Goal: Task Accomplishment & Management: Manage account settings

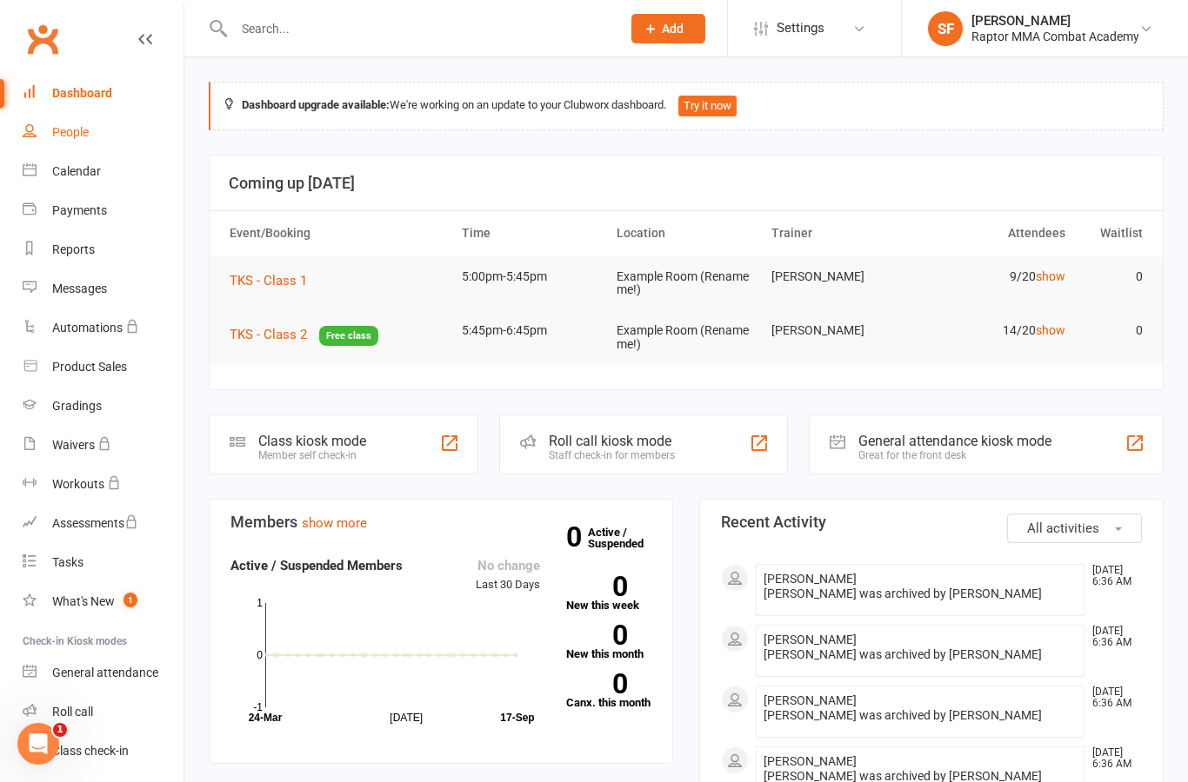
click at [70, 130] on div "People" at bounding box center [70, 132] width 37 height 14
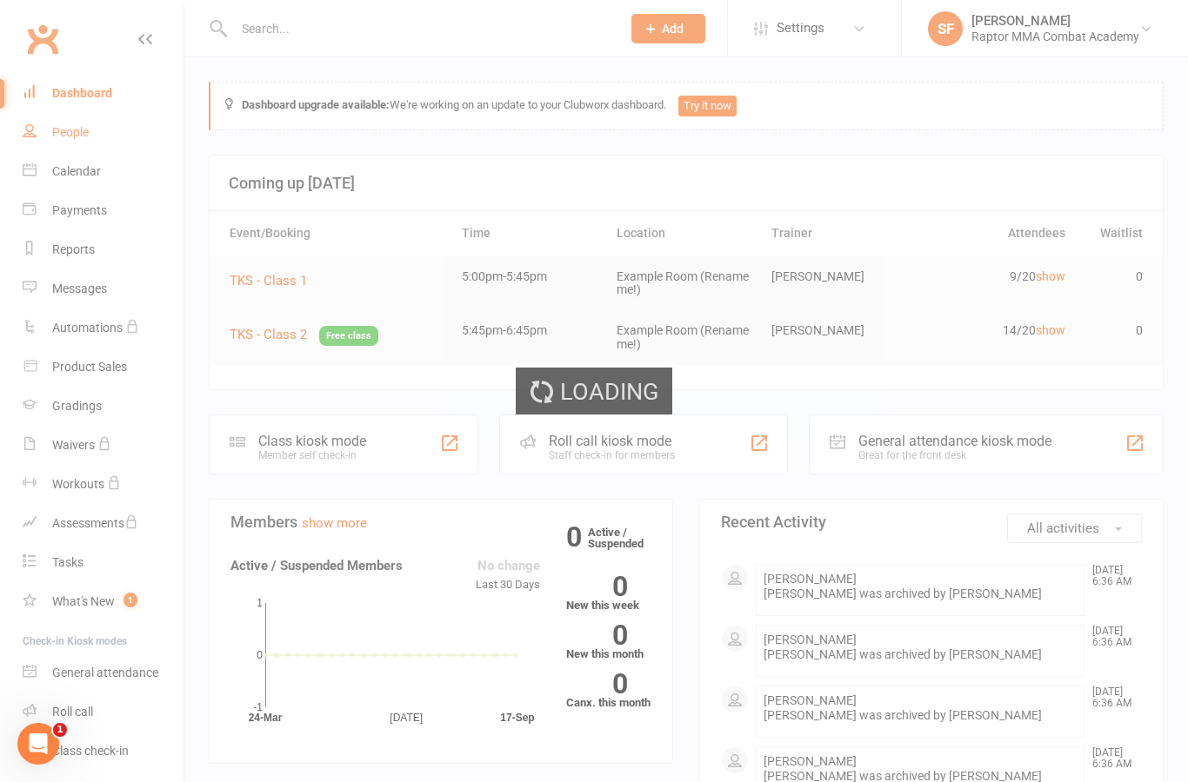
select select "100"
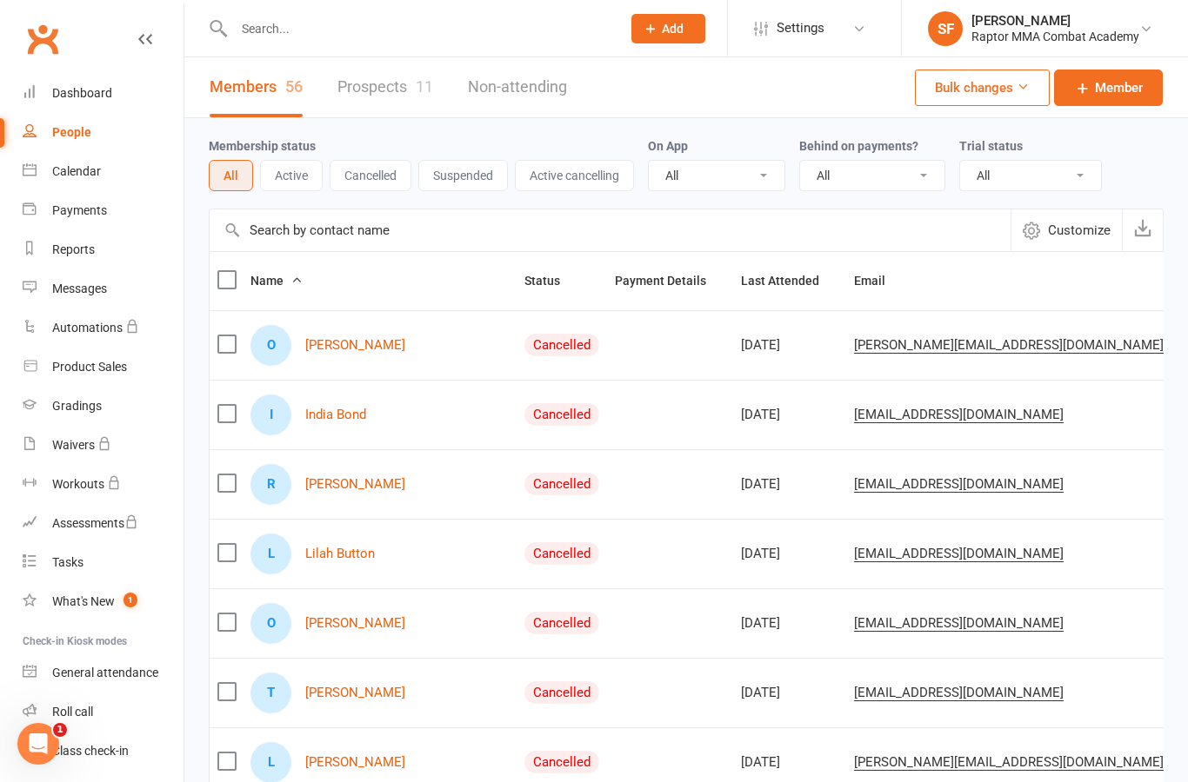
click at [644, 41] on button "Add" at bounding box center [668, 29] width 74 height 30
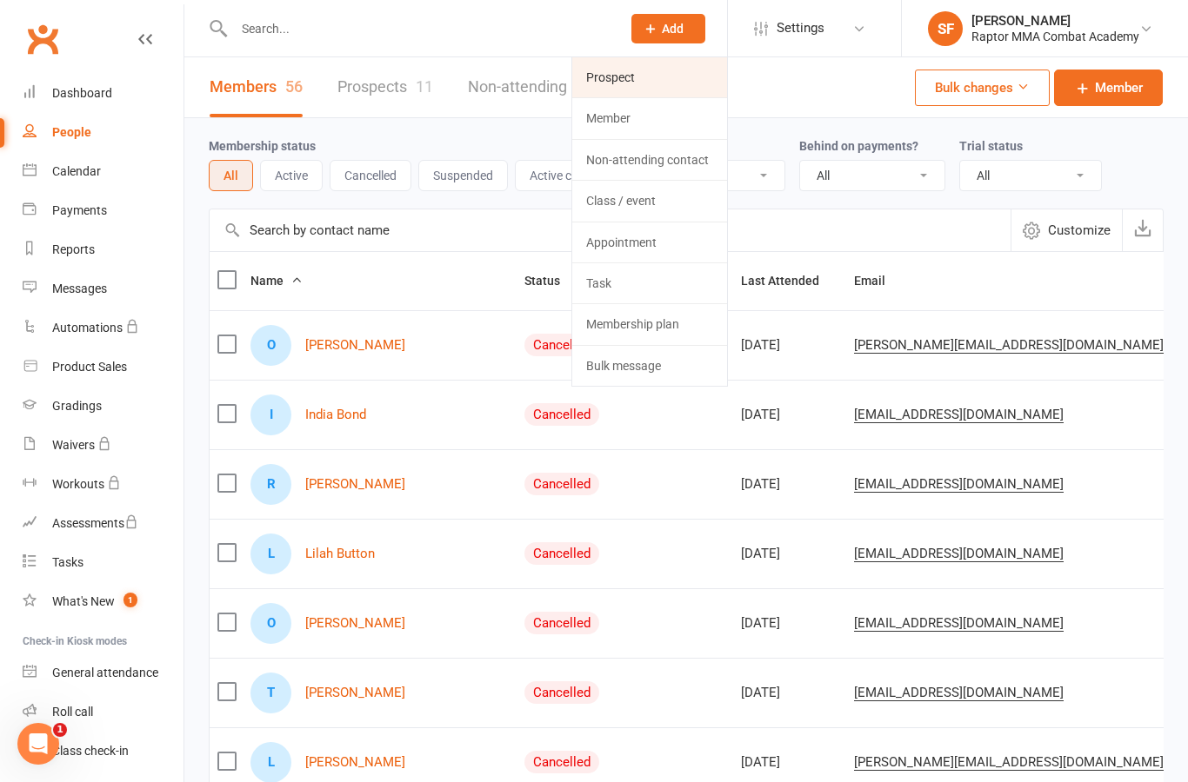
click at [657, 85] on link "Prospect" at bounding box center [649, 77] width 155 height 40
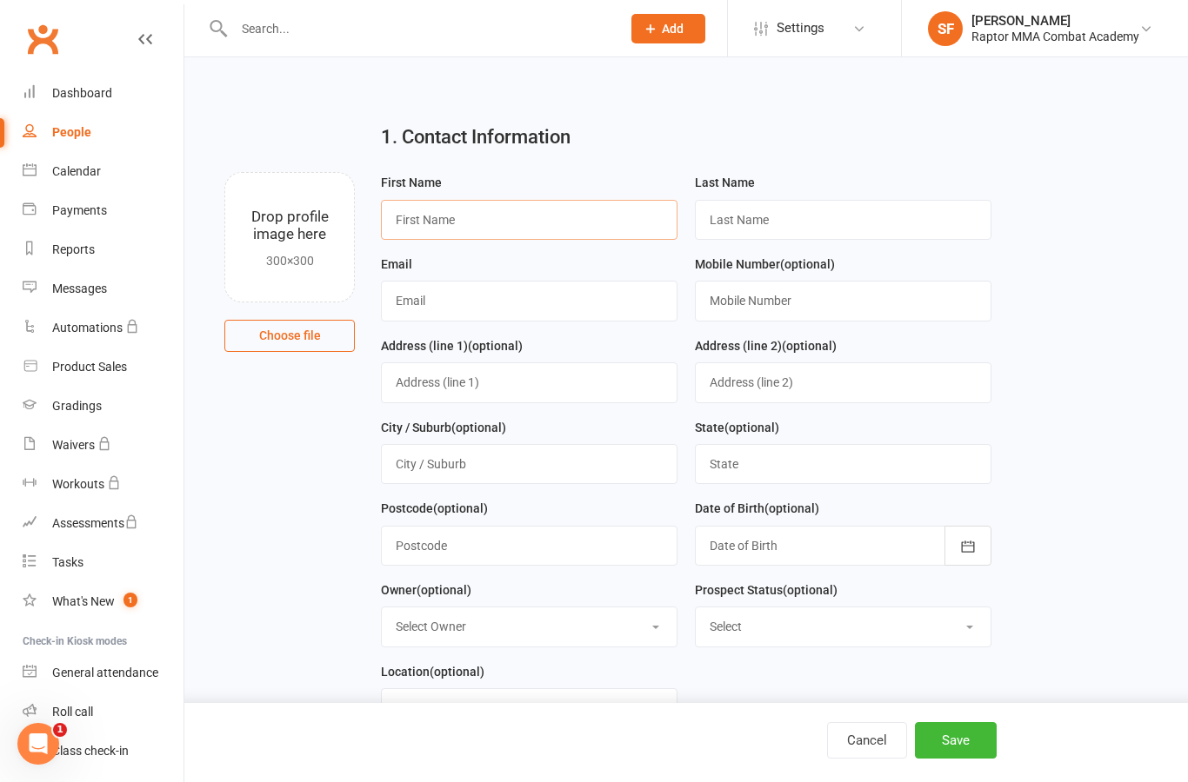
click at [620, 233] on input "text" at bounding box center [529, 220] width 296 height 40
type input "[PERSON_NAME]"
type input "Mulins"
click at [478, 298] on input "text" at bounding box center [529, 301] width 296 height 40
type input "[EMAIL_ADDRESS][DOMAIN_NAME]"
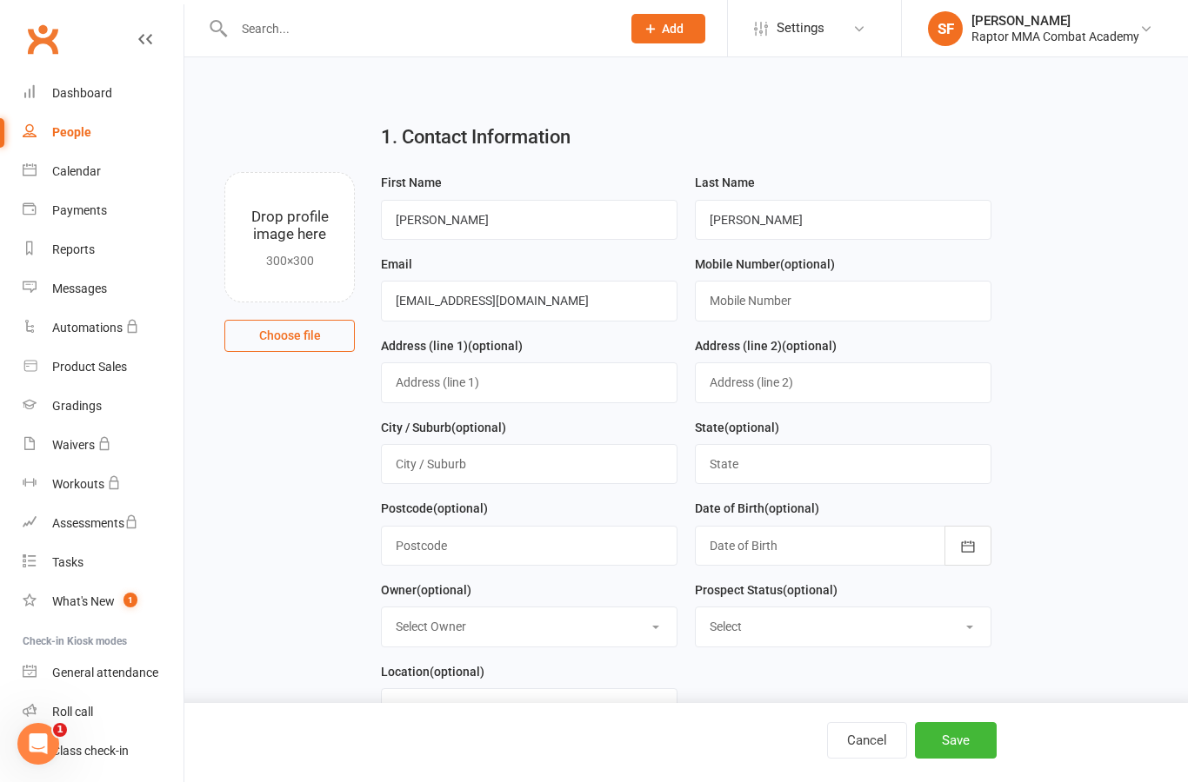
click at [875, 308] on input "text" at bounding box center [843, 301] width 296 height 40
type input "0494424077"
click at [961, 552] on icon "button" at bounding box center [967, 546] width 17 height 17
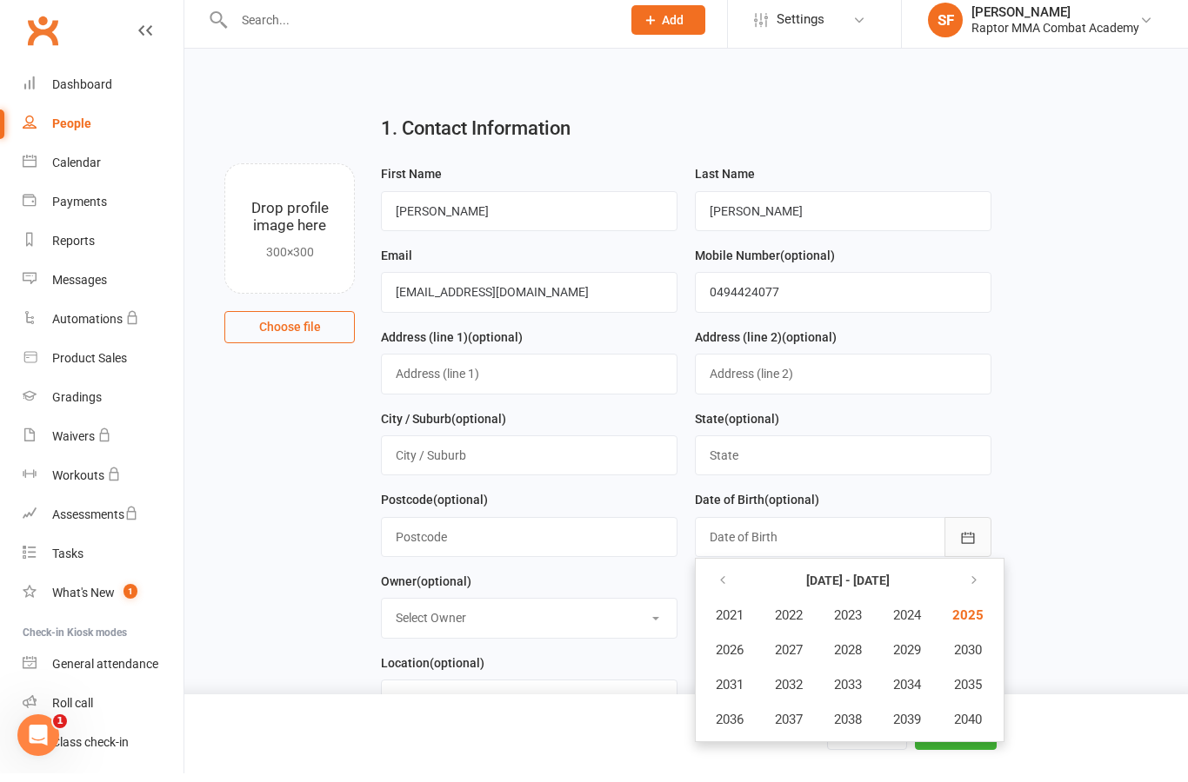
scroll to position [9, 0]
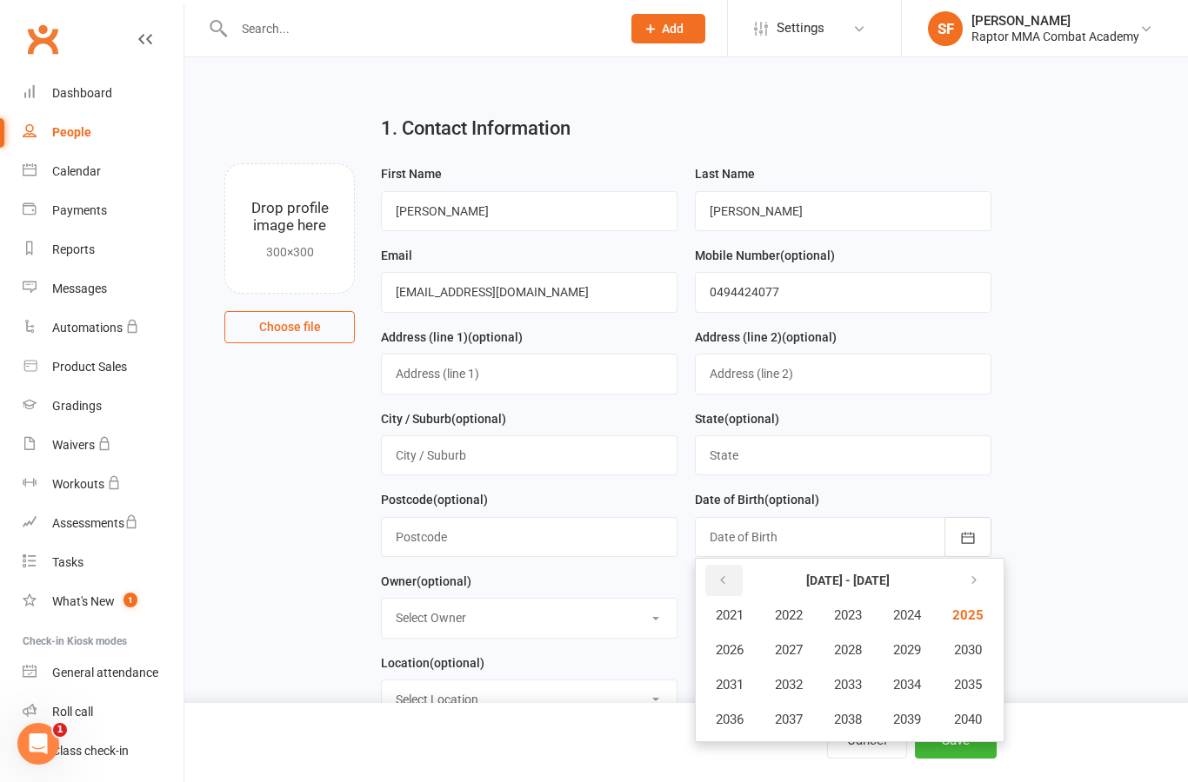
click at [732, 574] on button "button" at bounding box center [723, 580] width 37 height 31
click at [795, 717] on span "2017" at bounding box center [789, 720] width 28 height 16
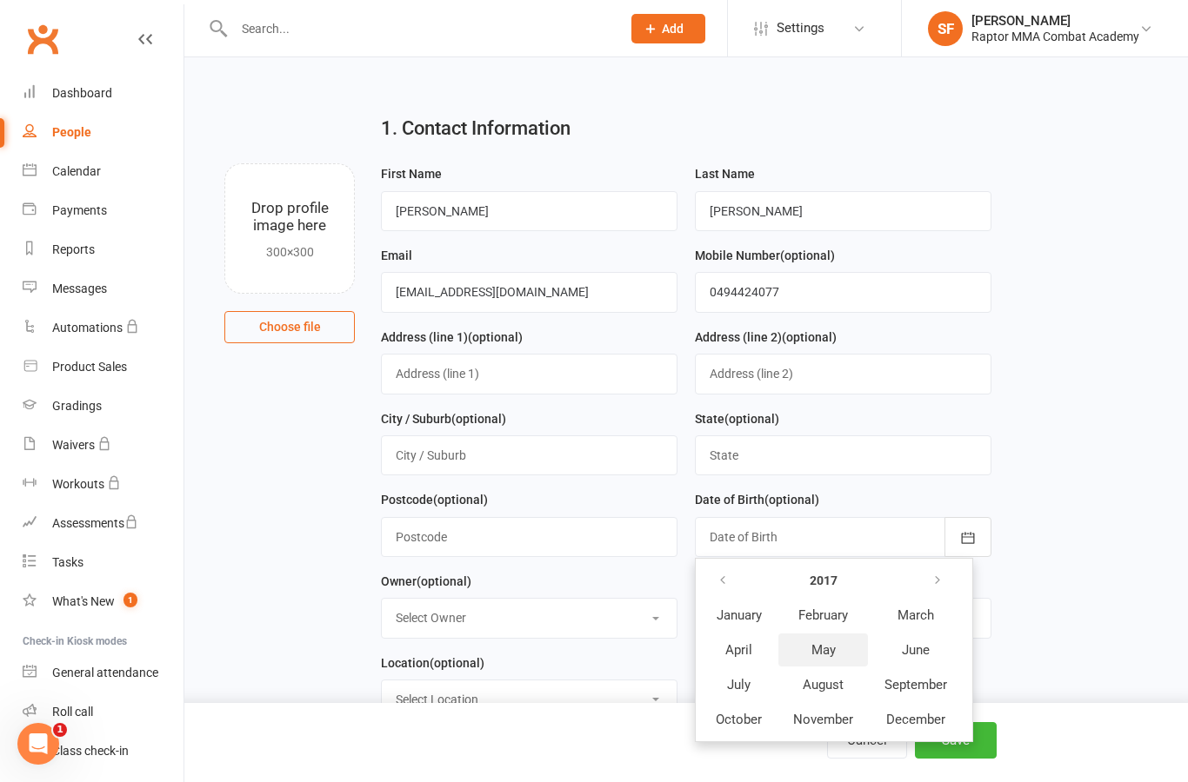
click at [832, 644] on span "May" at bounding box center [823, 650] width 24 height 16
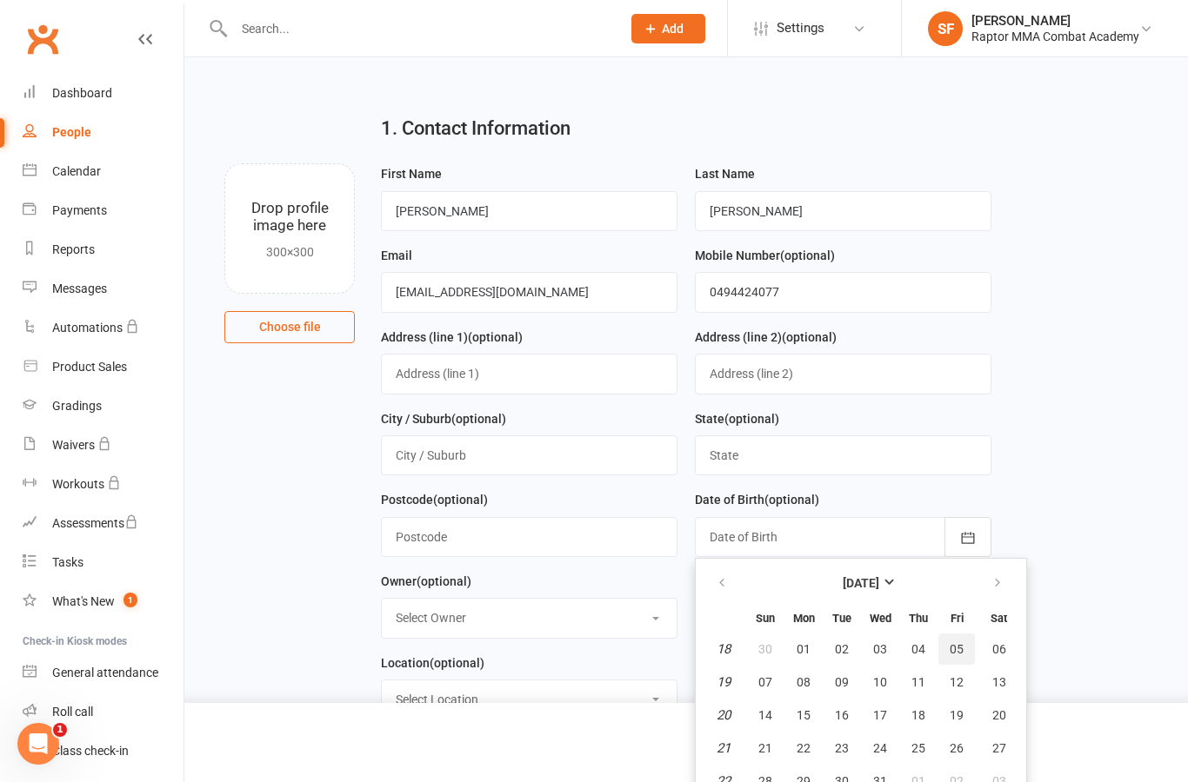
click at [963, 642] on button "05" at bounding box center [956, 649] width 37 height 31
type input "05 May 2017"
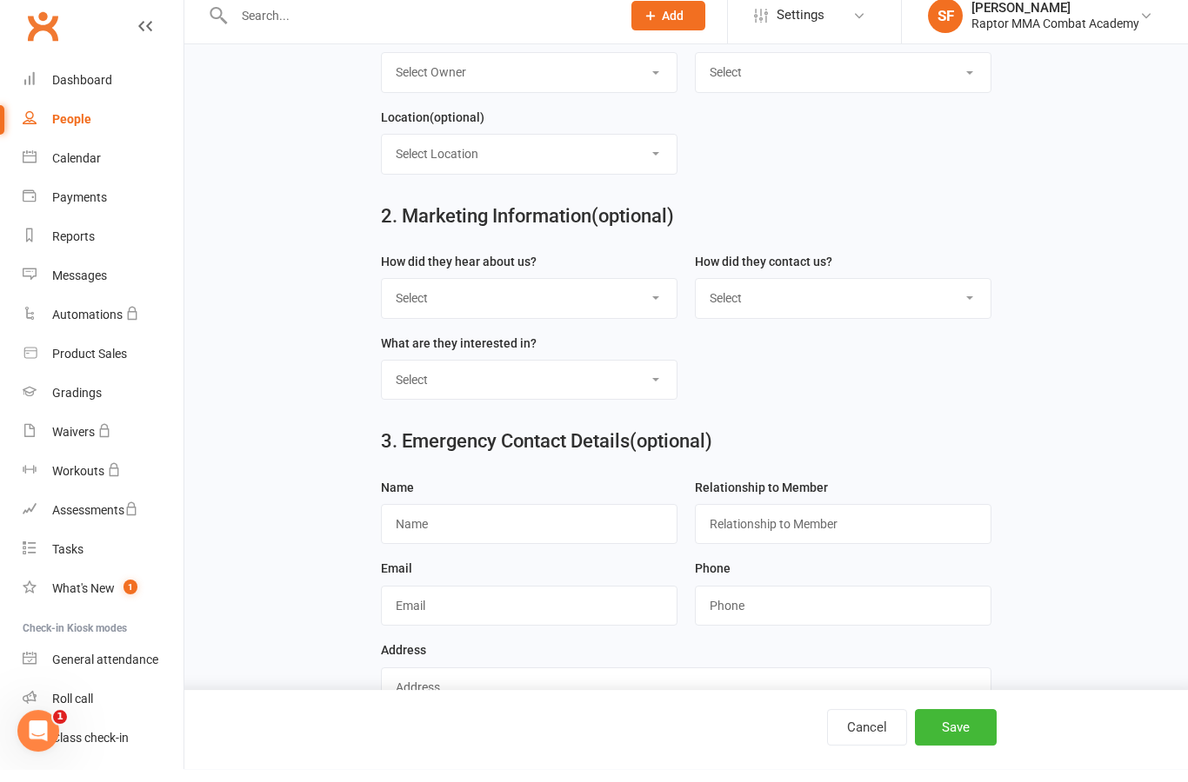
scroll to position [611, 0]
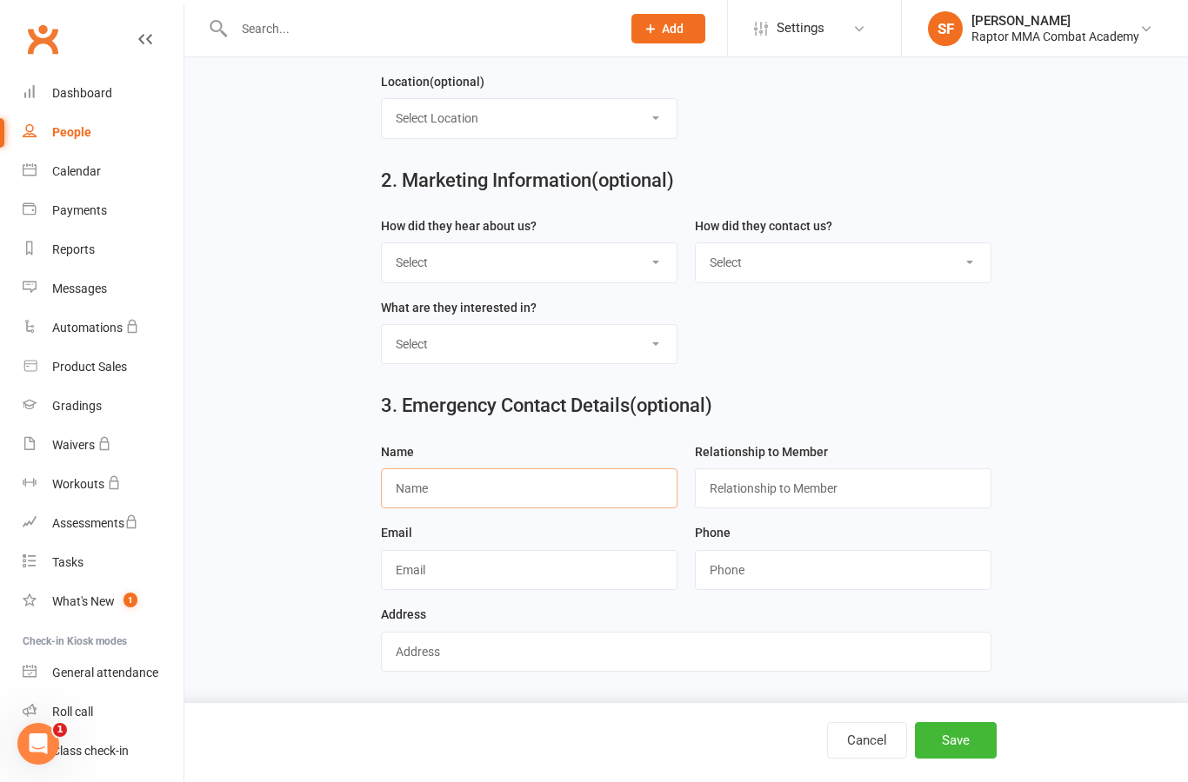
click at [596, 476] on input "text" at bounding box center [529, 489] width 296 height 40
type input "Mum"
click at [858, 556] on input "string" at bounding box center [843, 570] width 296 height 40
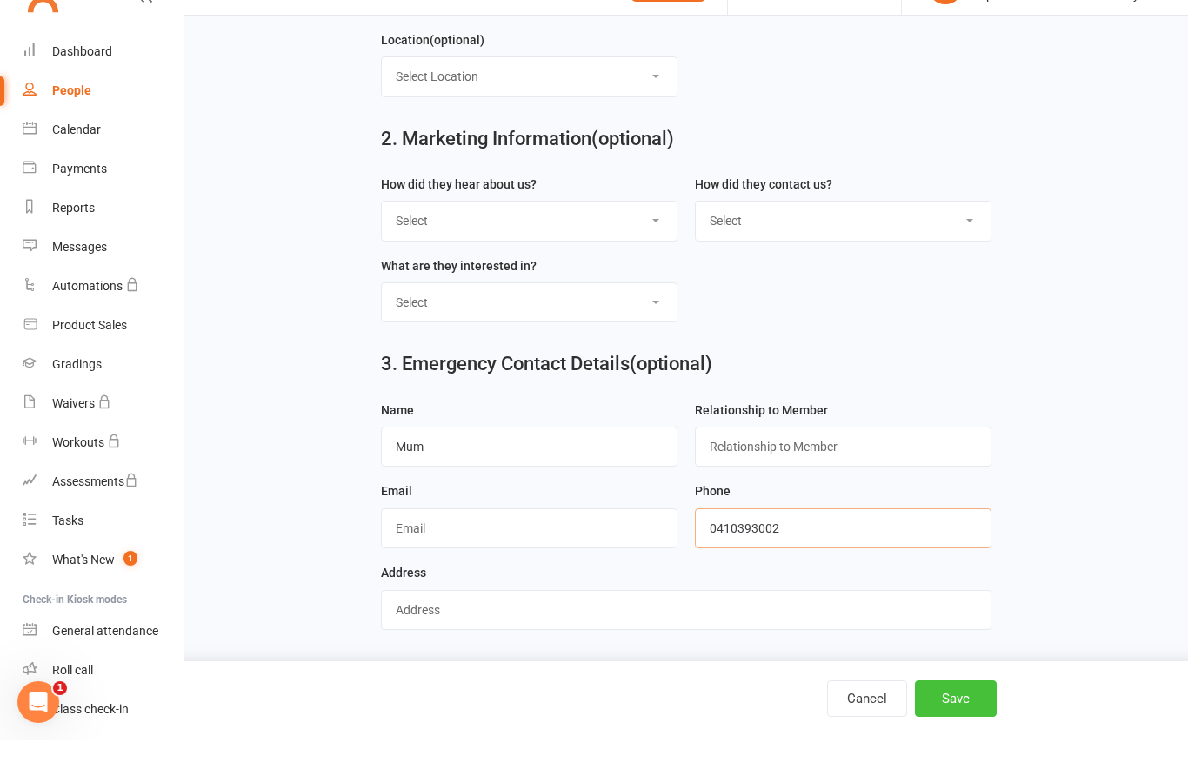
type input "0410393002"
click at [975, 722] on button "Save" at bounding box center [956, 740] width 82 height 37
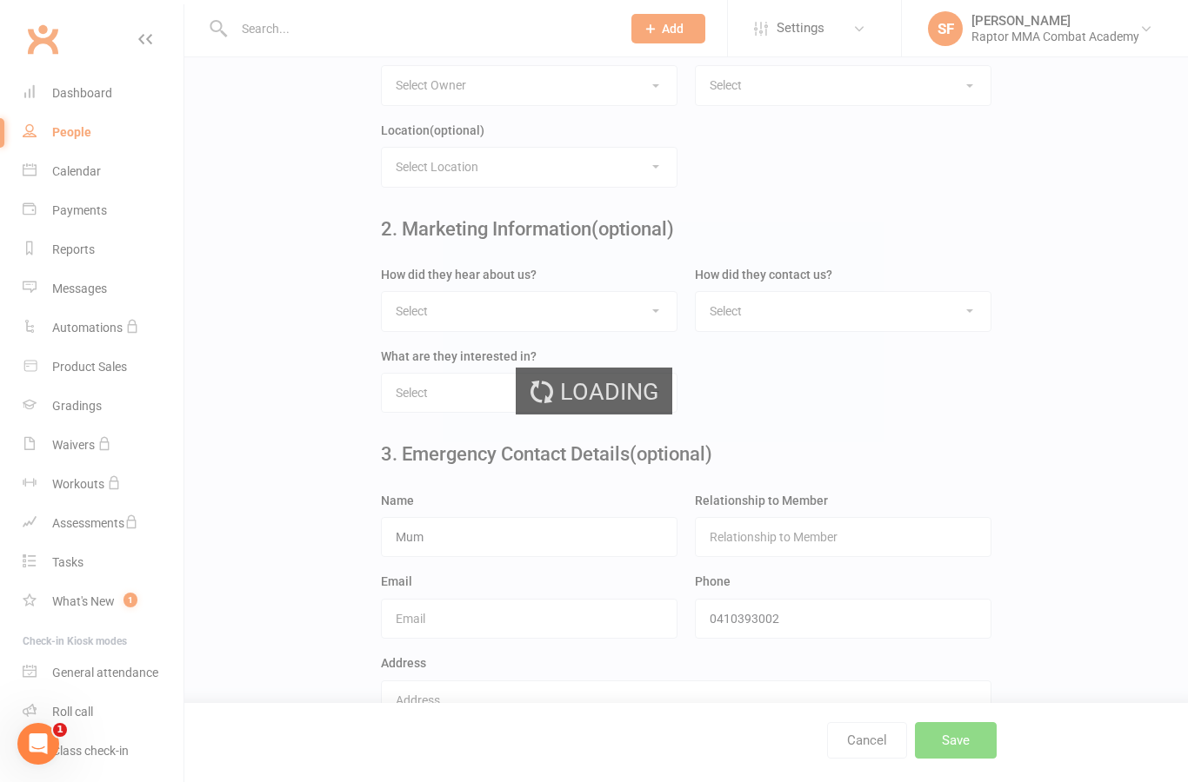
scroll to position [0, 0]
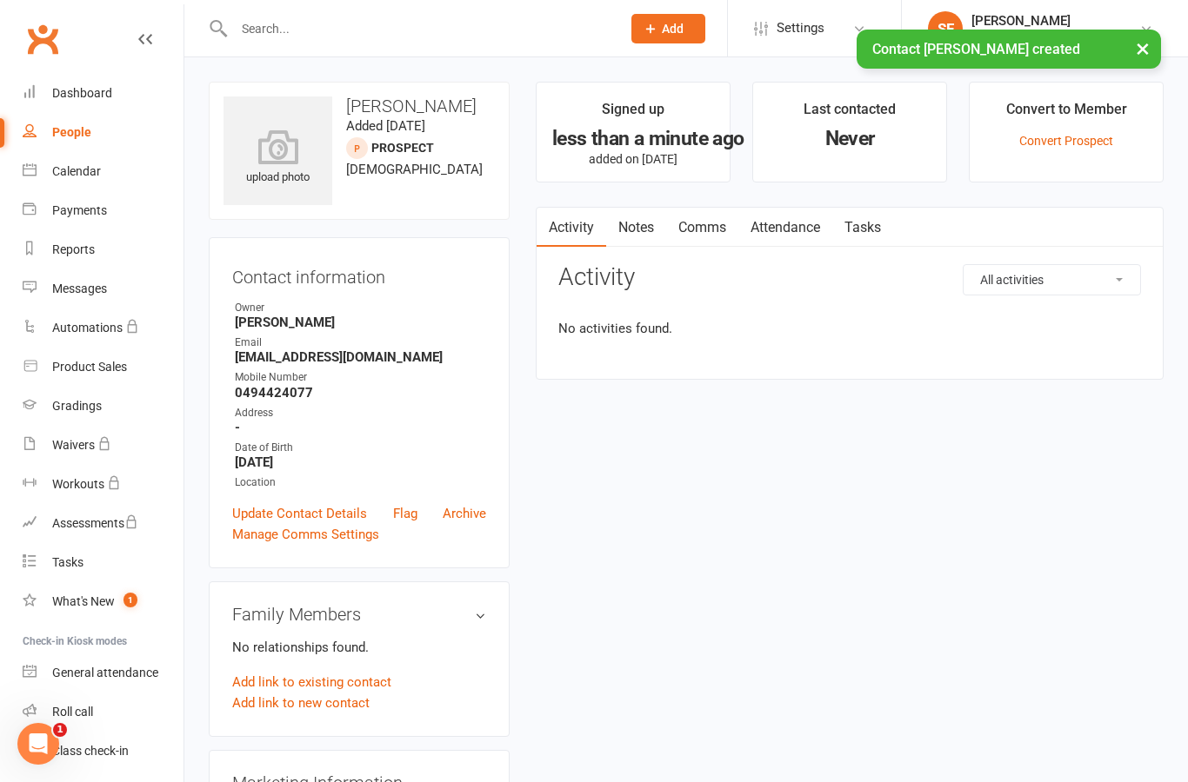
scroll to position [70, 0]
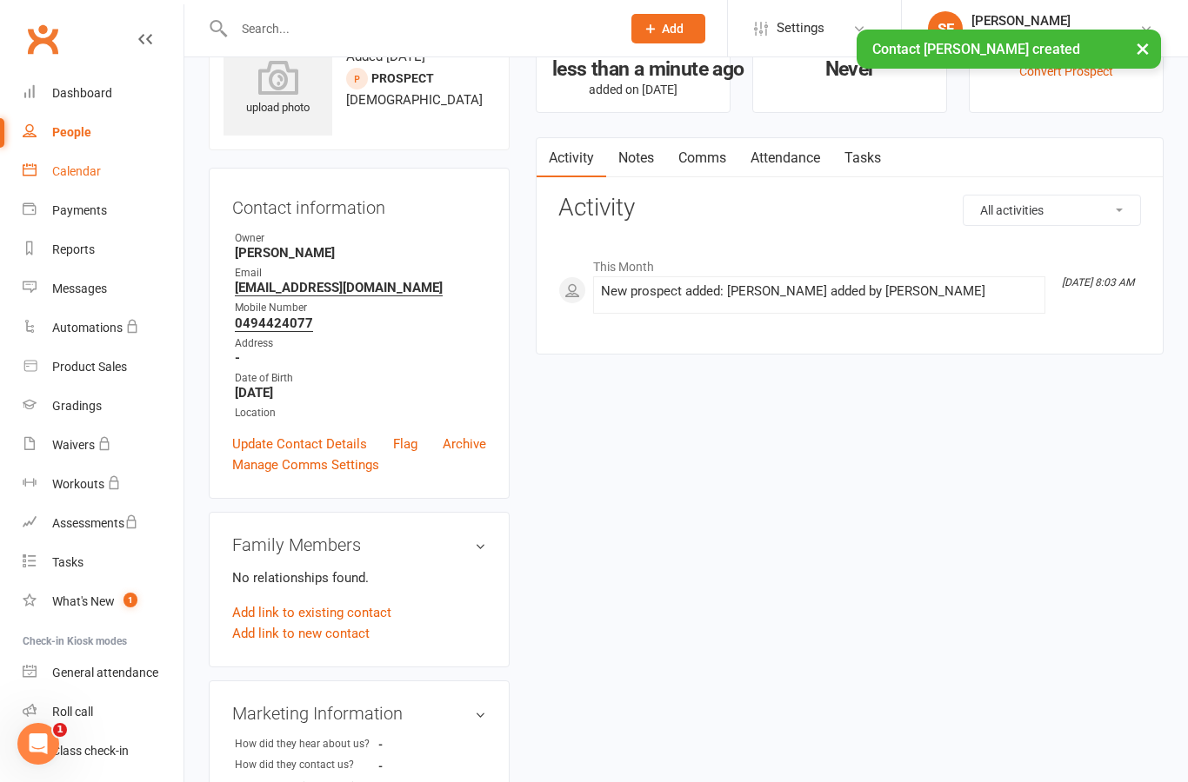
click at [95, 171] on div "Calendar" at bounding box center [76, 171] width 49 height 14
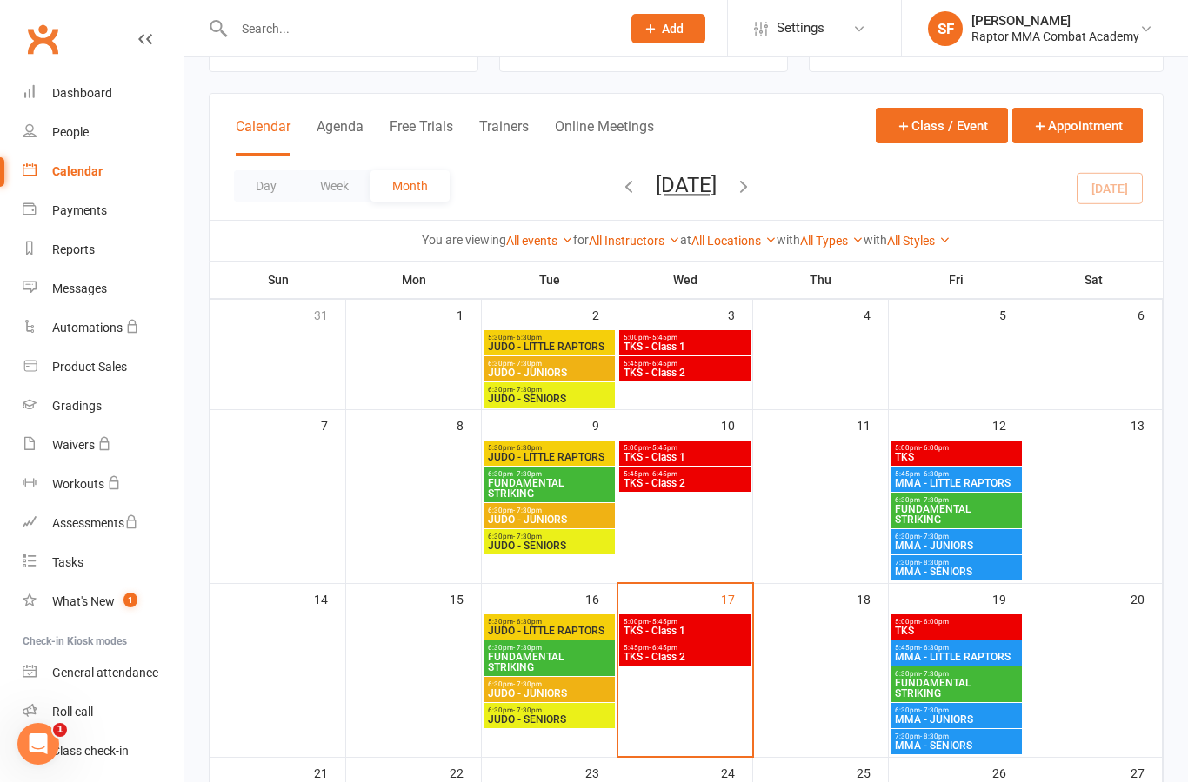
scroll to position [65, 0]
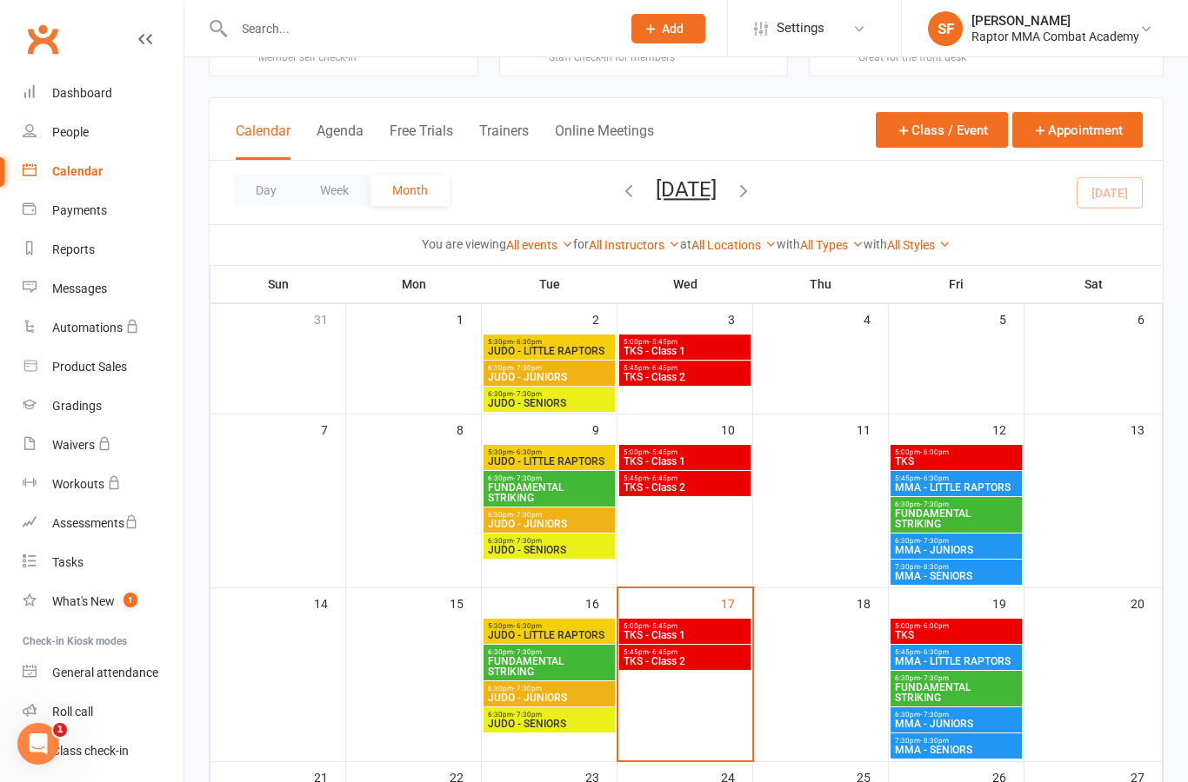
click at [977, 464] on span "TKS" at bounding box center [956, 461] width 124 height 10
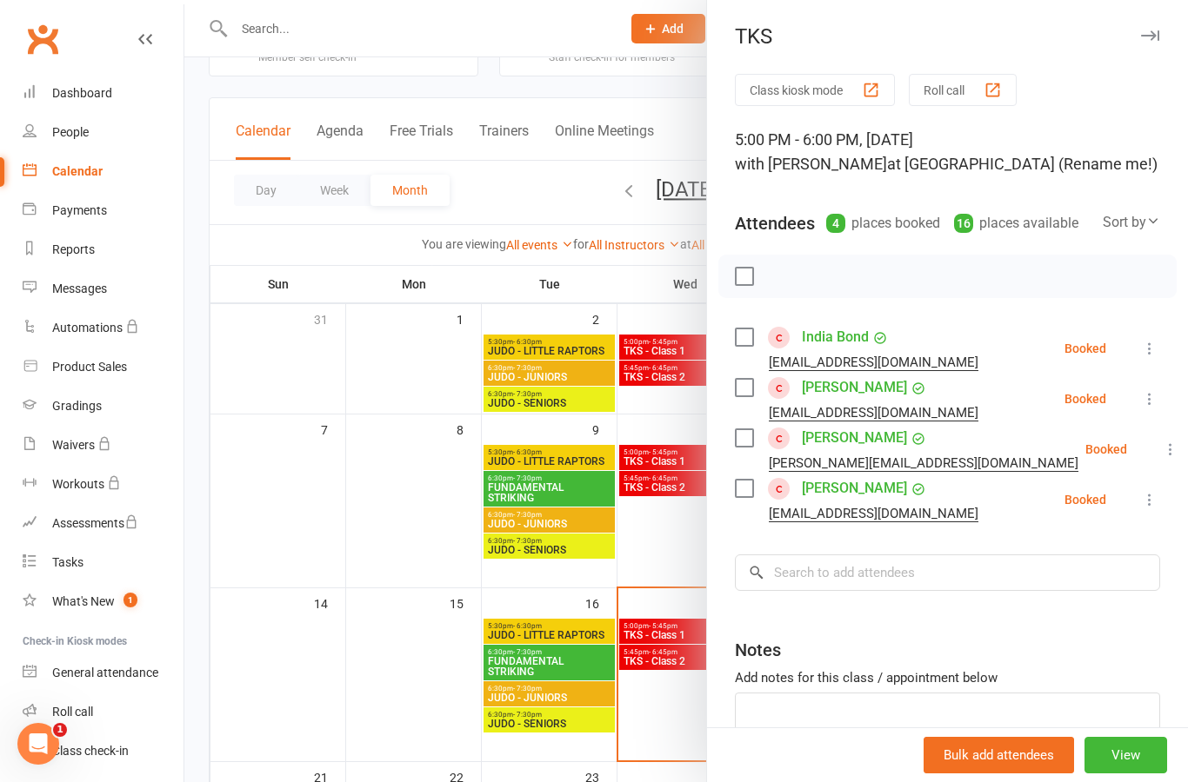
click at [431, 512] on div at bounding box center [685, 391] width 1003 height 782
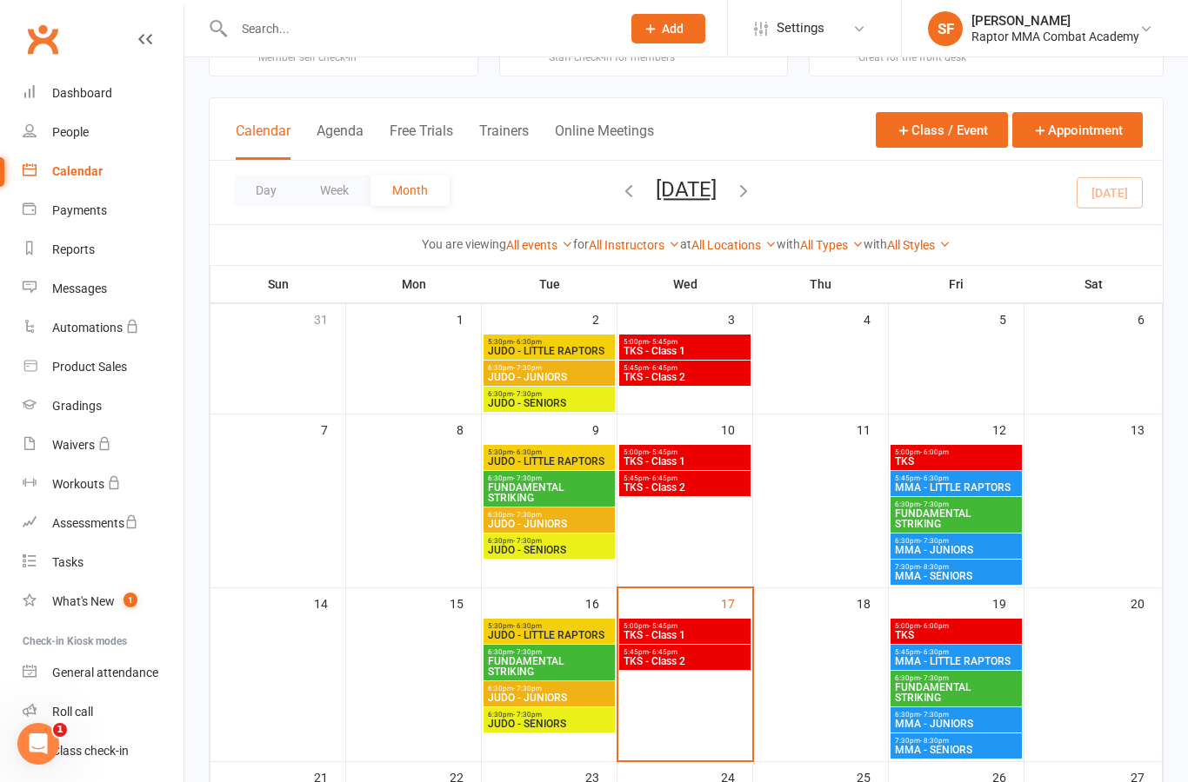
click at [993, 492] on span "MMA - LITTLE RAPTORS" at bounding box center [956, 487] width 124 height 10
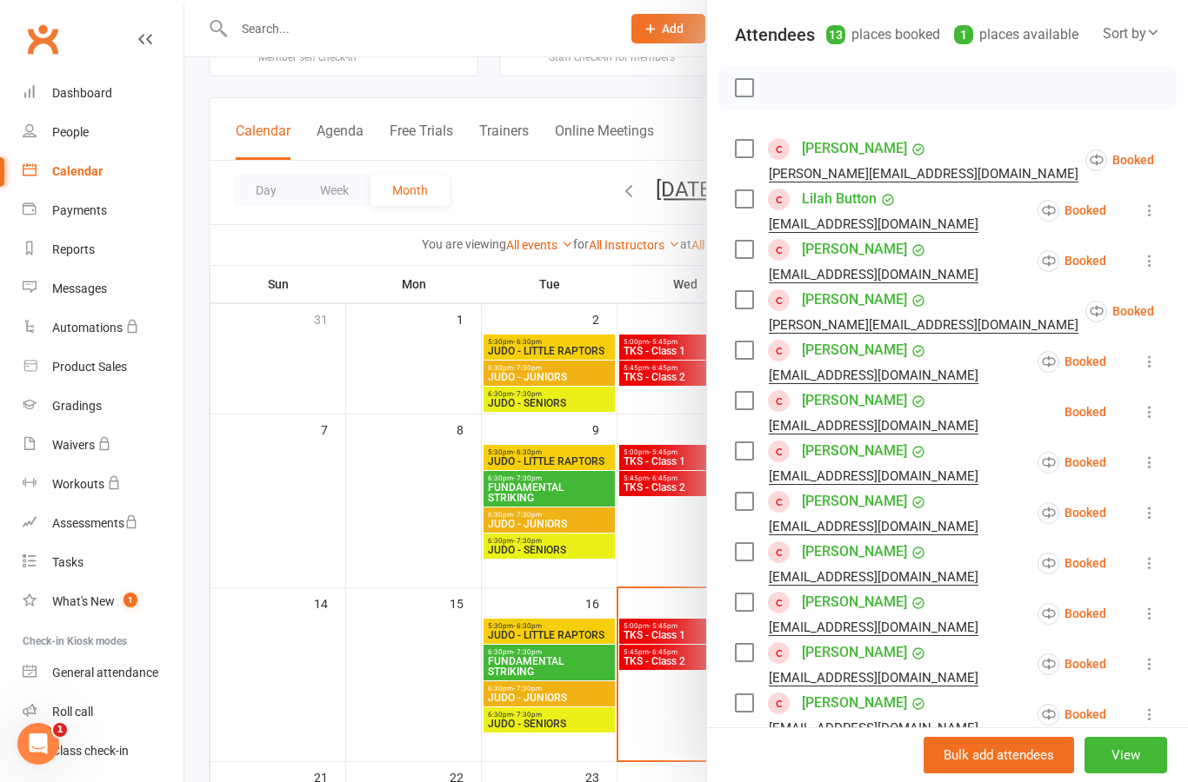
scroll to position [203, 0]
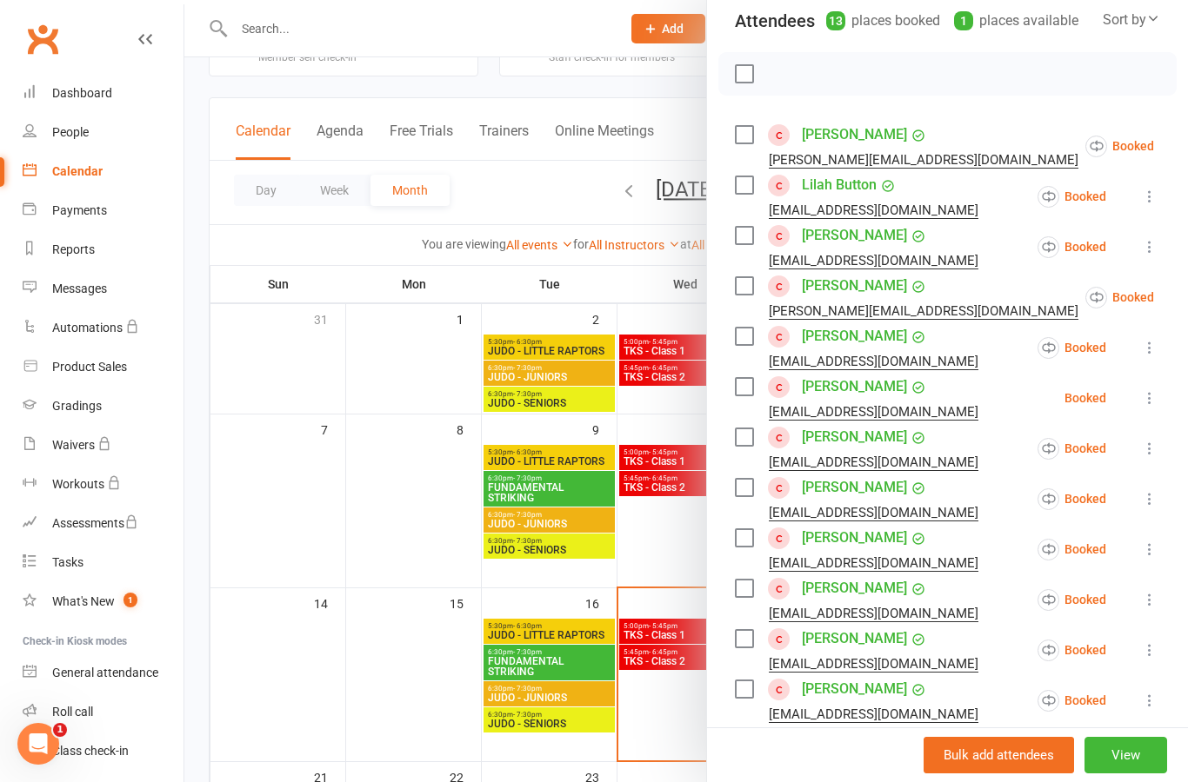
click at [392, 556] on div at bounding box center [685, 391] width 1003 height 782
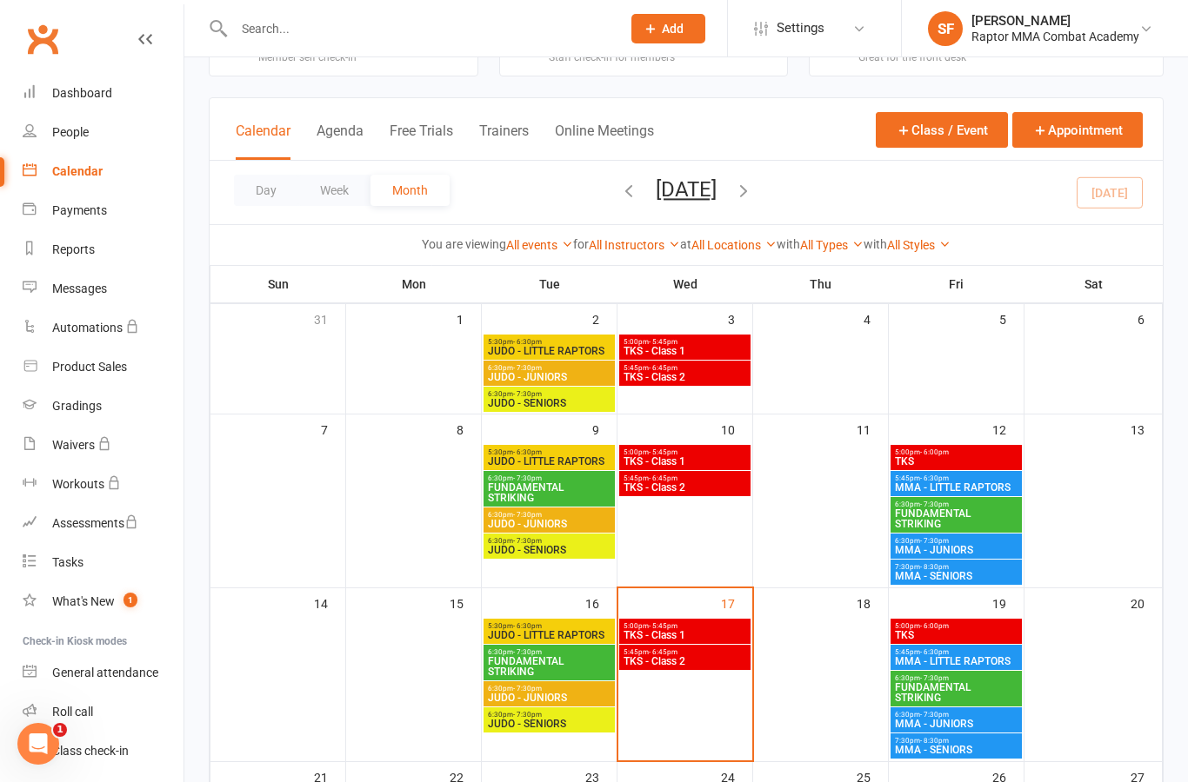
click at [576, 631] on span "JUDO - LITTLE RAPTORS" at bounding box center [549, 635] width 124 height 10
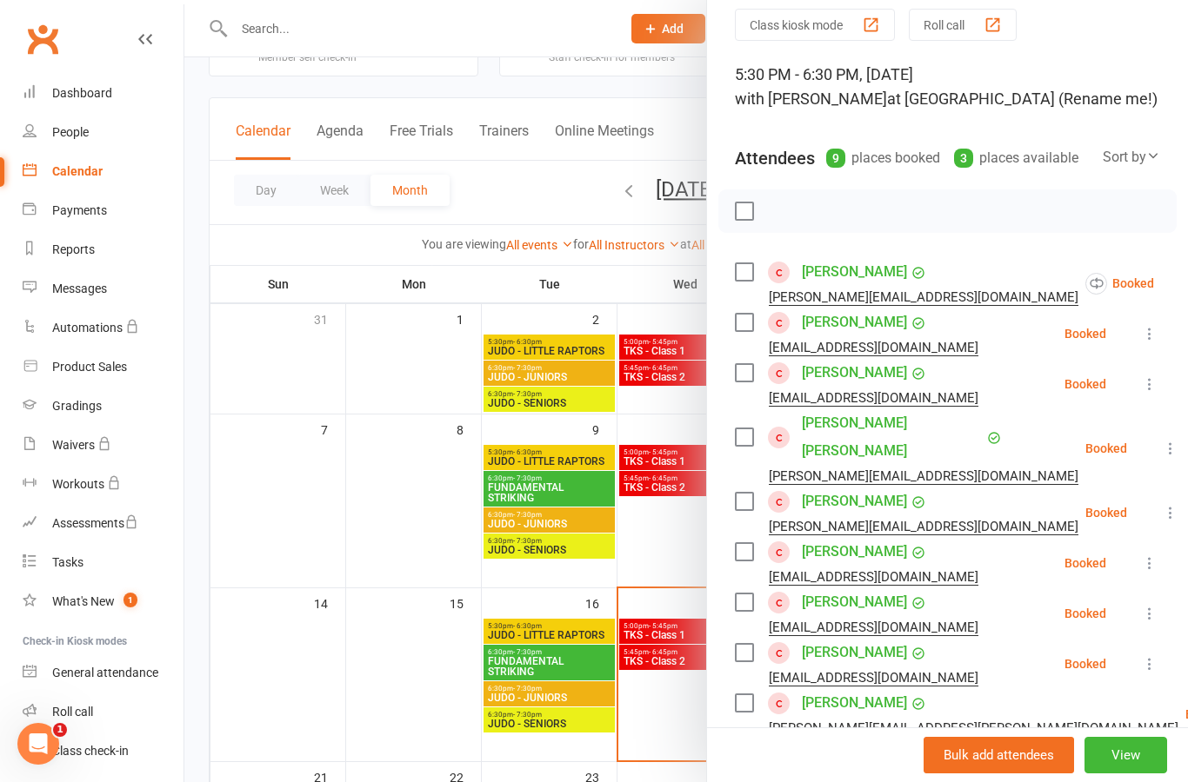
scroll to position [59, 0]
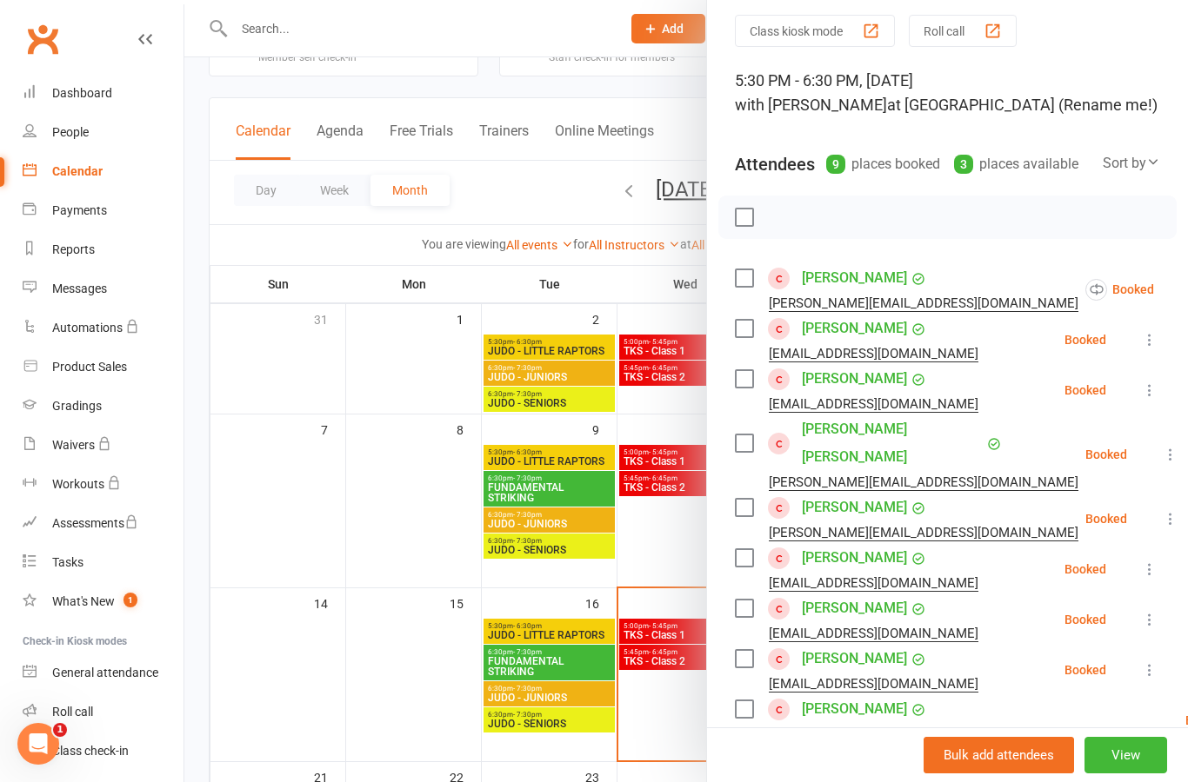
click at [669, 552] on div at bounding box center [685, 391] width 1003 height 782
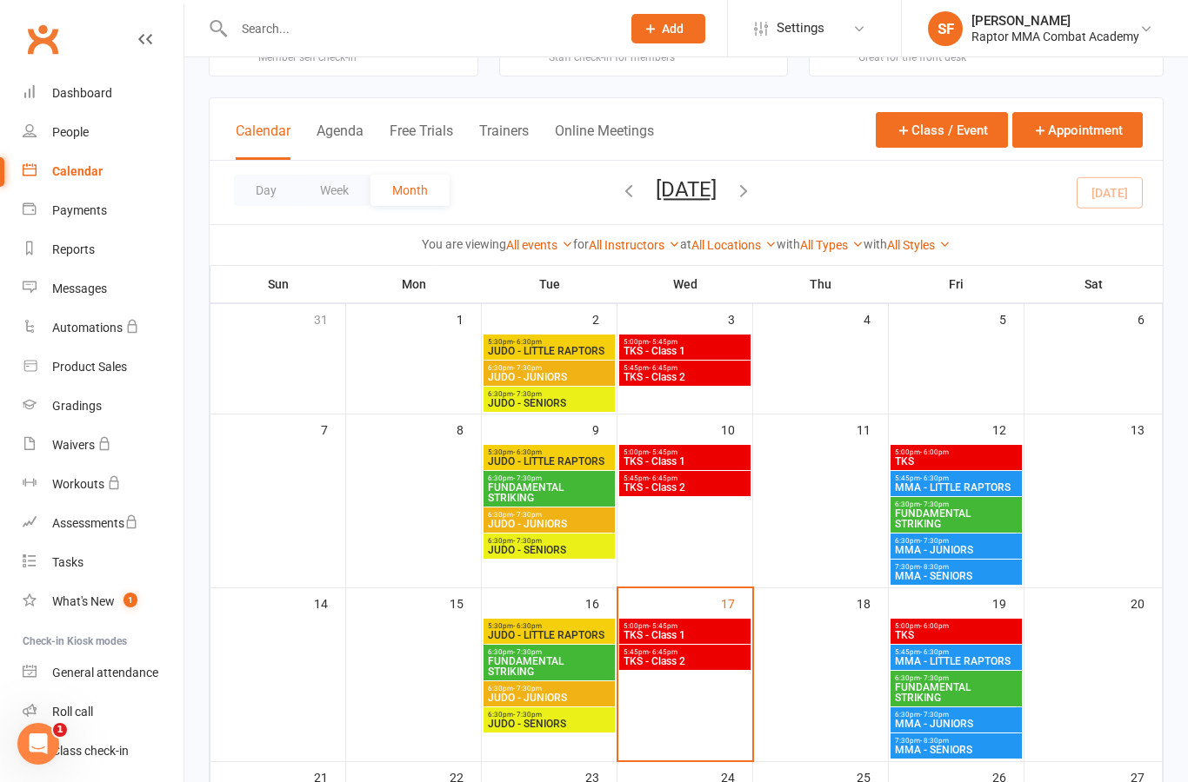
click at [993, 454] on span "5:00pm - 6:00pm" at bounding box center [956, 453] width 124 height 8
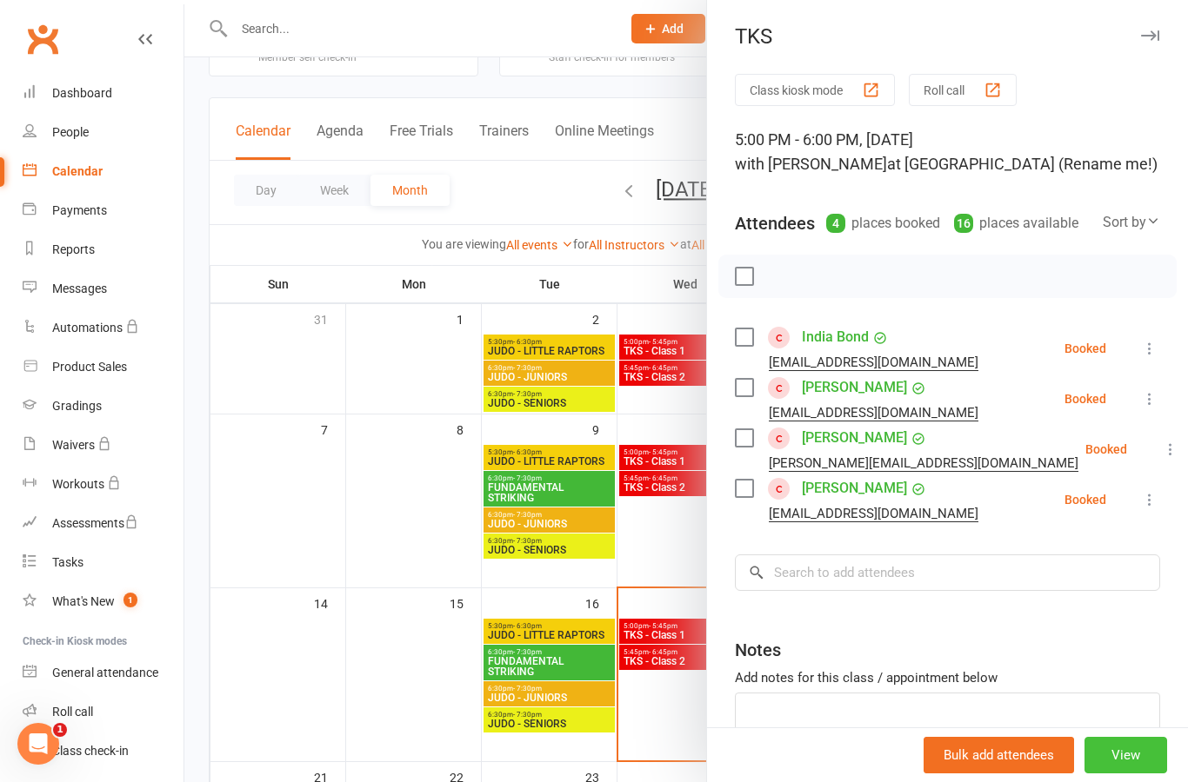
click at [1139, 774] on button "View" at bounding box center [1125, 755] width 83 height 37
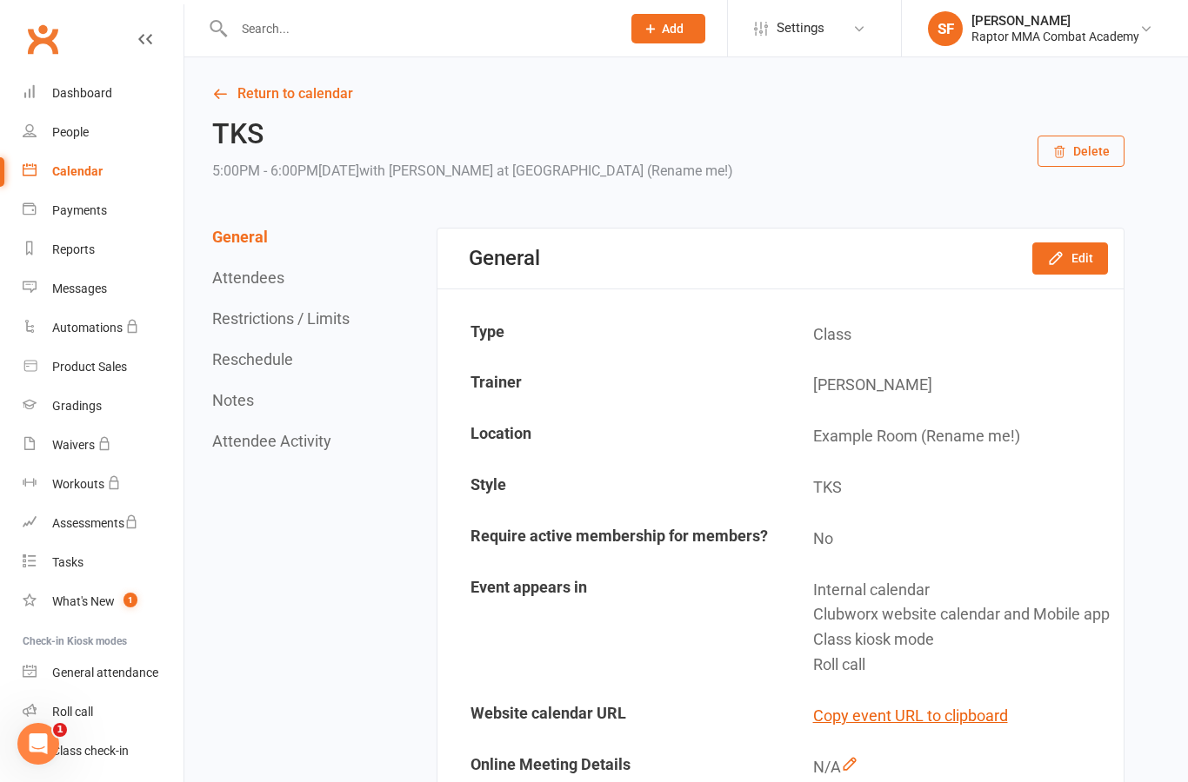
click at [1089, 157] on button "Delete" at bounding box center [1080, 151] width 87 height 31
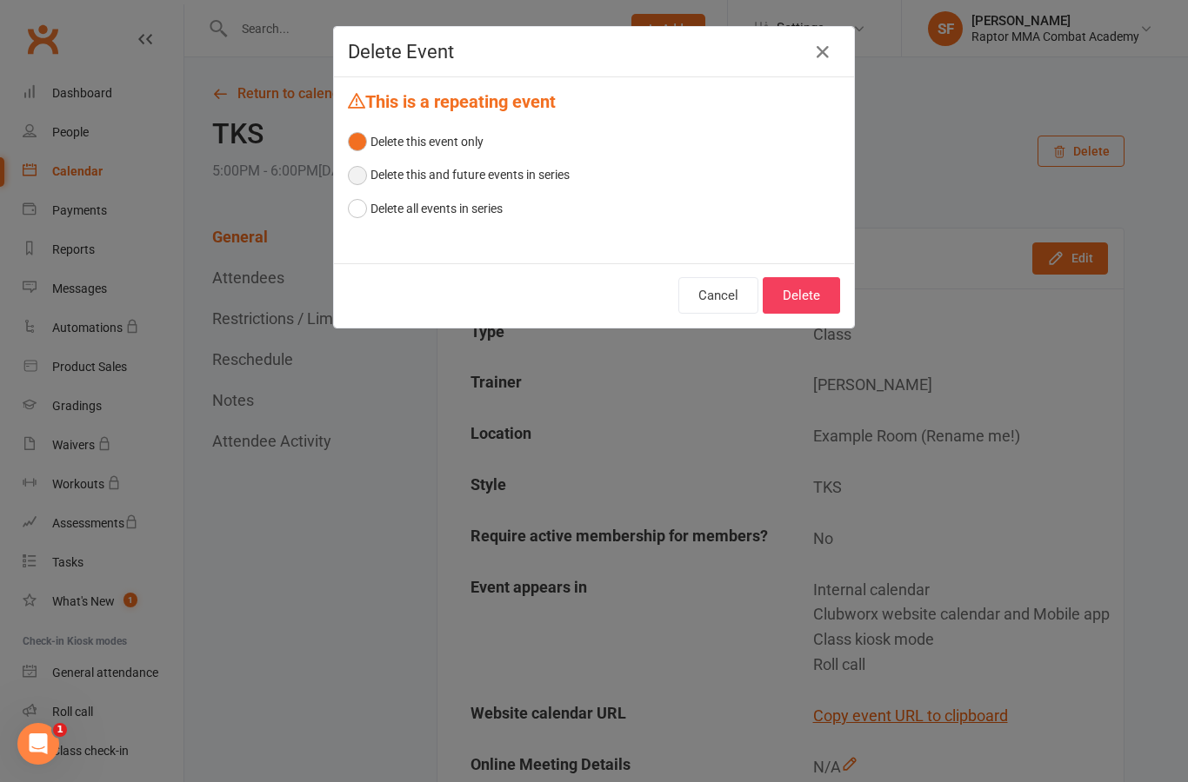
click at [549, 181] on button "Delete this and future events in series" at bounding box center [459, 174] width 222 height 33
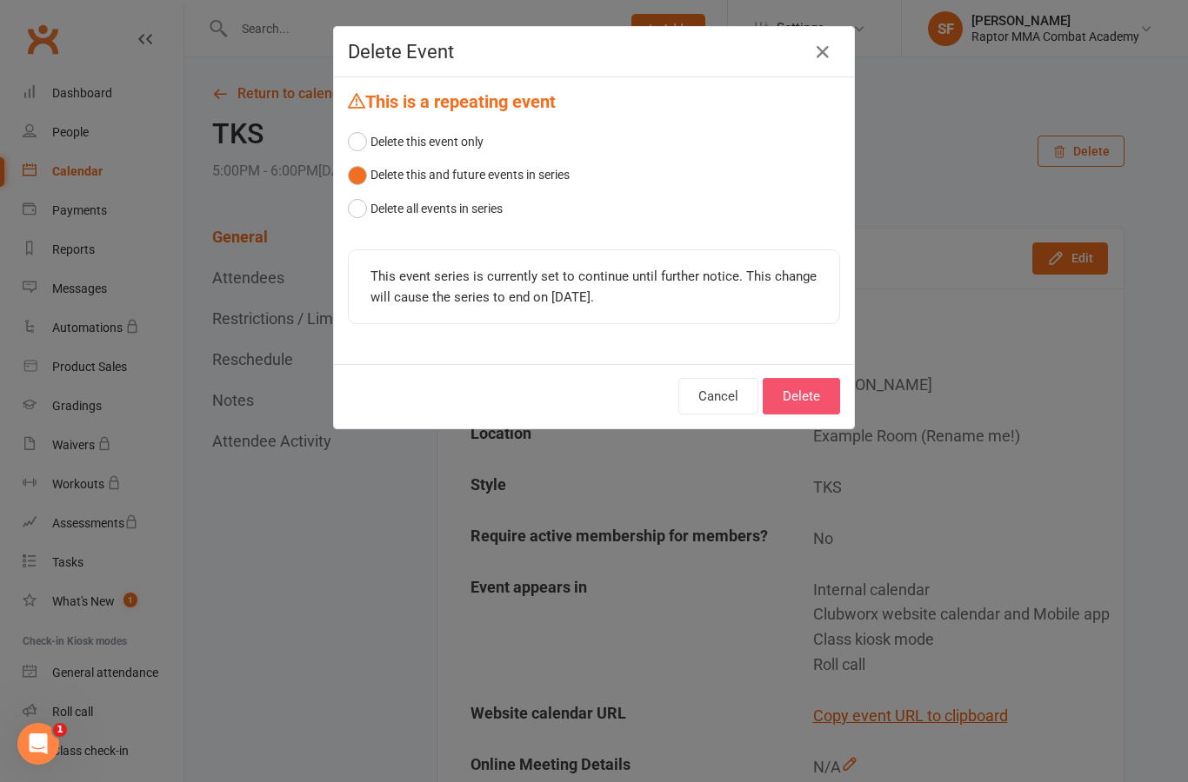
click at [818, 399] on button "Delete" at bounding box center [800, 396] width 77 height 37
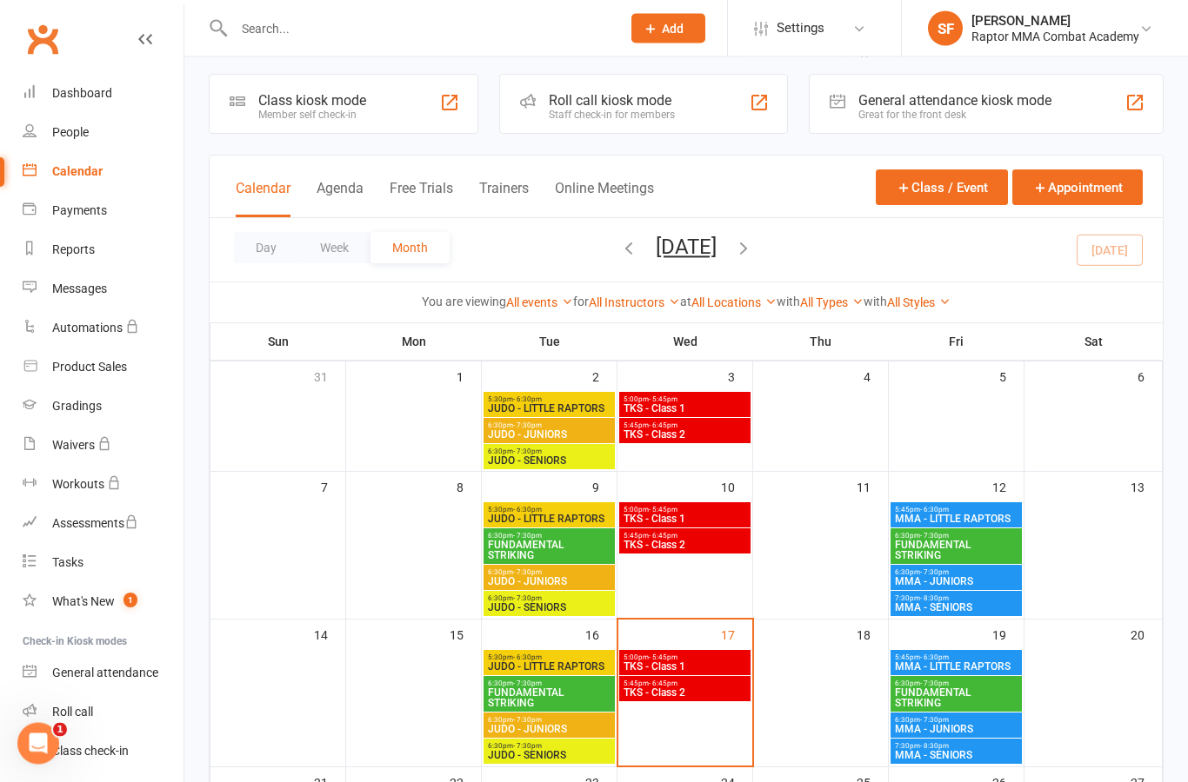
scroll to position [8, 0]
click at [728, 512] on span "5:00pm - 5:45pm" at bounding box center [684, 510] width 124 height 8
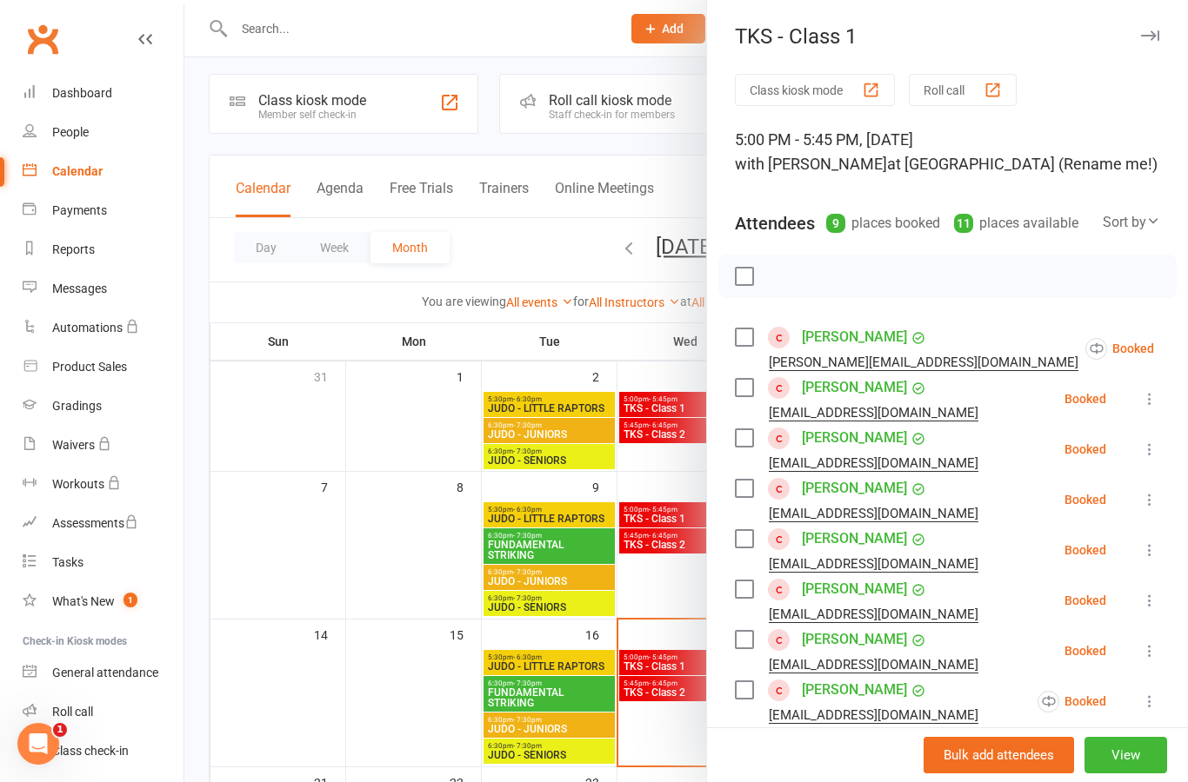
click at [665, 592] on div at bounding box center [685, 391] width 1003 height 782
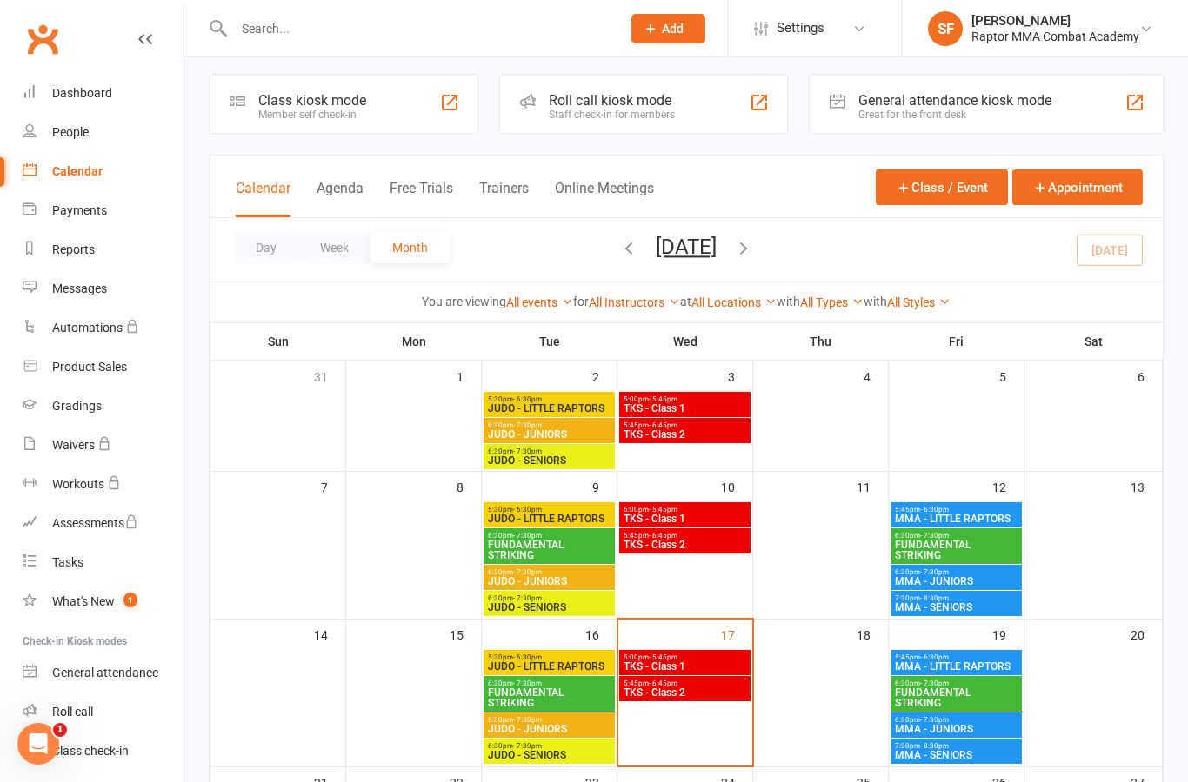
click at [578, 515] on span "JUDO - LITTLE RAPTORS" at bounding box center [549, 519] width 124 height 10
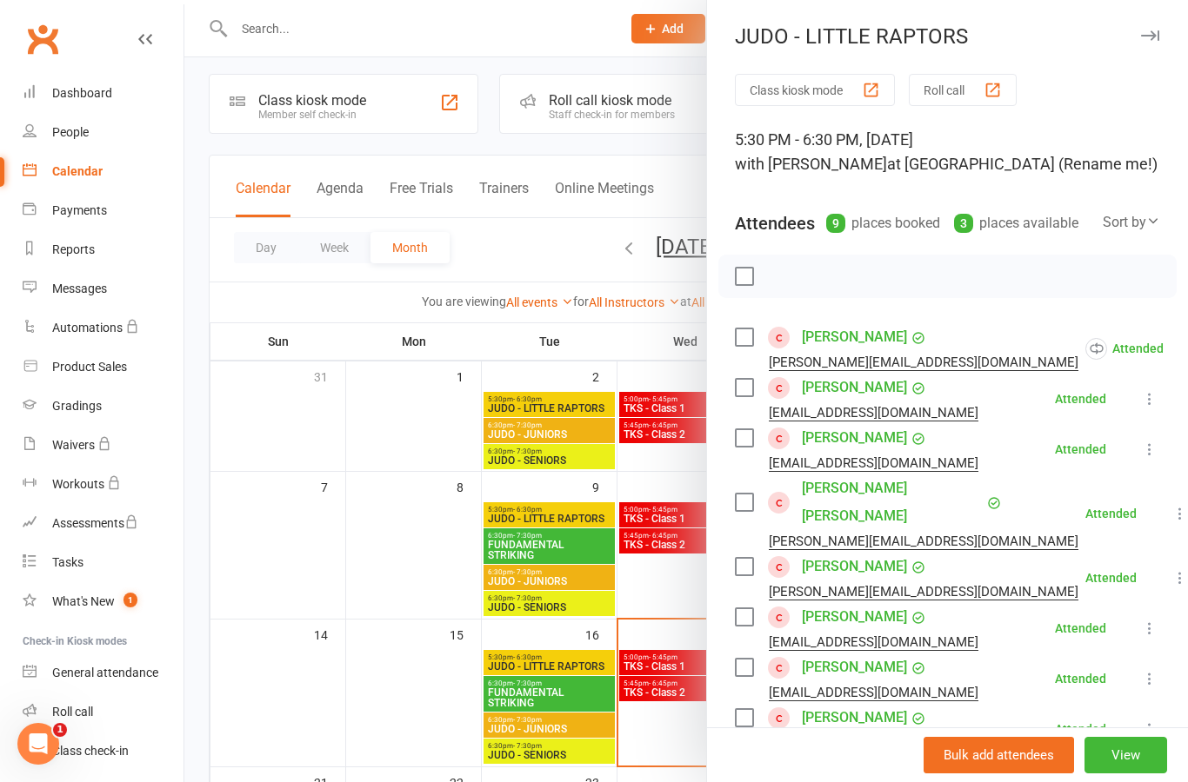
click at [678, 576] on div at bounding box center [685, 391] width 1003 height 782
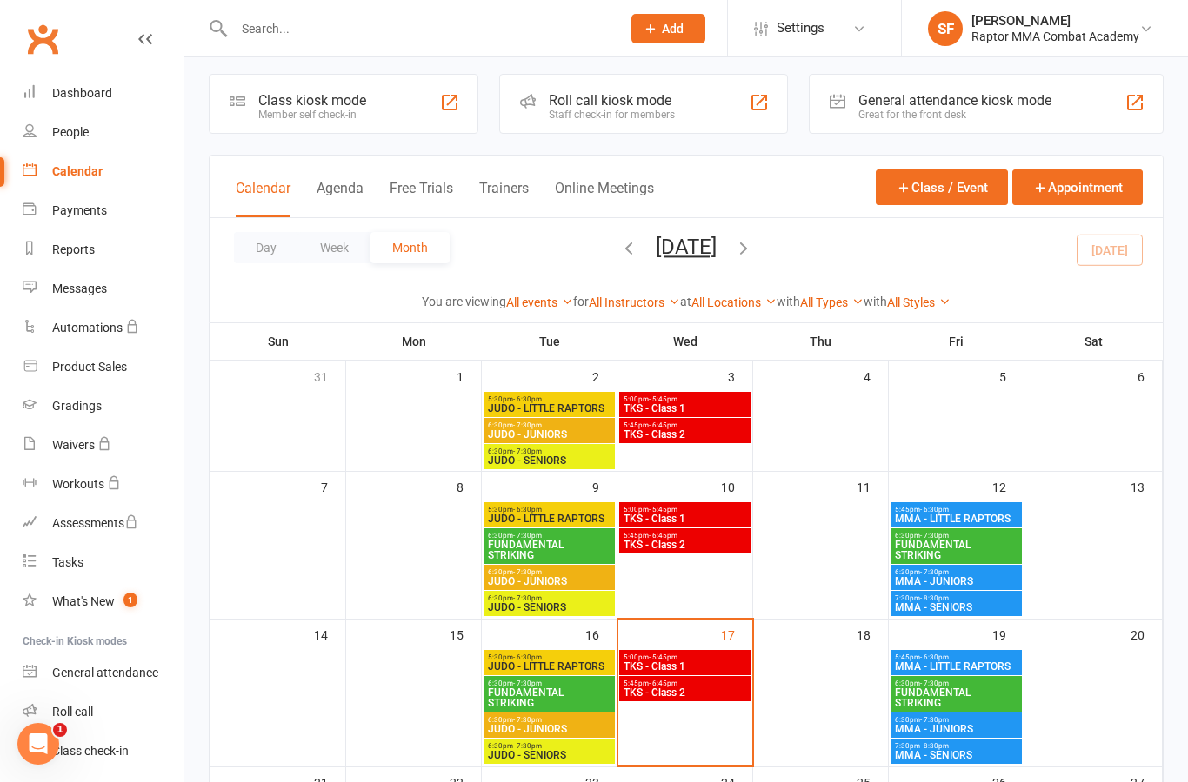
click at [709, 519] on span "TKS - Class 1" at bounding box center [684, 519] width 124 height 10
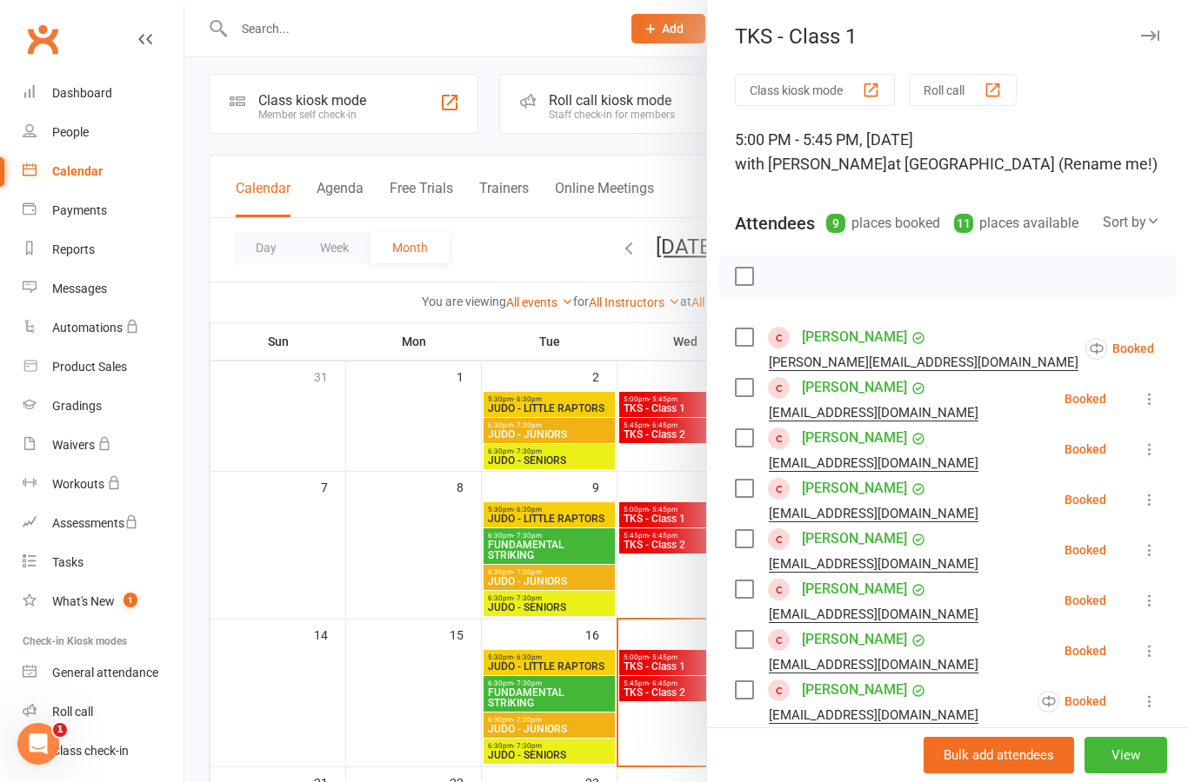
click at [1170, 345] on div "Class kiosk mode Roll call 5:00 PM - 5:45 PM, Wednesday, September, 10, 2025 wi…" at bounding box center [947, 581] width 481 height 1015
click at [1187, 347] on icon at bounding box center [1196, 348] width 17 height 17
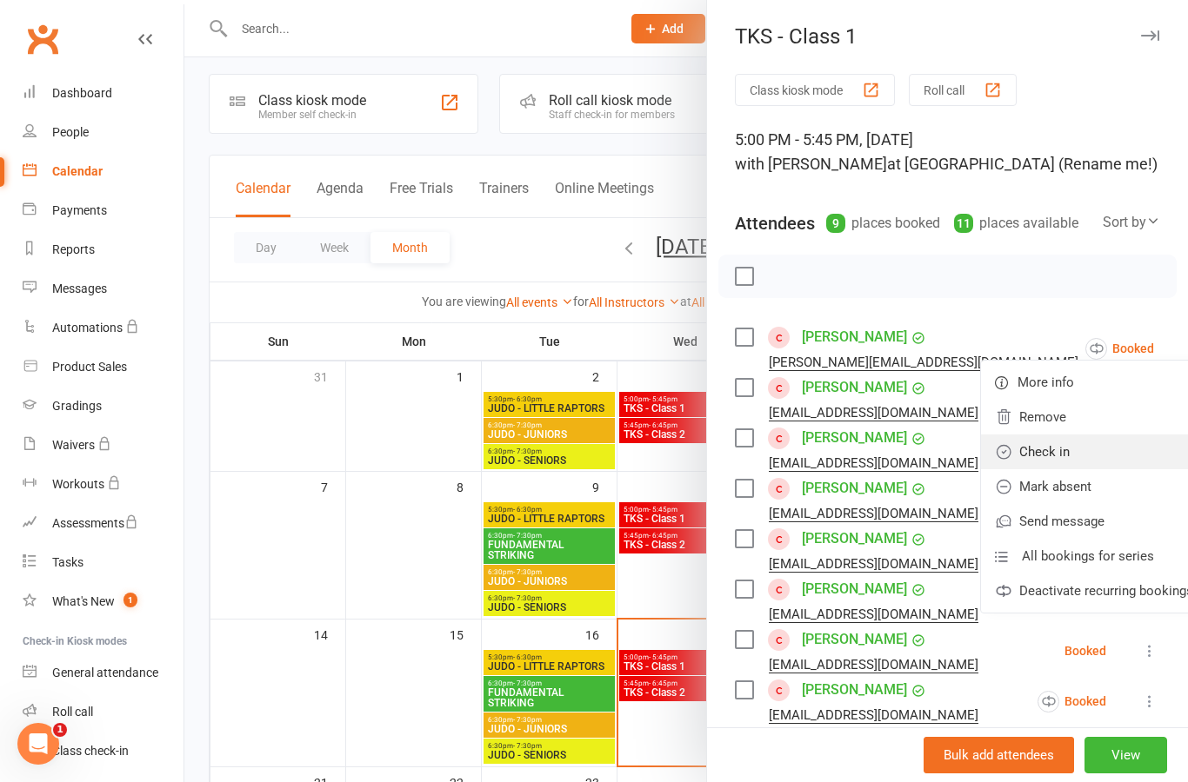
click at [1079, 455] on link "Check in" at bounding box center [1094, 452] width 226 height 35
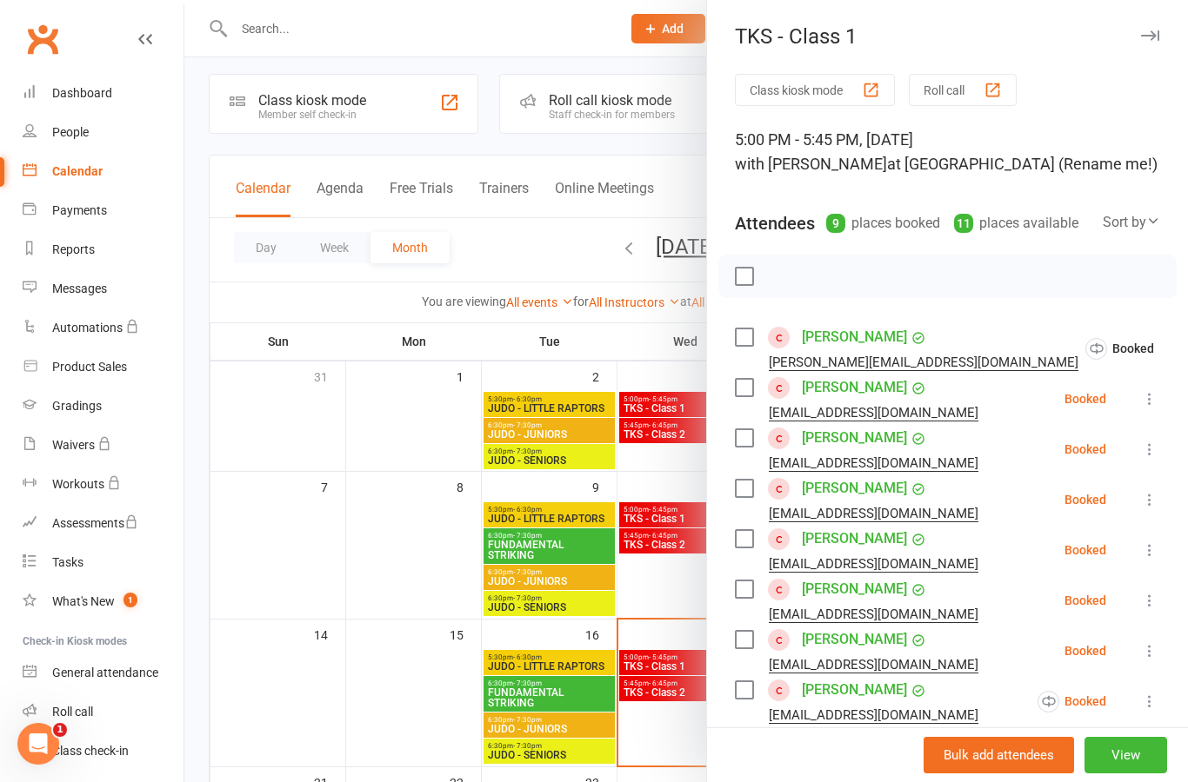
click at [1153, 404] on icon at bounding box center [1149, 398] width 17 height 17
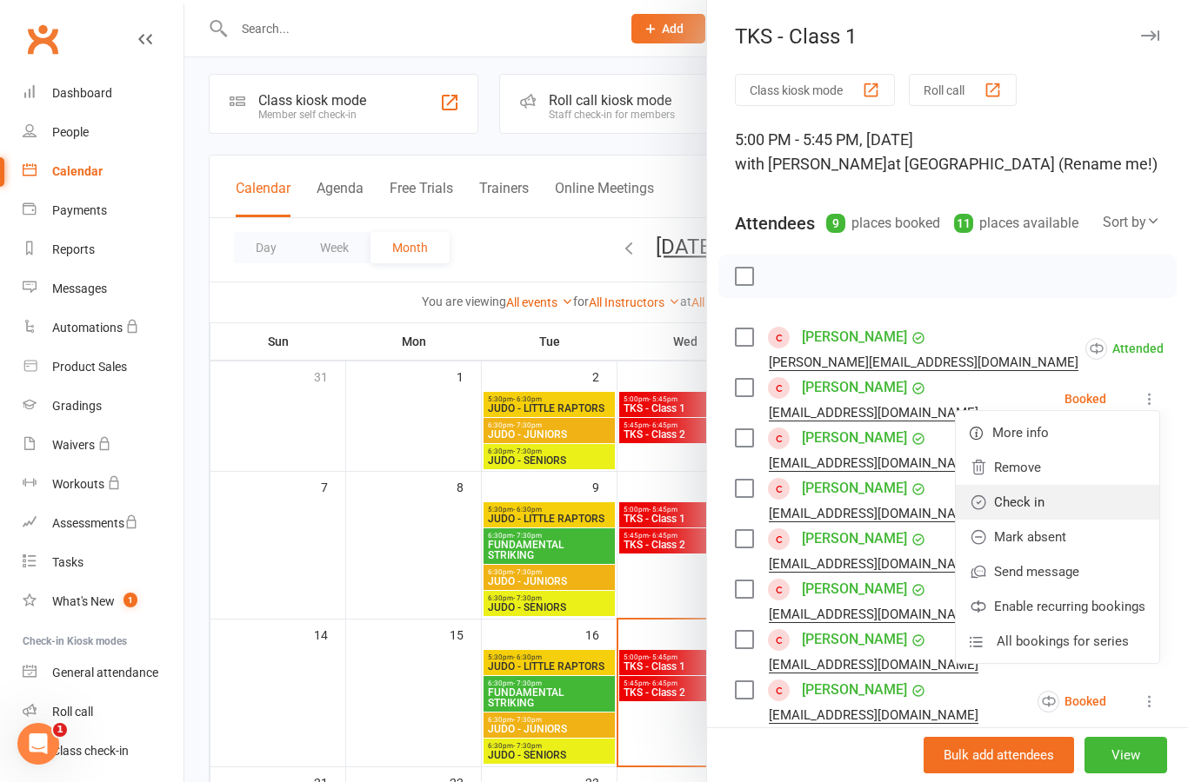
click at [1077, 500] on link "Check in" at bounding box center [1056, 502] width 203 height 35
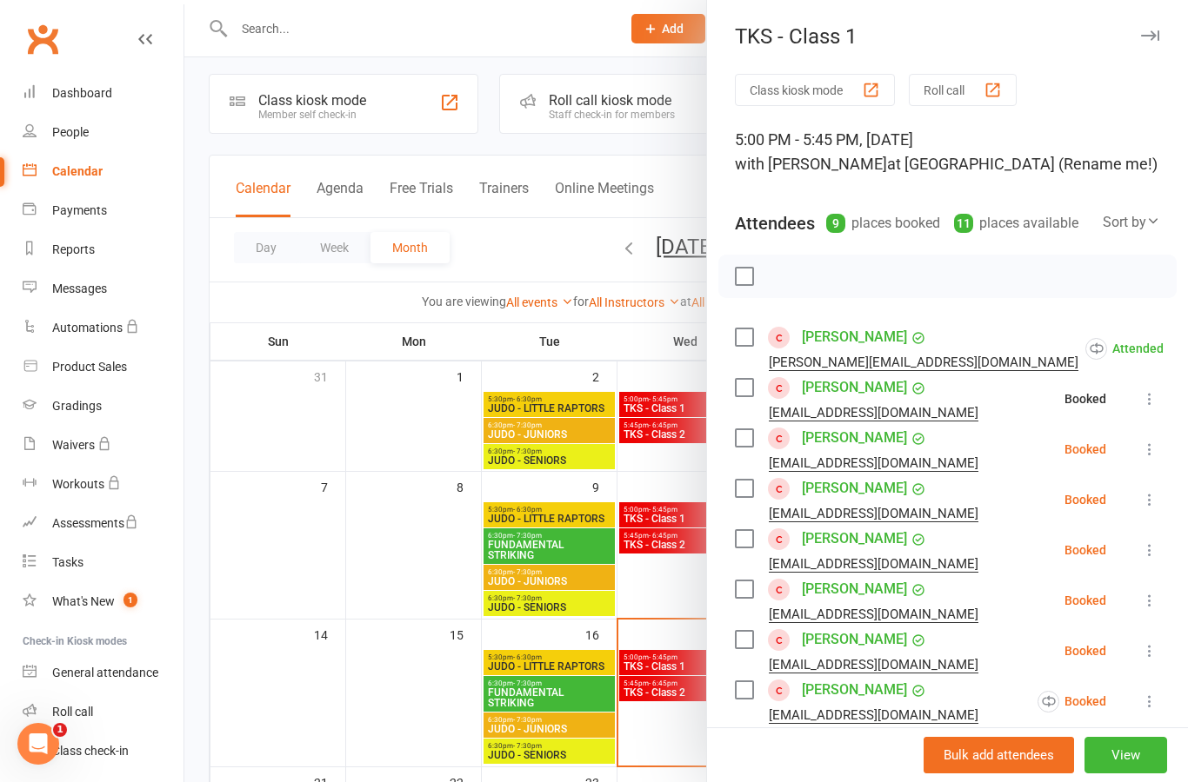
click at [1148, 456] on icon at bounding box center [1149, 449] width 17 height 17
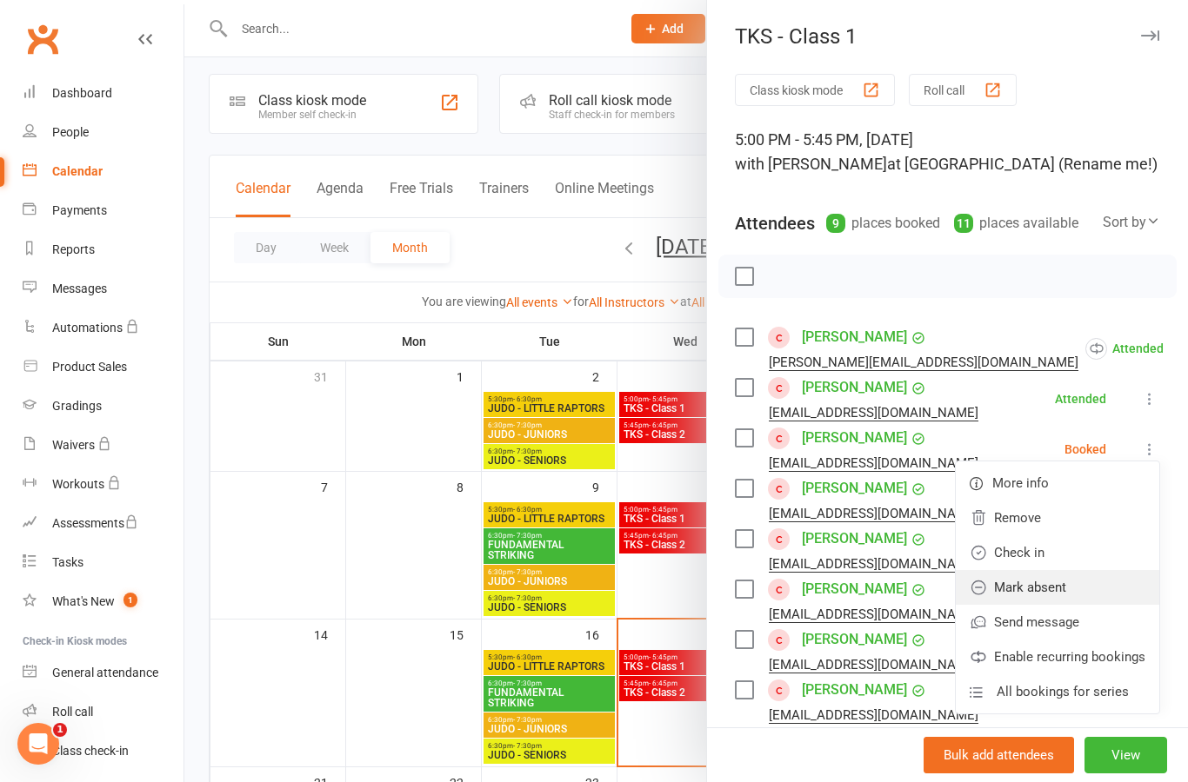
click at [1091, 590] on link "Mark absent" at bounding box center [1056, 587] width 203 height 35
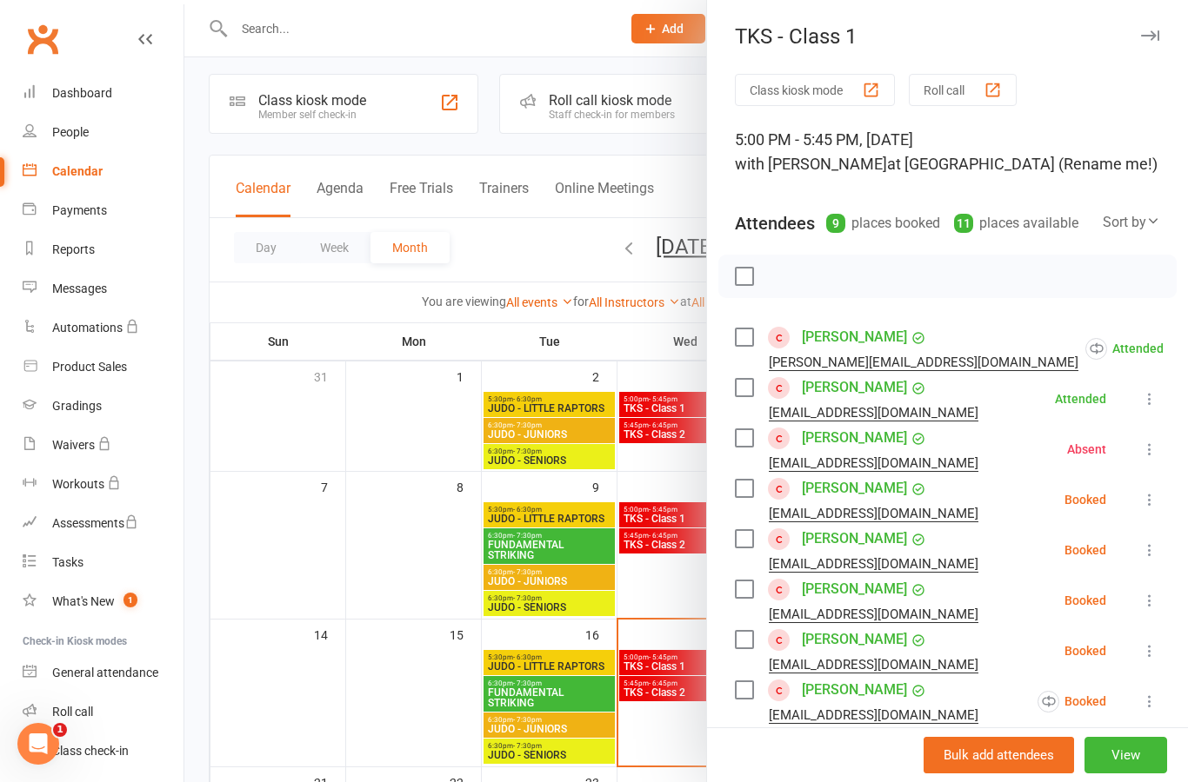
click at [1158, 507] on icon at bounding box center [1149, 499] width 17 height 17
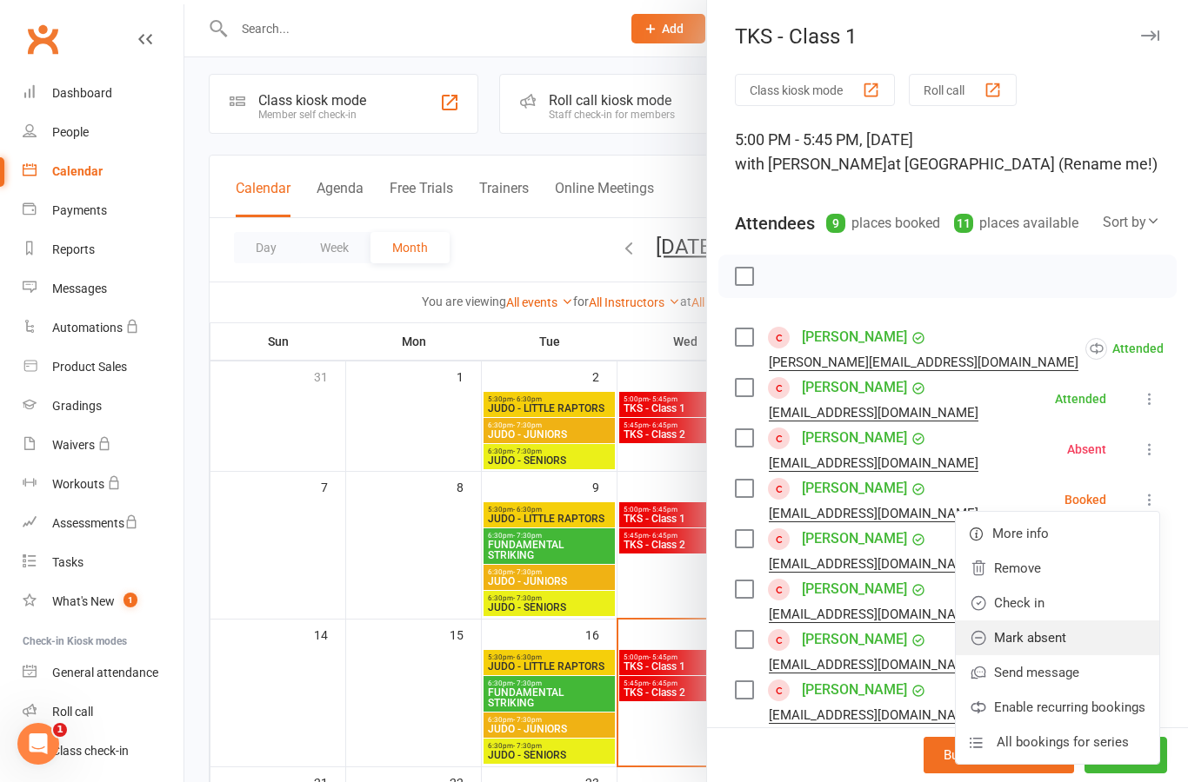
click at [1088, 643] on link "Mark absent" at bounding box center [1056, 638] width 203 height 35
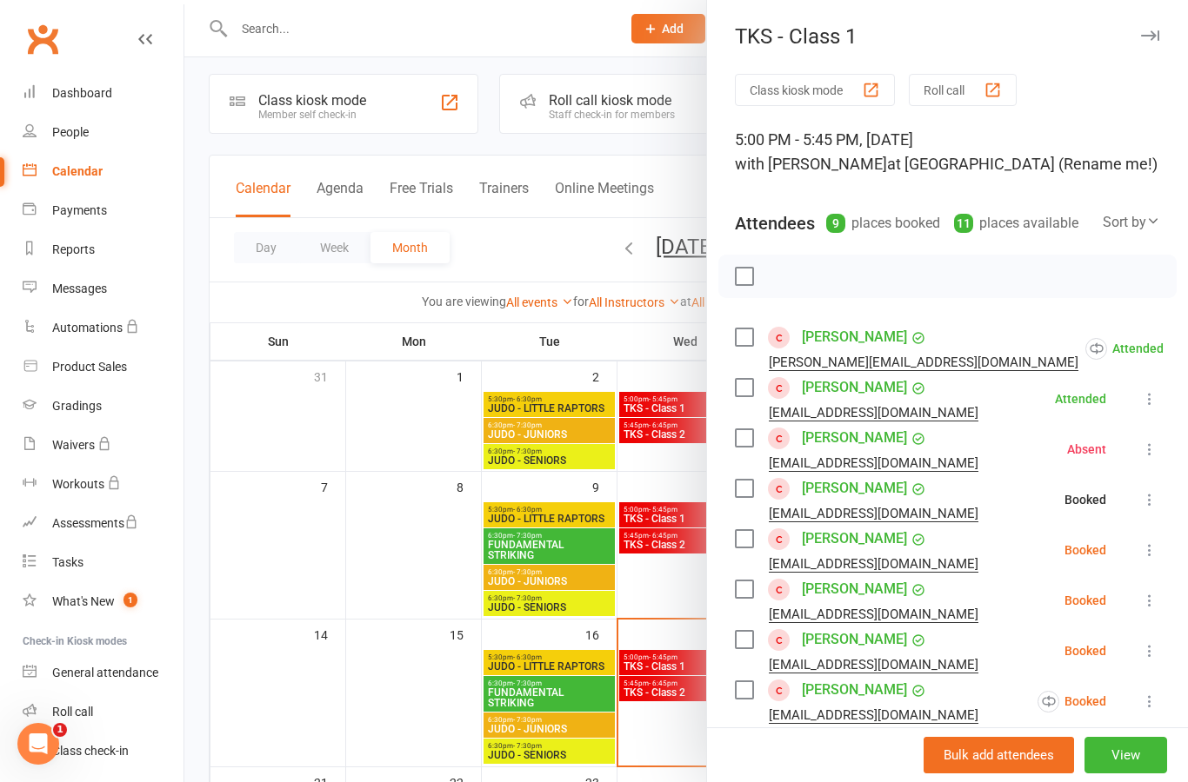
click at [1157, 546] on icon at bounding box center [1149, 550] width 17 height 17
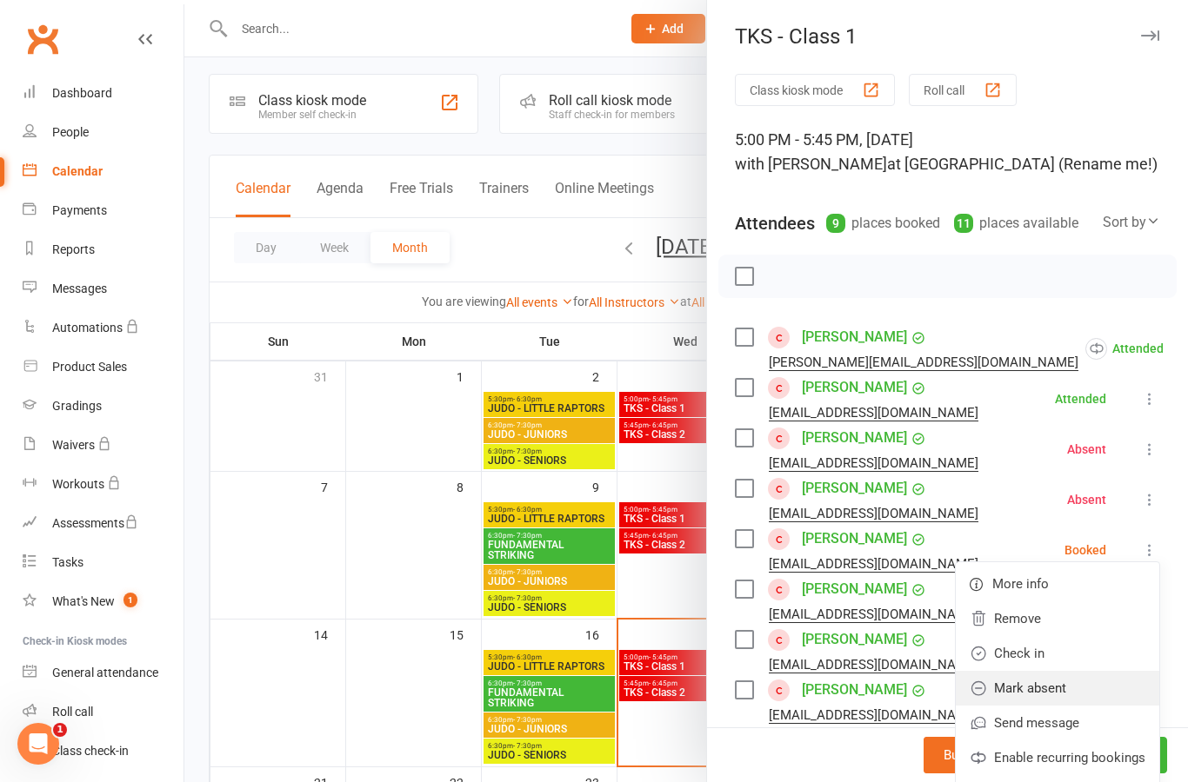
click at [1078, 694] on link "Mark absent" at bounding box center [1056, 688] width 203 height 35
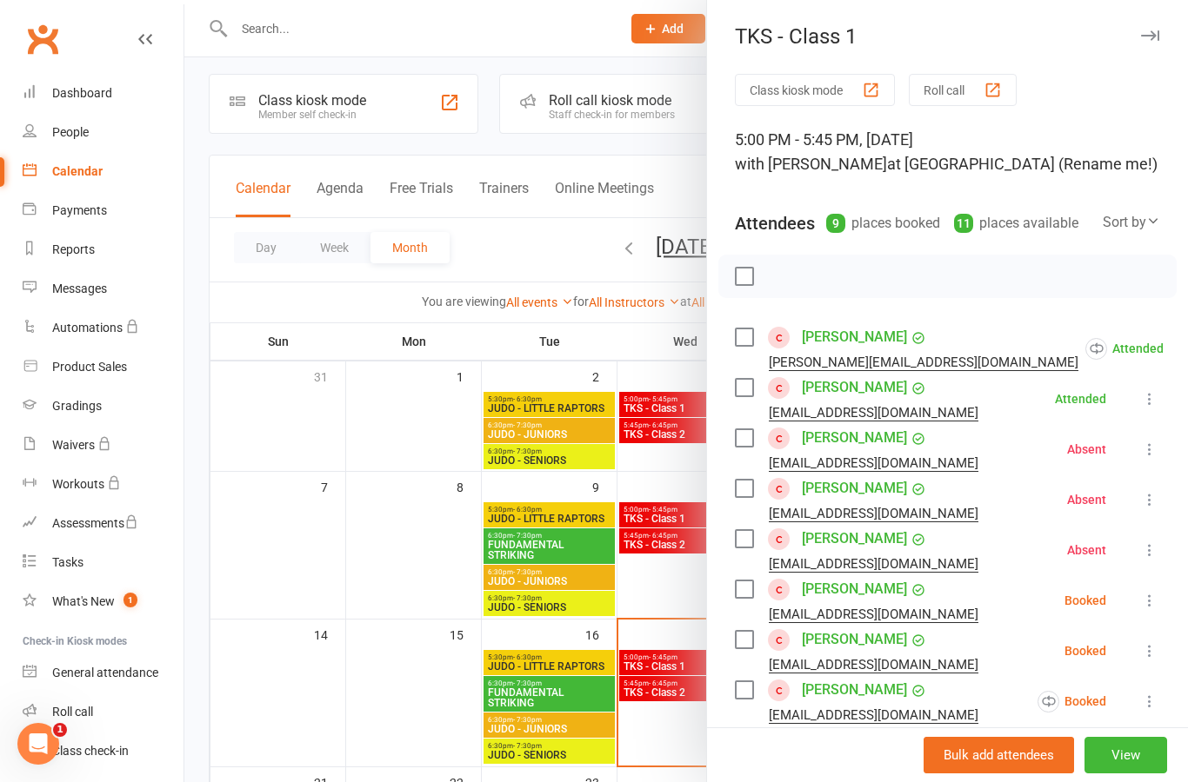
click at [1158, 602] on icon at bounding box center [1149, 600] width 17 height 17
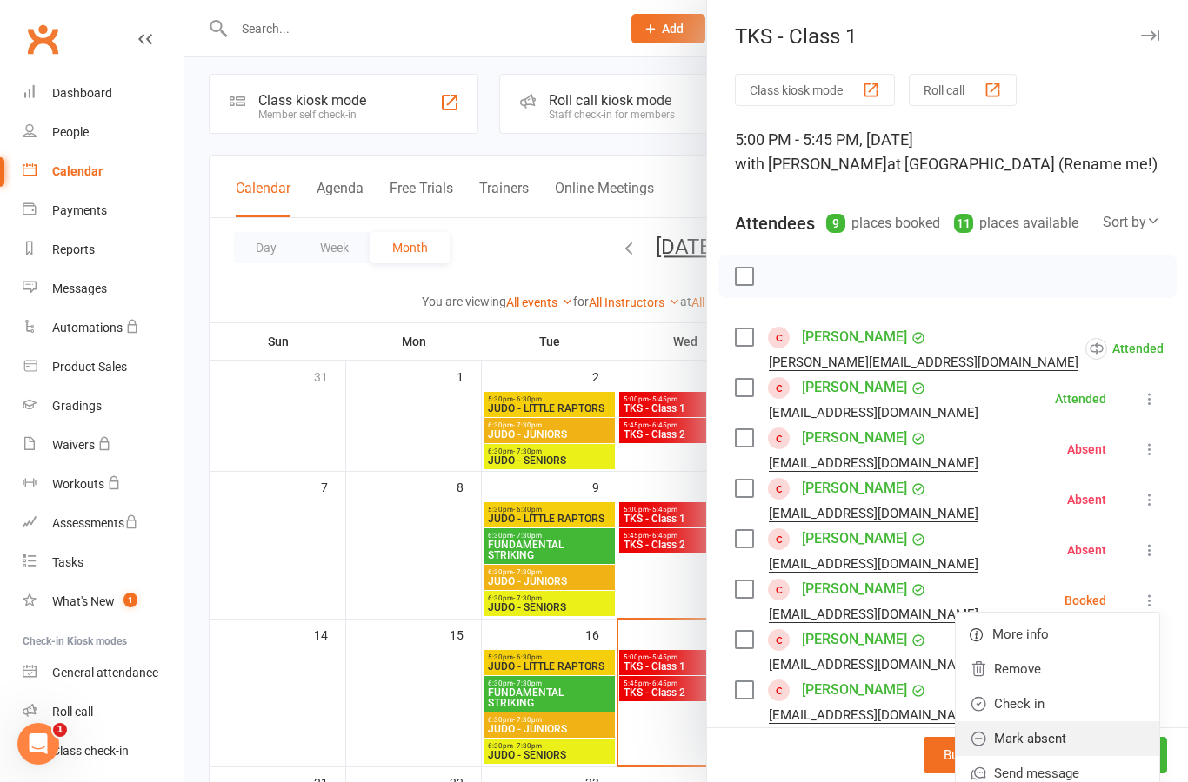
click at [1089, 743] on link "Mark absent" at bounding box center [1056, 739] width 203 height 35
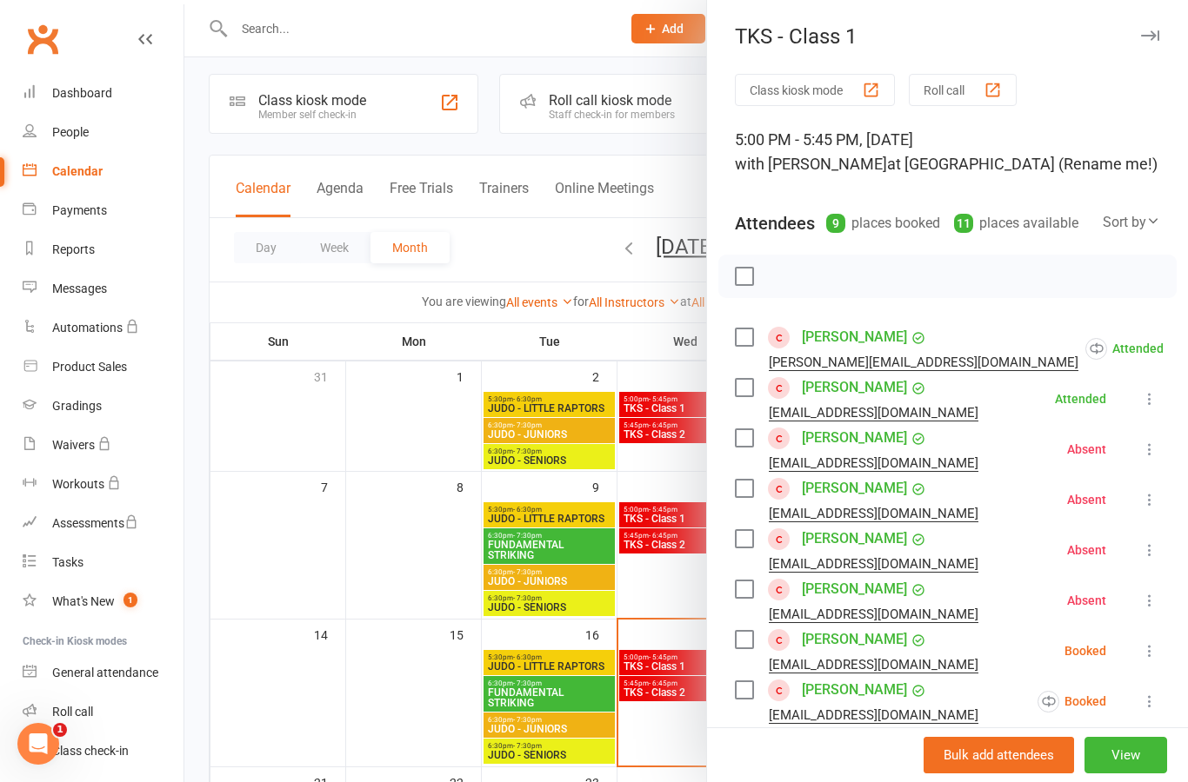
click at [1150, 658] on icon at bounding box center [1149, 650] width 17 height 17
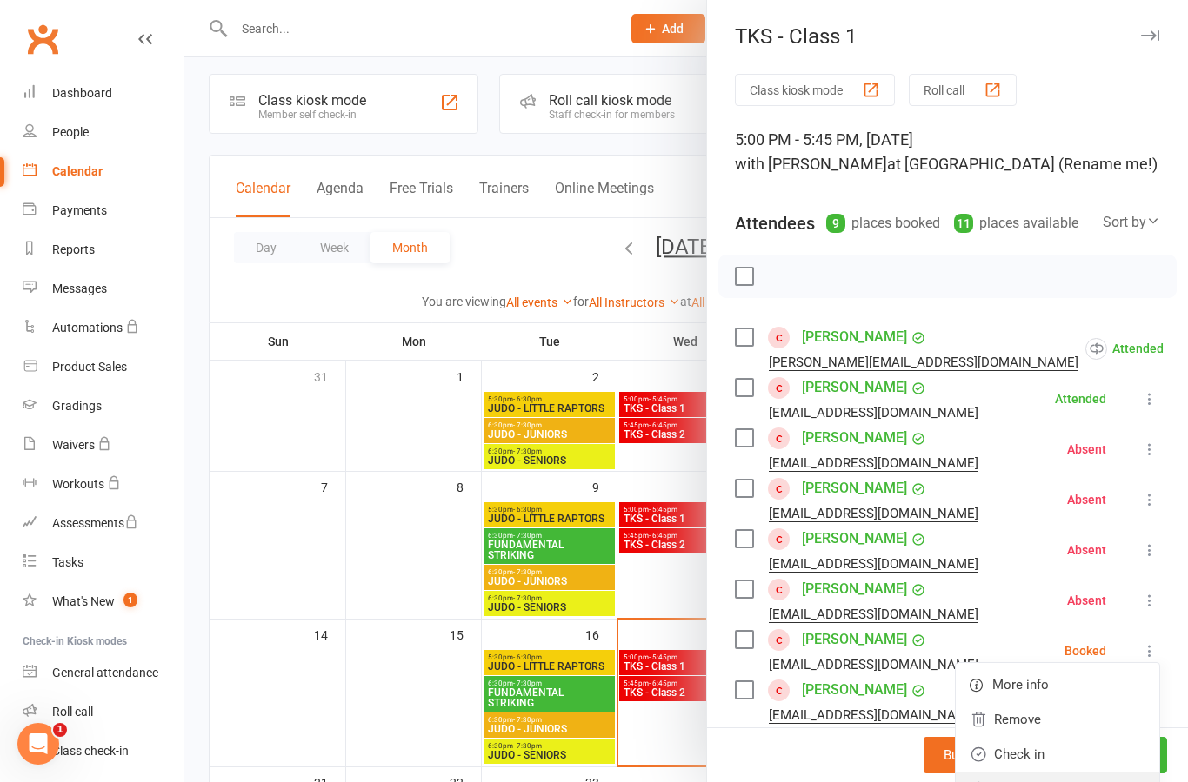
click at [1094, 782] on link "Mark absent" at bounding box center [1056, 789] width 203 height 35
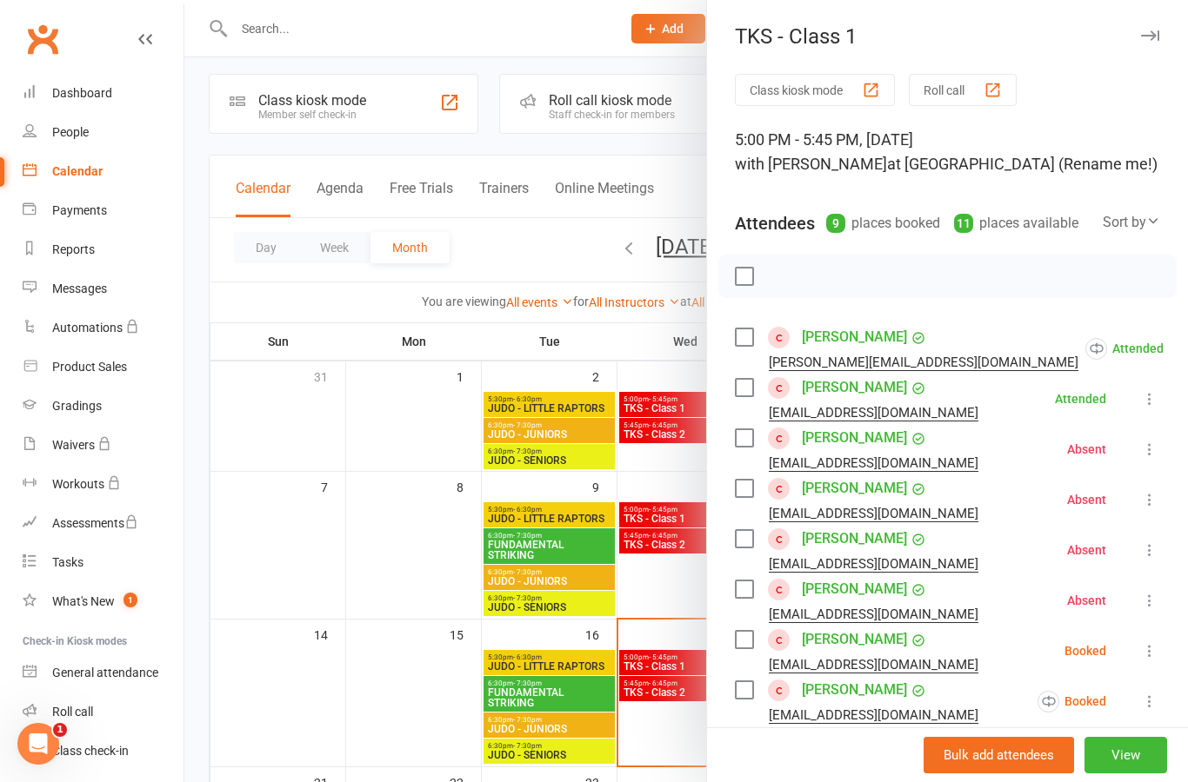
click at [1156, 702] on icon at bounding box center [1149, 701] width 17 height 17
click at [1187, 762] on button at bounding box center [1197, 752] width 21 height 21
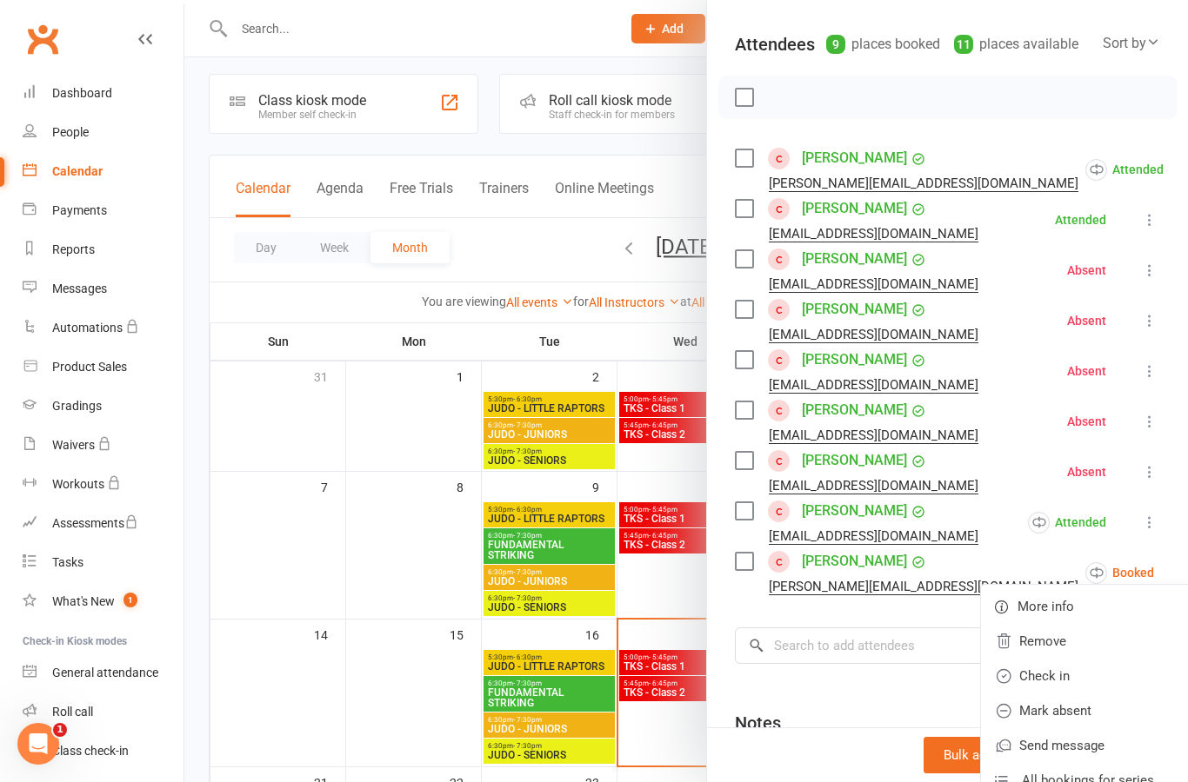
scroll to position [174, 0]
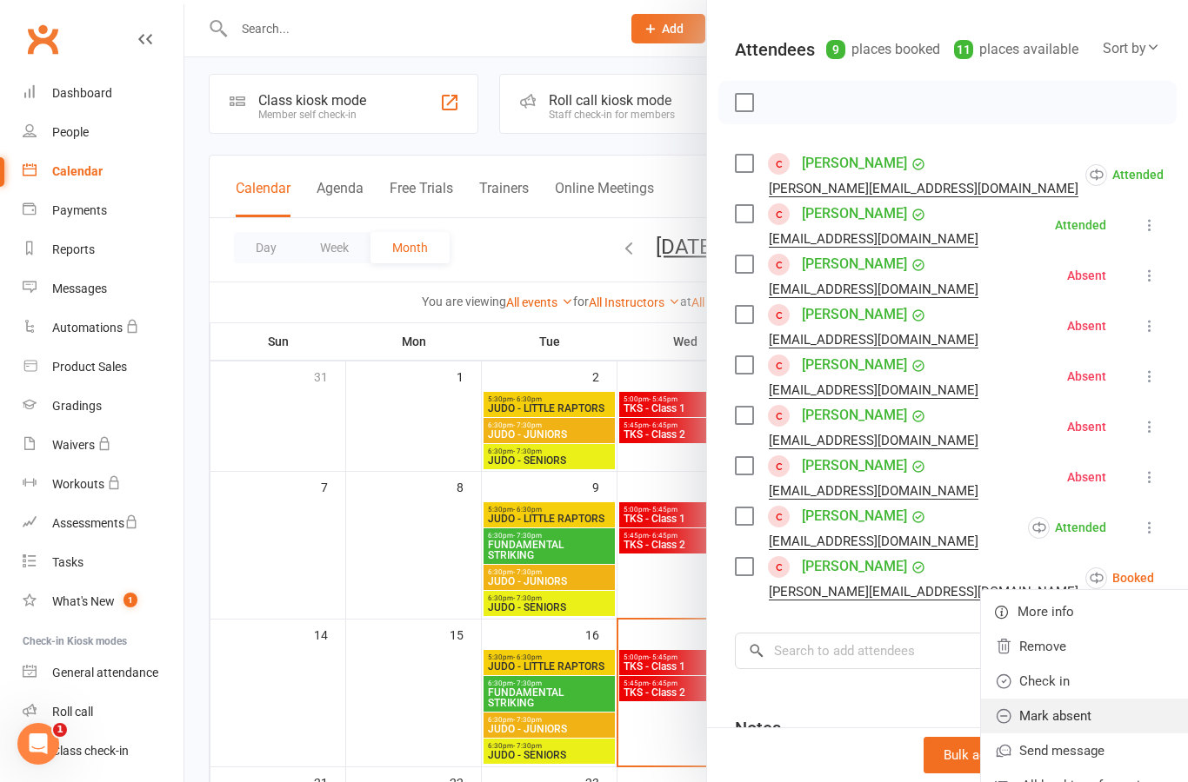
click at [1076, 727] on link "Mark absent" at bounding box center [1094, 716] width 226 height 35
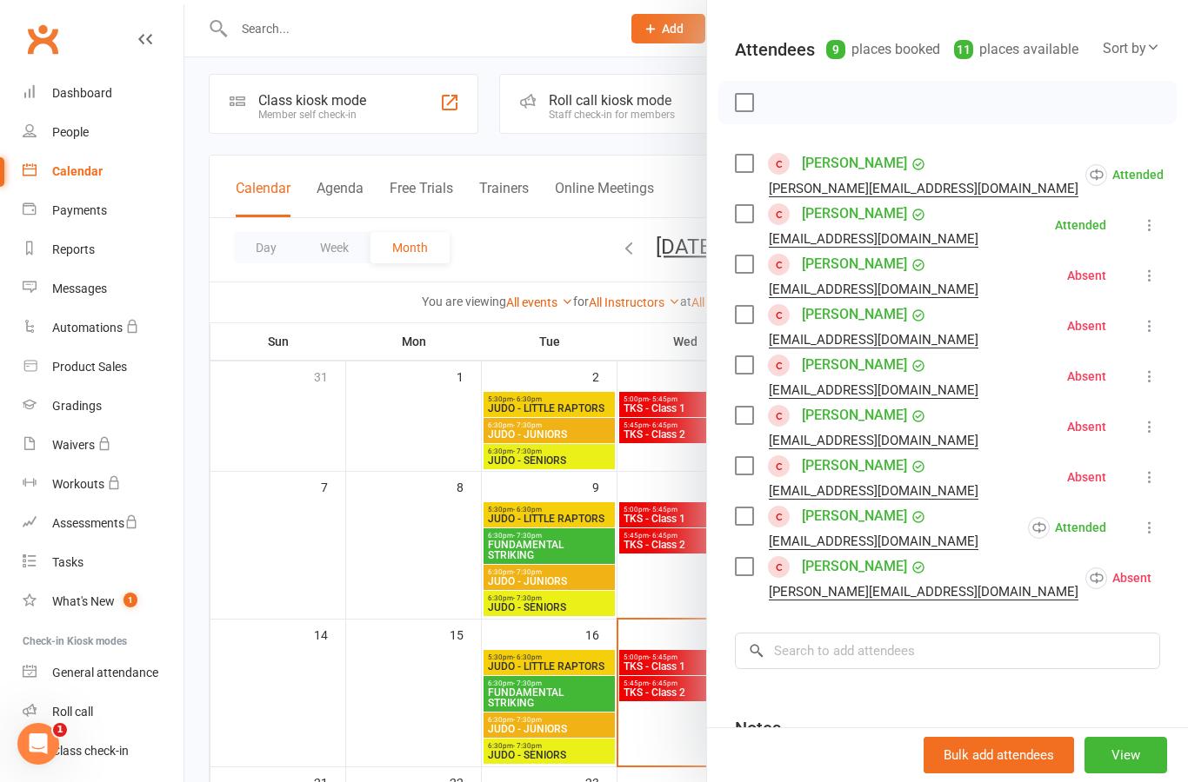
click at [692, 583] on div at bounding box center [685, 391] width 1003 height 782
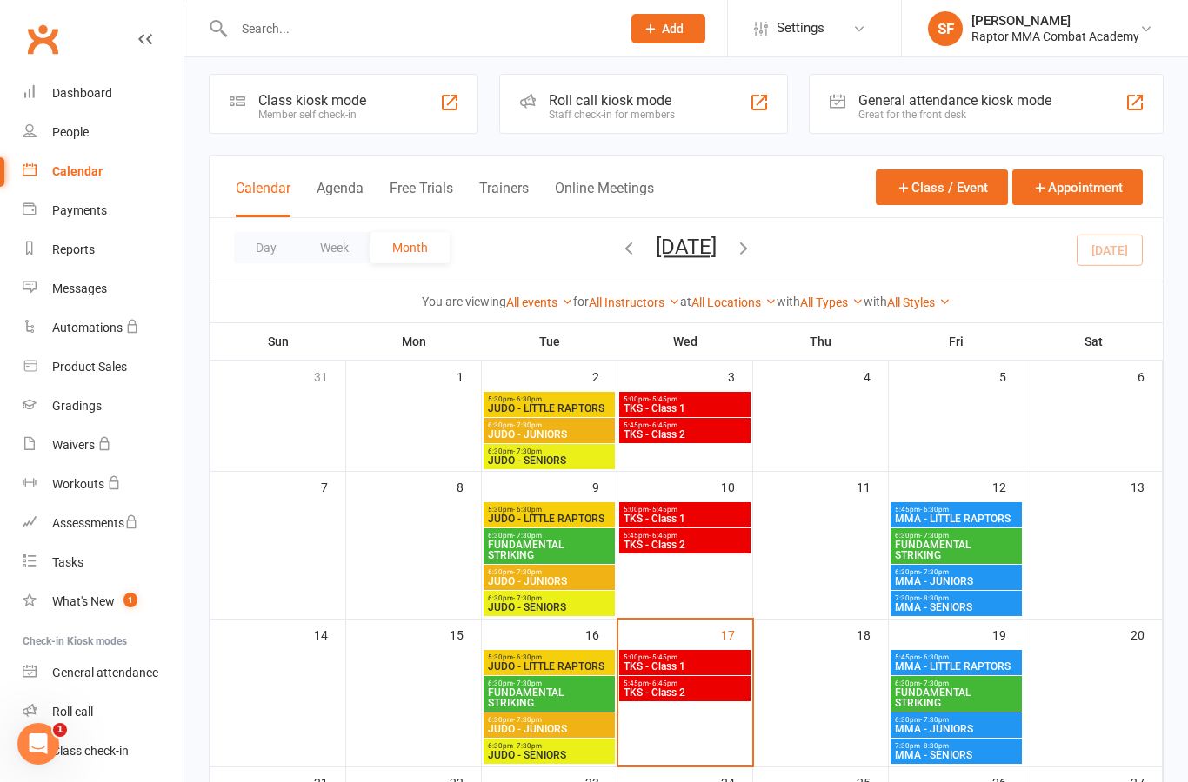
click at [712, 549] on span "TKS - Class 2" at bounding box center [684, 545] width 124 height 10
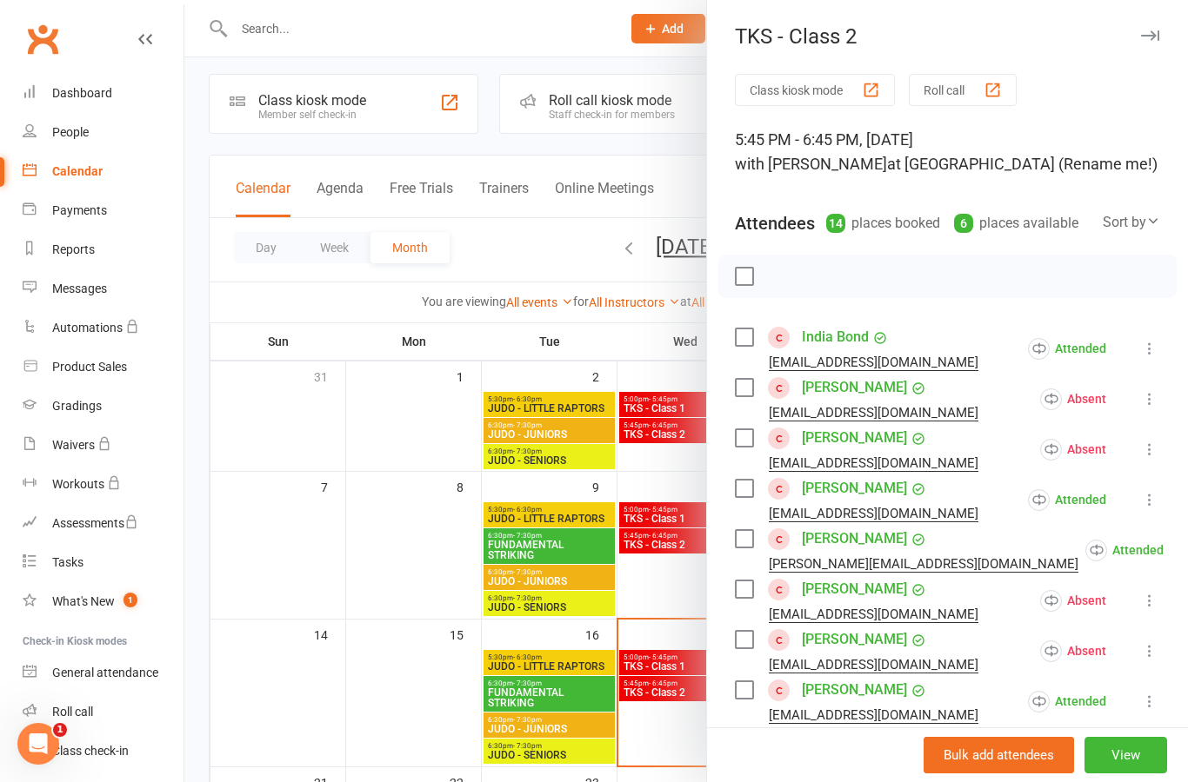
click at [669, 593] on div at bounding box center [685, 391] width 1003 height 782
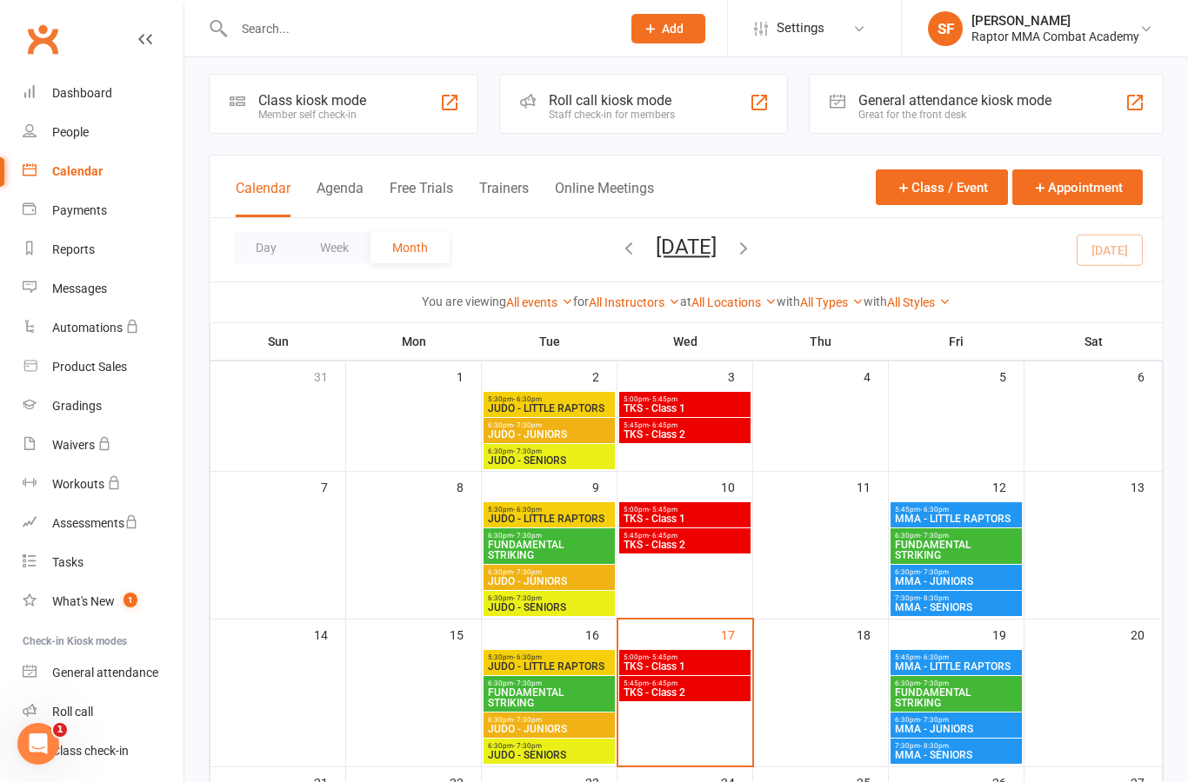
click at [711, 520] on span "TKS - Class 1" at bounding box center [684, 519] width 124 height 10
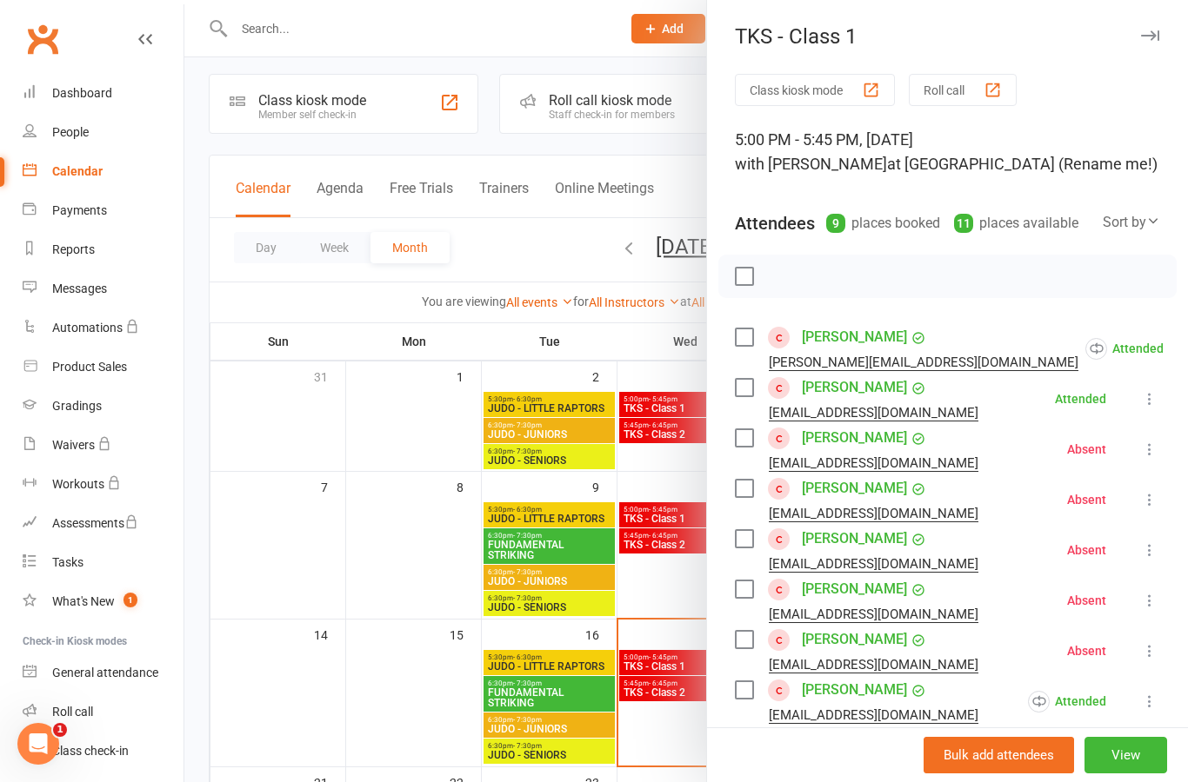
click at [686, 549] on div at bounding box center [685, 391] width 1003 height 782
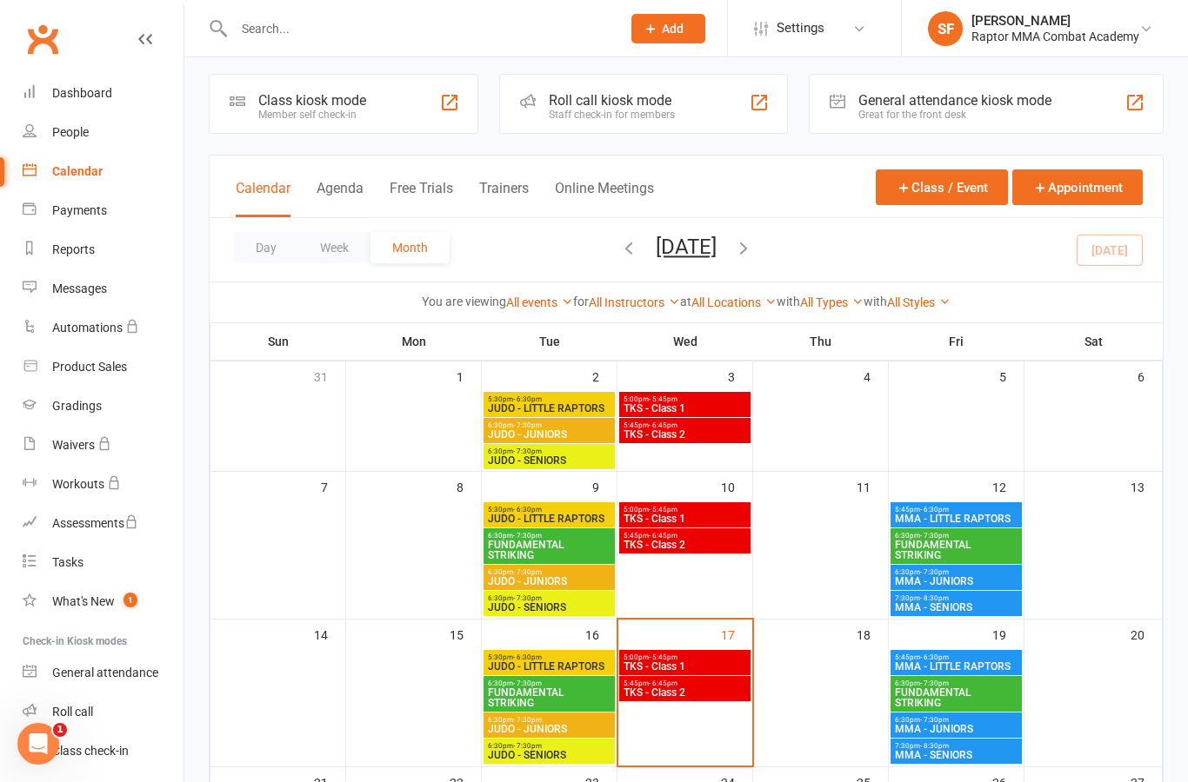
click at [701, 542] on span "TKS - Class 2" at bounding box center [684, 545] width 124 height 10
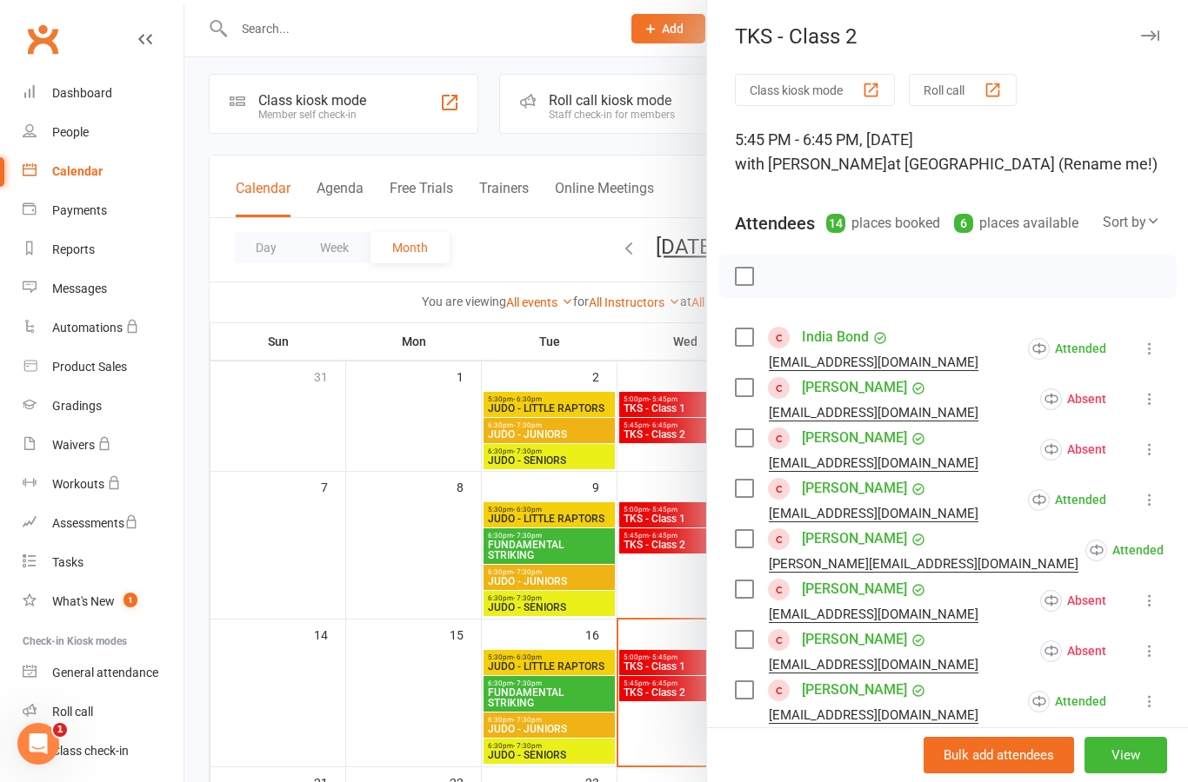
click at [672, 577] on div at bounding box center [685, 391] width 1003 height 782
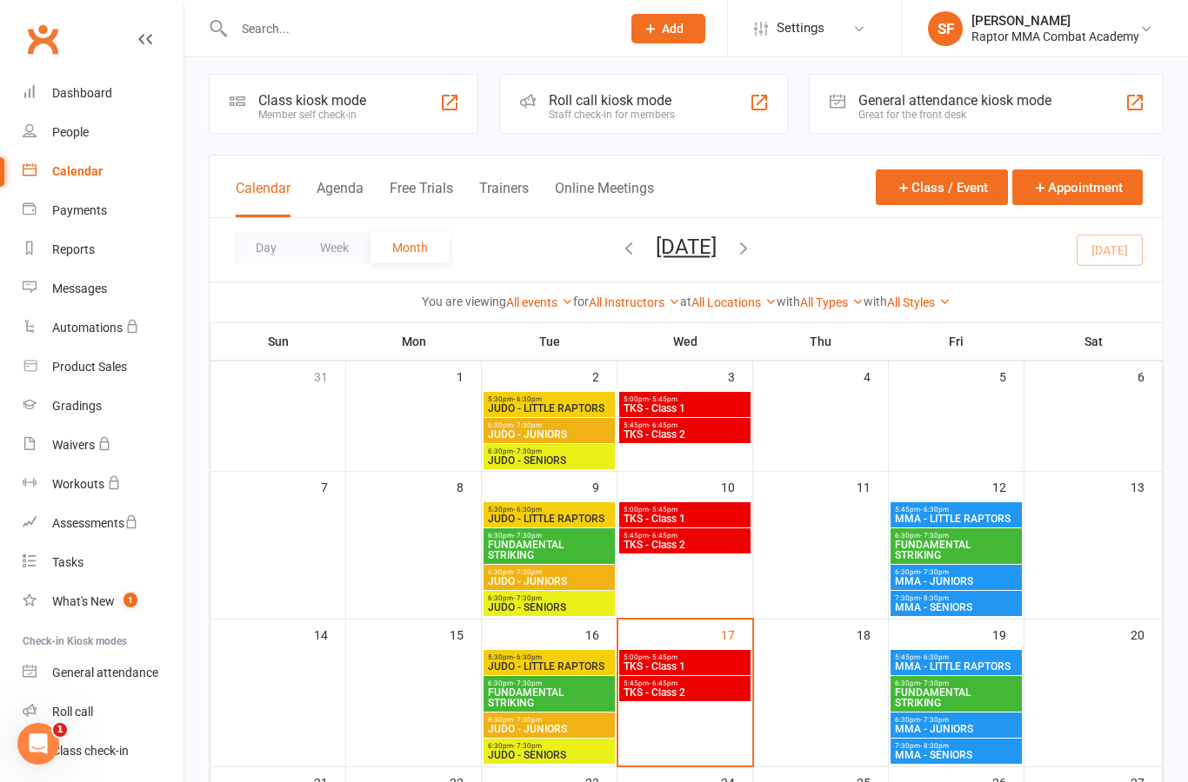
click at [582, 526] on div "5:30pm - 6:30pm JUDO - LITTLE RAPTORS" at bounding box center [548, 514] width 131 height 25
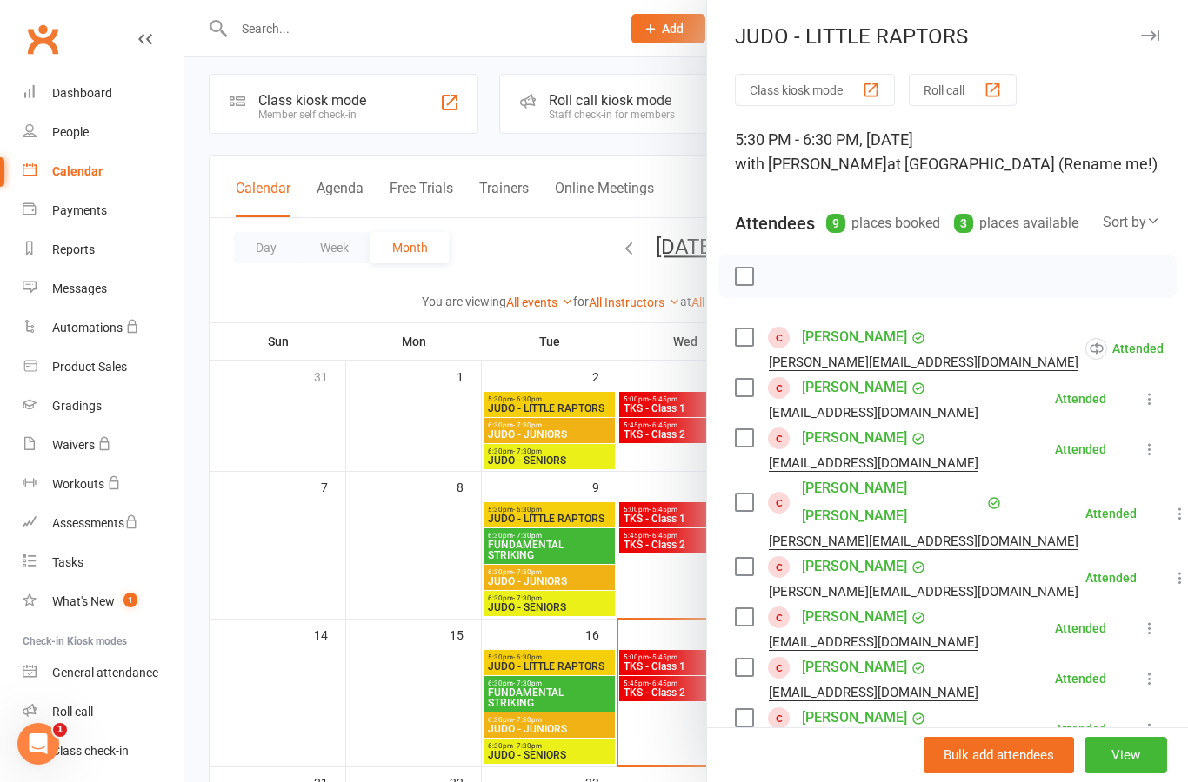
click at [662, 595] on div at bounding box center [685, 391] width 1003 height 782
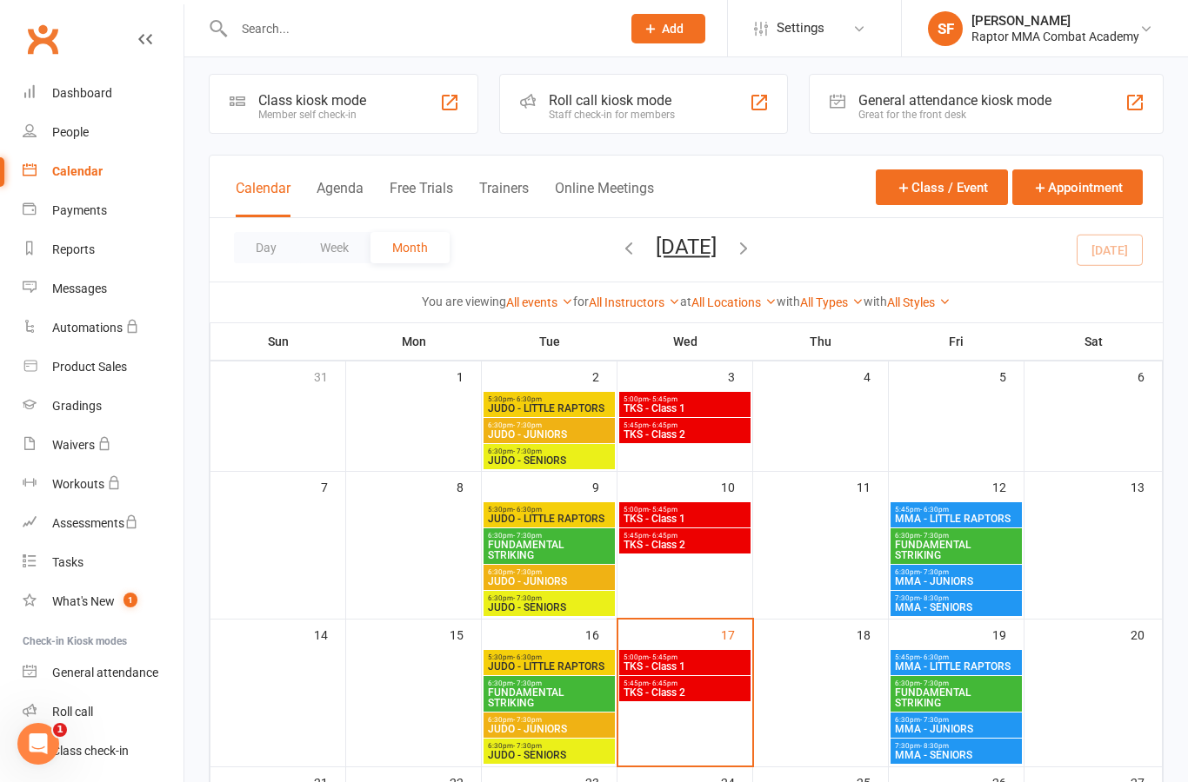
click at [1012, 509] on span "5:45pm - 6:30pm" at bounding box center [956, 510] width 124 height 8
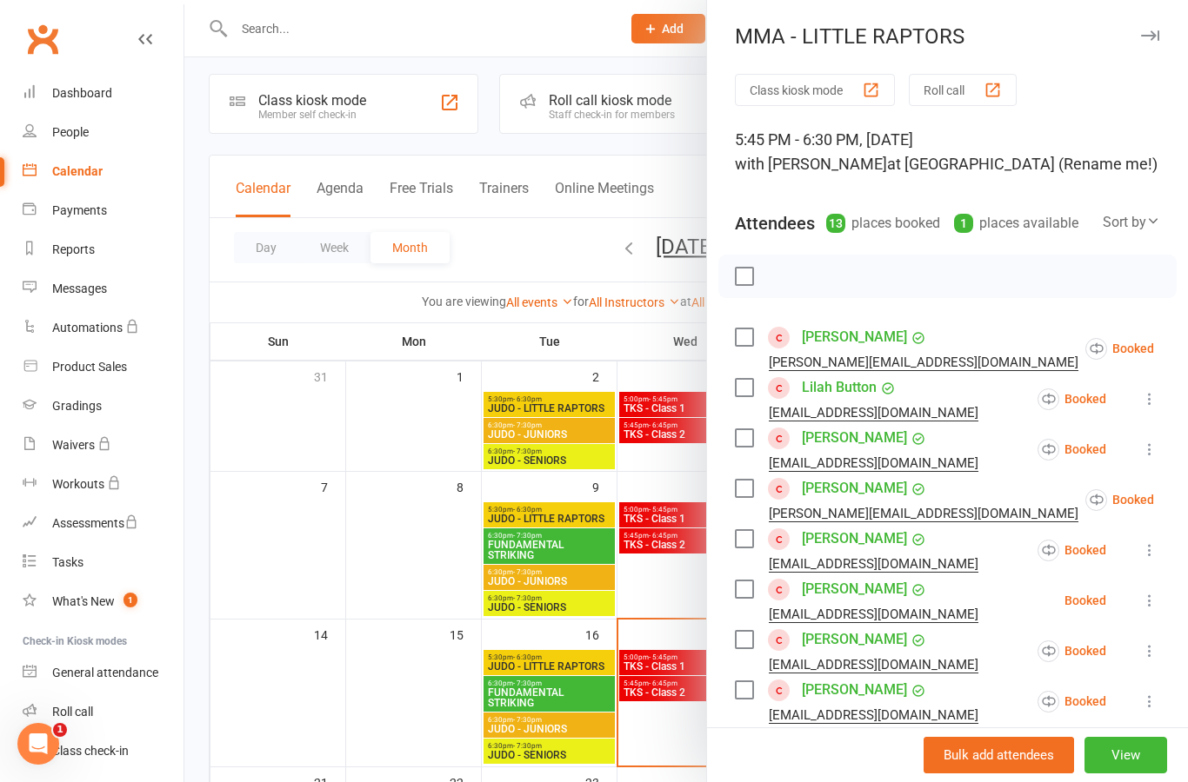
click at [1187, 347] on icon at bounding box center [1196, 348] width 17 height 17
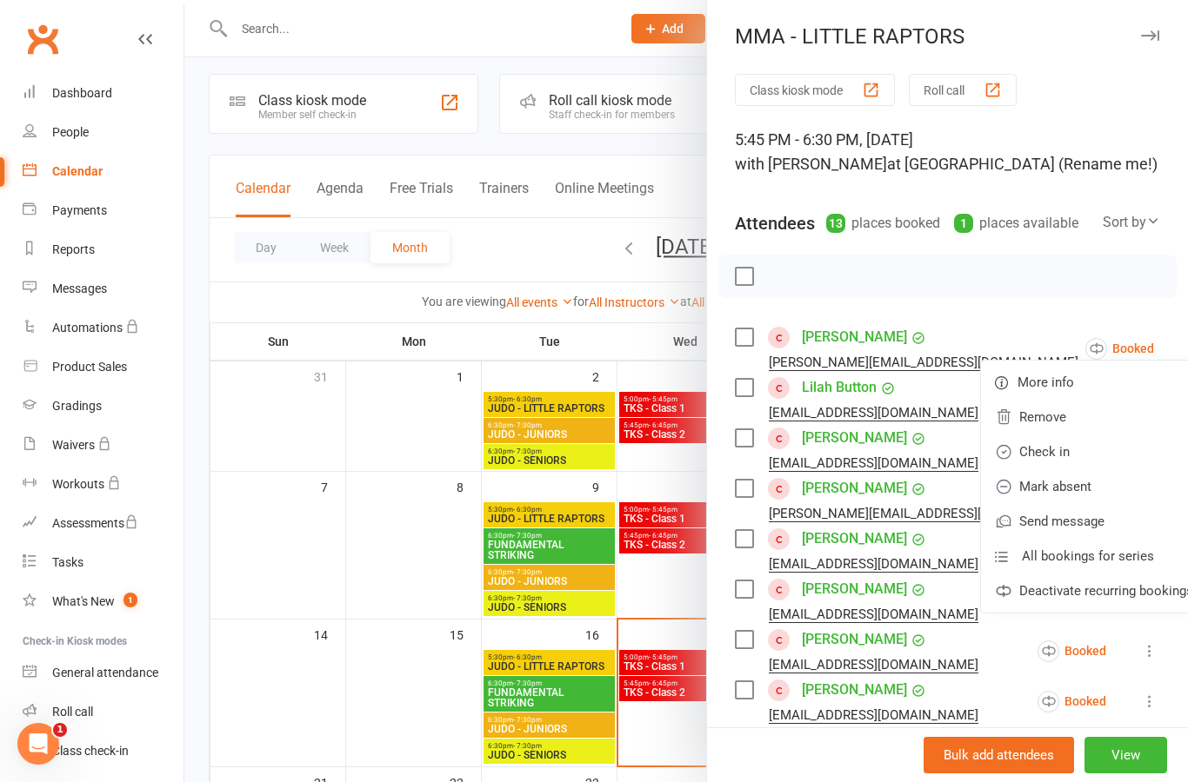
click at [670, 595] on div at bounding box center [685, 391] width 1003 height 782
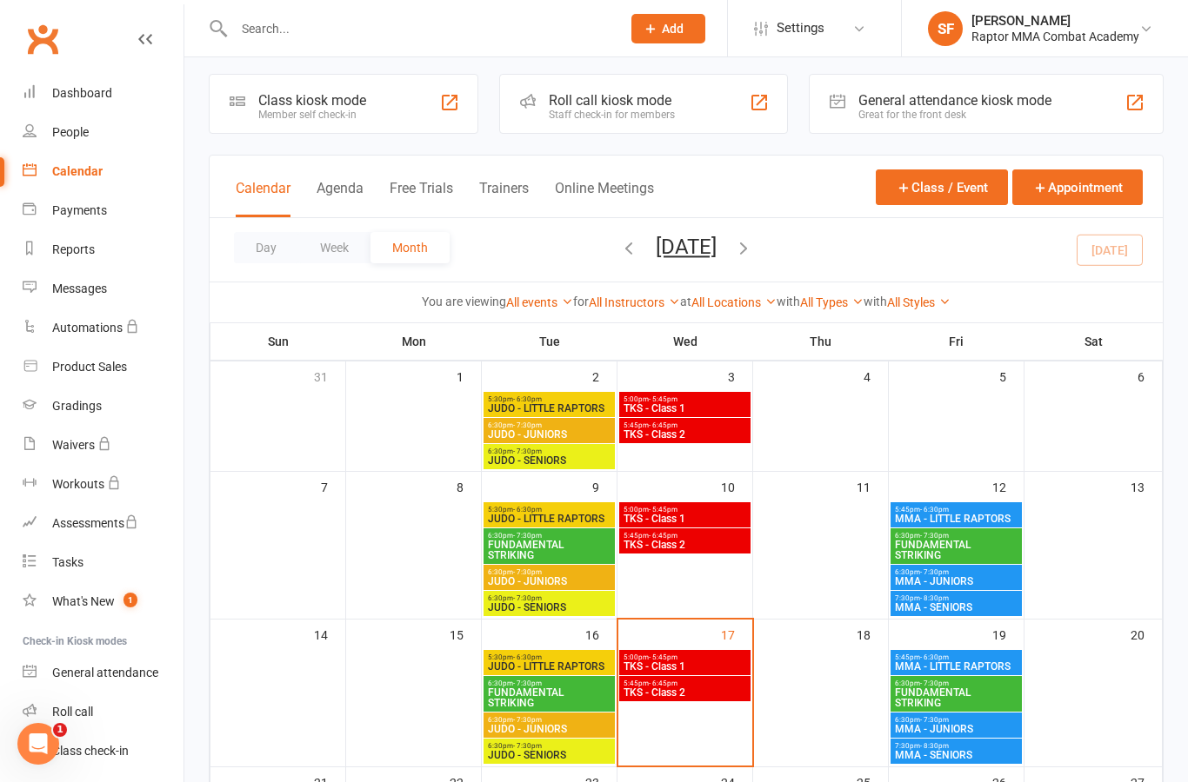
click at [1015, 515] on span "MMA - LITTLE RAPTORS" at bounding box center [956, 519] width 124 height 10
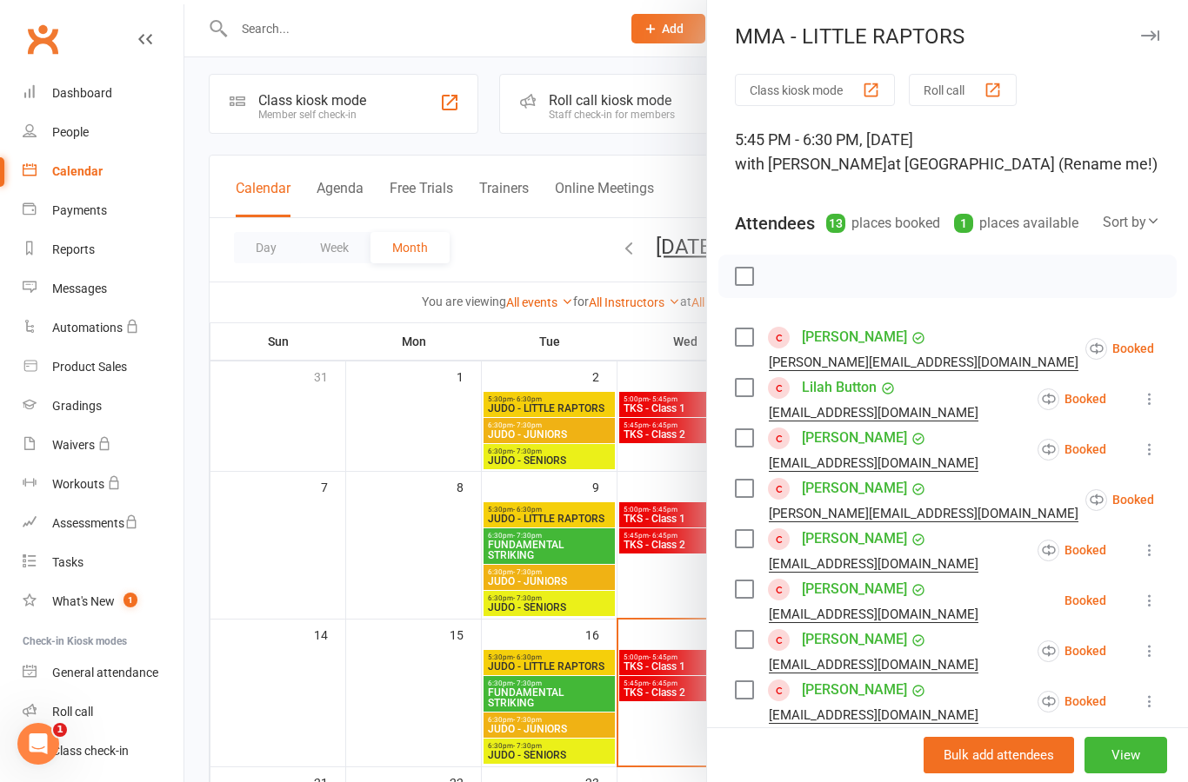
click at [1187, 352] on icon at bounding box center [1196, 348] width 17 height 17
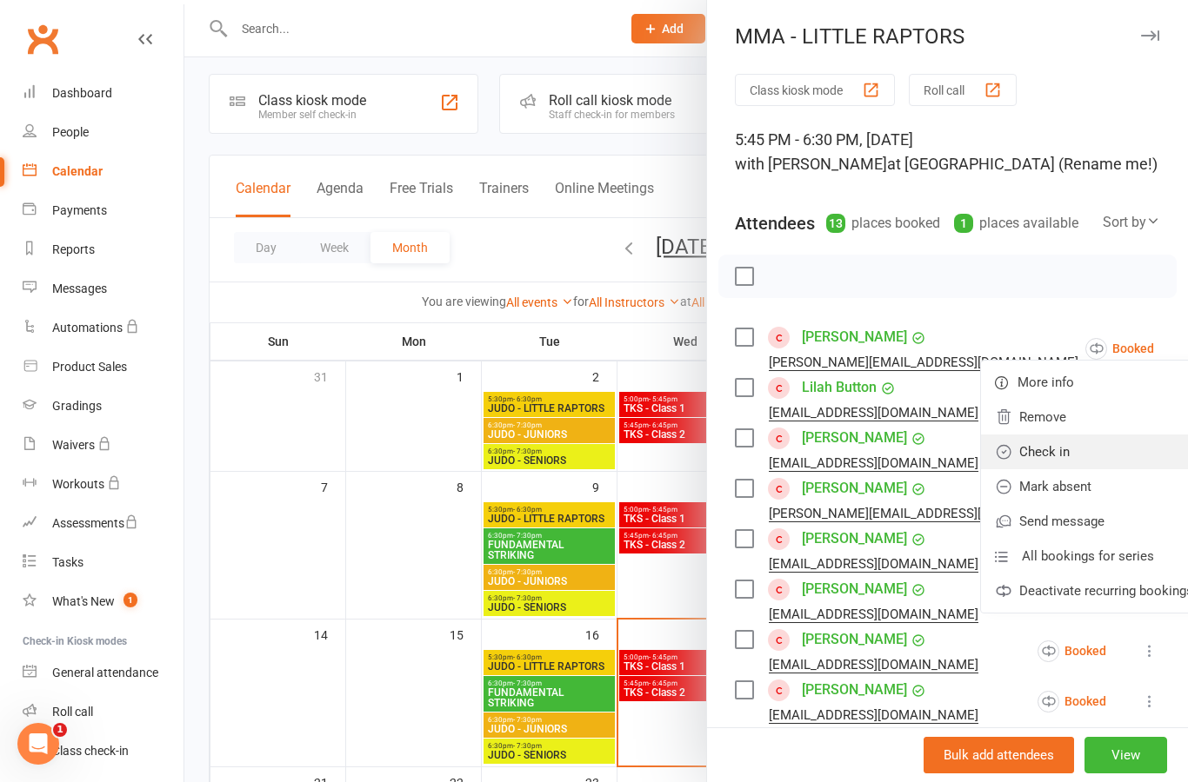
click at [1087, 459] on link "Check in" at bounding box center [1094, 452] width 226 height 35
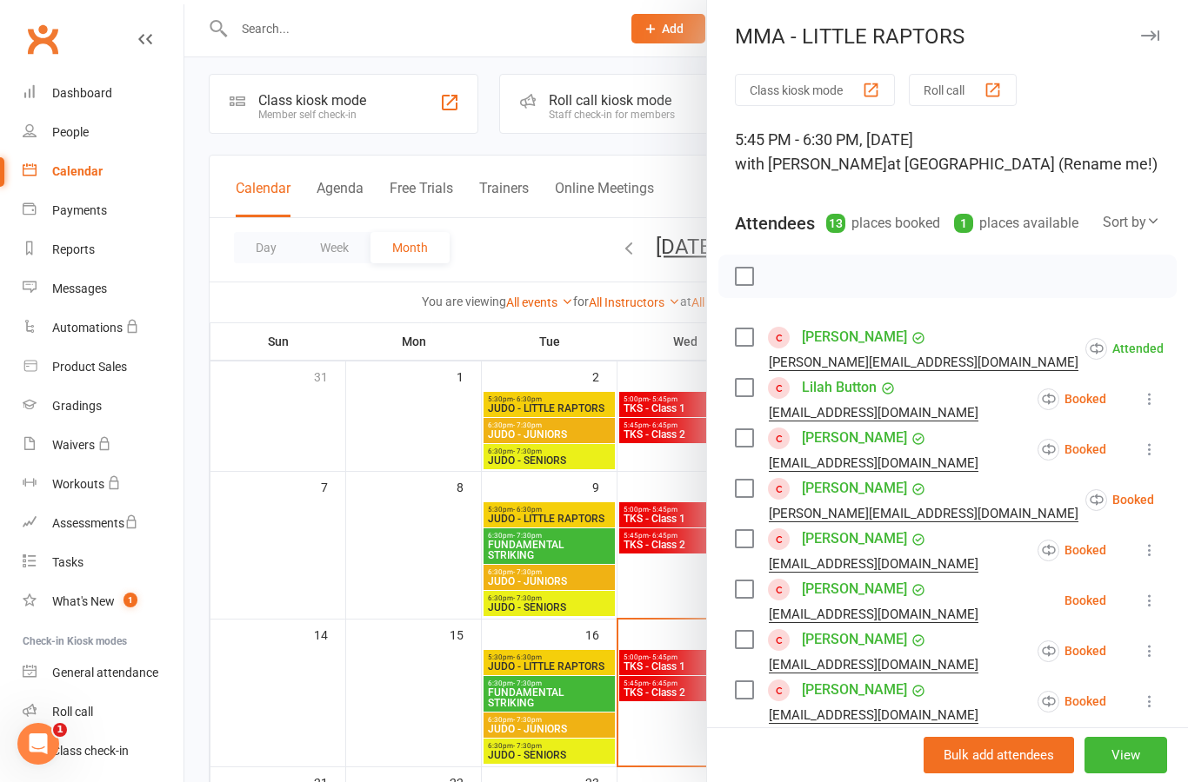
click at [1158, 403] on icon at bounding box center [1149, 398] width 17 height 17
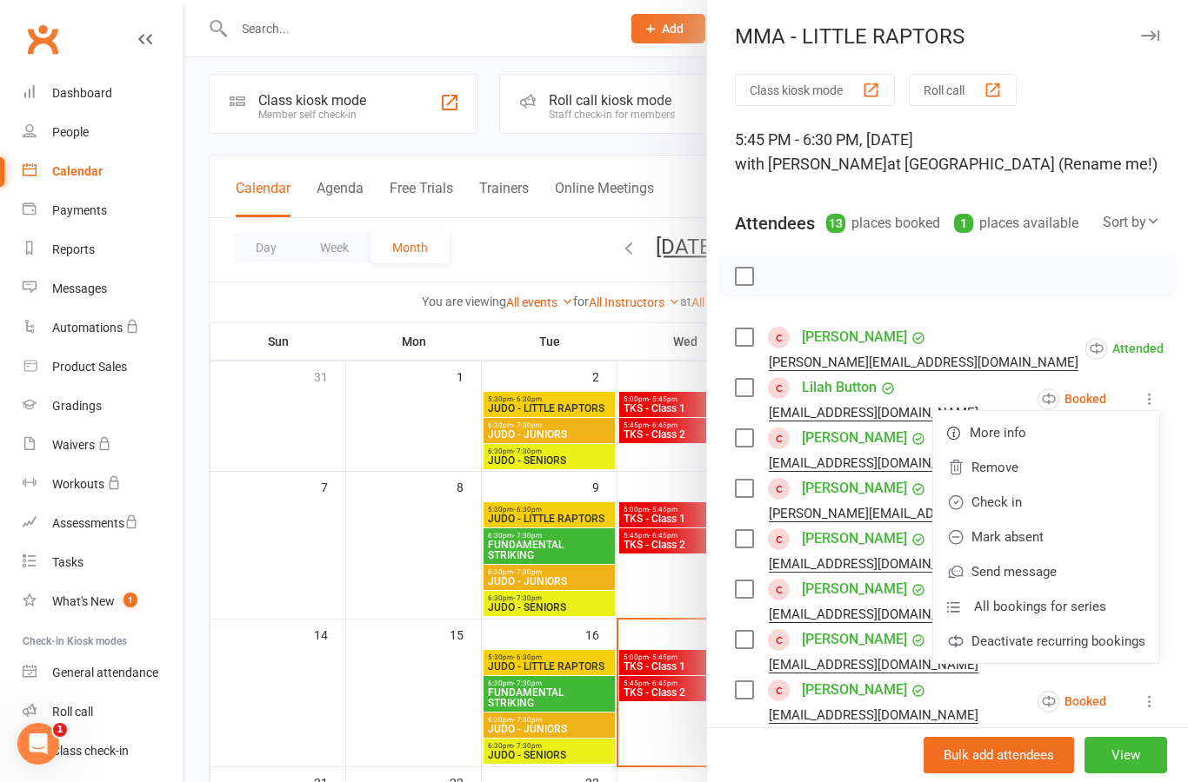
click at [682, 583] on div at bounding box center [685, 391] width 1003 height 782
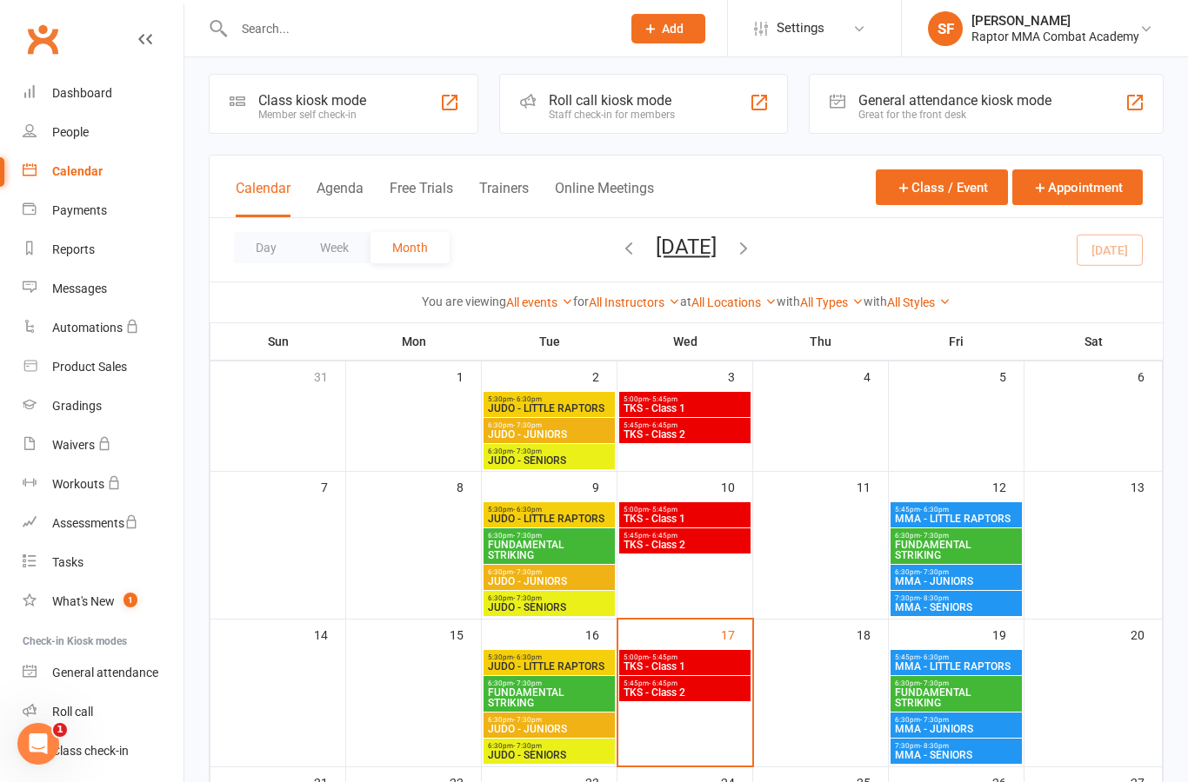
scroll to position [77, 0]
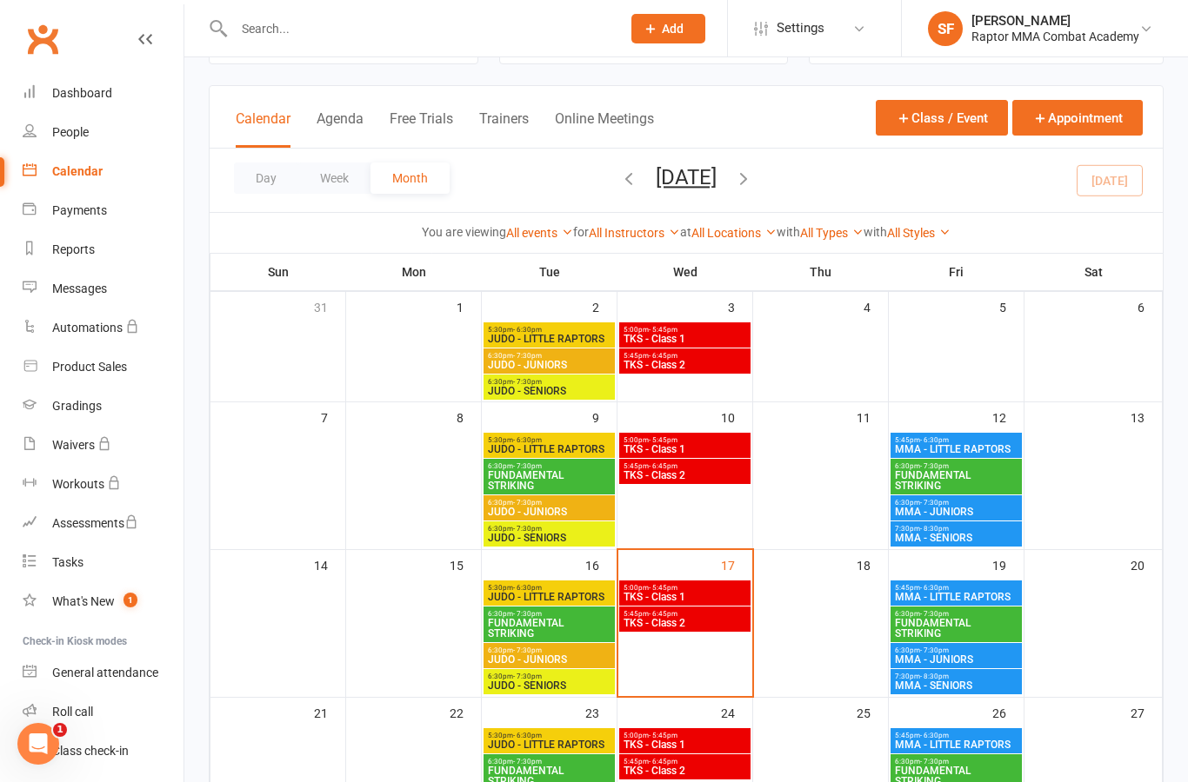
click at [557, 604] on div "5:30pm - 6:30pm JUDO - LITTLE RAPTORS" at bounding box center [548, 593] width 131 height 25
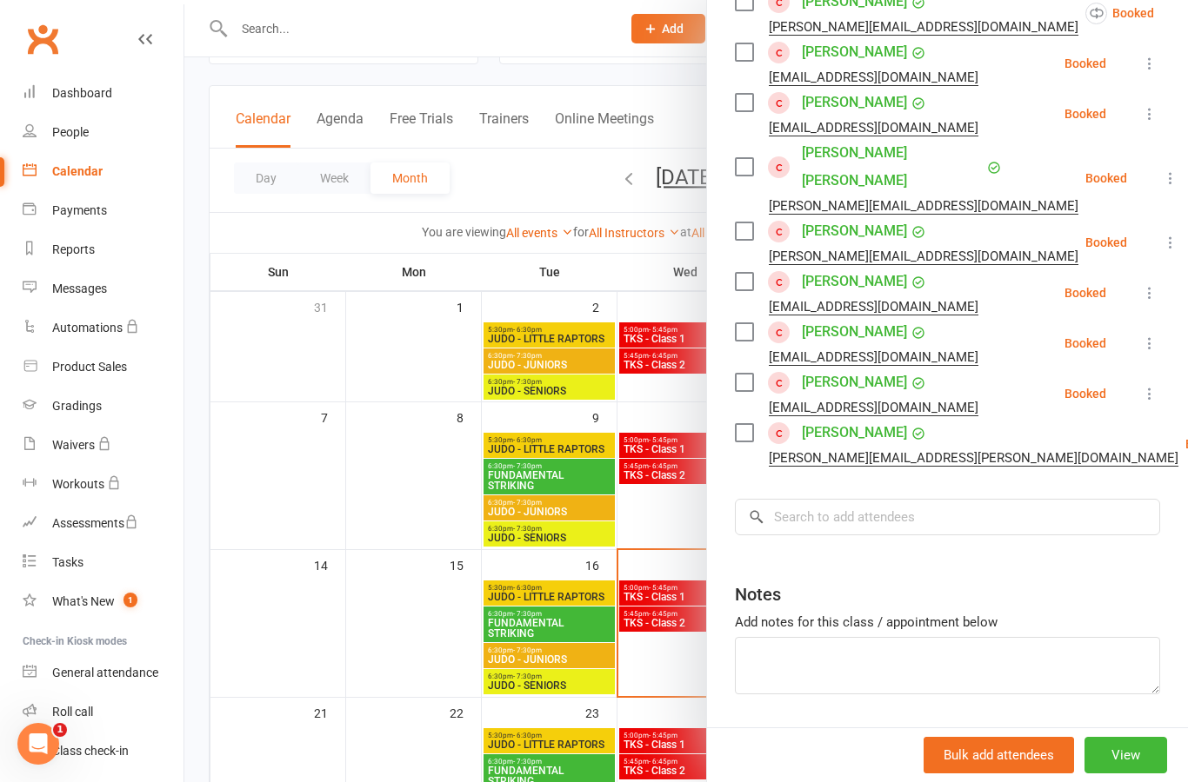
scroll to position [337, 0]
click at [567, 660] on div at bounding box center [685, 391] width 1003 height 782
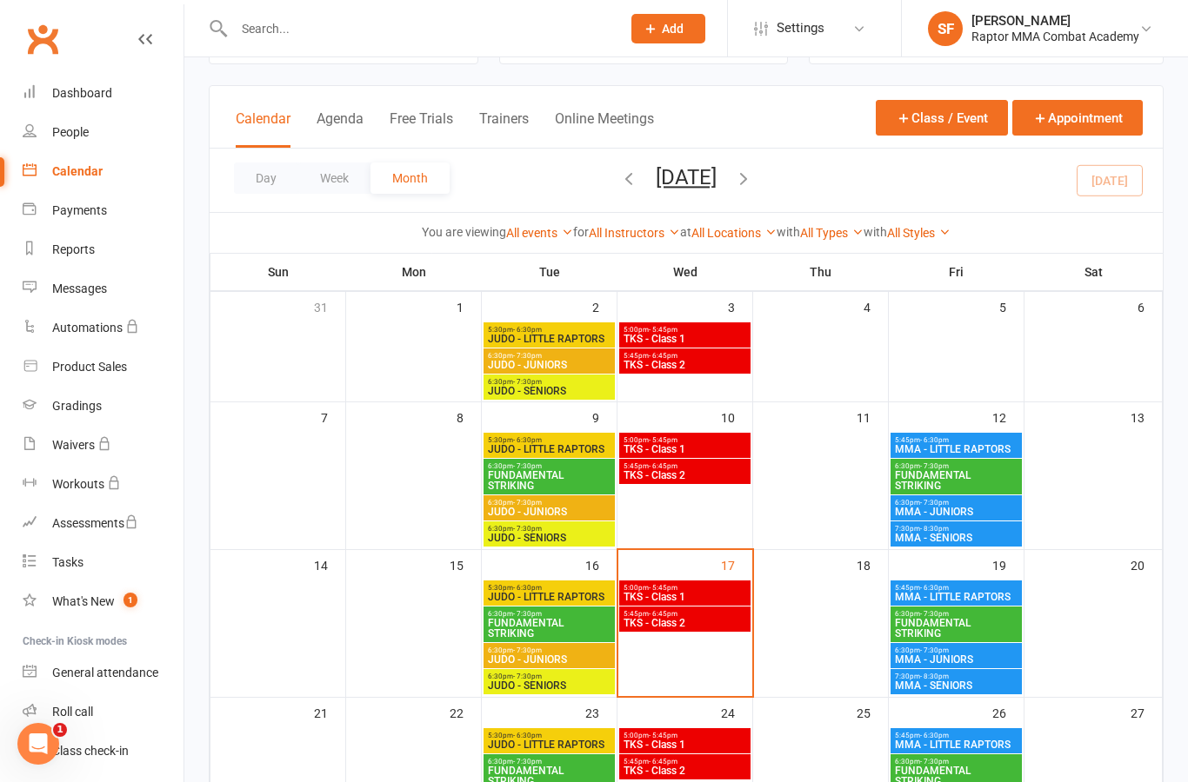
click at [569, 660] on span "JUDO - JUNIORS" at bounding box center [549, 660] width 124 height 10
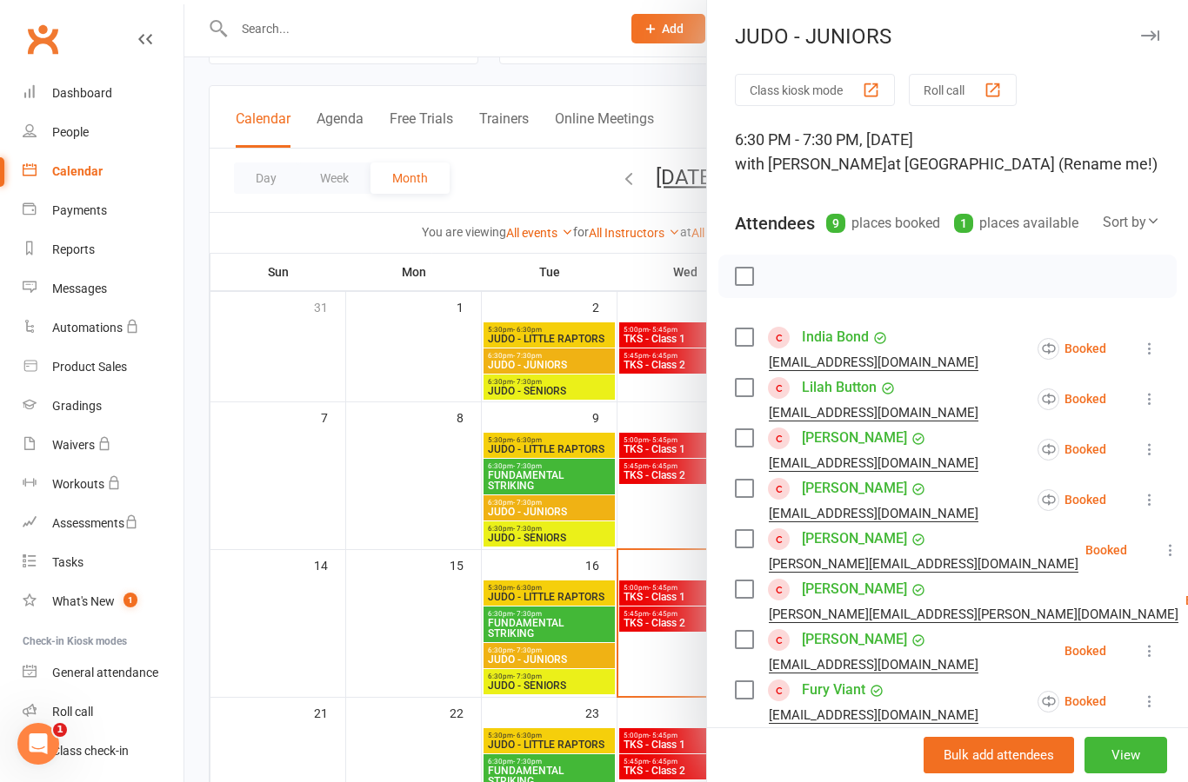
click at [1143, 399] on icon at bounding box center [1149, 398] width 17 height 17
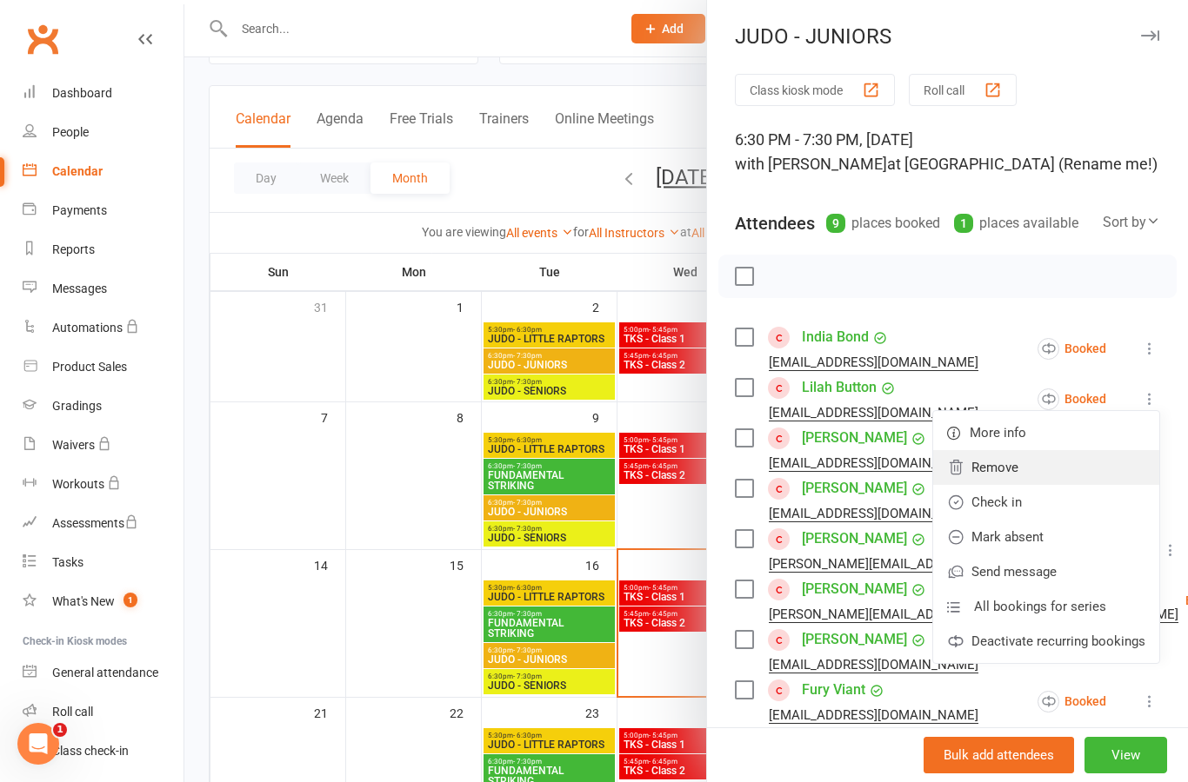
click at [1059, 470] on link "Remove" at bounding box center [1046, 467] width 226 height 35
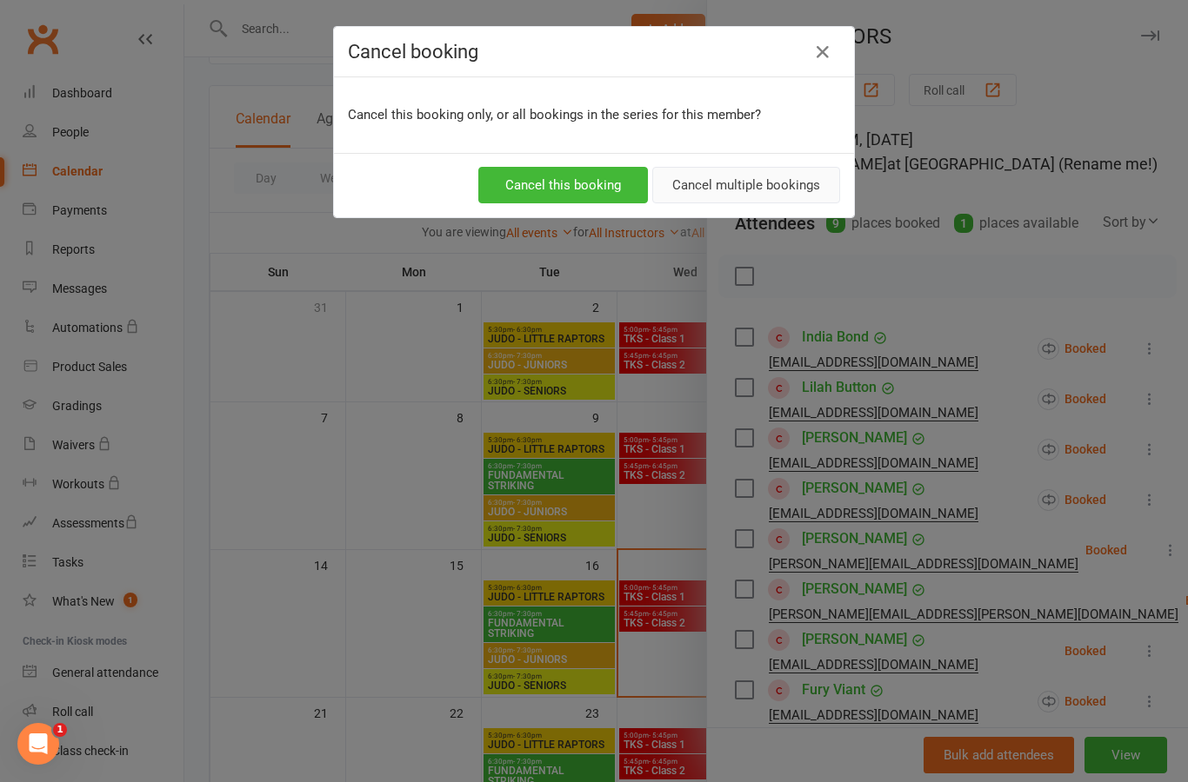
click at [788, 192] on button "Cancel multiple bookings" at bounding box center [746, 185] width 188 height 37
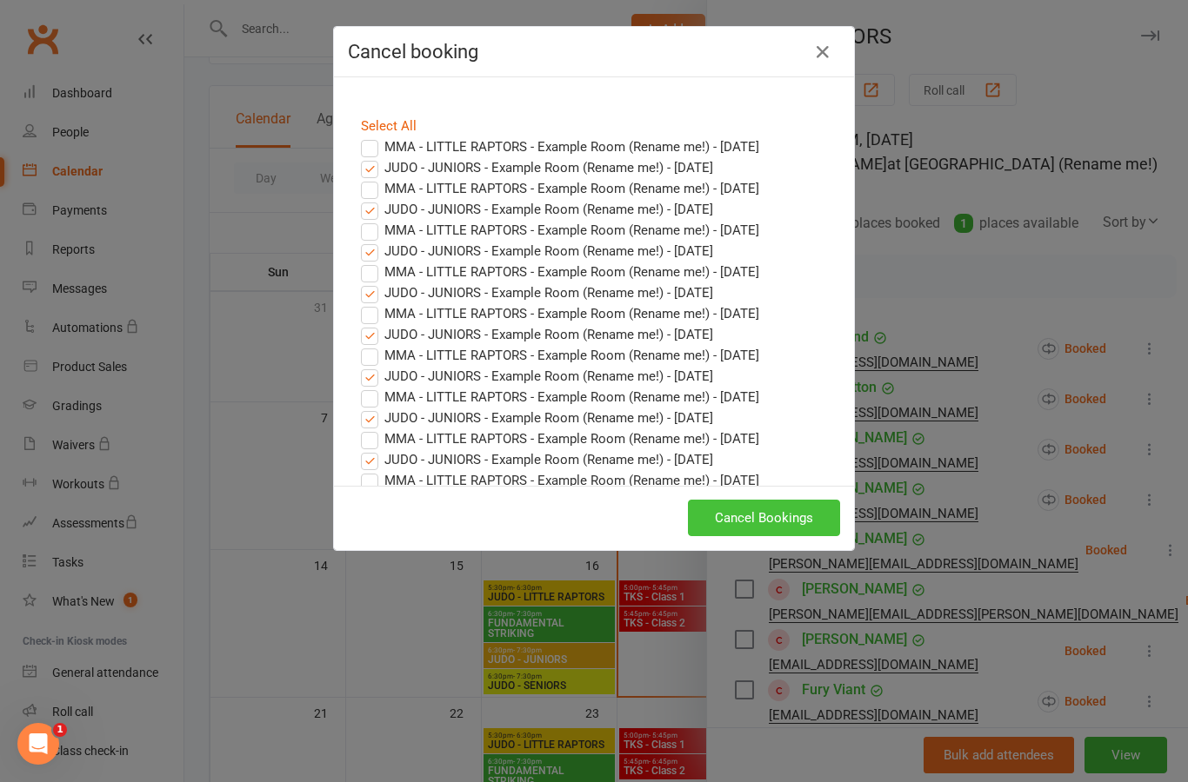
click at [801, 525] on button "Cancel Bookings" at bounding box center [764, 518] width 152 height 37
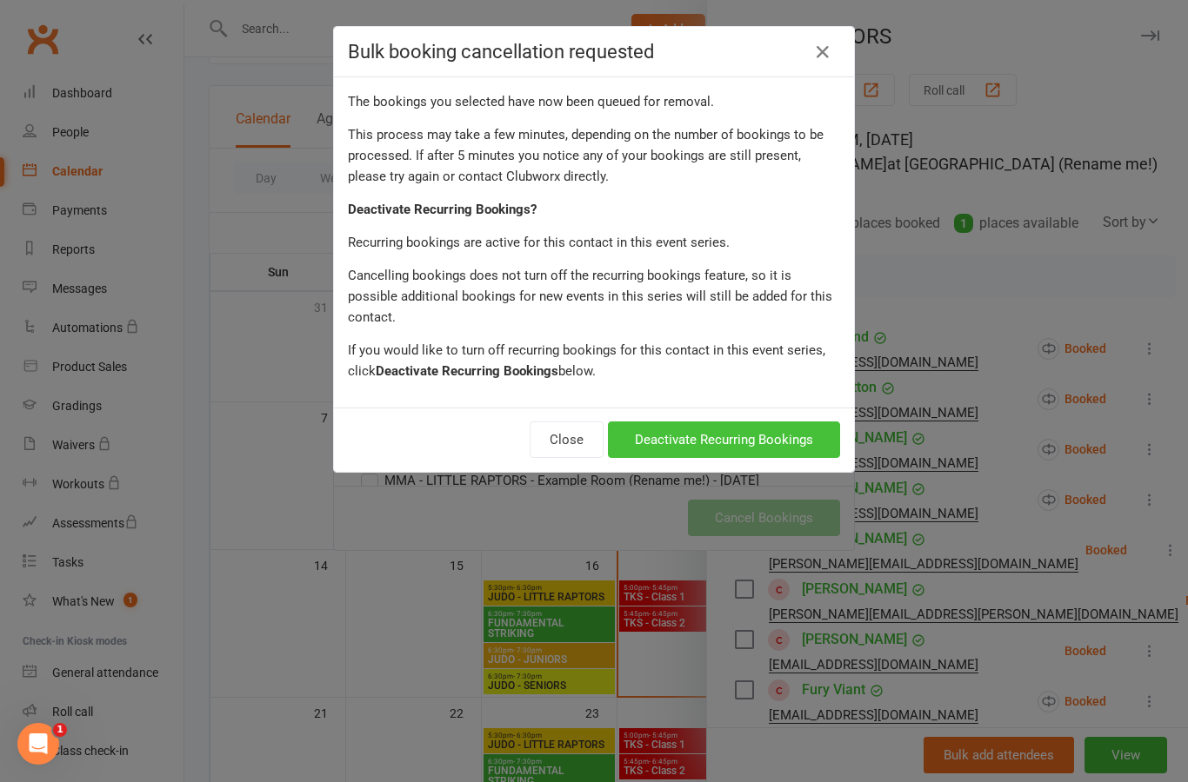
click at [784, 422] on button "Deactivate Recurring Bookings" at bounding box center [724, 440] width 232 height 37
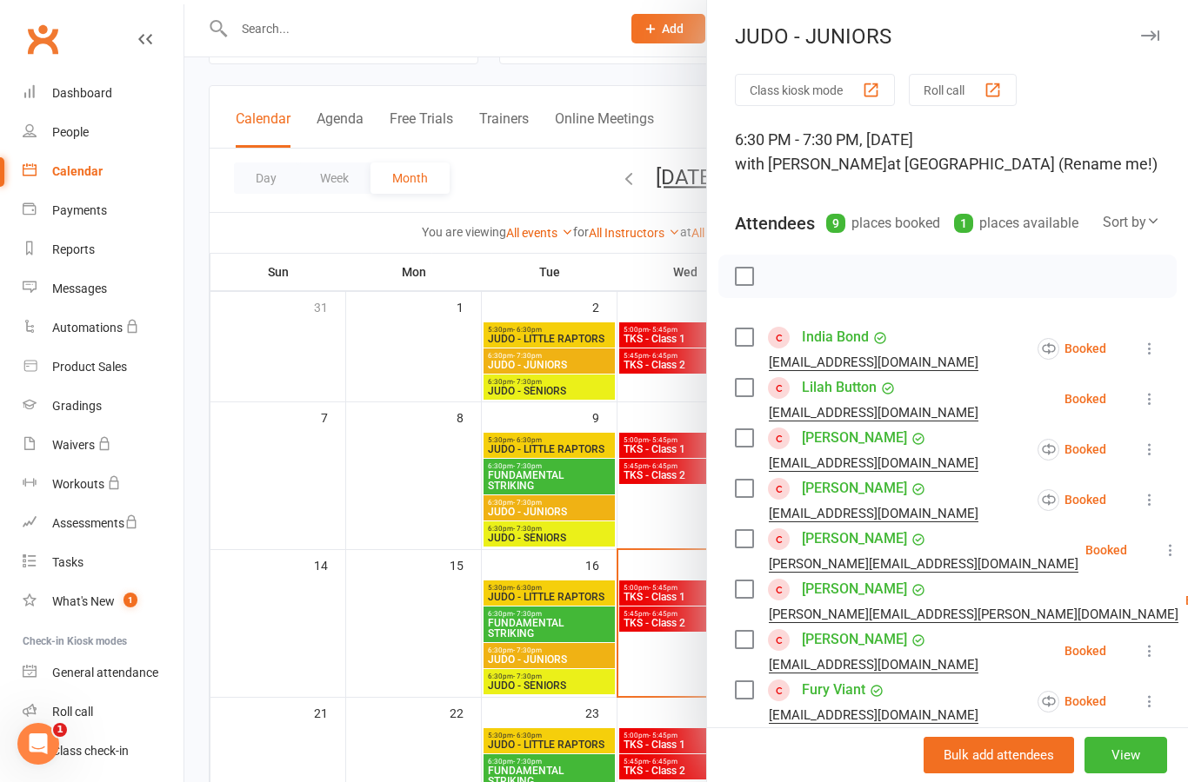
click at [449, 478] on div at bounding box center [685, 391] width 1003 height 782
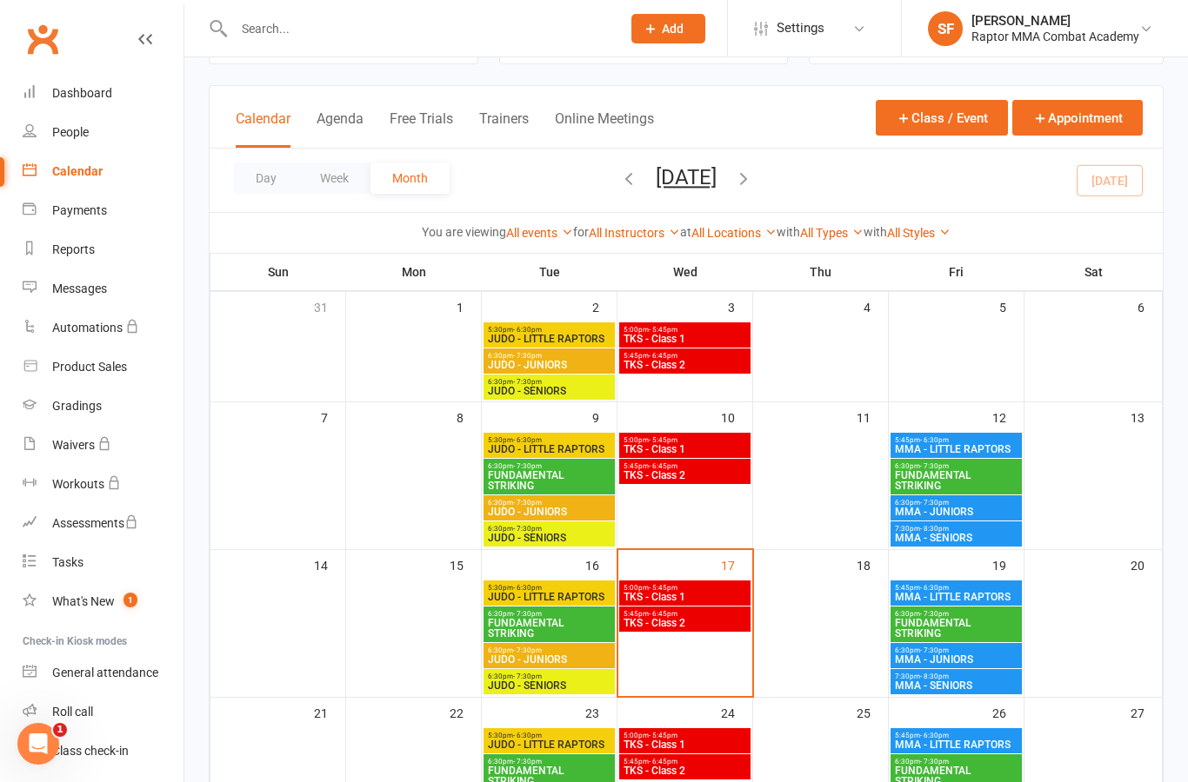
click at [1006, 444] on span "MMA - LITTLE RAPTORS" at bounding box center [956, 449] width 124 height 10
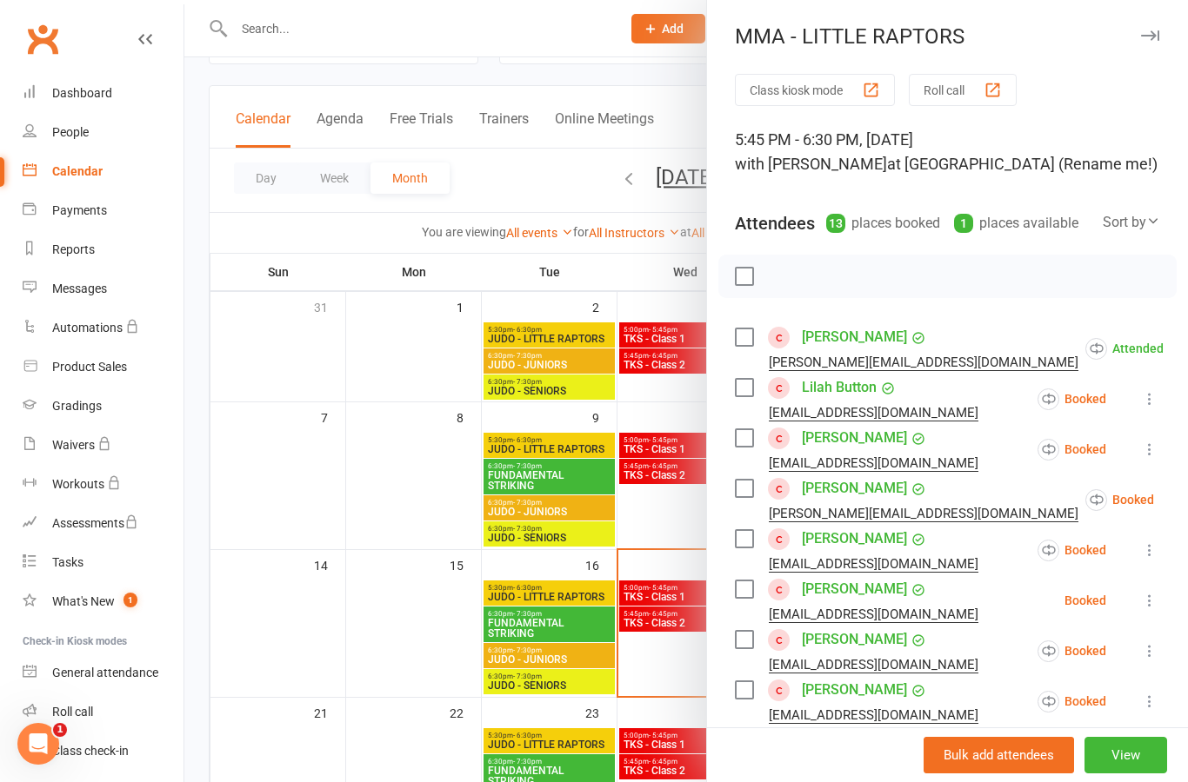
click at [1159, 397] on button at bounding box center [1149, 399] width 21 height 21
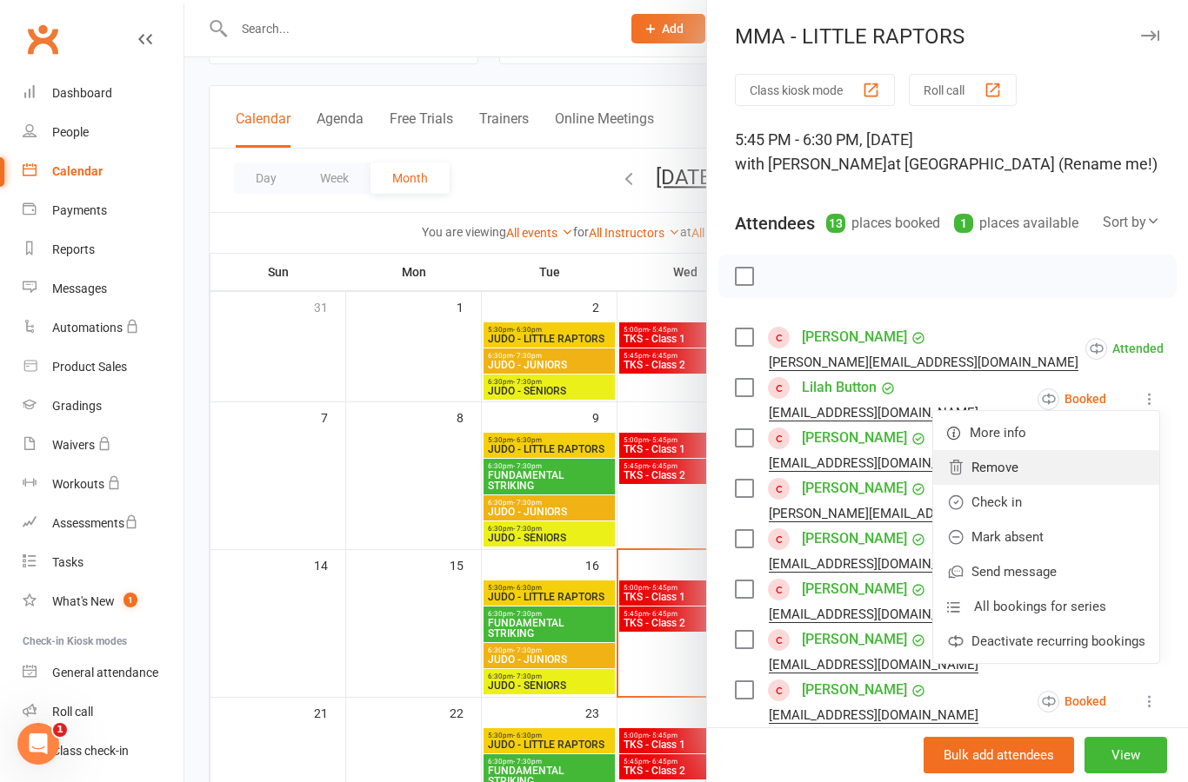
click at [1063, 466] on link "Remove" at bounding box center [1046, 467] width 226 height 35
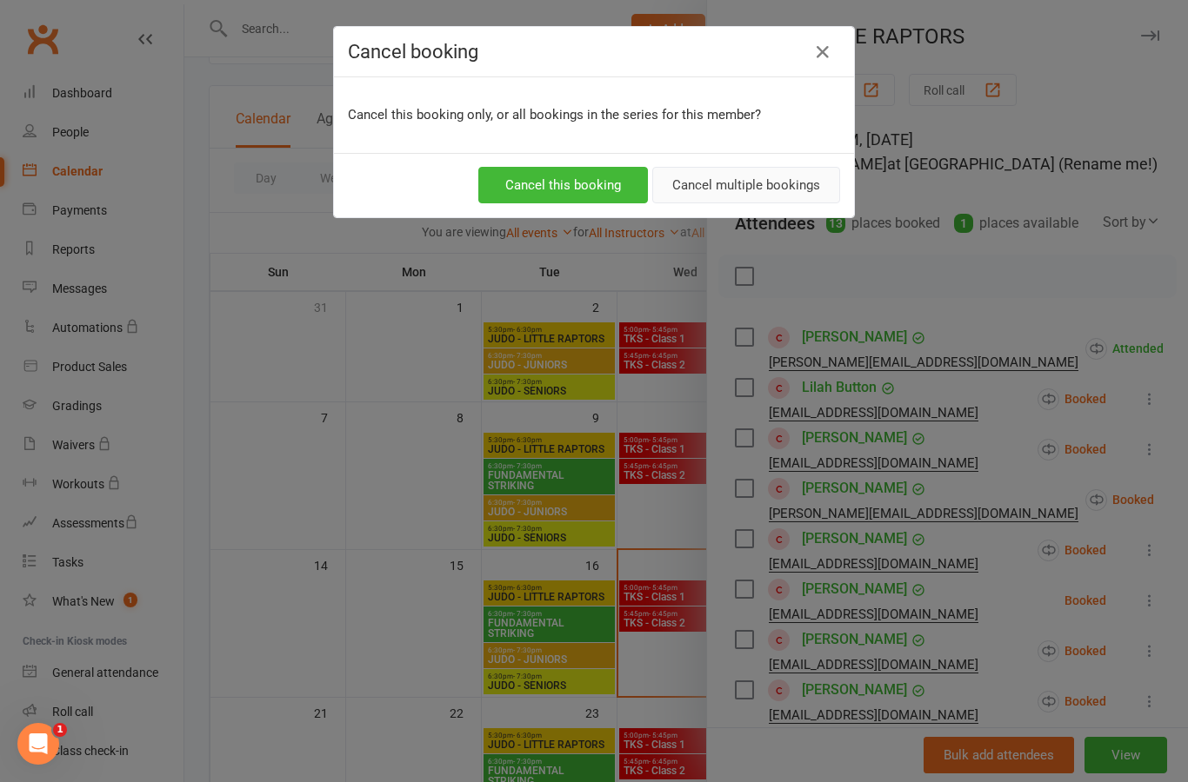
click at [786, 194] on button "Cancel multiple bookings" at bounding box center [746, 185] width 188 height 37
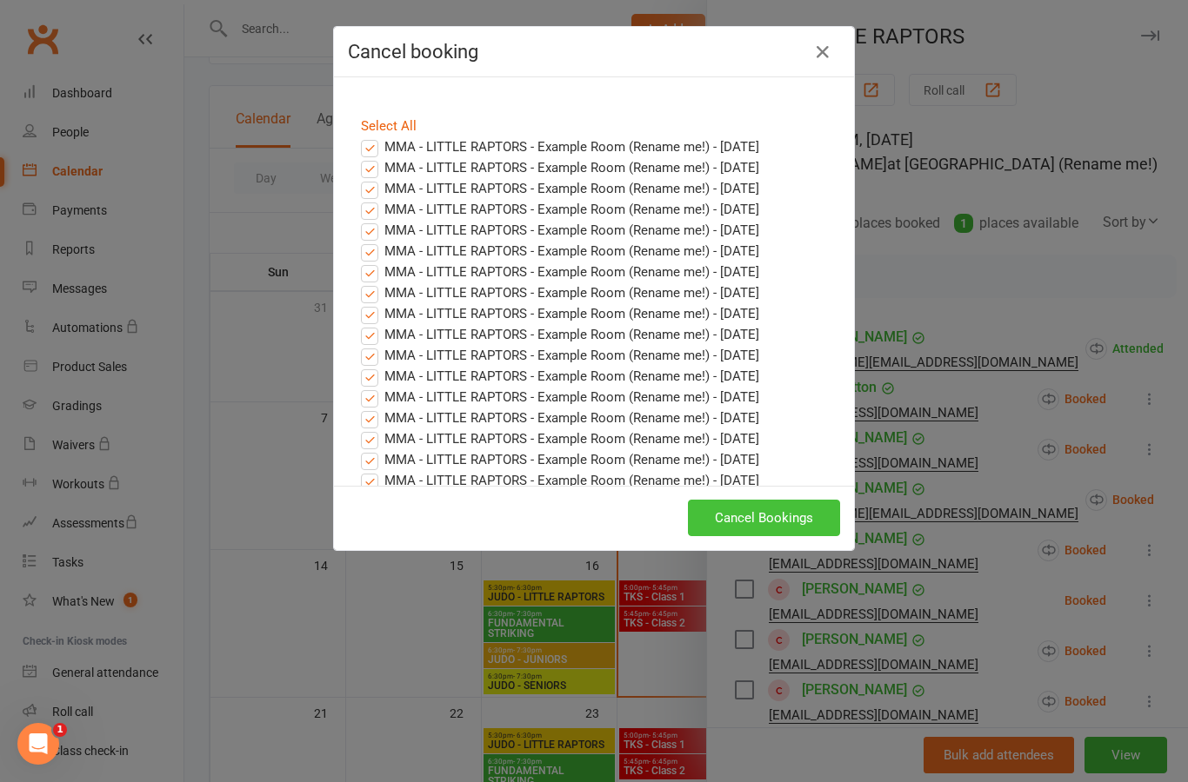
click at [788, 517] on button "Cancel Bookings" at bounding box center [764, 518] width 152 height 37
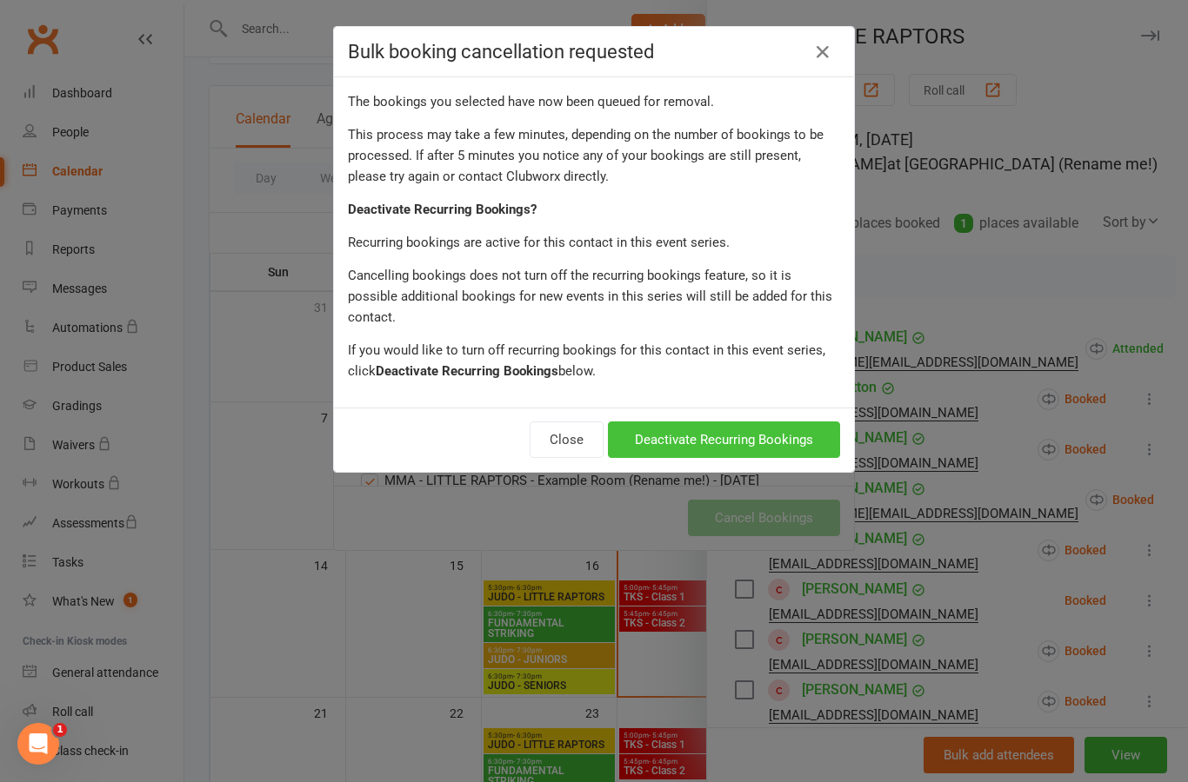
click at [787, 422] on button "Deactivate Recurring Bookings" at bounding box center [724, 440] width 232 height 37
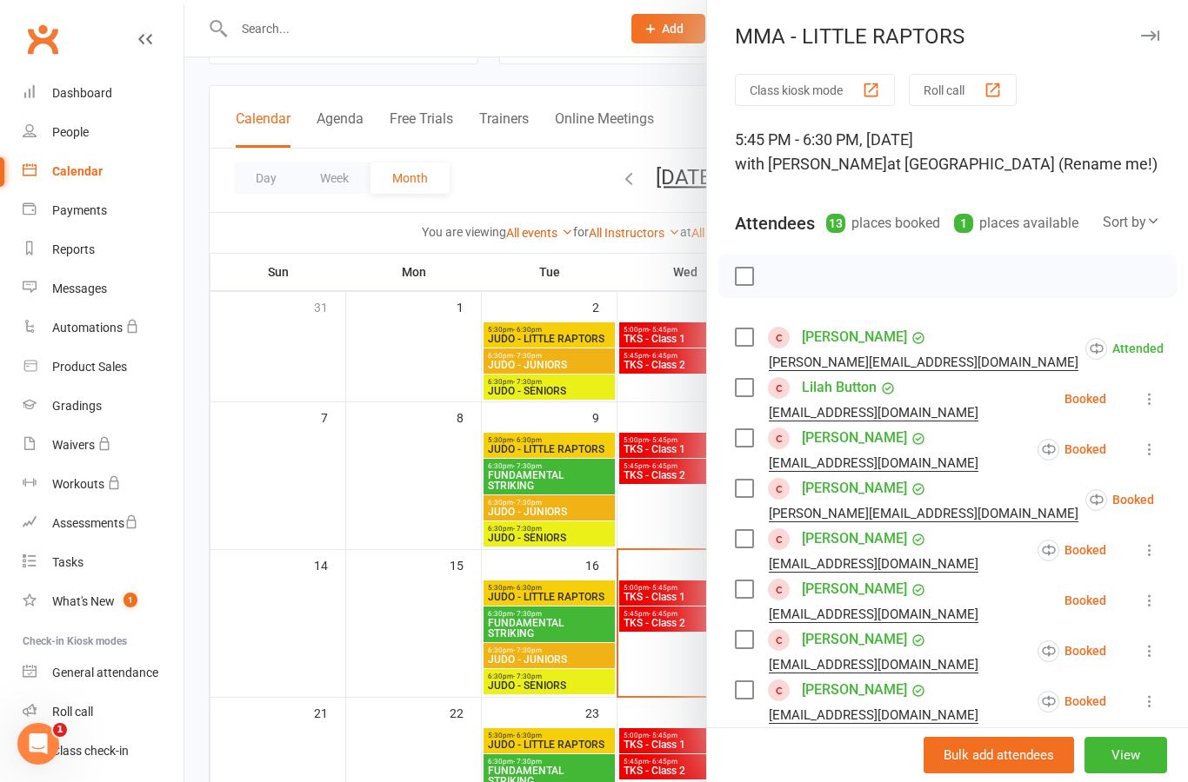
click at [427, 508] on div at bounding box center [685, 391] width 1003 height 782
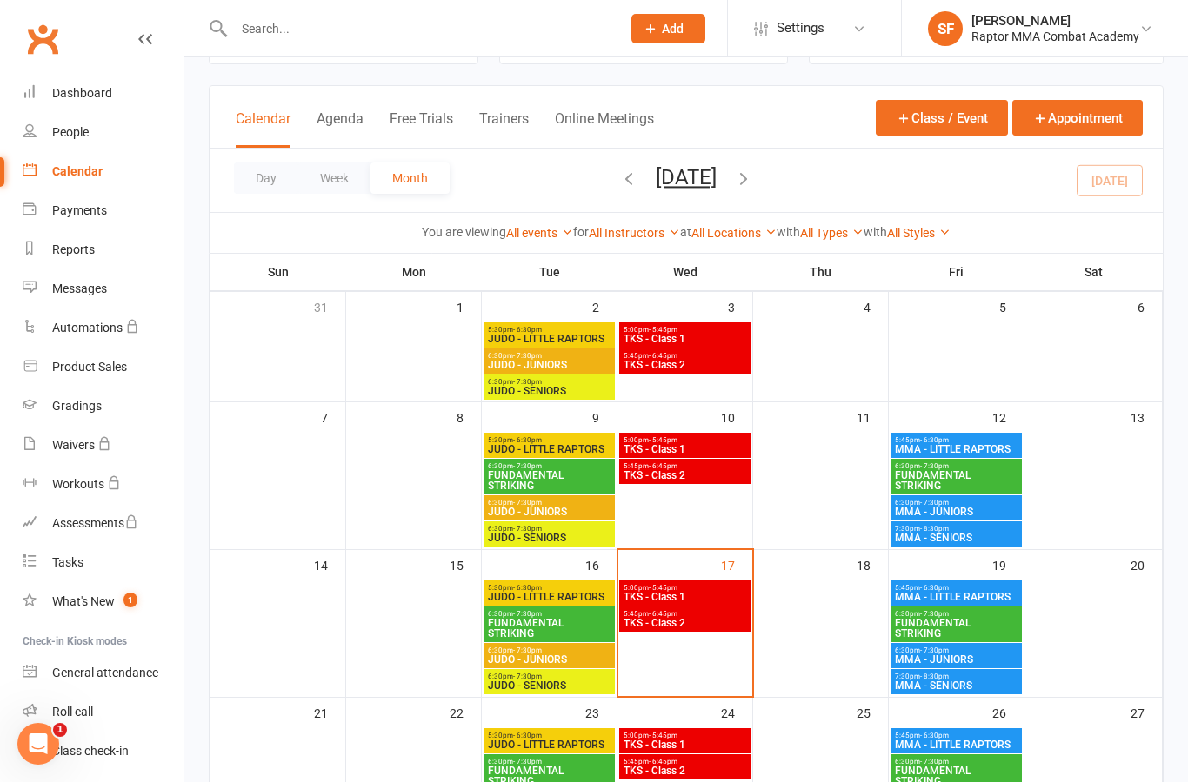
click at [1002, 447] on span "MMA - LITTLE RAPTORS" at bounding box center [956, 449] width 124 height 10
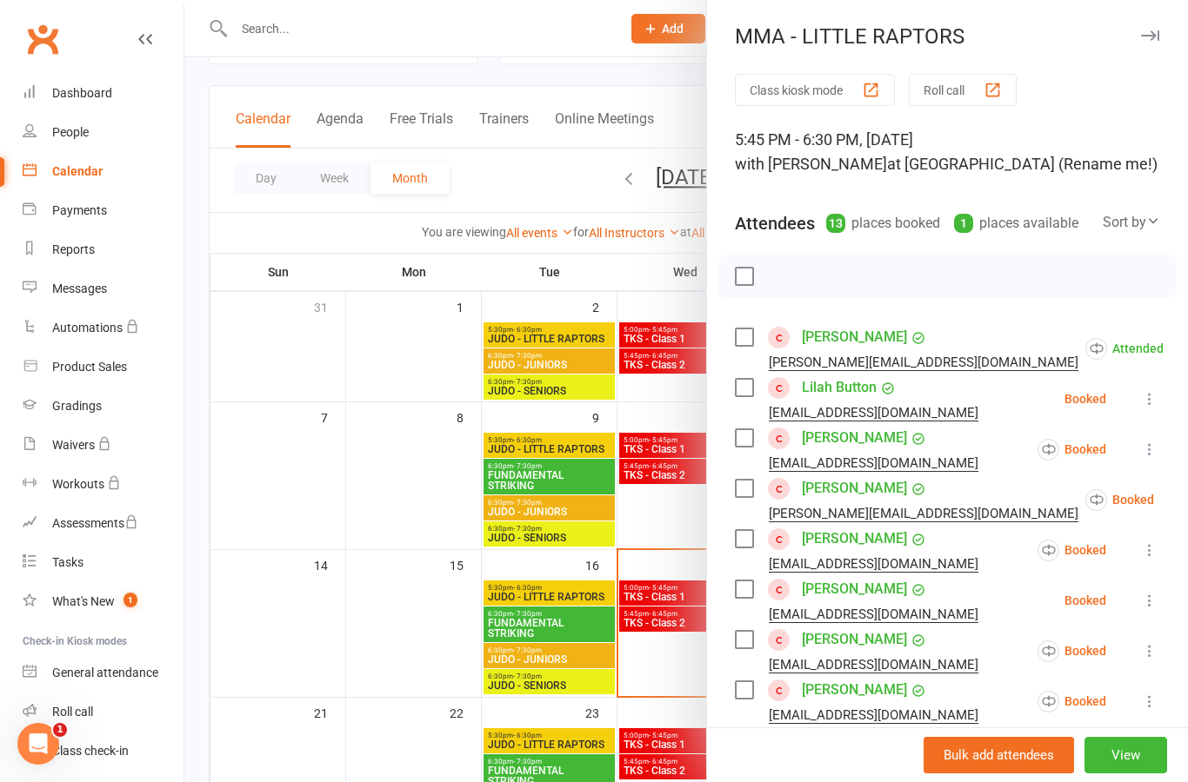
click at [1159, 402] on button at bounding box center [1149, 399] width 21 height 21
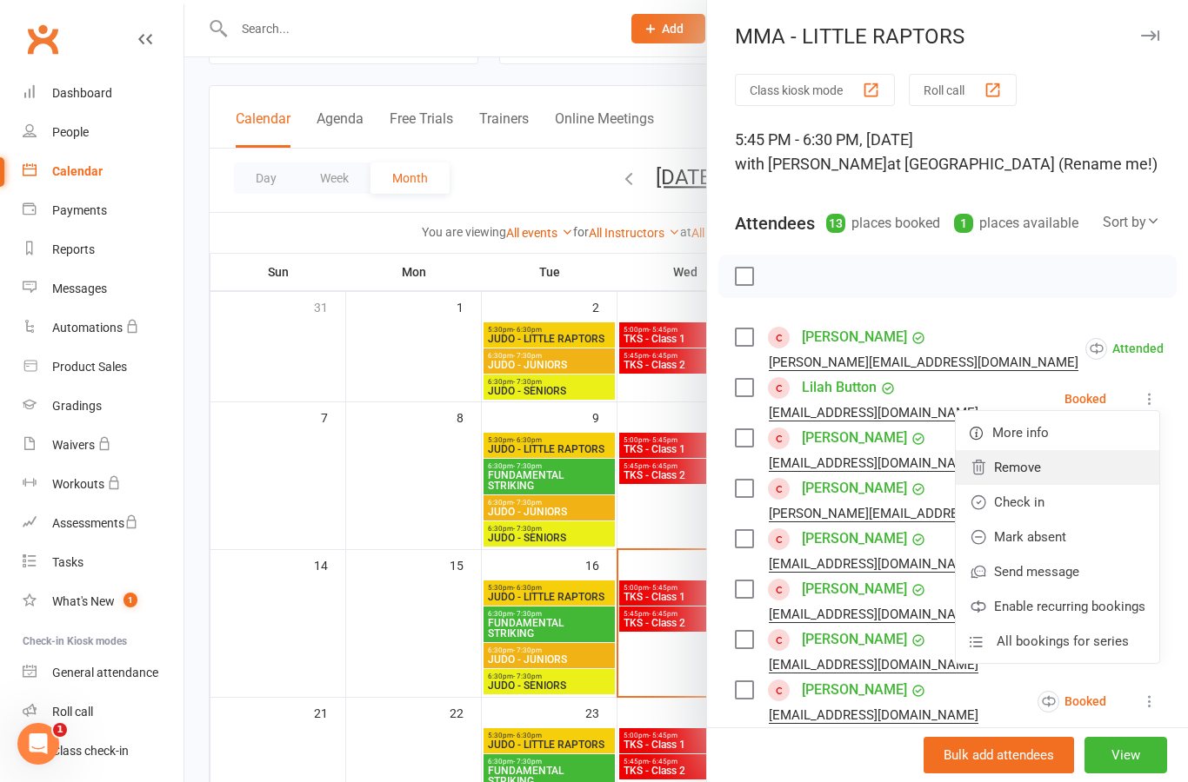
click at [1073, 476] on link "Remove" at bounding box center [1056, 467] width 203 height 35
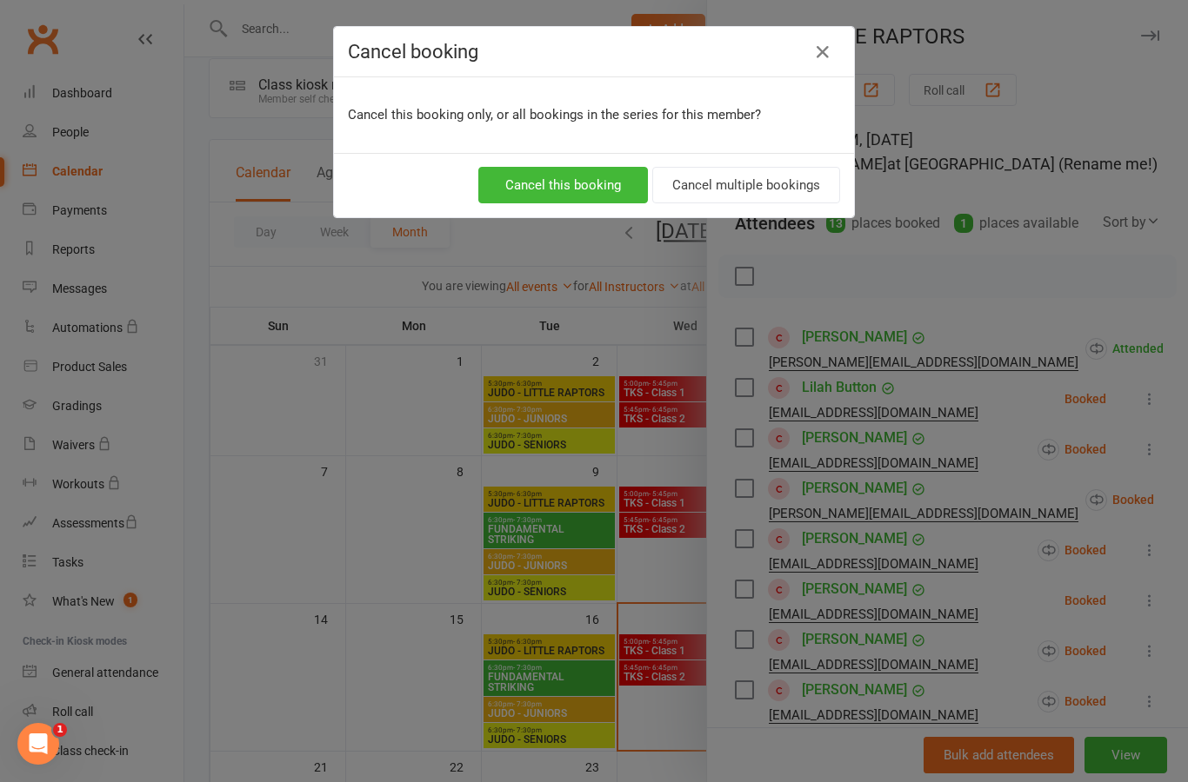
scroll to position [0, 0]
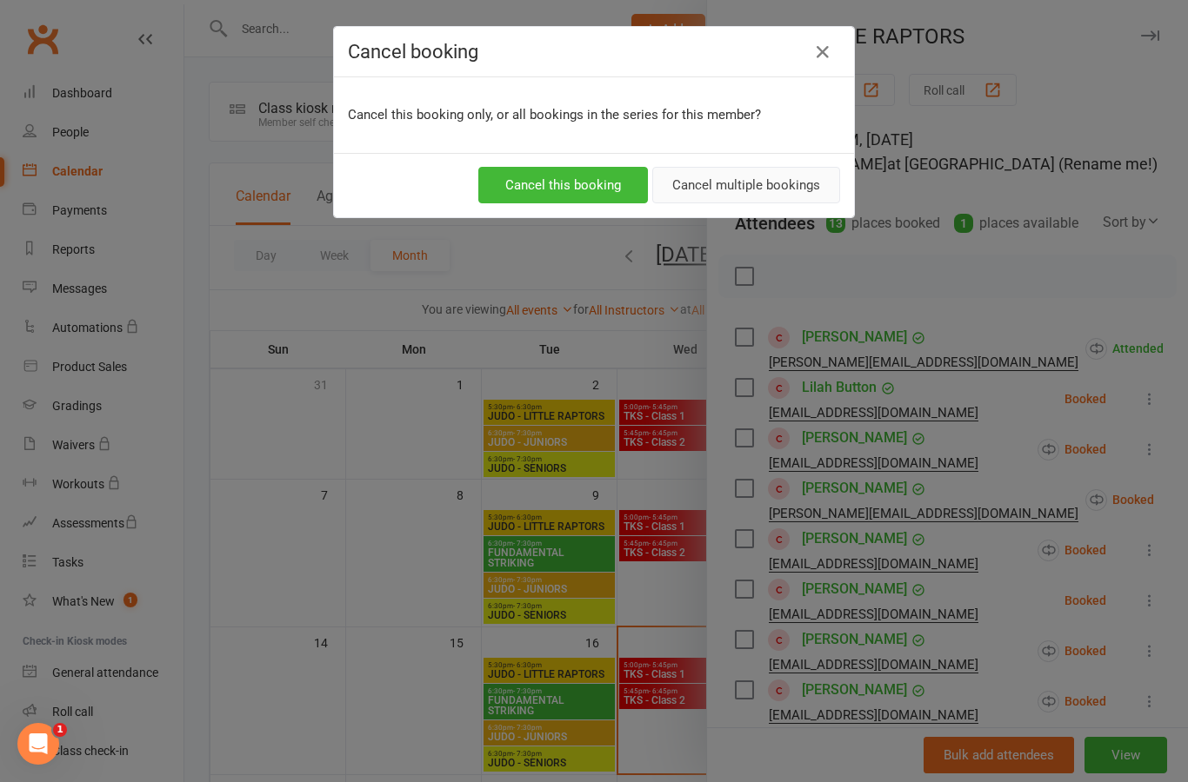
click at [784, 201] on button "Cancel multiple bookings" at bounding box center [746, 185] width 188 height 37
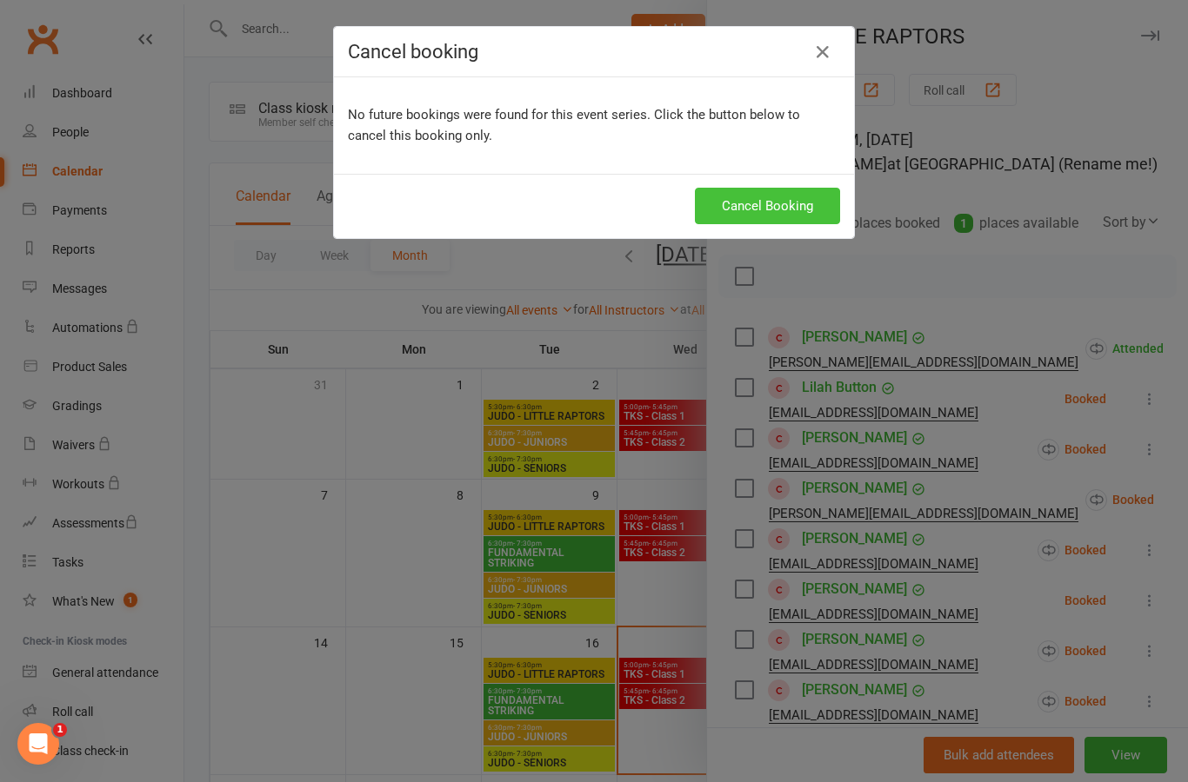
click at [789, 201] on button "Cancel Booking" at bounding box center [767, 206] width 145 height 37
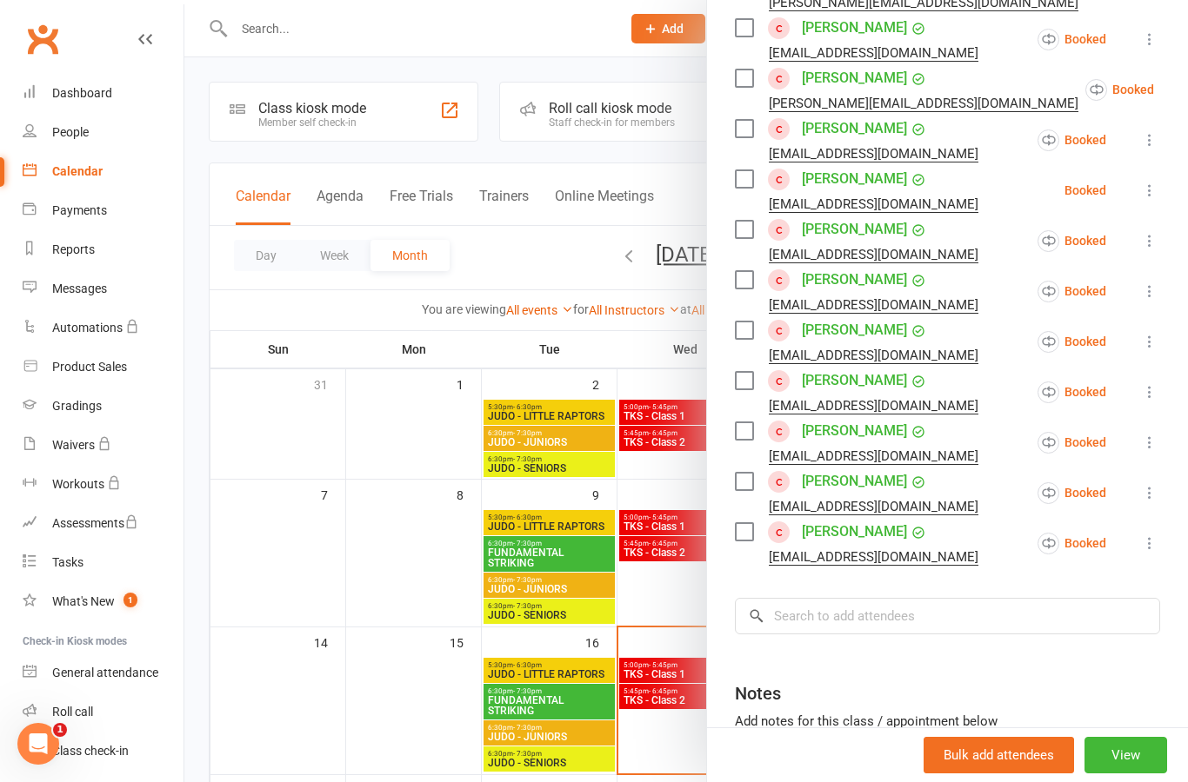
scroll to position [363, 0]
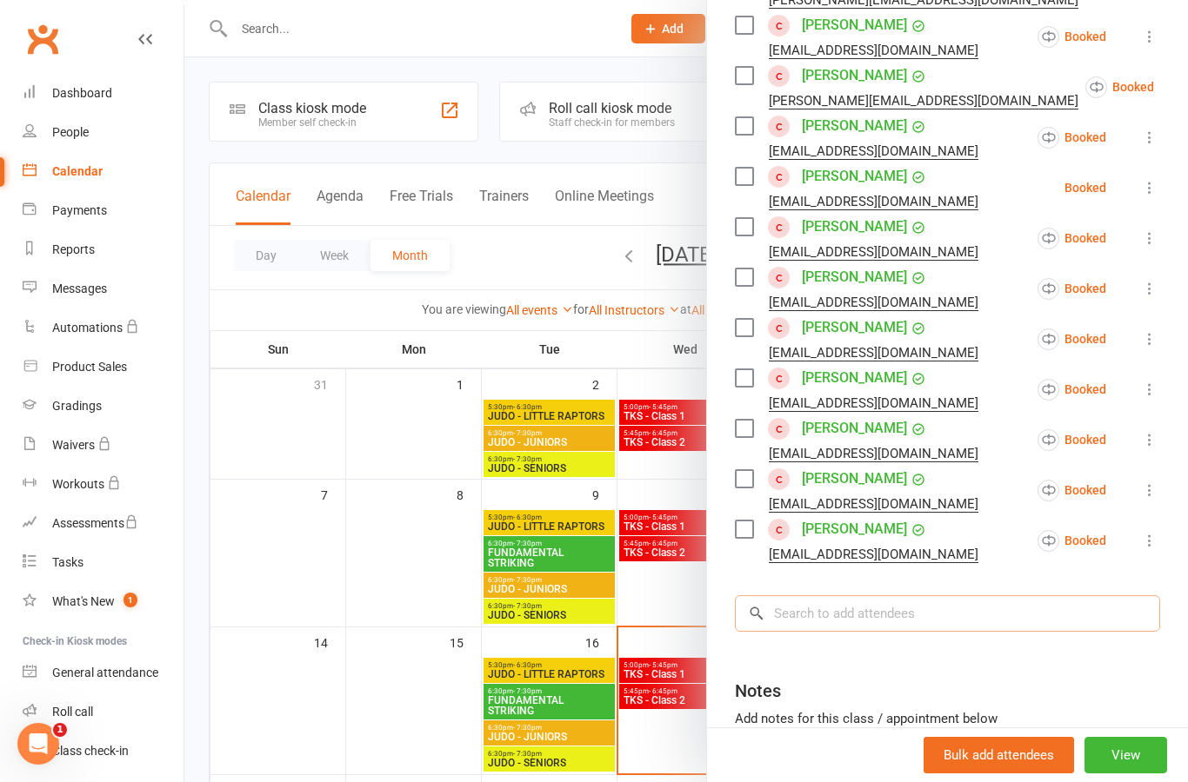
click at [957, 616] on input "search" at bounding box center [947, 614] width 425 height 37
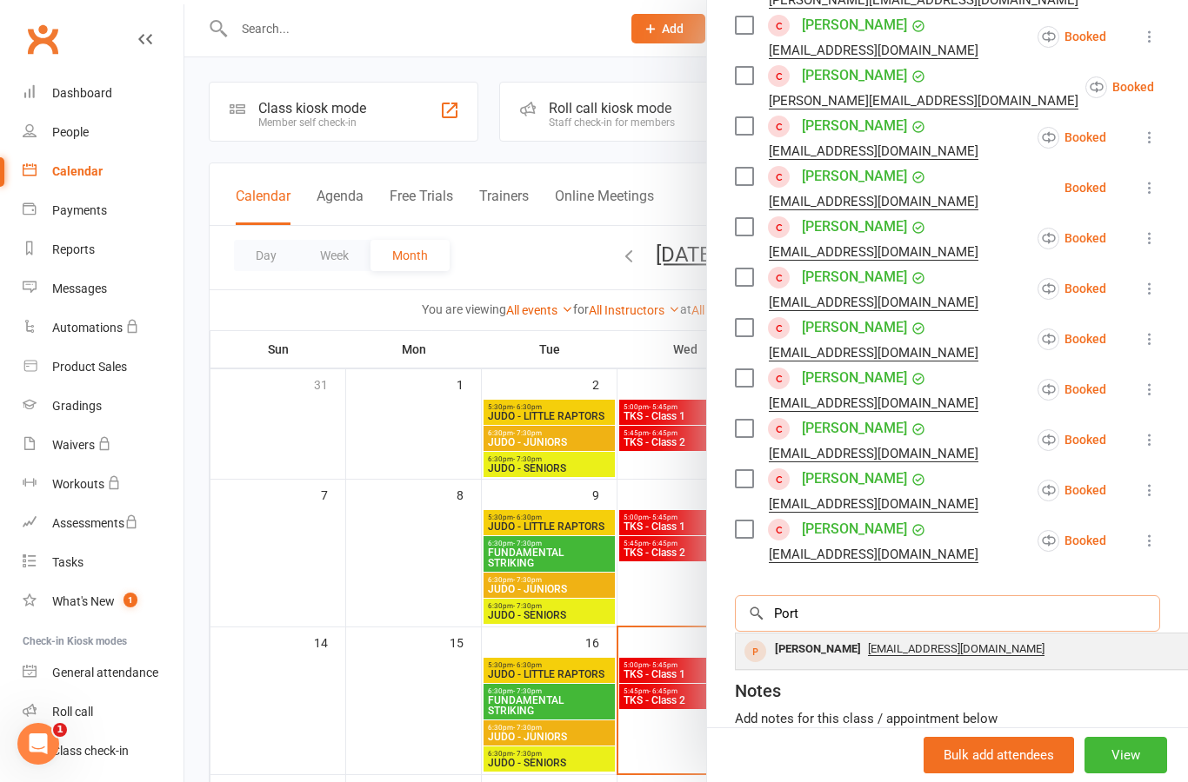
type input "Port"
click at [814, 650] on div "[PERSON_NAME]" at bounding box center [818, 649] width 100 height 25
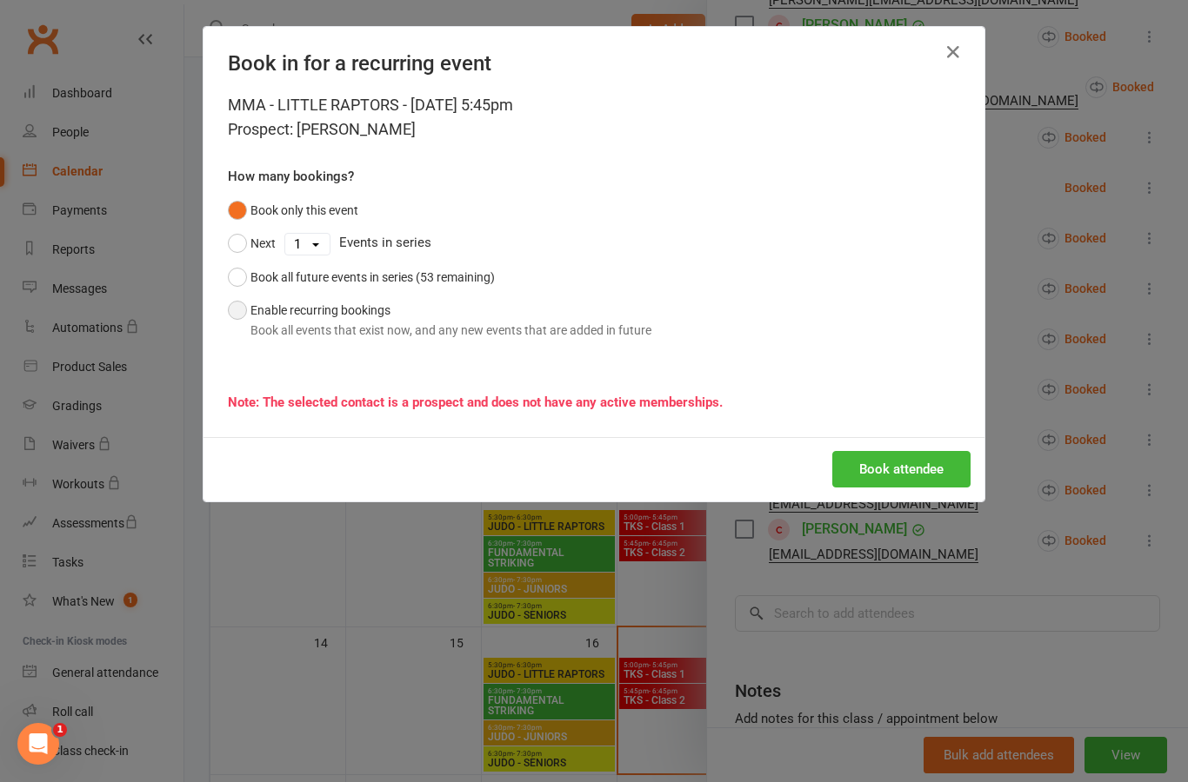
click at [460, 339] on button "Enable recurring bookings Book all events that exist now, and any new events th…" at bounding box center [439, 320] width 423 height 53
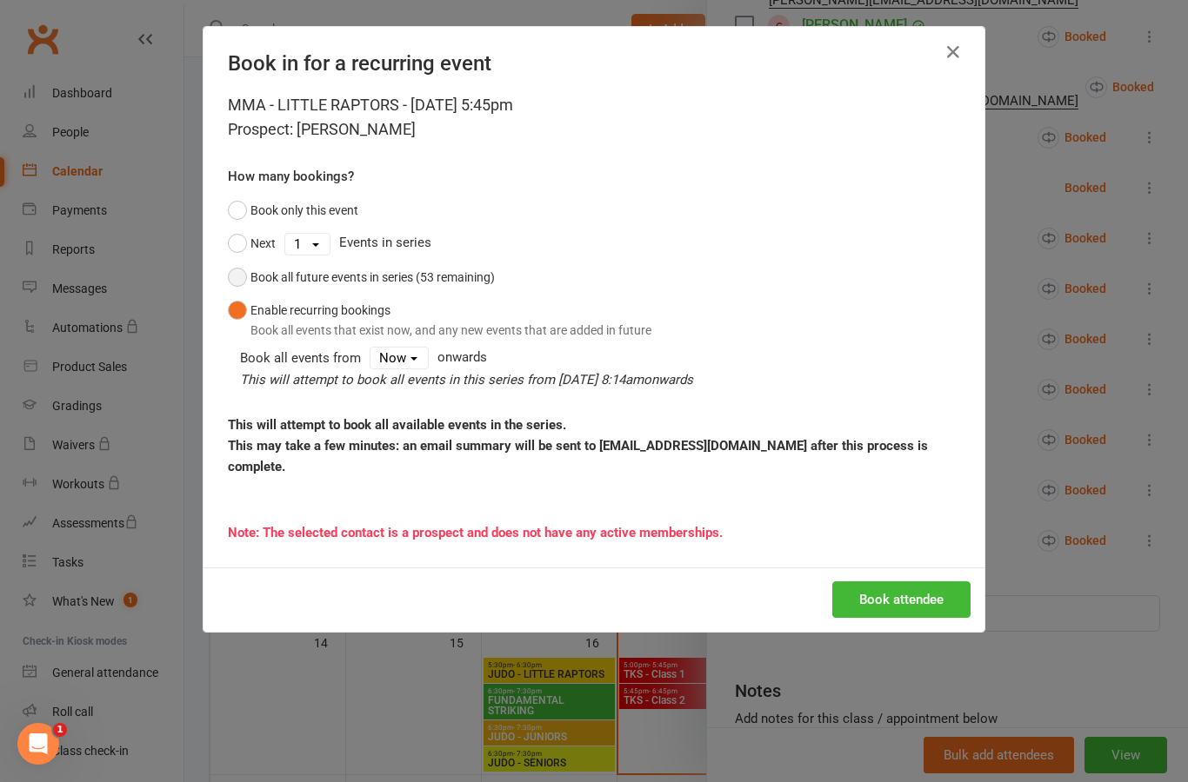
click at [464, 288] on button "Book all future events in series (53 remaining)" at bounding box center [361, 277] width 267 height 33
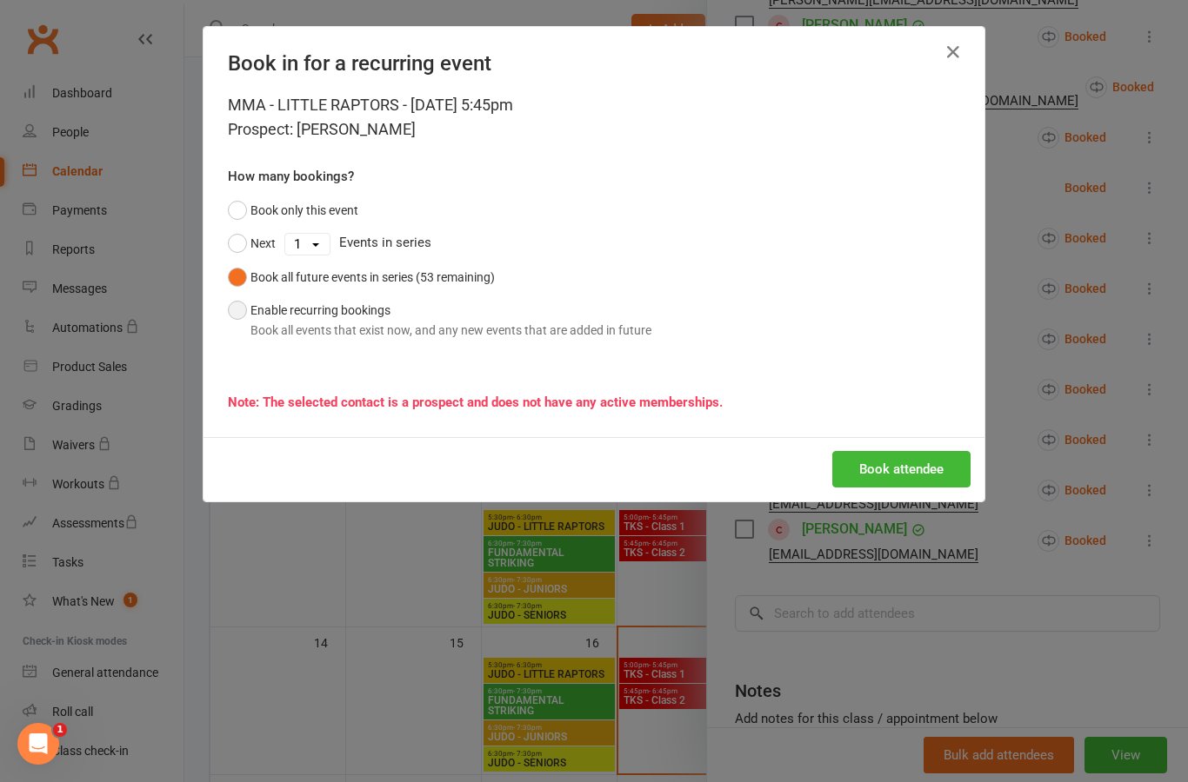
click at [631, 334] on div "Book all events that exist now, and any new events that are added in future" at bounding box center [450, 330] width 401 height 19
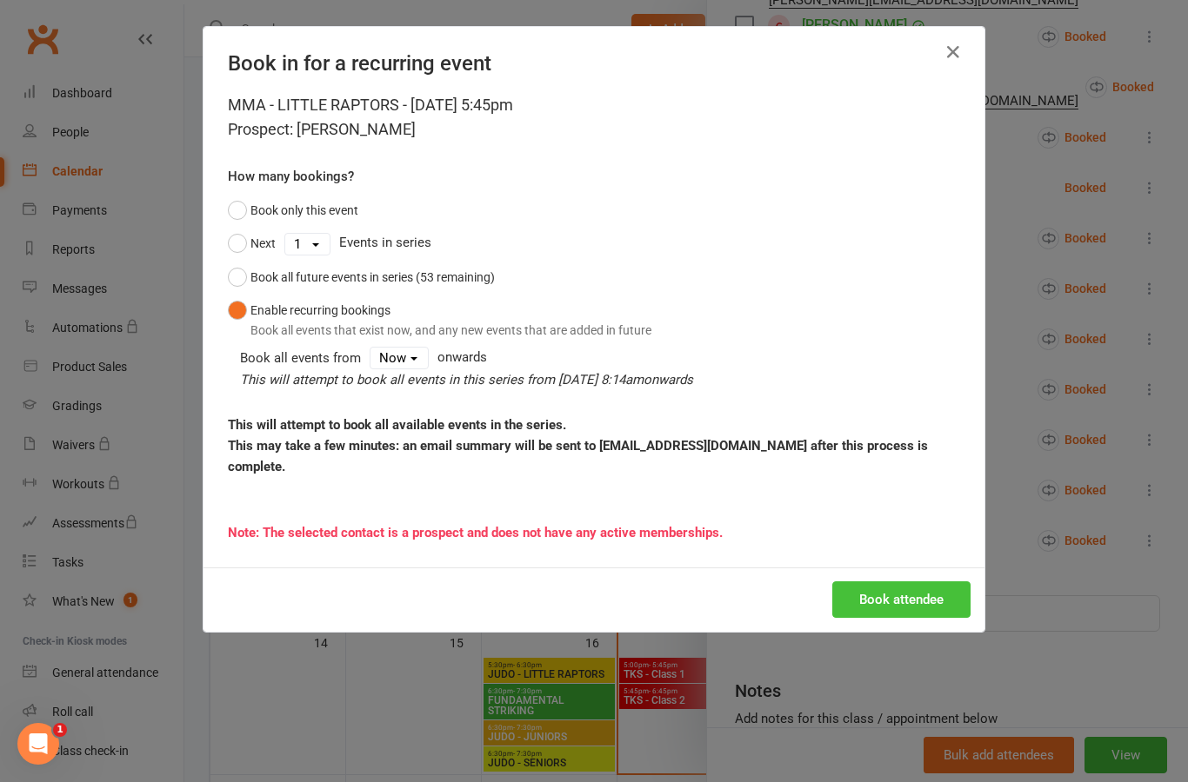
click at [899, 605] on button "Book attendee" at bounding box center [901, 600] width 138 height 37
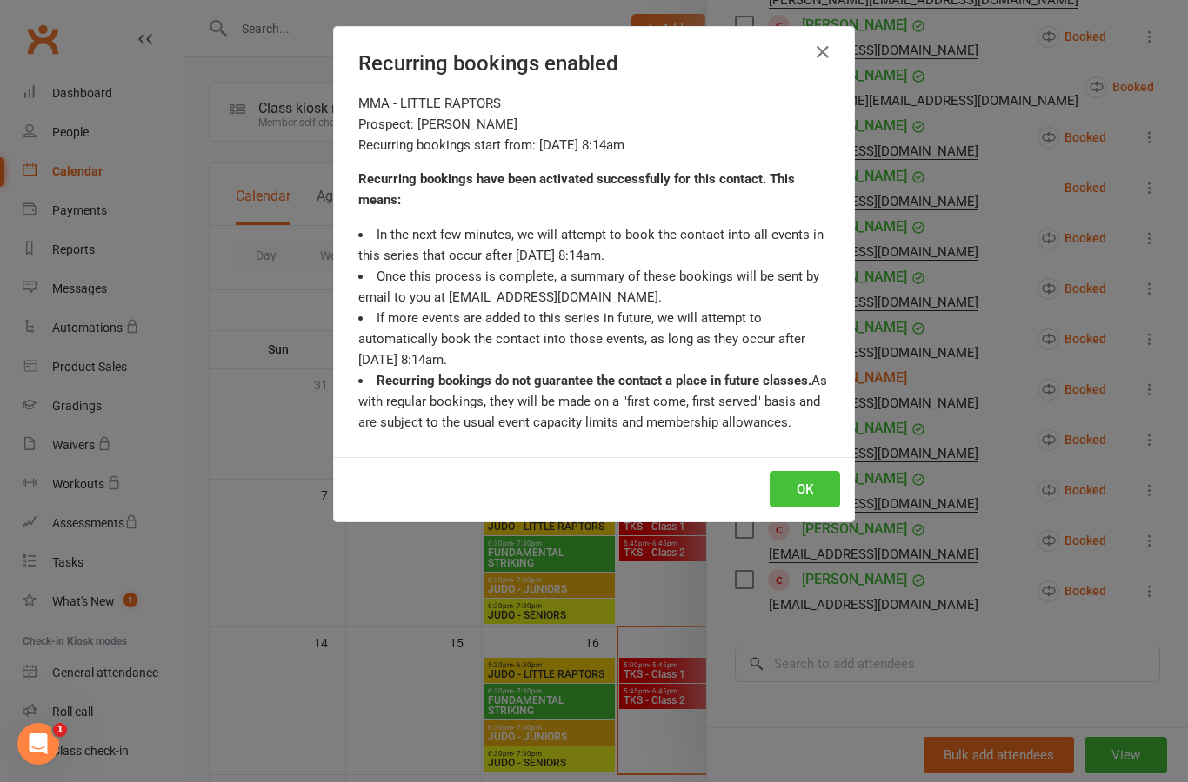
click at [817, 489] on button "OK" at bounding box center [804, 489] width 70 height 37
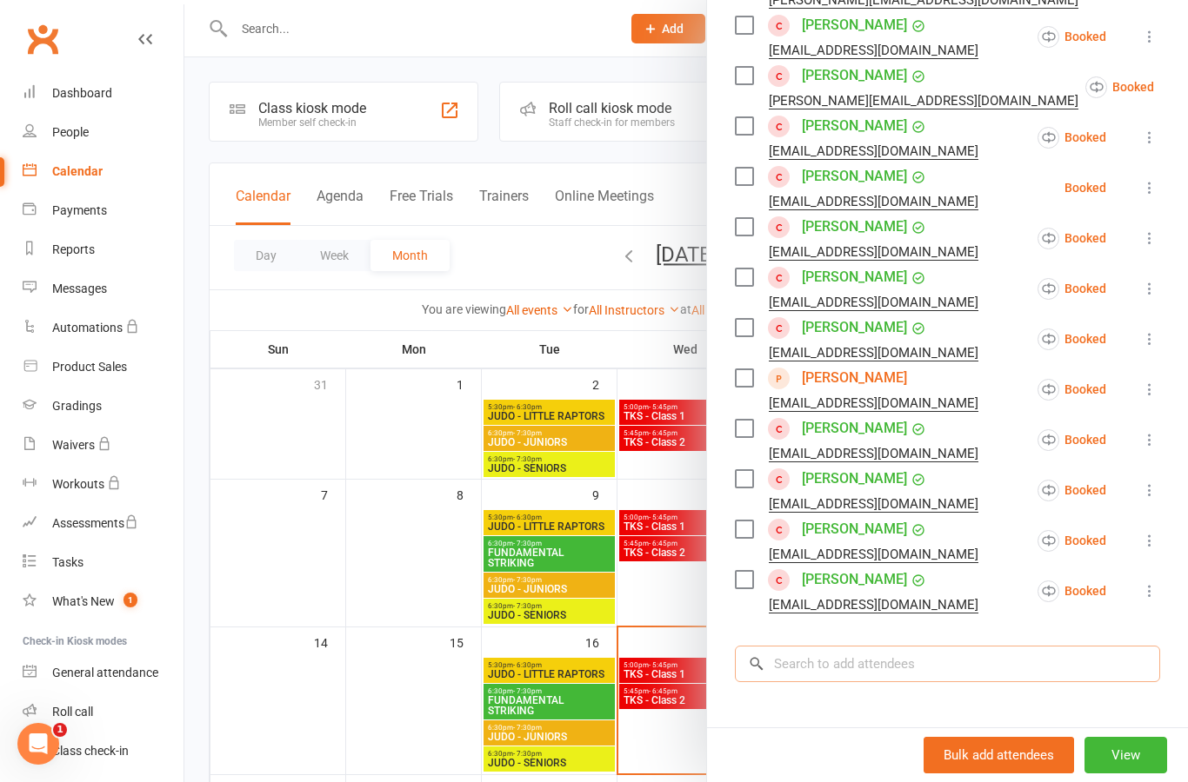
click at [930, 660] on input "search" at bounding box center [947, 664] width 425 height 37
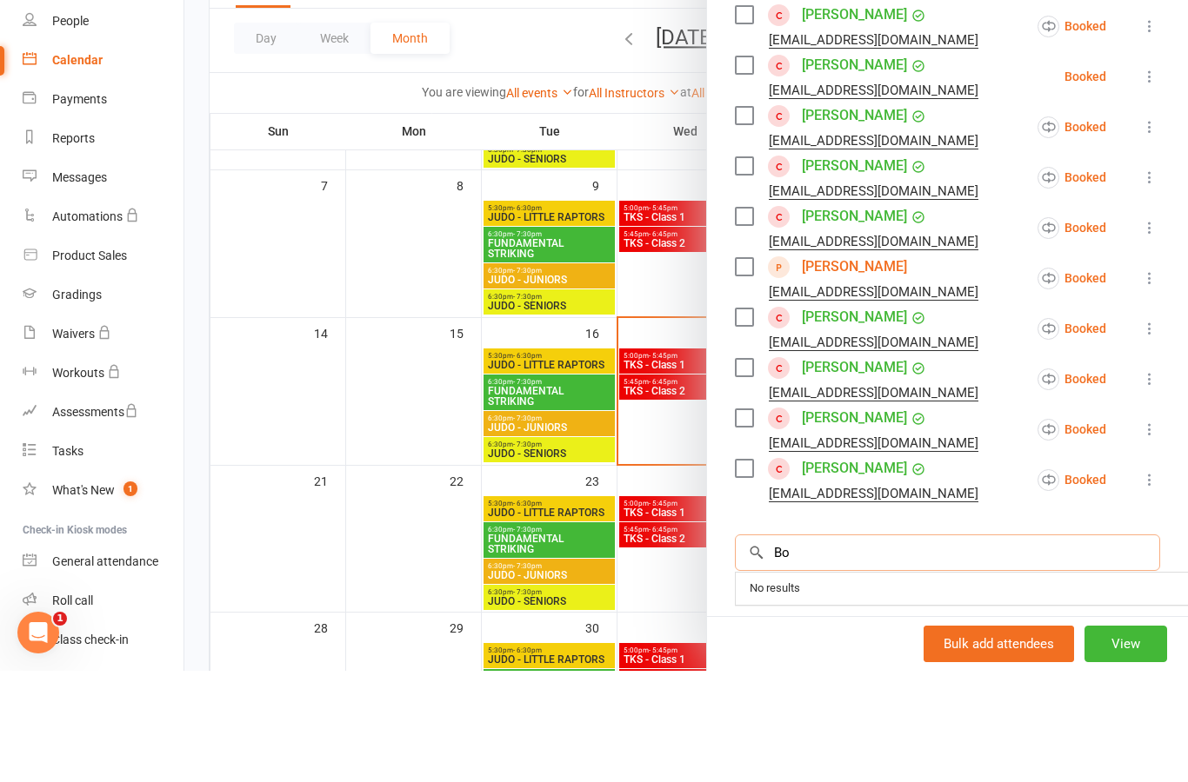
type input "B"
click at [66, 125] on div "People" at bounding box center [70, 132] width 37 height 14
select select "100"
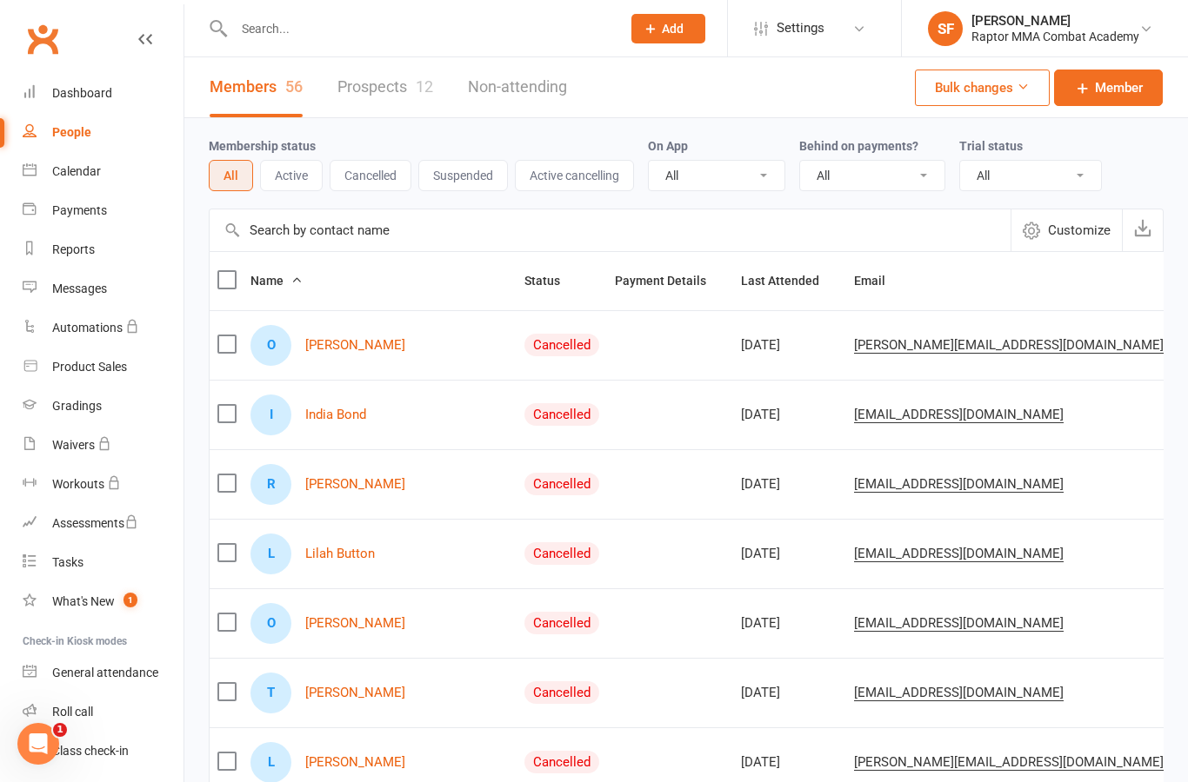
click at [365, 235] on input "text" at bounding box center [610, 231] width 801 height 42
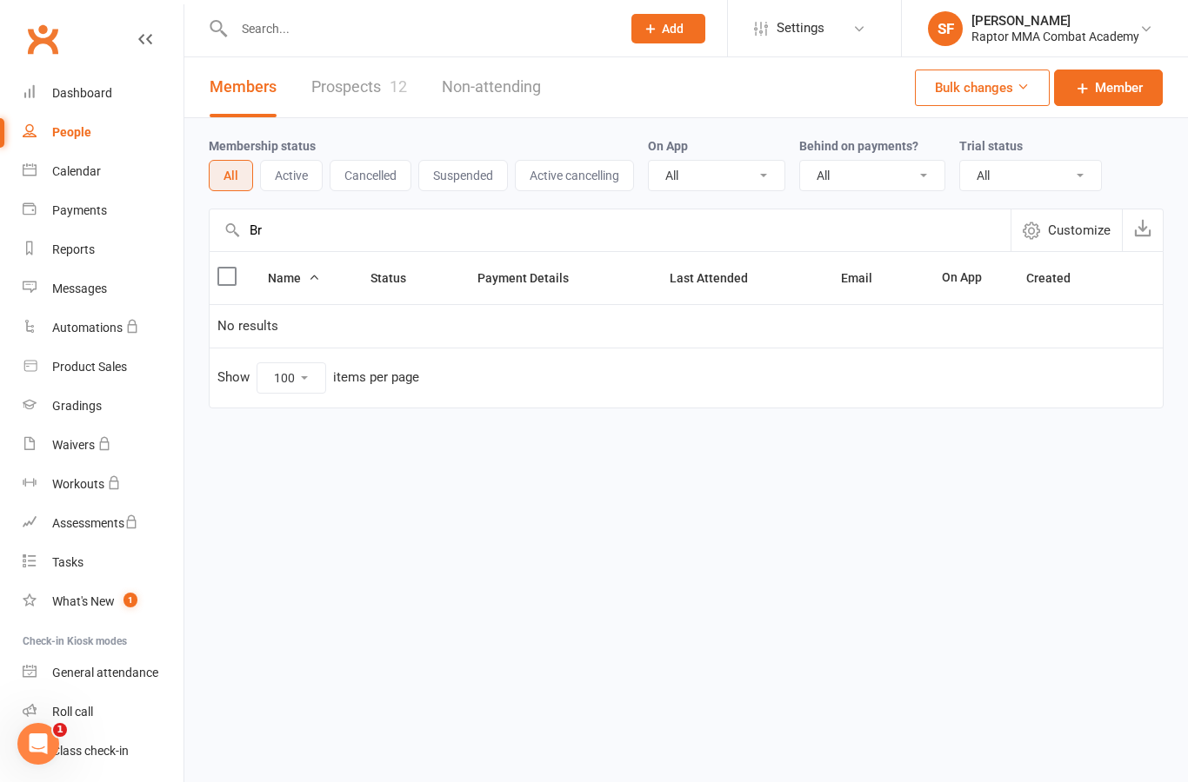
type input "B"
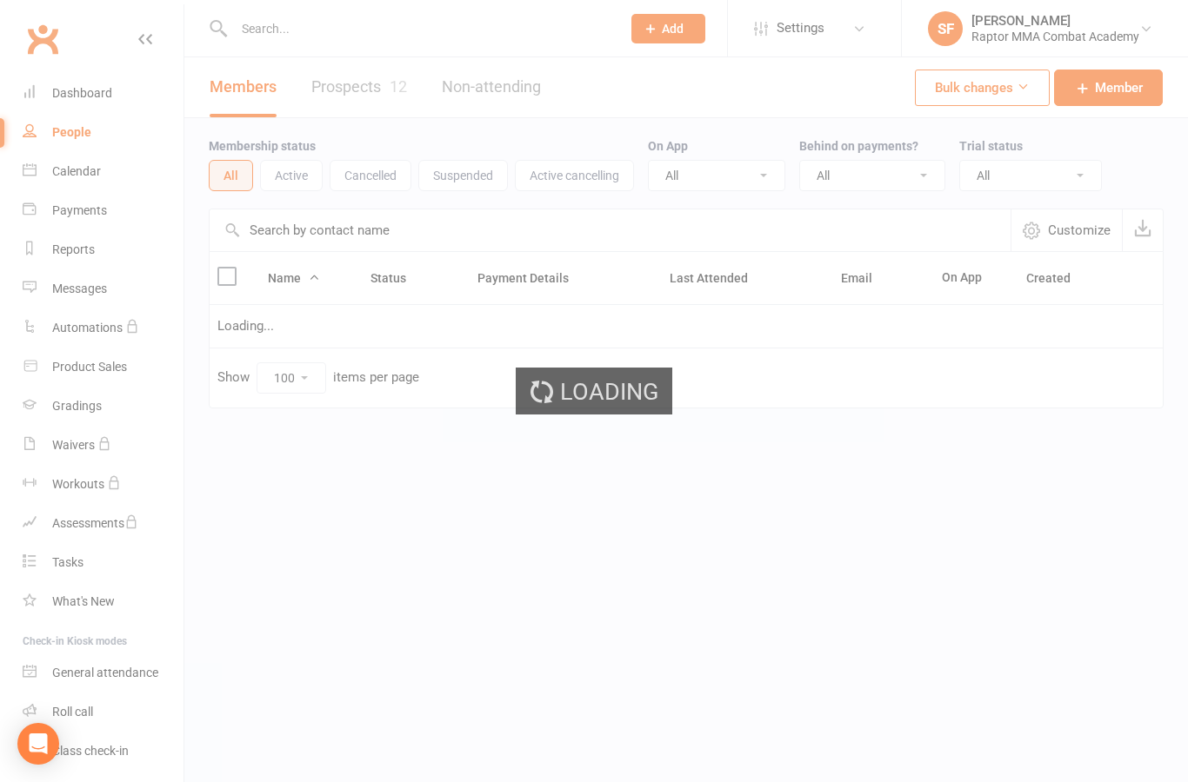
select select "100"
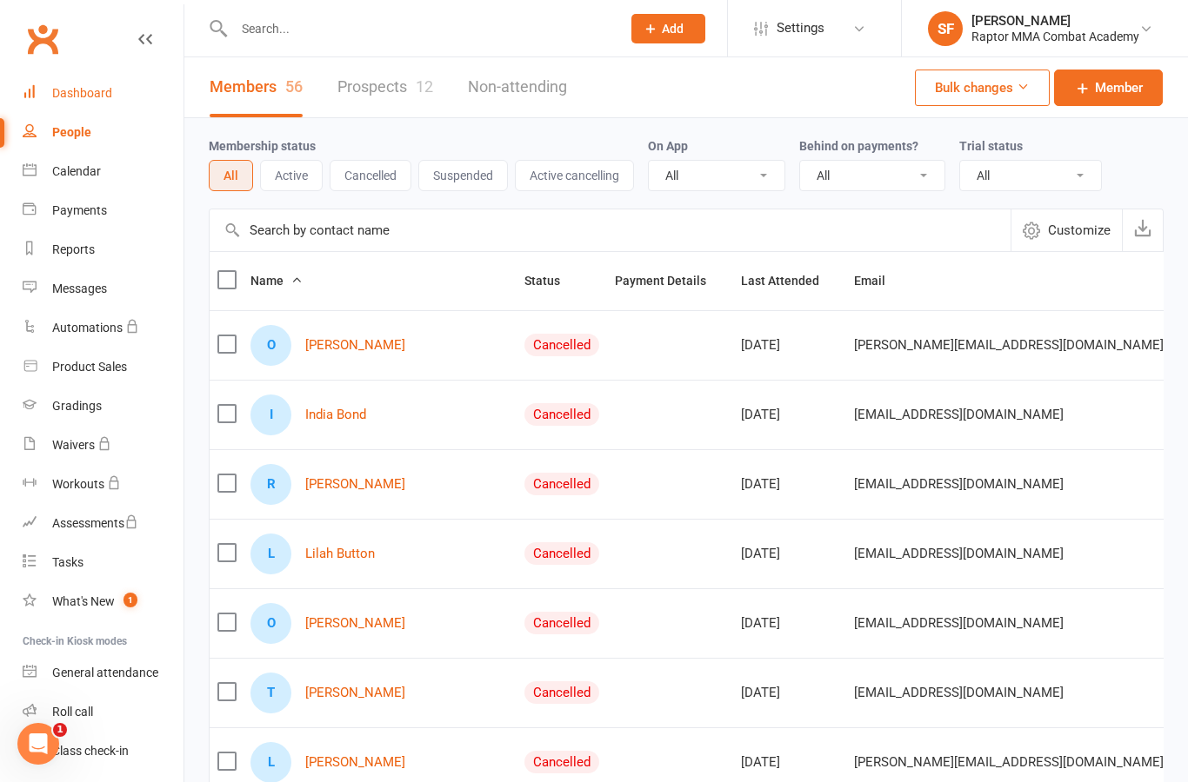
click at [70, 92] on div "Dashboard" at bounding box center [82, 93] width 60 height 14
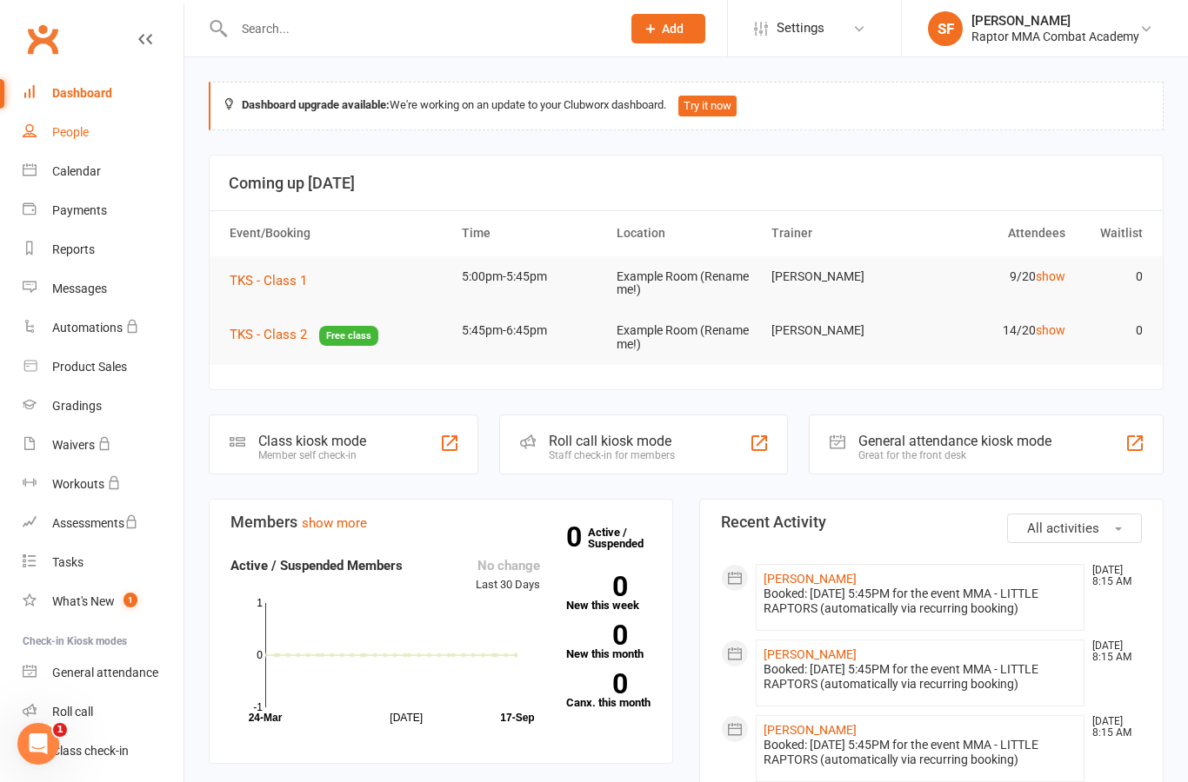
click at [71, 138] on div "People" at bounding box center [70, 132] width 37 height 14
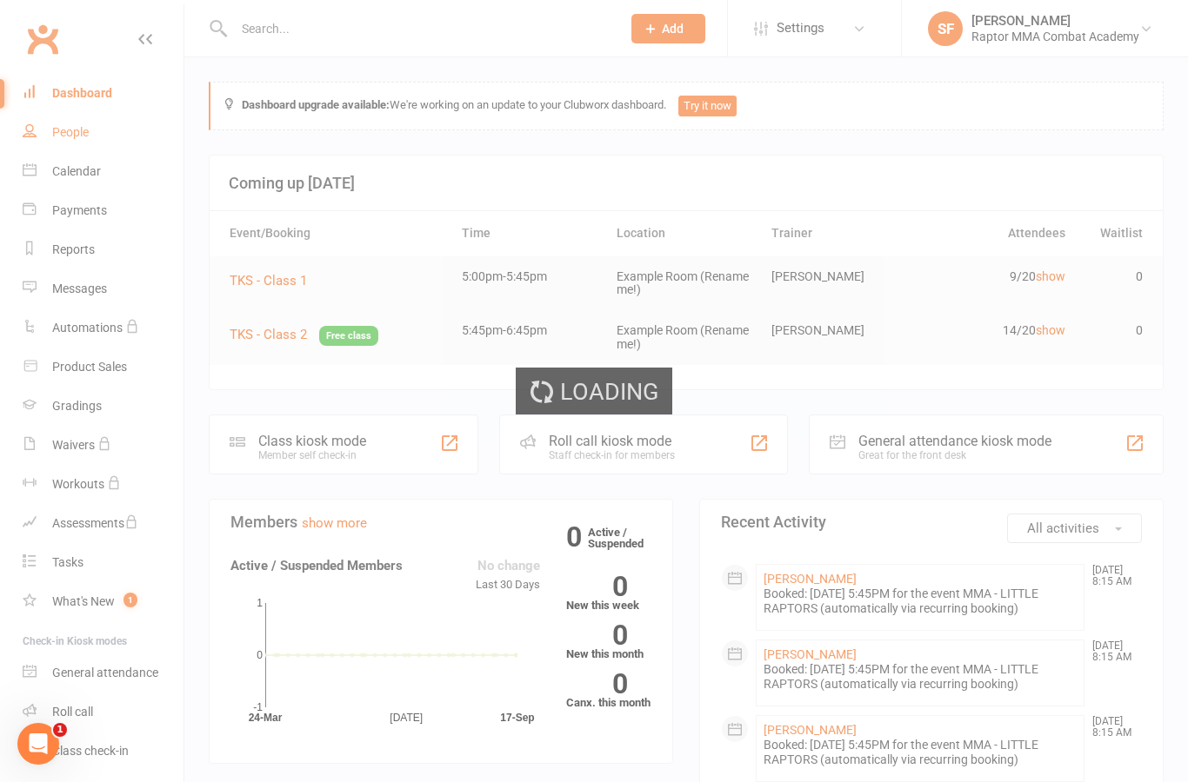
select select "100"
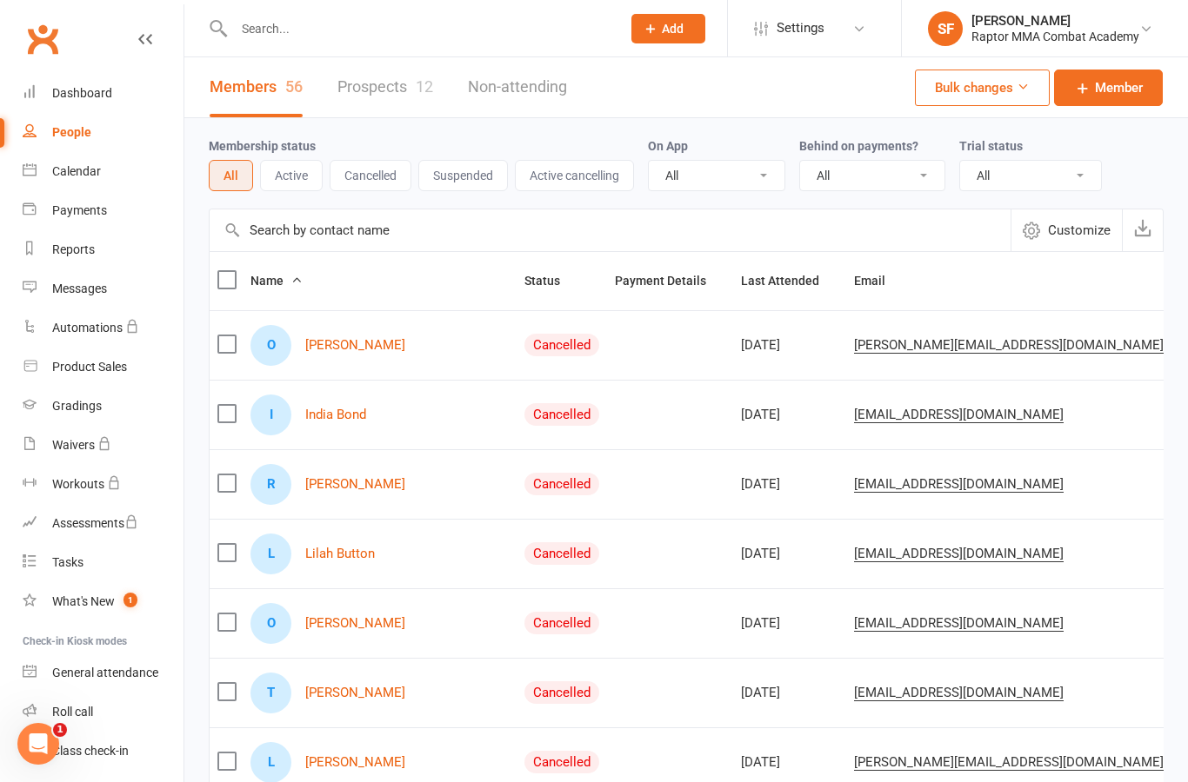
click at [297, 38] on input "text" at bounding box center [419, 29] width 380 height 24
type input "B"
click at [373, 93] on link "Prospects 12" at bounding box center [385, 87] width 96 height 60
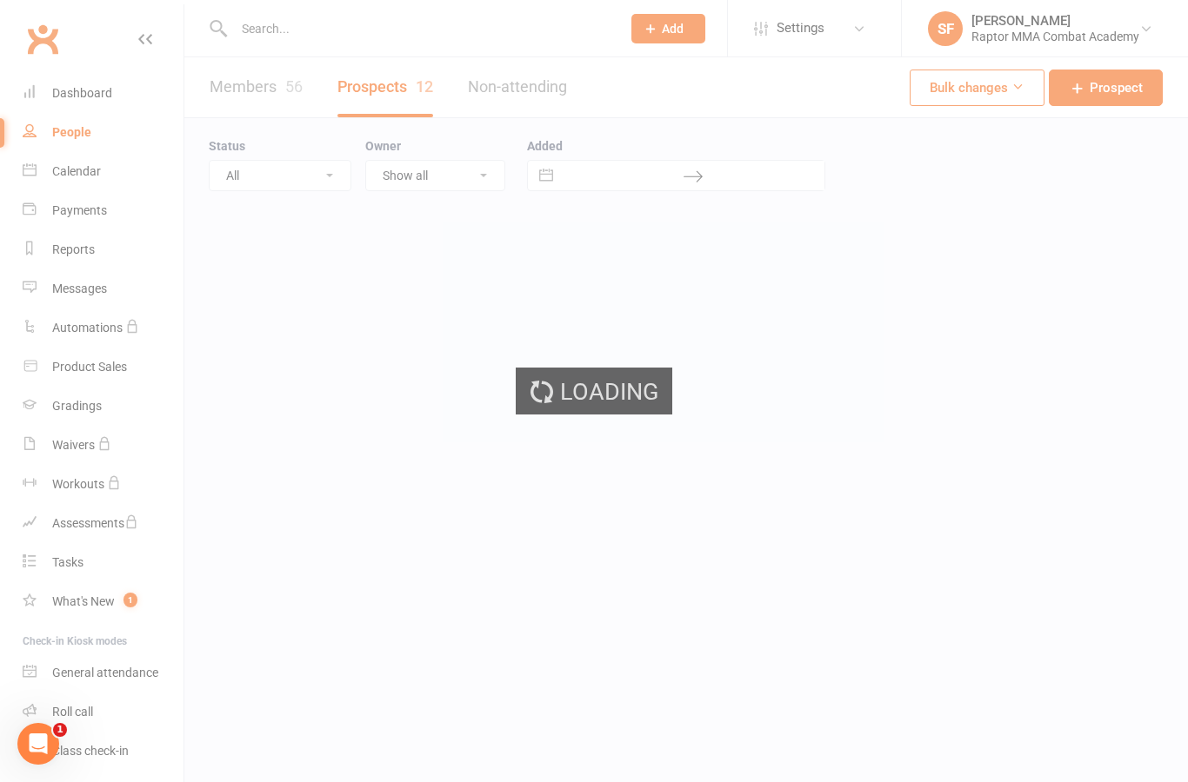
select select "25"
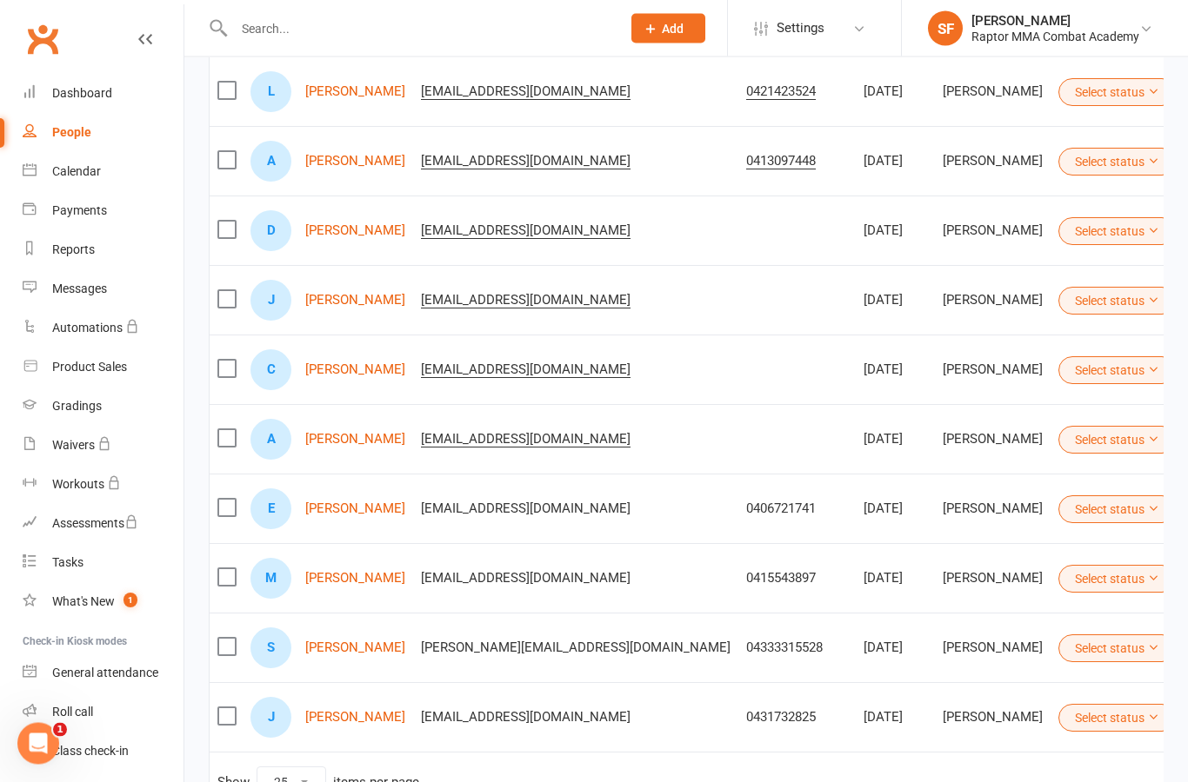
scroll to position [387, 0]
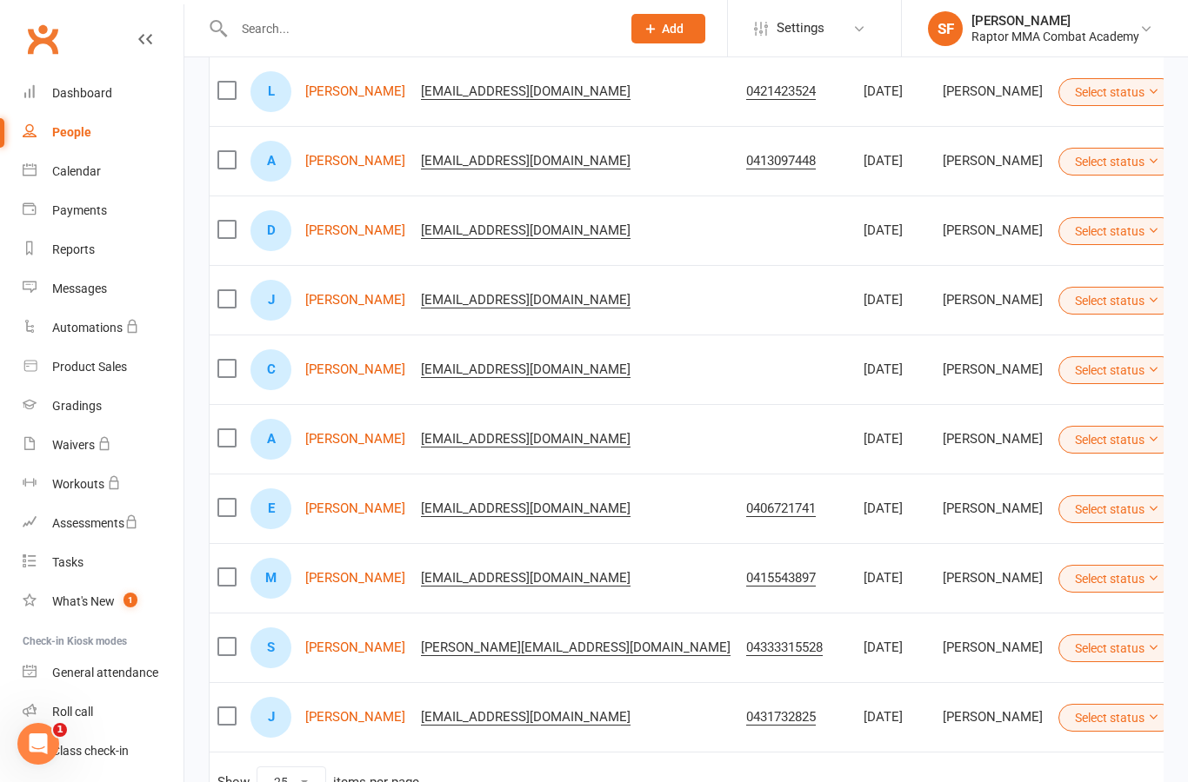
click at [235, 652] on label at bounding box center [225, 646] width 17 height 17
click at [235, 638] on input "checkbox" at bounding box center [225, 638] width 17 height 0
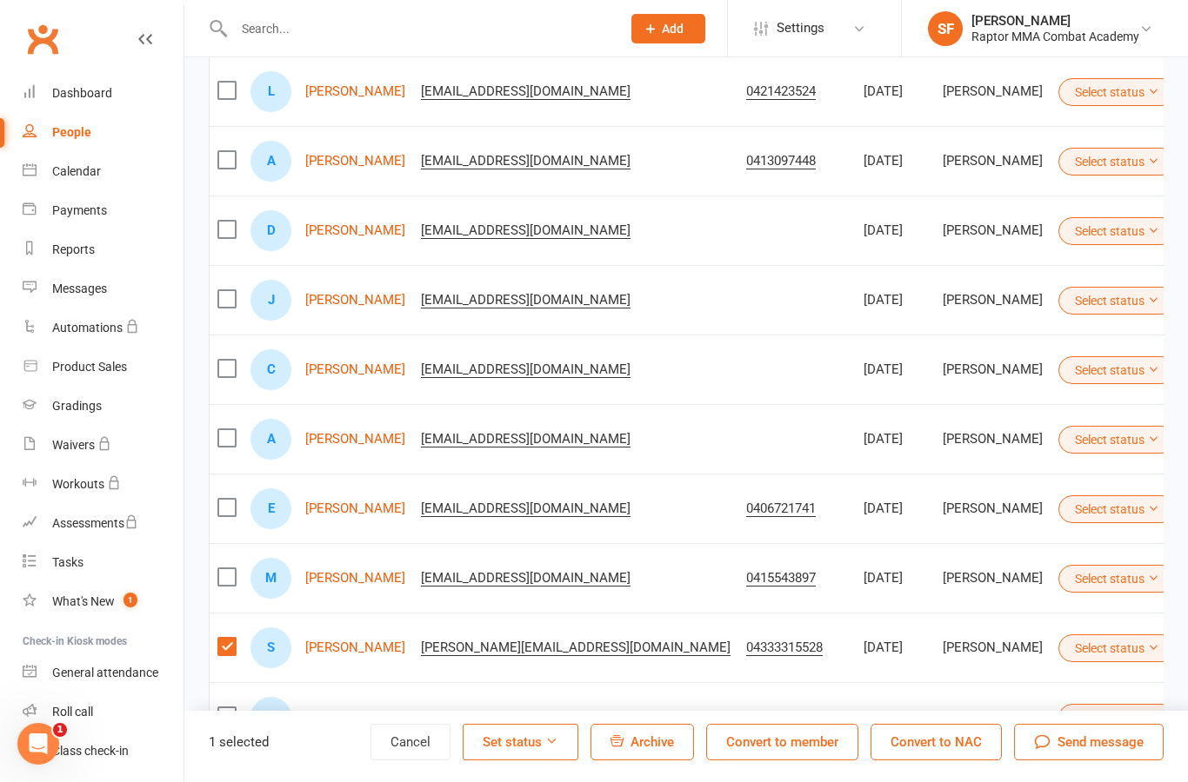
click at [661, 750] on span "Archive" at bounding box center [651, 743] width 43 height 16
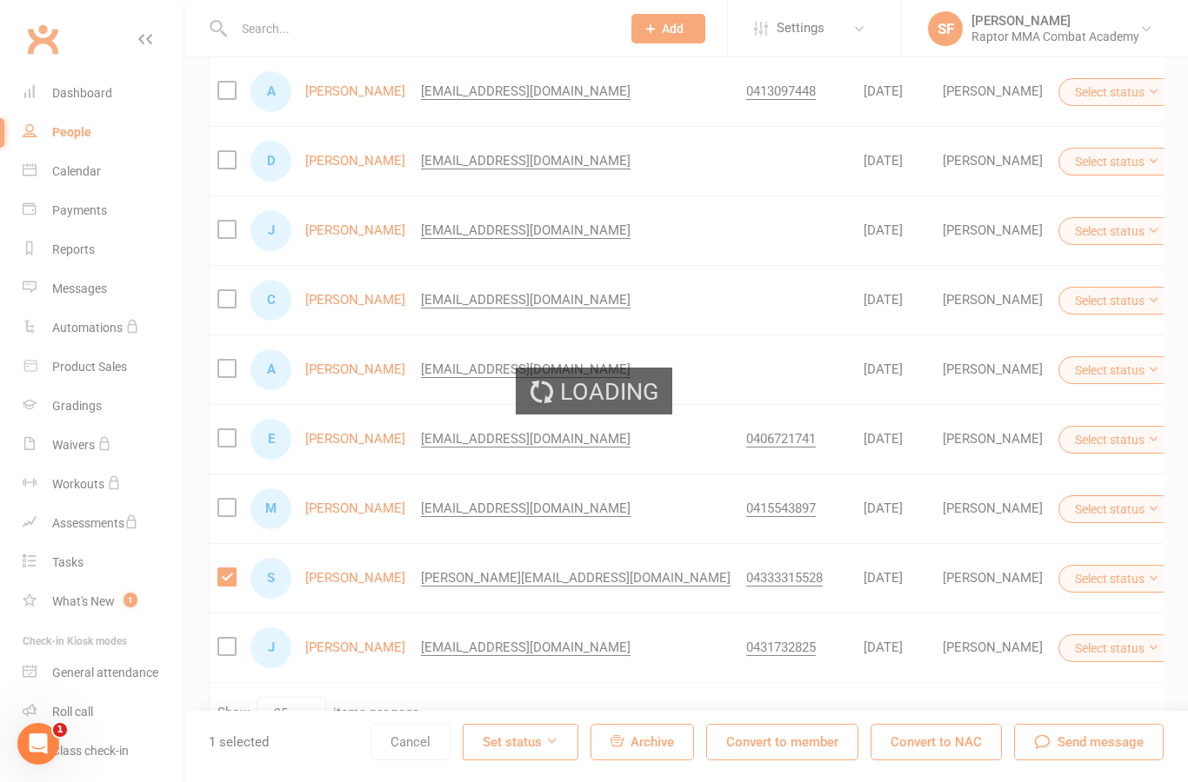
checkbox input "true"
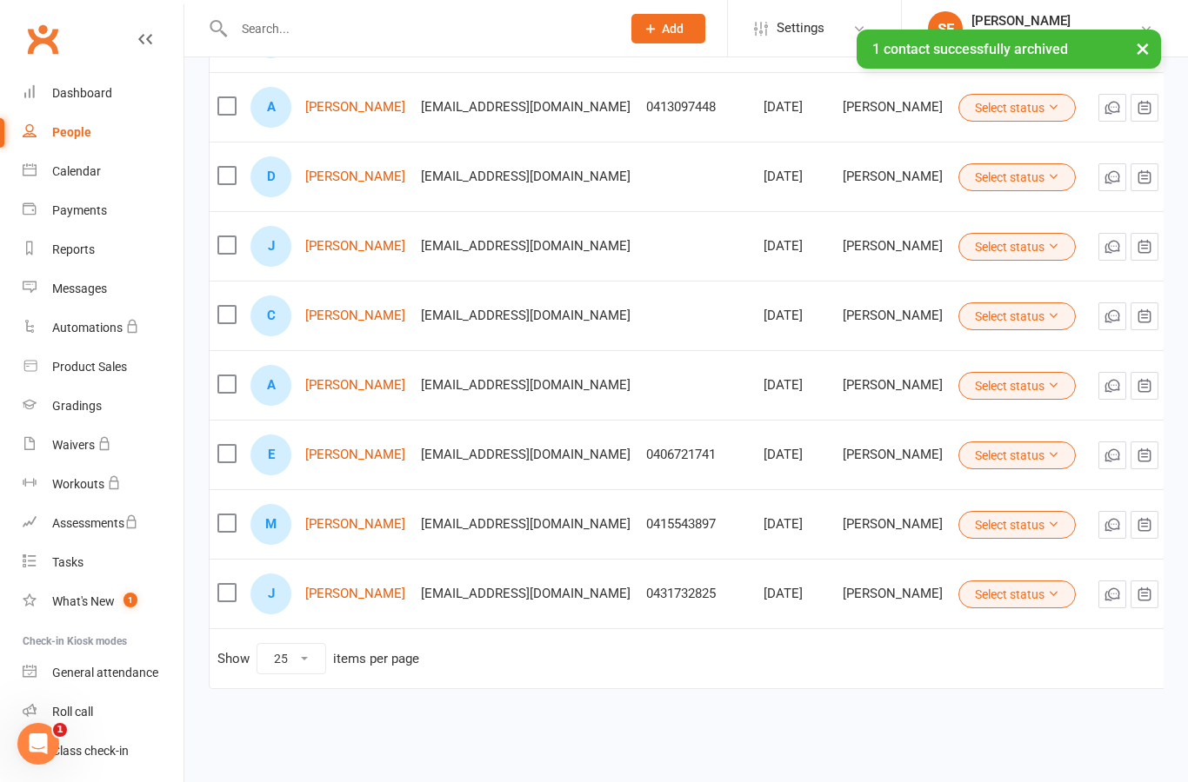
scroll to position [456, 0]
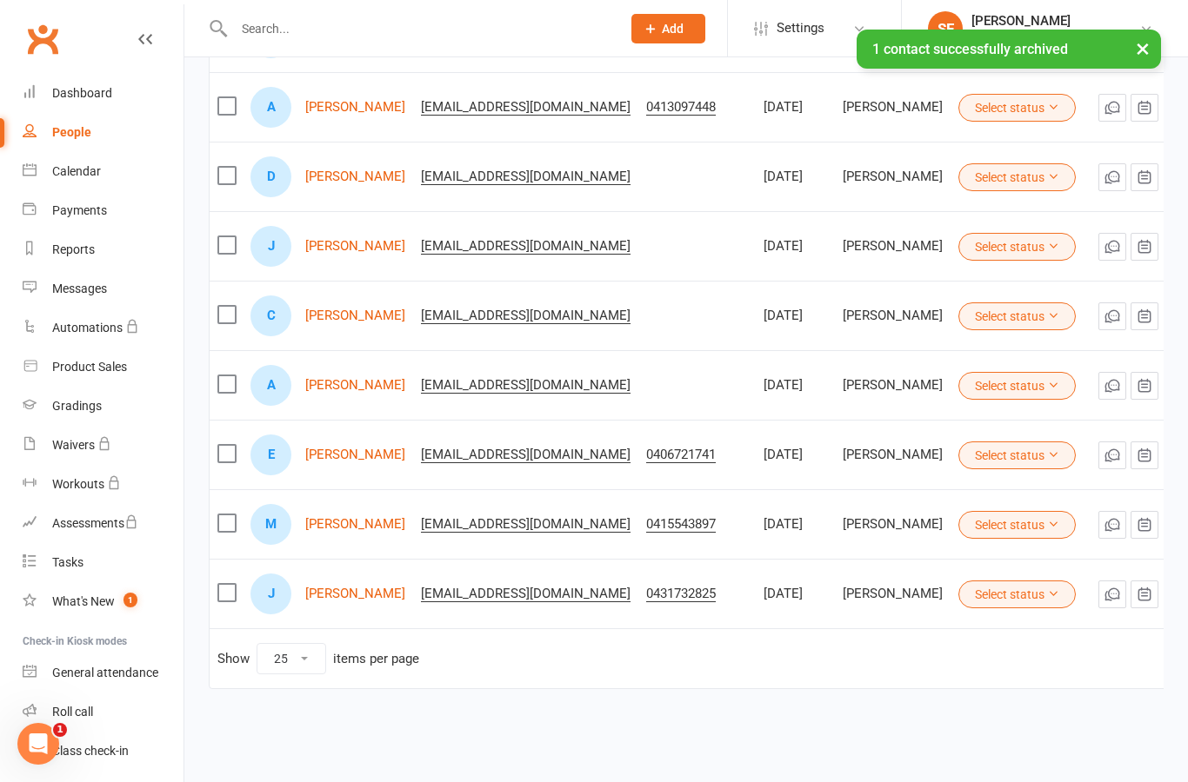
click at [227, 584] on label at bounding box center [225, 592] width 17 height 17
click at [227, 584] on input "checkbox" at bounding box center [225, 584] width 17 height 0
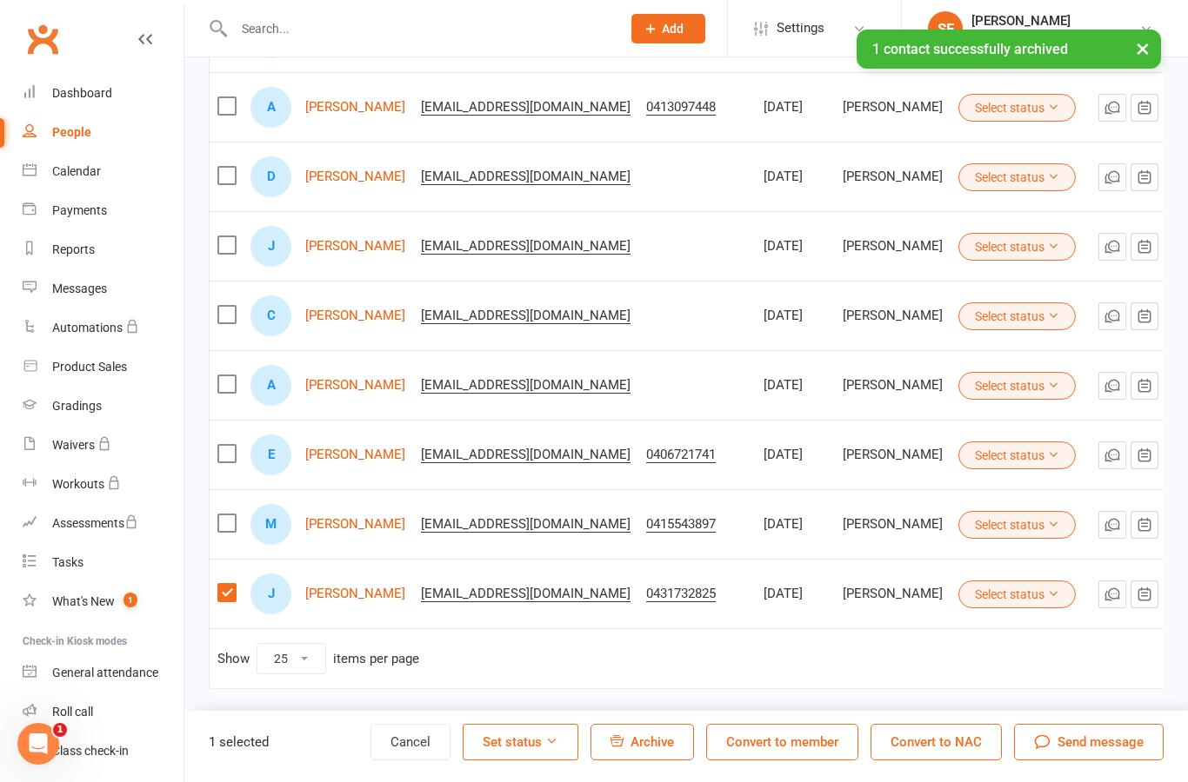
click at [669, 750] on button "Archive" at bounding box center [641, 742] width 103 height 37
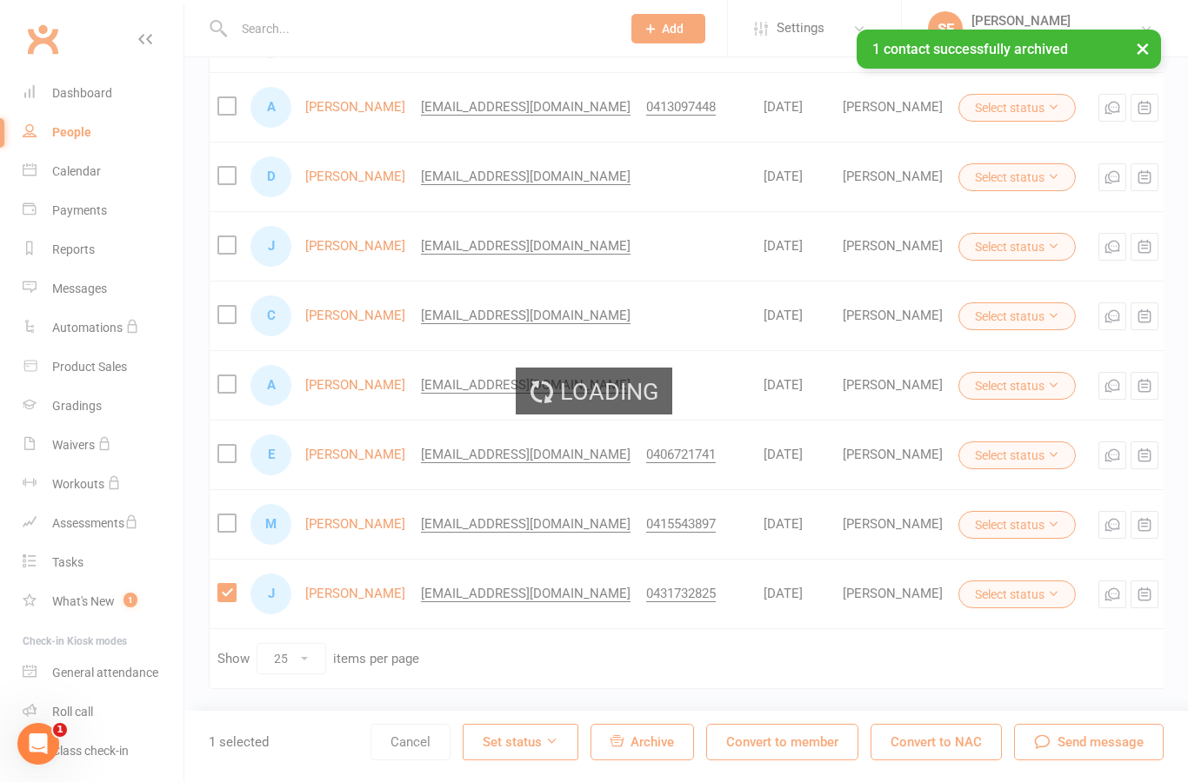
checkbox input "true"
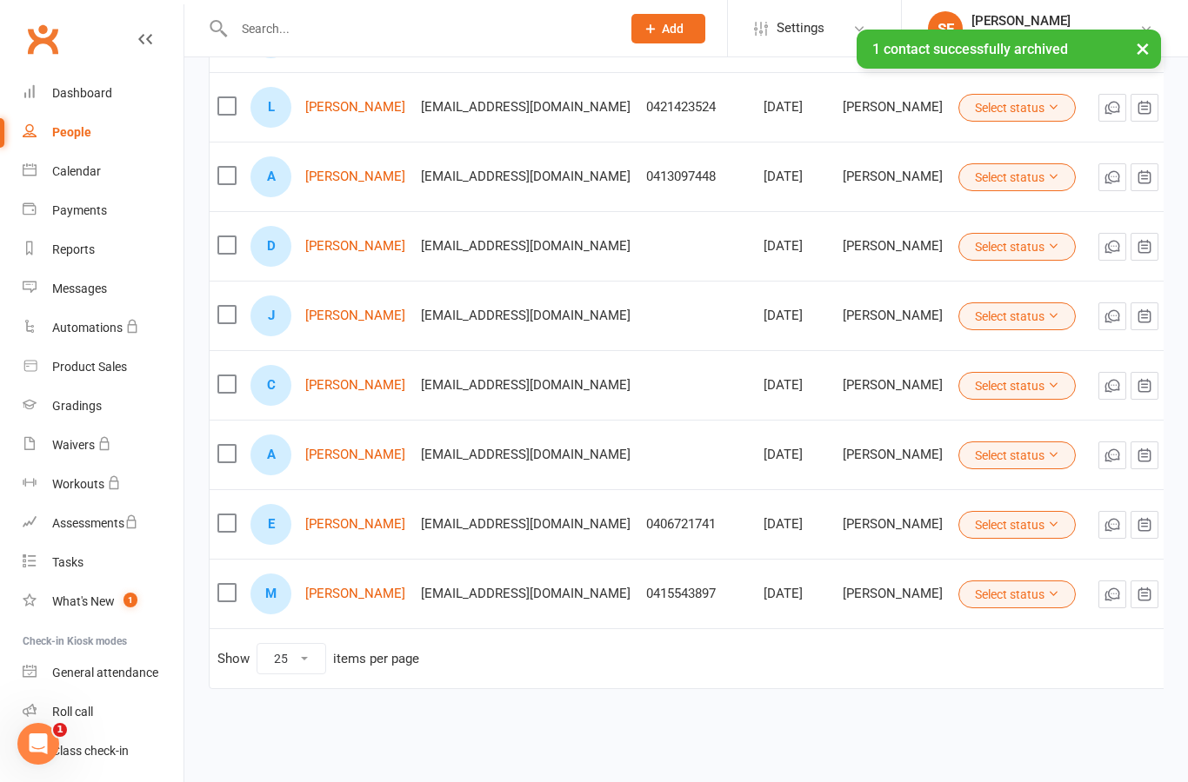
scroll to position [386, 0]
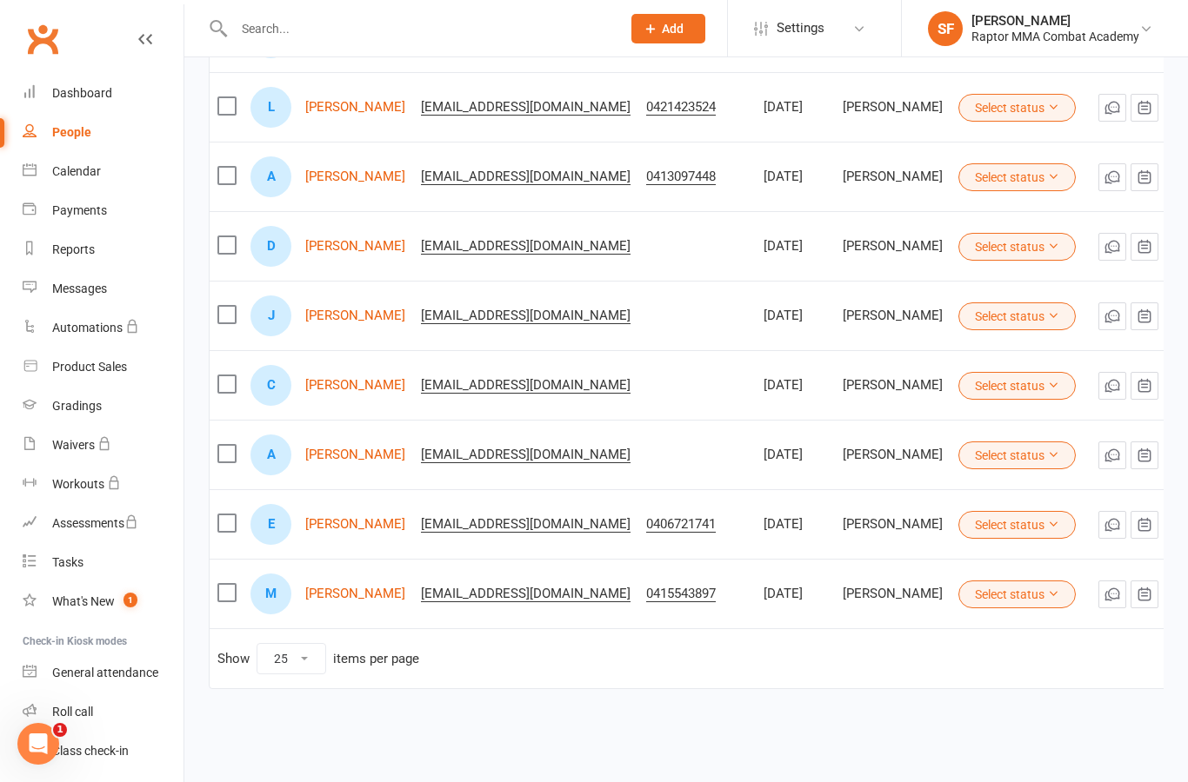
click at [673, 33] on span "Add" at bounding box center [673, 29] width 22 height 14
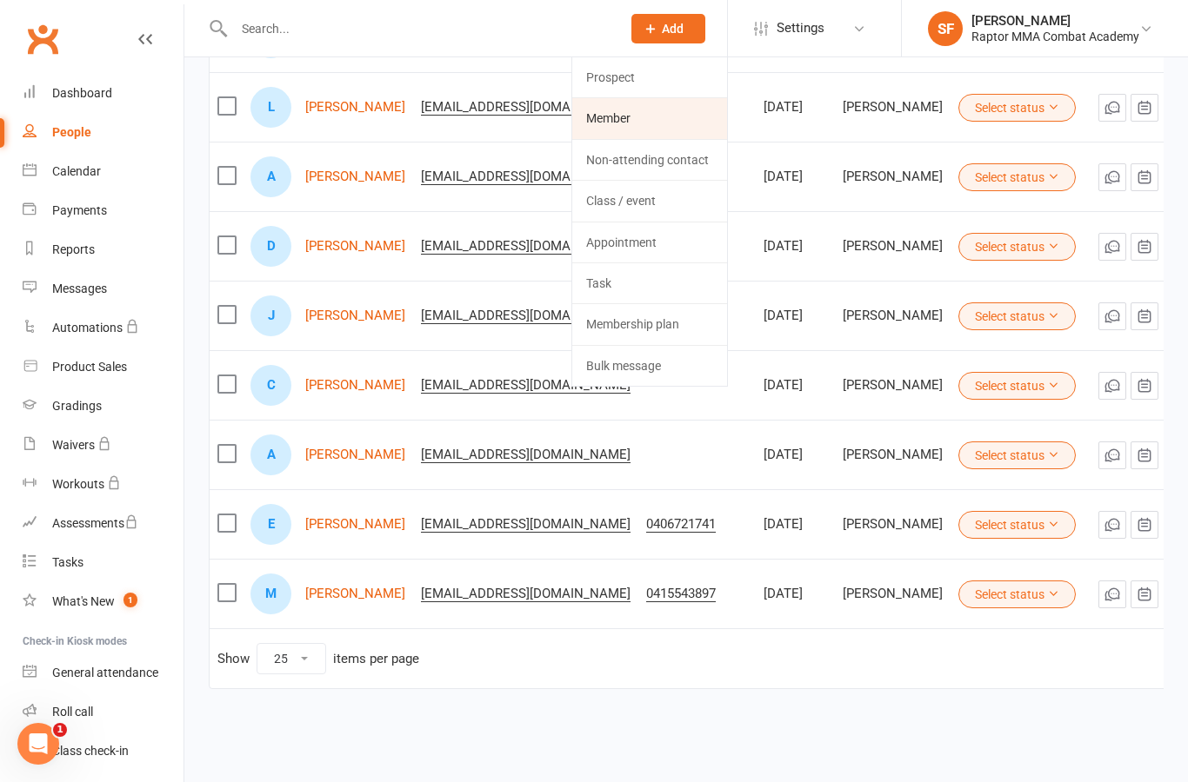
click at [646, 129] on link "Member" at bounding box center [649, 118] width 155 height 40
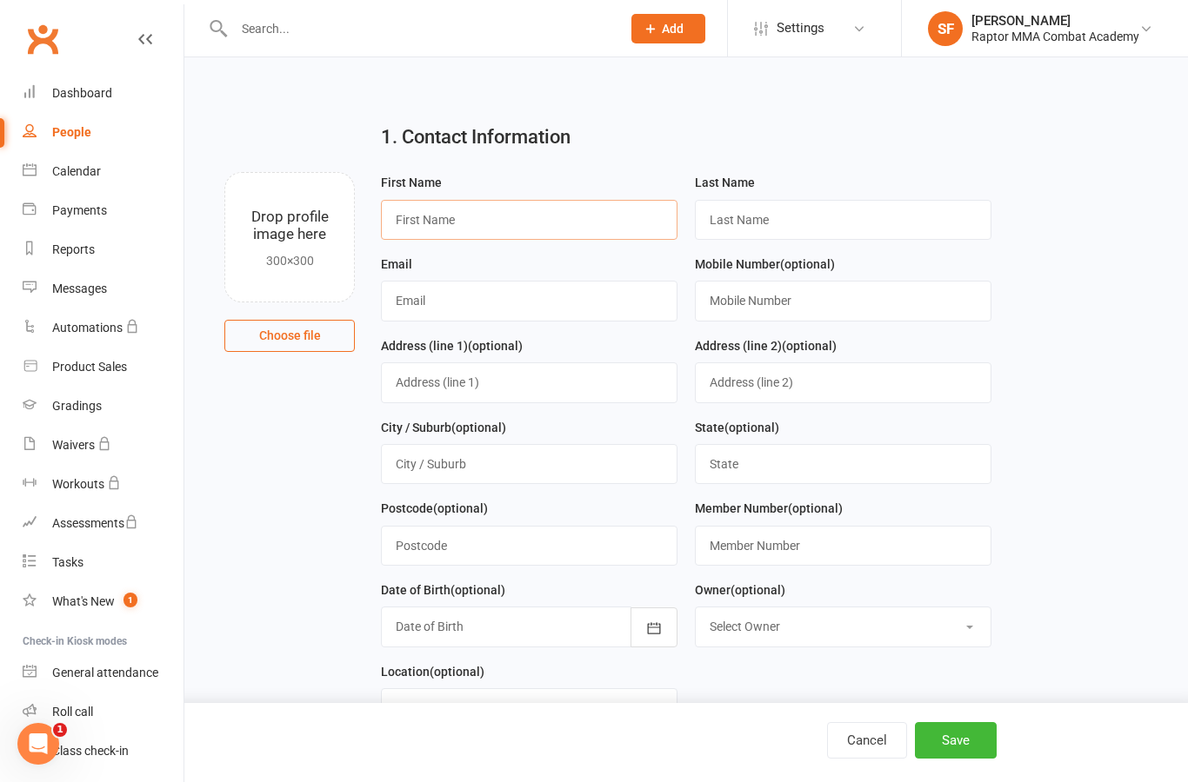
click at [596, 235] on input "text" at bounding box center [529, 220] width 296 height 40
type input "B"
click at [71, 98] on div "Dashboard" at bounding box center [82, 93] width 60 height 14
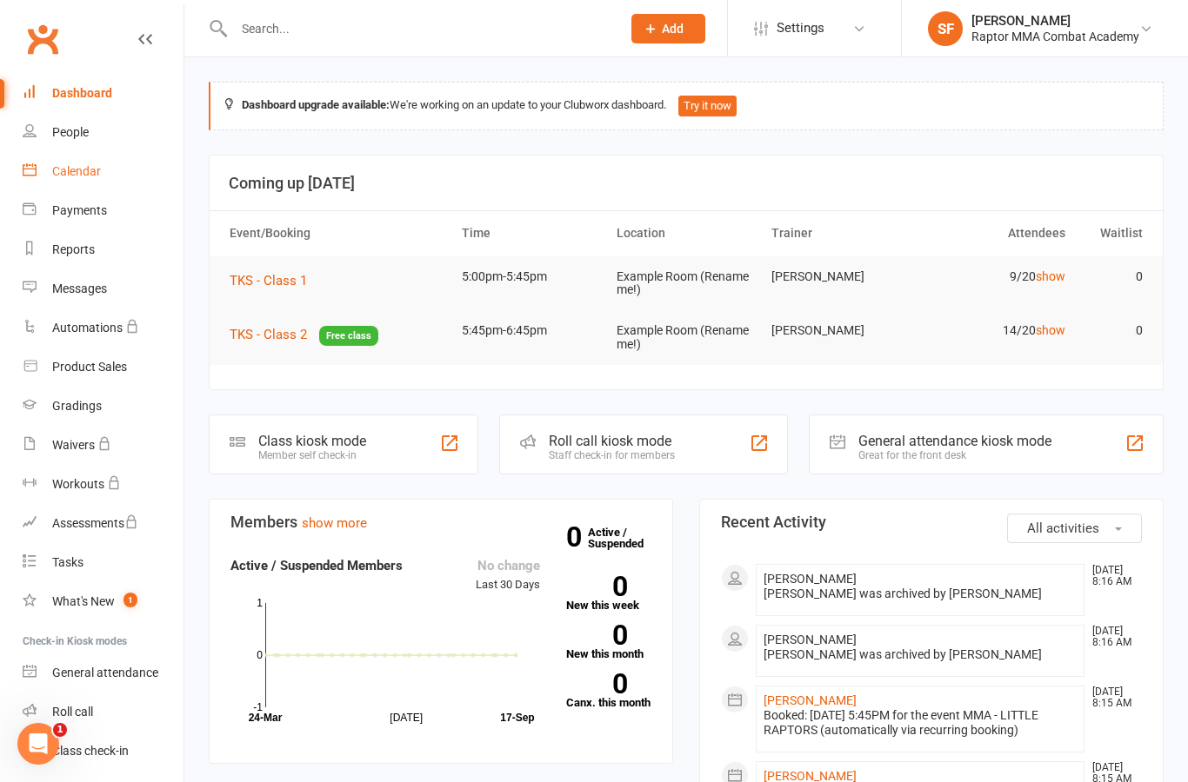
click at [67, 174] on div "Calendar" at bounding box center [76, 171] width 49 height 14
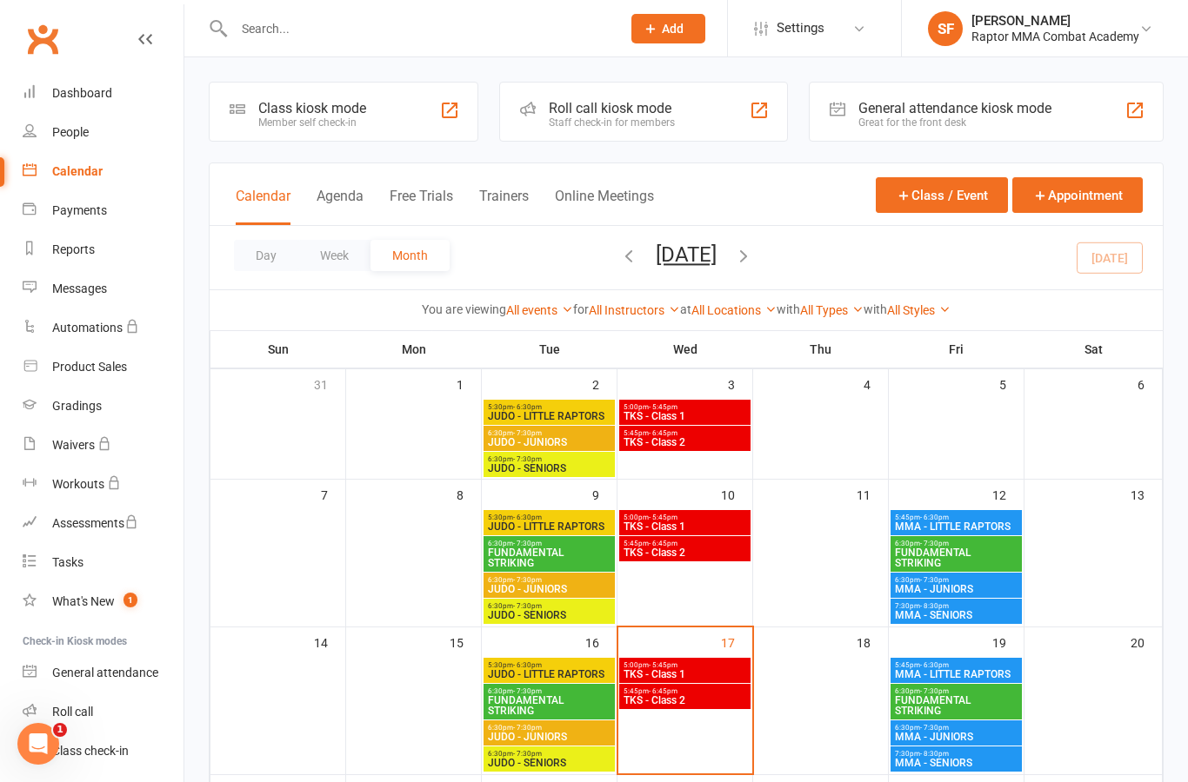
click at [988, 517] on span "5:45pm - 6:30pm" at bounding box center [956, 518] width 124 height 8
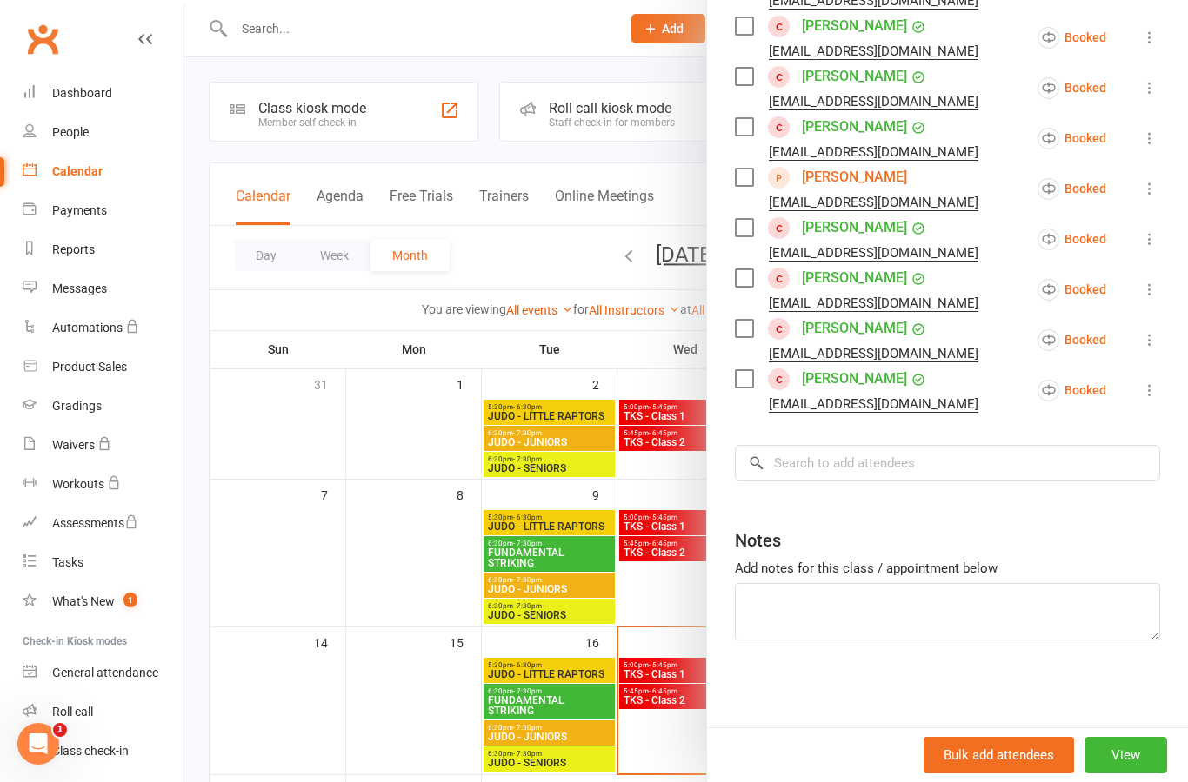
scroll to position [563, 0]
click at [948, 461] on input "search" at bounding box center [947, 463] width 425 height 37
type input "B"
click at [59, 134] on div "People" at bounding box center [70, 132] width 37 height 14
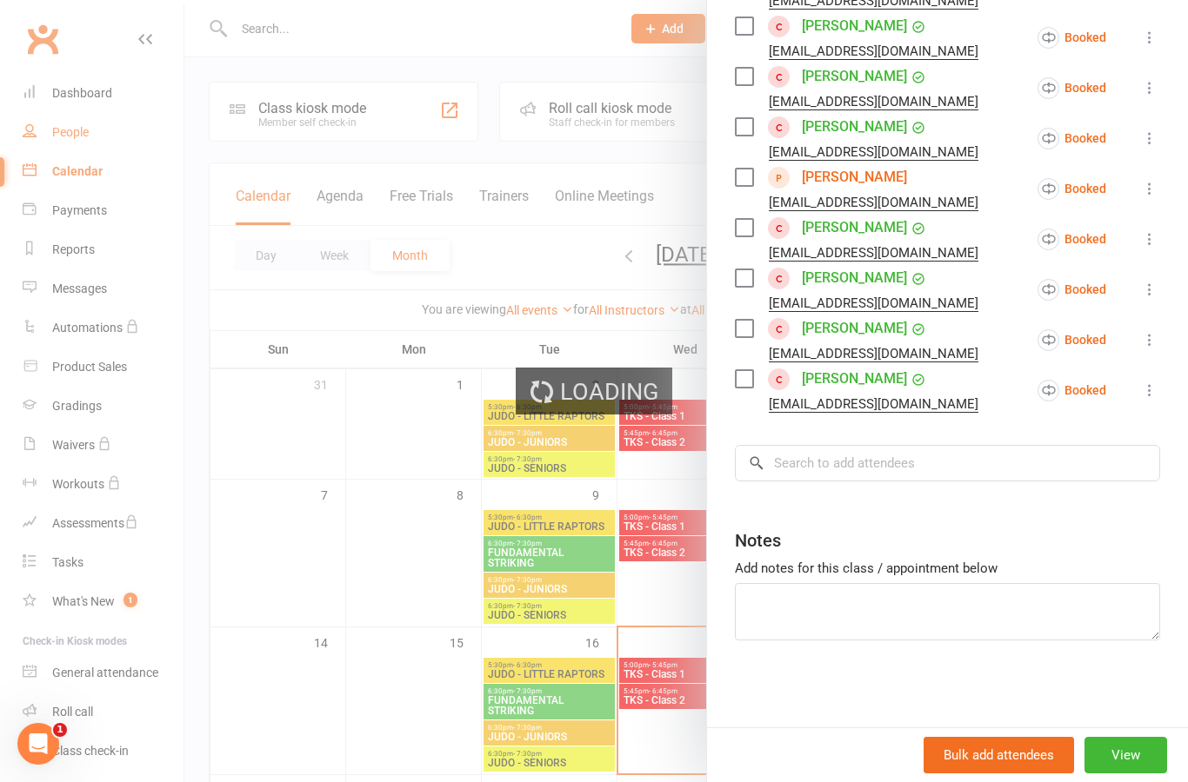
select select "25"
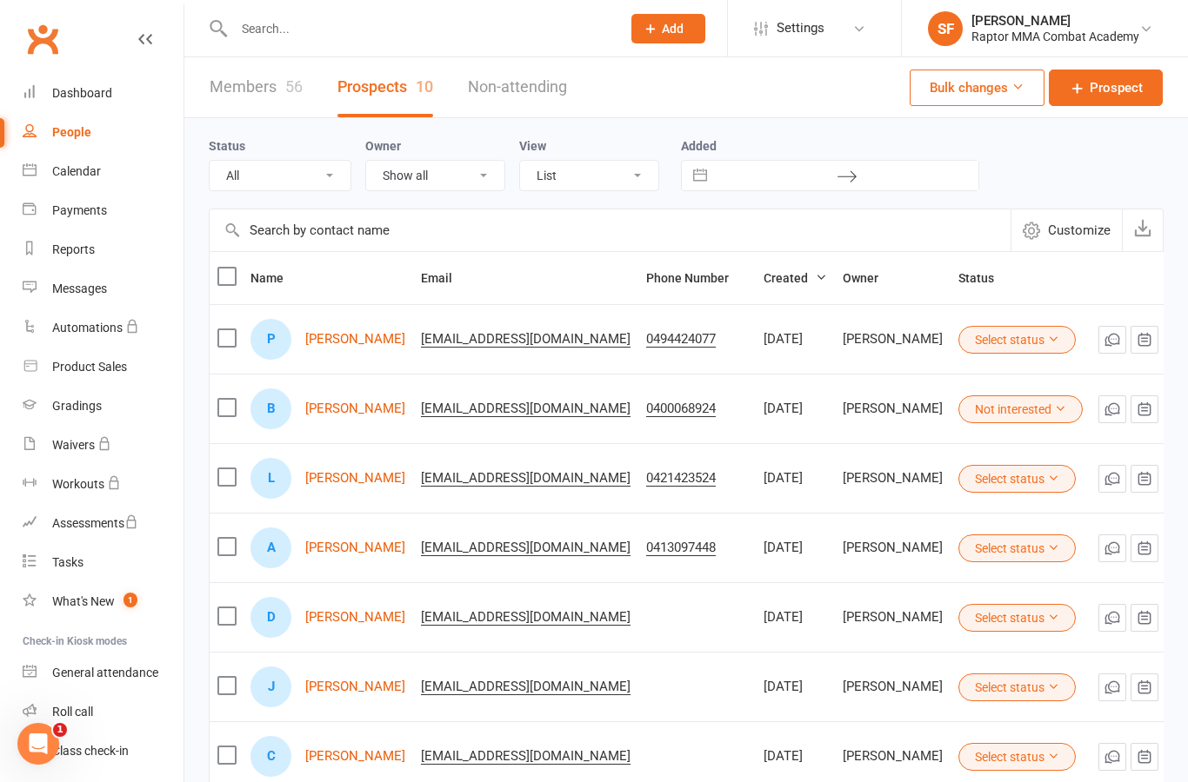
click at [242, 81] on link "Members 56" at bounding box center [256, 87] width 93 height 60
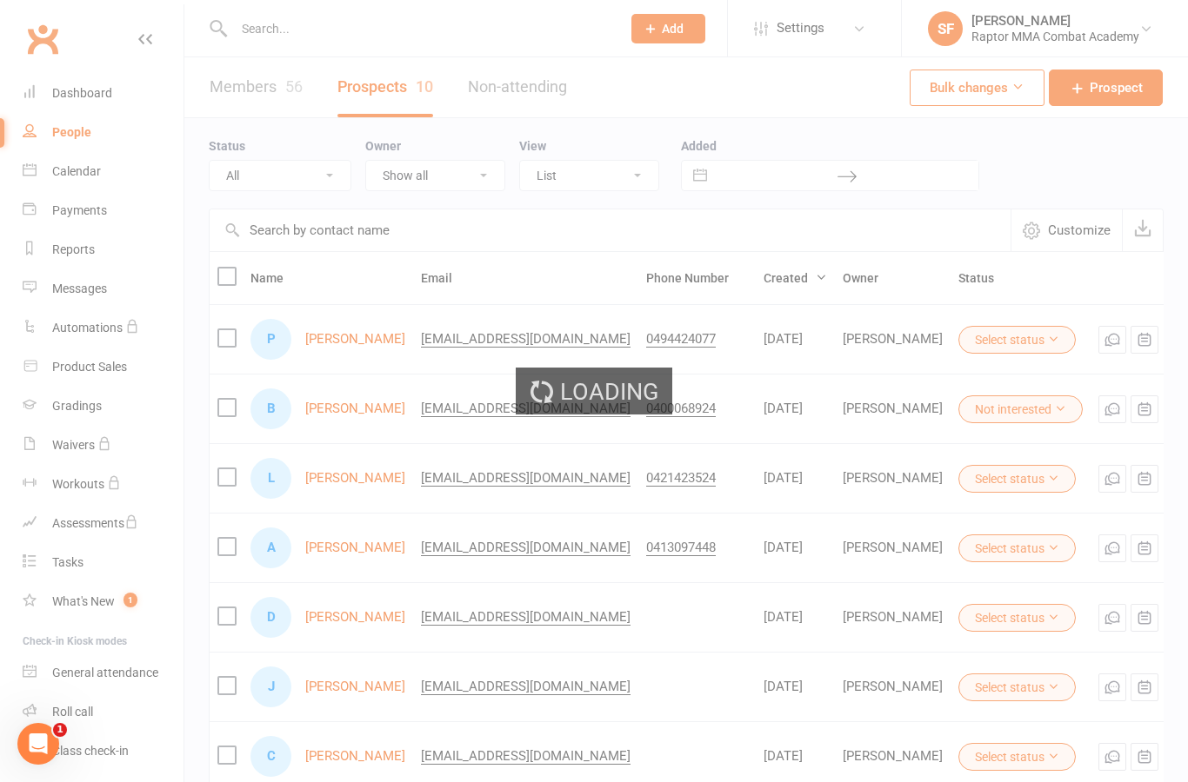
select select "100"
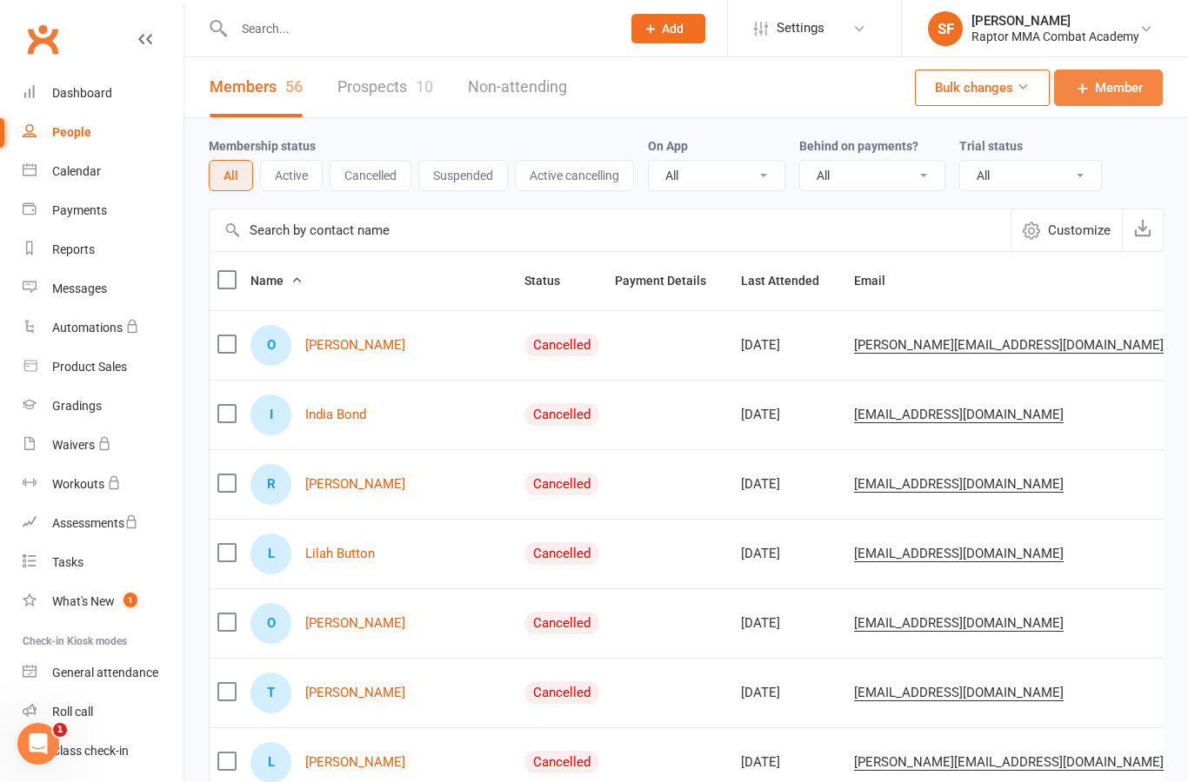
click at [1123, 91] on span "Member" at bounding box center [1119, 87] width 48 height 21
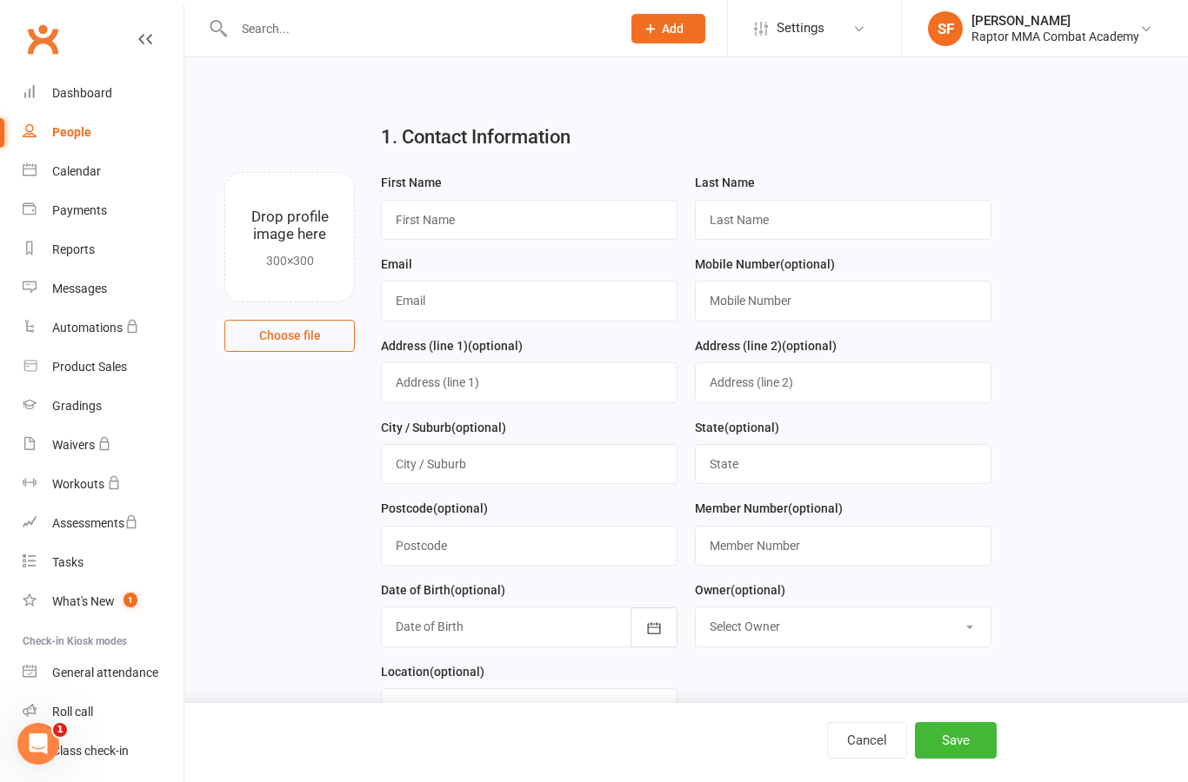
click at [600, 219] on input "text" at bounding box center [529, 220] width 296 height 40
type input "[DEMOGRAPHIC_DATA]"
type input "[PERSON_NAME]"
click at [573, 302] on input "text" at bounding box center [529, 301] width 296 height 40
type input "[EMAIL_ADDRESS][DOMAIN_NAME]"
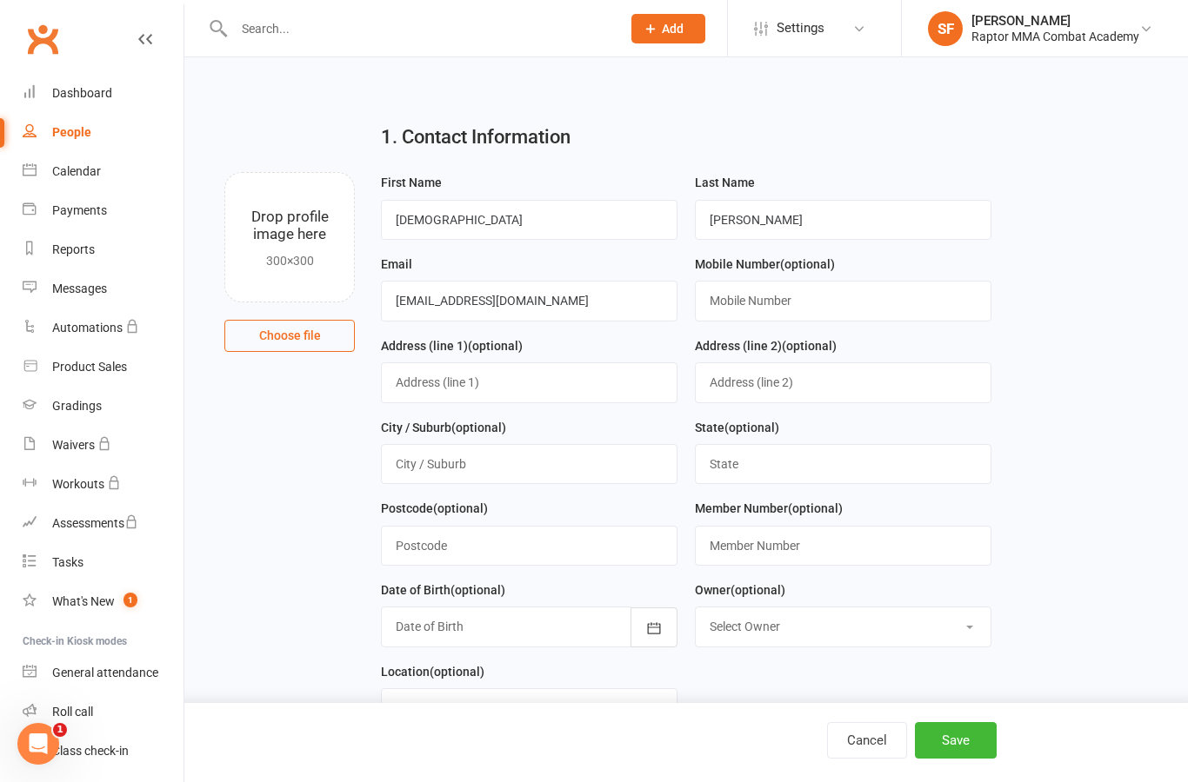
click at [841, 313] on input "text" at bounding box center [843, 301] width 296 height 40
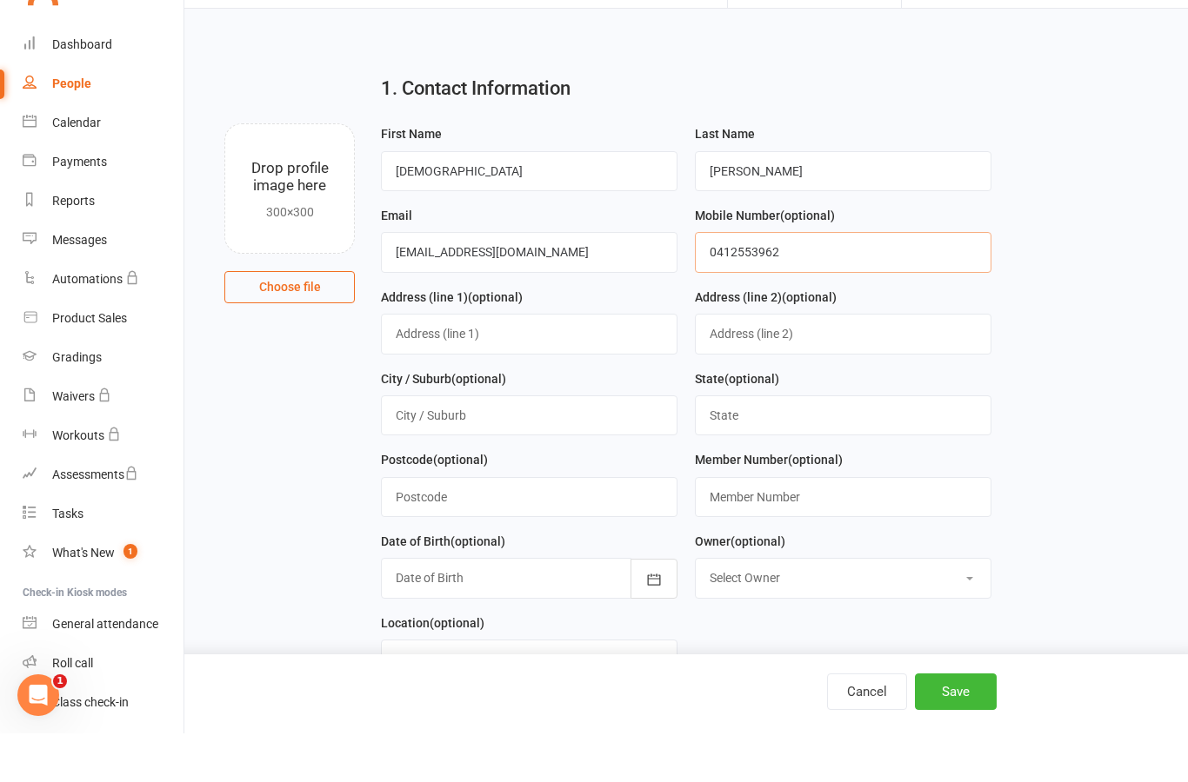
type input "0412553962"
click at [558, 363] on input "text" at bounding box center [529, 383] width 296 height 40
type input "2 Descenna court"
click at [596, 444] on input "text" at bounding box center [529, 464] width 296 height 40
type input "Two [PERSON_NAME]"
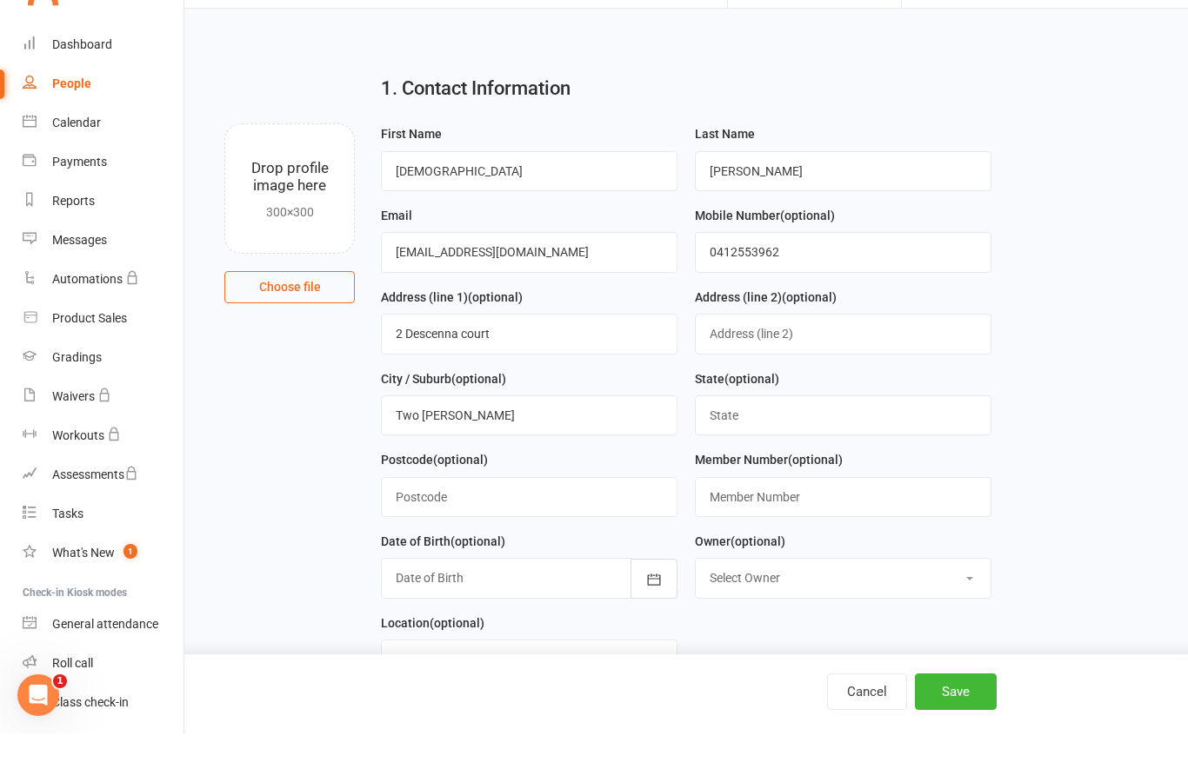
click at [855, 444] on input "text" at bounding box center [843, 464] width 296 height 40
type input "SA"
click at [566, 526] on input "text" at bounding box center [529, 546] width 296 height 40
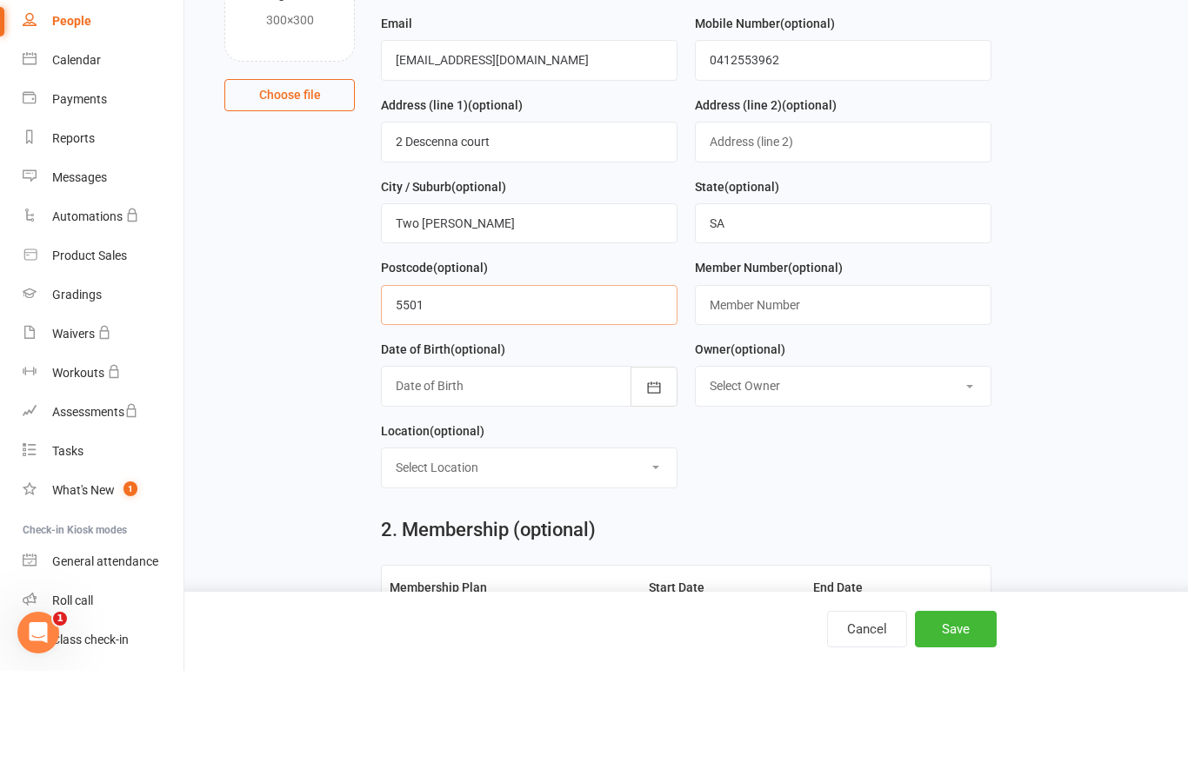
scroll to position [130, 0]
type input "5501"
click at [644, 478] on button "button" at bounding box center [653, 498] width 47 height 40
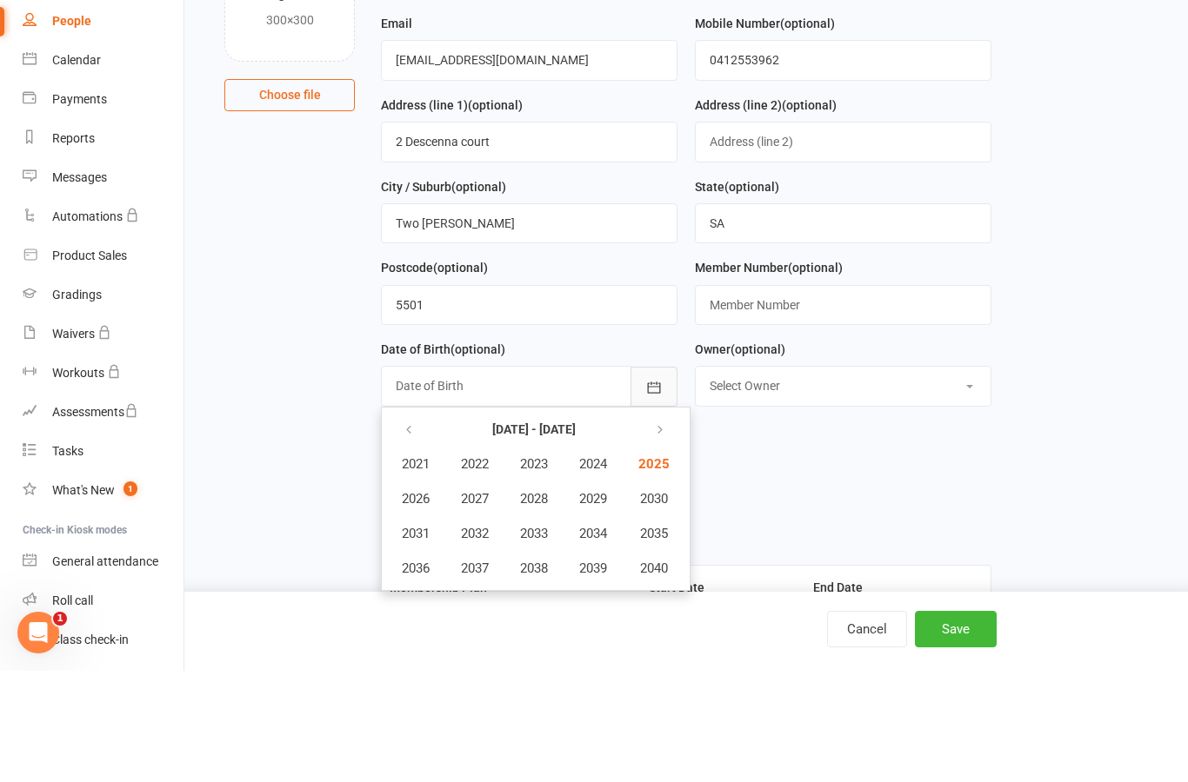
scroll to position [242, 0]
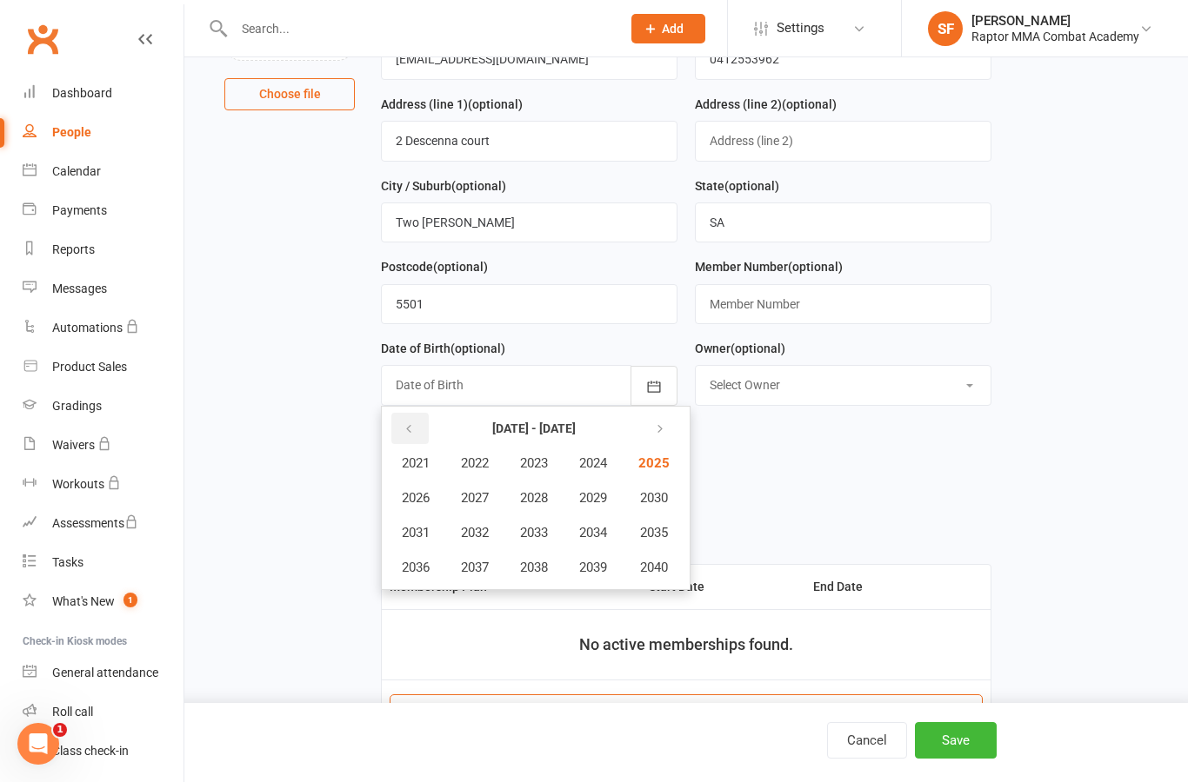
click at [416, 434] on button "button" at bounding box center [409, 428] width 37 height 31
click at [606, 581] on button "2019" at bounding box center [592, 567] width 57 height 33
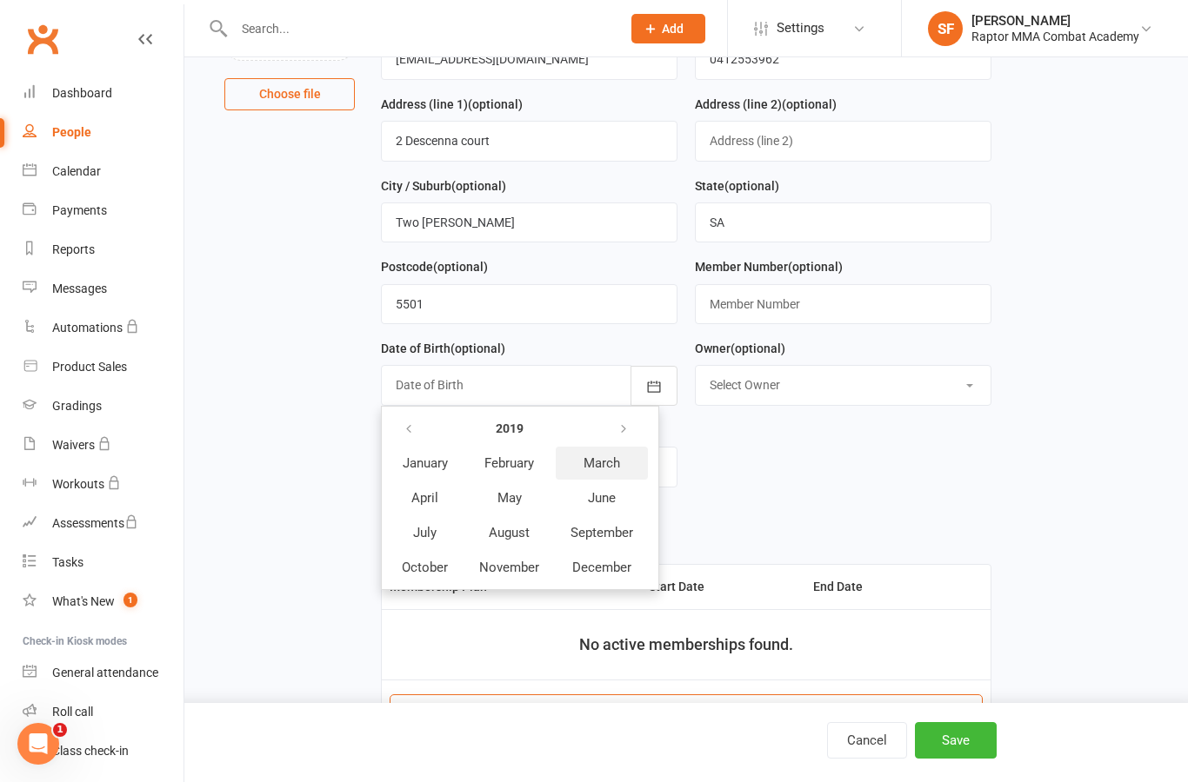
click at [609, 468] on span "March" at bounding box center [601, 464] width 37 height 16
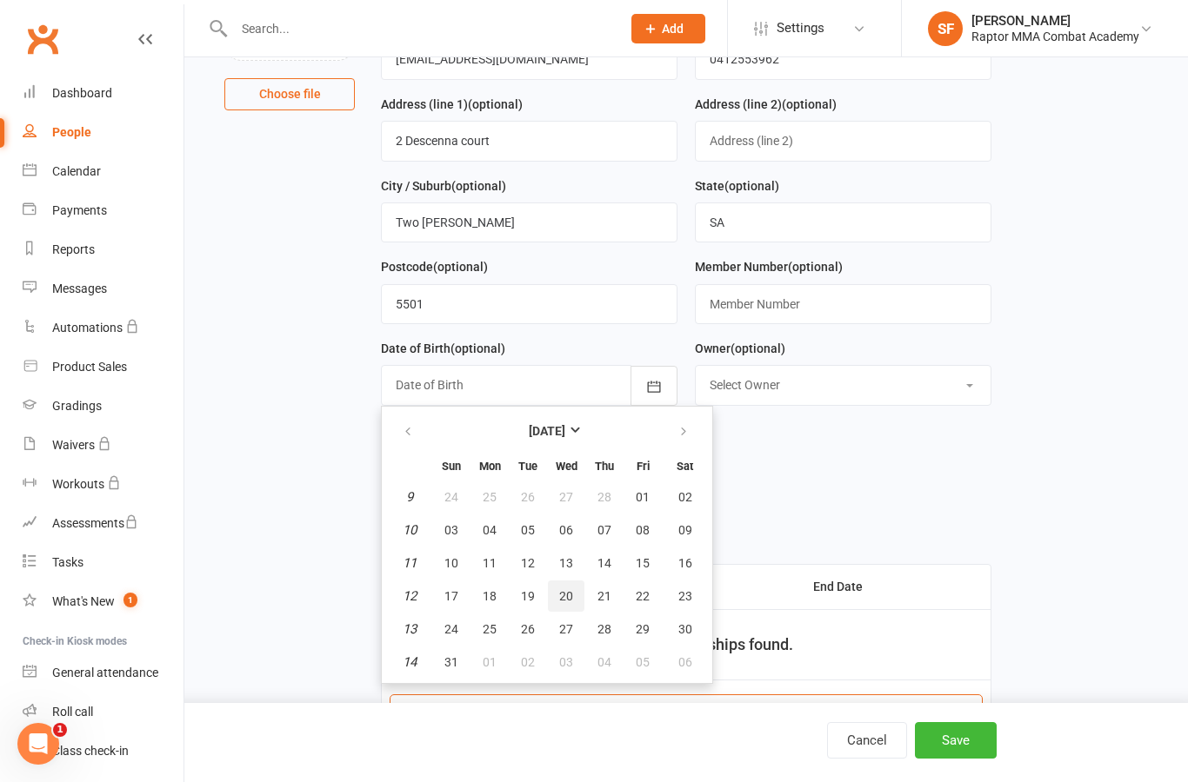
click at [569, 595] on span "20" at bounding box center [566, 596] width 14 height 14
type input "[DATE]"
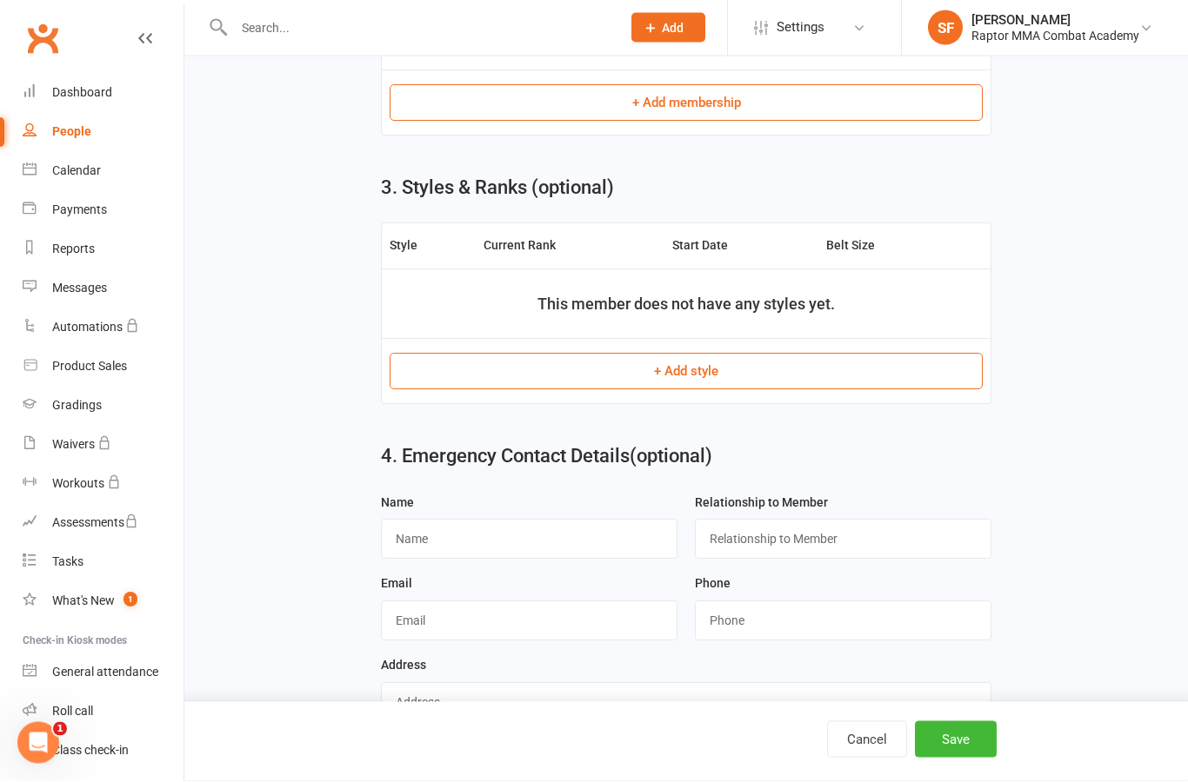
scroll to position [850, 0]
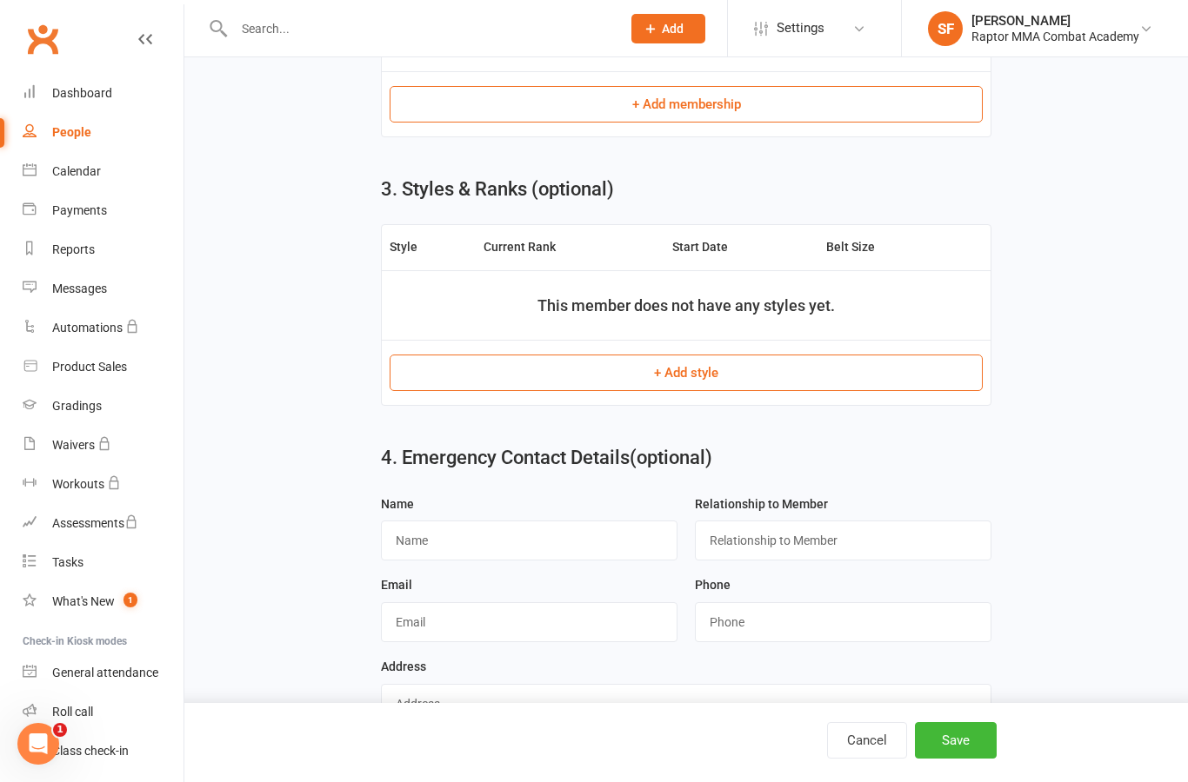
click at [569, 546] on input "text" at bounding box center [529, 541] width 296 height 40
type input "Z"
type input "K"
type input "[PERSON_NAME]"
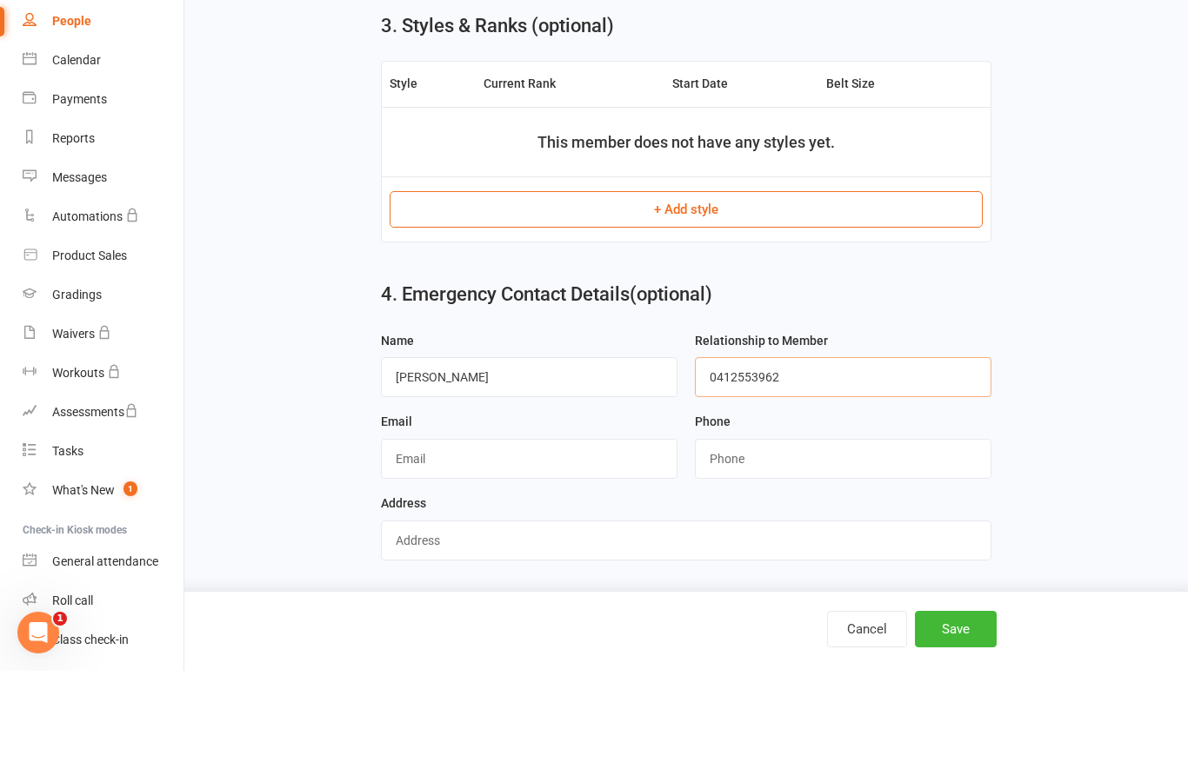
scroll to position [920, 0]
type input "0412553962"
click at [978, 722] on button "Save" at bounding box center [956, 740] width 82 height 37
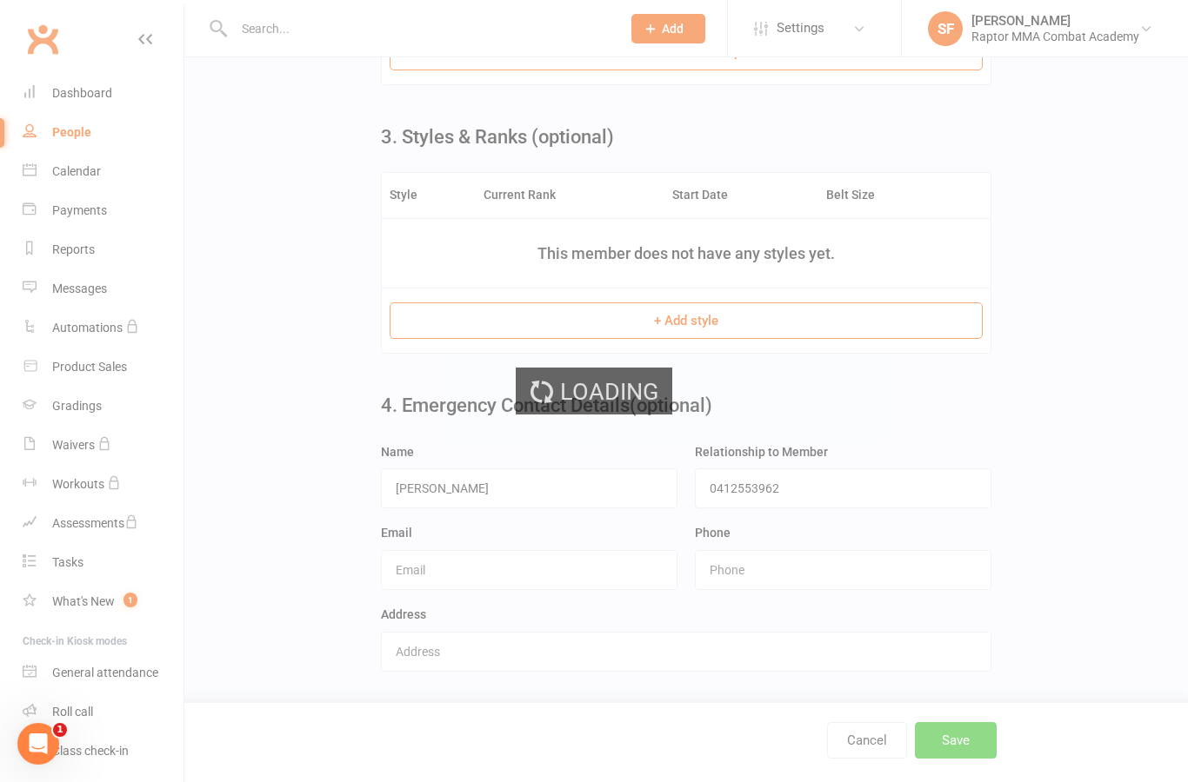
scroll to position [0, 0]
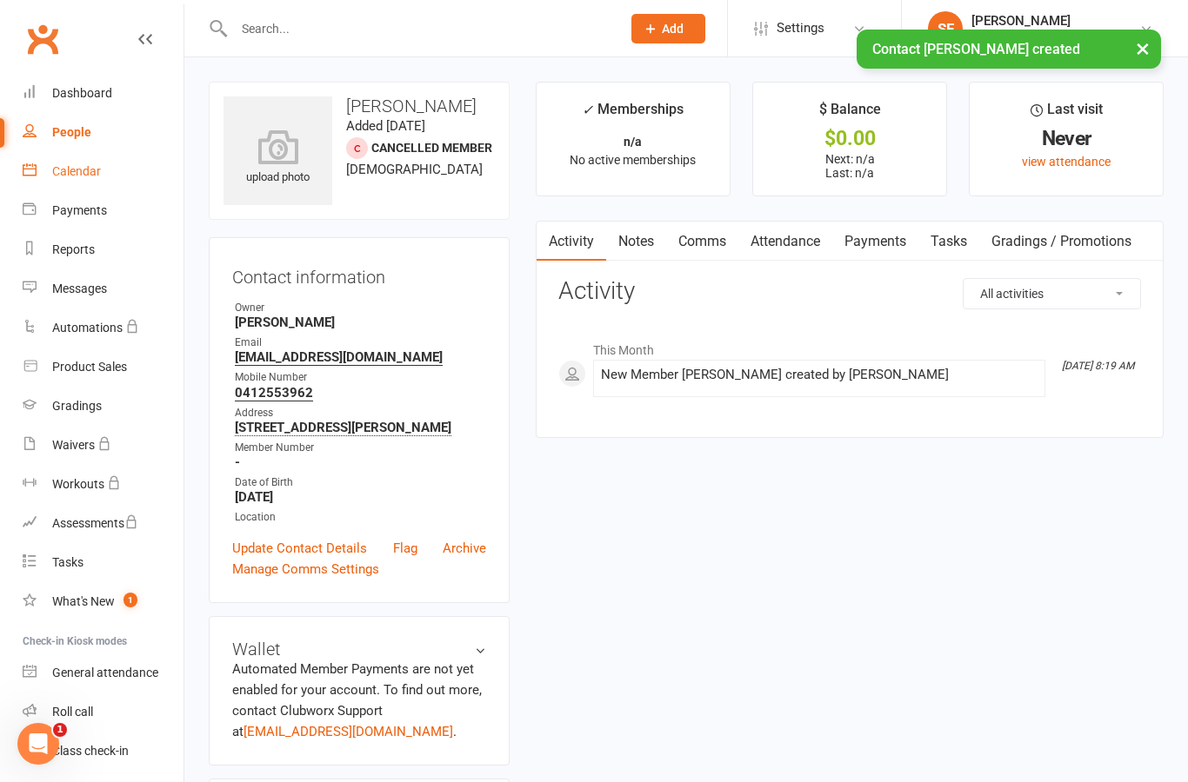
click at [91, 176] on div "Calendar" at bounding box center [76, 171] width 49 height 14
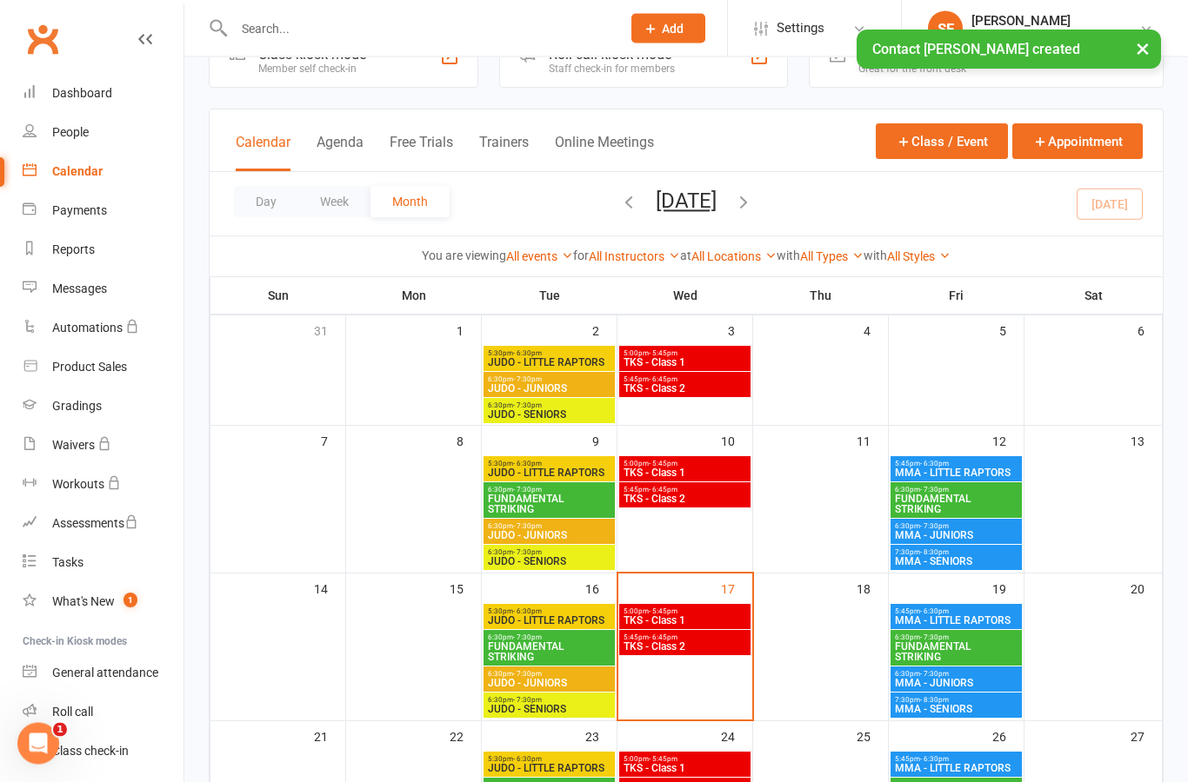
scroll to position [54, 0]
click at [968, 563] on span "MMA - SENIORS" at bounding box center [956, 561] width 124 height 10
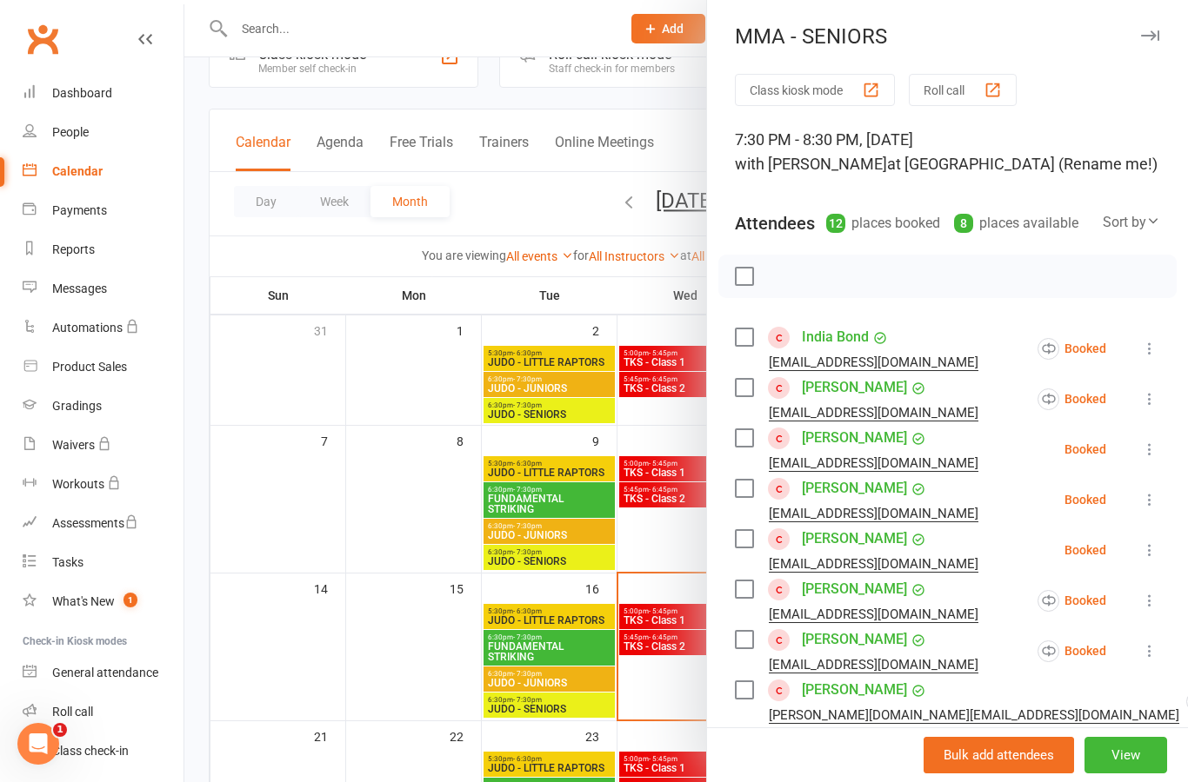
click at [409, 403] on div at bounding box center [685, 391] width 1003 height 782
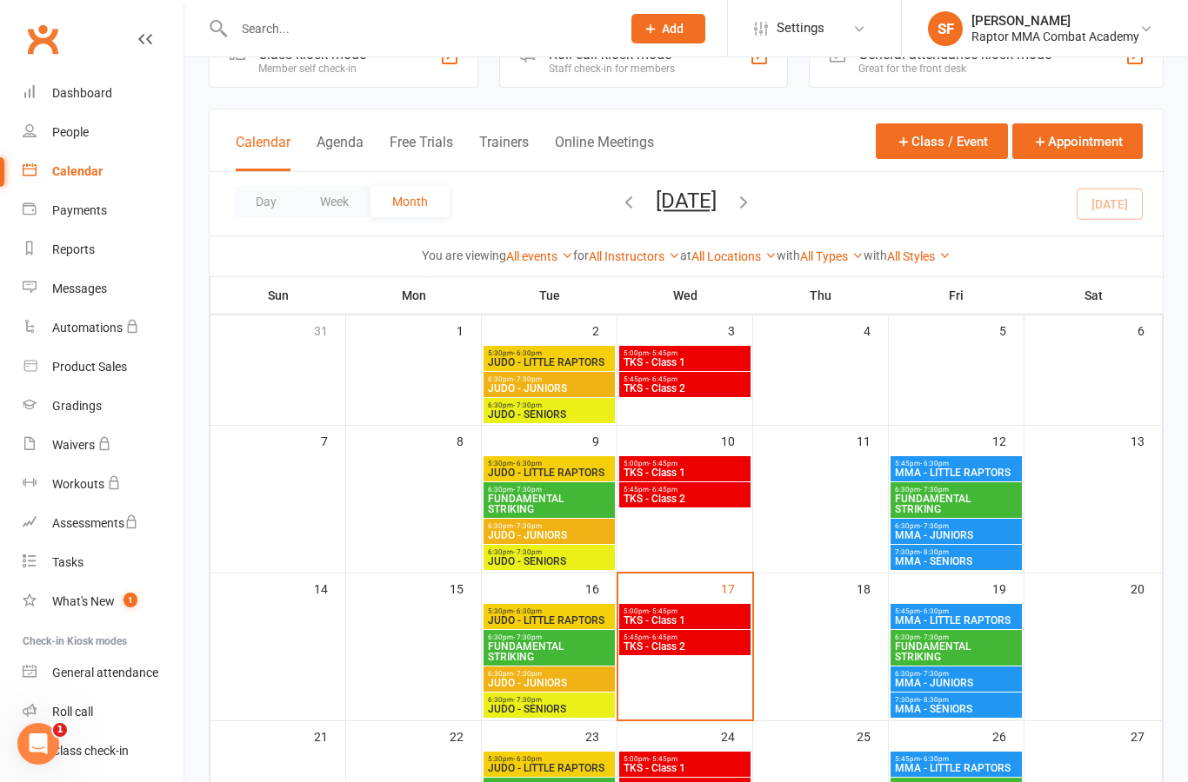
click at [978, 468] on span "MMA - LITTLE RAPTORS" at bounding box center [956, 473] width 124 height 10
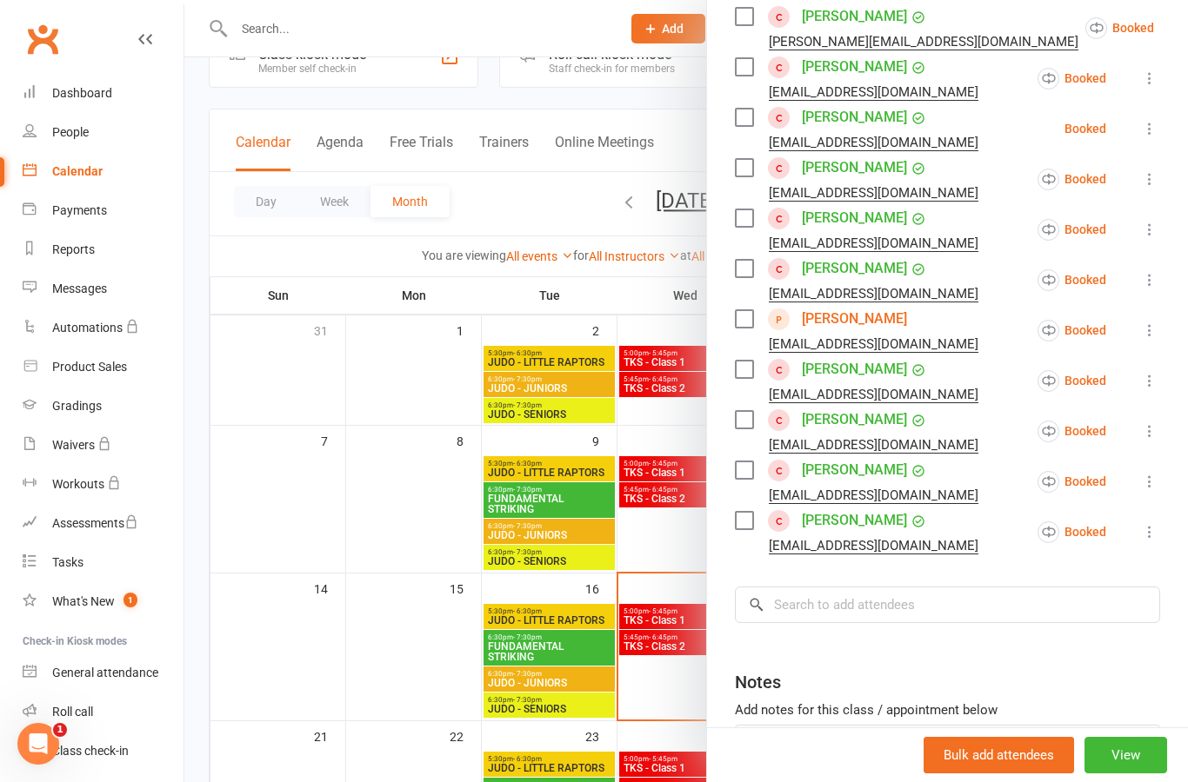
scroll to position [431, 0]
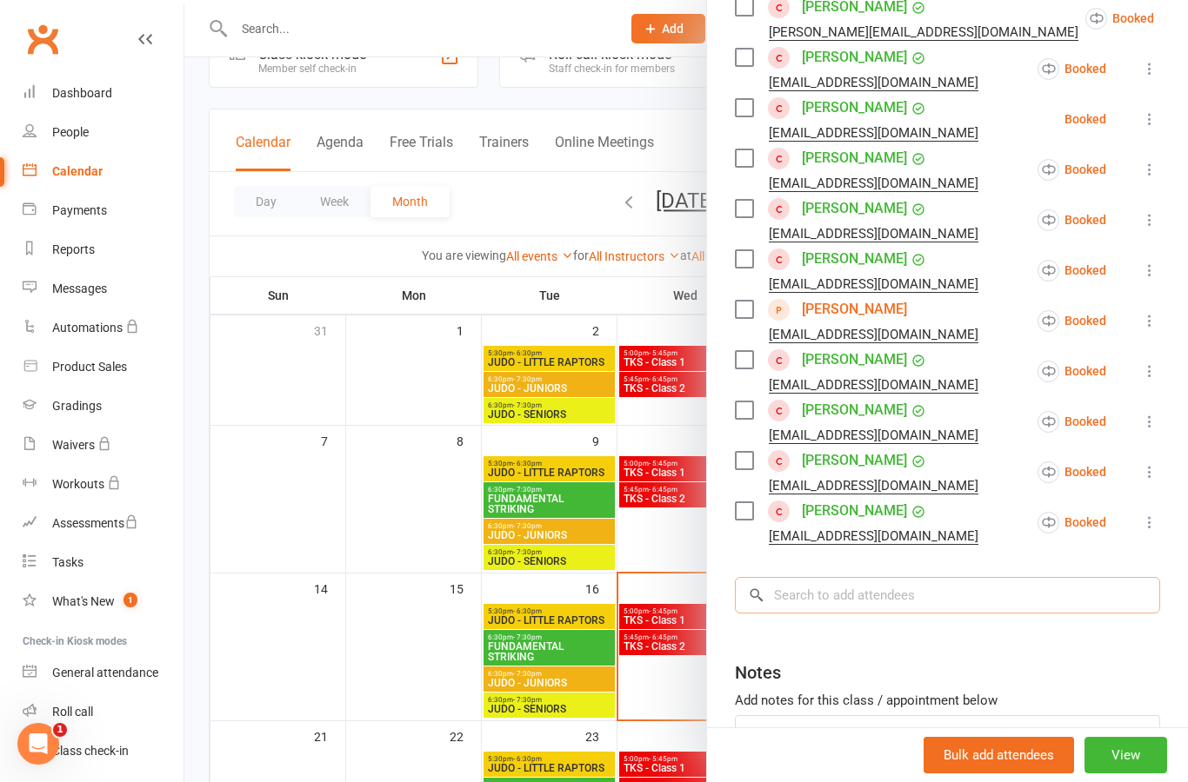
click at [994, 602] on input "search" at bounding box center [947, 595] width 425 height 37
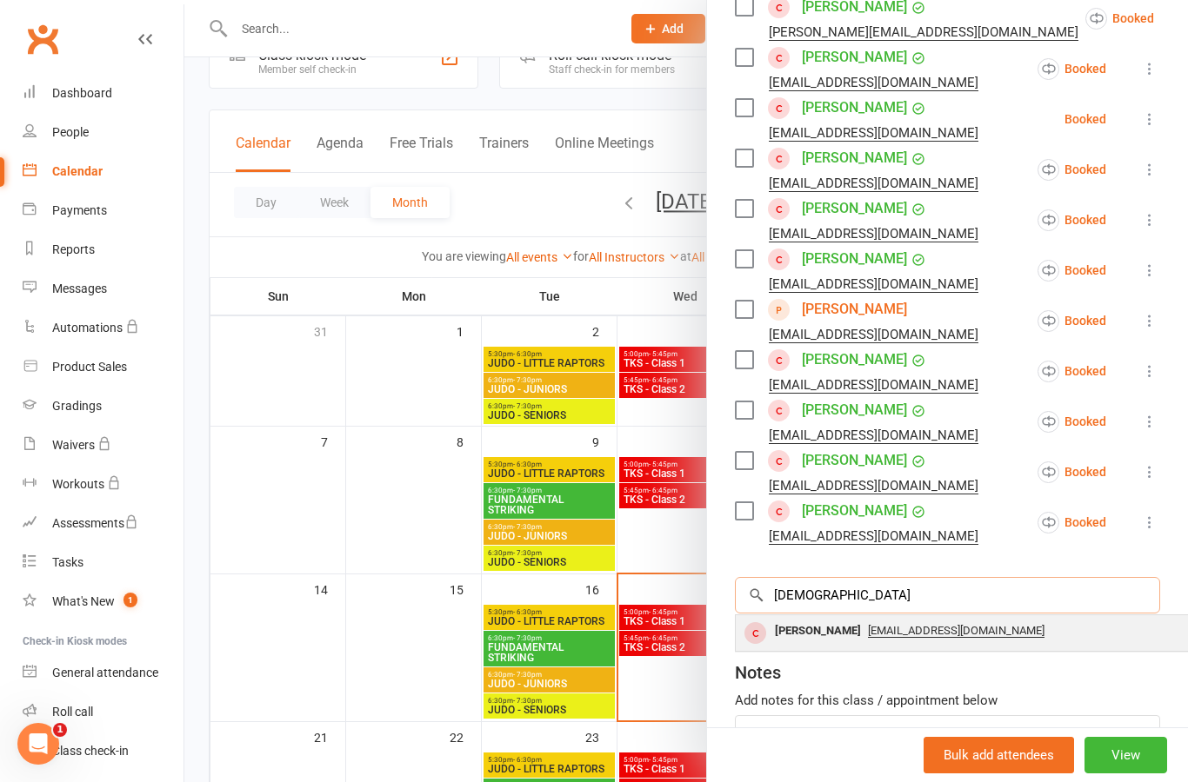
type input "[DEMOGRAPHIC_DATA]"
click at [802, 637] on div "[PERSON_NAME]" at bounding box center [818, 631] width 100 height 25
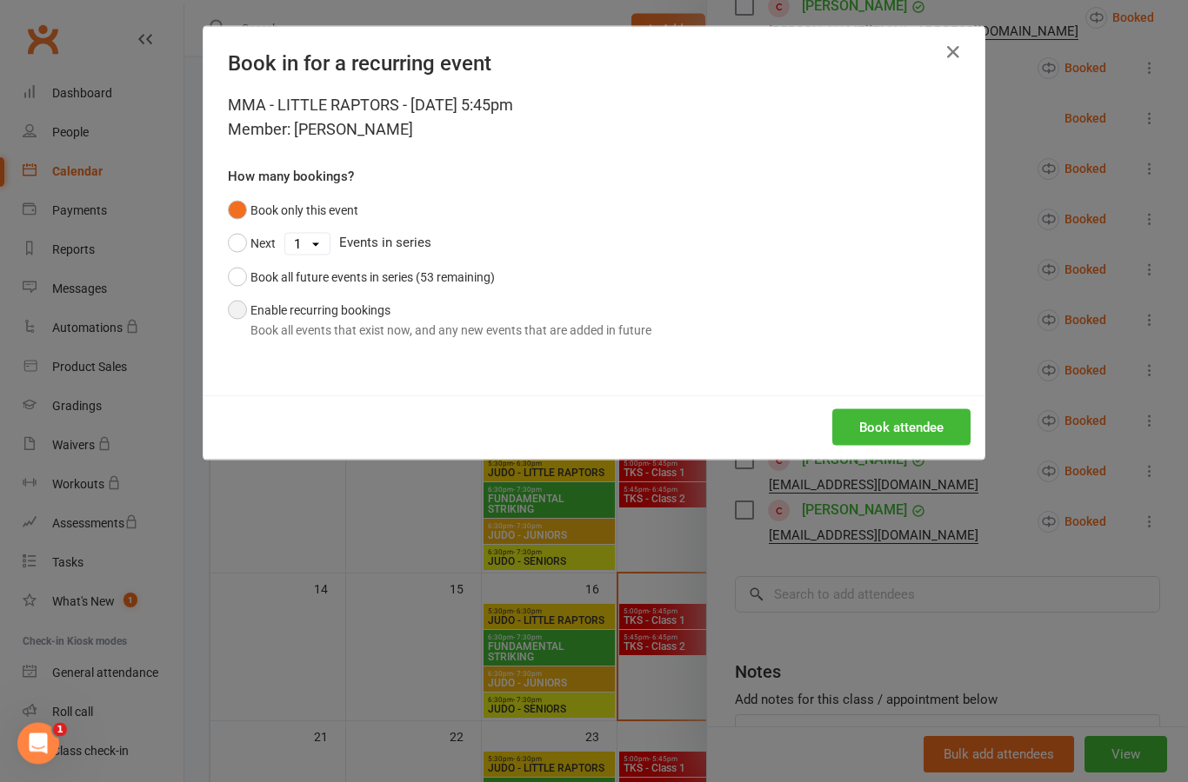
click at [450, 318] on button "Enable recurring bookings Book all events that exist now, and any new events th…" at bounding box center [439, 320] width 423 height 53
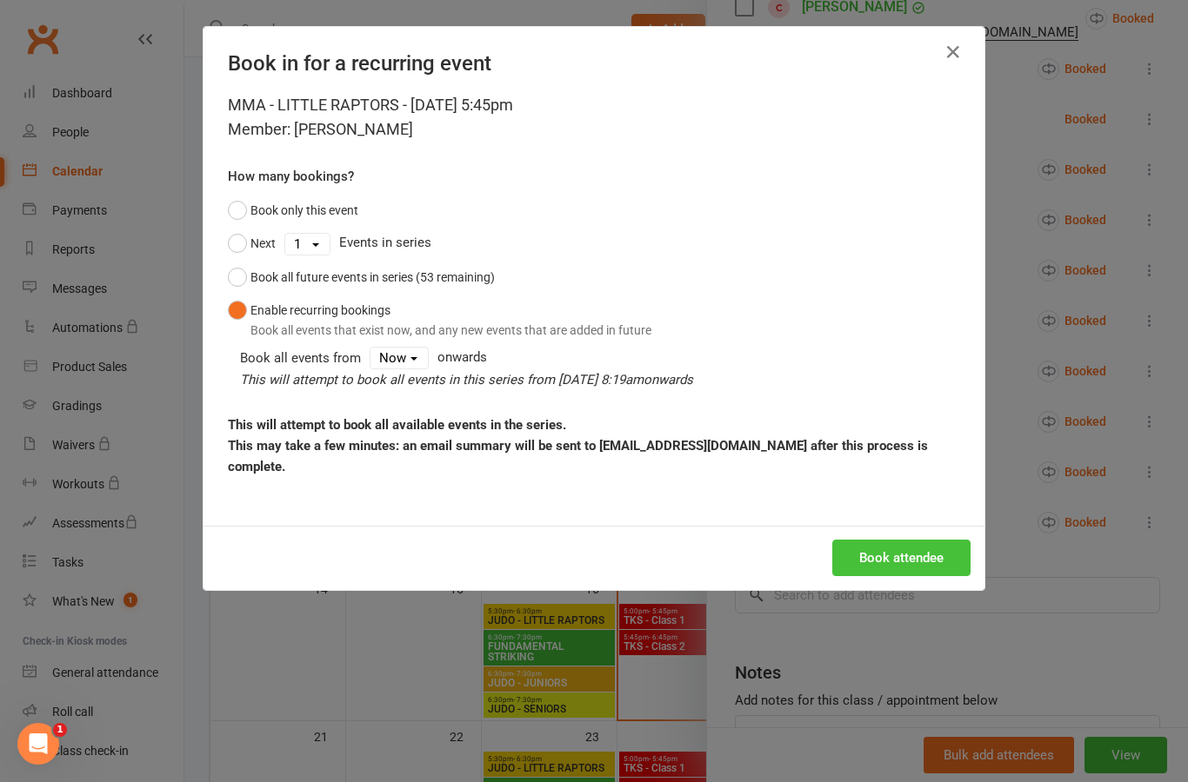
click at [920, 569] on button "Book attendee" at bounding box center [901, 558] width 138 height 37
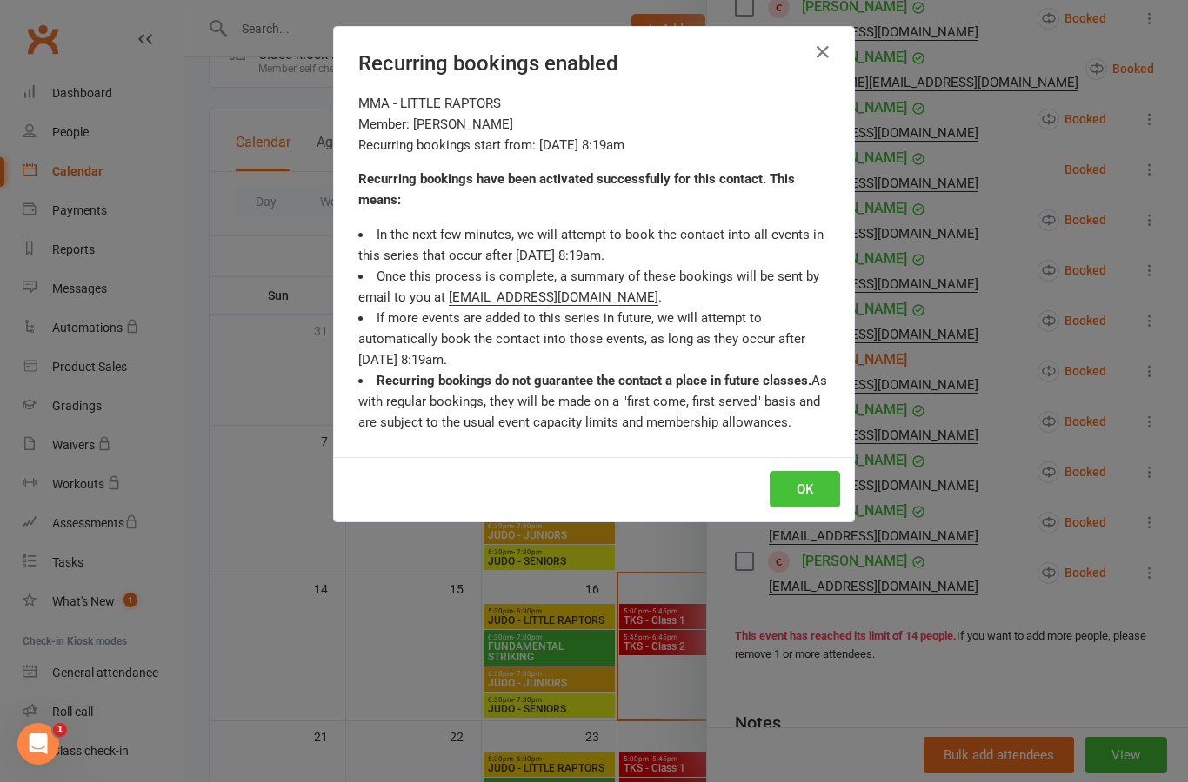
click at [809, 479] on button "OK" at bounding box center [804, 489] width 70 height 37
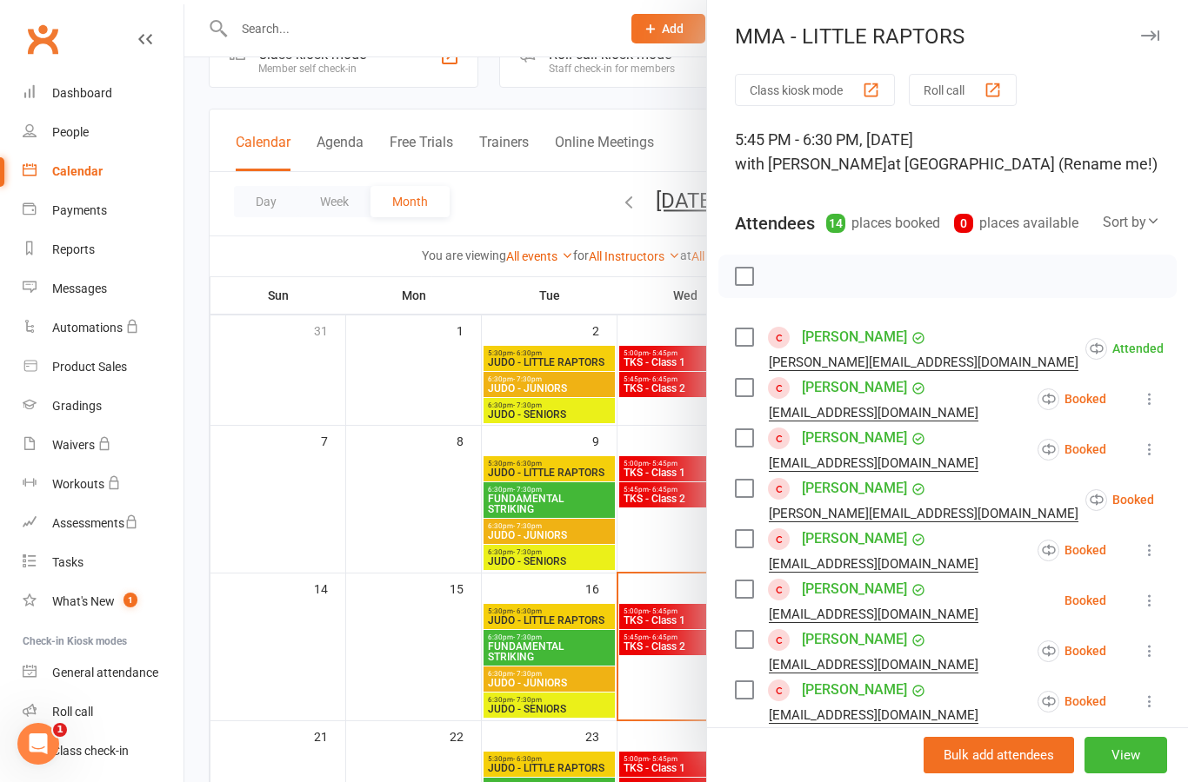
scroll to position [0, 0]
click at [1156, 408] on icon at bounding box center [1149, 398] width 17 height 17
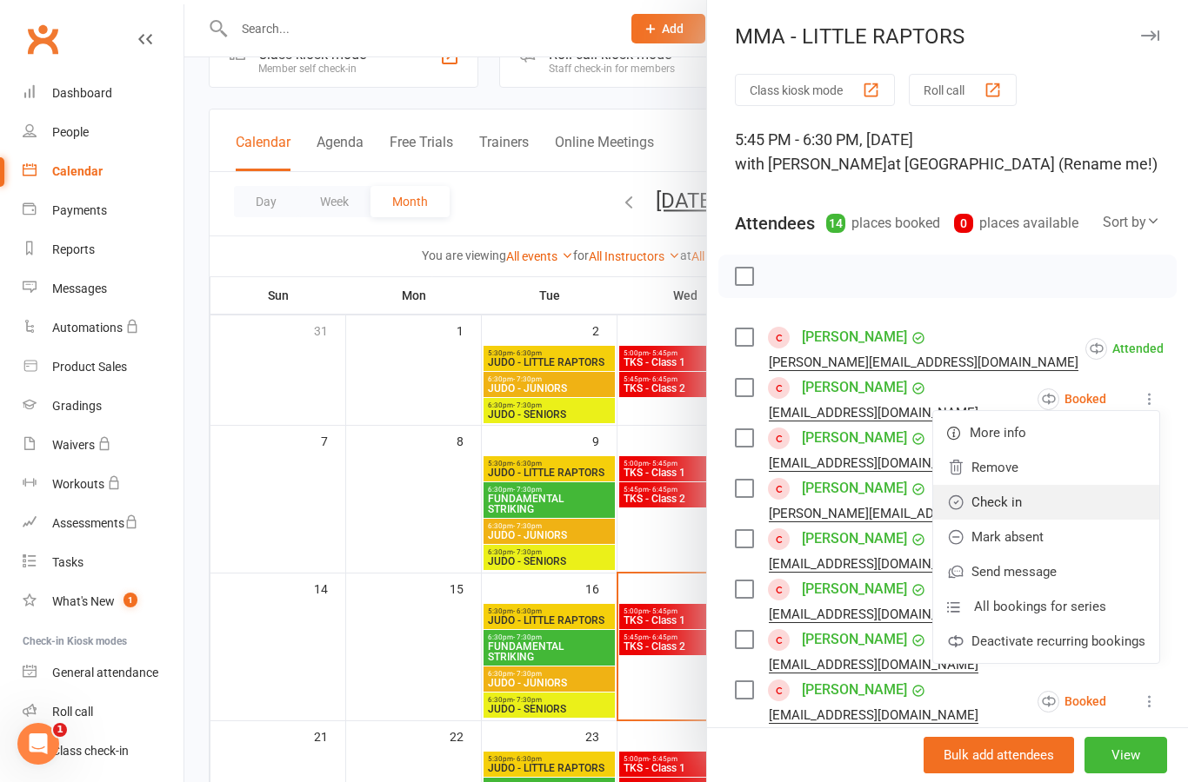
click at [1072, 505] on link "Check in" at bounding box center [1046, 502] width 226 height 35
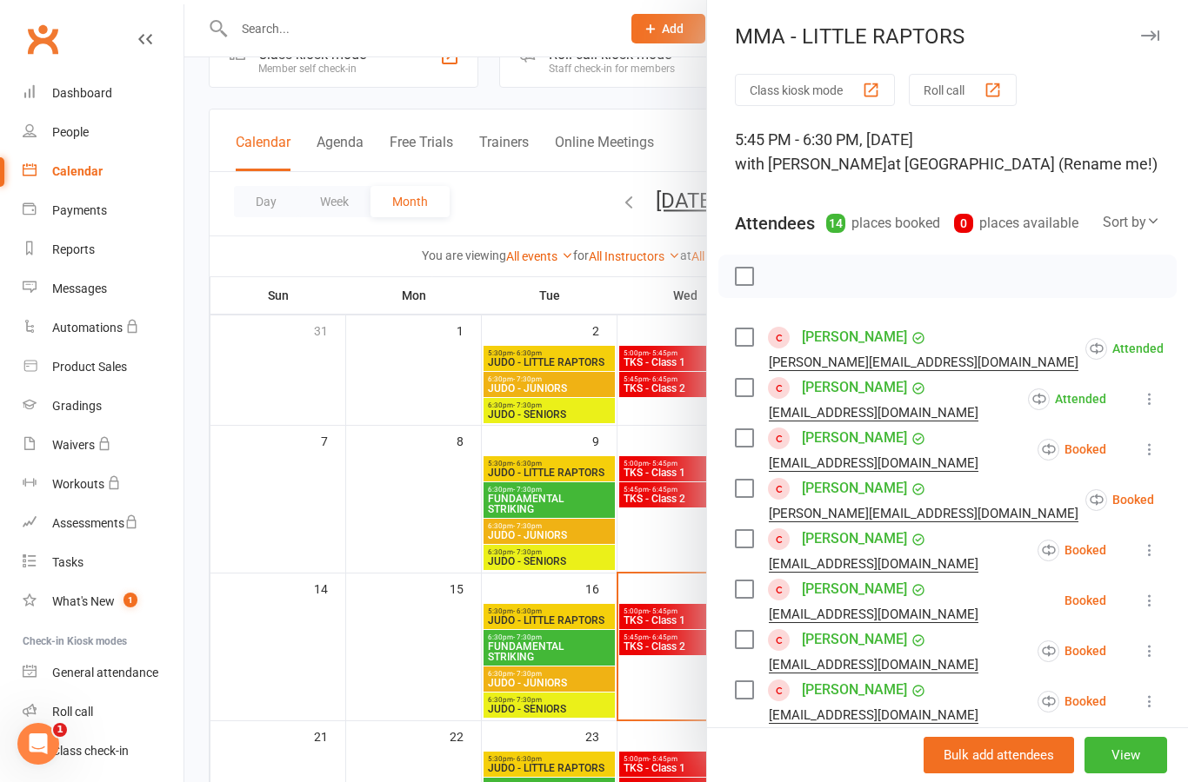
click at [1157, 445] on icon at bounding box center [1149, 449] width 17 height 17
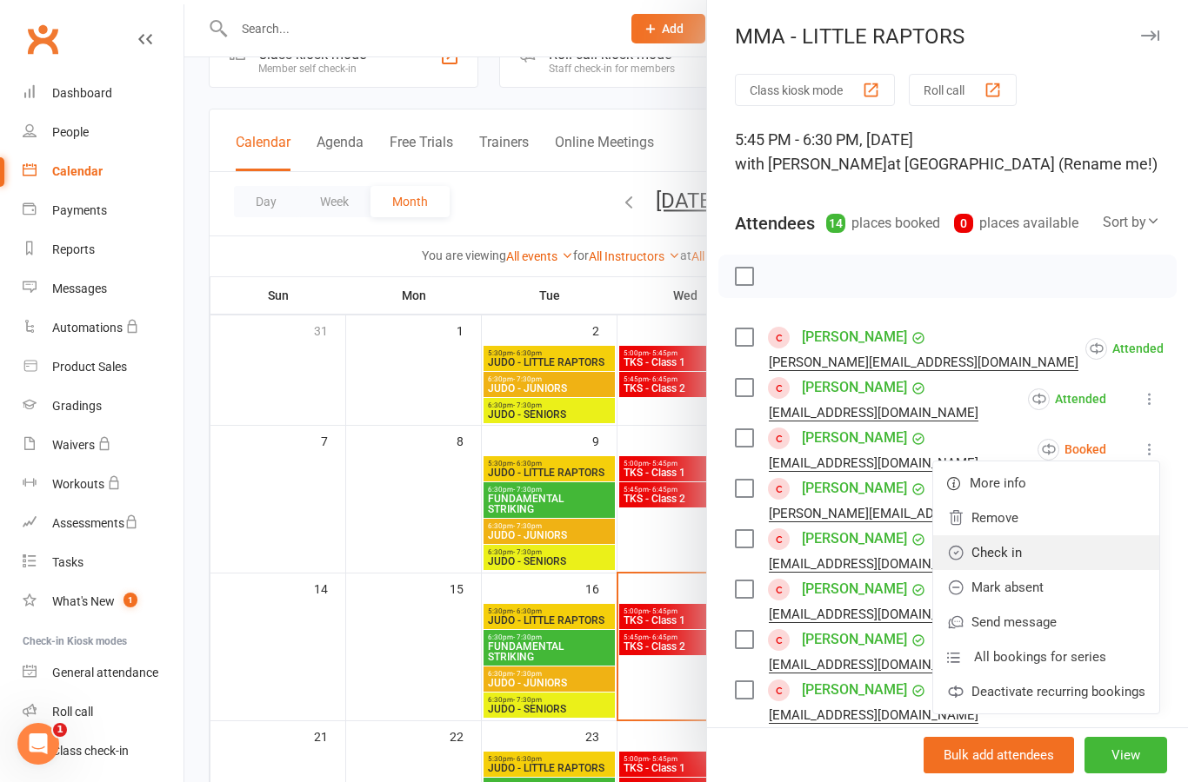
click at [1080, 553] on link "Check in" at bounding box center [1046, 553] width 226 height 35
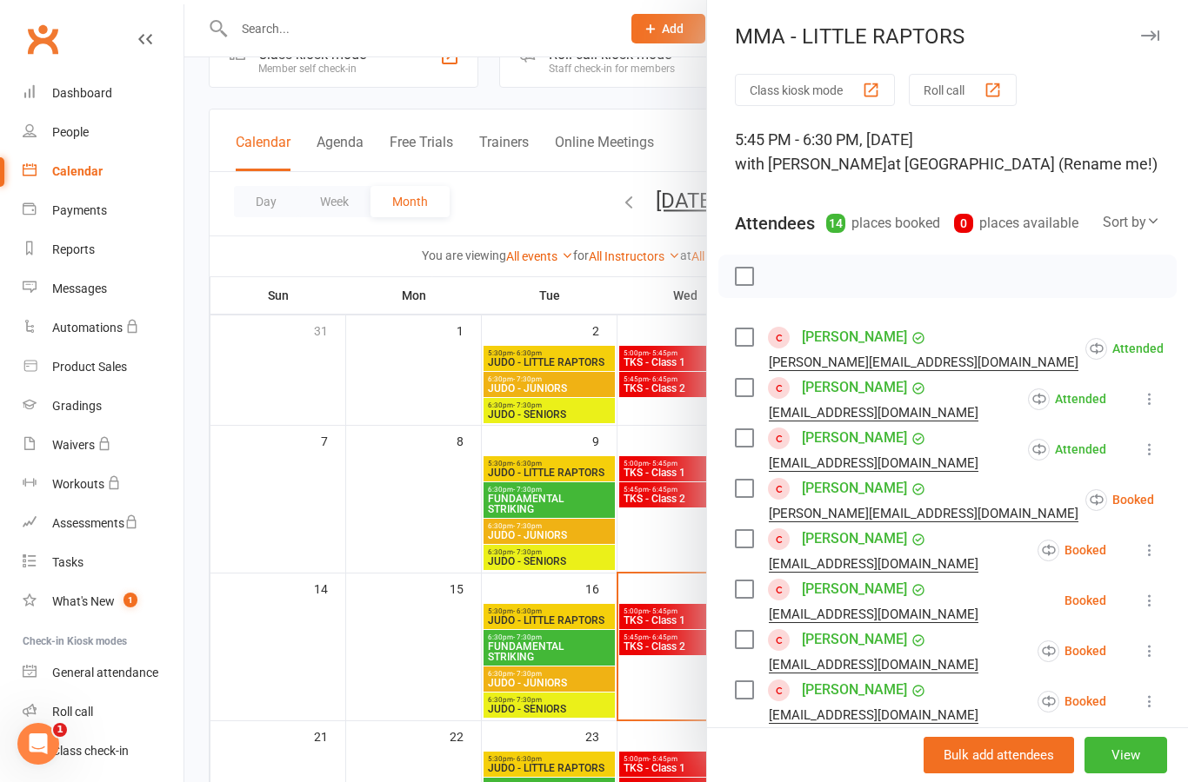
click at [1187, 503] on icon at bounding box center [1196, 499] width 17 height 17
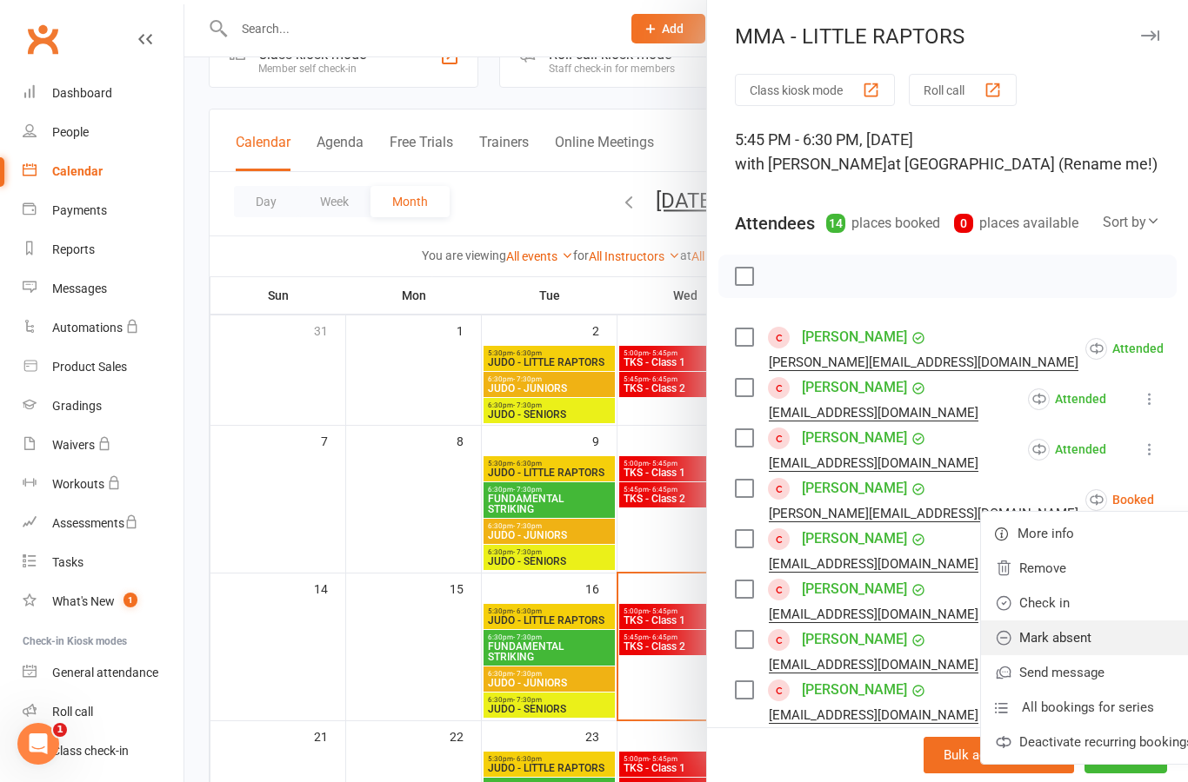
click at [1085, 641] on link "Mark absent" at bounding box center [1094, 638] width 226 height 35
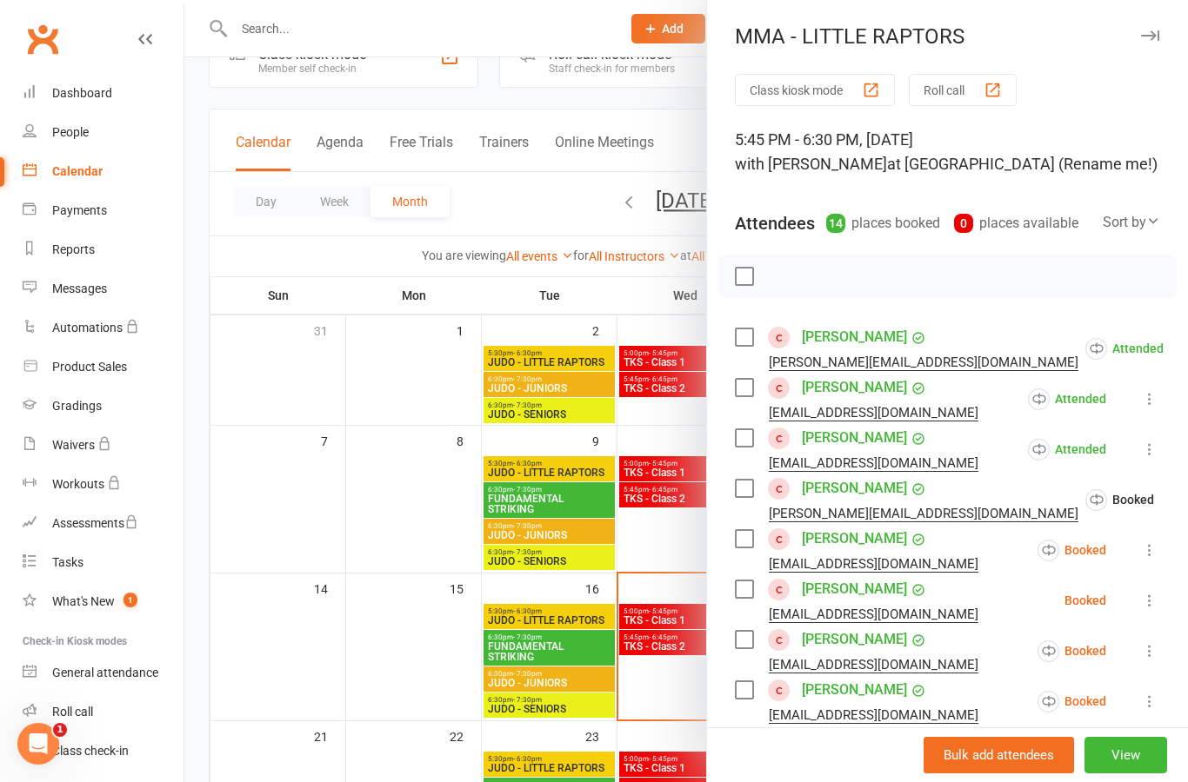
click at [1151, 560] on button at bounding box center [1149, 550] width 21 height 21
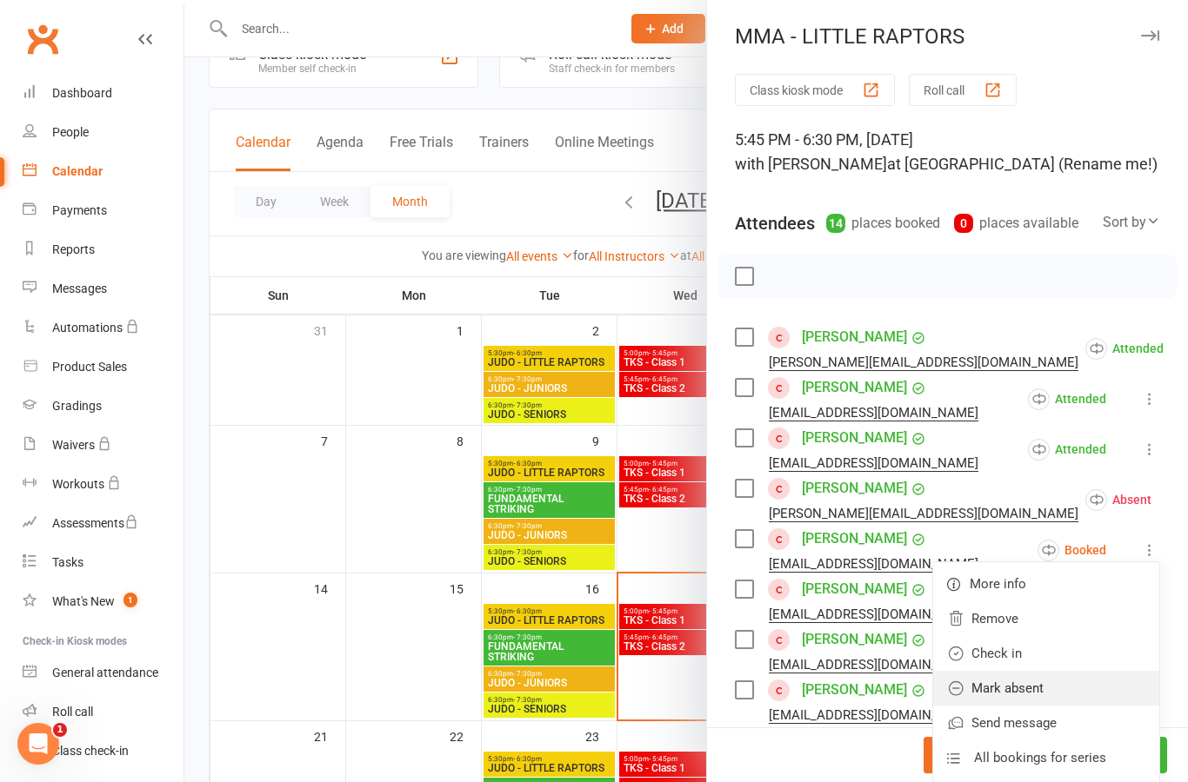
click at [1083, 689] on link "Mark absent" at bounding box center [1046, 688] width 226 height 35
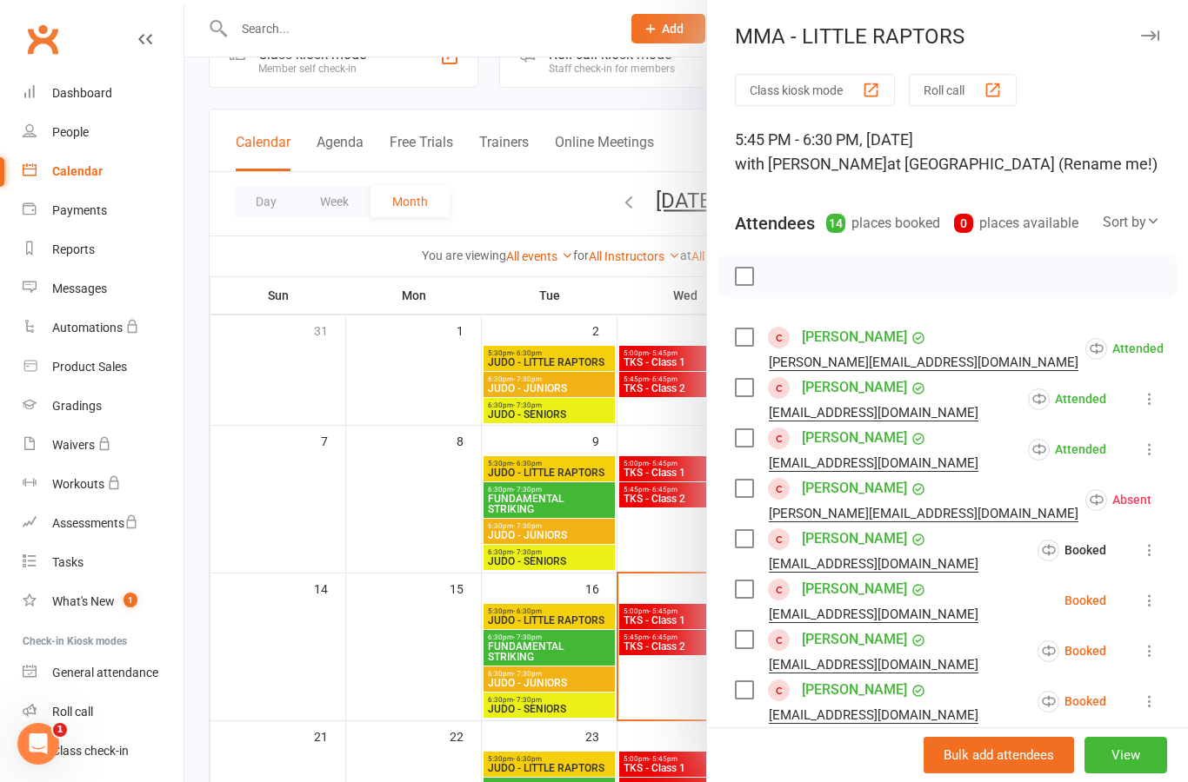
click at [1157, 601] on icon at bounding box center [1149, 600] width 17 height 17
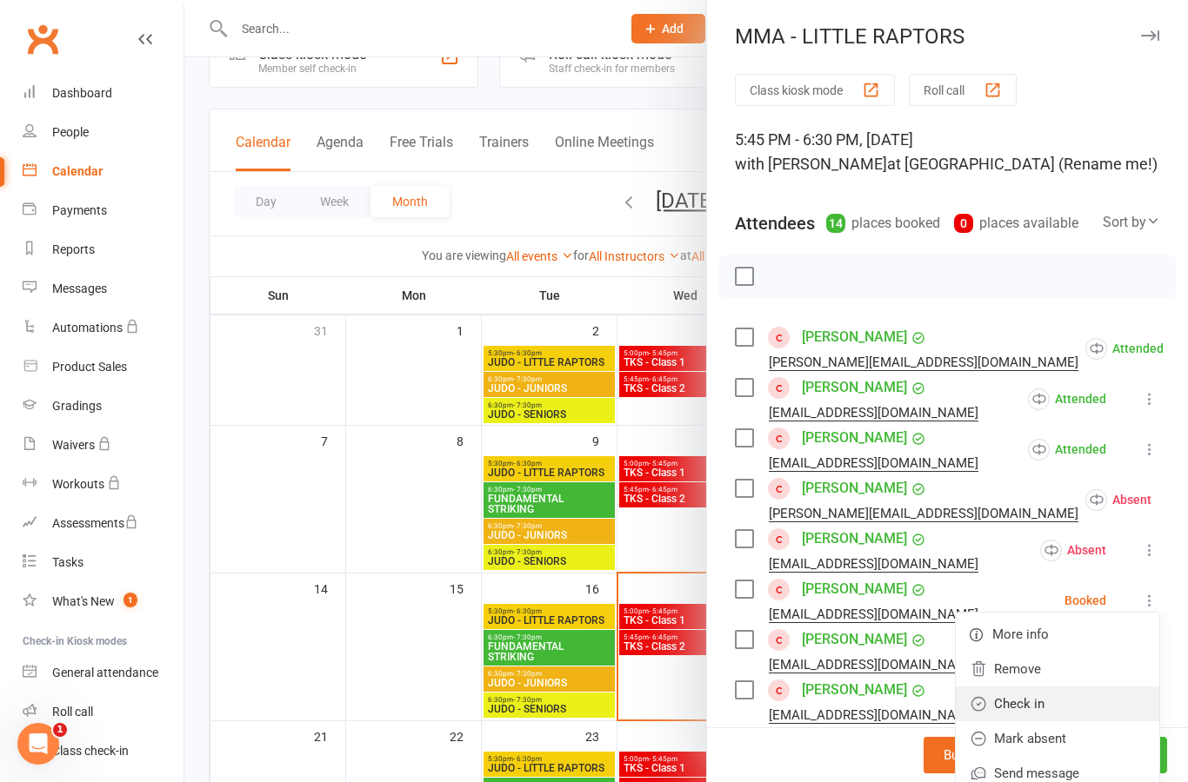
click at [1083, 708] on link "Check in" at bounding box center [1056, 704] width 203 height 35
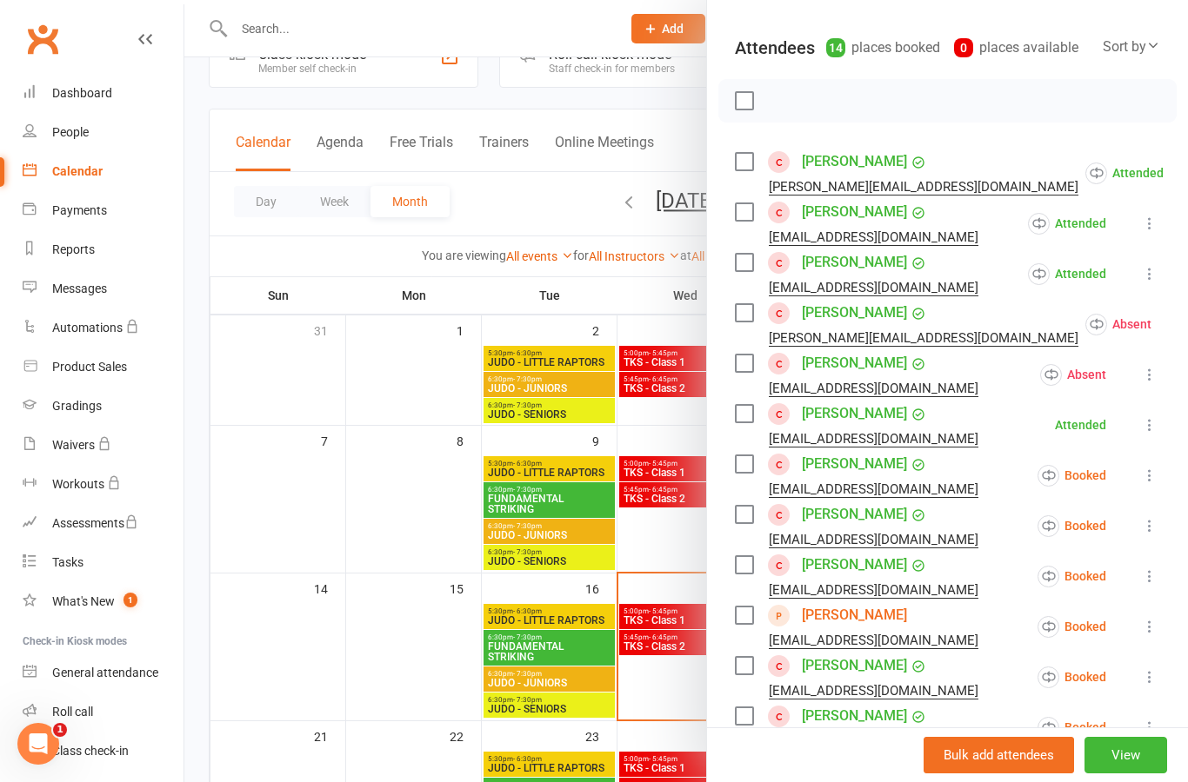
scroll to position [181, 0]
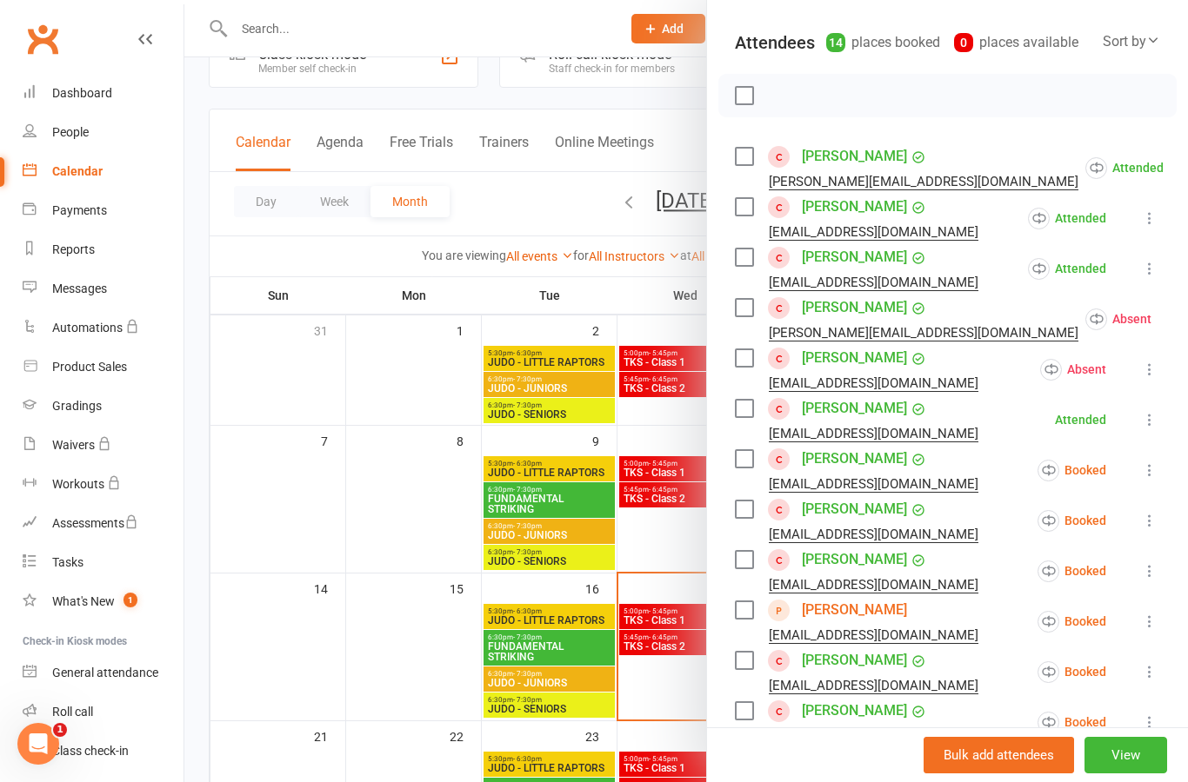
click at [1155, 480] on button at bounding box center [1149, 470] width 21 height 21
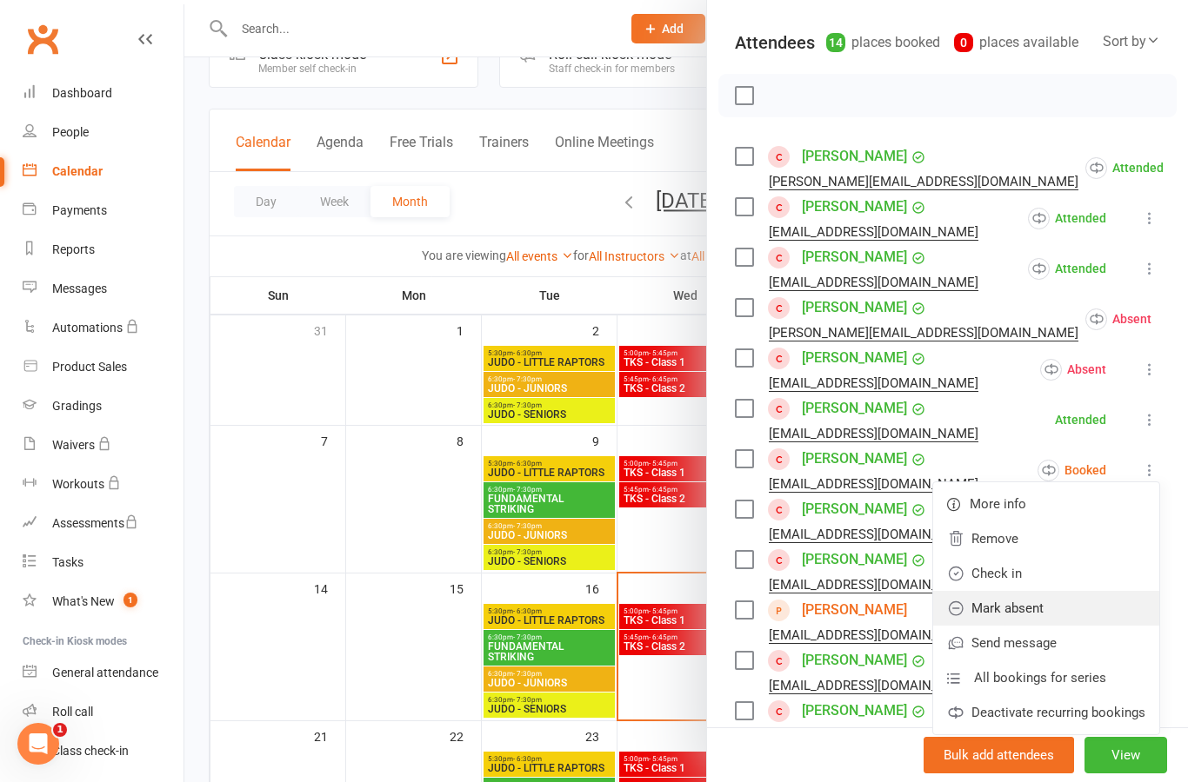
click at [1072, 611] on link "Mark absent" at bounding box center [1046, 608] width 226 height 35
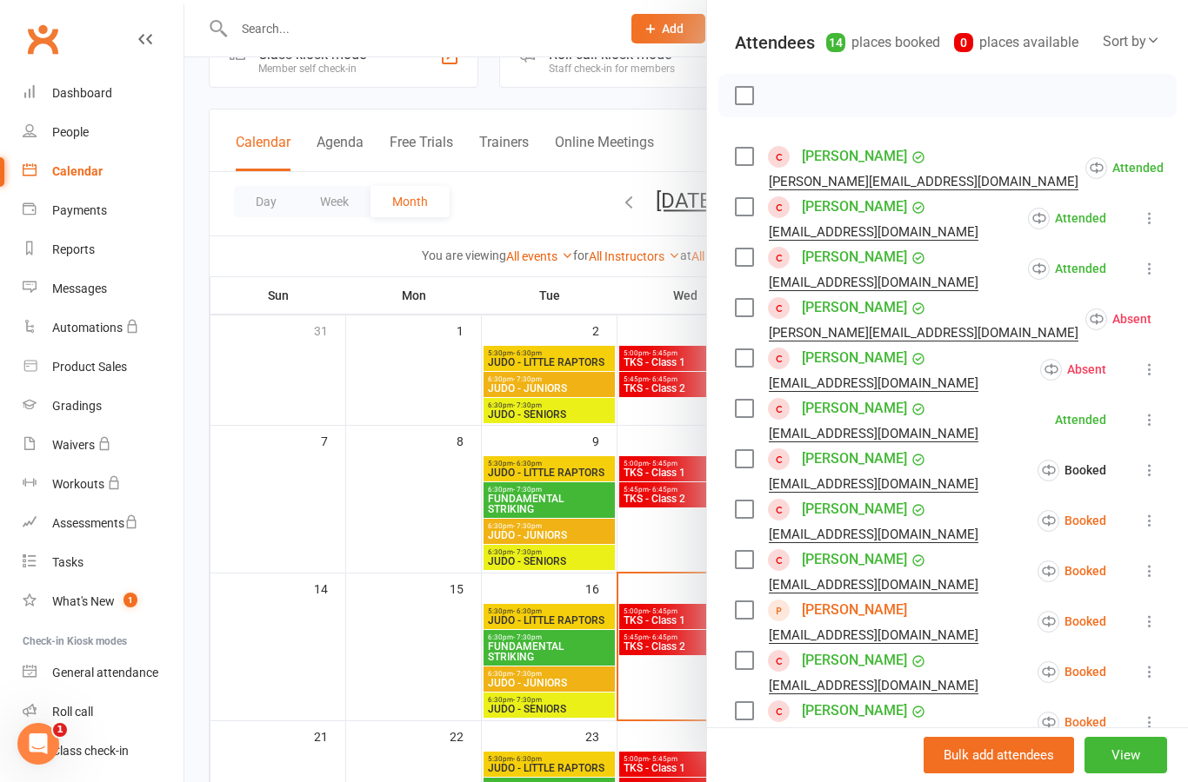
click at [1151, 525] on icon at bounding box center [1149, 520] width 17 height 17
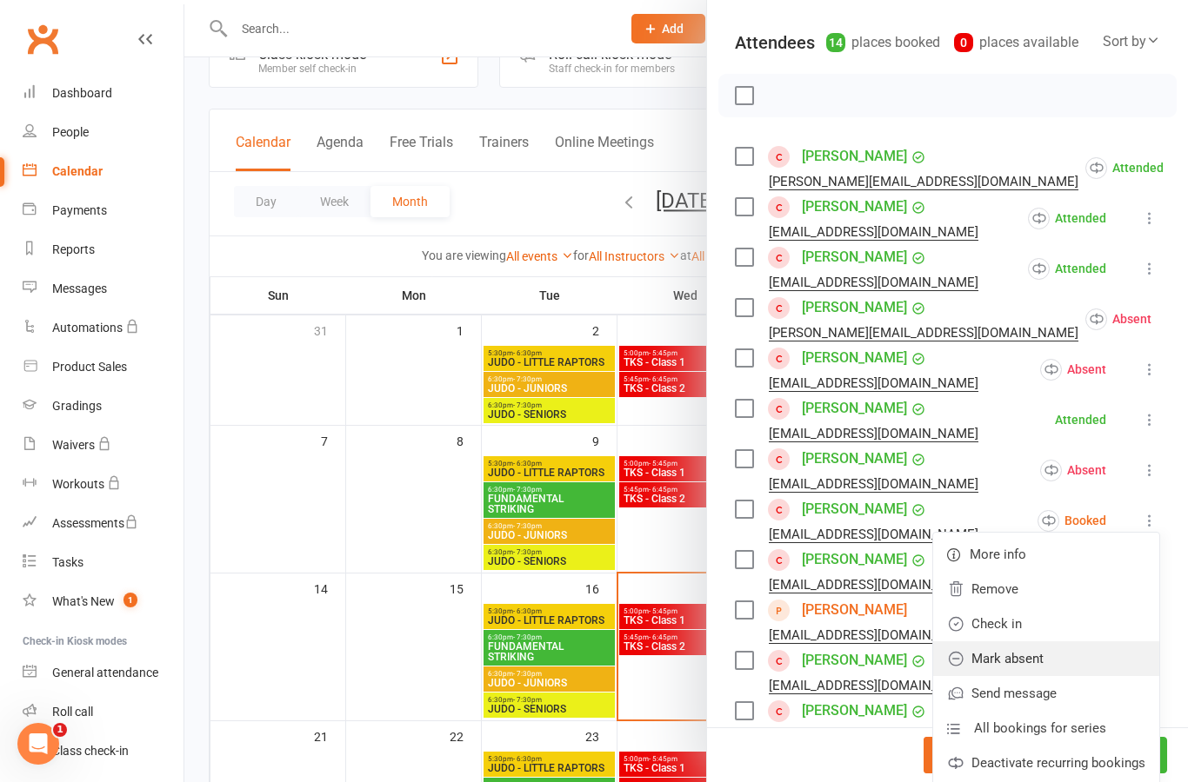
click at [1076, 666] on link "Mark absent" at bounding box center [1046, 659] width 226 height 35
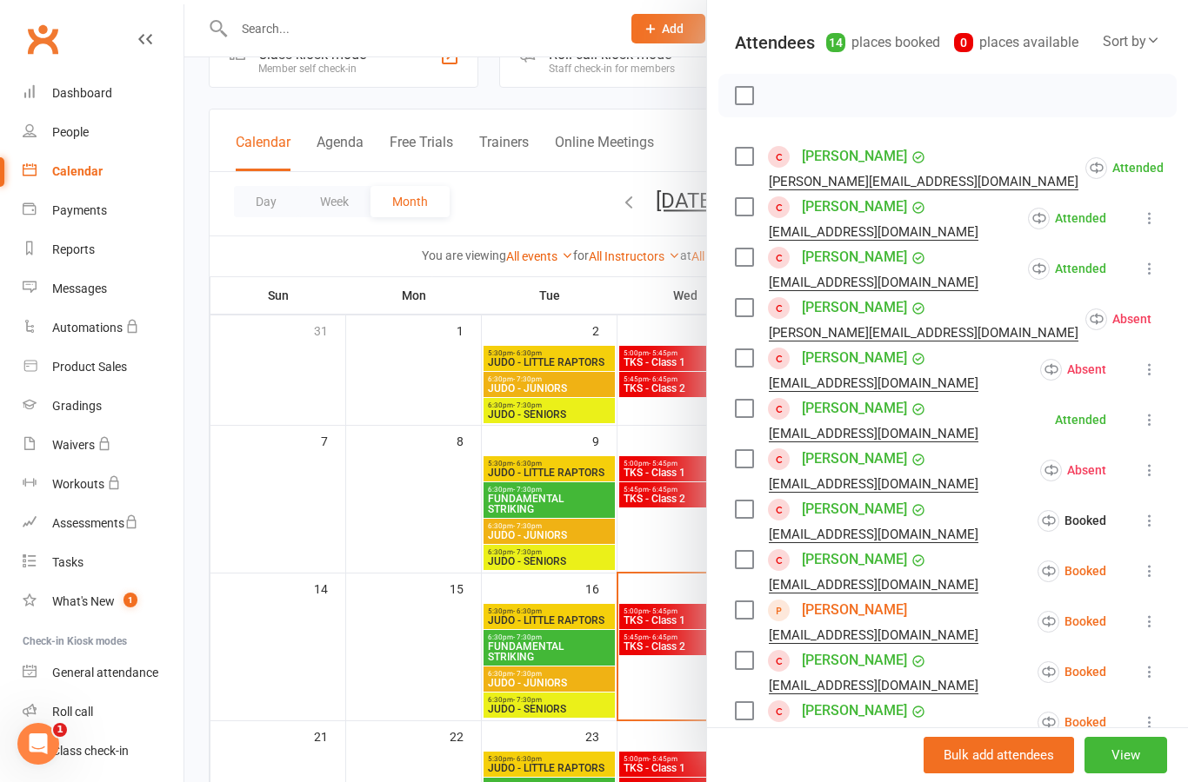
click at [1150, 581] on button at bounding box center [1149, 571] width 21 height 21
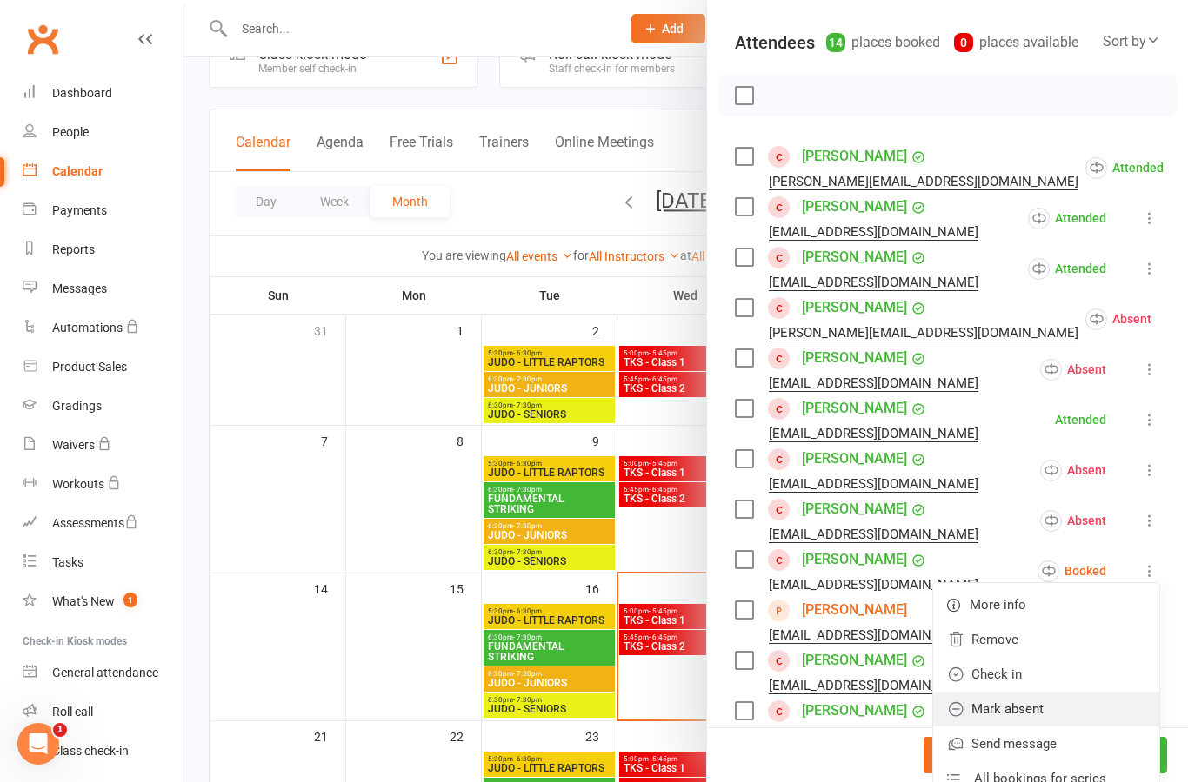
click at [1077, 709] on link "Mark absent" at bounding box center [1046, 709] width 226 height 35
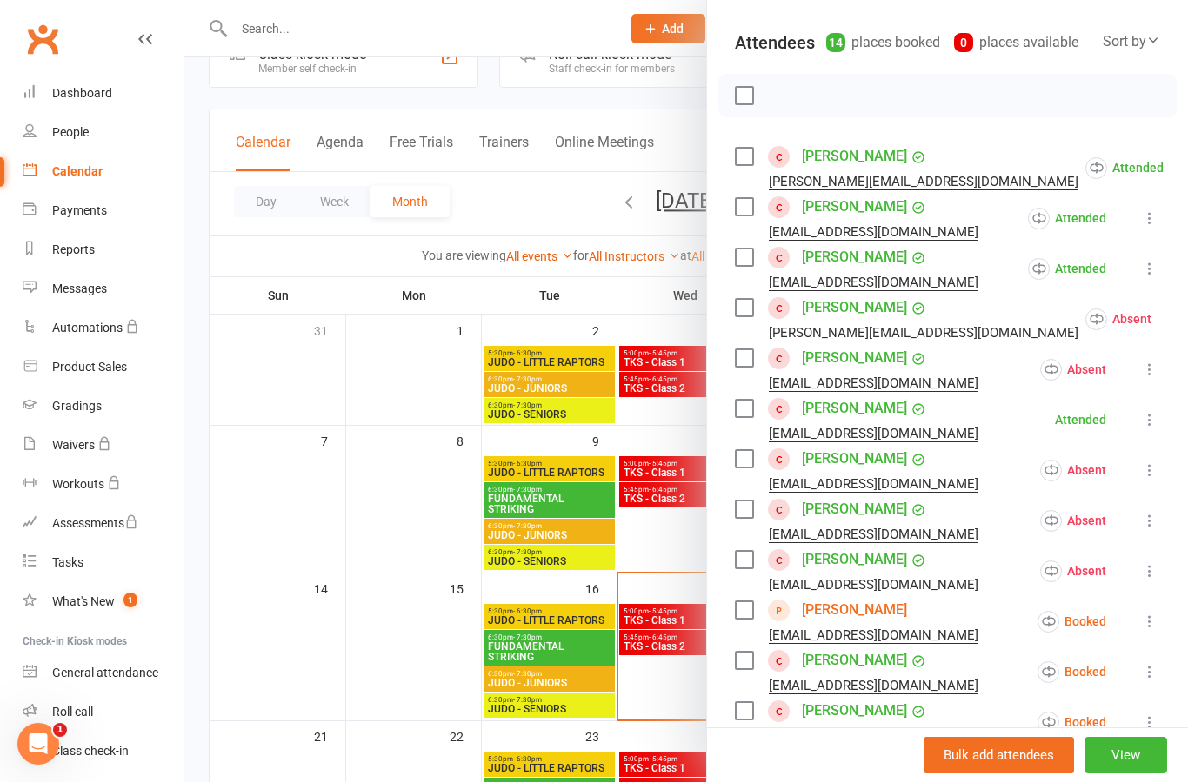
click at [1156, 629] on icon at bounding box center [1149, 621] width 17 height 17
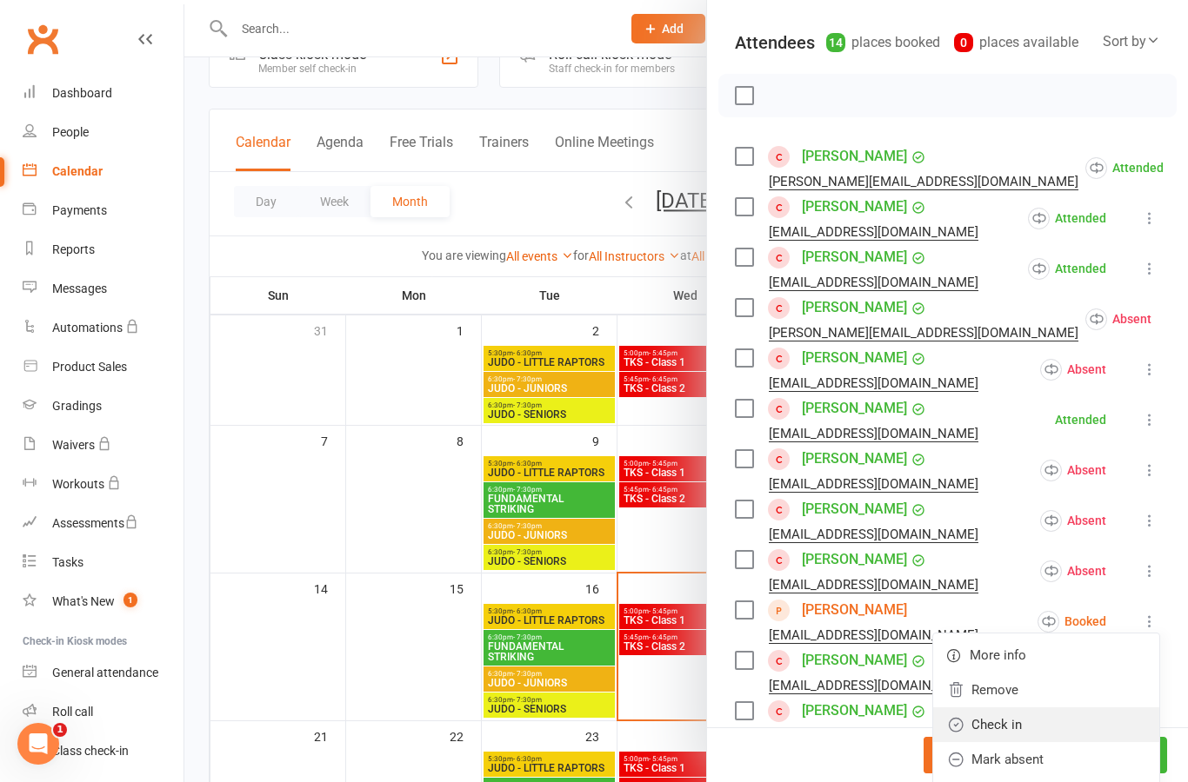
click at [1075, 726] on link "Check in" at bounding box center [1046, 725] width 226 height 35
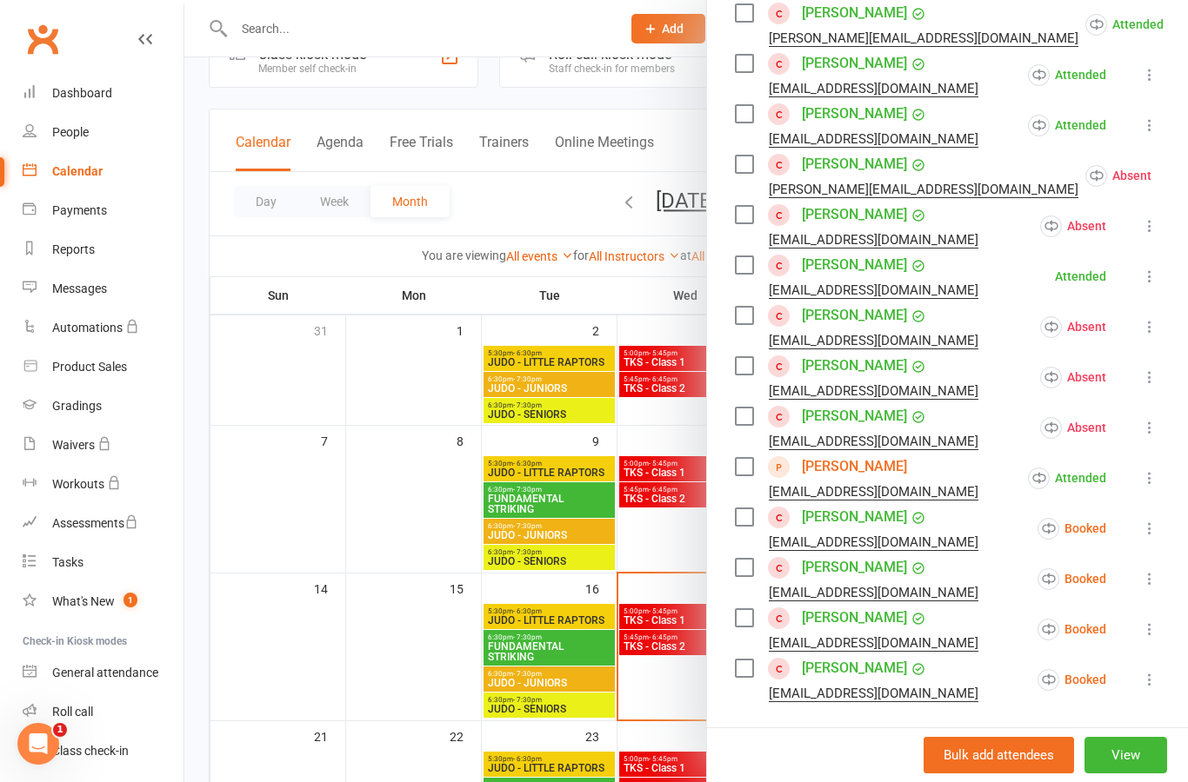
scroll to position [326, 0]
click at [1141, 536] on button at bounding box center [1149, 526] width 21 height 21
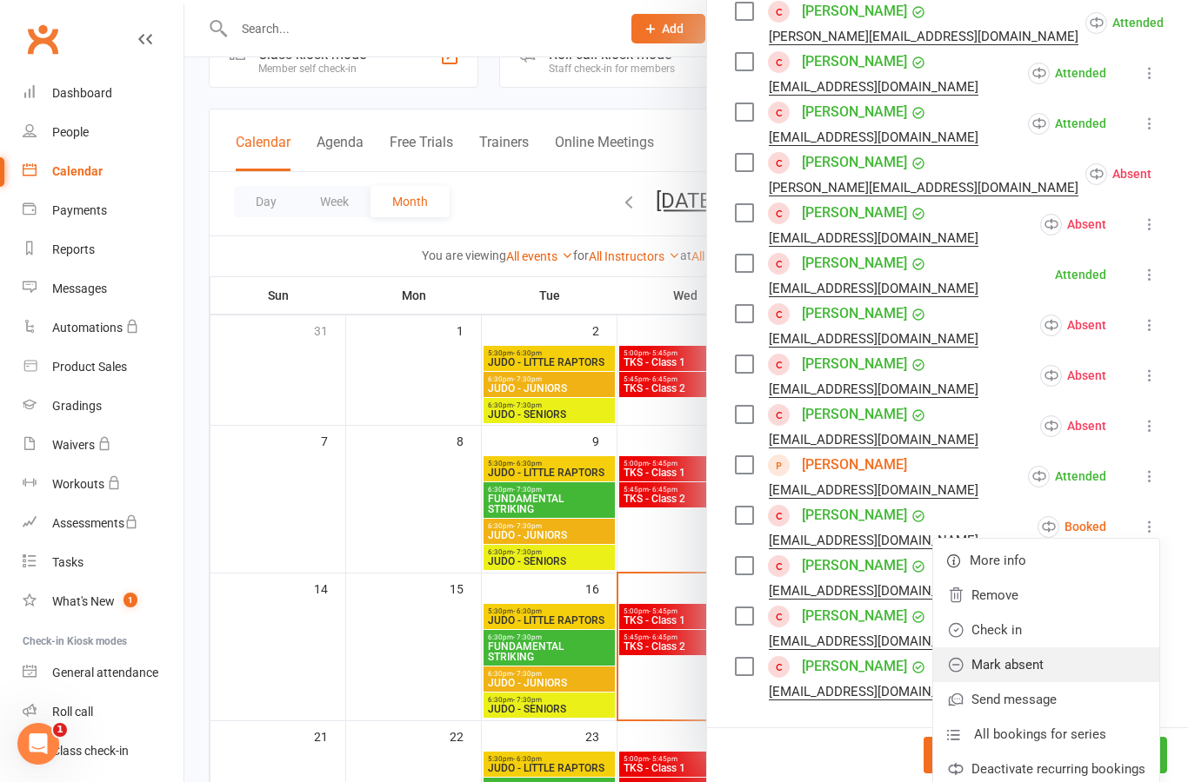
click at [1089, 673] on link "Mark absent" at bounding box center [1046, 665] width 226 height 35
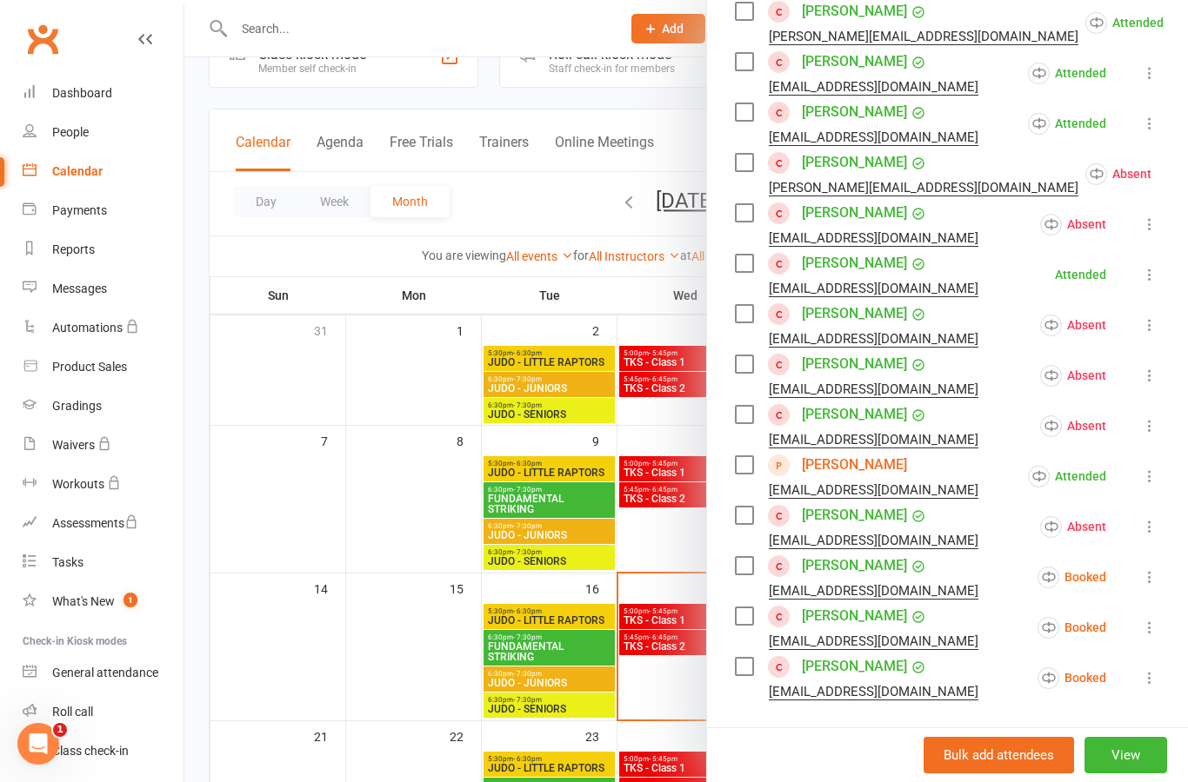
click at [1155, 586] on icon at bounding box center [1149, 577] width 17 height 17
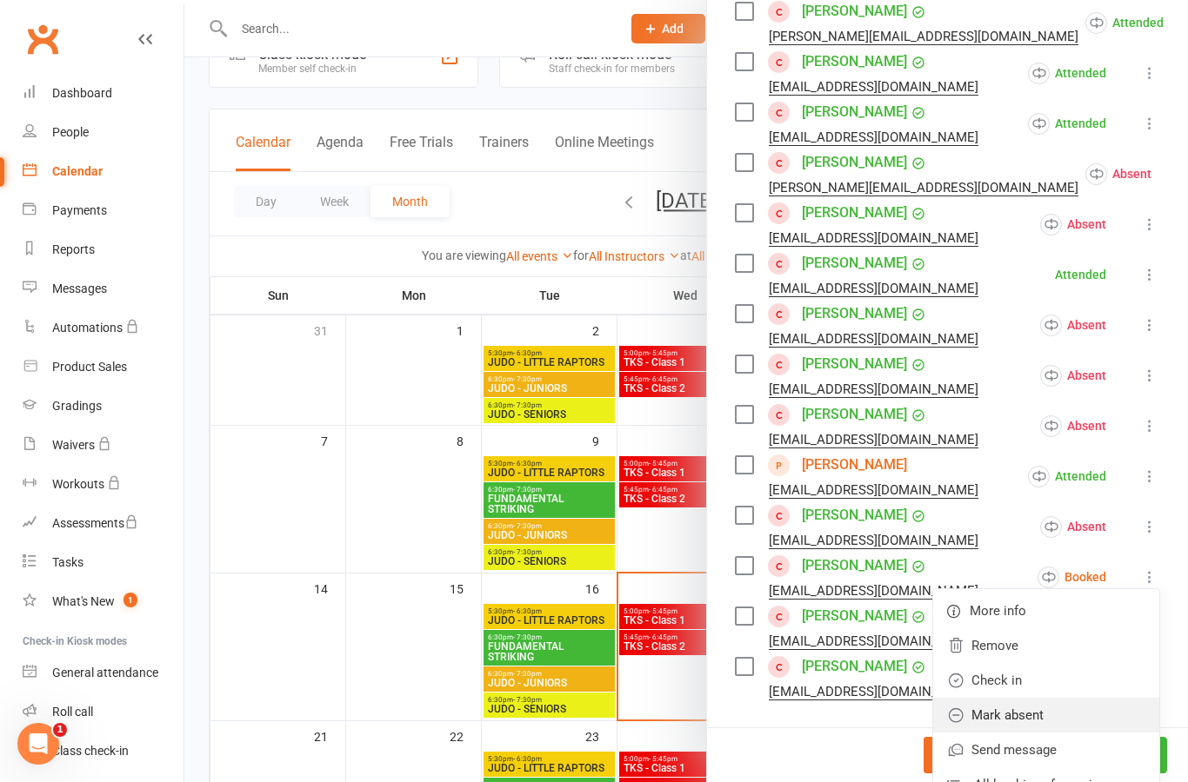
click at [1079, 716] on link "Mark absent" at bounding box center [1046, 715] width 226 height 35
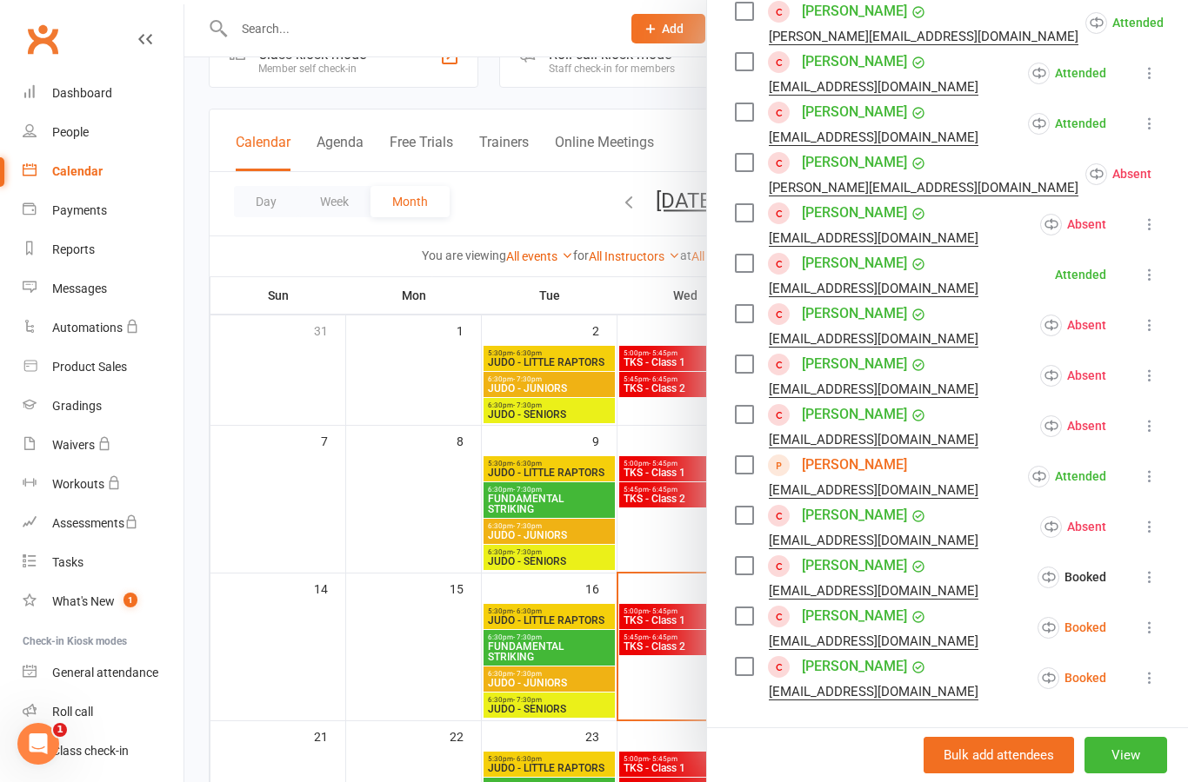
click at [1155, 623] on icon at bounding box center [1149, 627] width 17 height 17
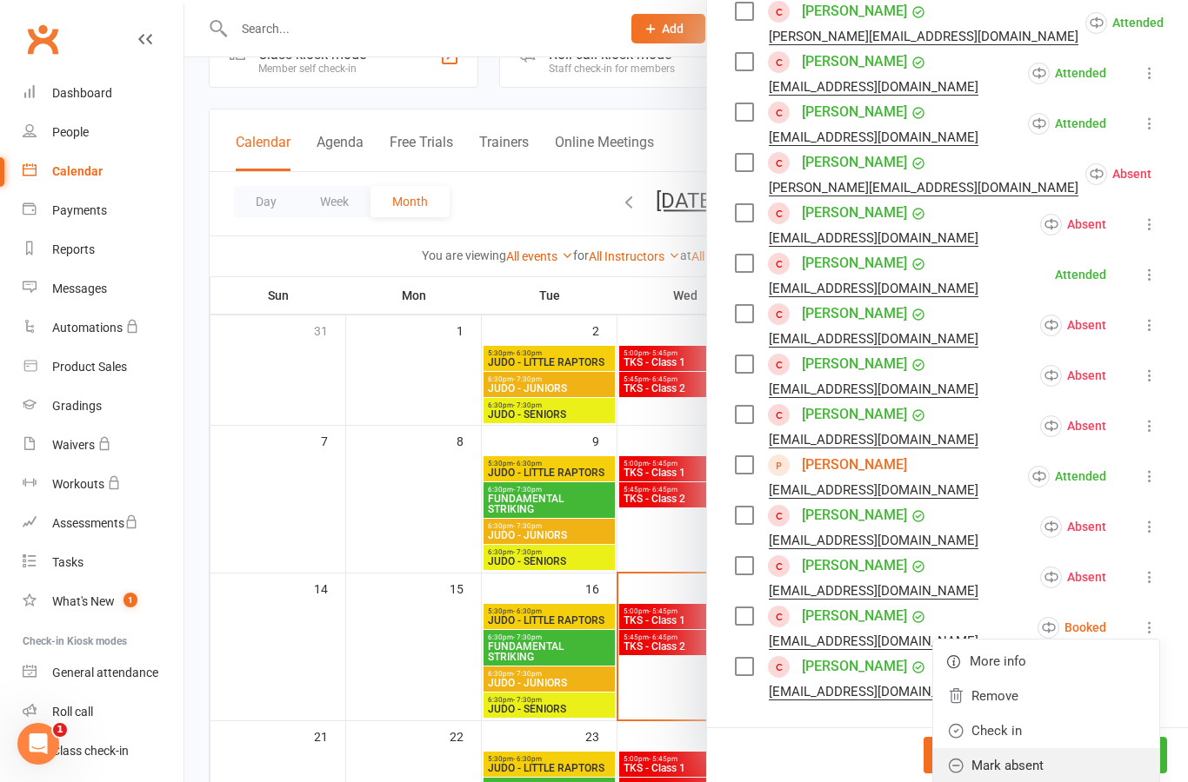
click at [1095, 769] on link "Mark absent" at bounding box center [1046, 766] width 226 height 35
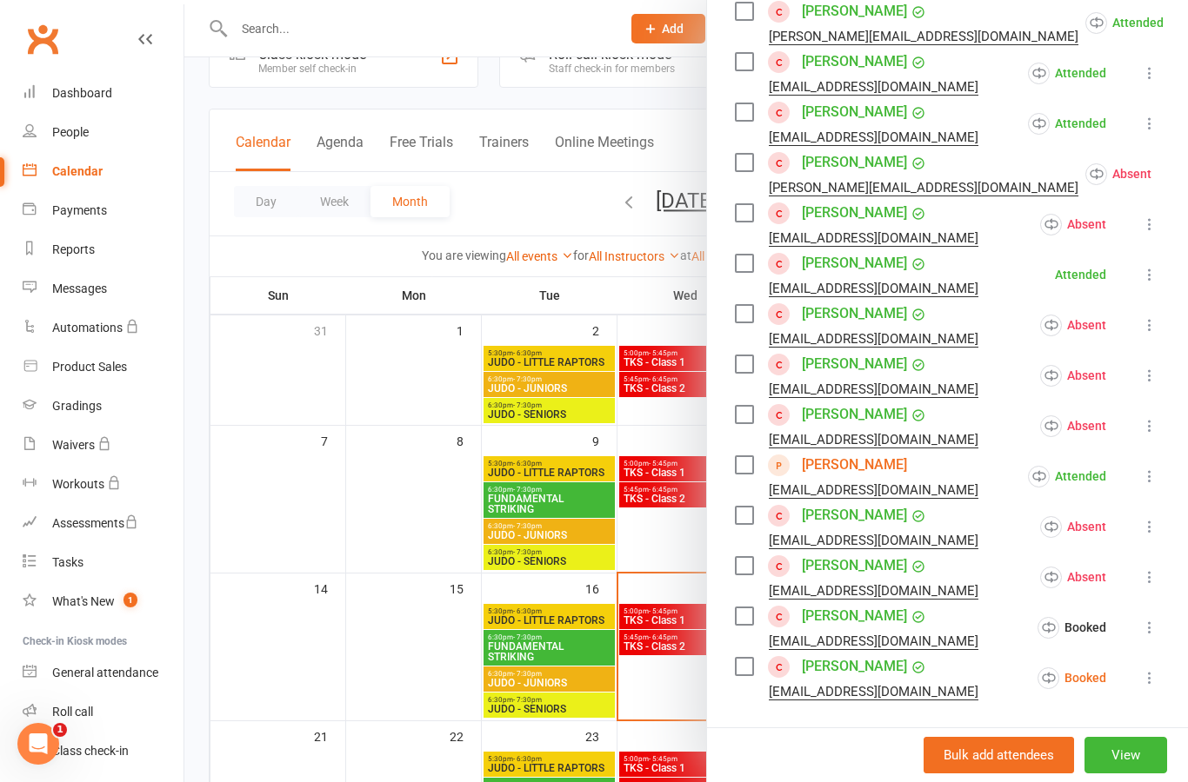
click at [1159, 682] on button at bounding box center [1149, 678] width 21 height 21
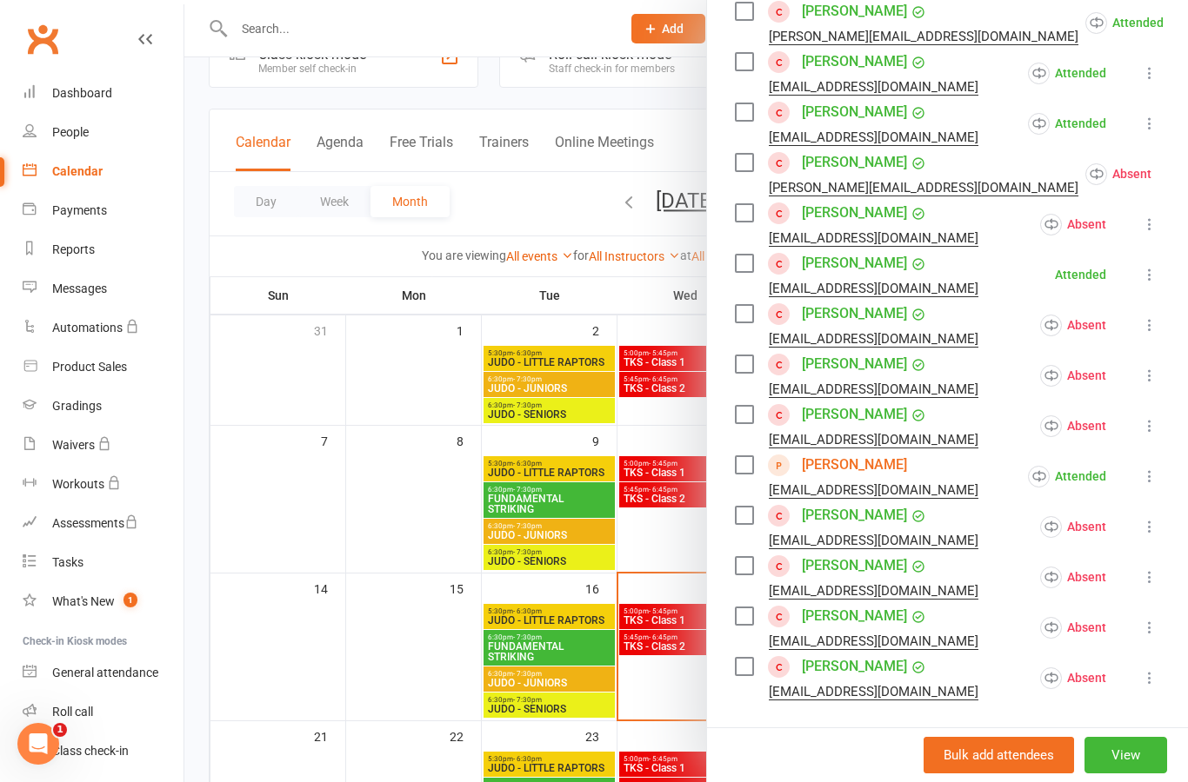
click at [425, 630] on div at bounding box center [685, 391] width 1003 height 782
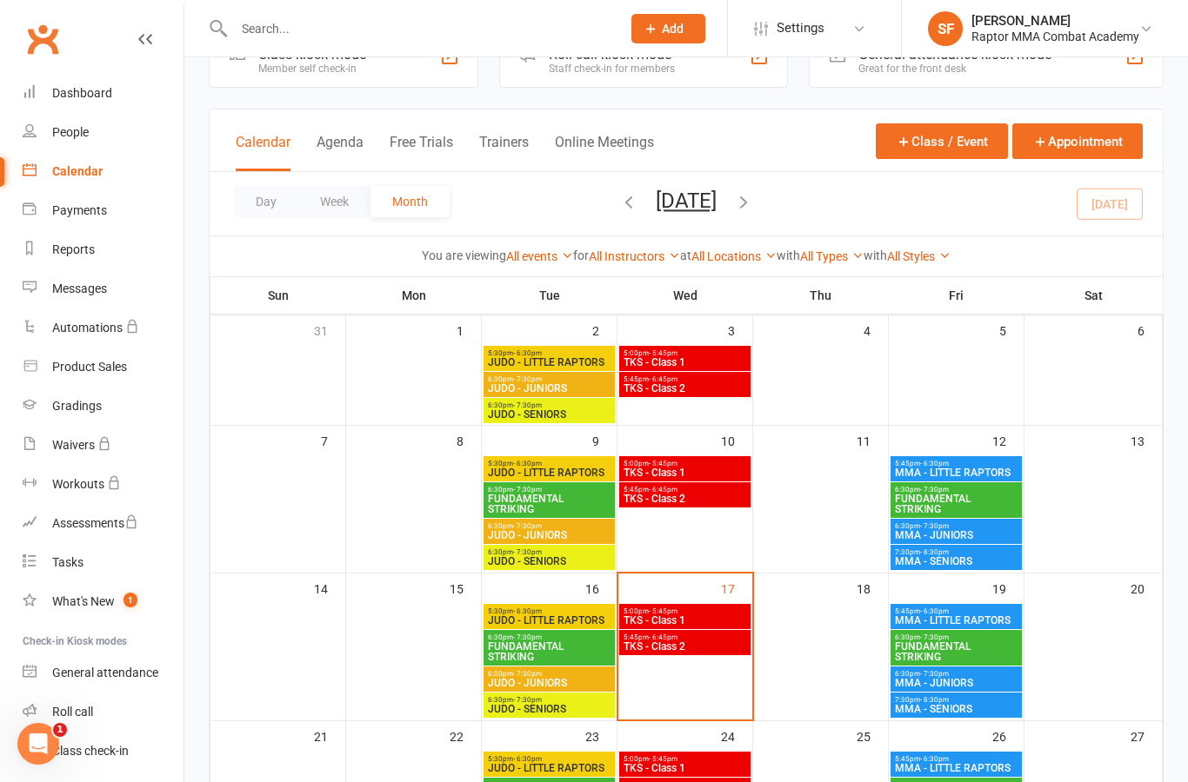
click at [1000, 498] on span "FUNDAMENTAL STRIKING" at bounding box center [956, 504] width 124 height 21
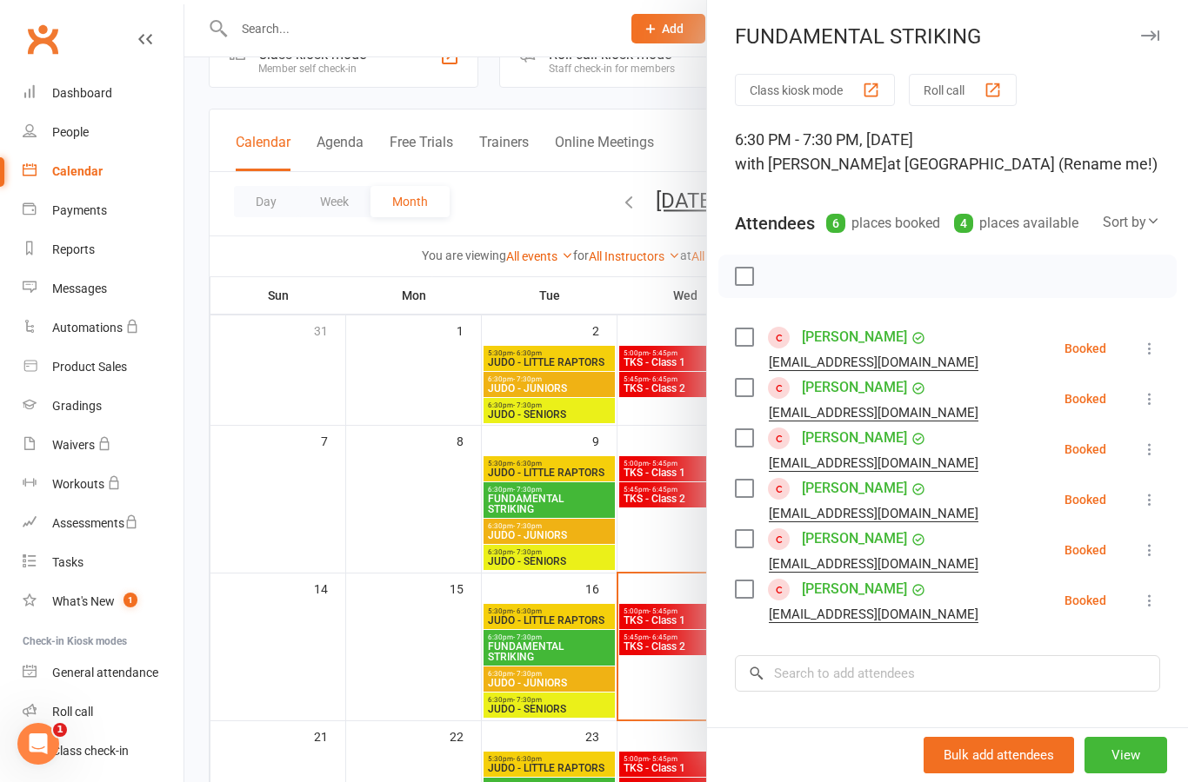
click at [1150, 343] on icon at bounding box center [1149, 348] width 17 height 17
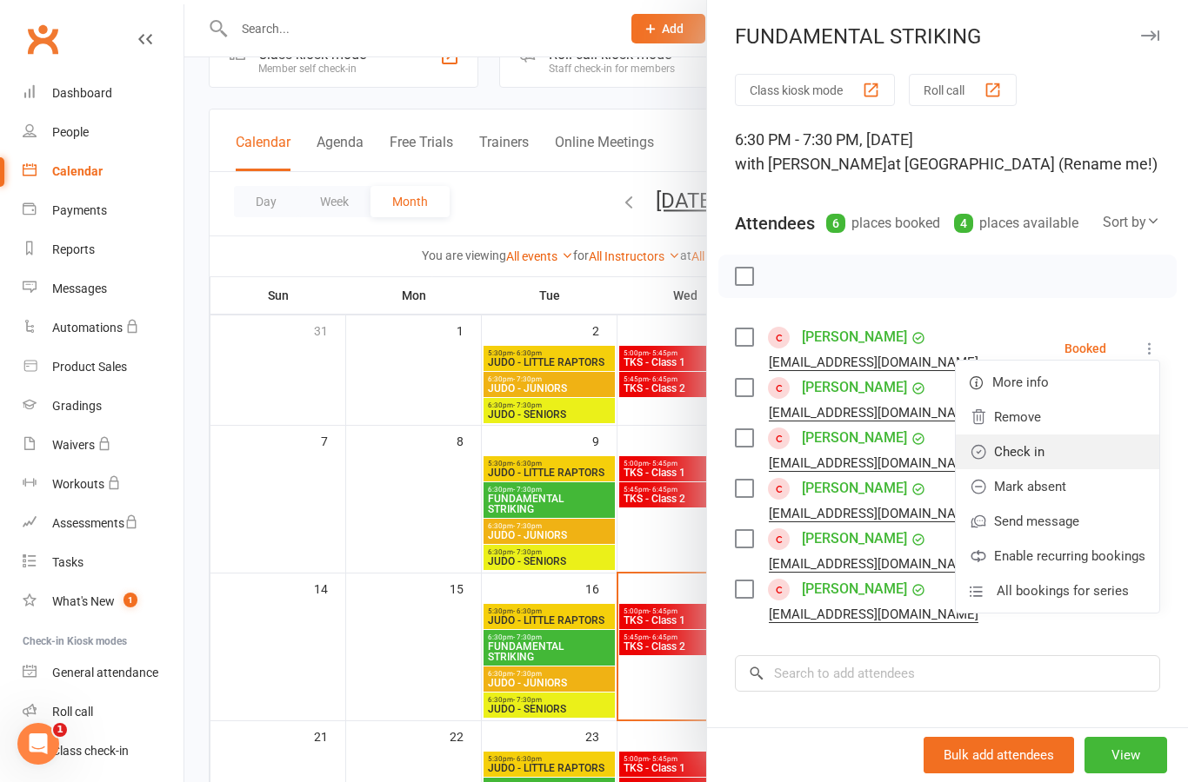
click at [1088, 455] on link "Check in" at bounding box center [1056, 452] width 203 height 35
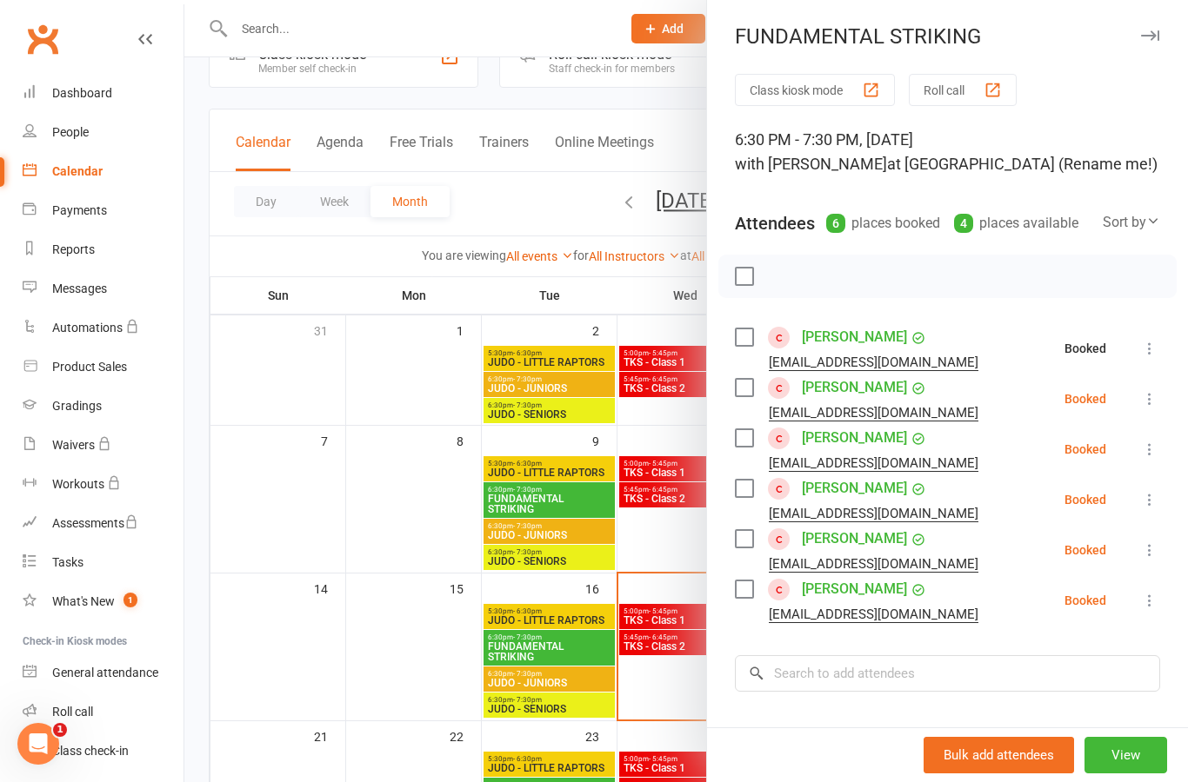
click at [1150, 398] on icon at bounding box center [1149, 398] width 17 height 17
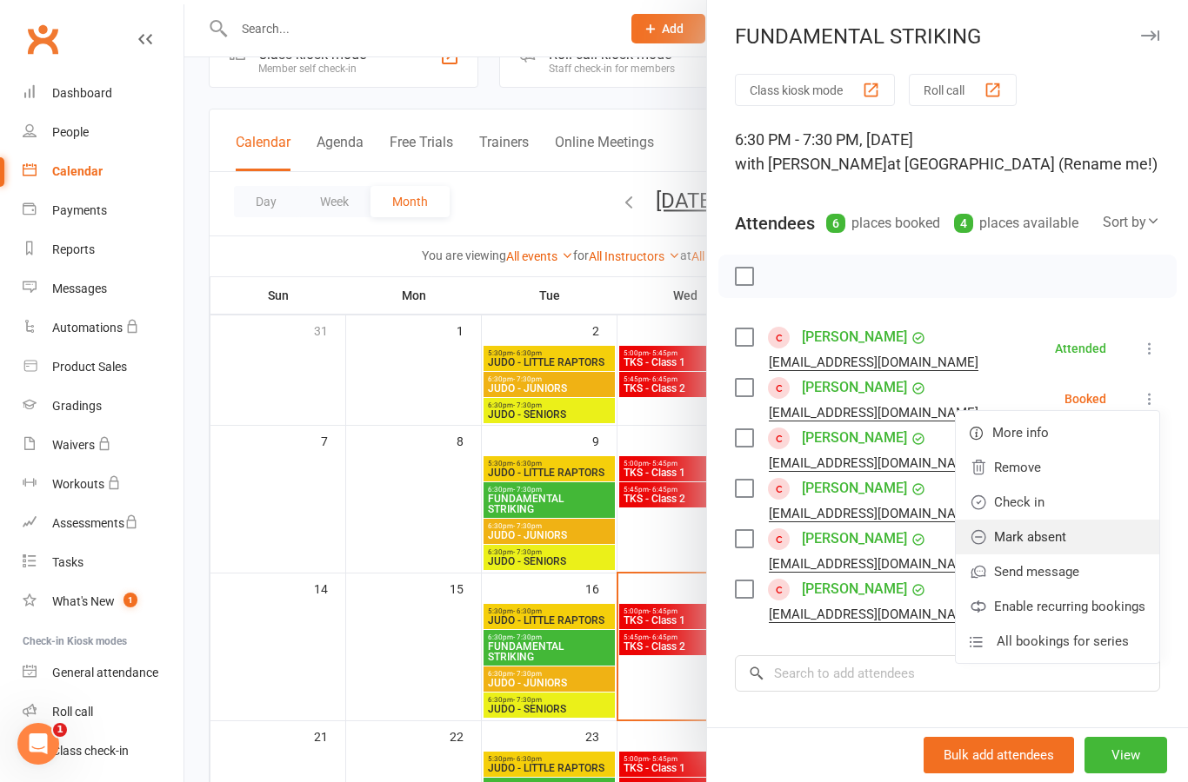
click at [1100, 539] on link "Mark absent" at bounding box center [1056, 537] width 203 height 35
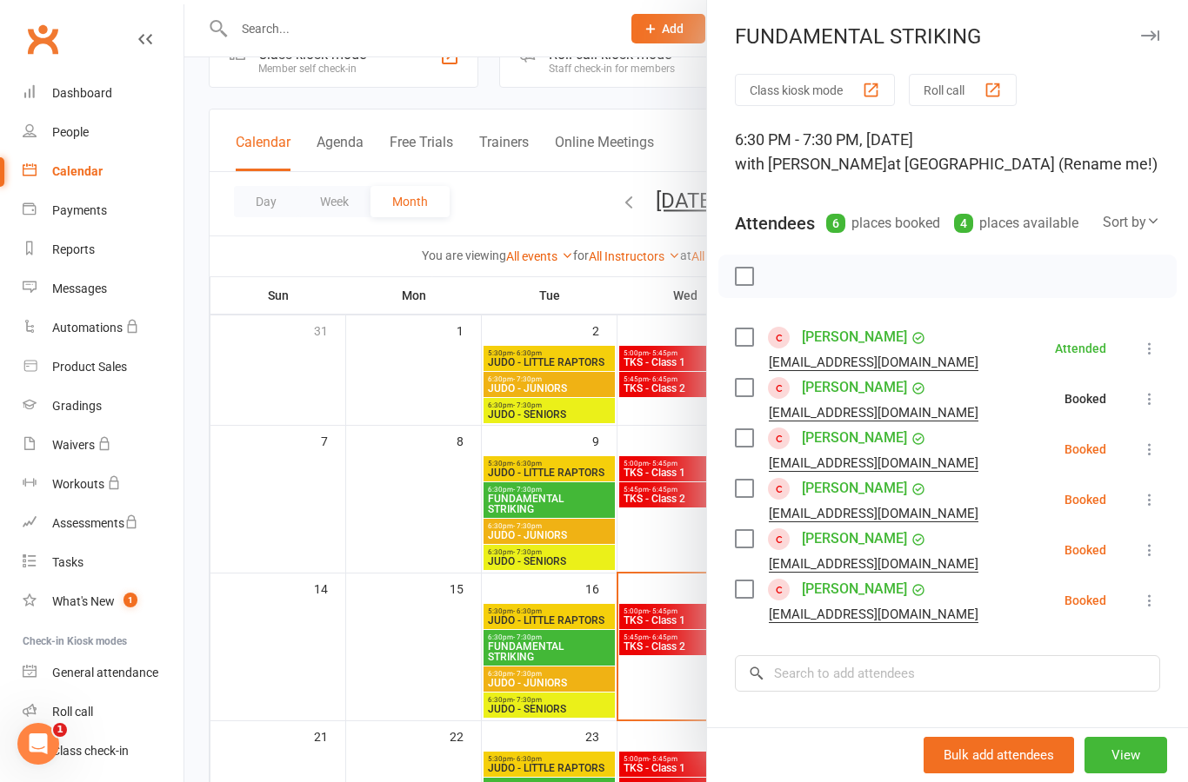
click at [1148, 460] on button at bounding box center [1149, 449] width 21 height 21
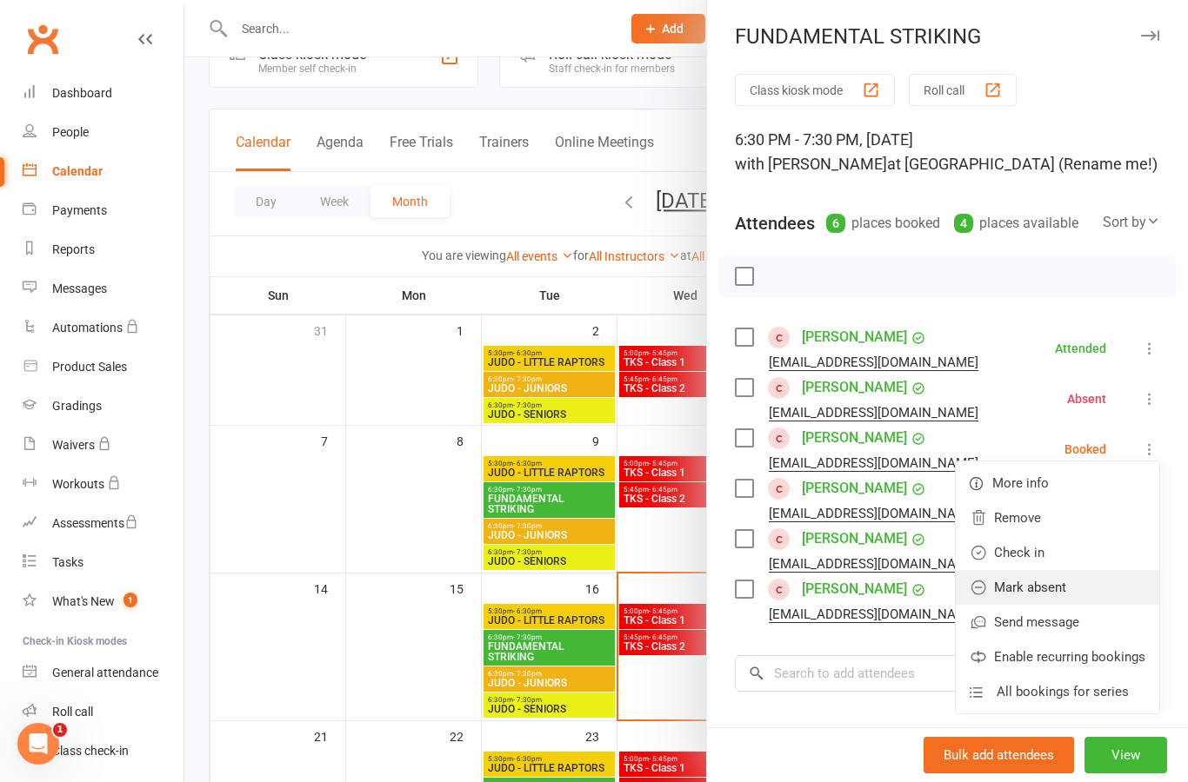
click at [1090, 589] on link "Mark absent" at bounding box center [1056, 587] width 203 height 35
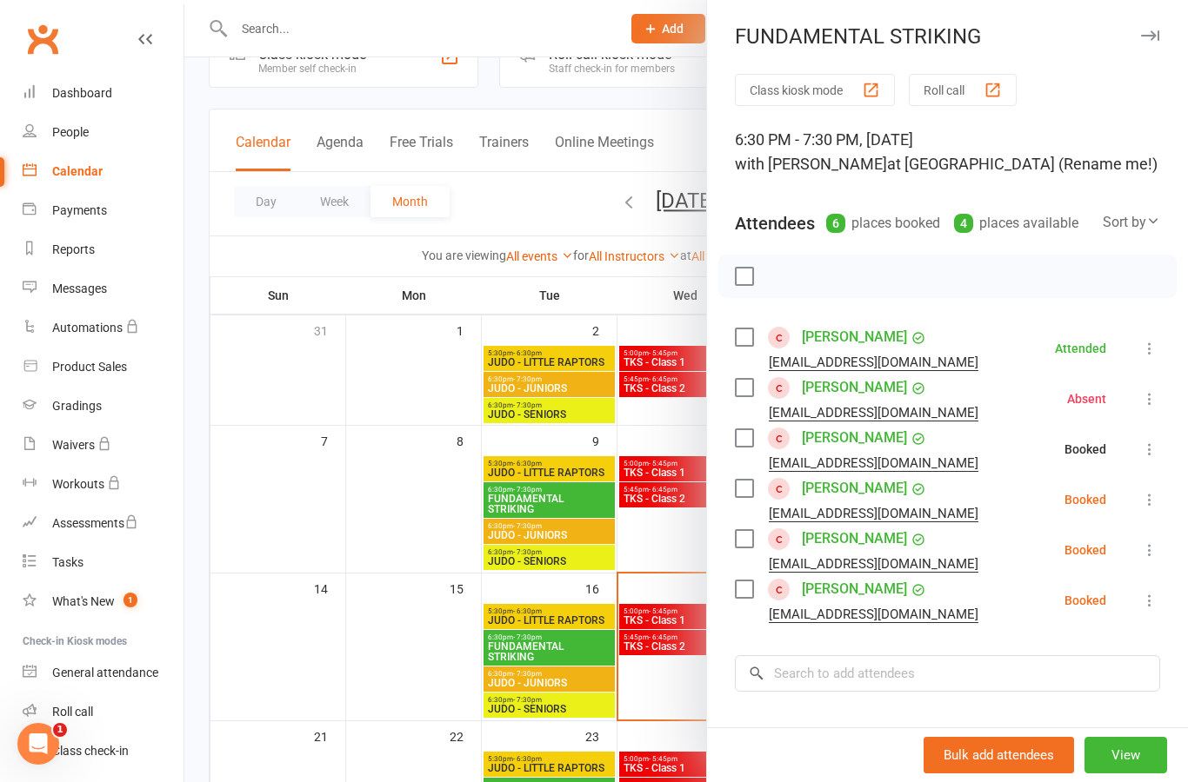
click at [1155, 509] on button at bounding box center [1149, 499] width 21 height 21
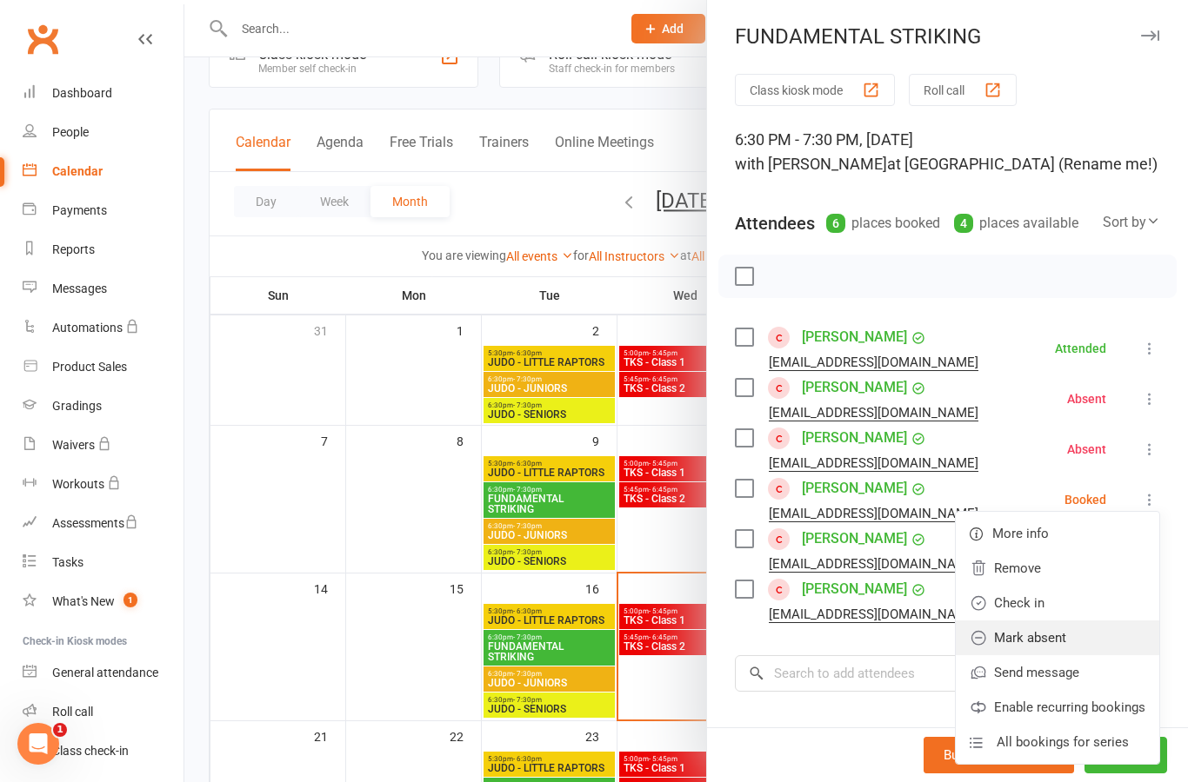
click at [1095, 636] on link "Mark absent" at bounding box center [1056, 638] width 203 height 35
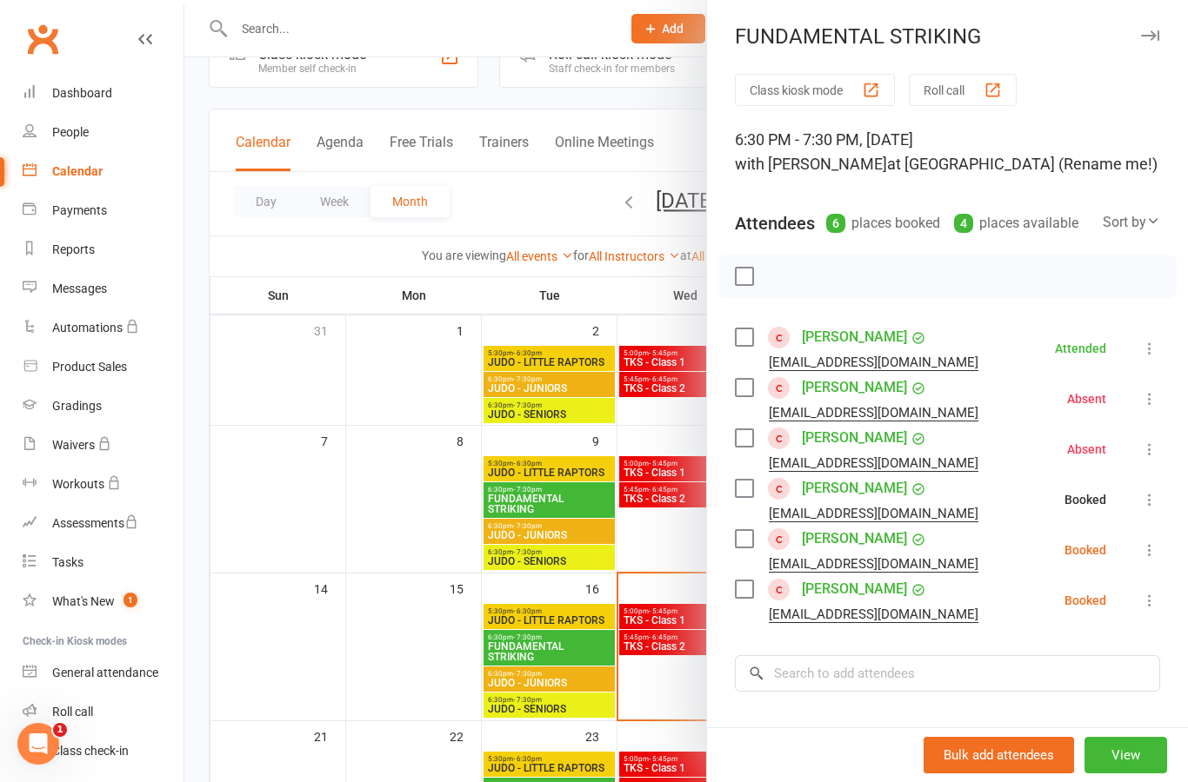
click at [1148, 547] on icon at bounding box center [1149, 550] width 17 height 17
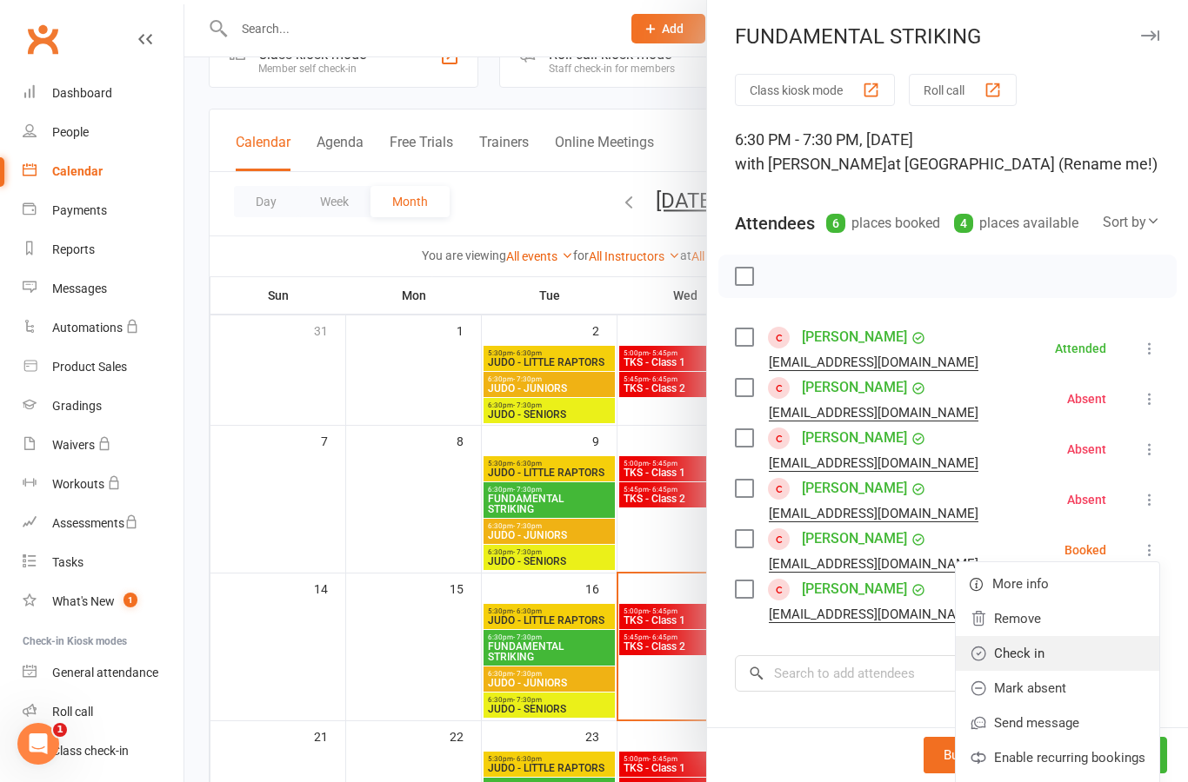
click at [1095, 659] on link "Check in" at bounding box center [1056, 653] width 203 height 35
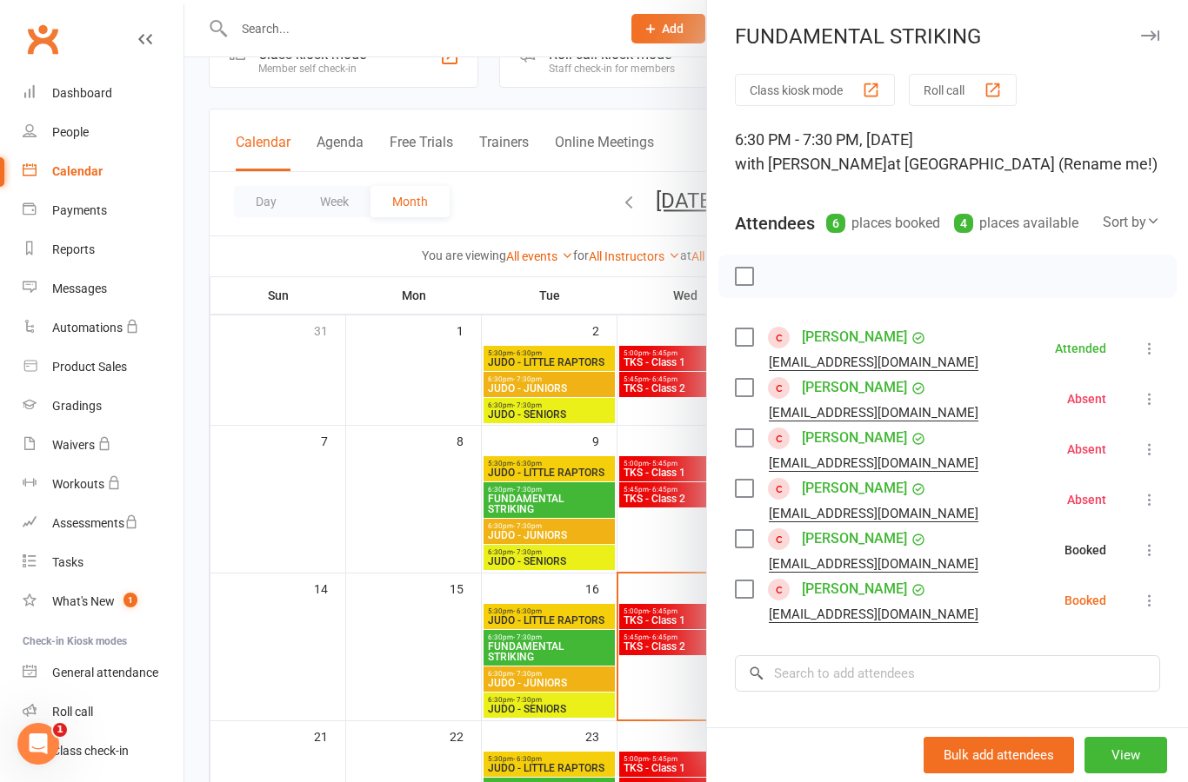
click at [1154, 608] on icon at bounding box center [1149, 600] width 17 height 17
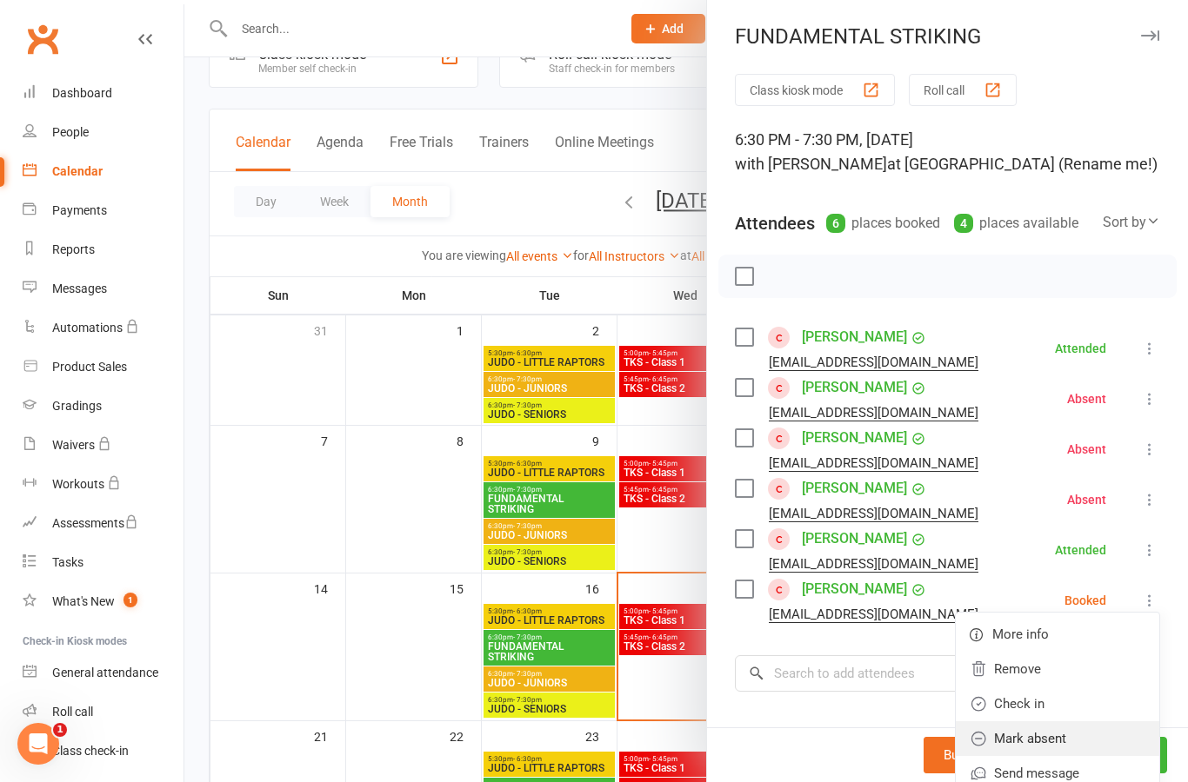
click at [1100, 740] on link "Mark absent" at bounding box center [1056, 739] width 203 height 35
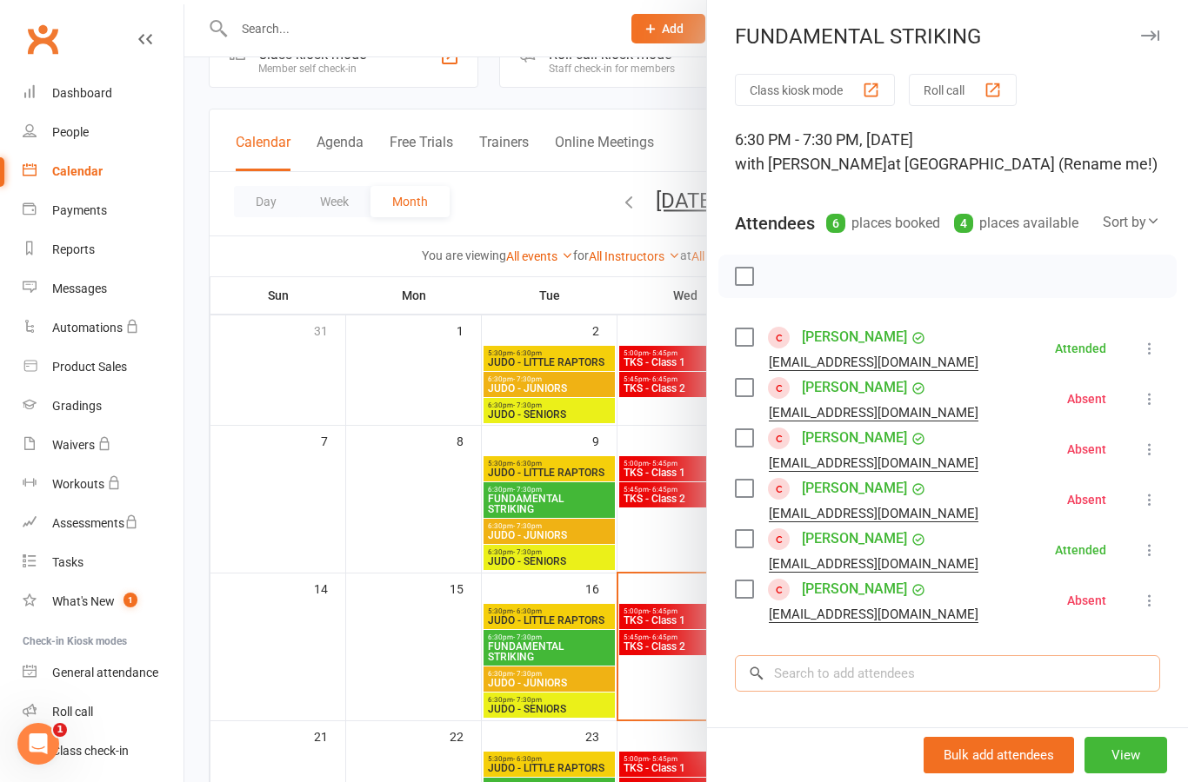
click at [1073, 675] on input "search" at bounding box center [947, 674] width 425 height 37
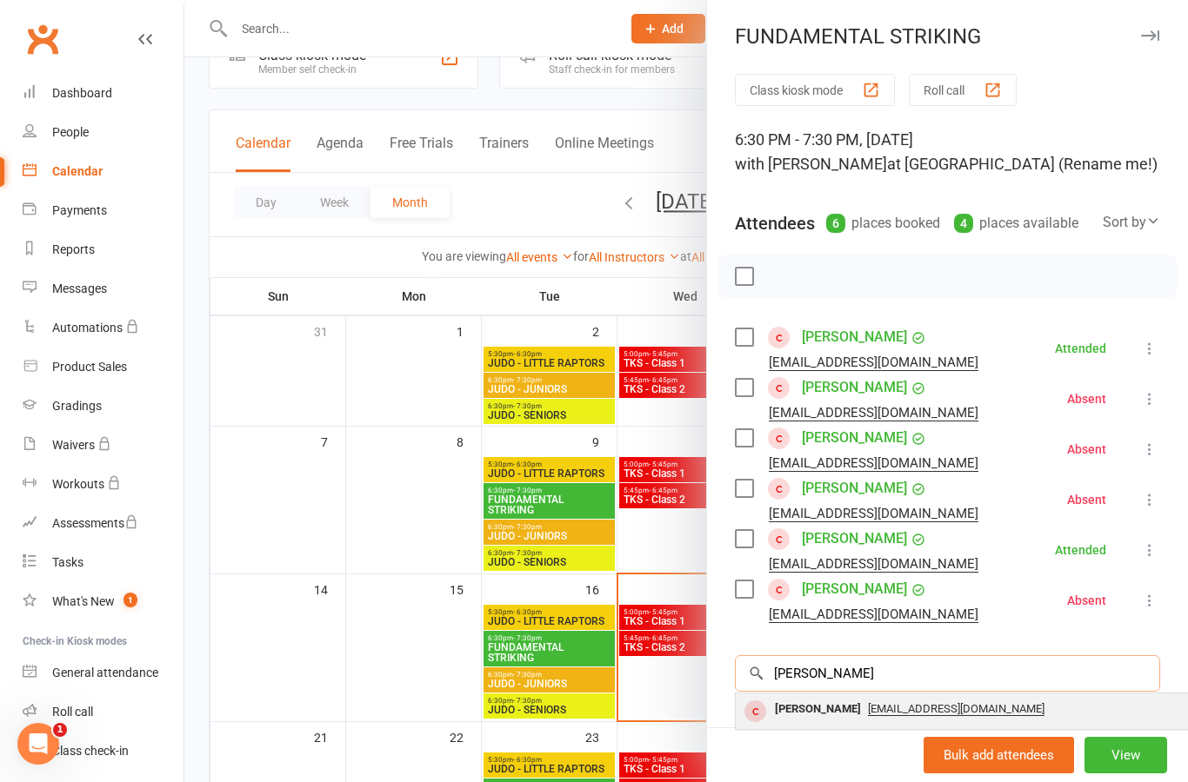
type input "[PERSON_NAME]"
click at [815, 708] on div "[PERSON_NAME]" at bounding box center [818, 709] width 100 height 25
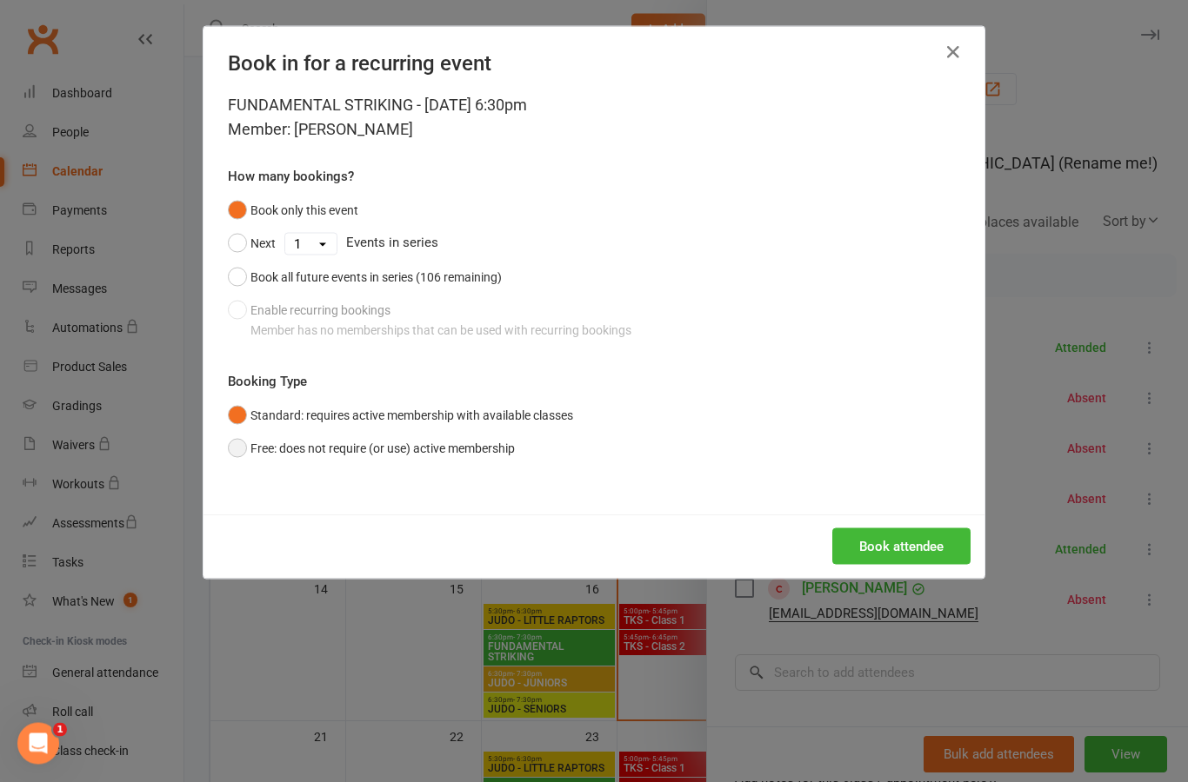
click at [472, 455] on button "Free: does not require (or use) active membership" at bounding box center [371, 448] width 287 height 33
click at [472, 287] on button "Book all future events in series (106 remaining)" at bounding box center [365, 277] width 274 height 33
click at [943, 542] on button "Book attendee" at bounding box center [901, 547] width 138 height 37
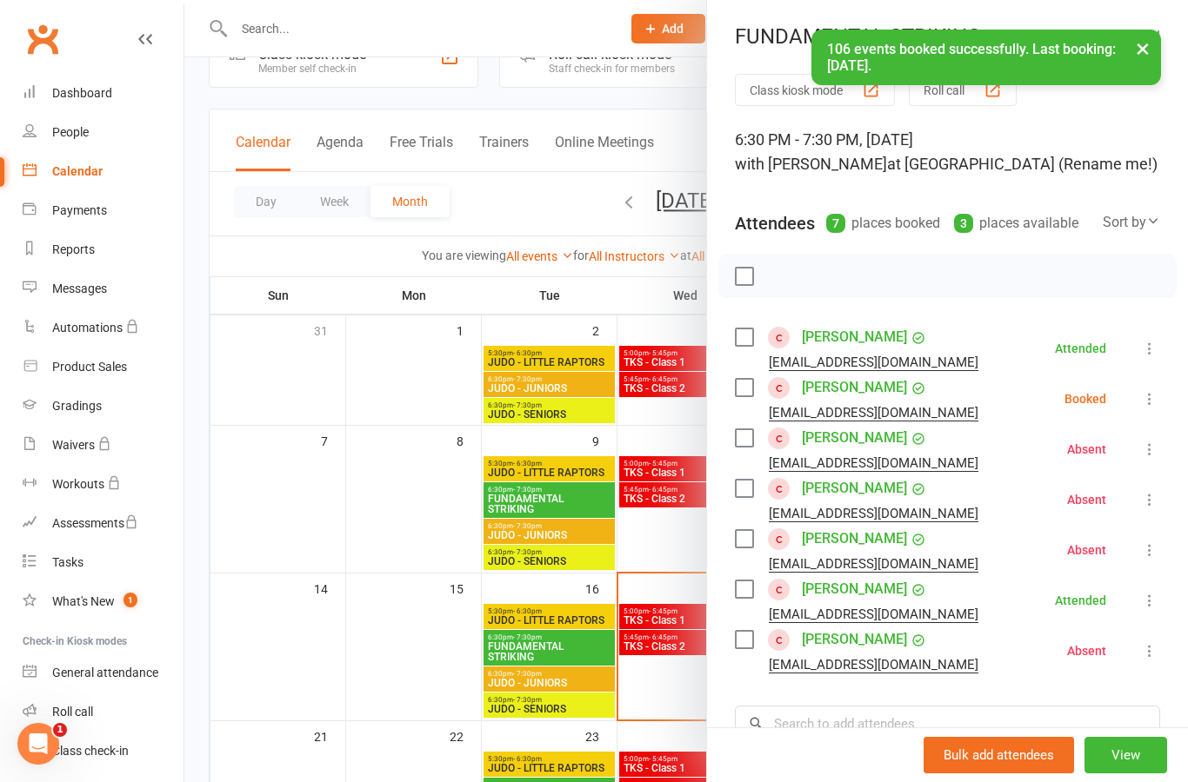
click at [1155, 406] on icon at bounding box center [1149, 398] width 17 height 17
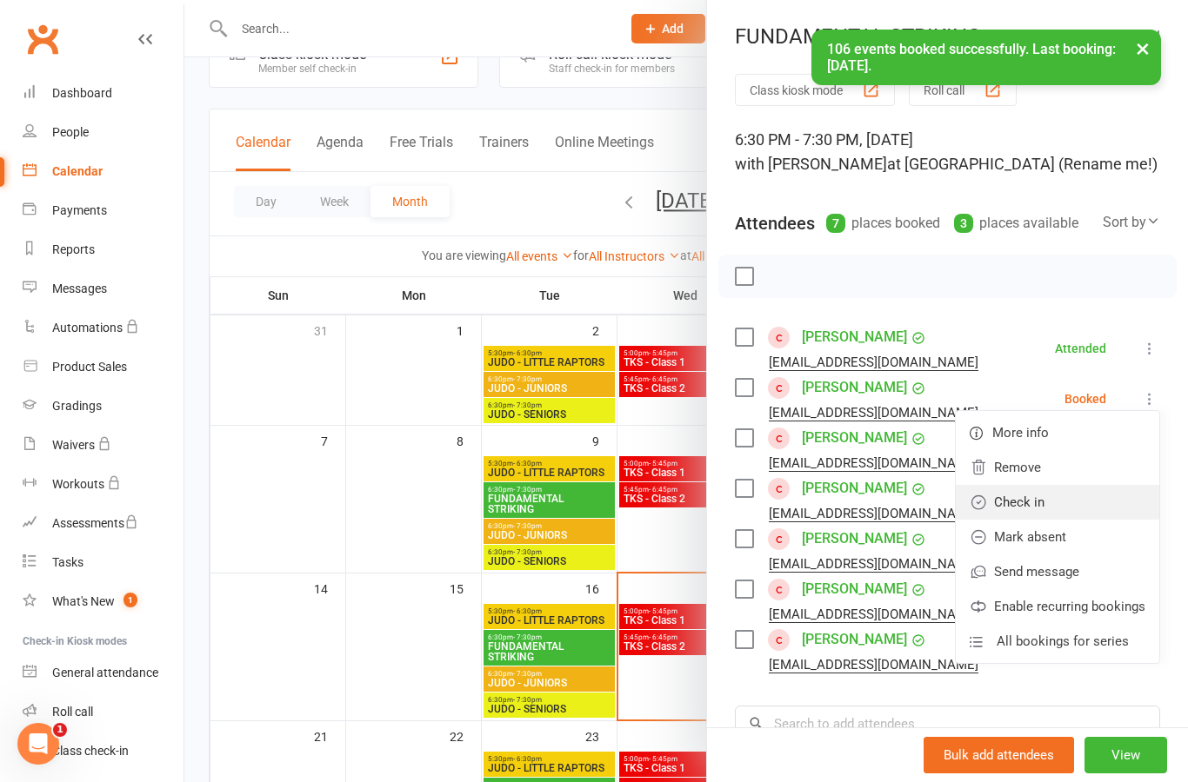
click at [1095, 505] on link "Check in" at bounding box center [1056, 502] width 203 height 35
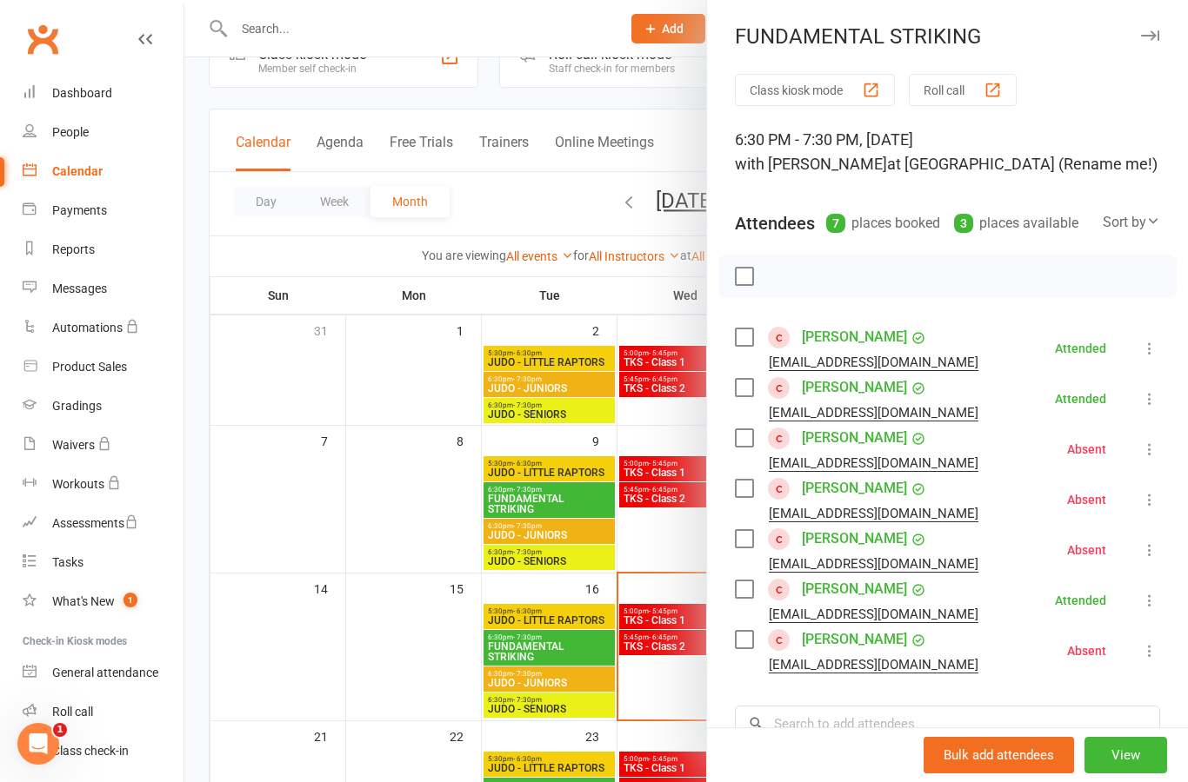
click at [435, 524] on div at bounding box center [685, 391] width 1003 height 782
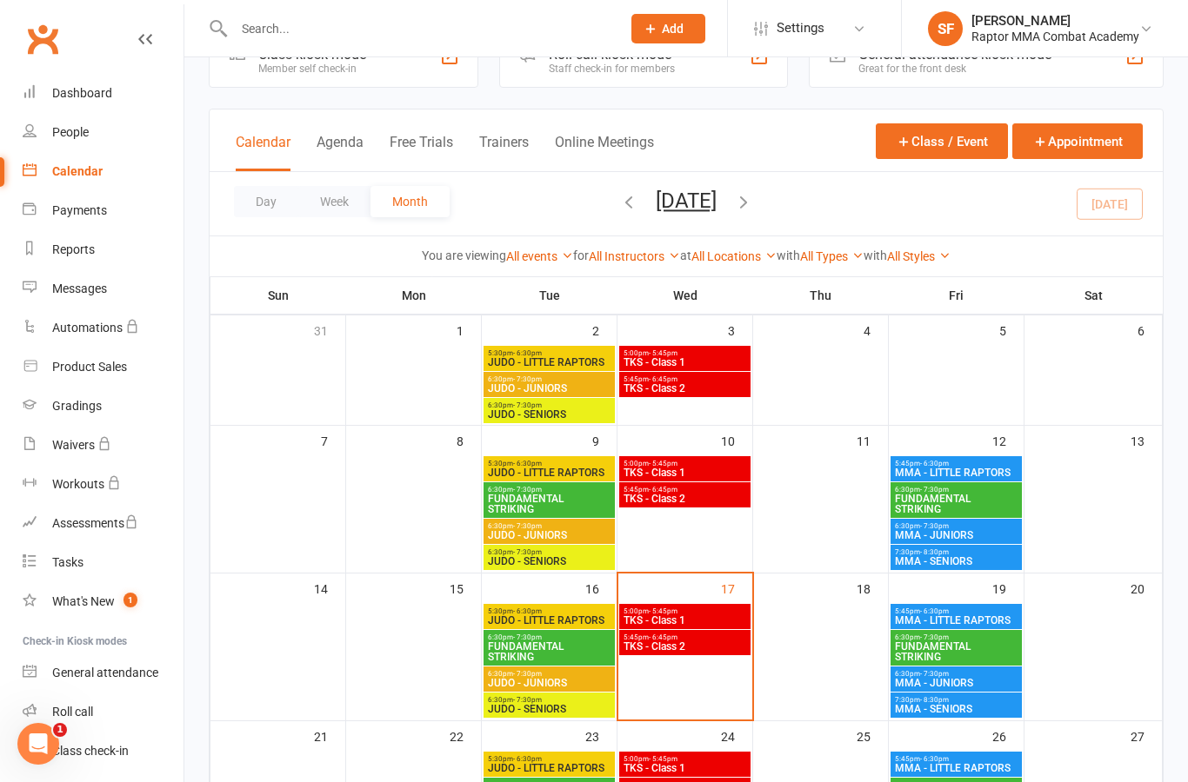
click at [998, 533] on span "MMA - JUNIORS" at bounding box center [956, 535] width 124 height 10
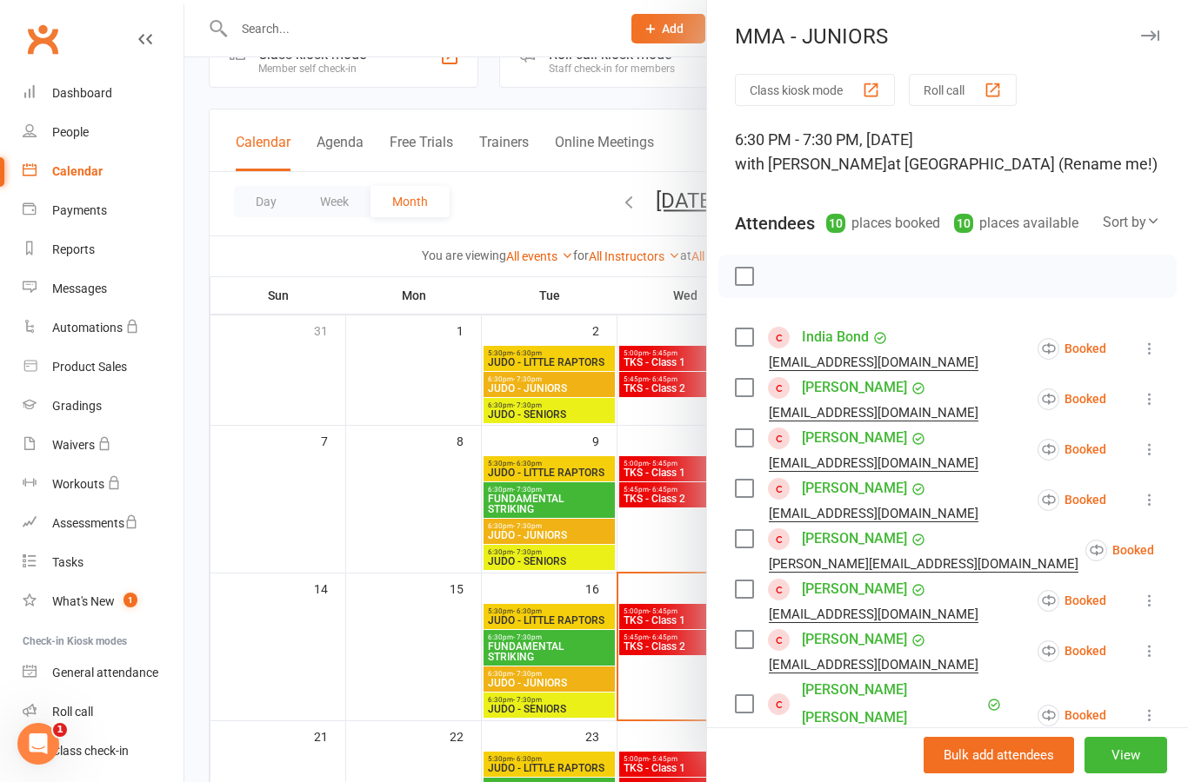
click at [1144, 343] on icon at bounding box center [1149, 348] width 17 height 17
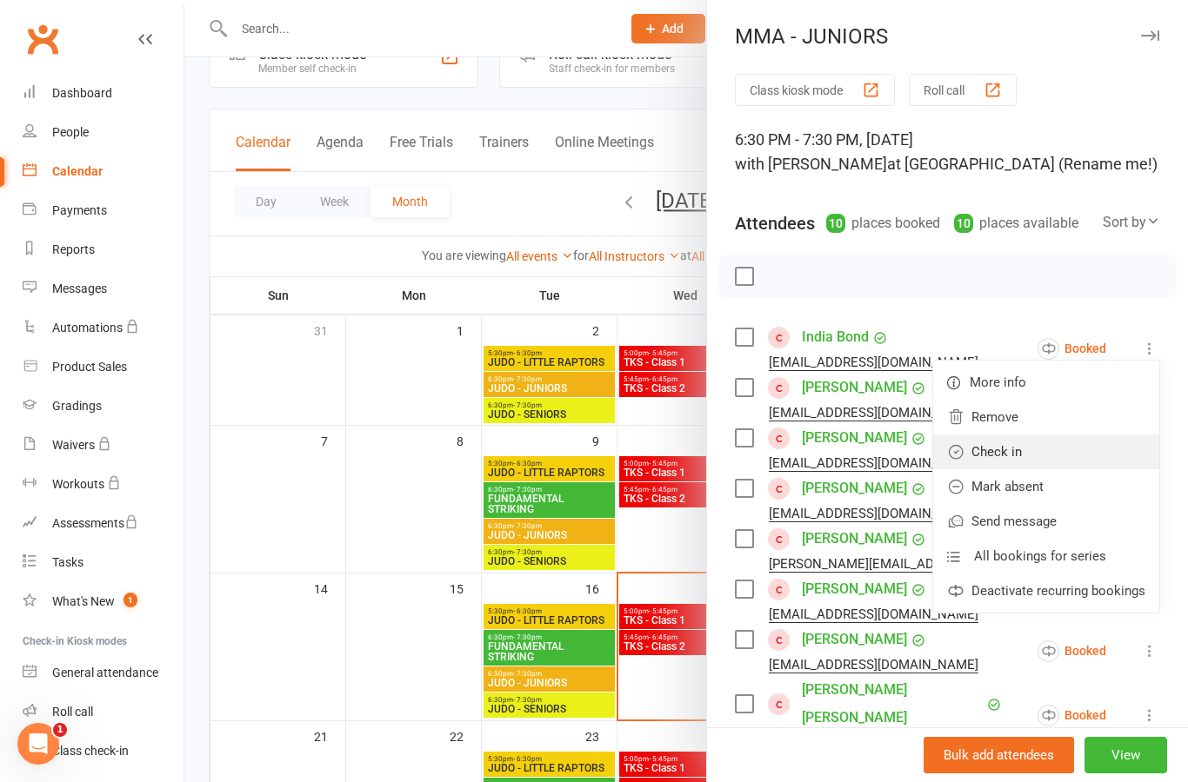
click at [1098, 458] on link "Check in" at bounding box center [1046, 452] width 226 height 35
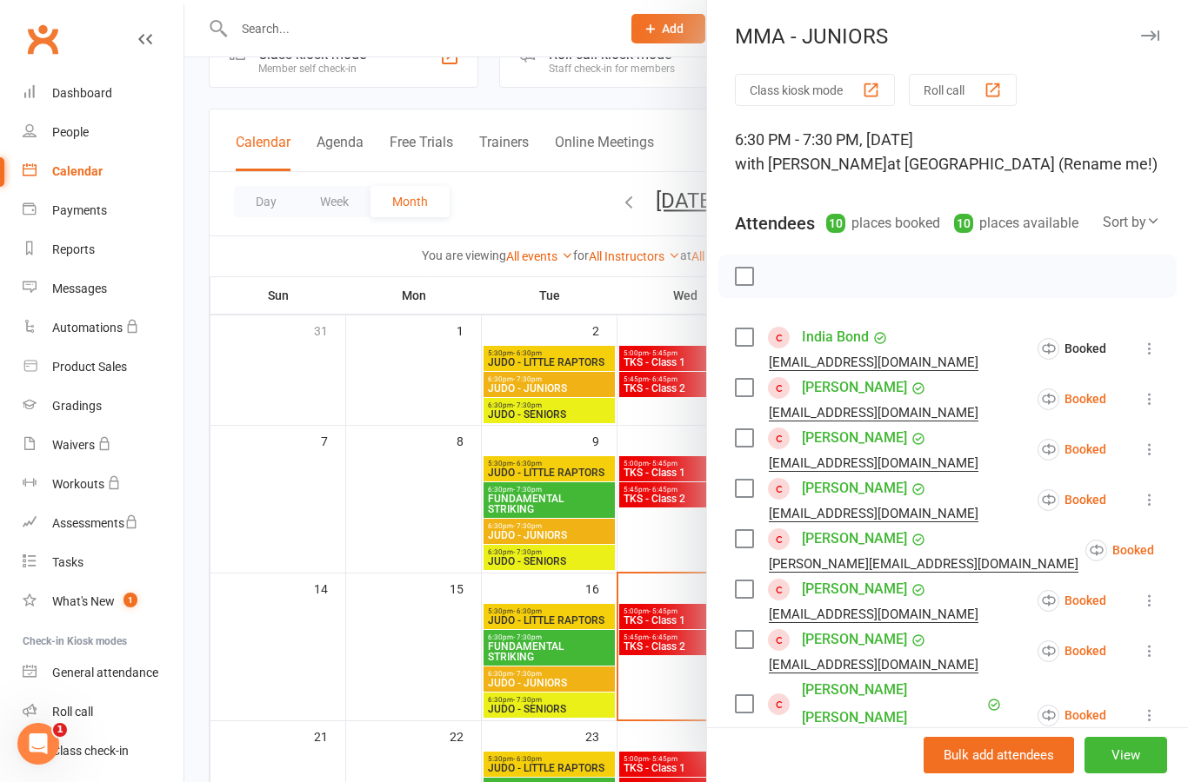
click at [1151, 403] on icon at bounding box center [1149, 398] width 17 height 17
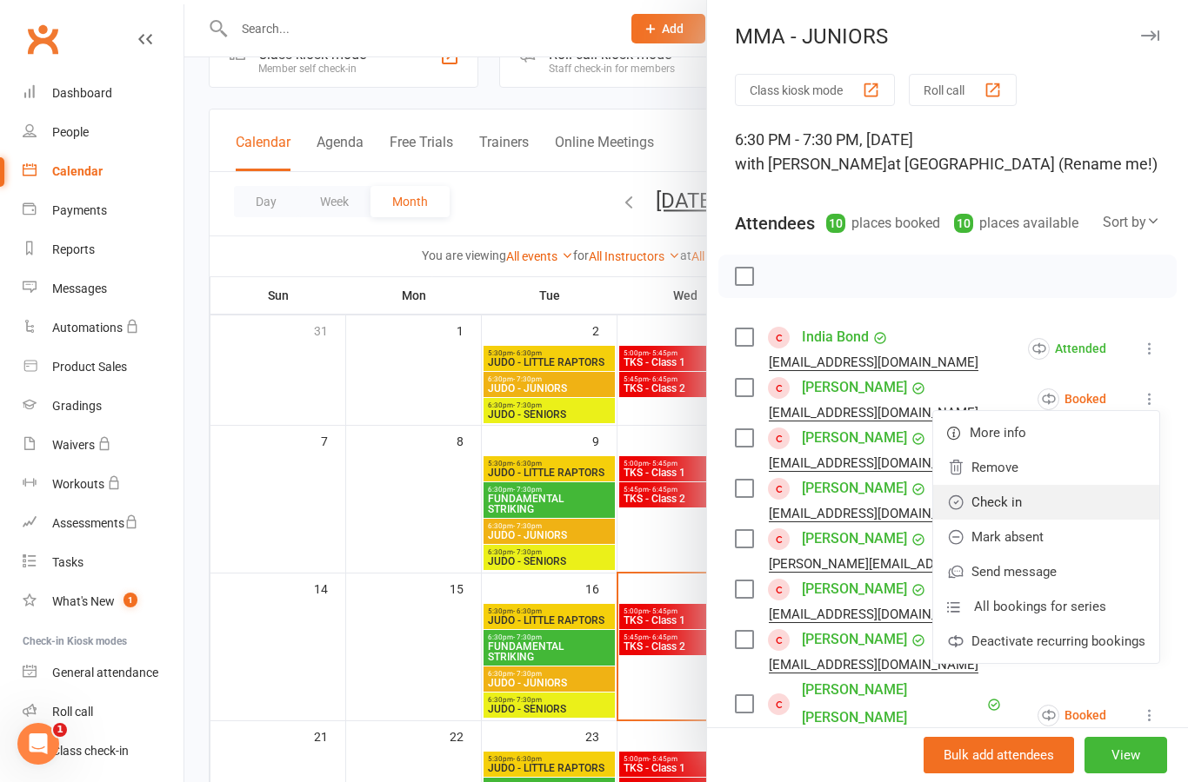
click at [1077, 515] on link "Check in" at bounding box center [1046, 502] width 226 height 35
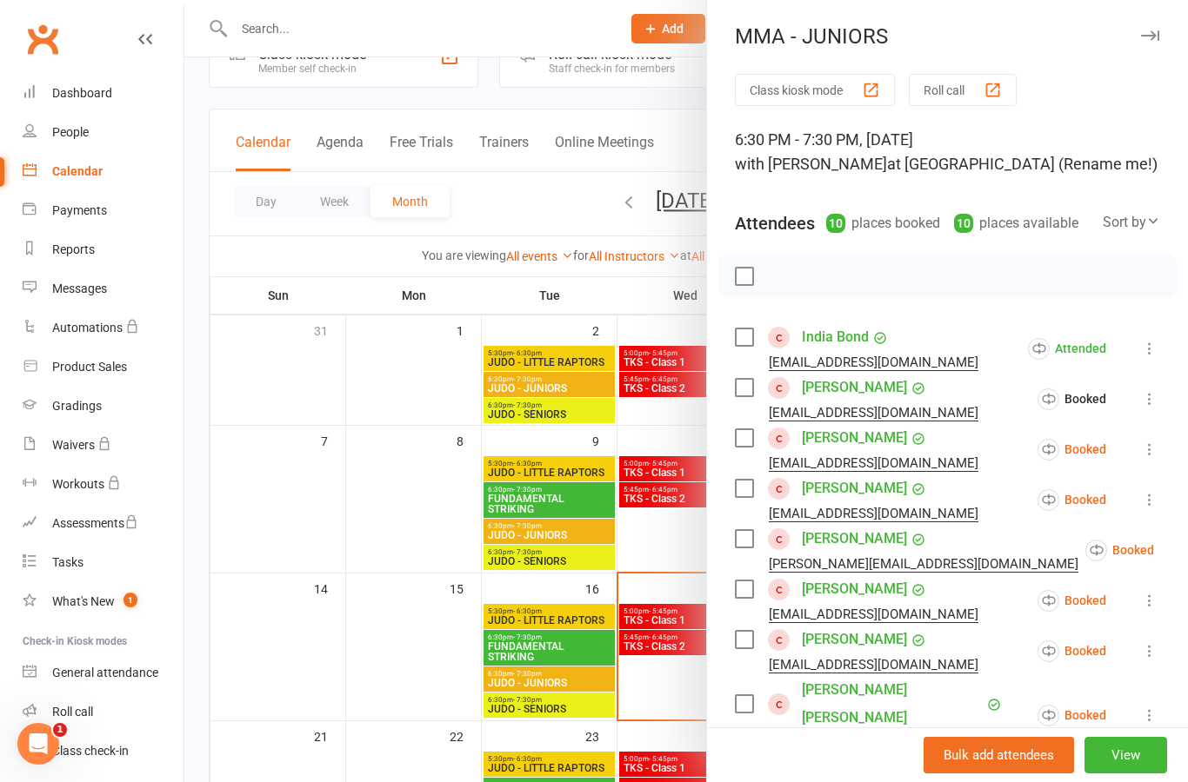
click at [1145, 458] on icon at bounding box center [1149, 449] width 17 height 17
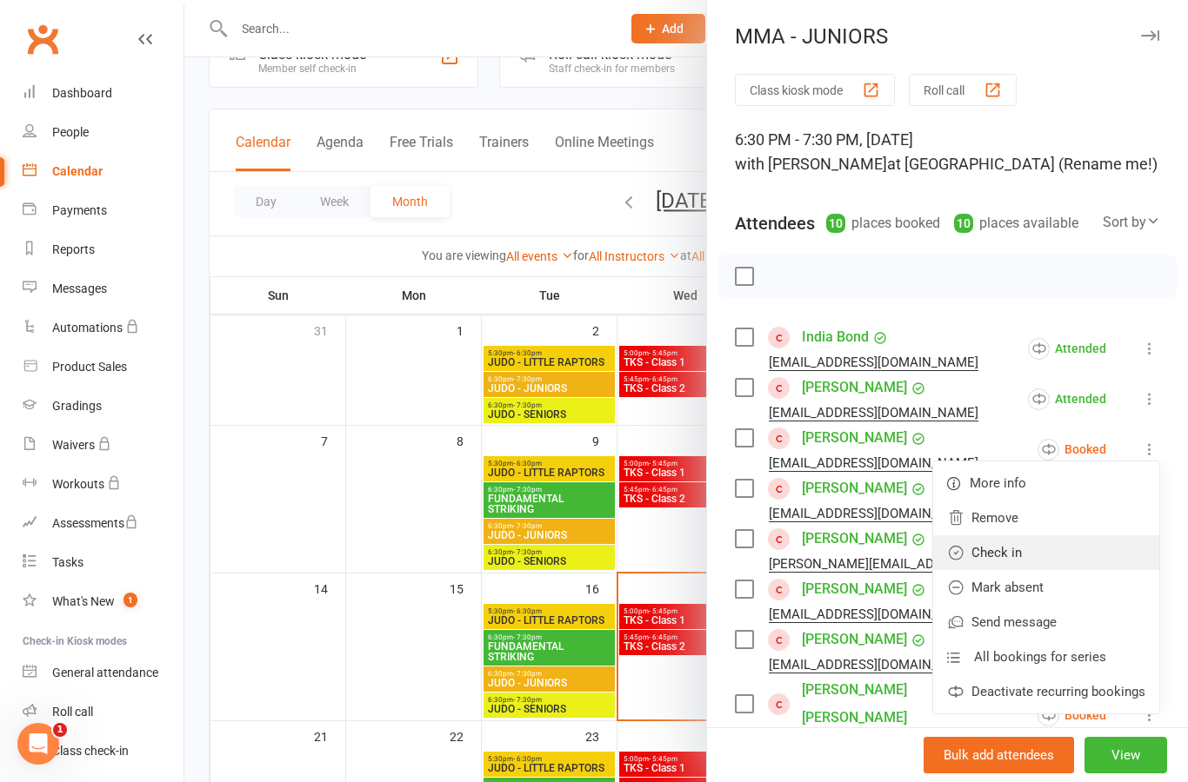
click at [1075, 560] on link "Check in" at bounding box center [1046, 553] width 226 height 35
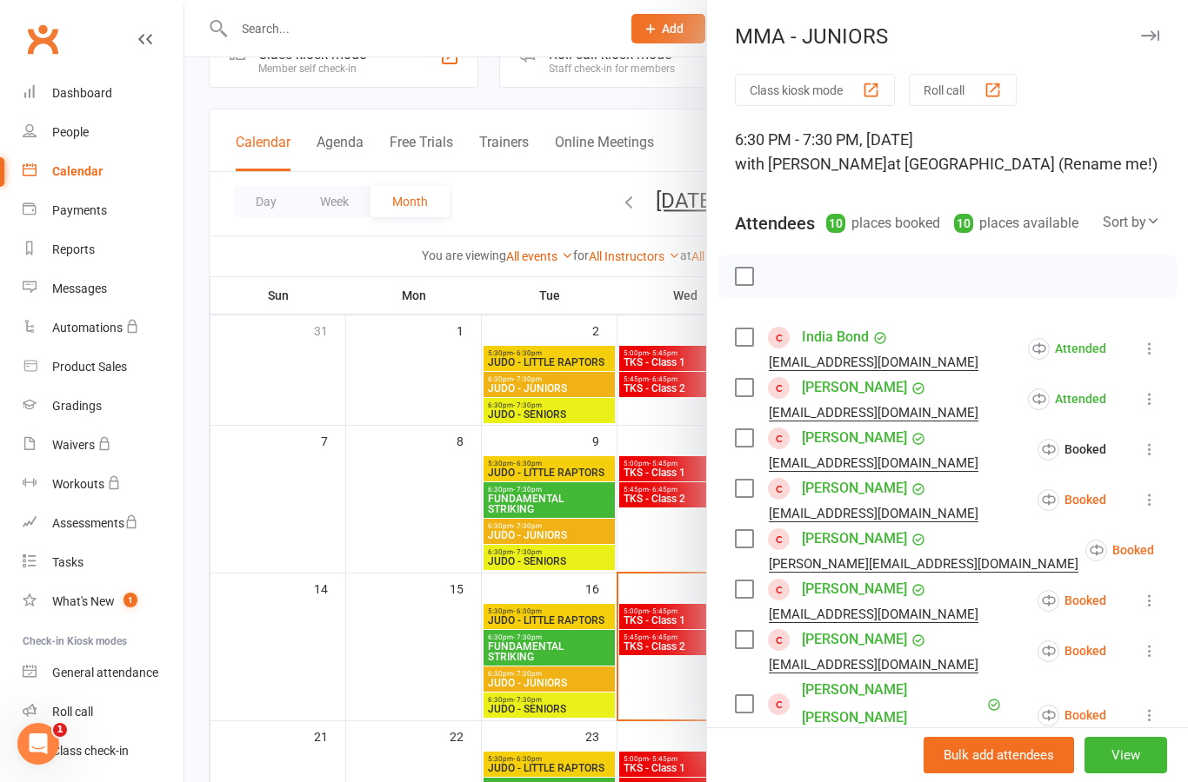
click at [1147, 509] on button at bounding box center [1149, 499] width 21 height 21
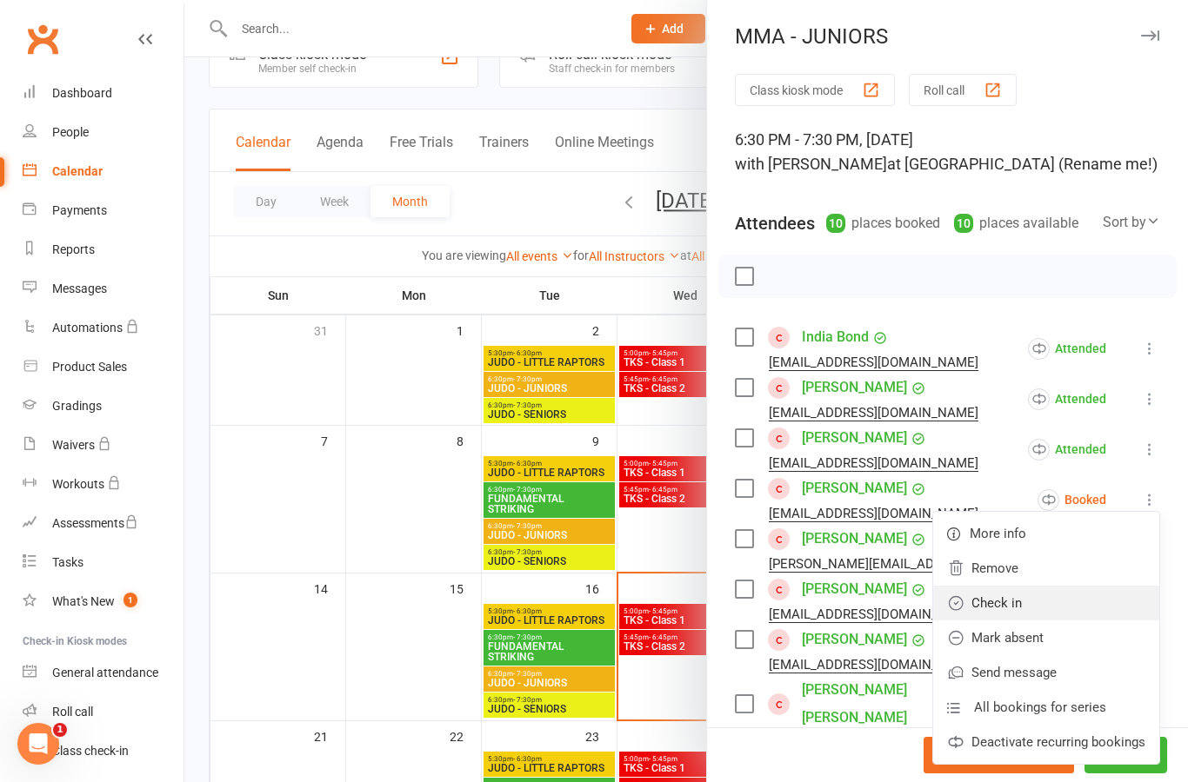
click at [1101, 613] on link "Check in" at bounding box center [1046, 603] width 226 height 35
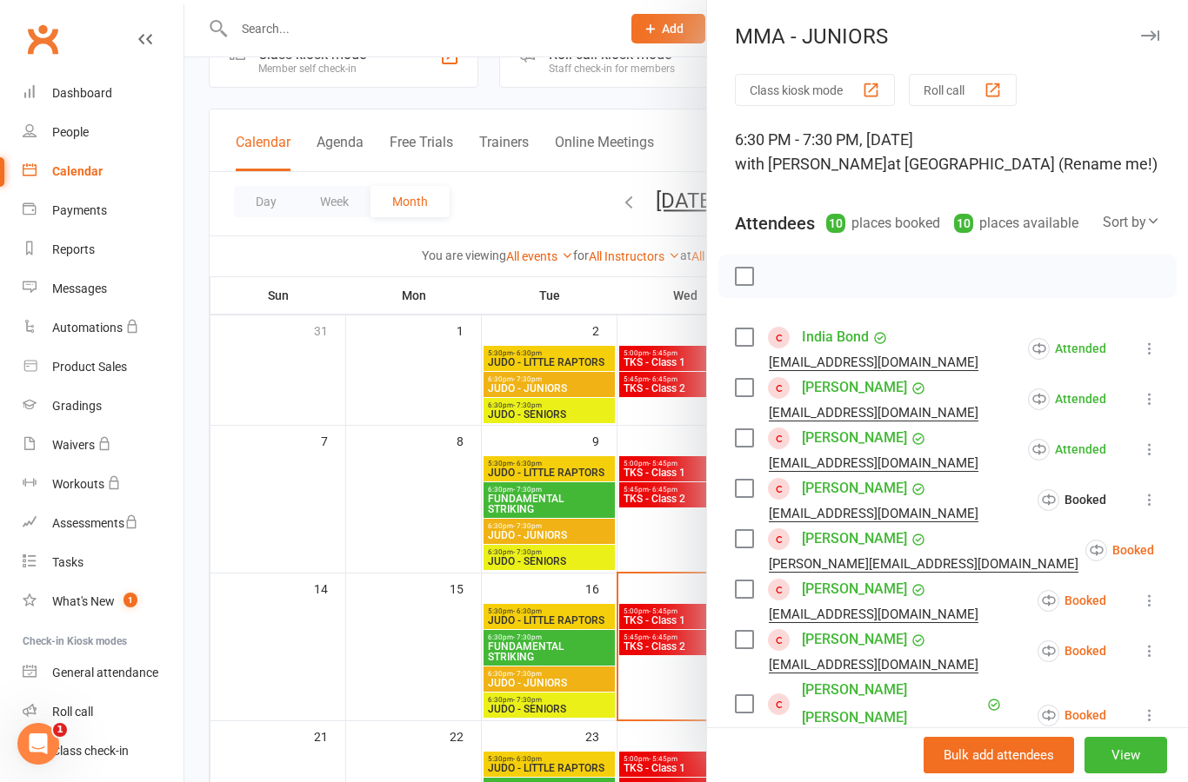
click at [1187, 559] on icon at bounding box center [1196, 550] width 17 height 17
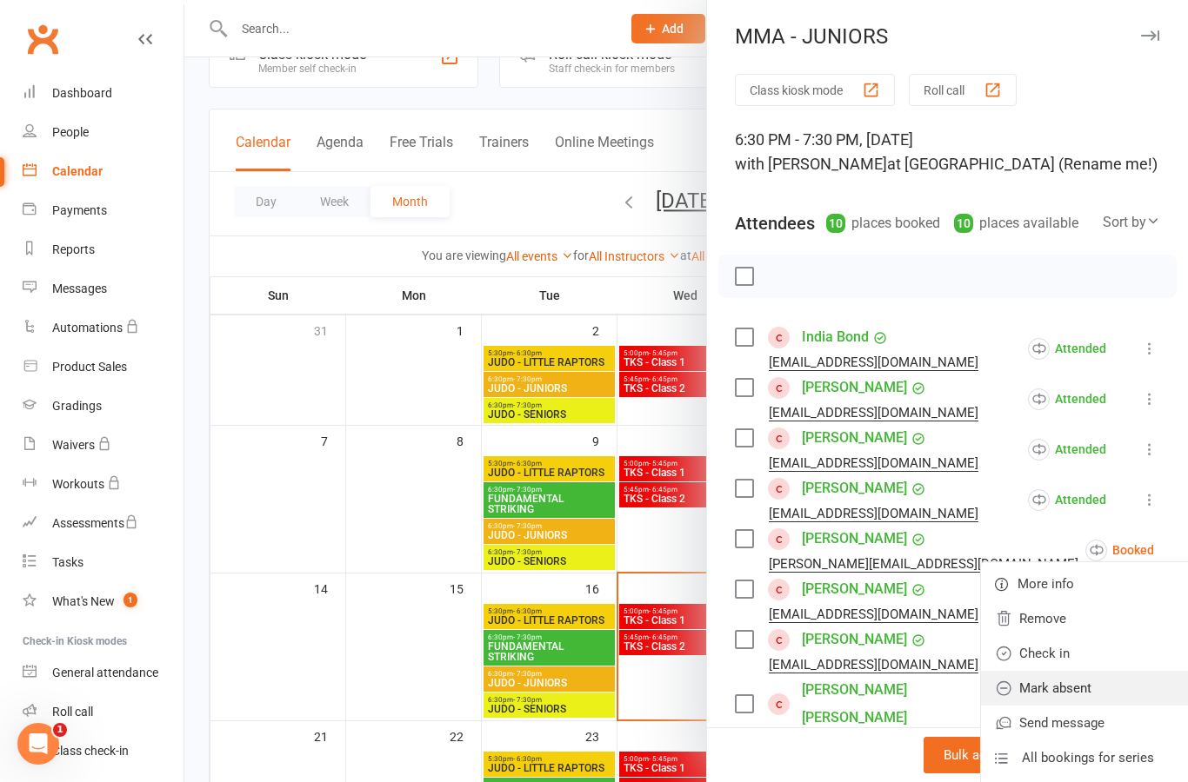
click at [1091, 689] on link "Mark absent" at bounding box center [1094, 688] width 226 height 35
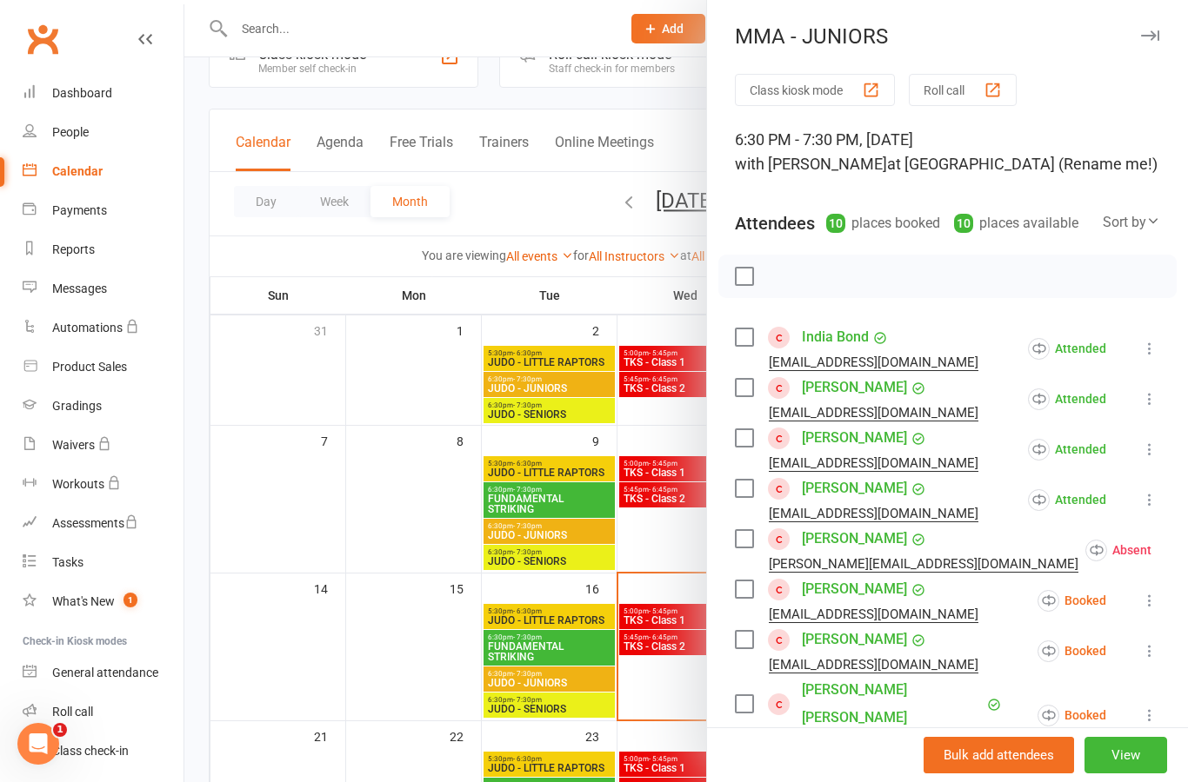
click at [1153, 609] on icon at bounding box center [1149, 600] width 17 height 17
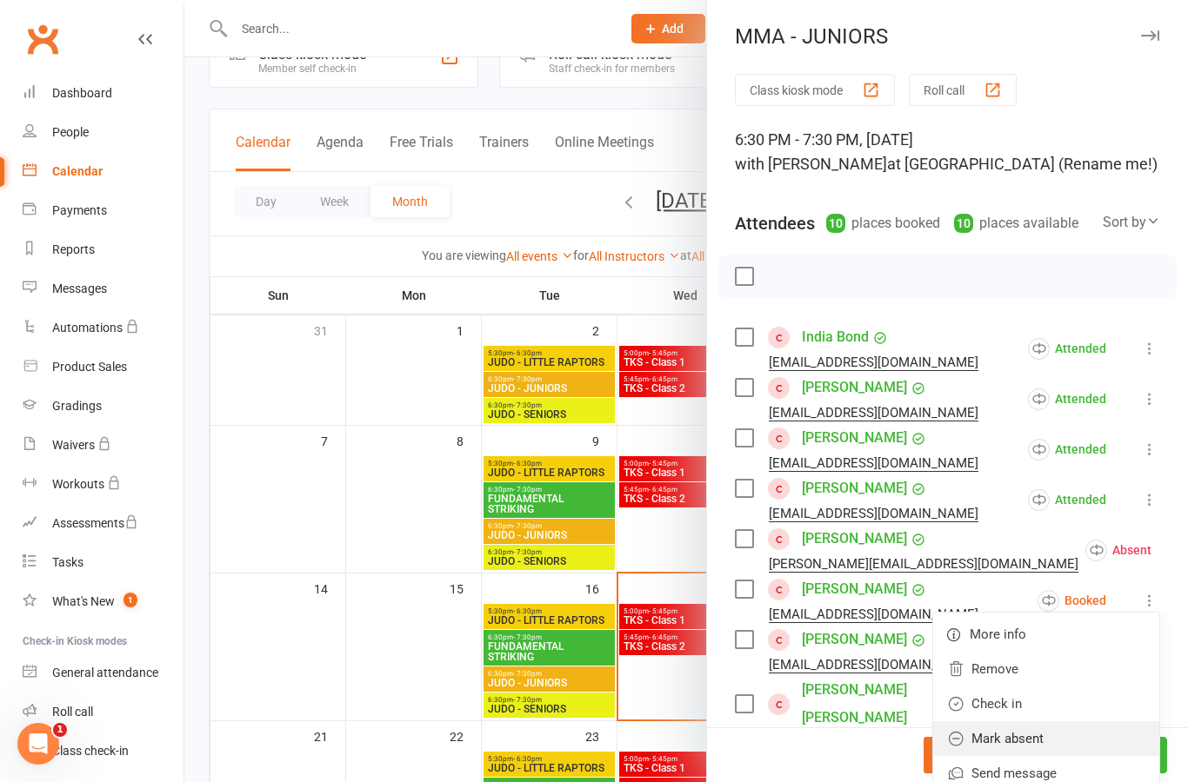
click at [1083, 737] on link "Mark absent" at bounding box center [1046, 739] width 226 height 35
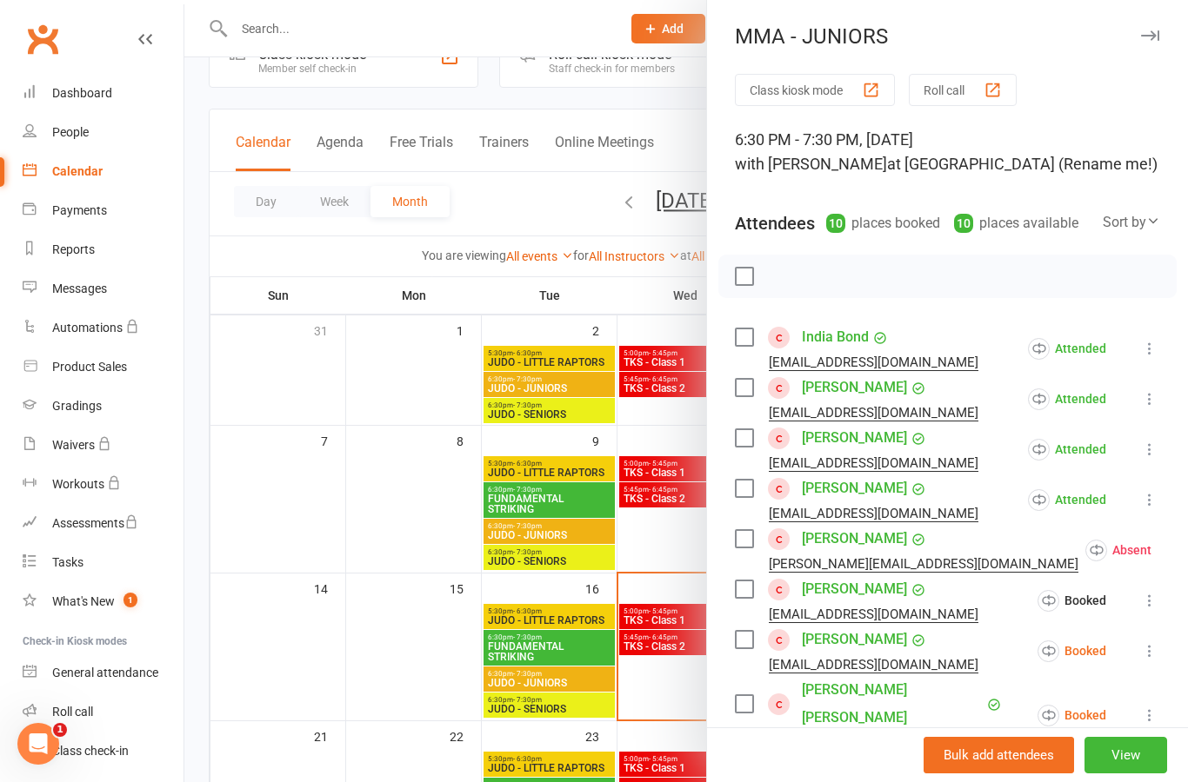
click at [1148, 659] on icon at bounding box center [1149, 650] width 17 height 17
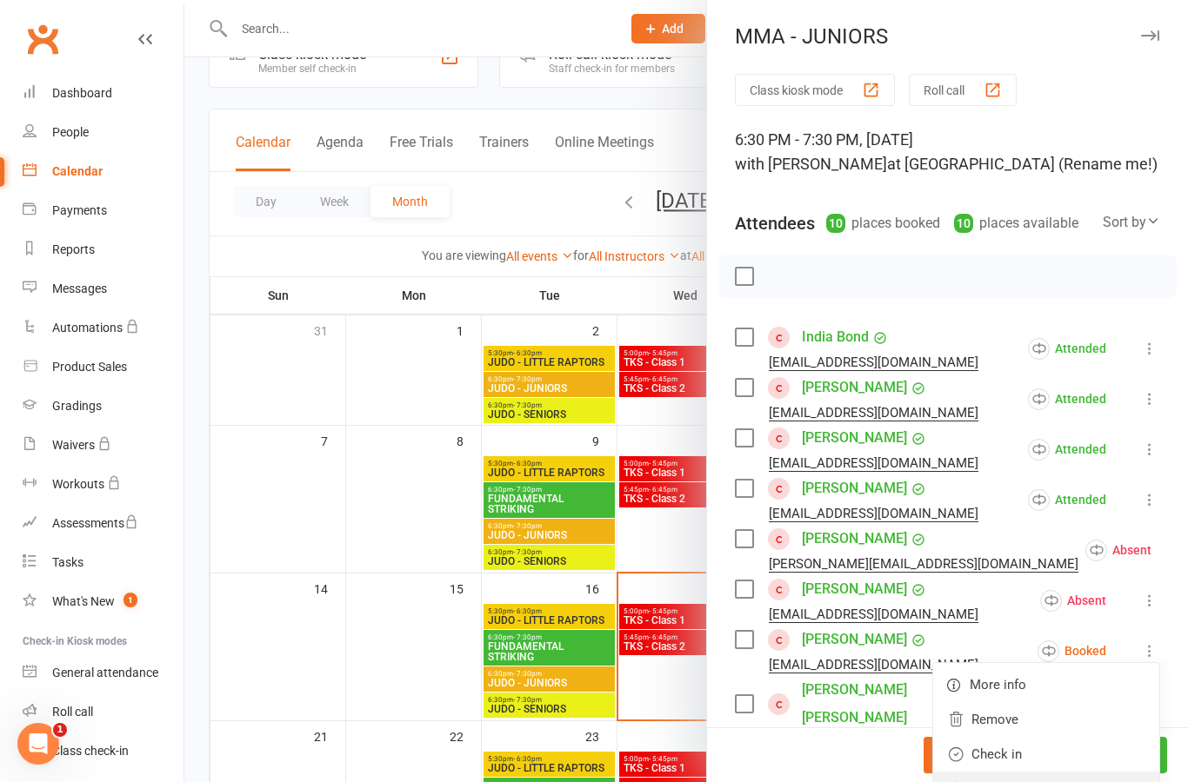
click at [1075, 782] on link "Mark absent" at bounding box center [1046, 789] width 226 height 35
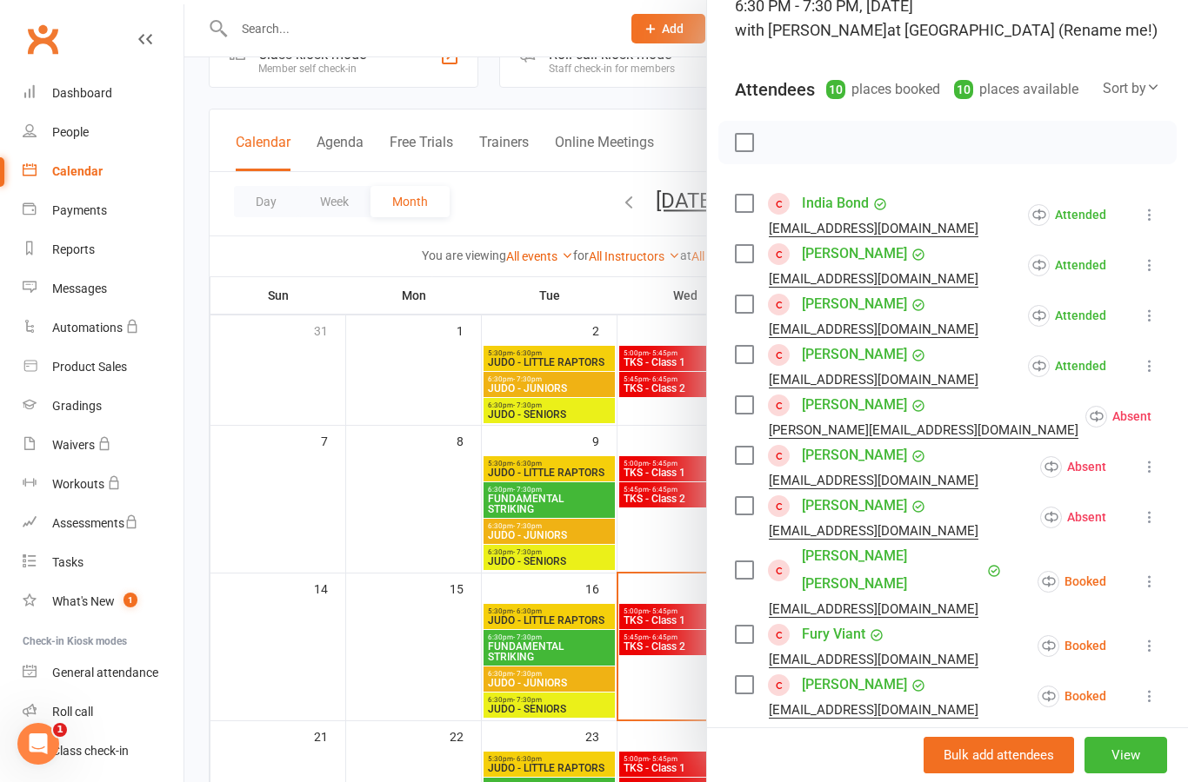
scroll to position [148, 0]
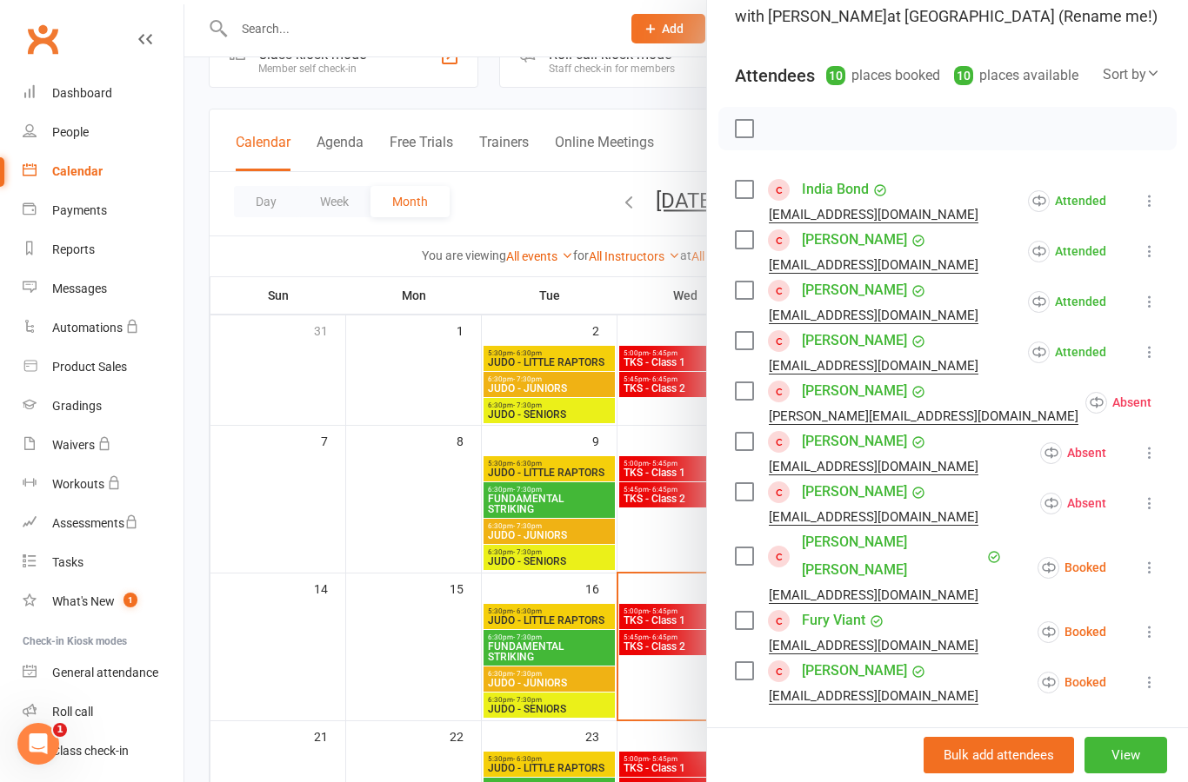
click at [1154, 560] on icon at bounding box center [1149, 567] width 17 height 17
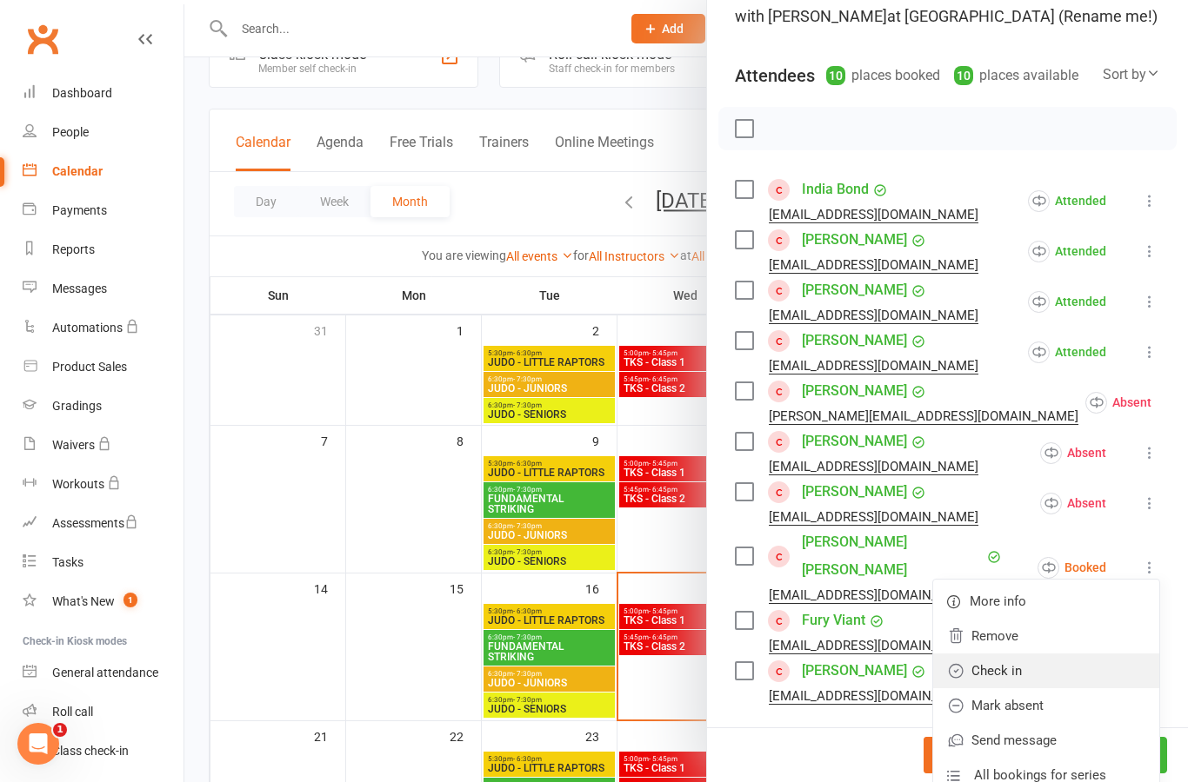
click at [1100, 662] on link "Check in" at bounding box center [1046, 671] width 226 height 35
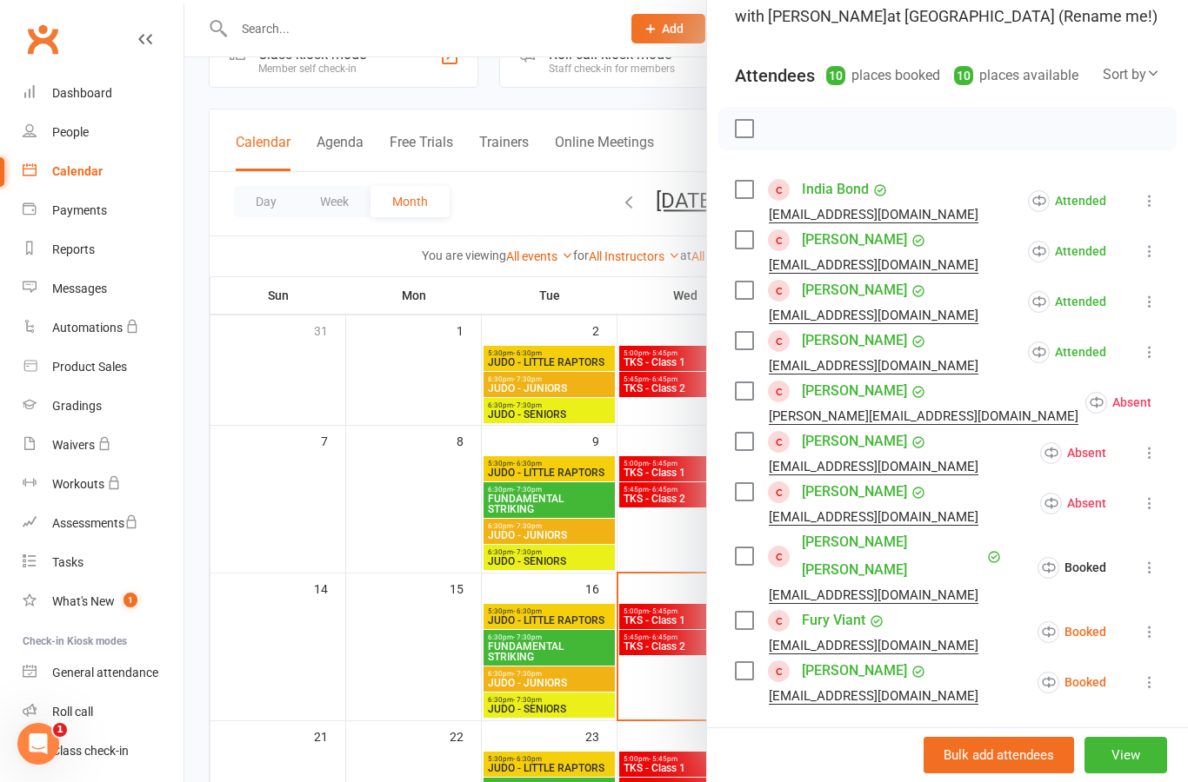
click at [1157, 623] on icon at bounding box center [1149, 631] width 17 height 17
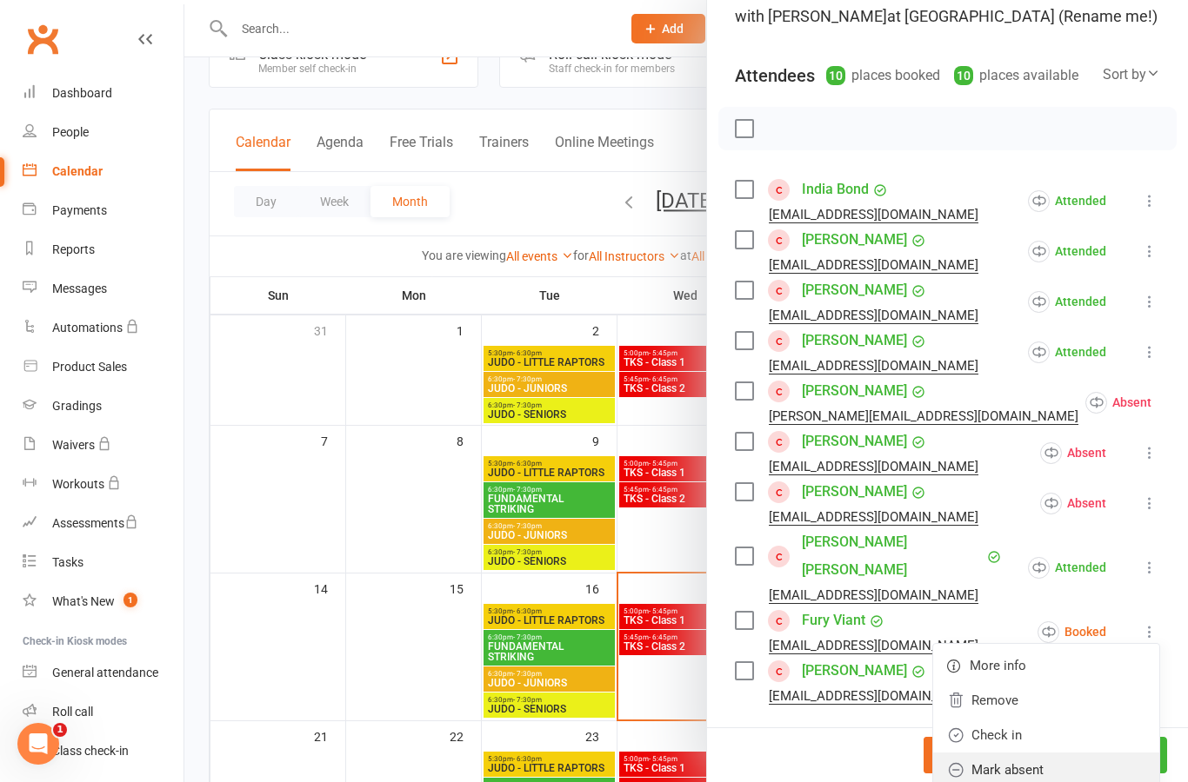
click at [1076, 753] on link "Mark absent" at bounding box center [1046, 770] width 226 height 35
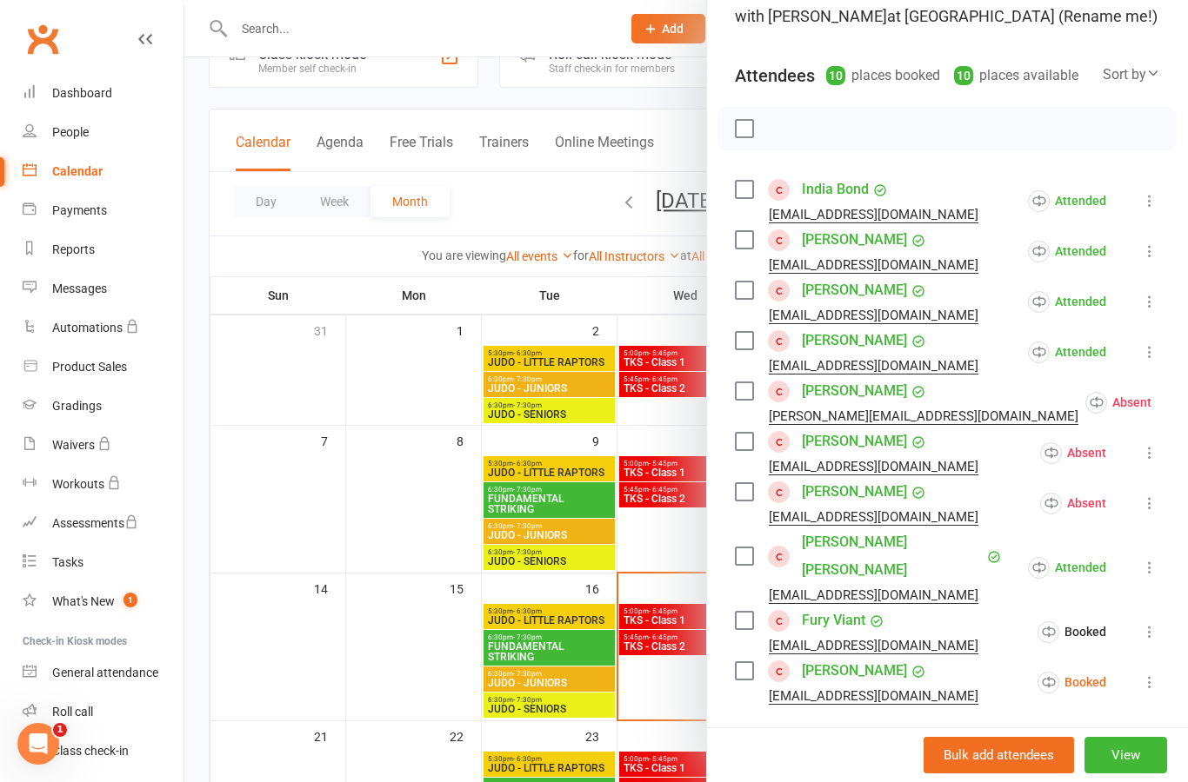
click at [1158, 674] on icon at bounding box center [1149, 682] width 17 height 17
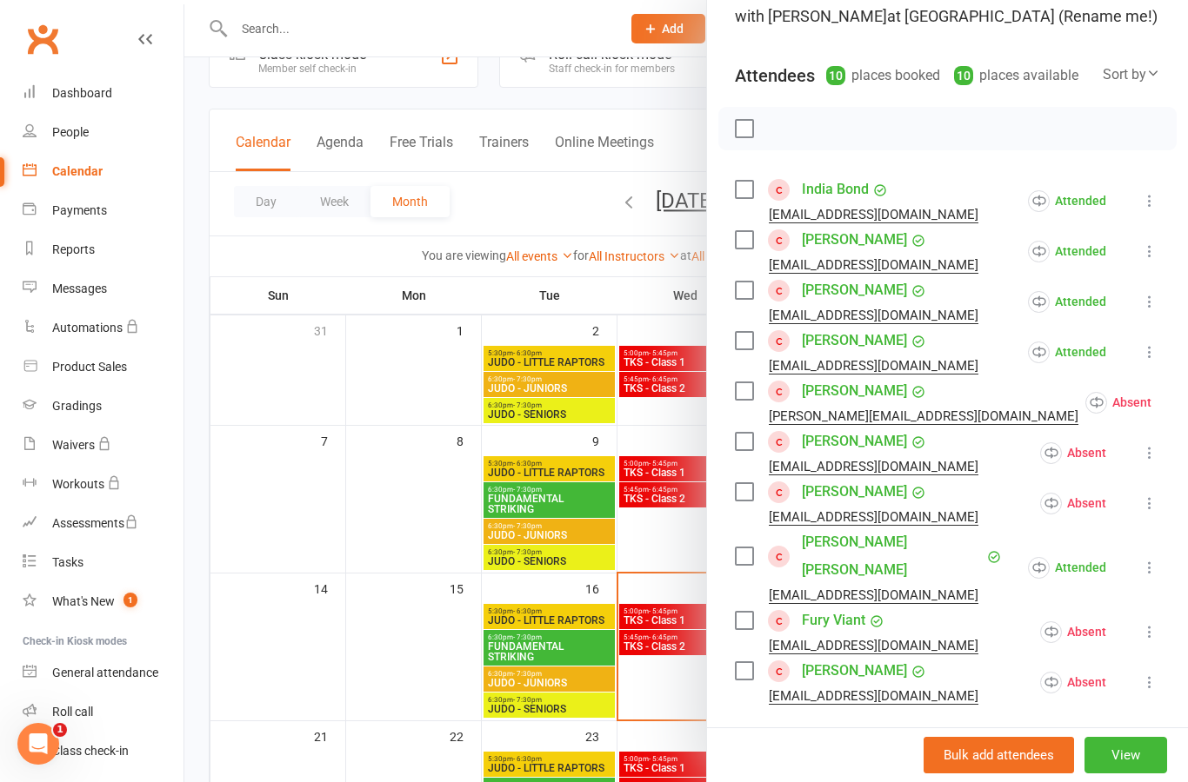
click at [375, 634] on div at bounding box center [685, 391] width 1003 height 782
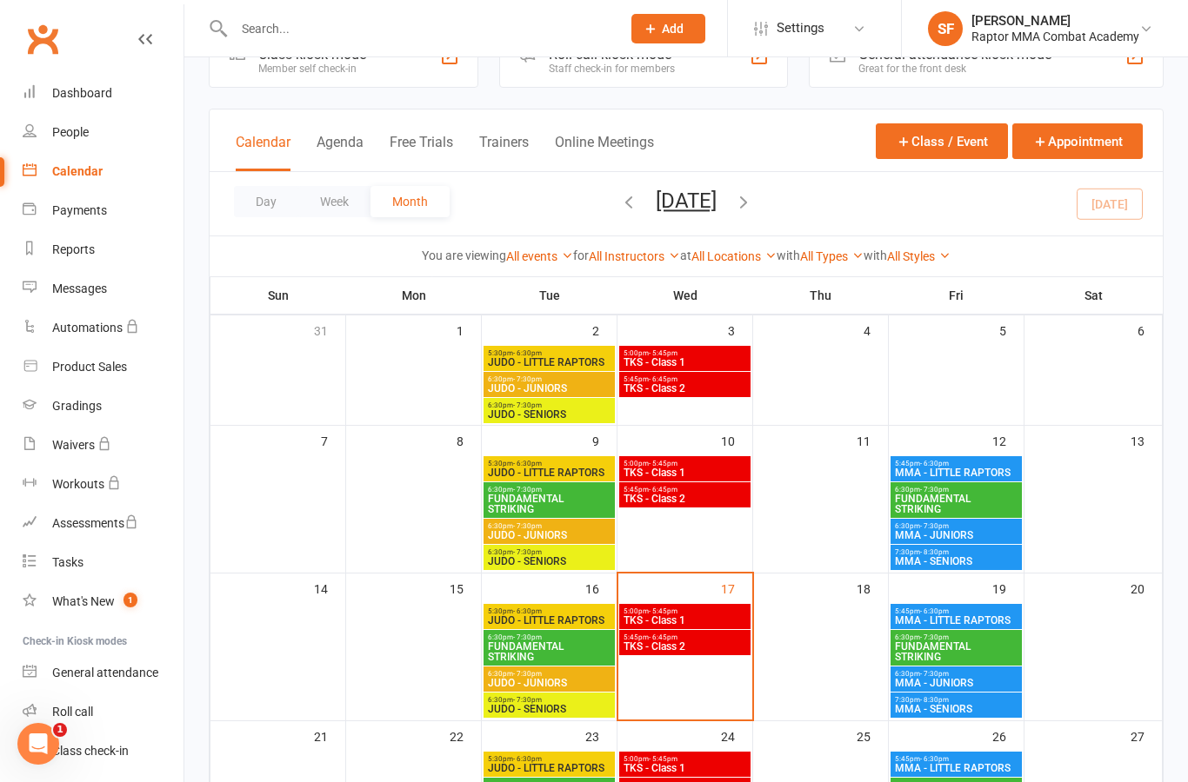
click at [999, 567] on div "7:30pm - 8:30pm MMA - SENIORS" at bounding box center [955, 557] width 131 height 25
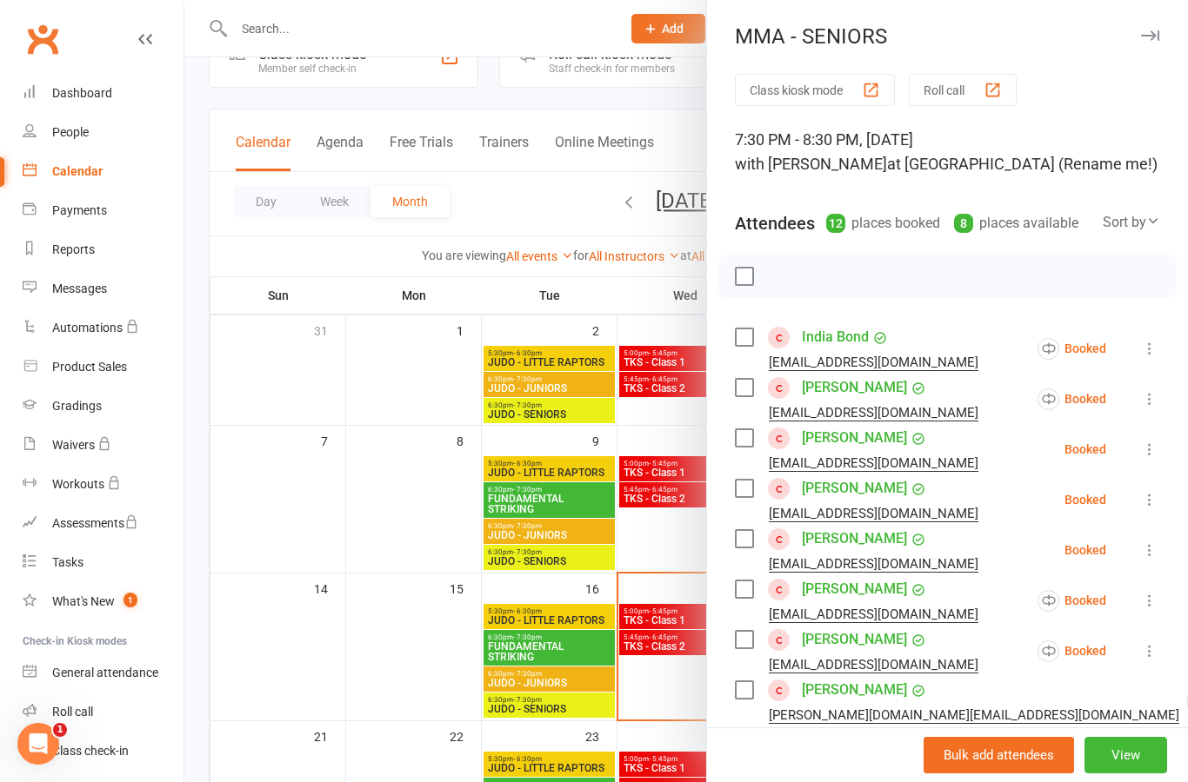
click at [1154, 346] on icon at bounding box center [1149, 348] width 17 height 17
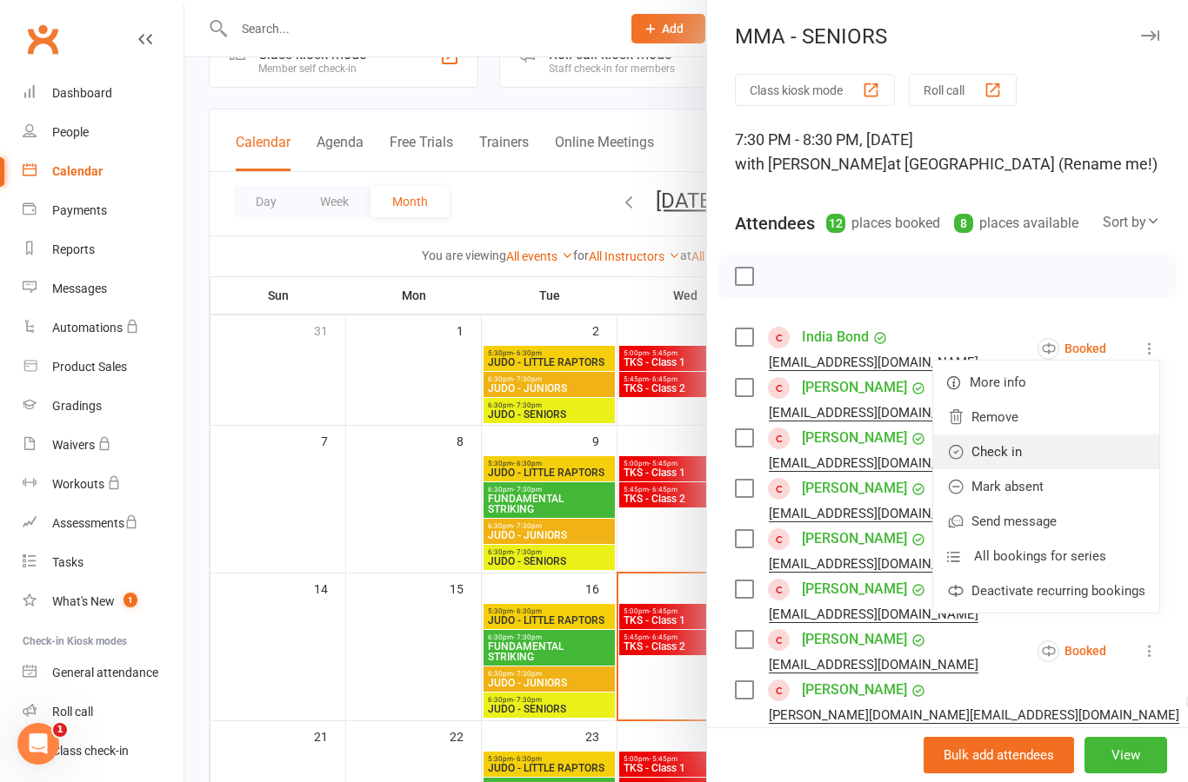
click at [1079, 456] on link "Check in" at bounding box center [1046, 452] width 226 height 35
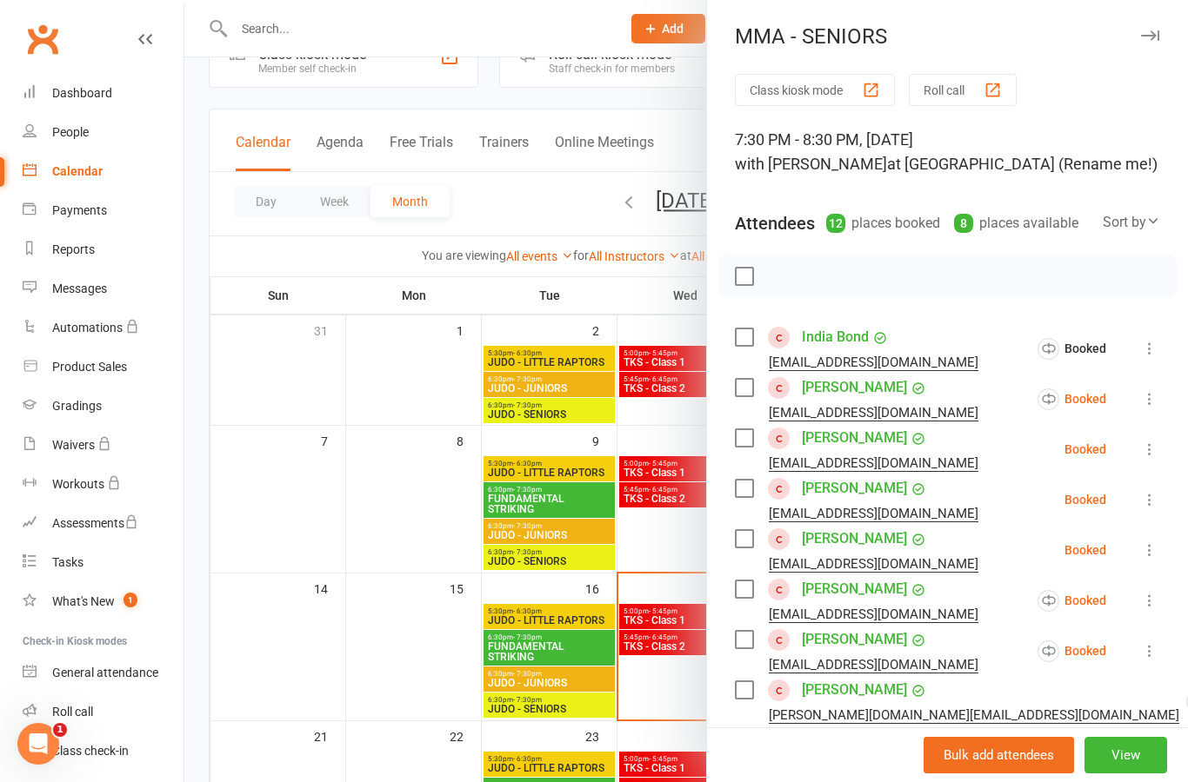
click at [1159, 401] on button at bounding box center [1149, 399] width 21 height 21
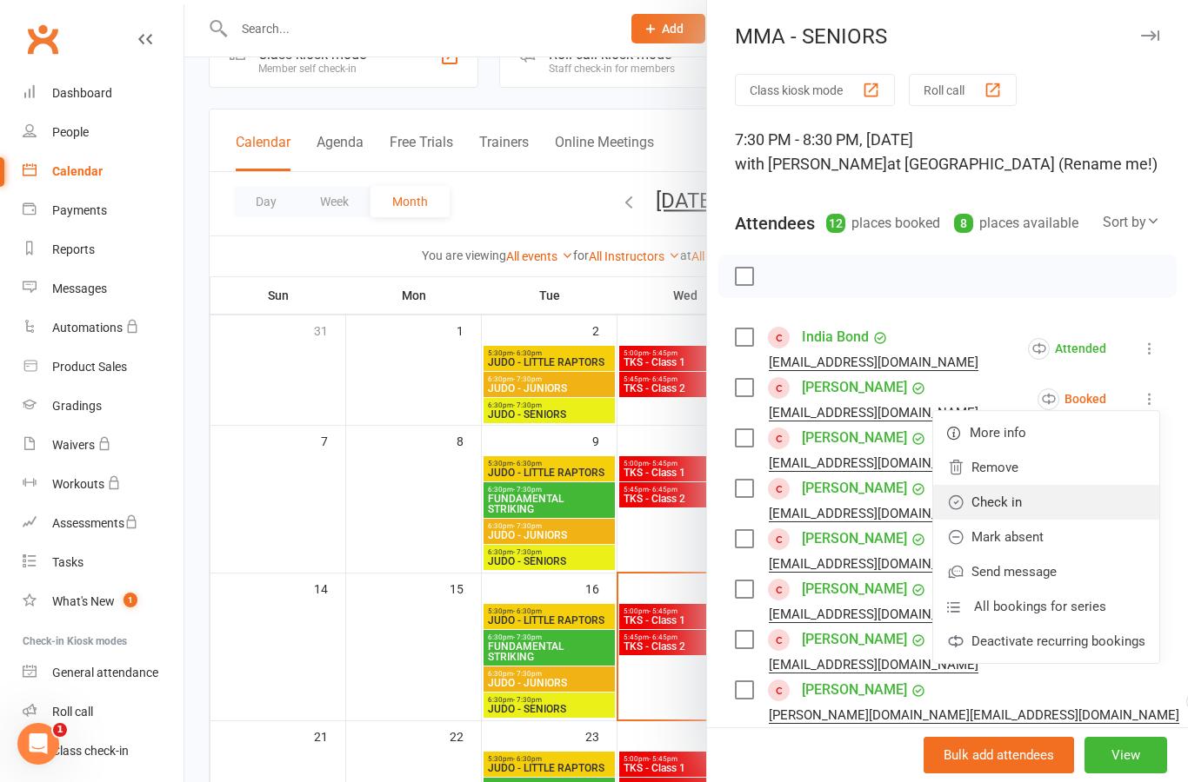
click at [1084, 504] on link "Check in" at bounding box center [1046, 502] width 226 height 35
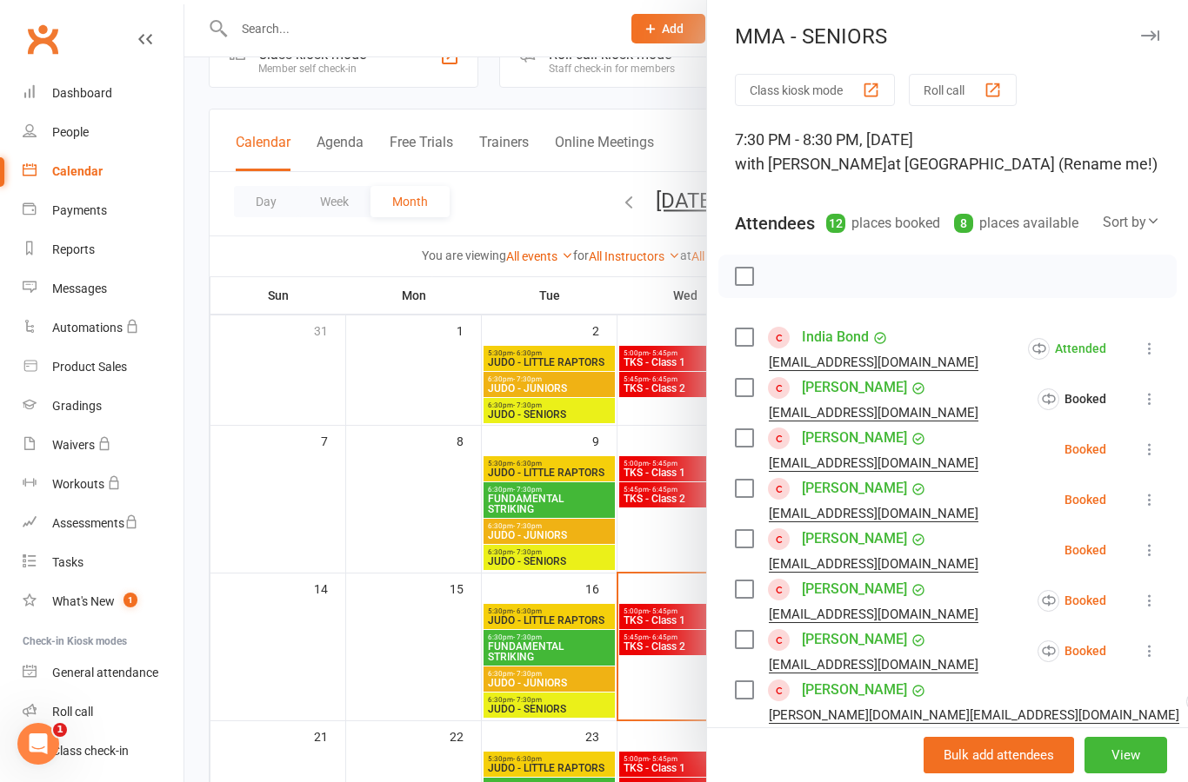
click at [1155, 456] on icon at bounding box center [1149, 449] width 17 height 17
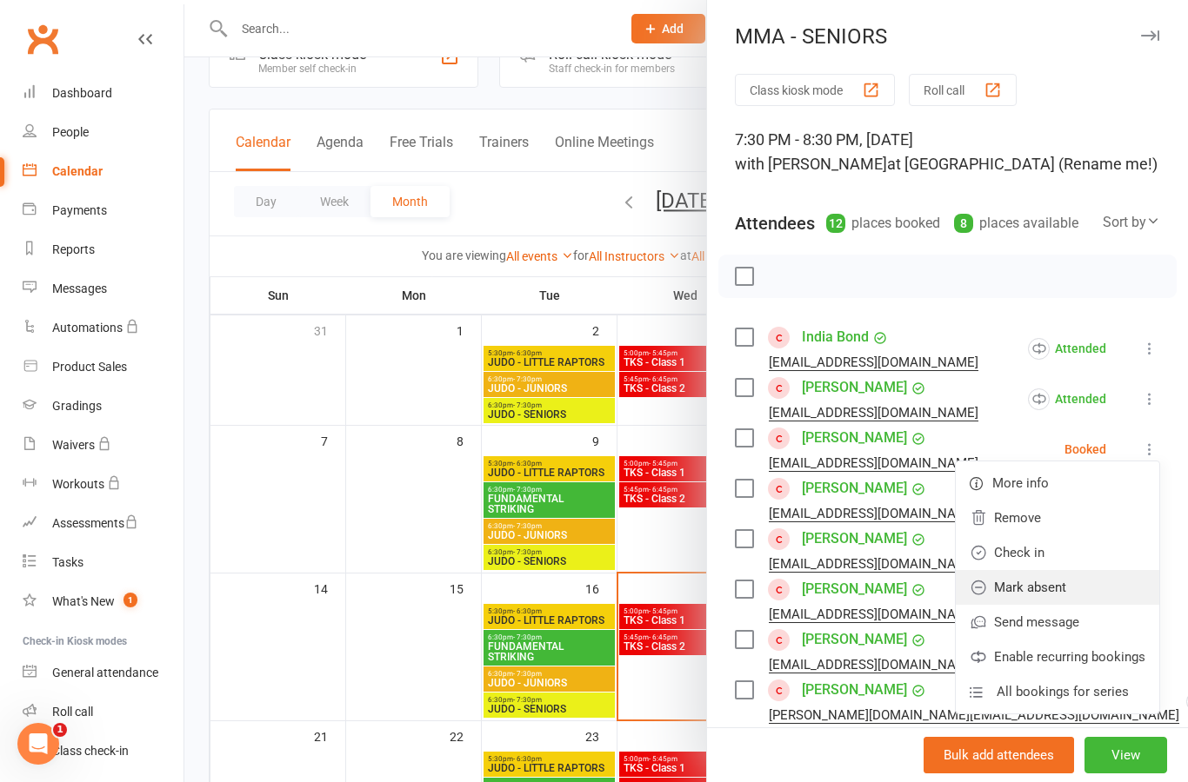
click at [1093, 596] on link "Mark absent" at bounding box center [1056, 587] width 203 height 35
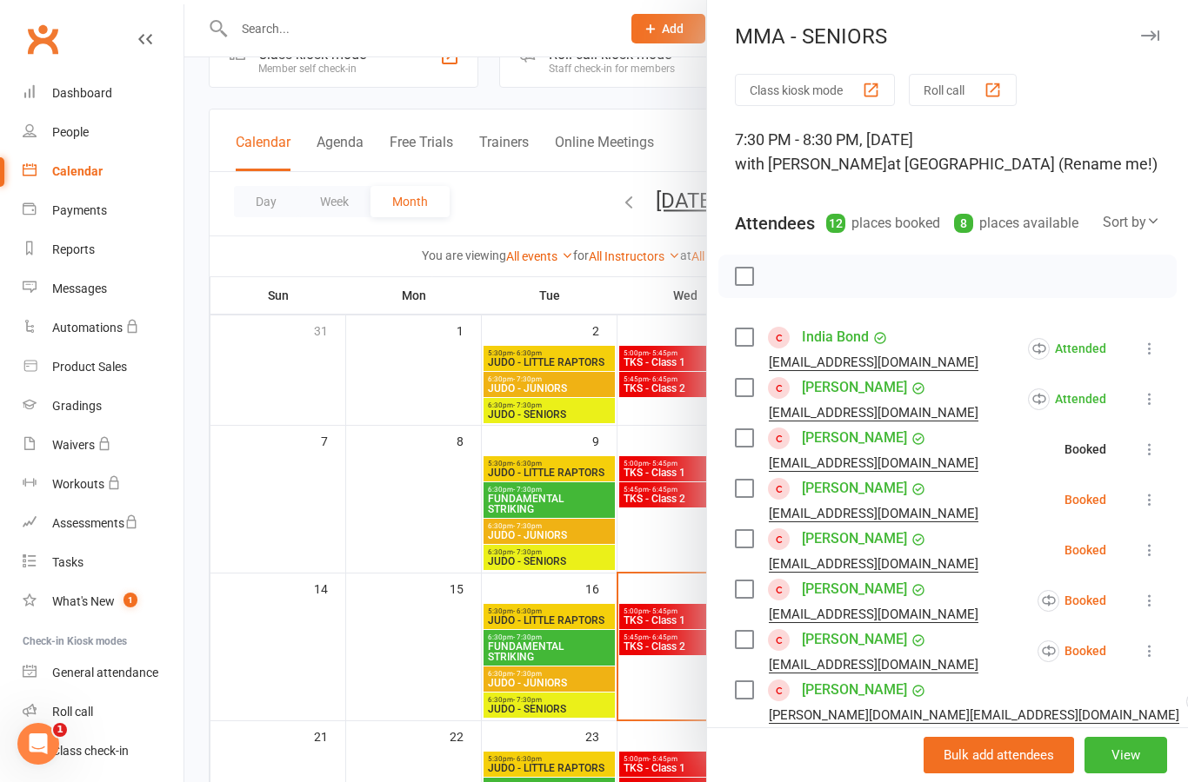
click at [1144, 509] on icon at bounding box center [1149, 499] width 17 height 17
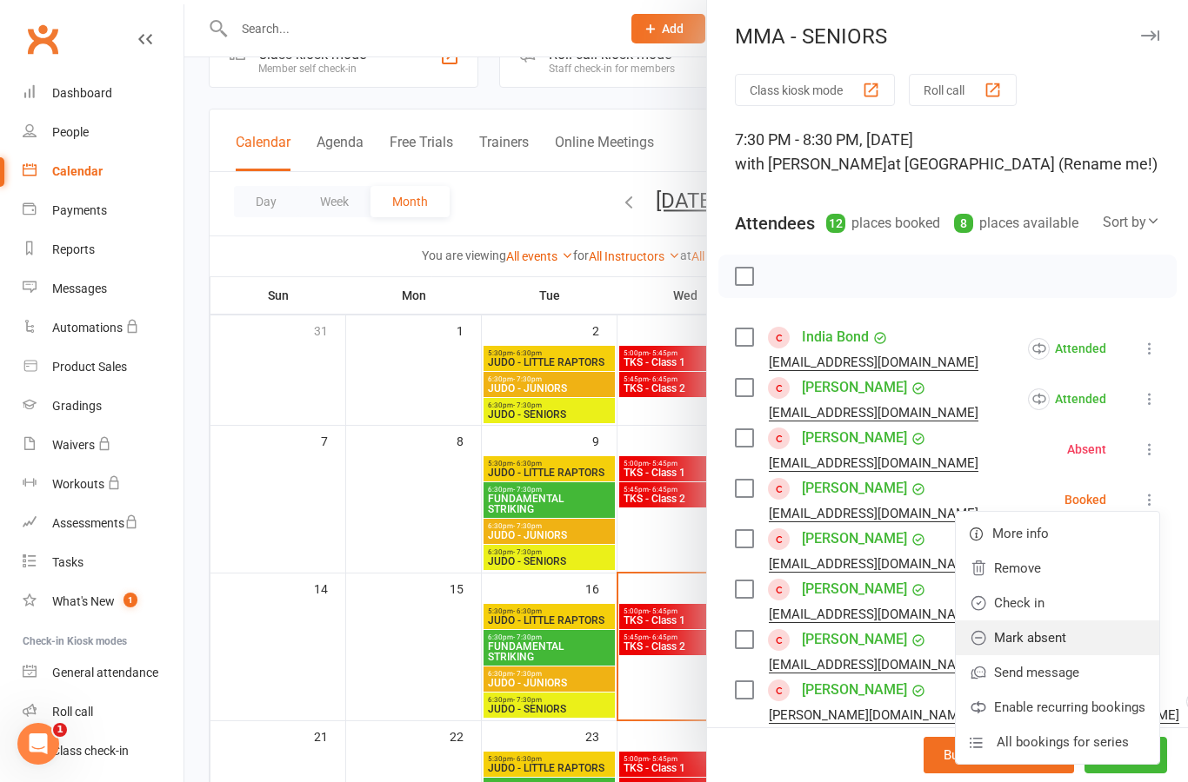
click at [1088, 641] on link "Mark absent" at bounding box center [1056, 638] width 203 height 35
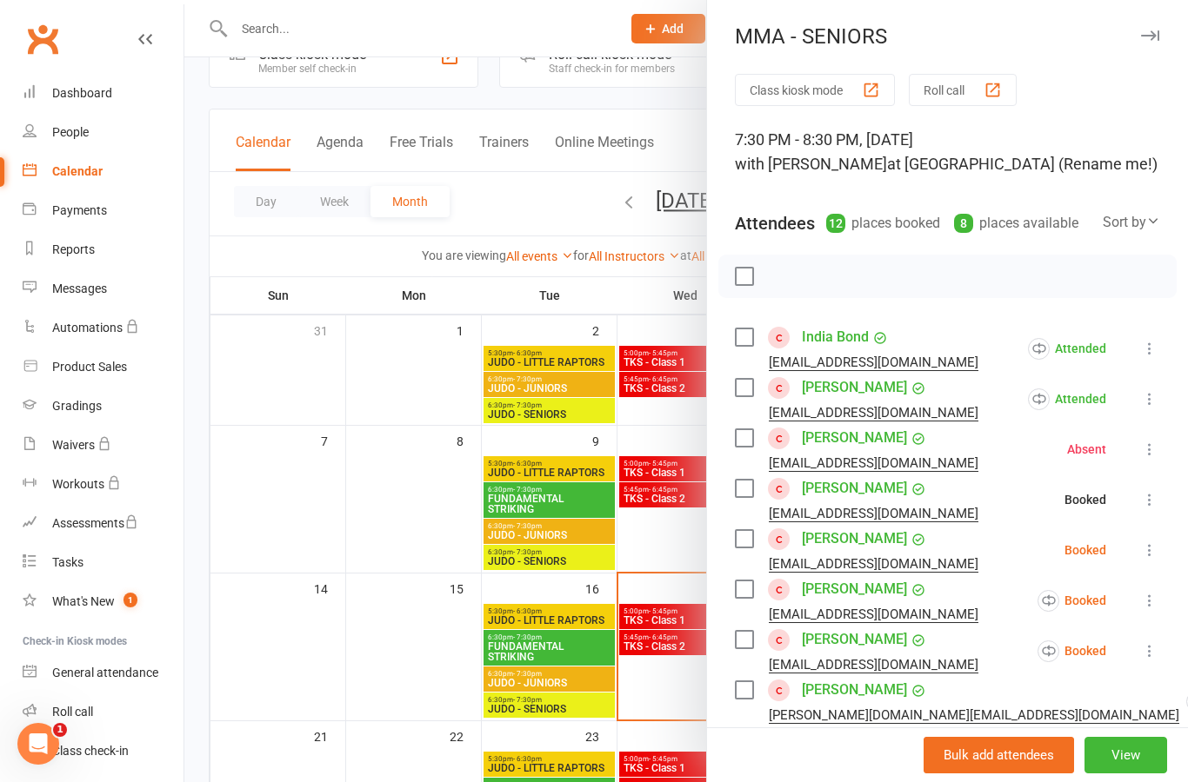
click at [1146, 559] on icon at bounding box center [1149, 550] width 17 height 17
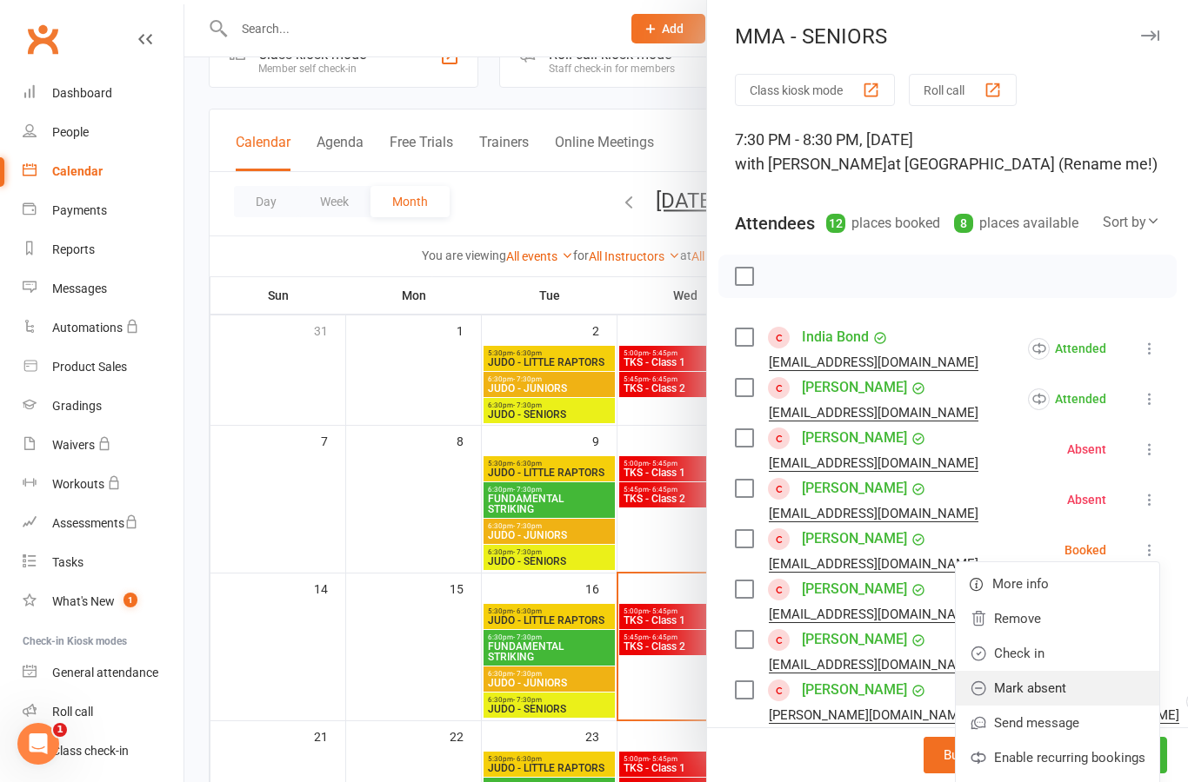
click at [1095, 687] on link "Mark absent" at bounding box center [1056, 688] width 203 height 35
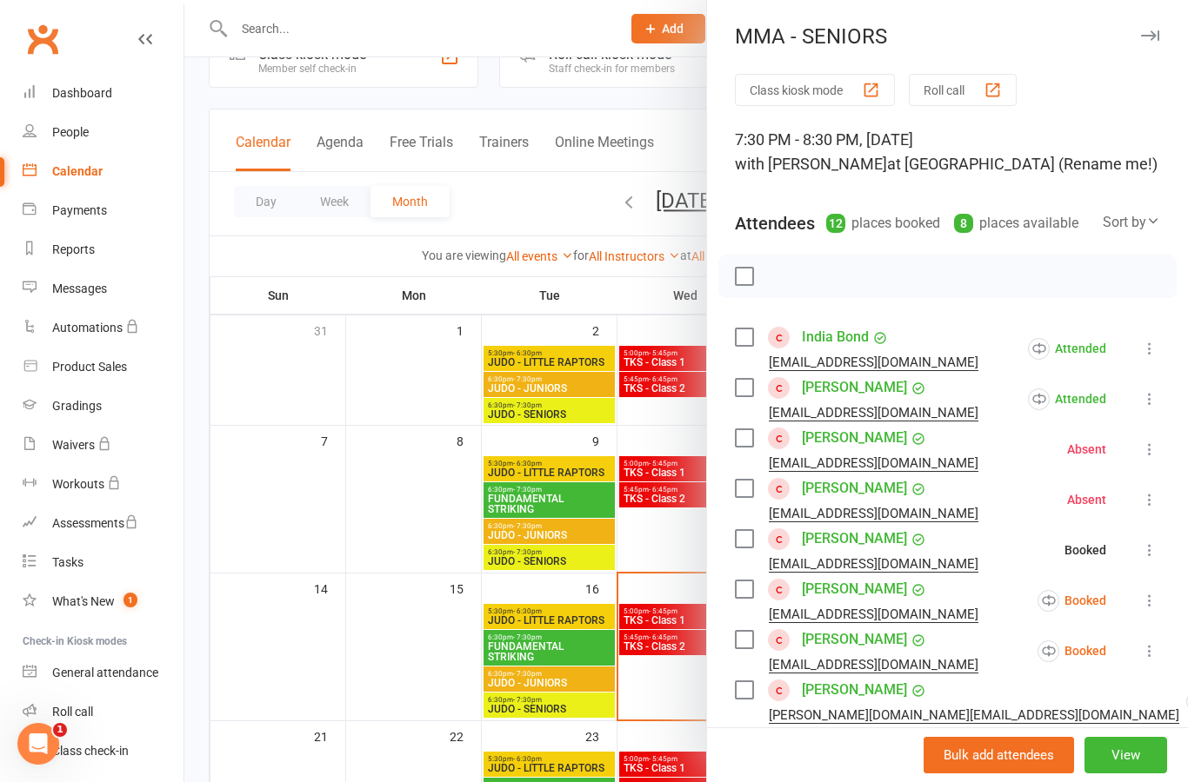
click at [1151, 607] on icon at bounding box center [1149, 600] width 17 height 17
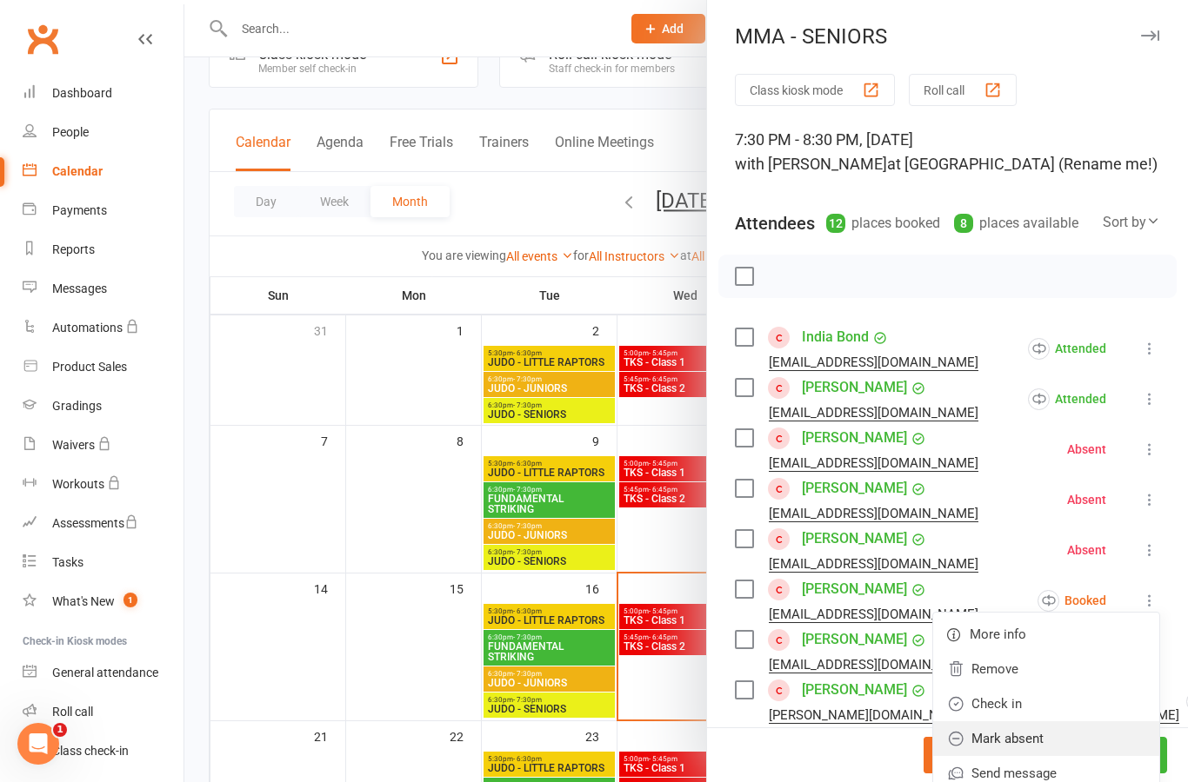
click at [1076, 735] on link "Mark absent" at bounding box center [1046, 739] width 226 height 35
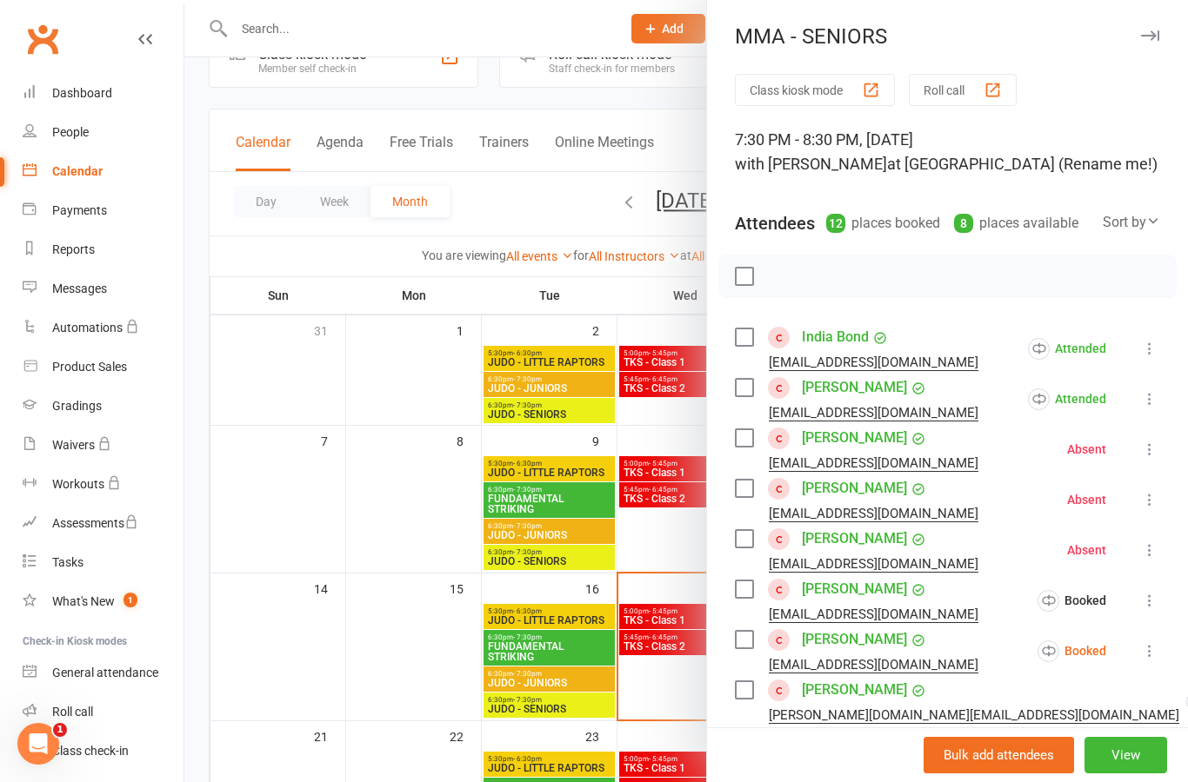
click at [1157, 657] on icon at bounding box center [1149, 650] width 17 height 17
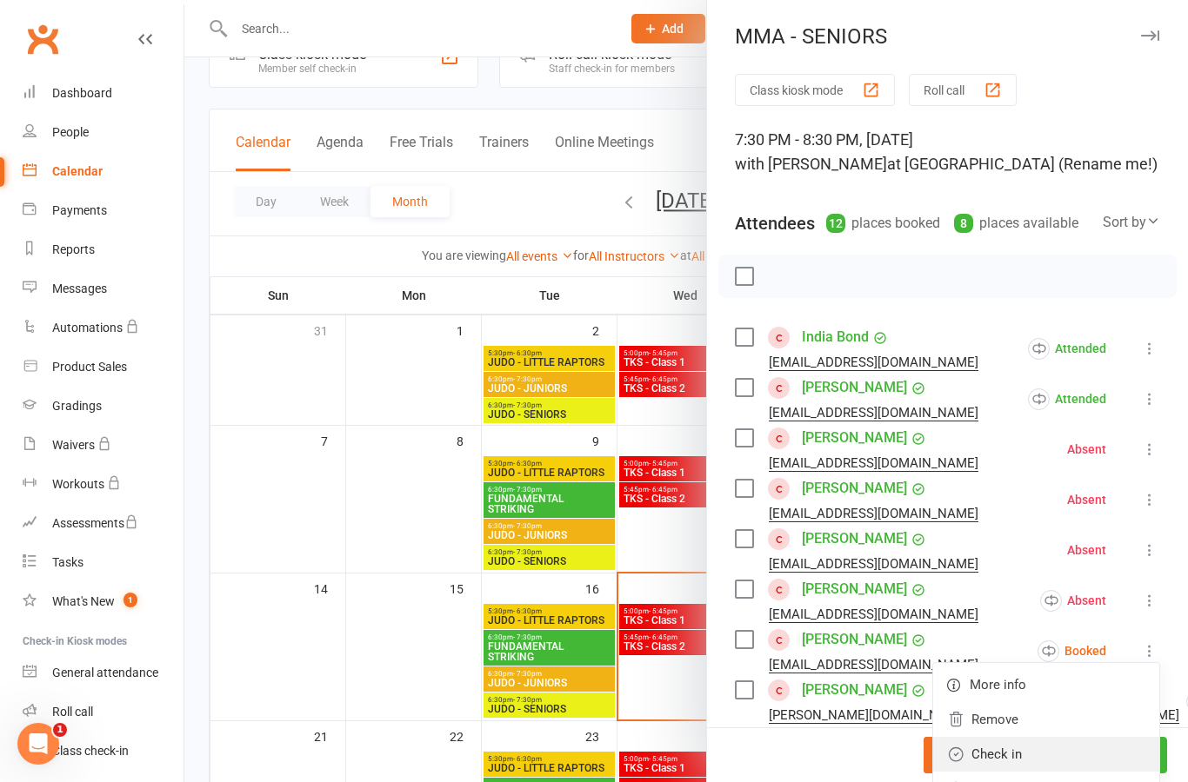
click at [1083, 756] on link "Check in" at bounding box center [1046, 754] width 226 height 35
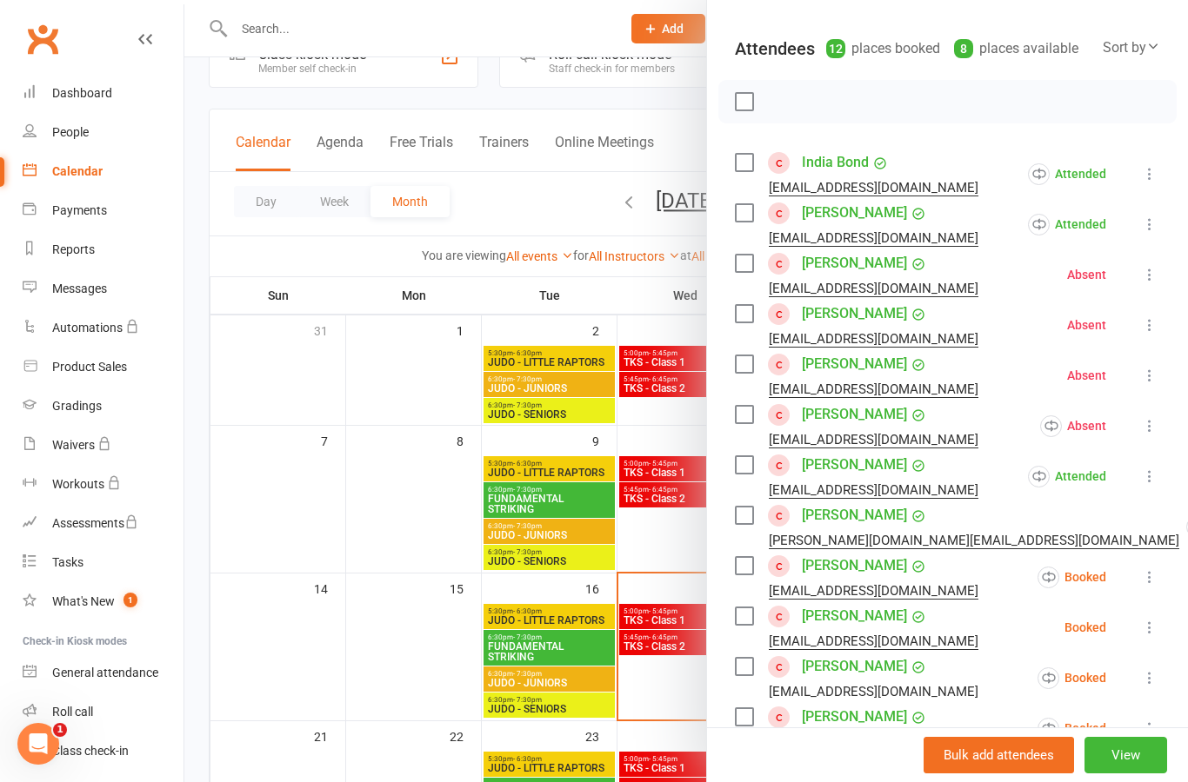
scroll to position [179, 0]
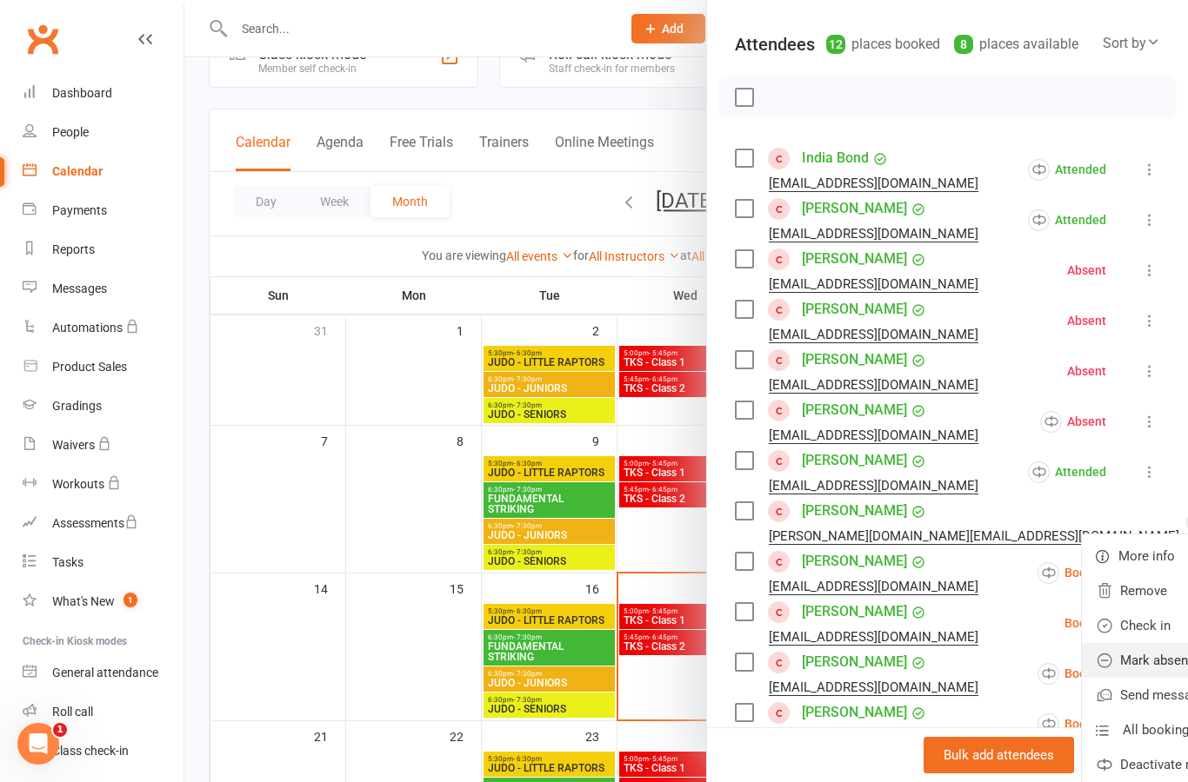
click at [1087, 661] on link "Mark absent" at bounding box center [1194, 660] width 226 height 35
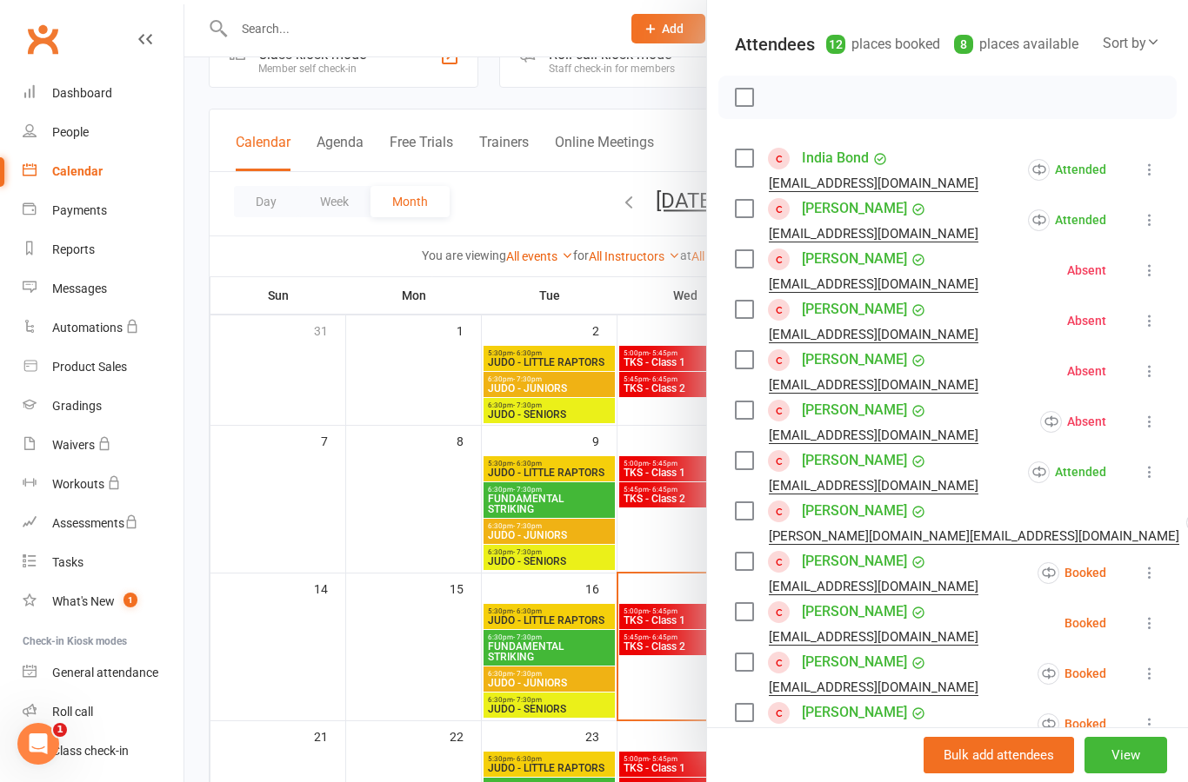
click at [1155, 582] on button at bounding box center [1149, 572] width 21 height 21
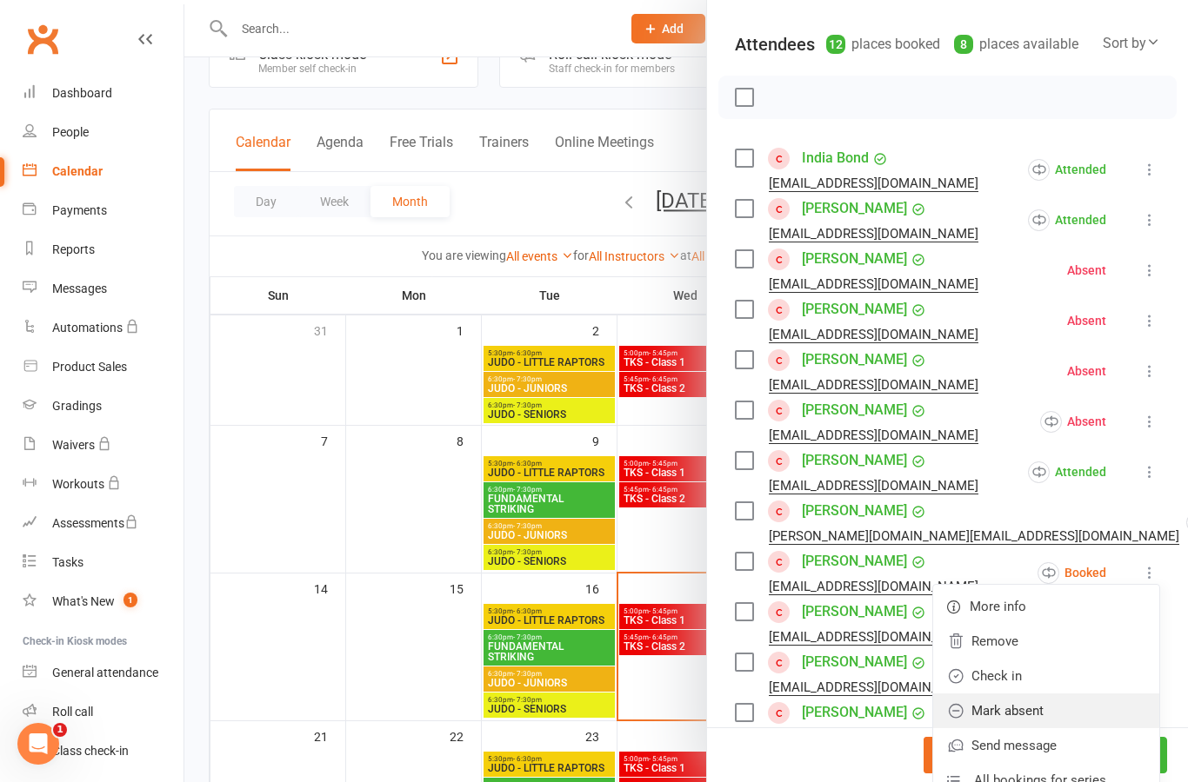
click at [1086, 711] on link "Mark absent" at bounding box center [1046, 711] width 226 height 35
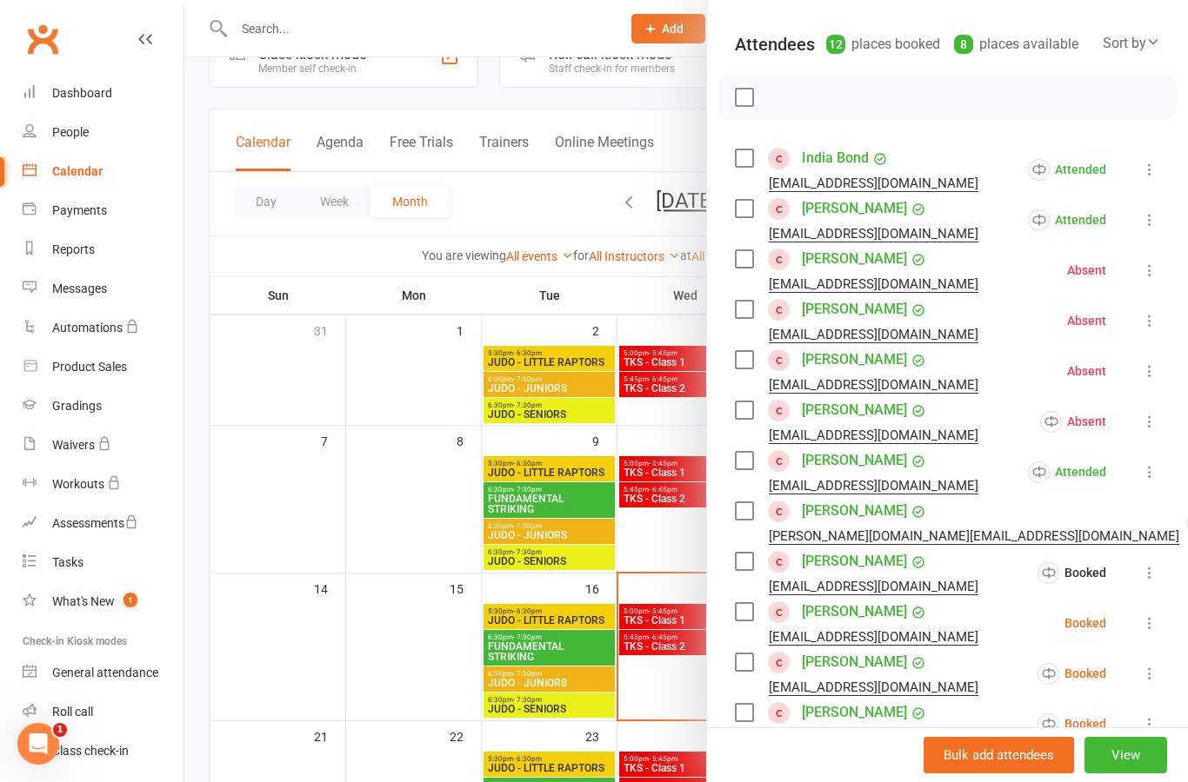
click at [1157, 618] on icon at bounding box center [1149, 623] width 17 height 17
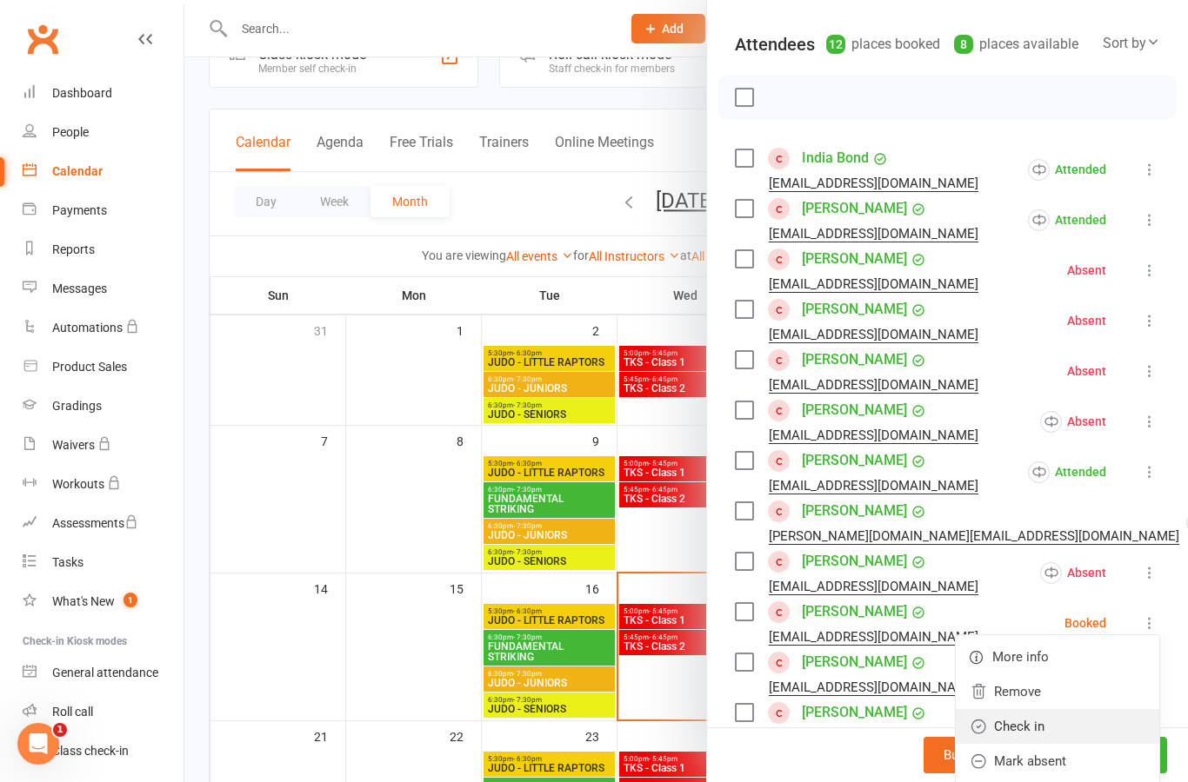
click at [1095, 723] on link "Check in" at bounding box center [1056, 726] width 203 height 35
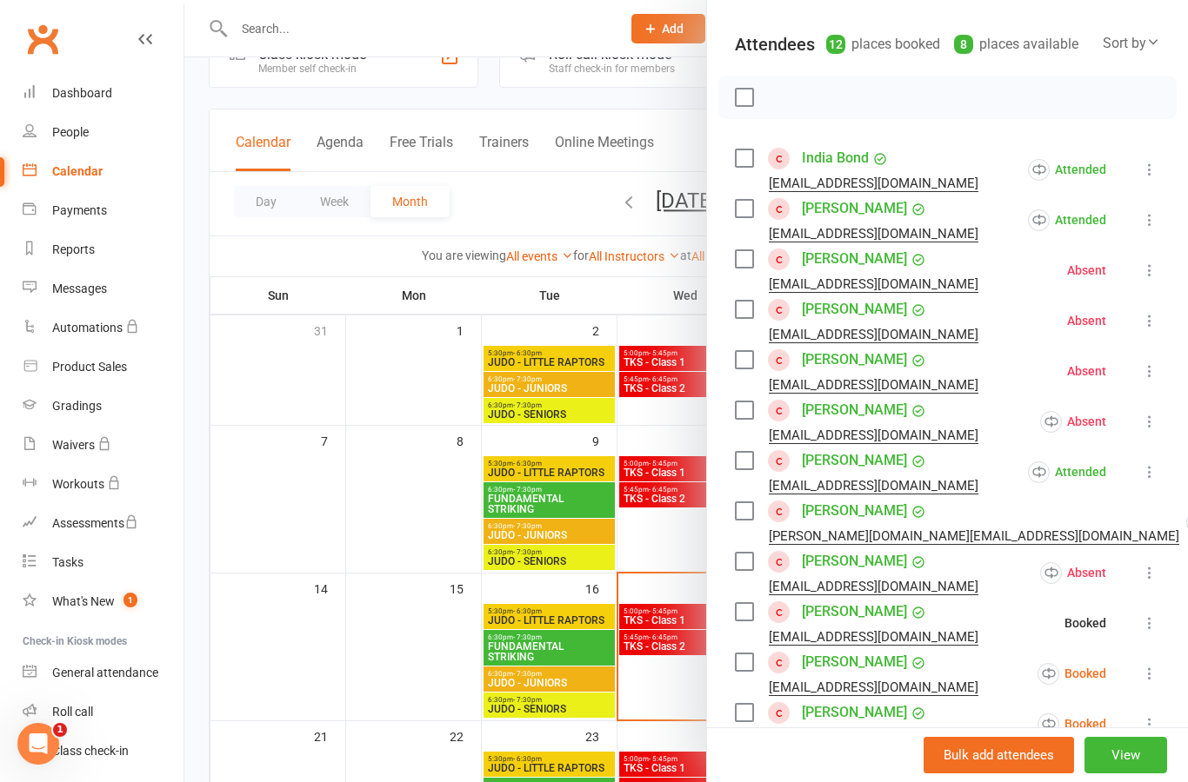
click at [1152, 682] on icon at bounding box center [1149, 673] width 17 height 17
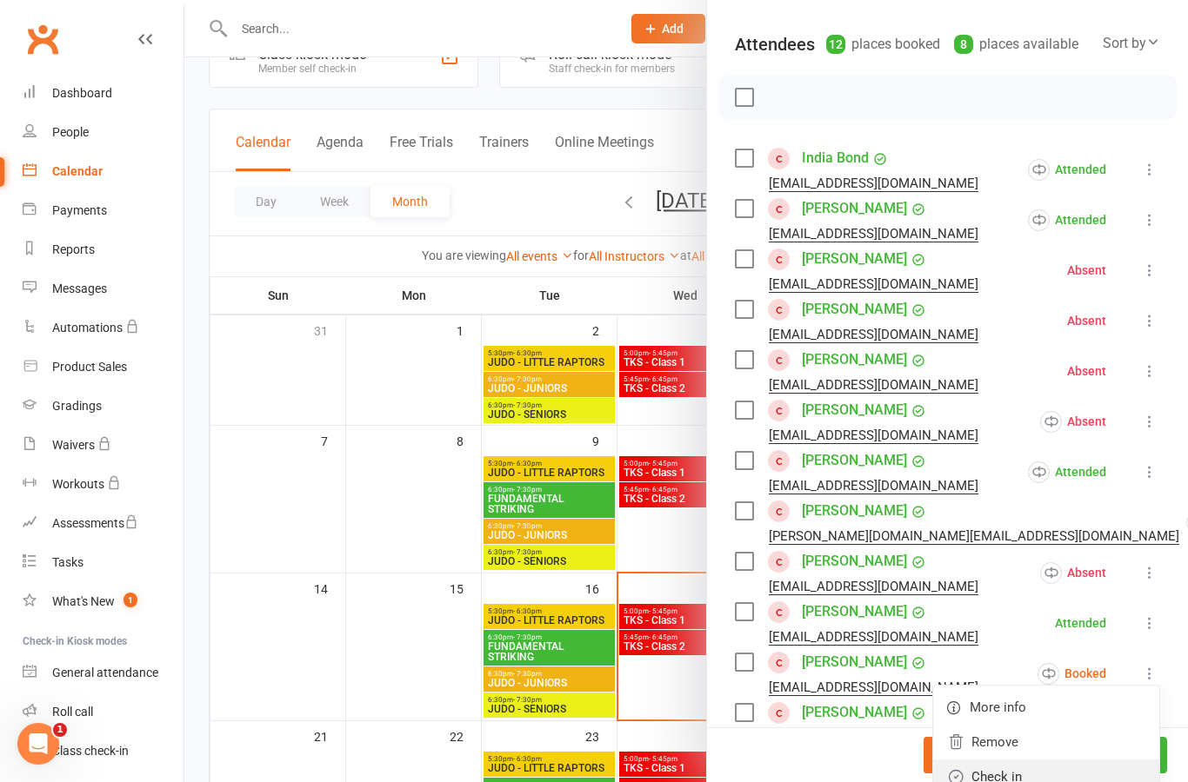
click at [1068, 779] on link "Check in" at bounding box center [1046, 777] width 226 height 35
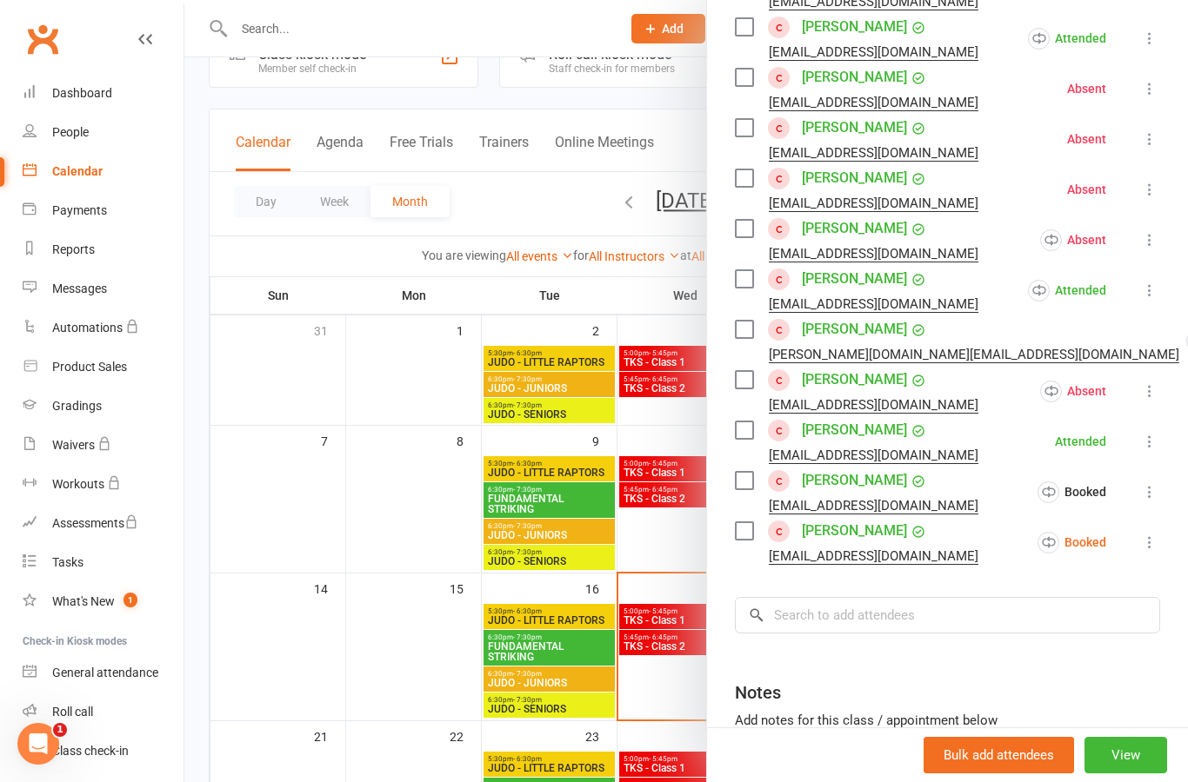
scroll to position [363, 0]
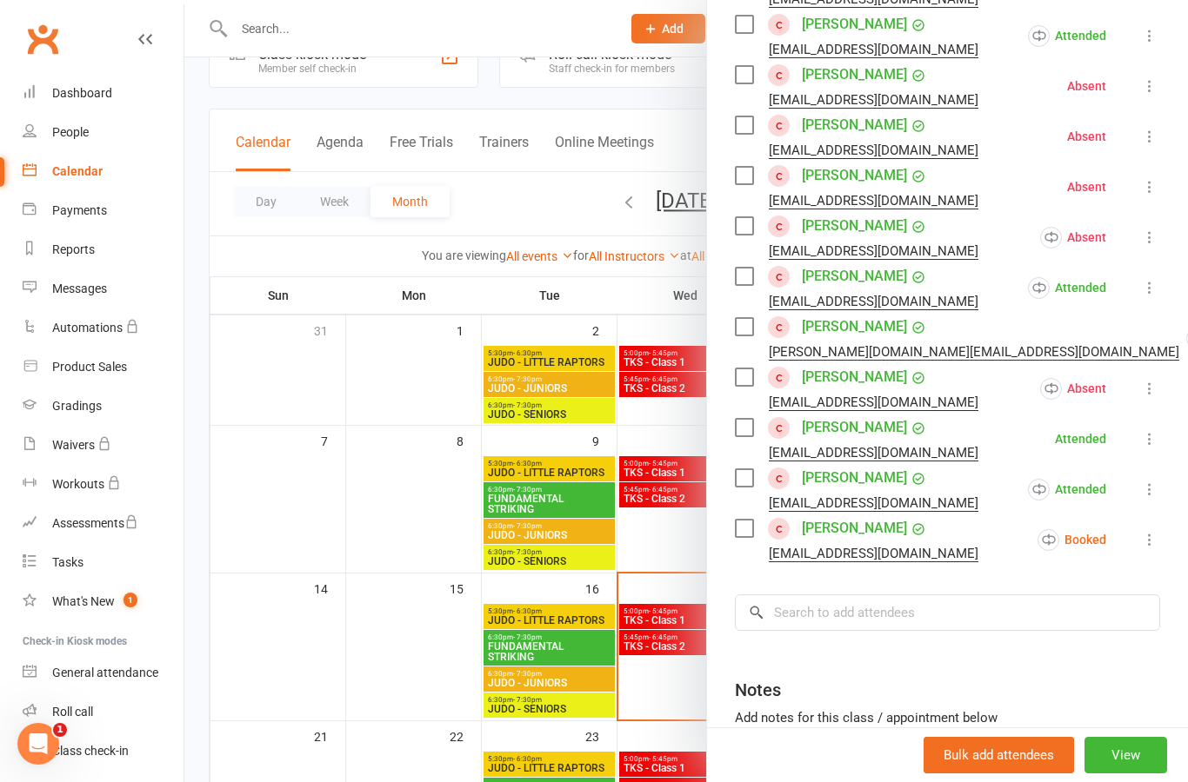
click at [1157, 542] on icon at bounding box center [1149, 539] width 17 height 17
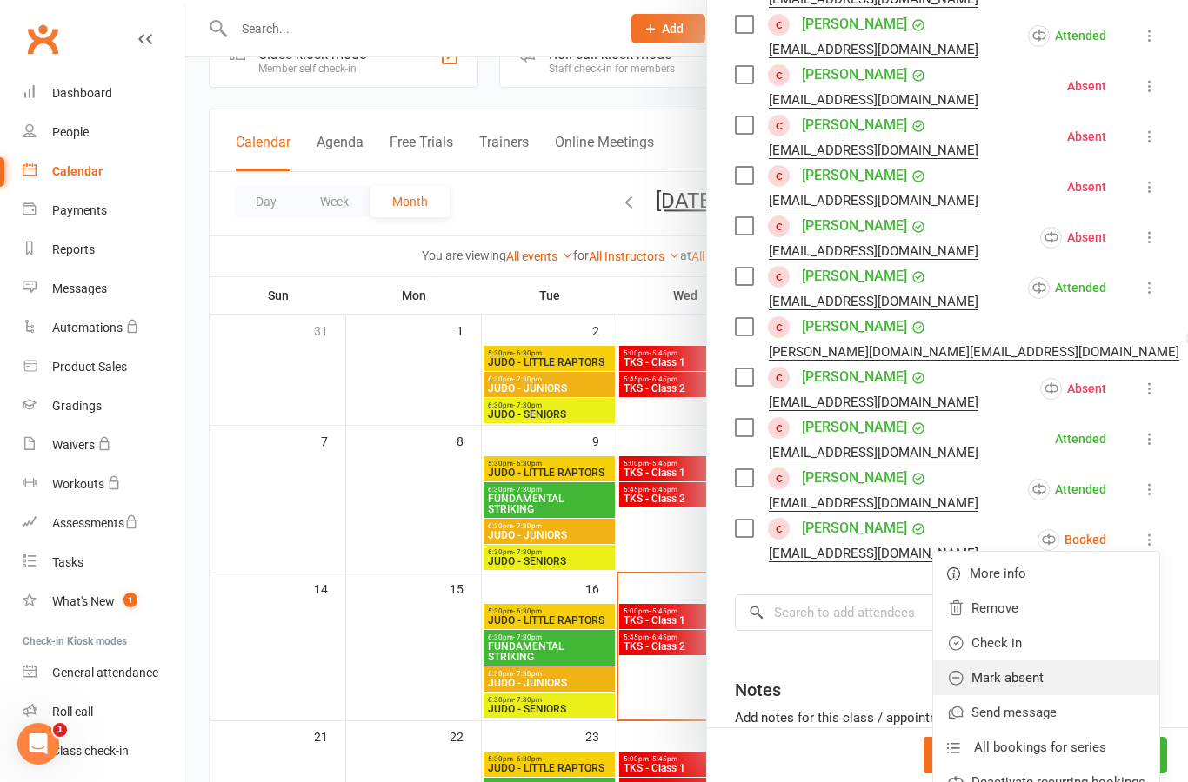
click at [1105, 679] on link "Mark absent" at bounding box center [1046, 678] width 226 height 35
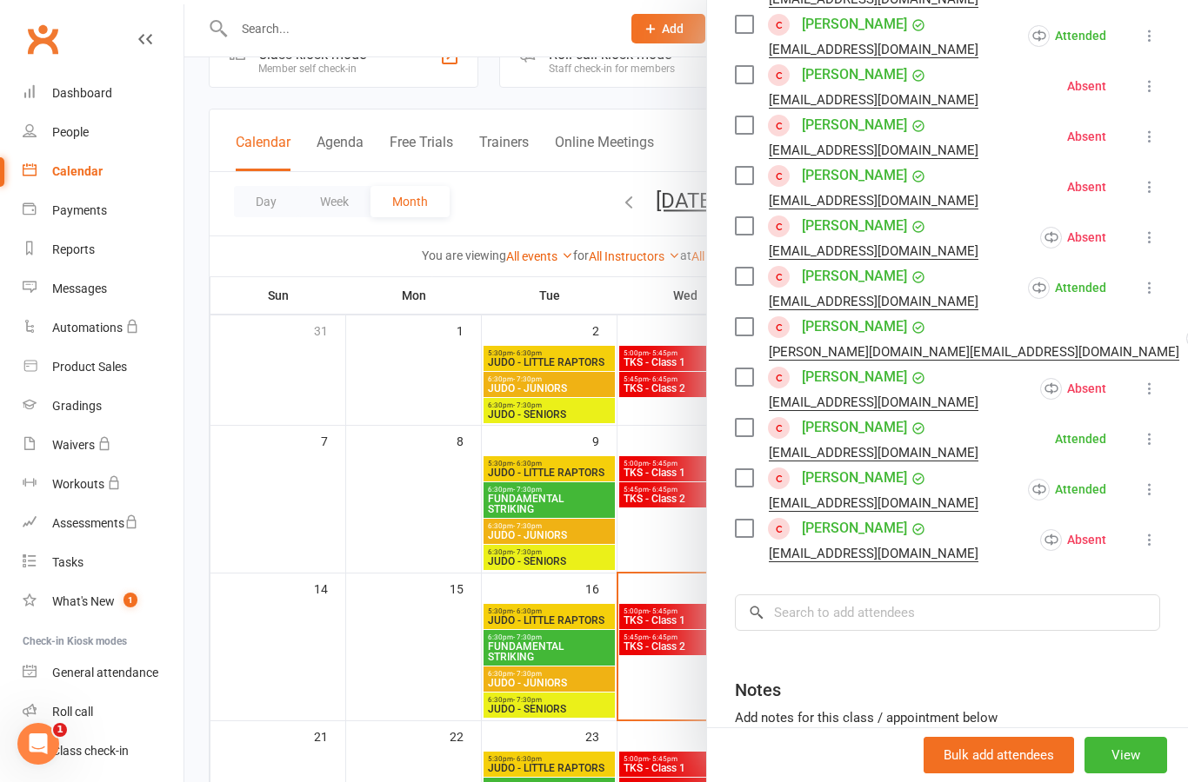
click at [443, 496] on div at bounding box center [685, 391] width 1003 height 782
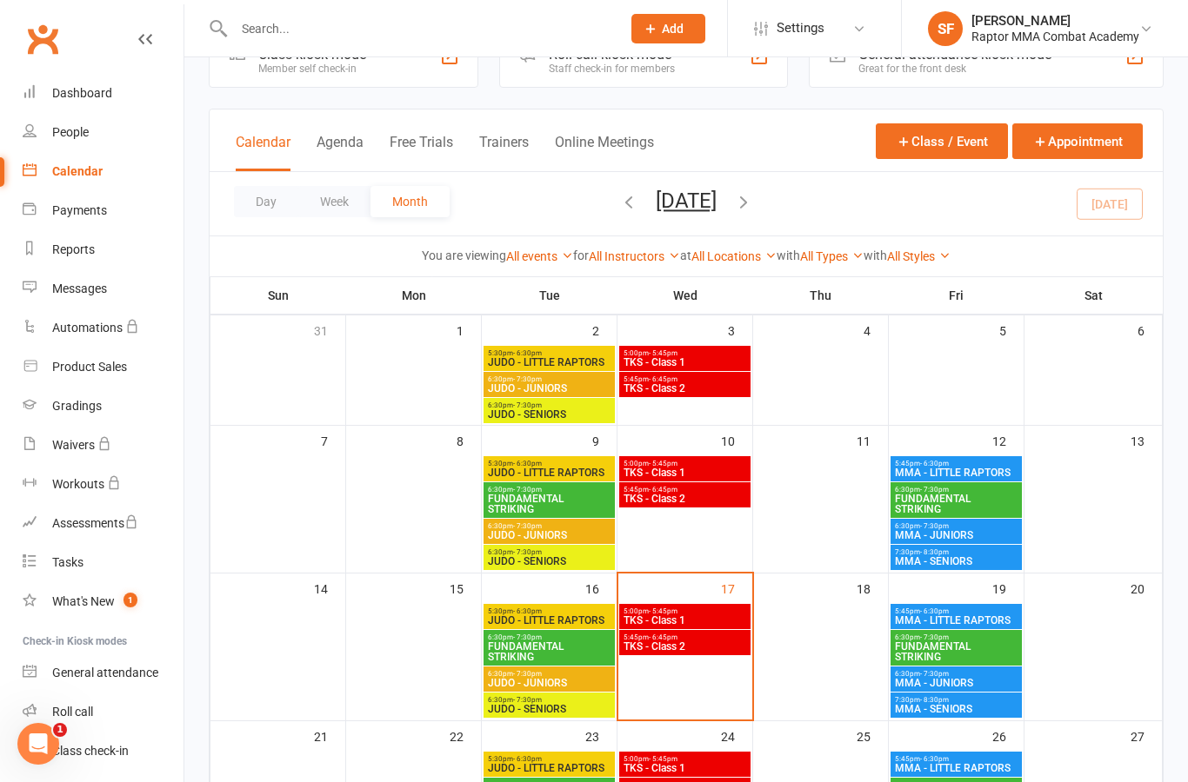
click at [577, 623] on span "JUDO - LITTLE RAPTORS" at bounding box center [549, 621] width 124 height 10
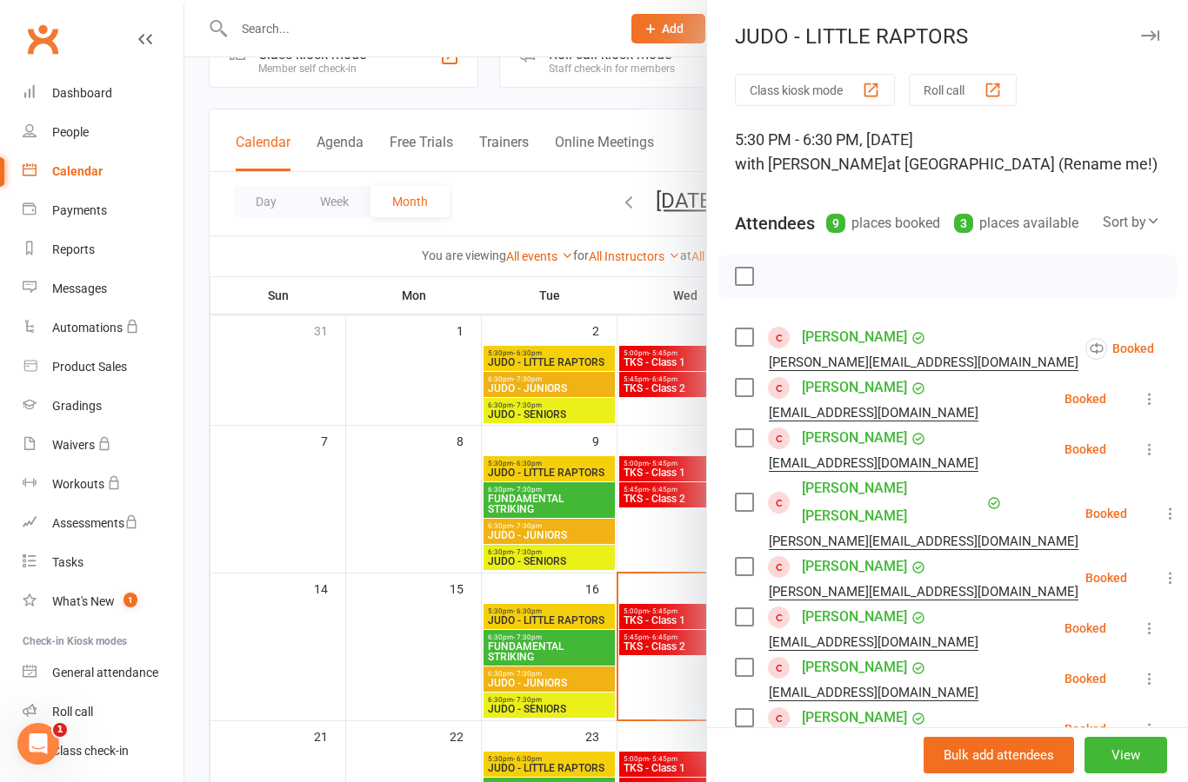
click at [1187, 357] on icon at bounding box center [1196, 348] width 17 height 17
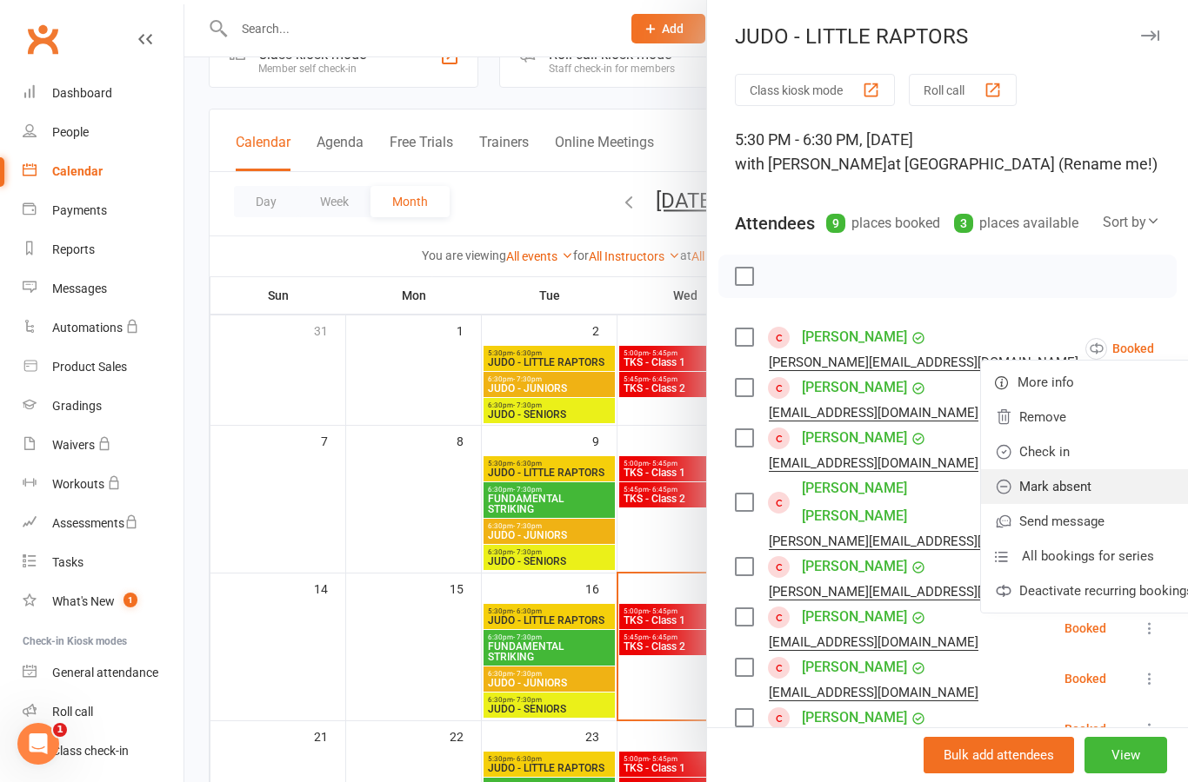
click at [1080, 496] on link "Mark absent" at bounding box center [1094, 486] width 226 height 35
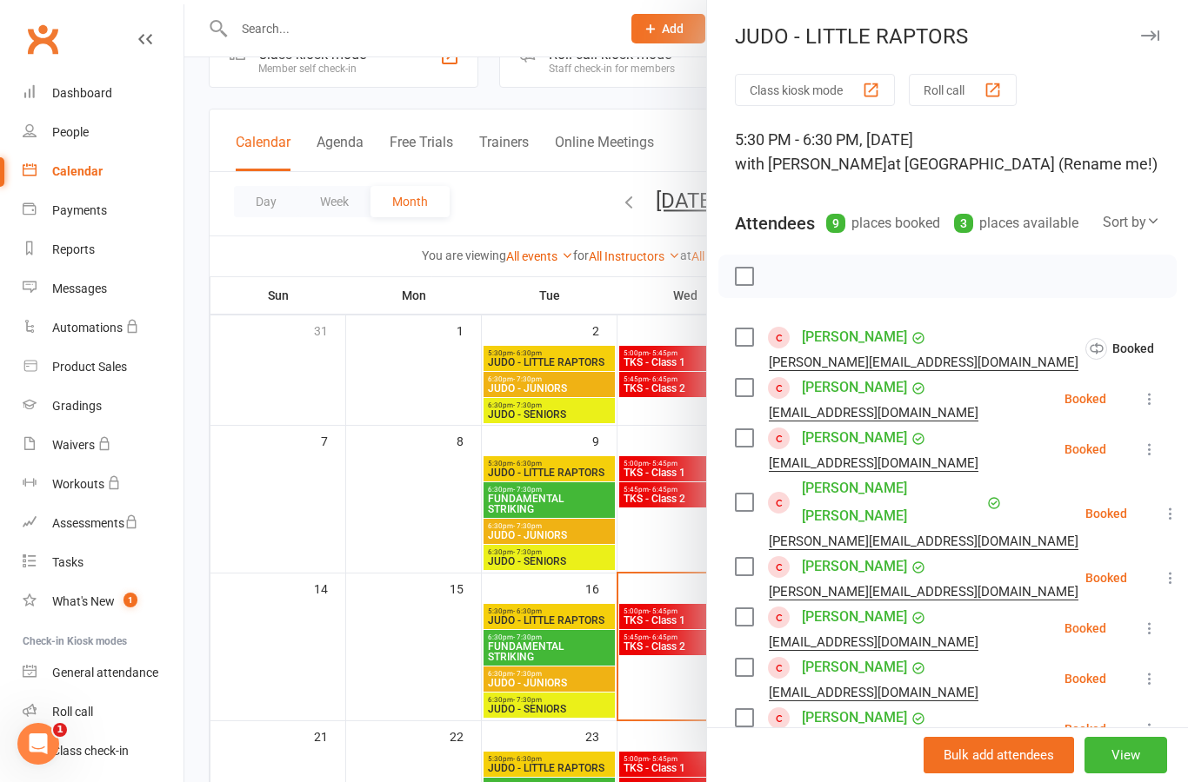
click at [1157, 401] on icon at bounding box center [1149, 398] width 17 height 17
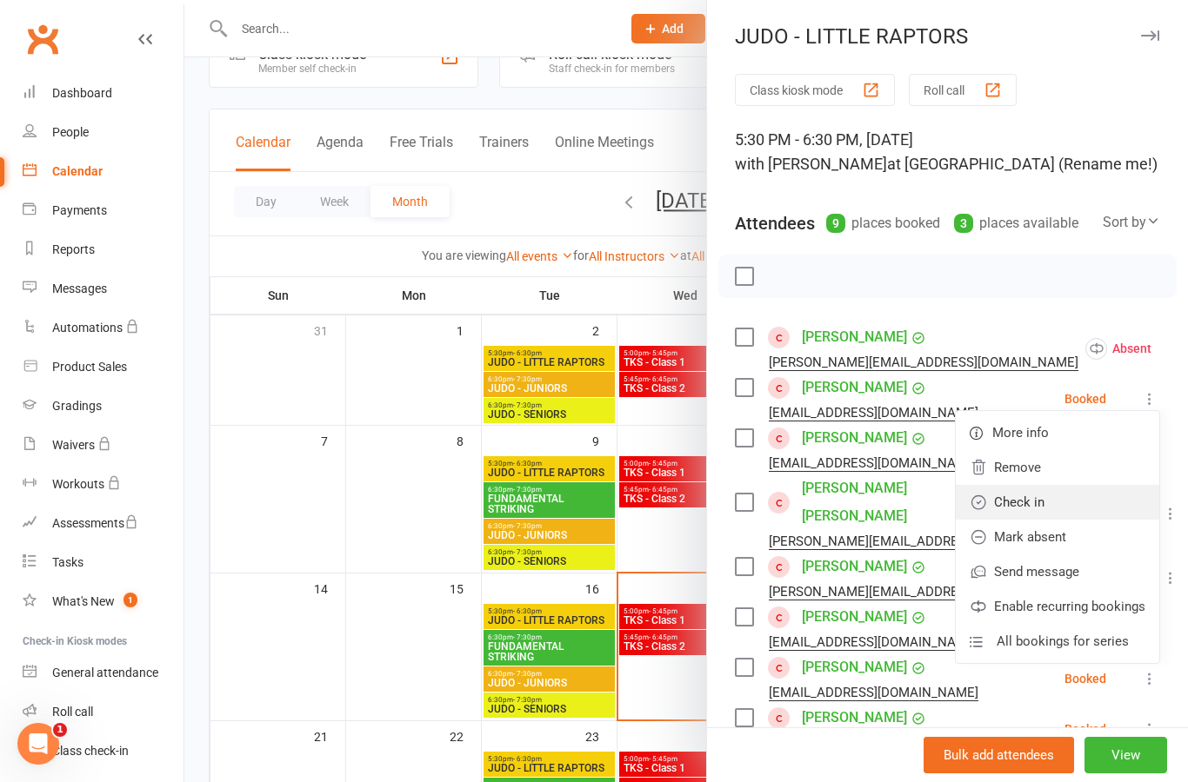
click at [1081, 507] on link "Check in" at bounding box center [1056, 502] width 203 height 35
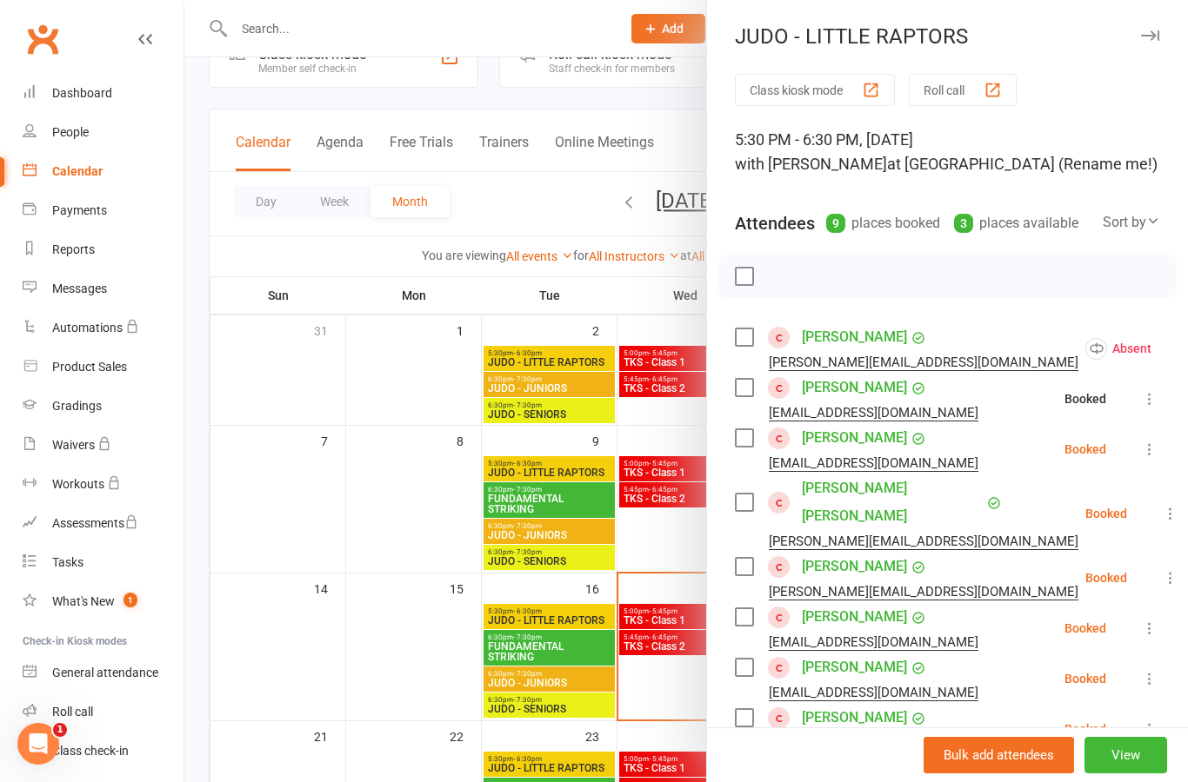
click at [1153, 456] on icon at bounding box center [1149, 449] width 17 height 17
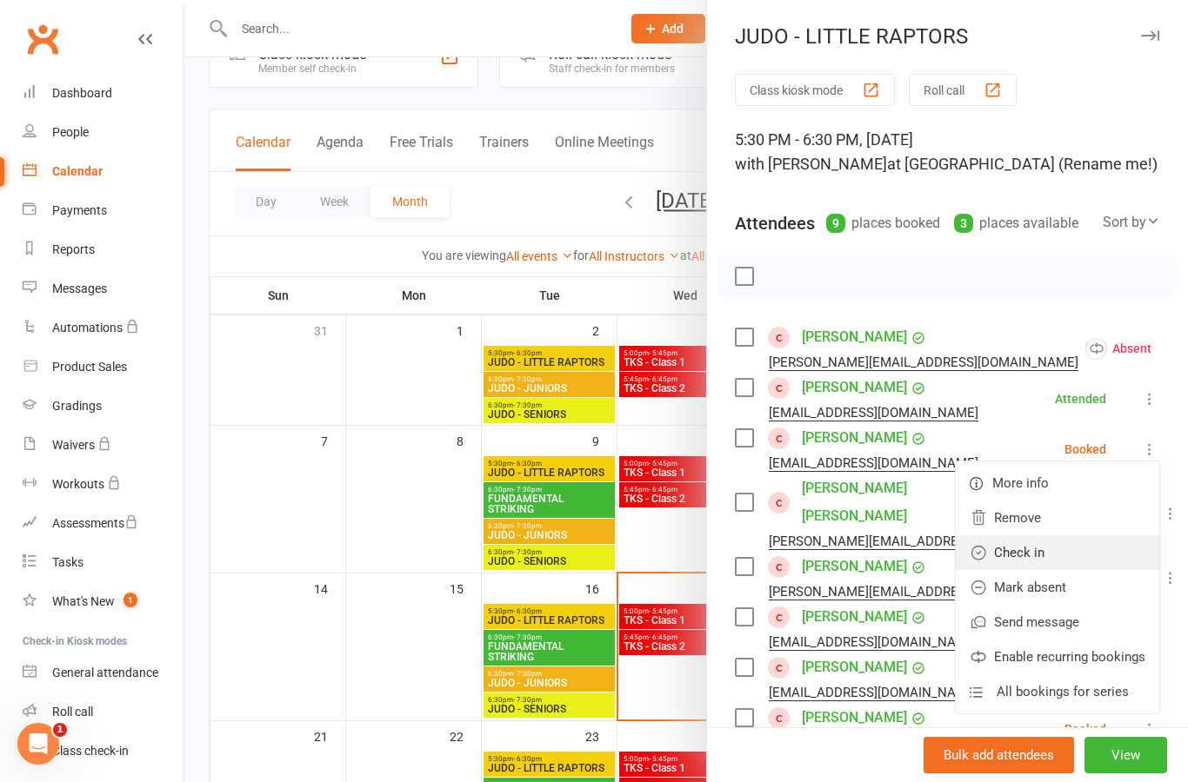
click at [1086, 555] on link "Check in" at bounding box center [1056, 553] width 203 height 35
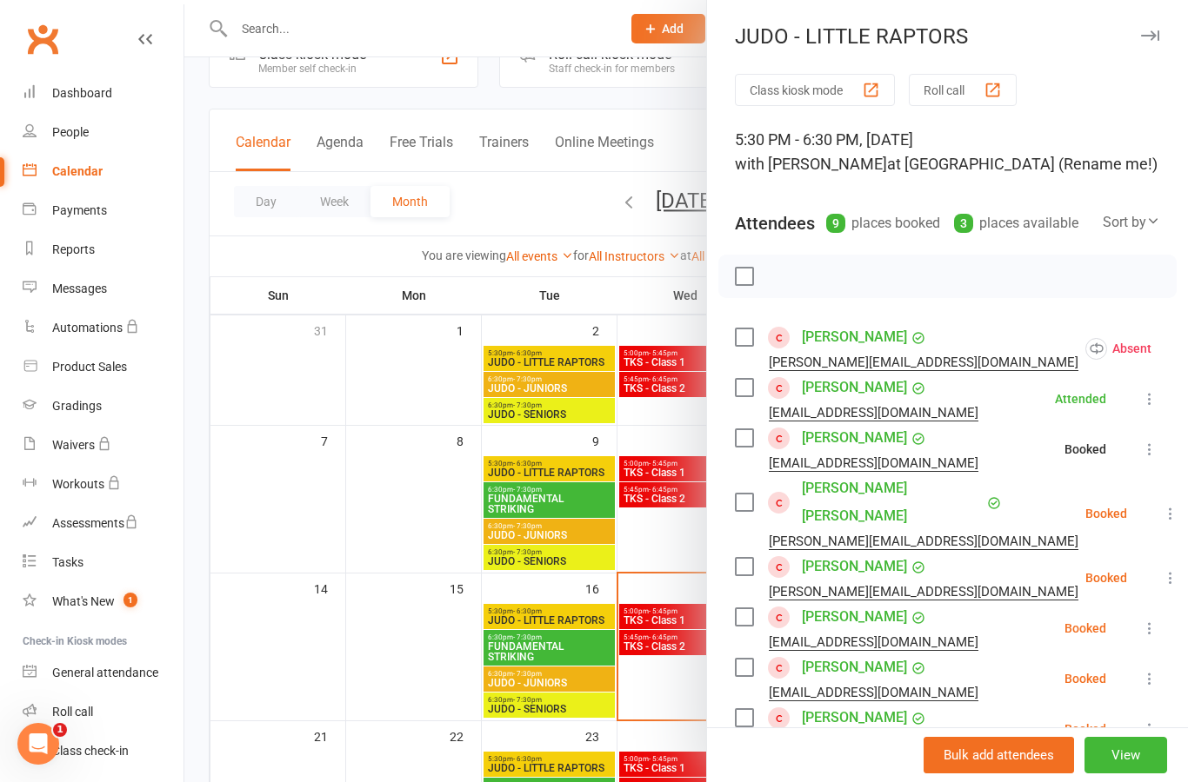
click at [1161, 505] on icon at bounding box center [1169, 513] width 17 height 17
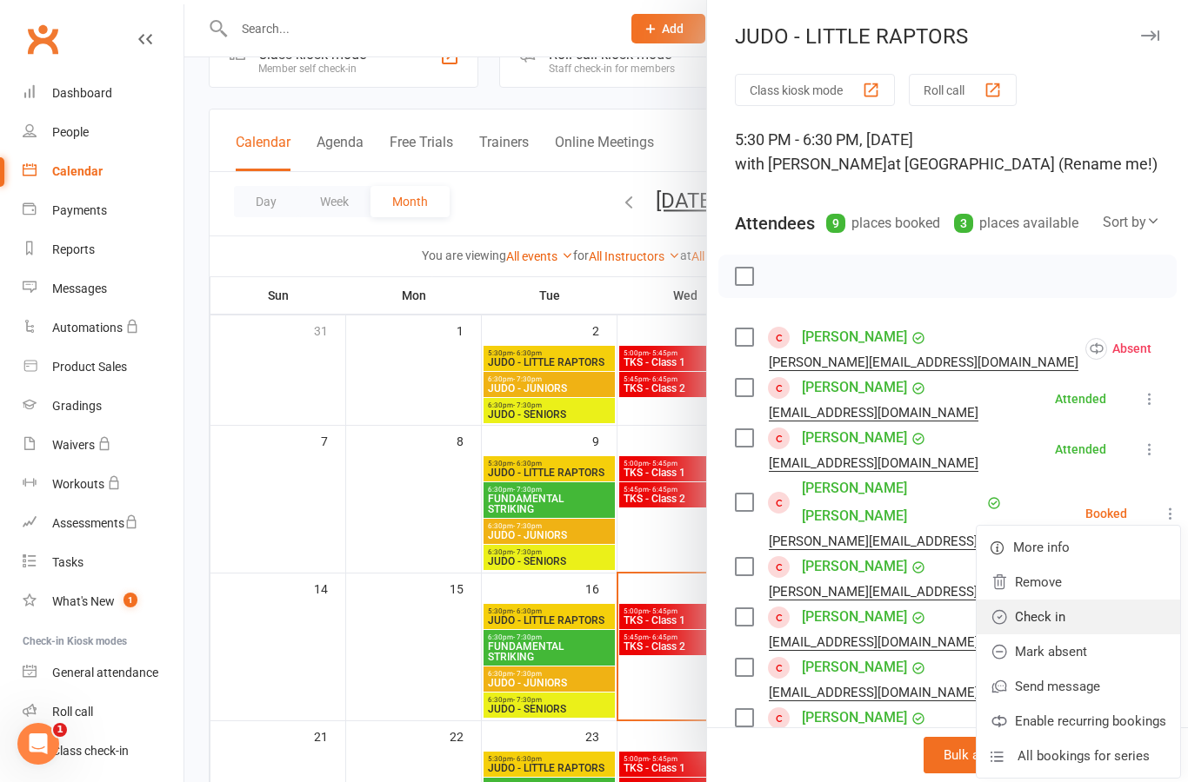
click at [1087, 600] on link "Check in" at bounding box center [1077, 617] width 203 height 35
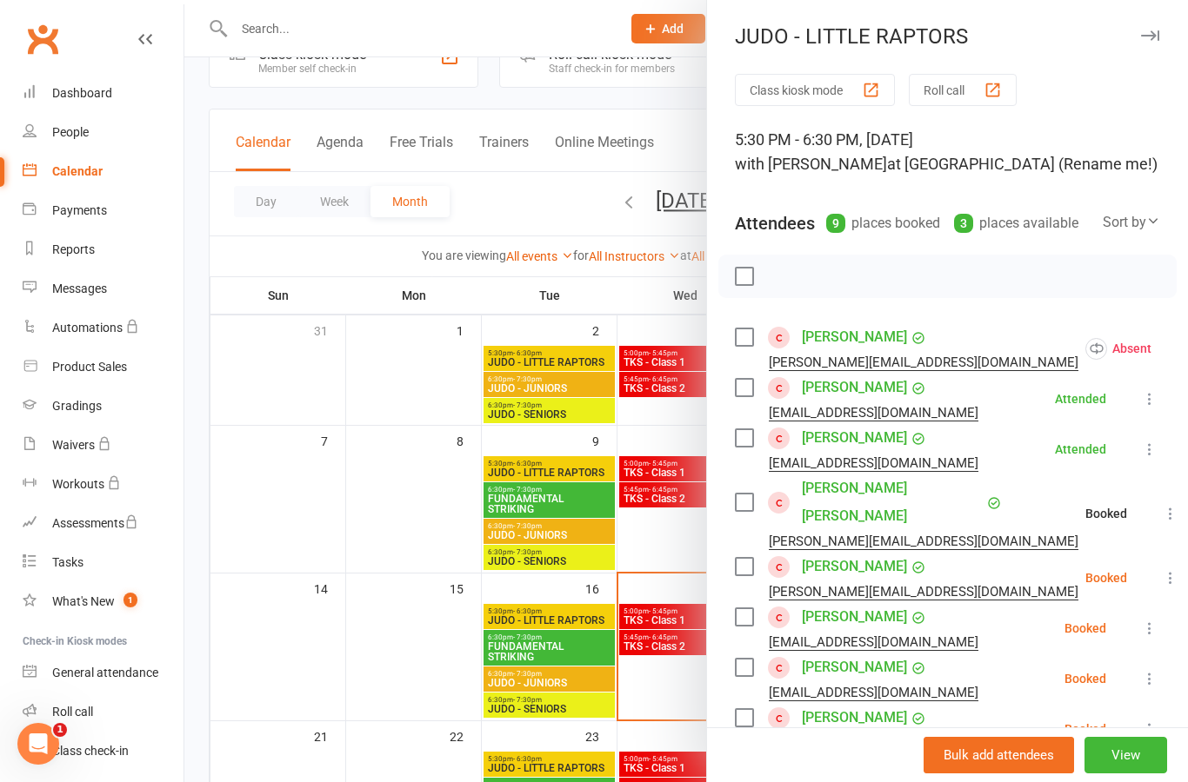
click at [1161, 569] on icon at bounding box center [1169, 577] width 17 height 17
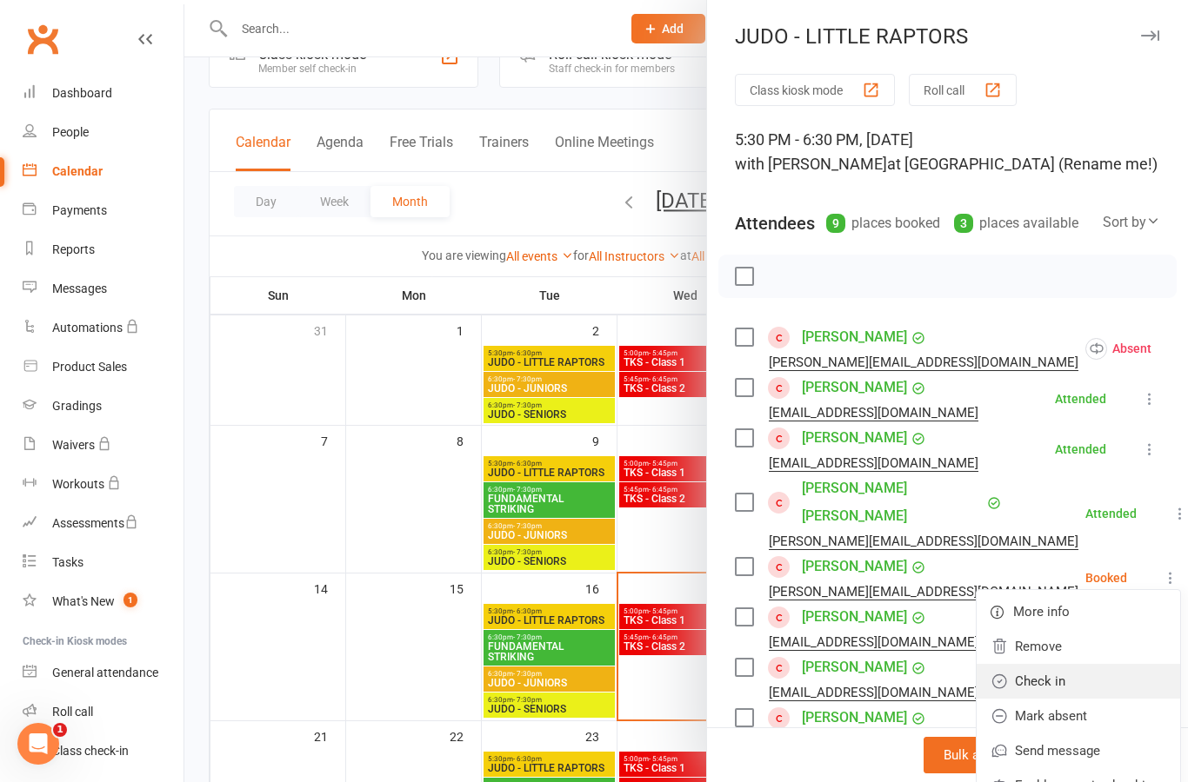
click at [1090, 664] on link "Check in" at bounding box center [1077, 681] width 203 height 35
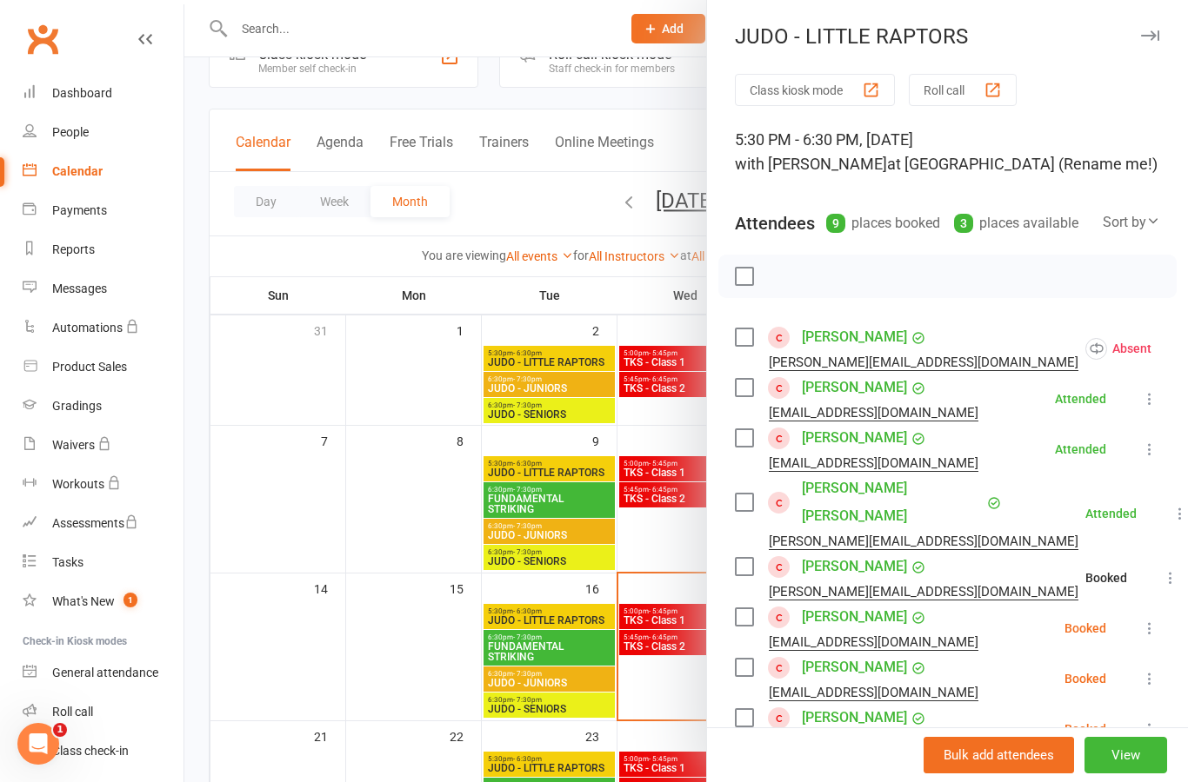
click at [1145, 620] on icon at bounding box center [1149, 628] width 17 height 17
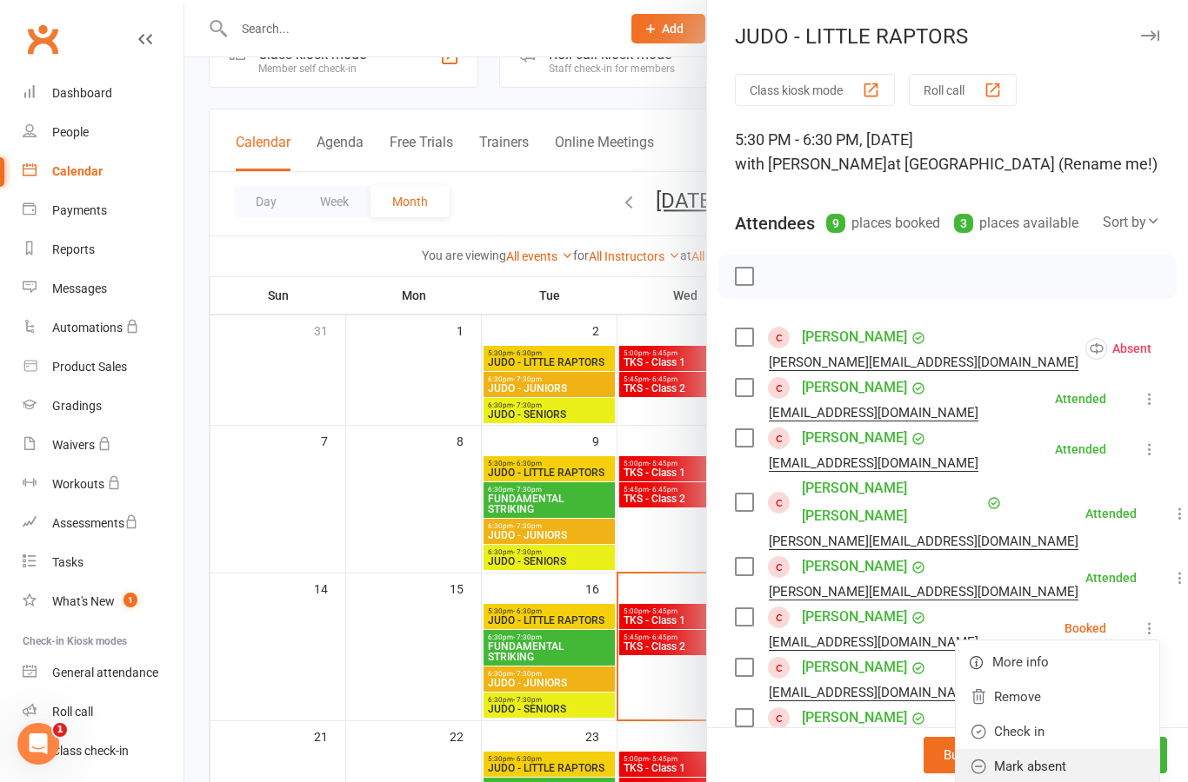
click at [1081, 749] on link "Mark absent" at bounding box center [1056, 766] width 203 height 35
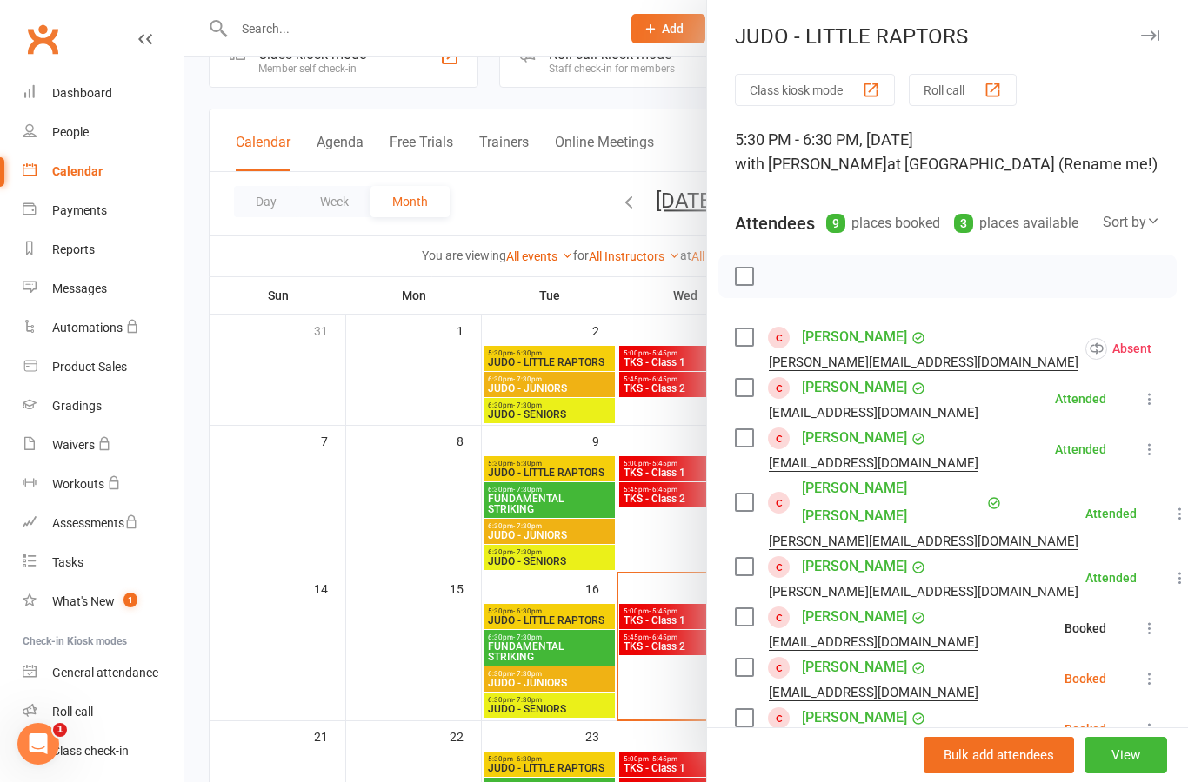
click at [1149, 669] on button at bounding box center [1149, 679] width 21 height 21
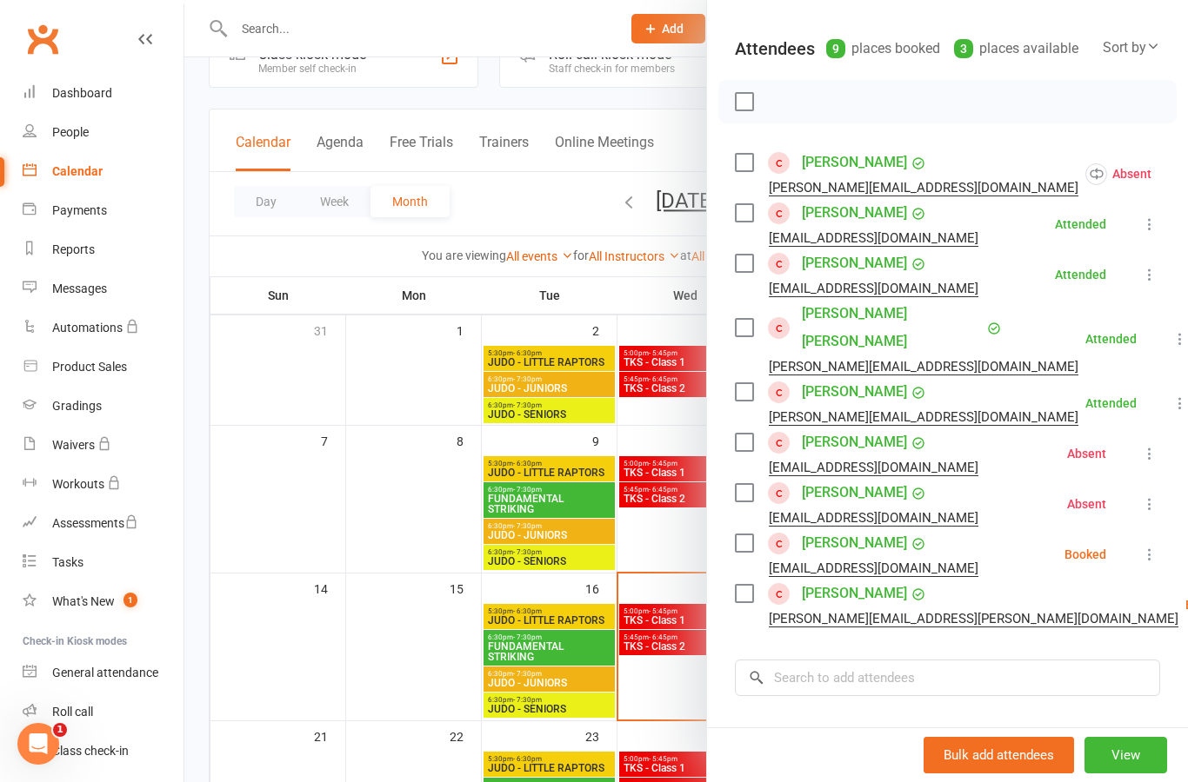
scroll to position [177, 0]
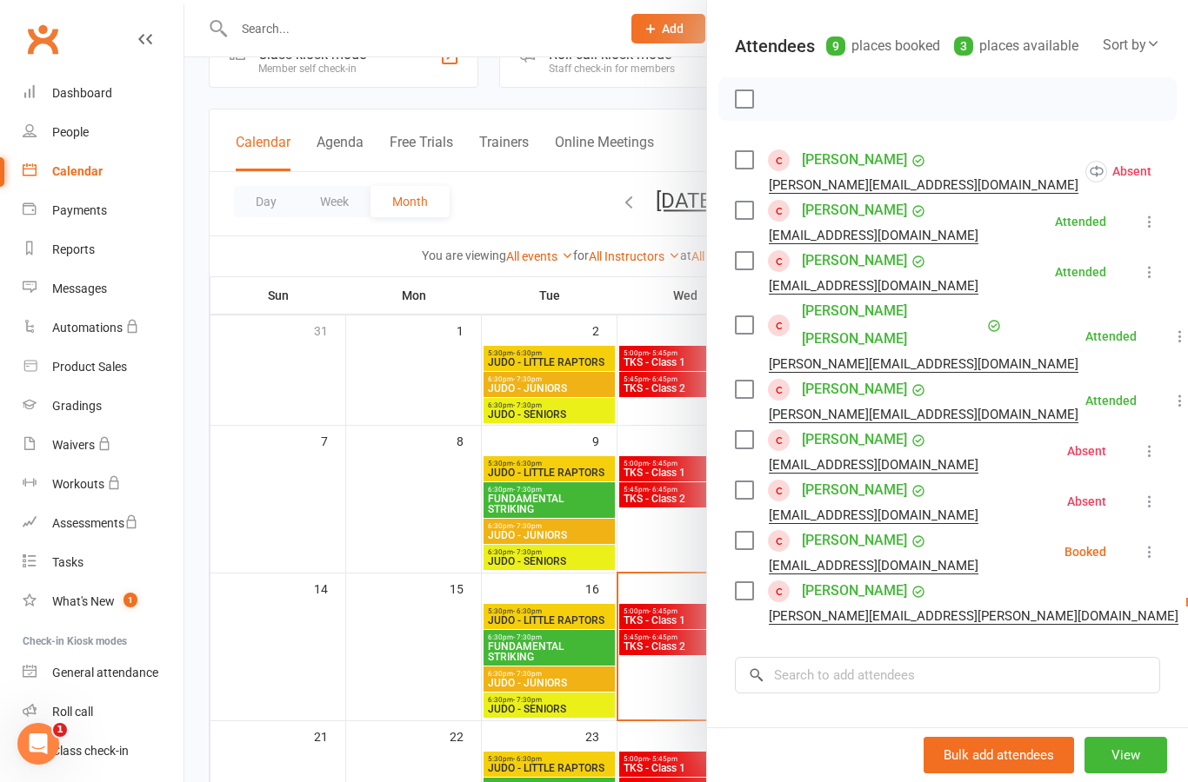
click at [1157, 543] on icon at bounding box center [1149, 551] width 17 height 17
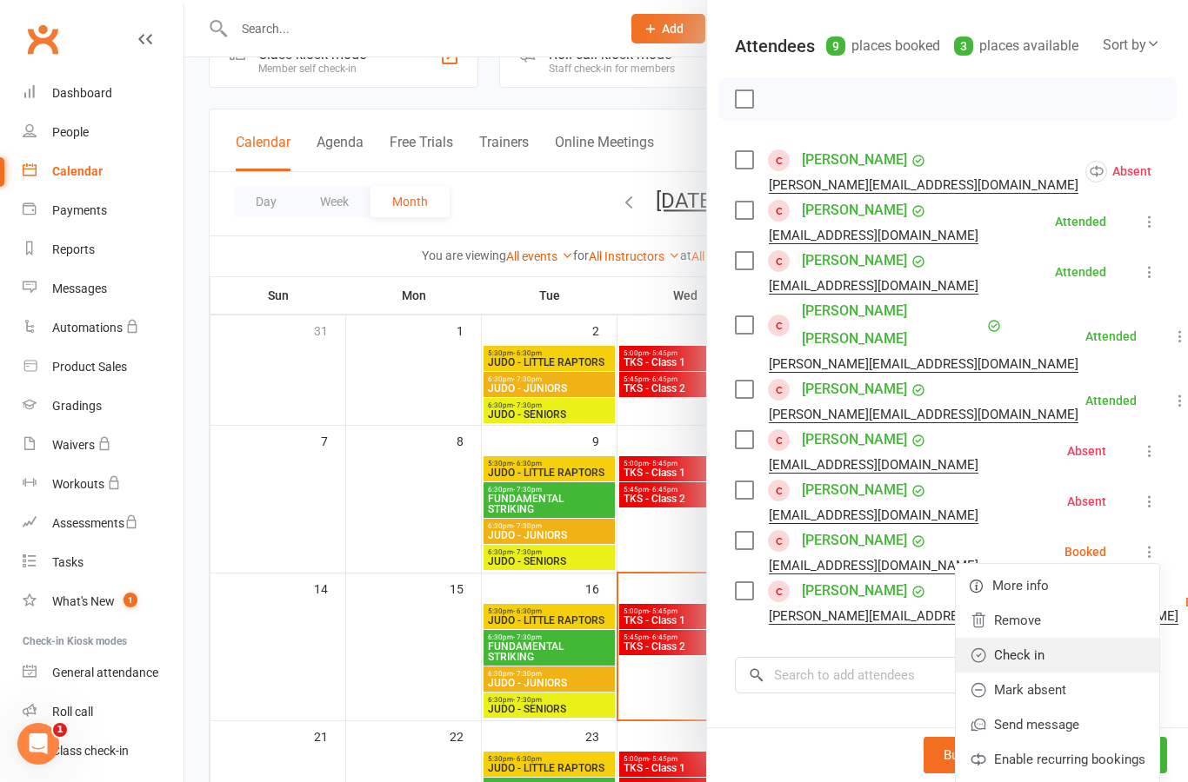
click at [1085, 638] on link "Check in" at bounding box center [1056, 655] width 203 height 35
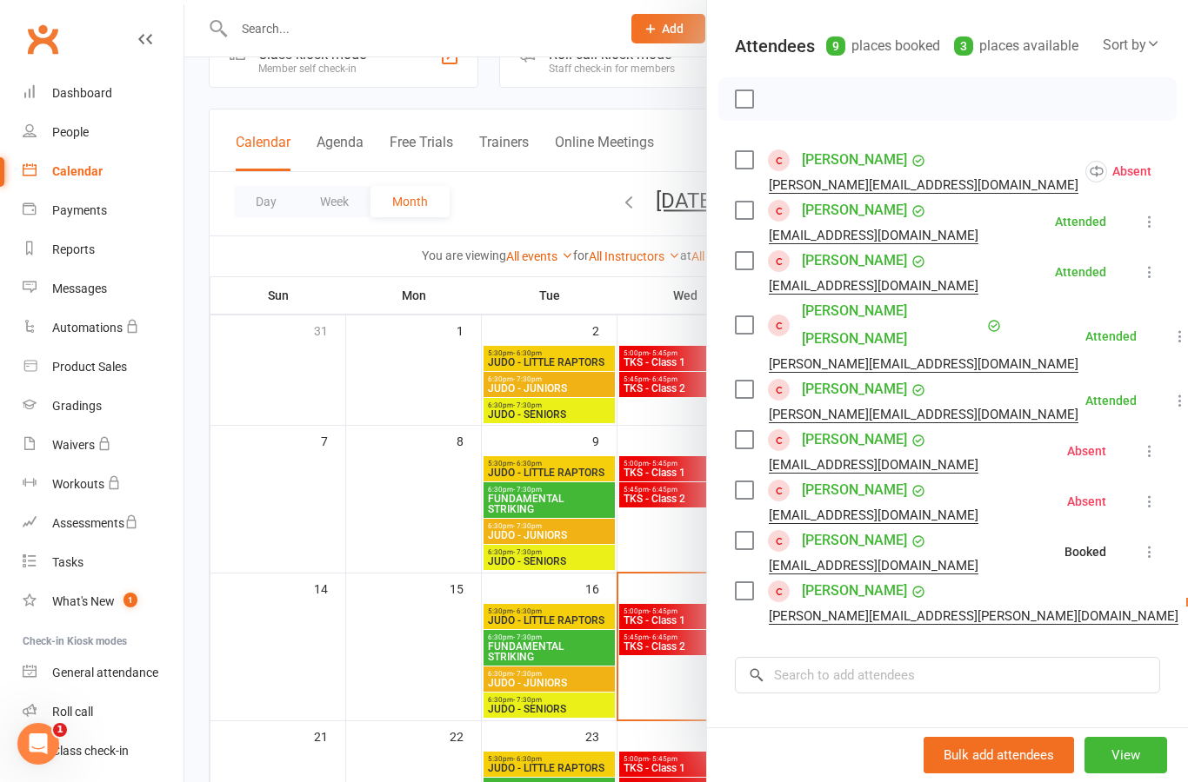
click at [1078, 689] on link "Check in" at bounding box center [1177, 706] width 203 height 35
click at [394, 596] on div at bounding box center [685, 391] width 1003 height 782
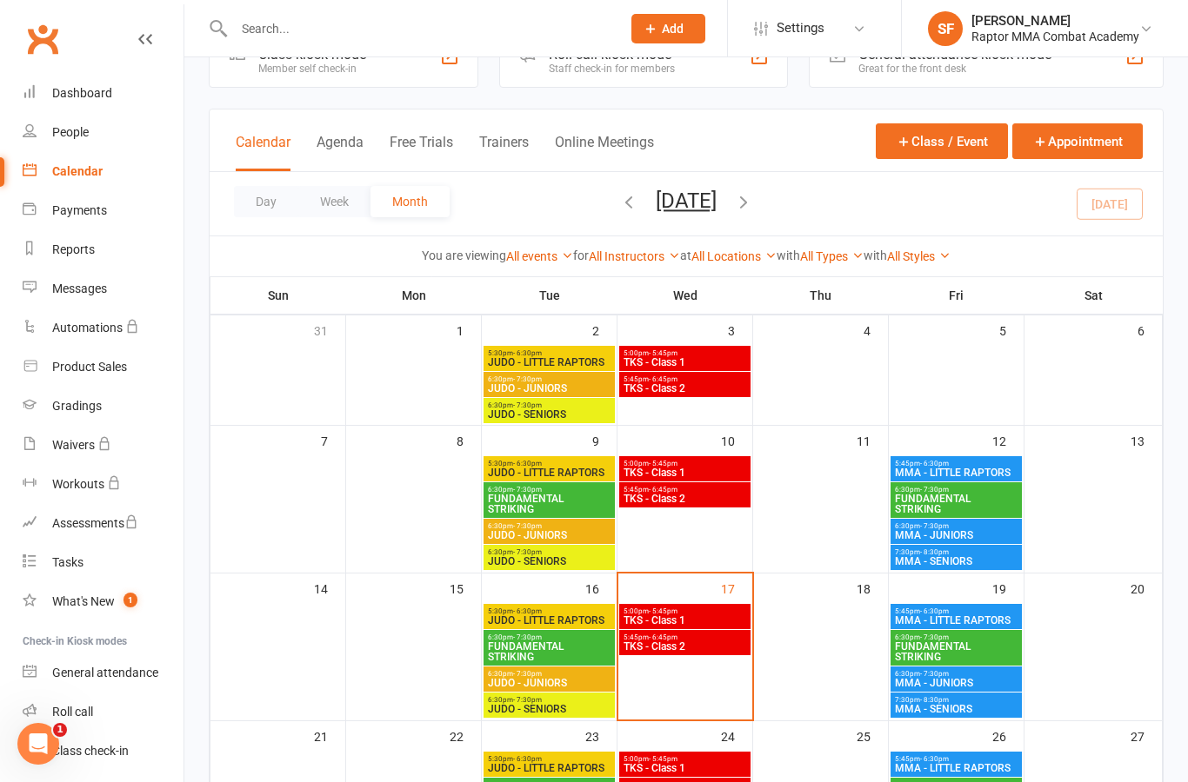
click at [576, 656] on span "FUNDAMENTAL STRIKING" at bounding box center [549, 652] width 124 height 21
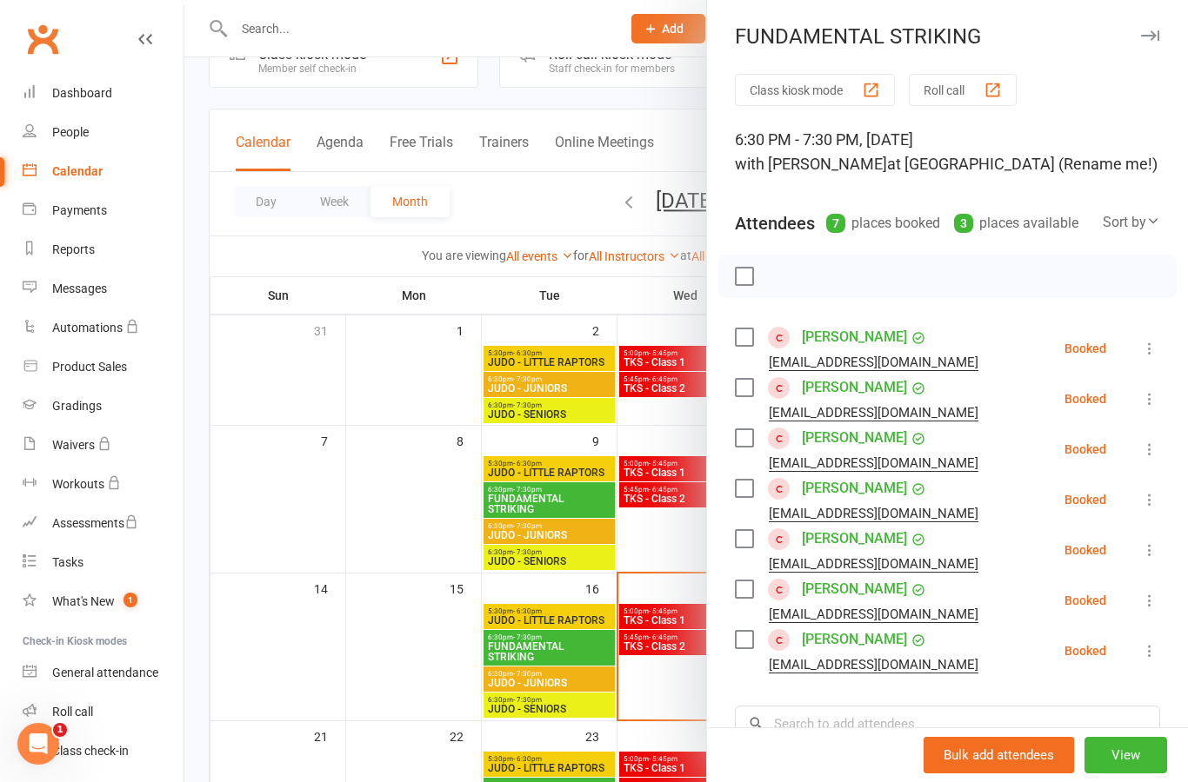
click at [1142, 345] on icon at bounding box center [1149, 348] width 17 height 17
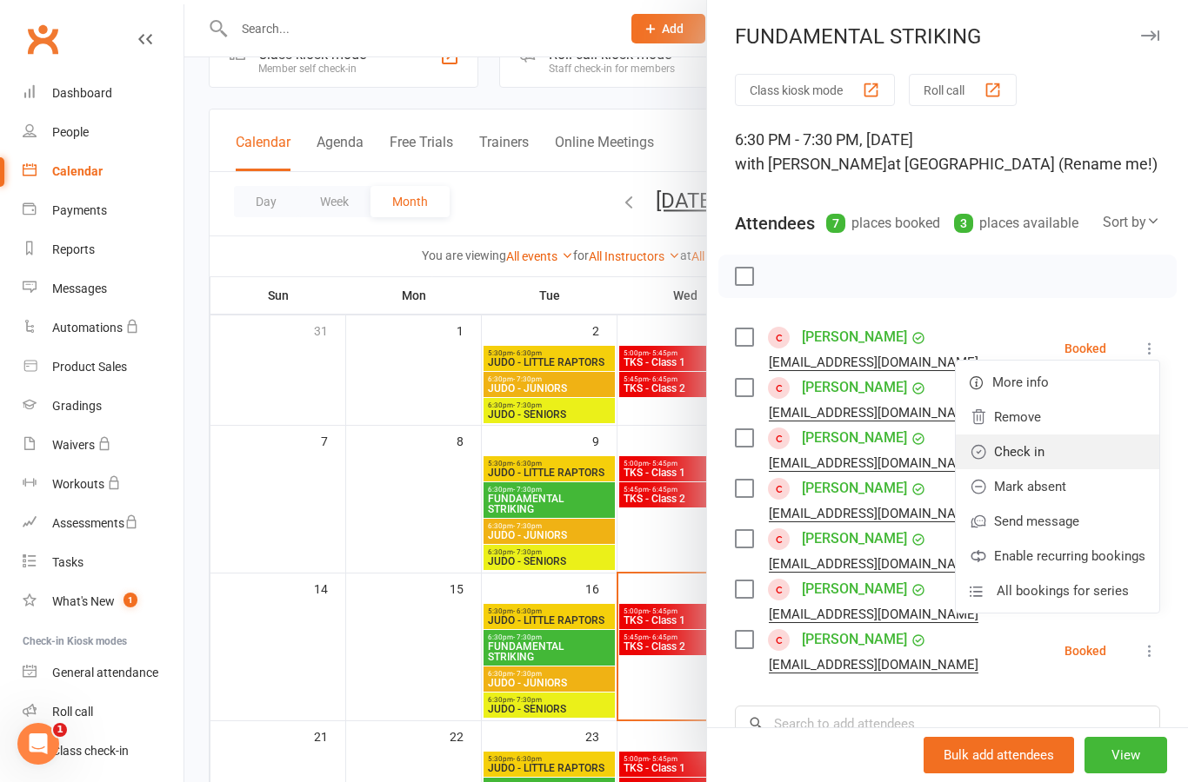
click at [1091, 455] on link "Check in" at bounding box center [1056, 452] width 203 height 35
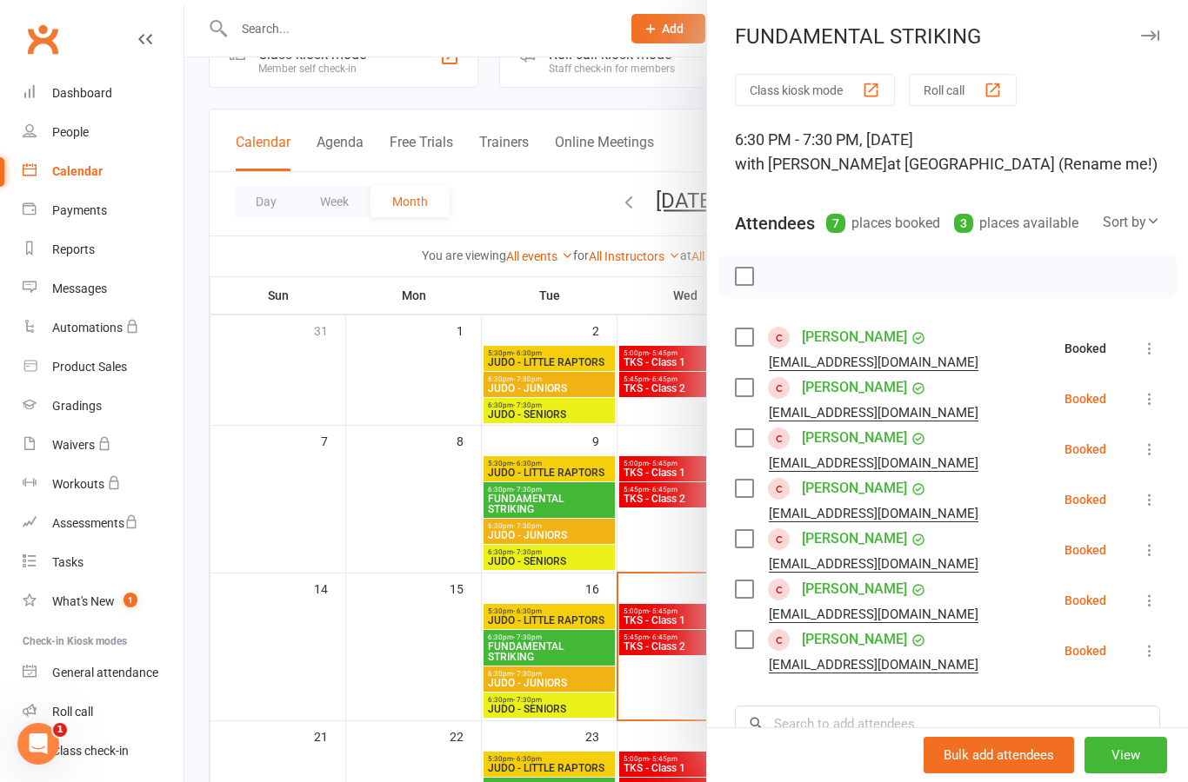
click at [1154, 403] on icon at bounding box center [1149, 398] width 17 height 17
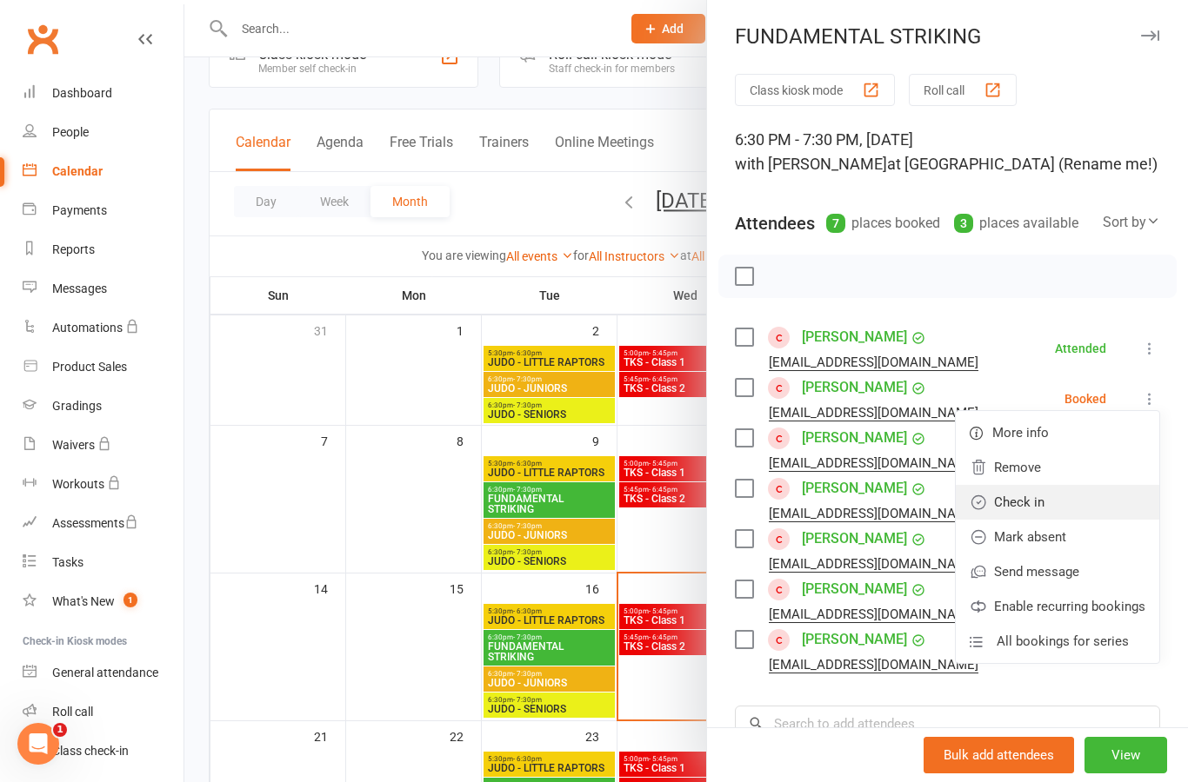
click at [1088, 510] on link "Check in" at bounding box center [1056, 502] width 203 height 35
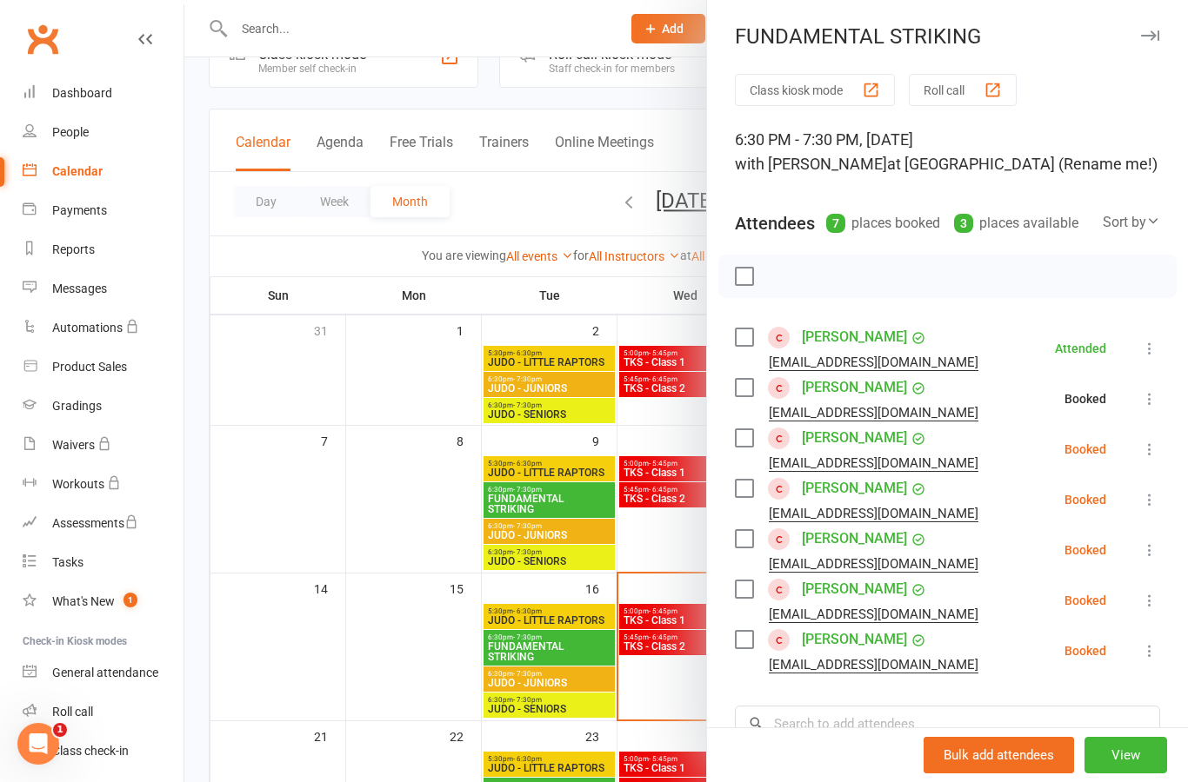
click at [1159, 443] on button at bounding box center [1149, 449] width 21 height 21
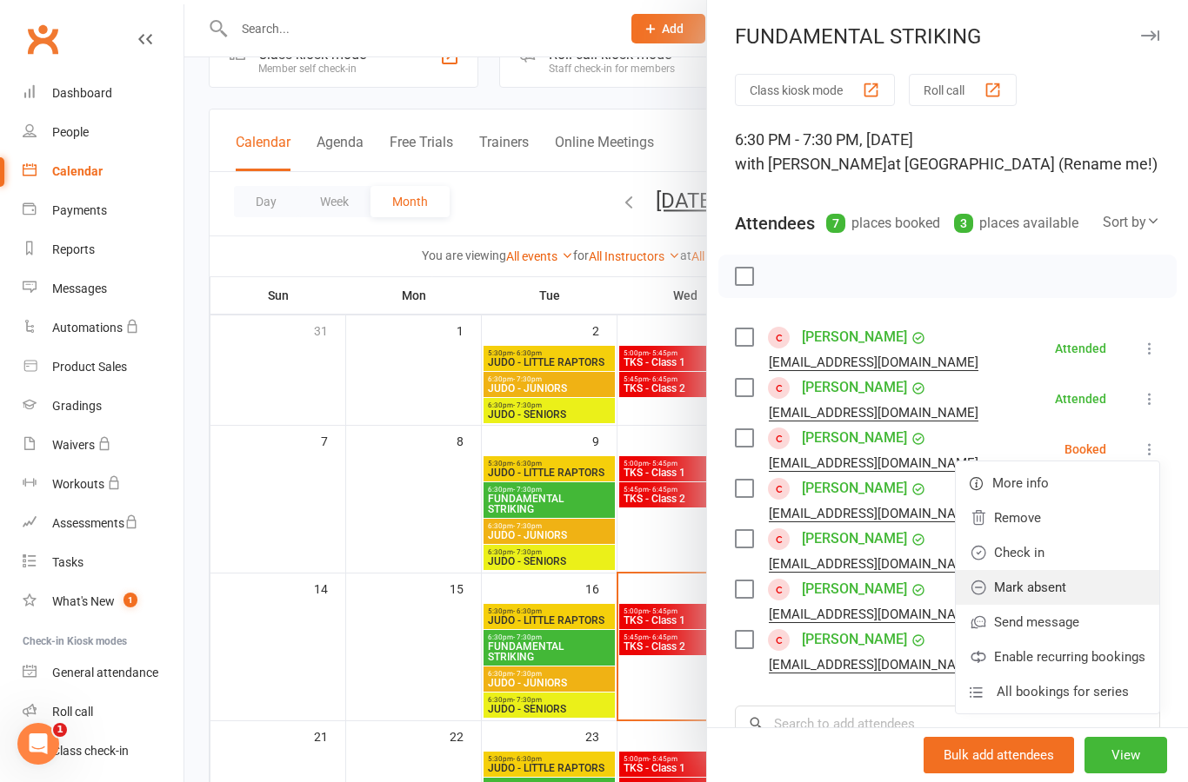
click at [1087, 591] on link "Mark absent" at bounding box center [1056, 587] width 203 height 35
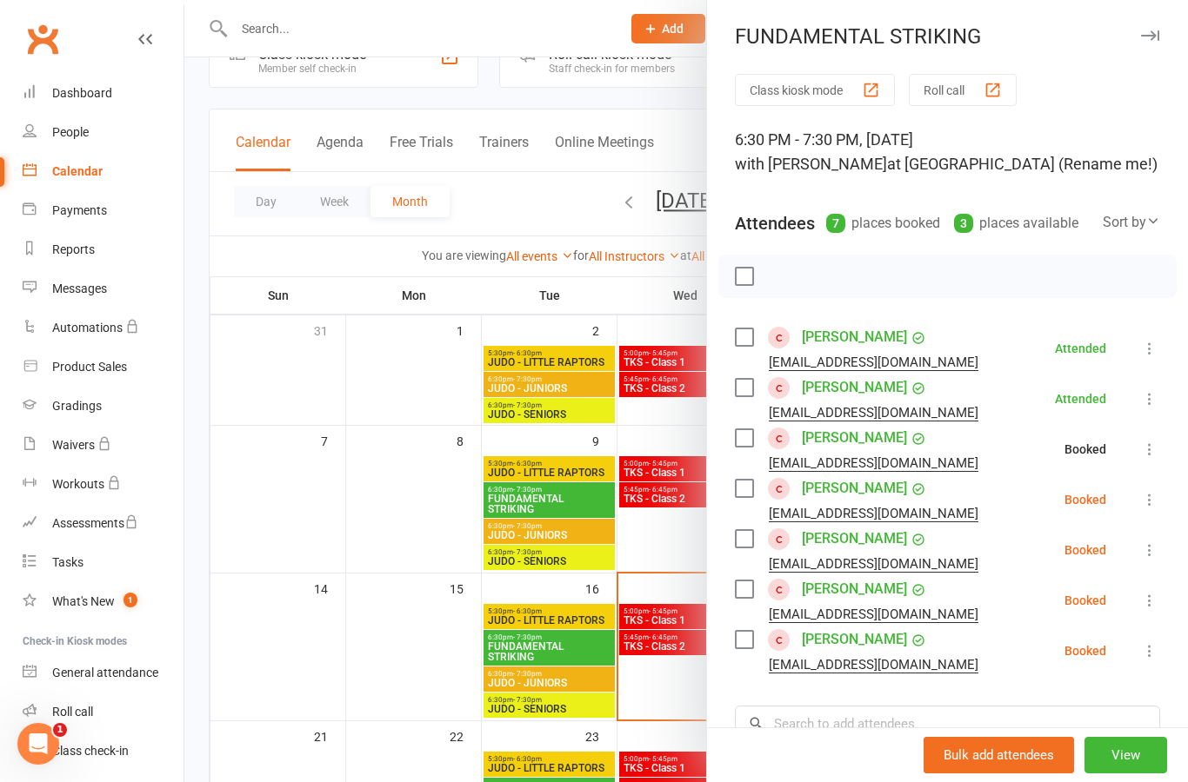
click at [1158, 507] on icon at bounding box center [1149, 499] width 17 height 17
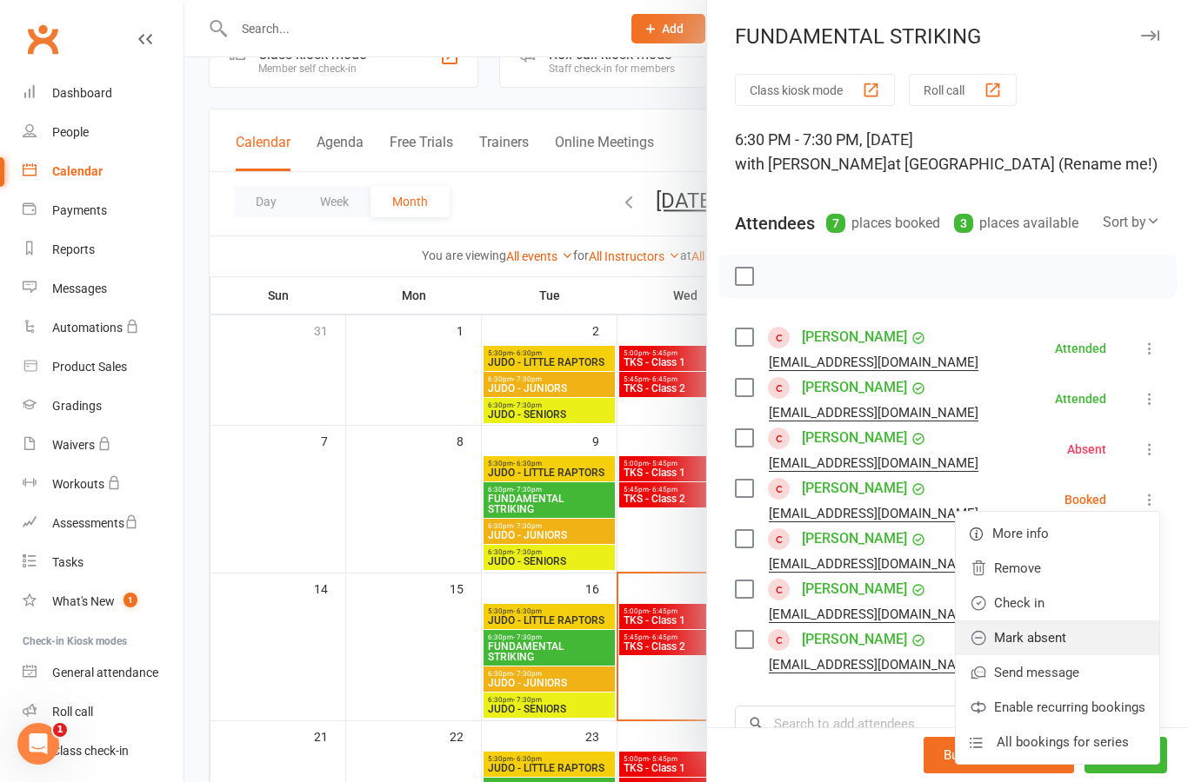
click at [1091, 636] on link "Mark absent" at bounding box center [1056, 638] width 203 height 35
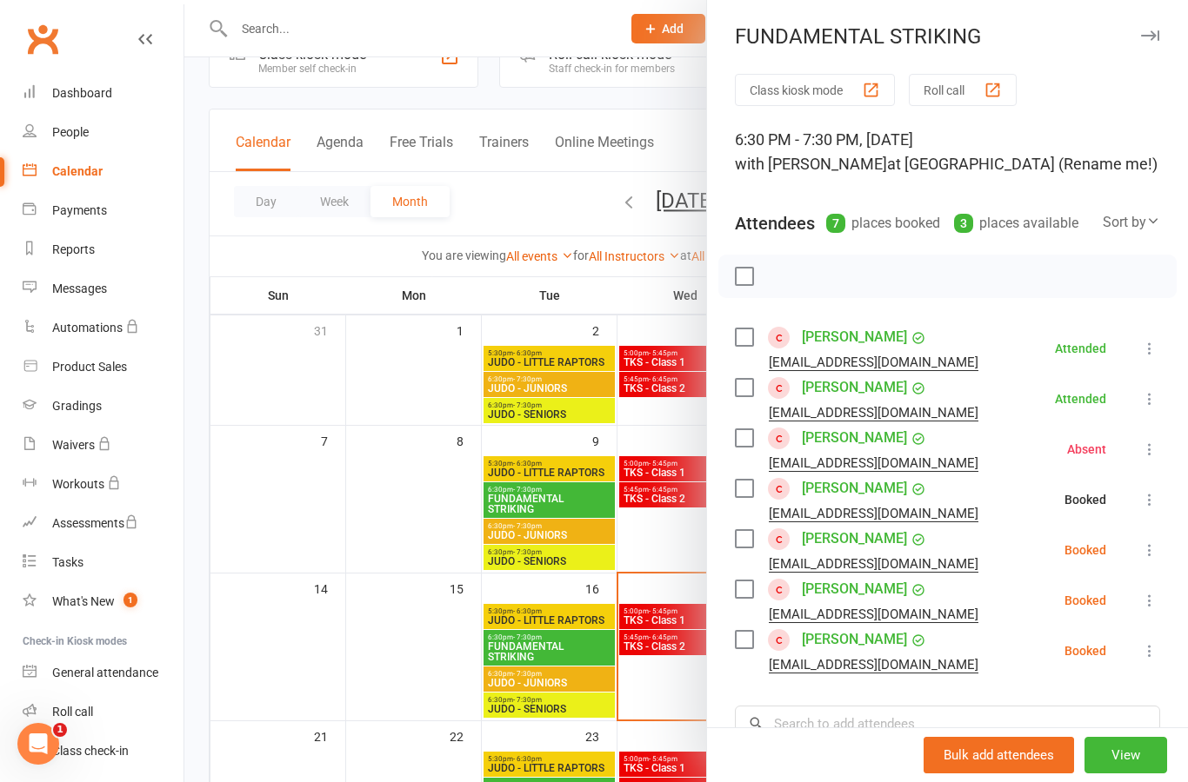
click at [1148, 556] on icon at bounding box center [1149, 550] width 17 height 17
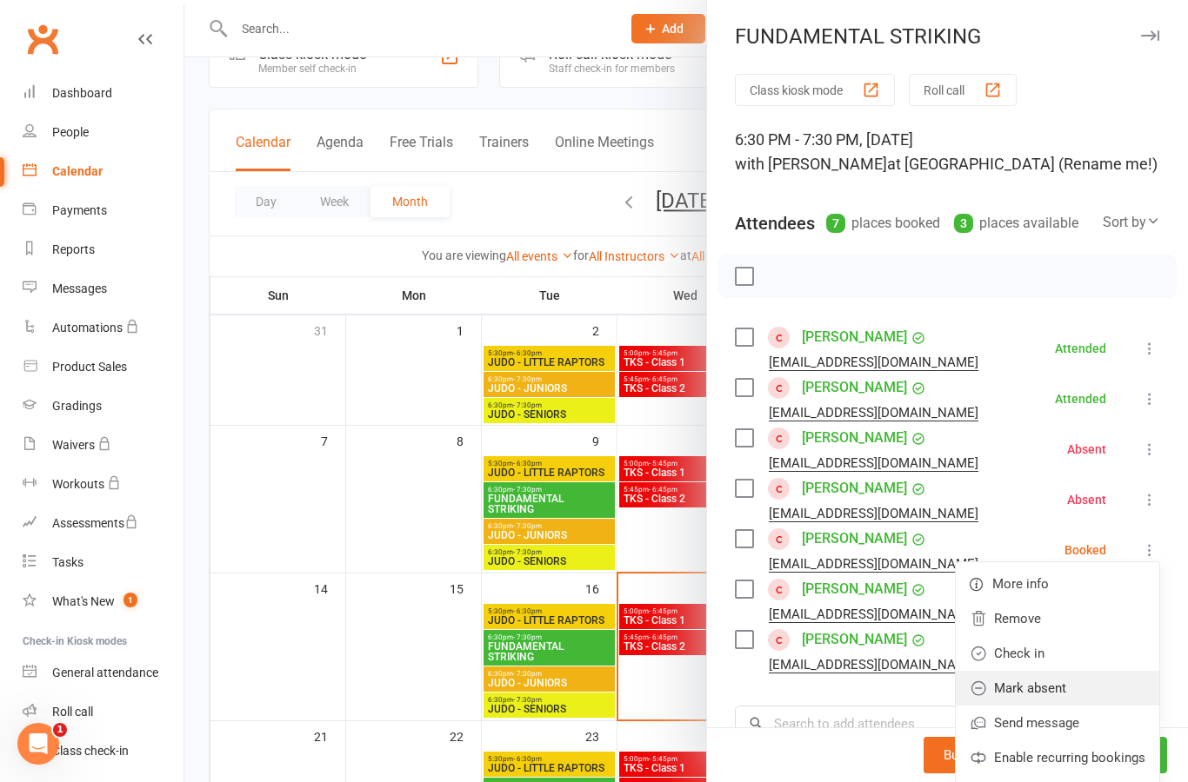
click at [1086, 685] on link "Mark absent" at bounding box center [1056, 688] width 203 height 35
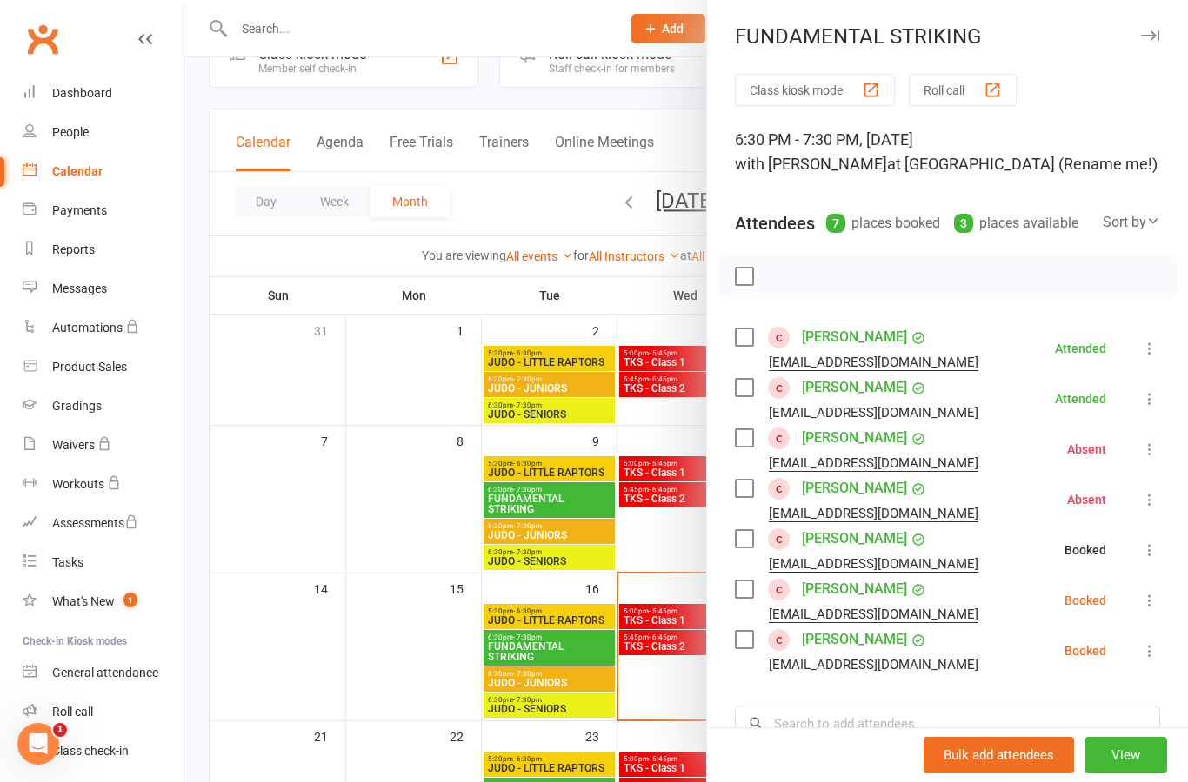
click at [1159, 608] on button at bounding box center [1149, 600] width 21 height 21
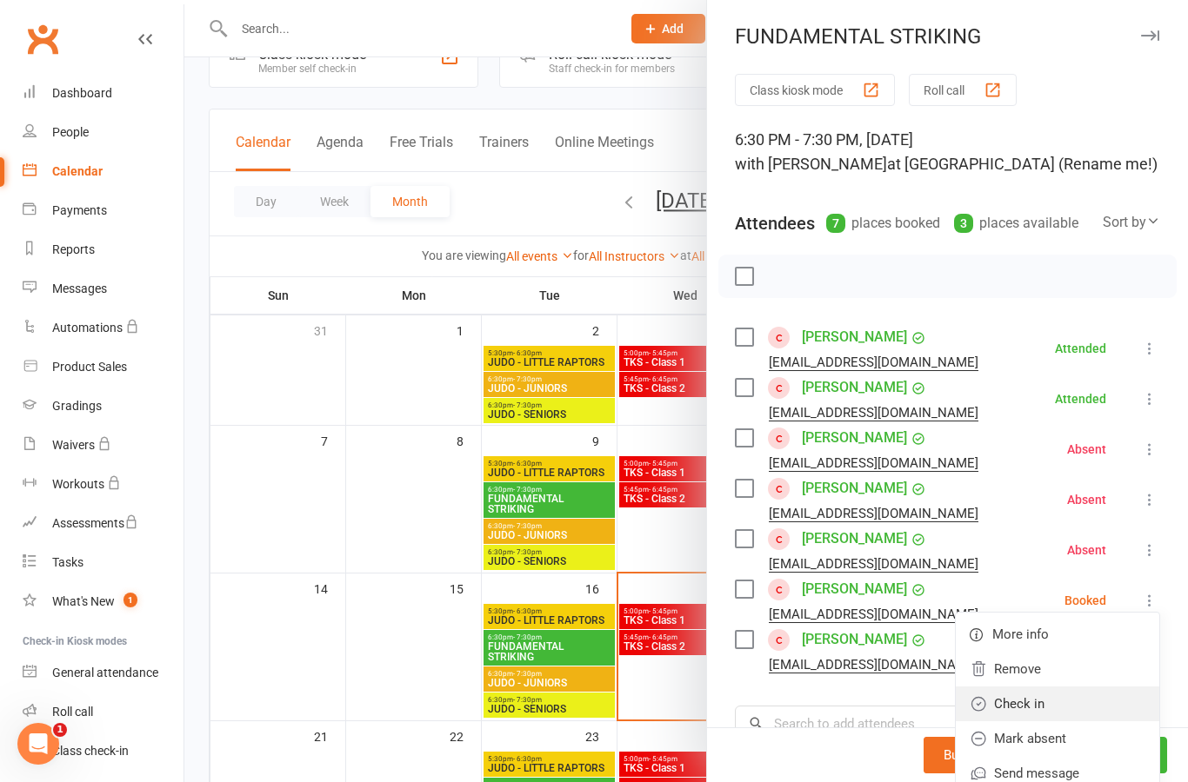
click at [1096, 703] on link "Check in" at bounding box center [1056, 704] width 203 height 35
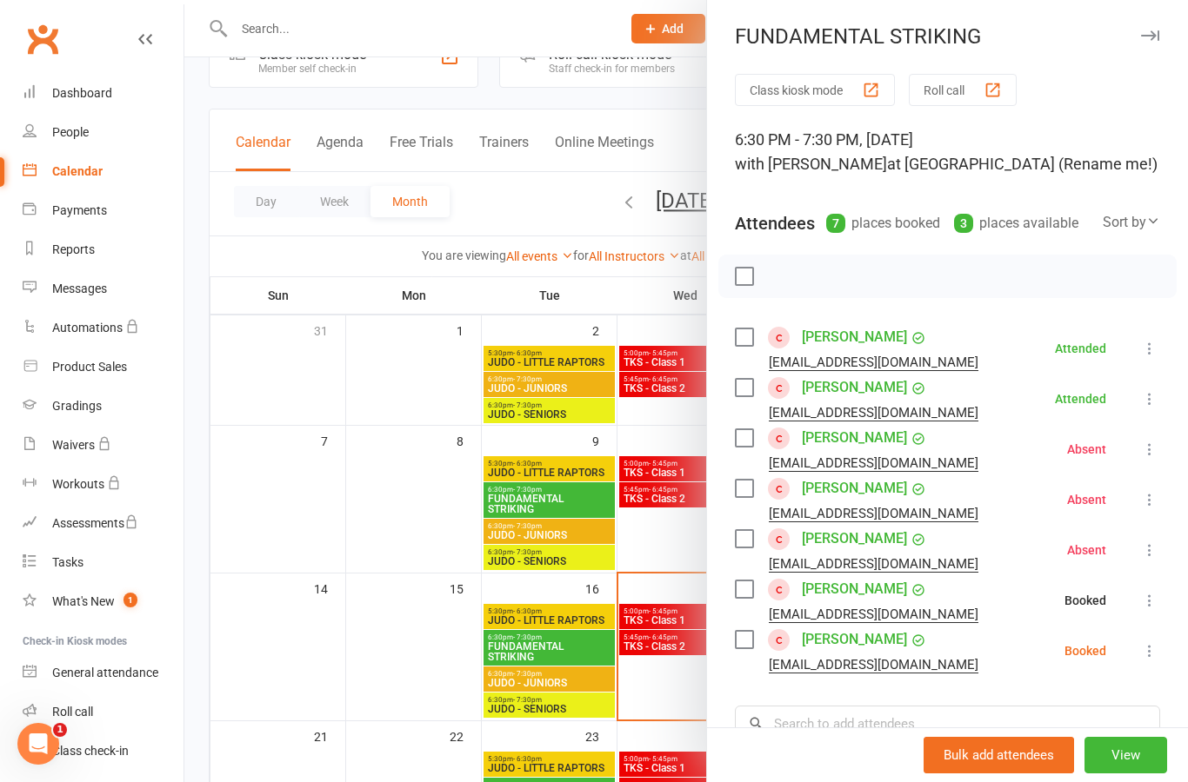
click at [1156, 656] on icon at bounding box center [1149, 650] width 17 height 17
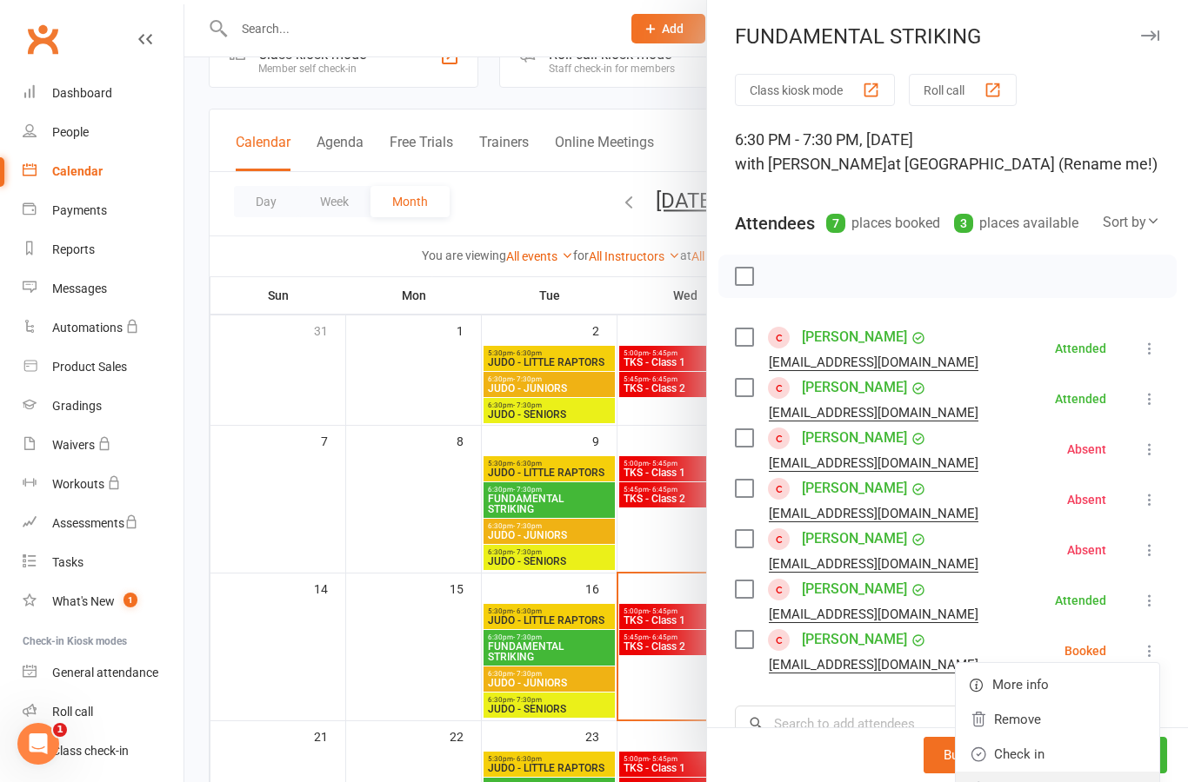
click at [1087, 782] on link "Mark absent" at bounding box center [1056, 789] width 203 height 35
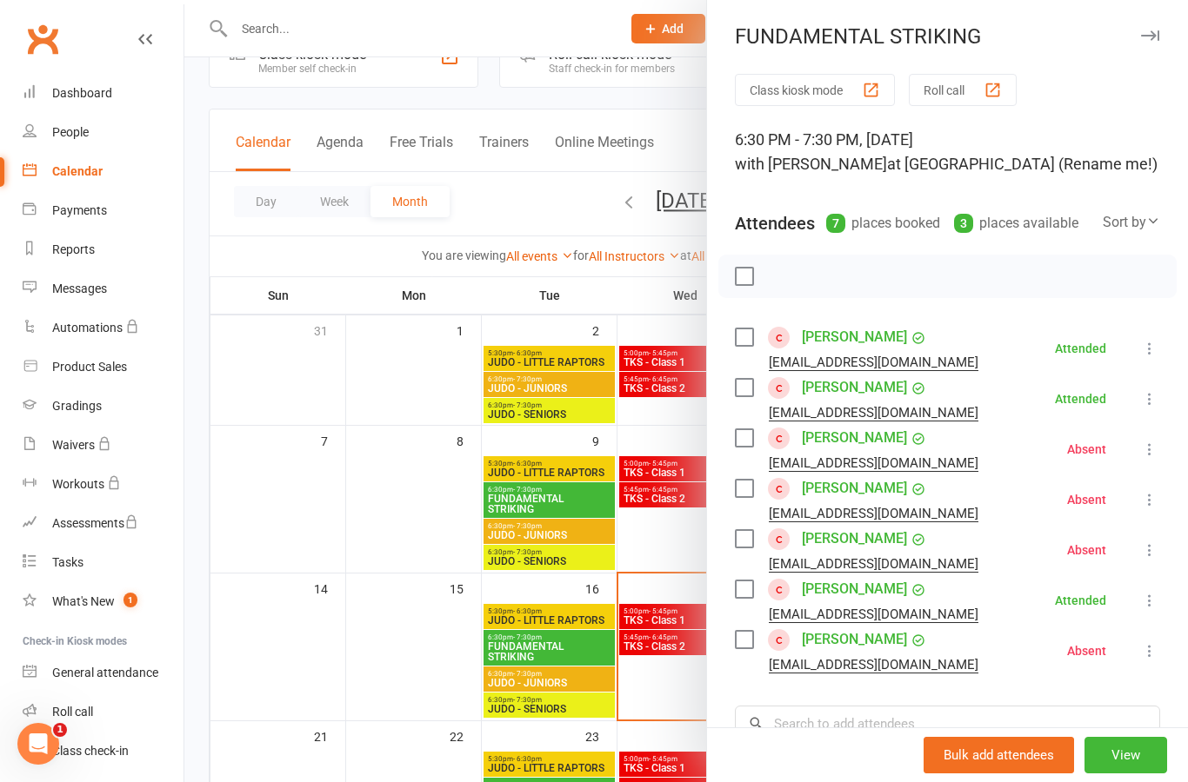
click at [413, 665] on div at bounding box center [685, 391] width 1003 height 782
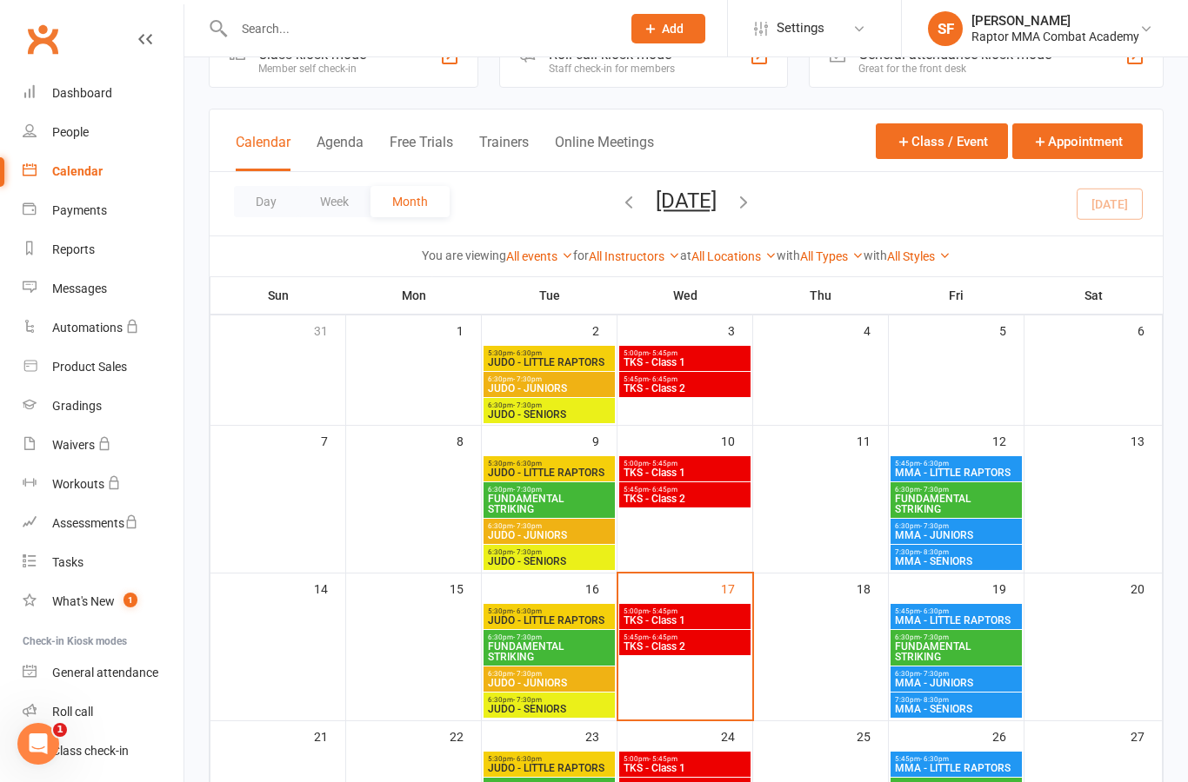
click at [569, 682] on span "JUDO - JUNIORS" at bounding box center [549, 683] width 124 height 10
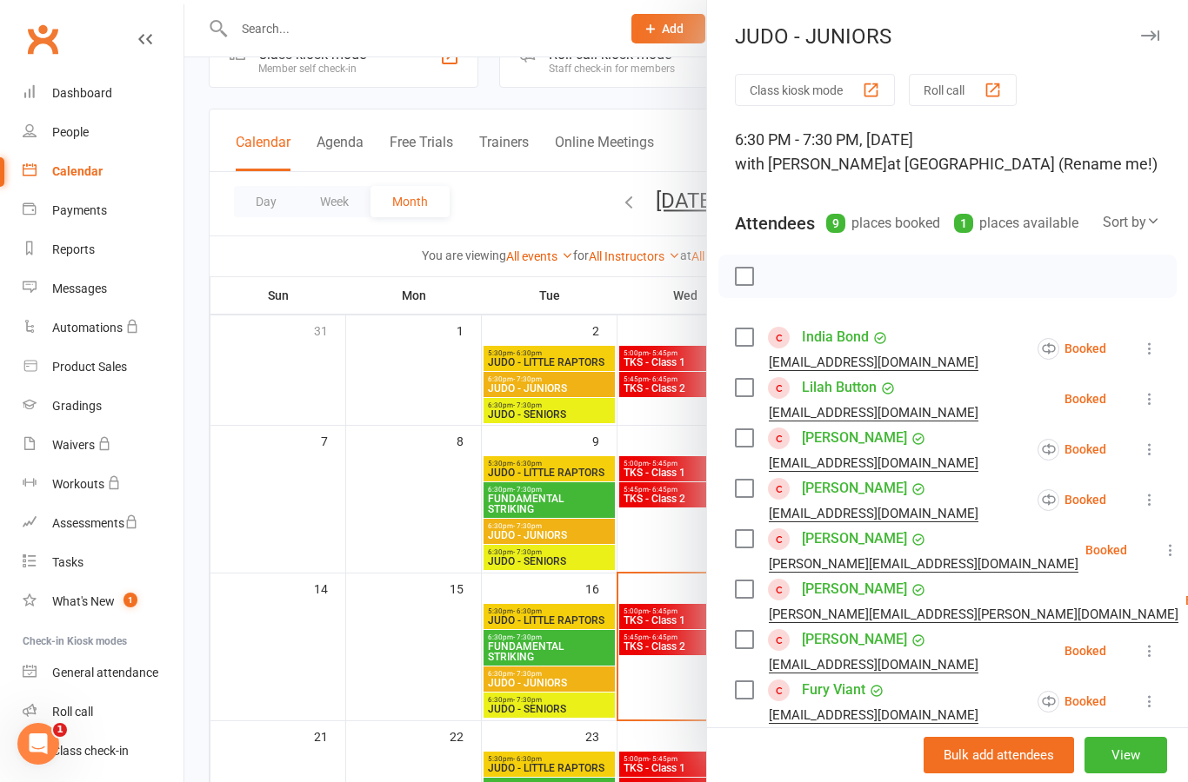
click at [1158, 348] on icon at bounding box center [1149, 348] width 17 height 17
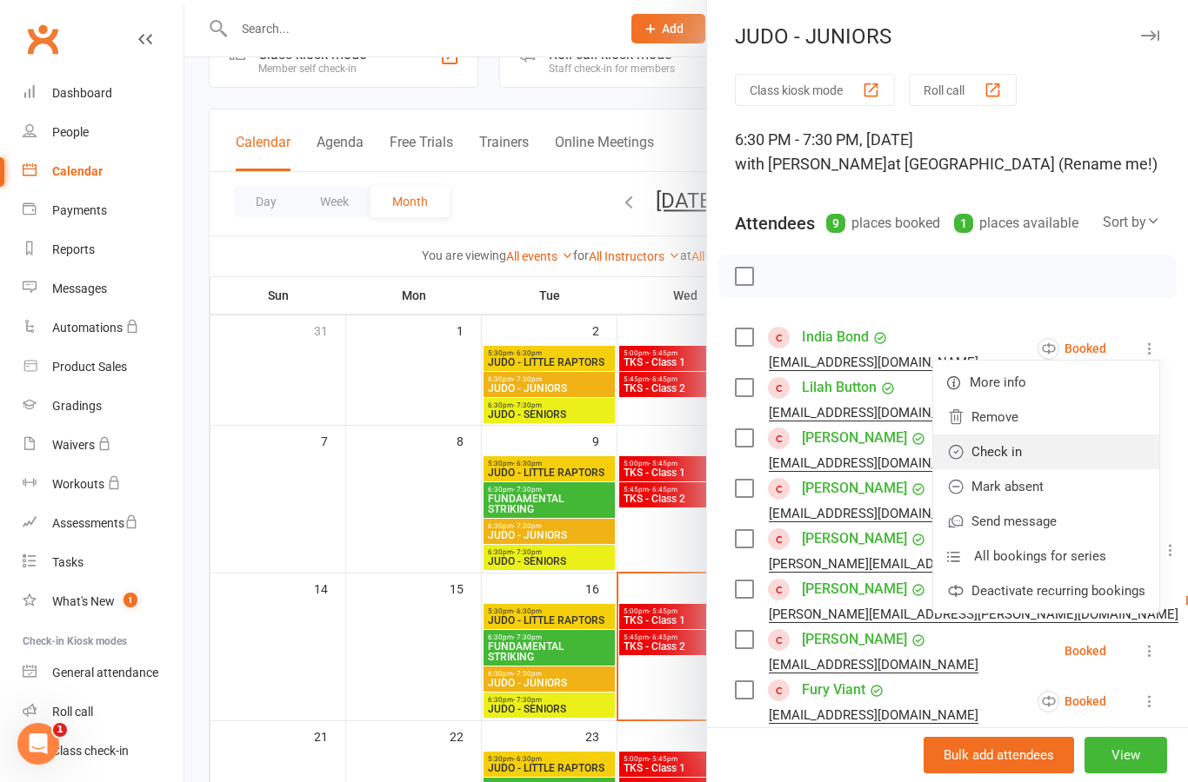
click at [1102, 458] on link "Check in" at bounding box center [1046, 452] width 226 height 35
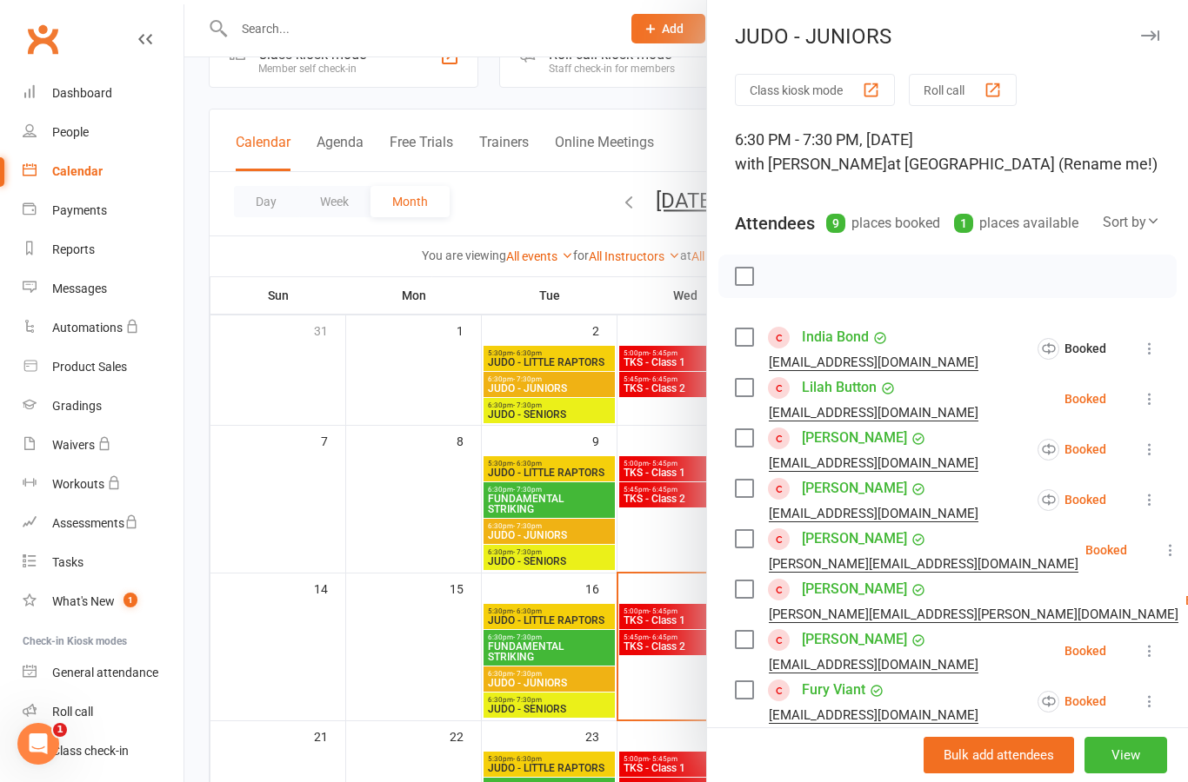
click at [1150, 400] on icon at bounding box center [1149, 398] width 17 height 17
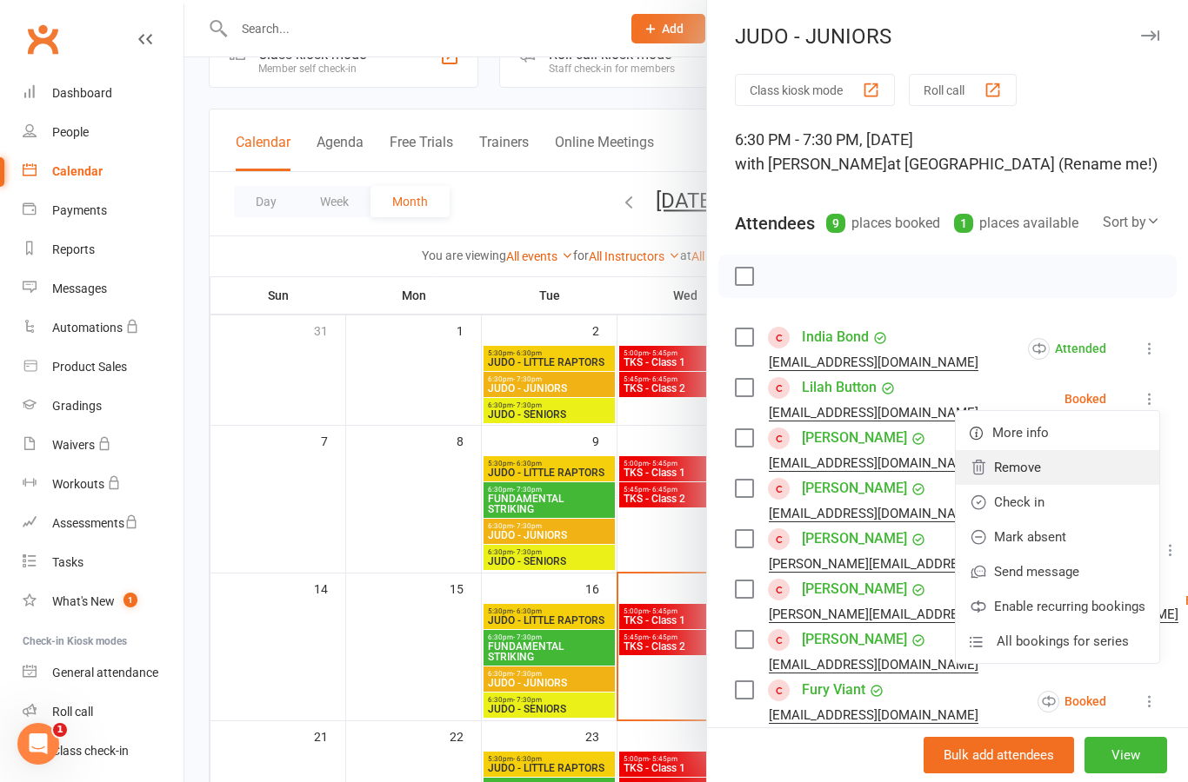
click at [1094, 476] on link "Remove" at bounding box center [1056, 467] width 203 height 35
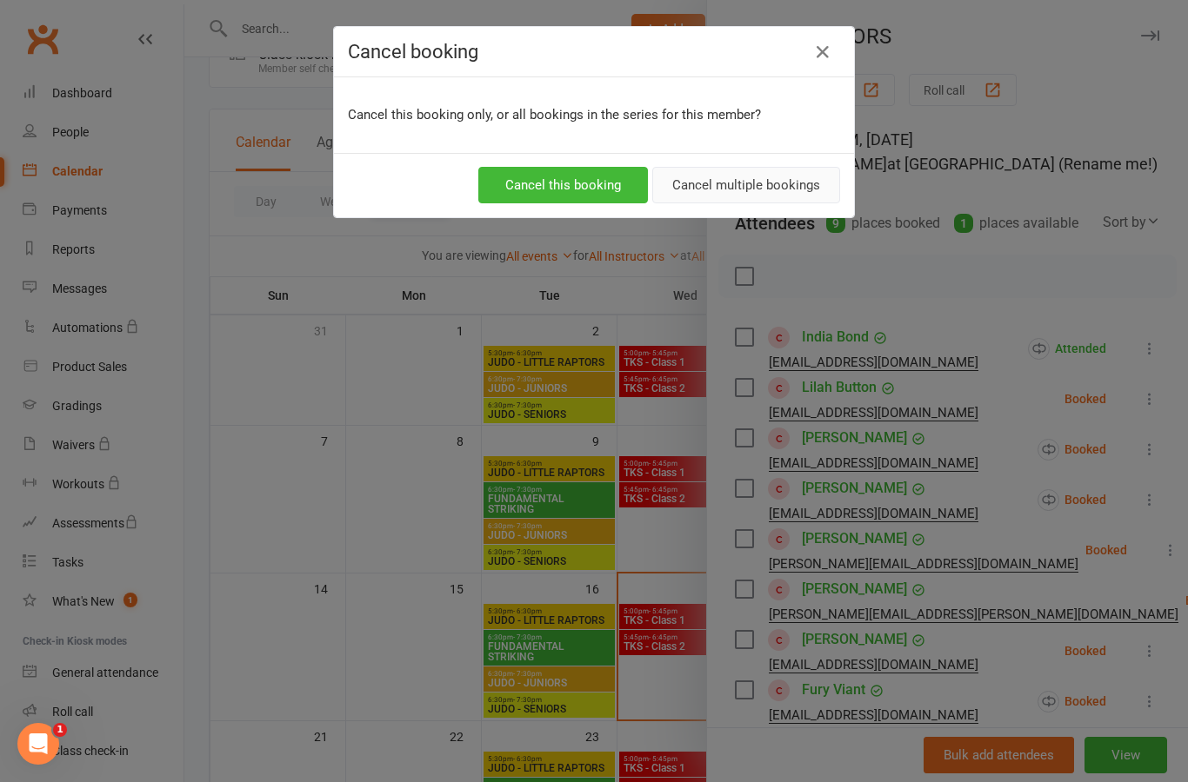
click at [769, 197] on button "Cancel multiple bookings" at bounding box center [746, 185] width 188 height 37
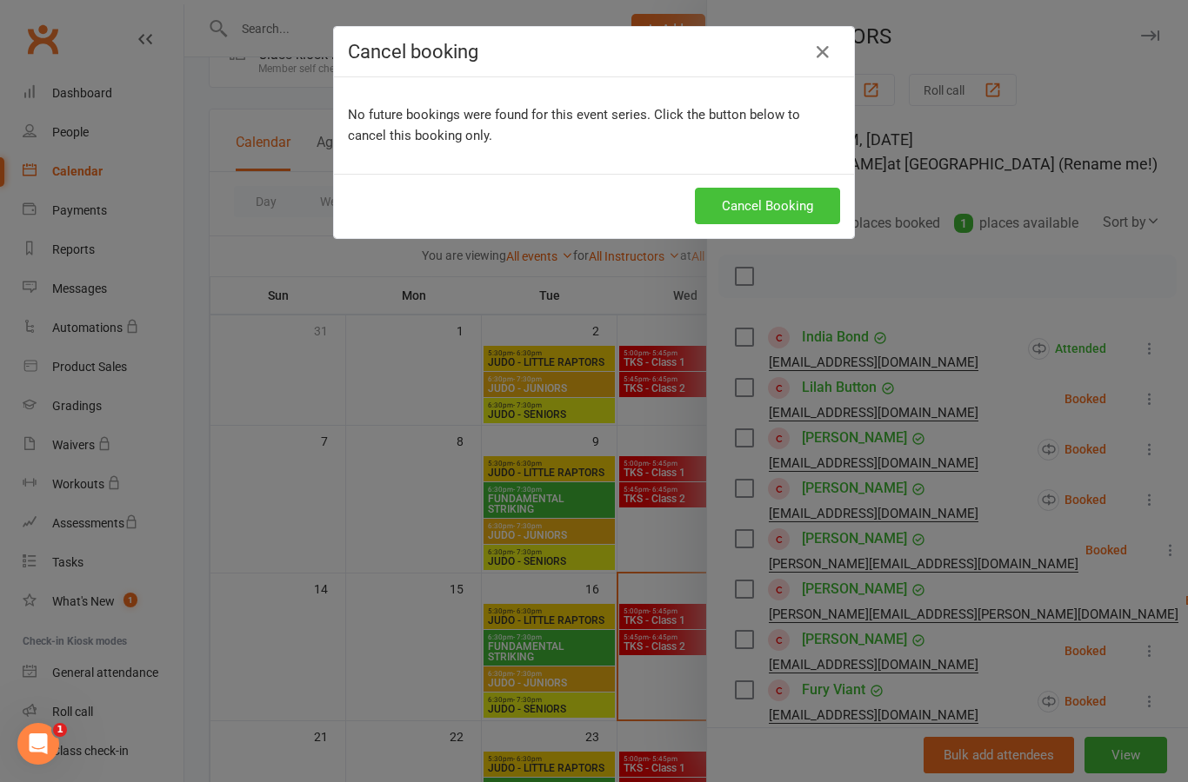
click at [797, 215] on button "Cancel Booking" at bounding box center [767, 206] width 145 height 37
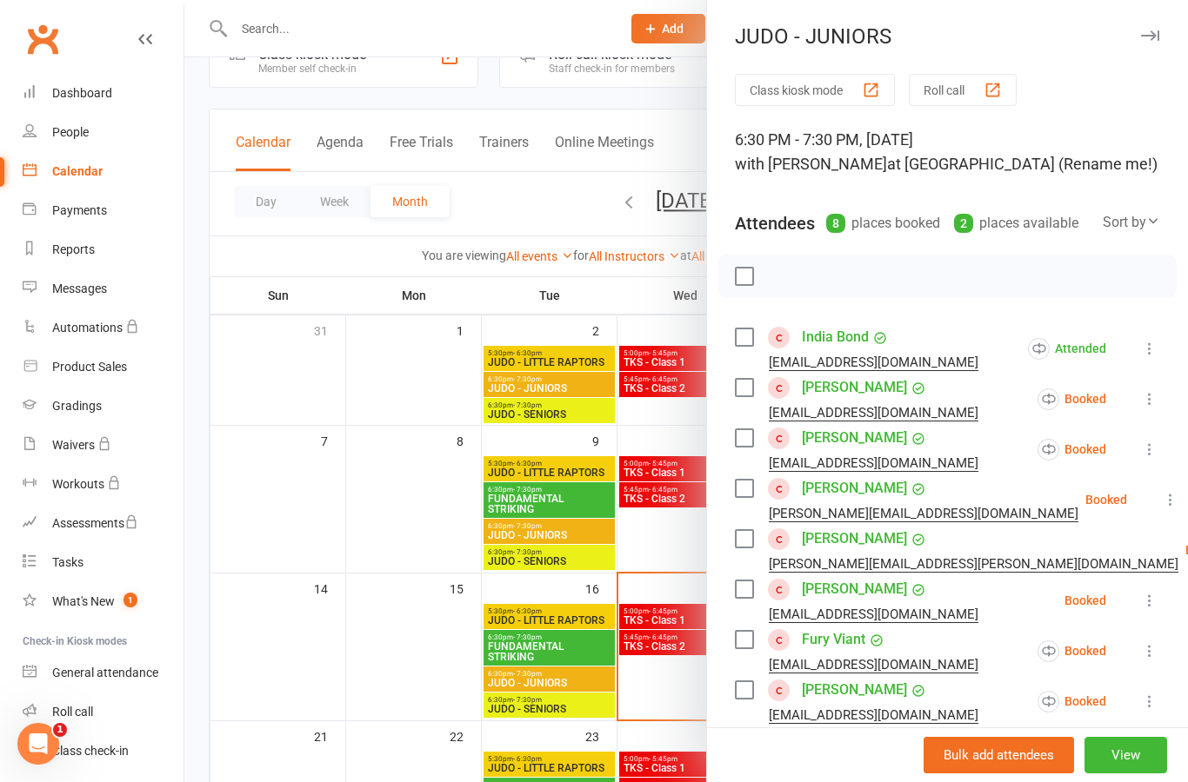
click at [1157, 406] on icon at bounding box center [1149, 398] width 17 height 17
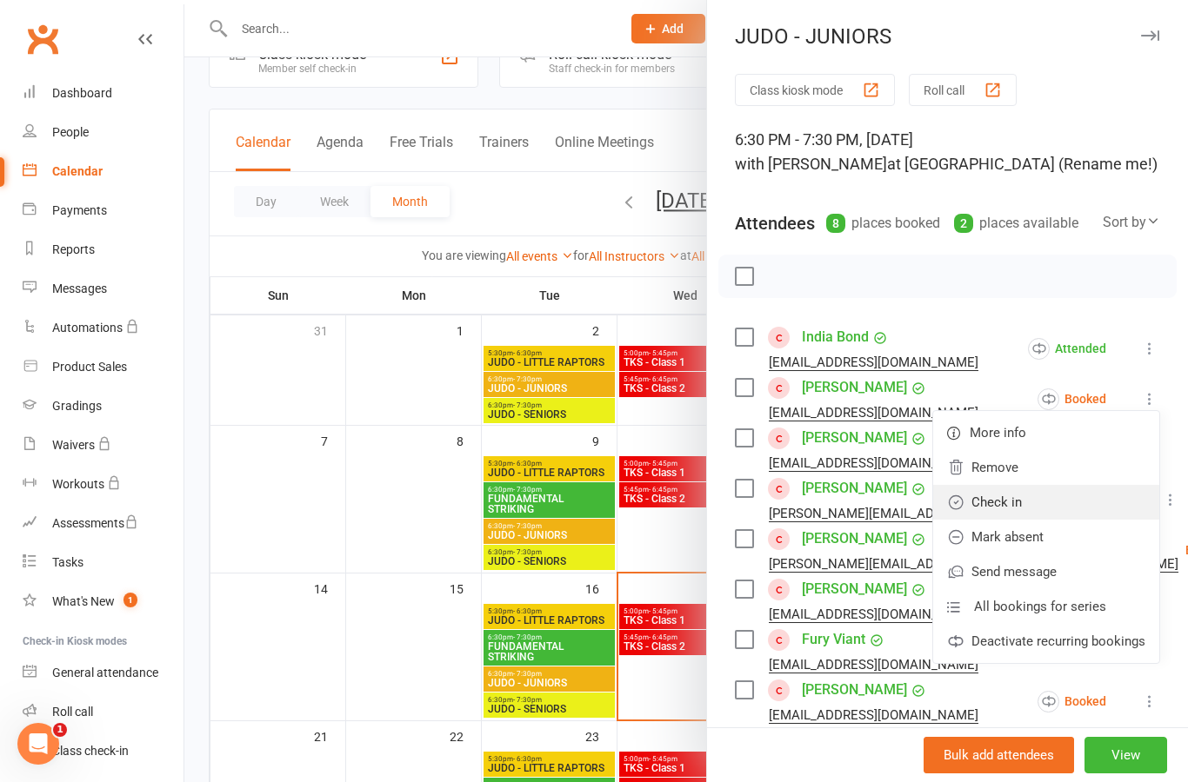
click at [1103, 510] on link "Check in" at bounding box center [1046, 502] width 226 height 35
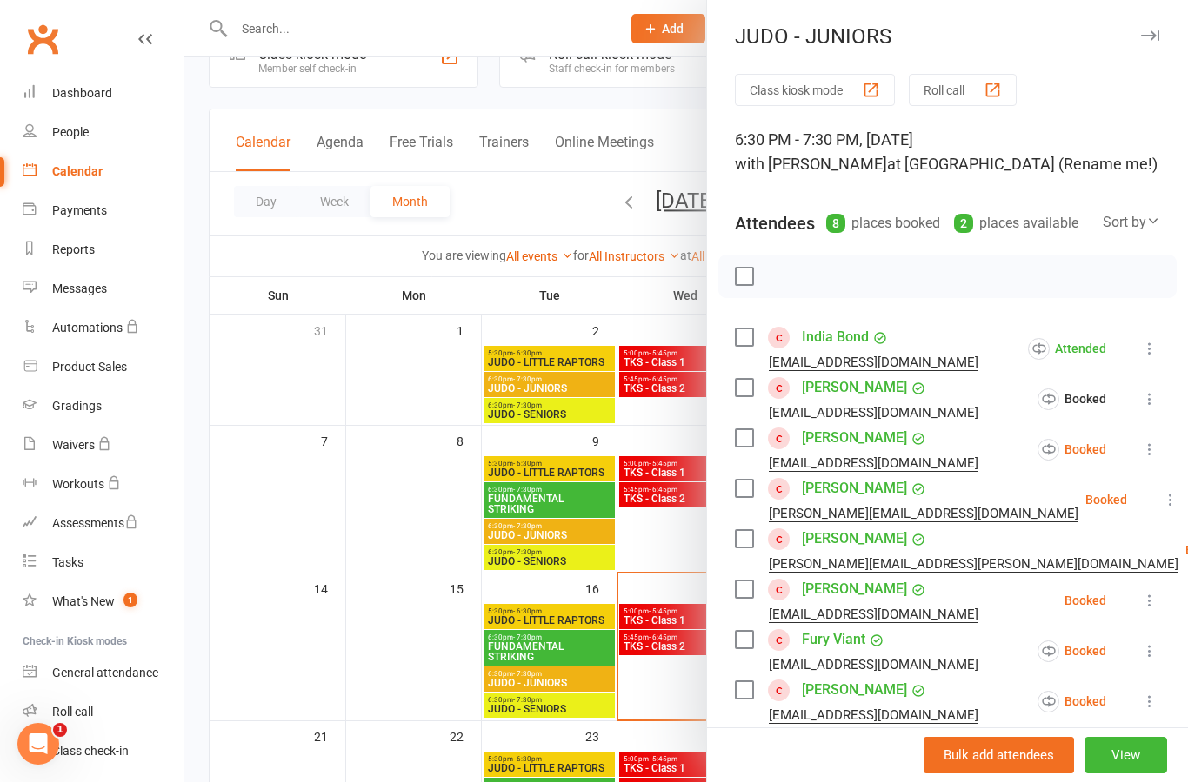
click at [1159, 456] on button at bounding box center [1149, 449] width 21 height 21
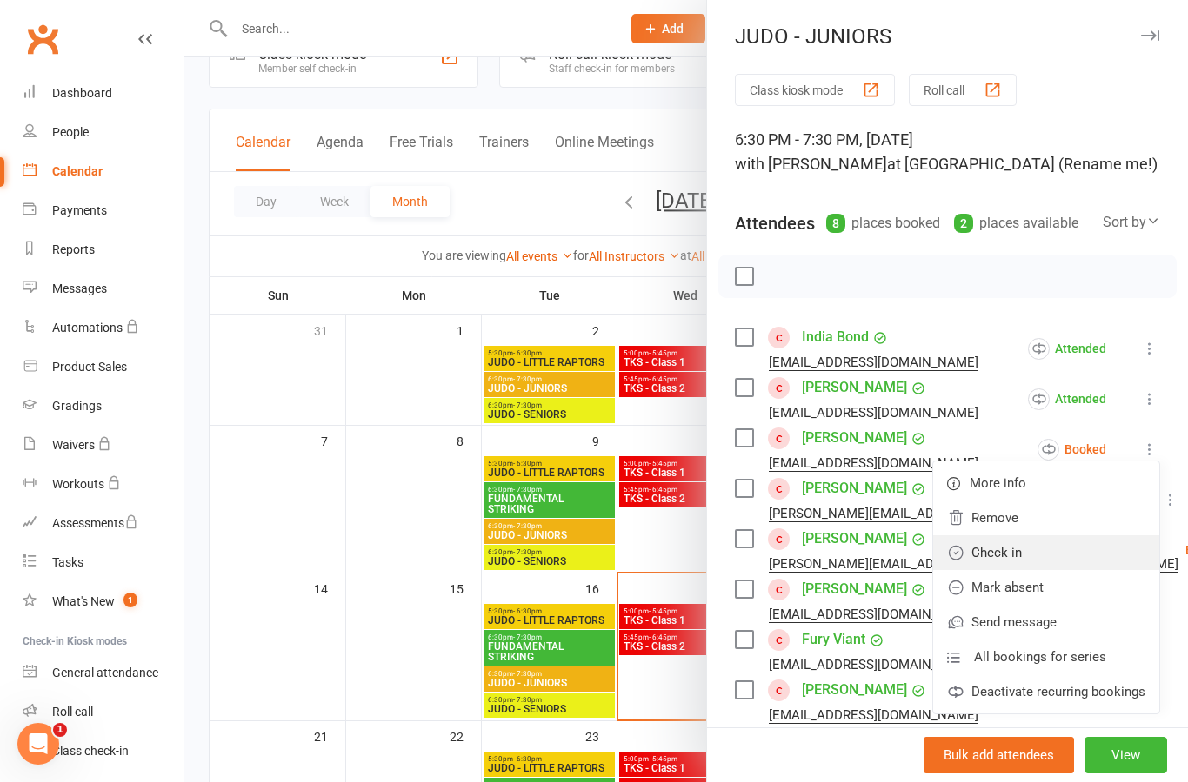
click at [1077, 560] on link "Check in" at bounding box center [1046, 553] width 226 height 35
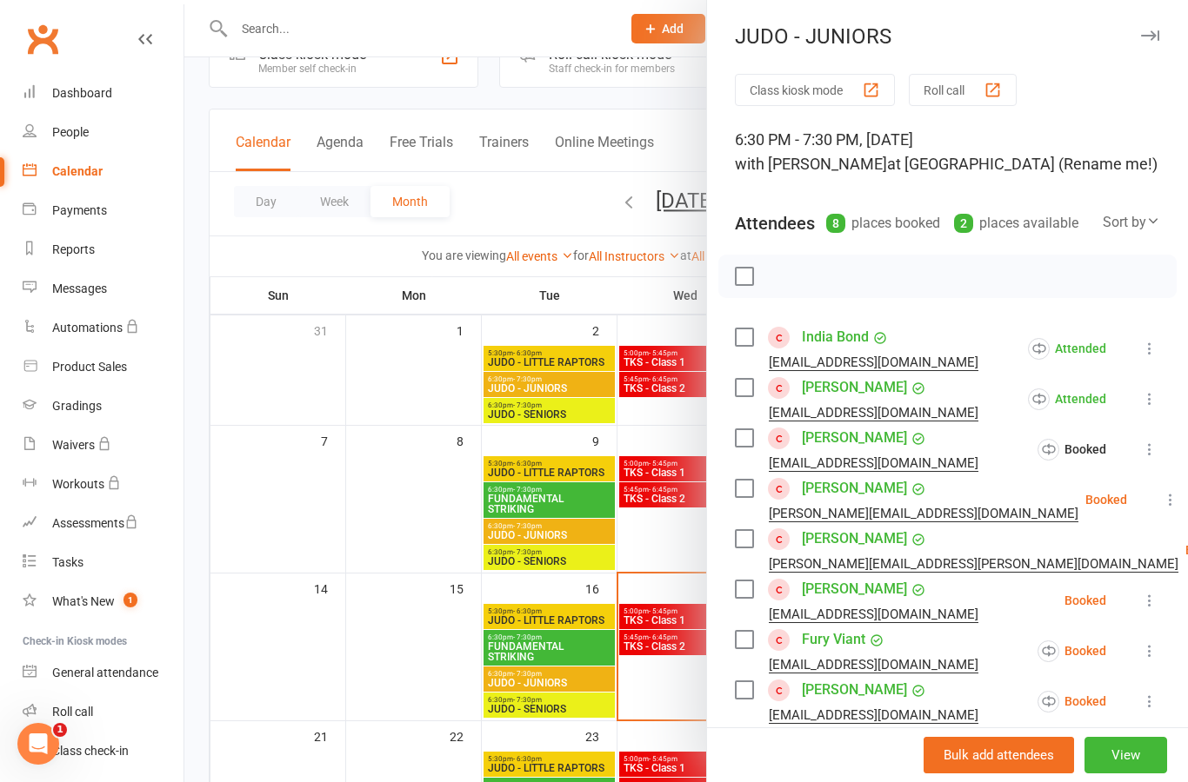
click at [1161, 505] on icon at bounding box center [1169, 499] width 17 height 17
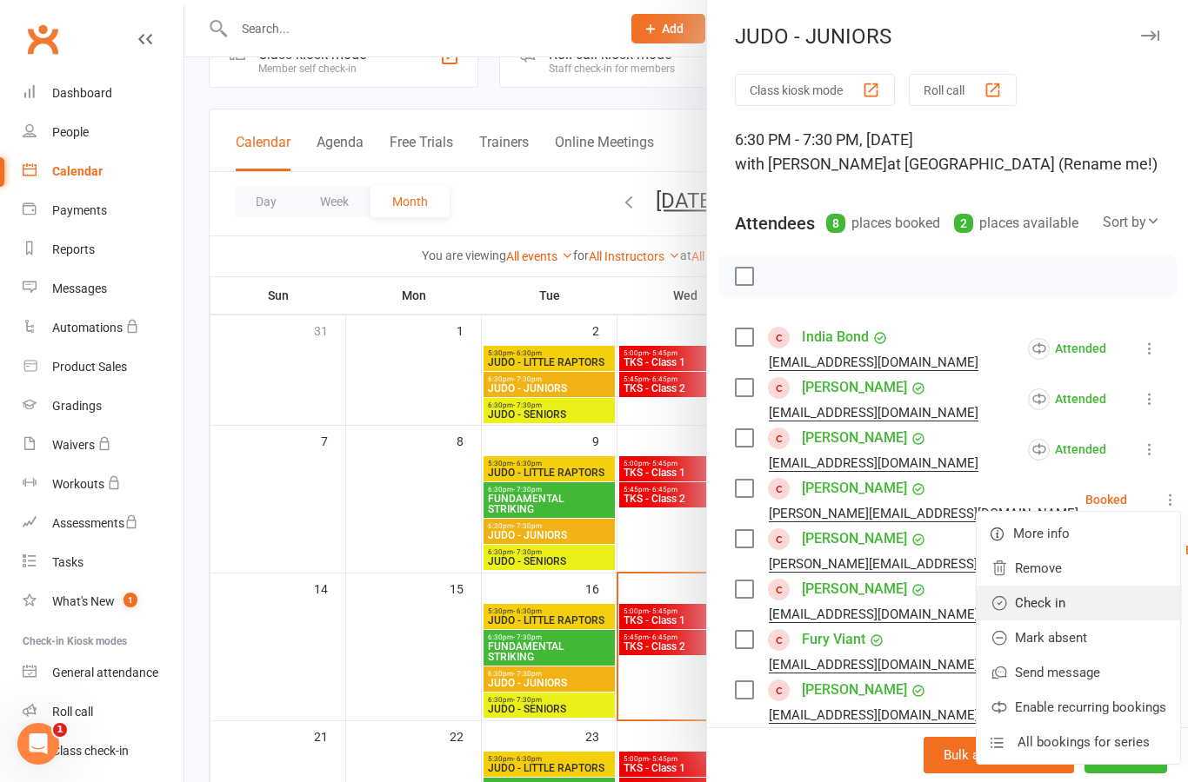
click at [1085, 604] on link "Check in" at bounding box center [1077, 603] width 203 height 35
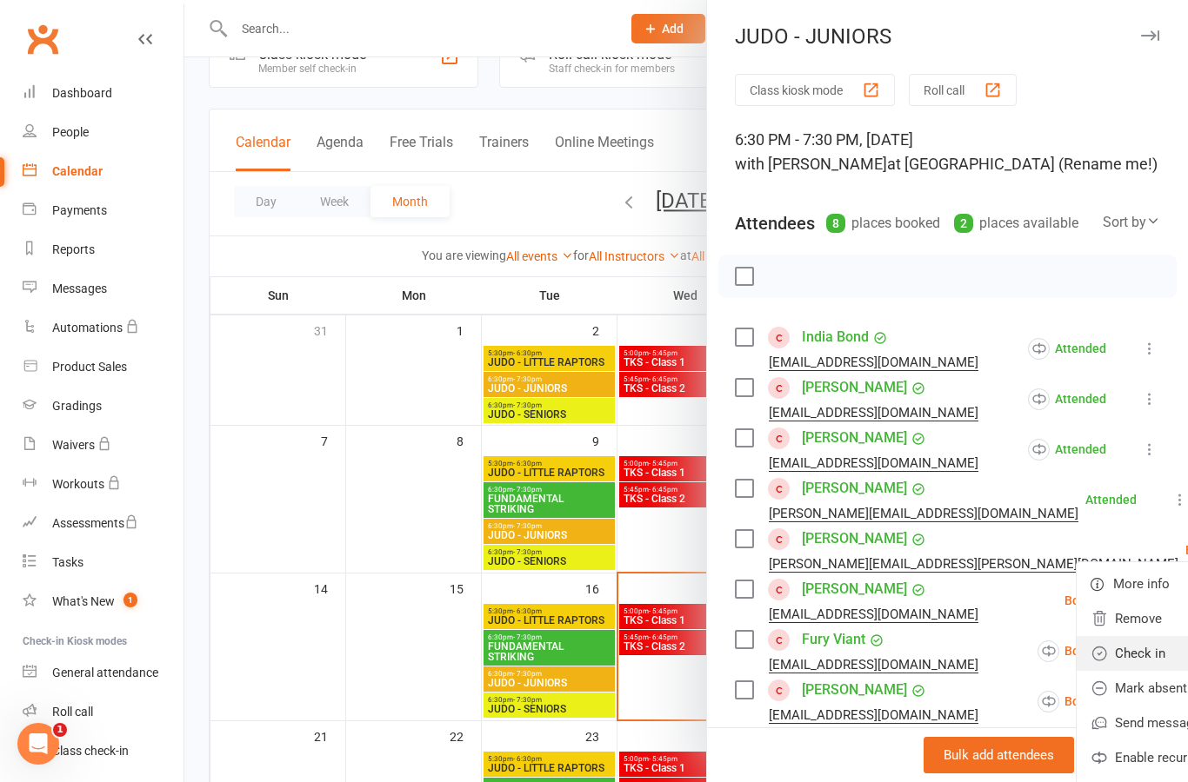
click at [1091, 660] on link "Check in" at bounding box center [1177, 653] width 203 height 35
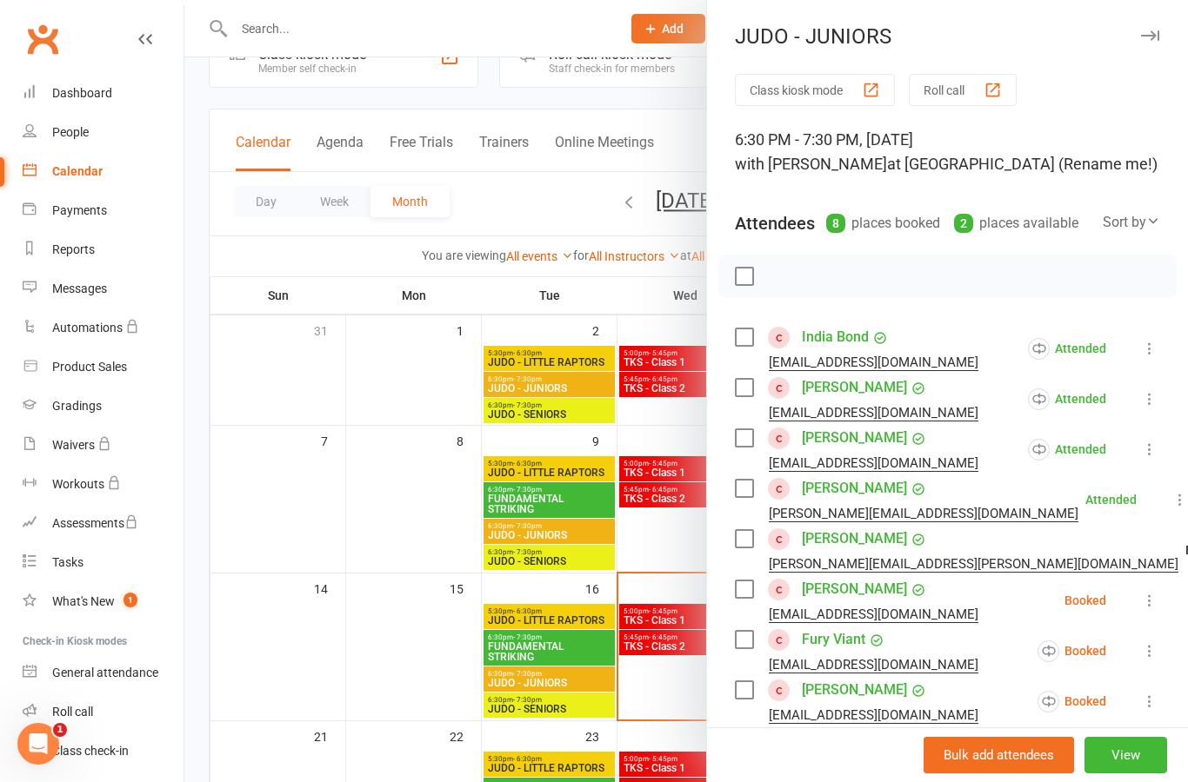
click at [1150, 610] on button at bounding box center [1149, 600] width 21 height 21
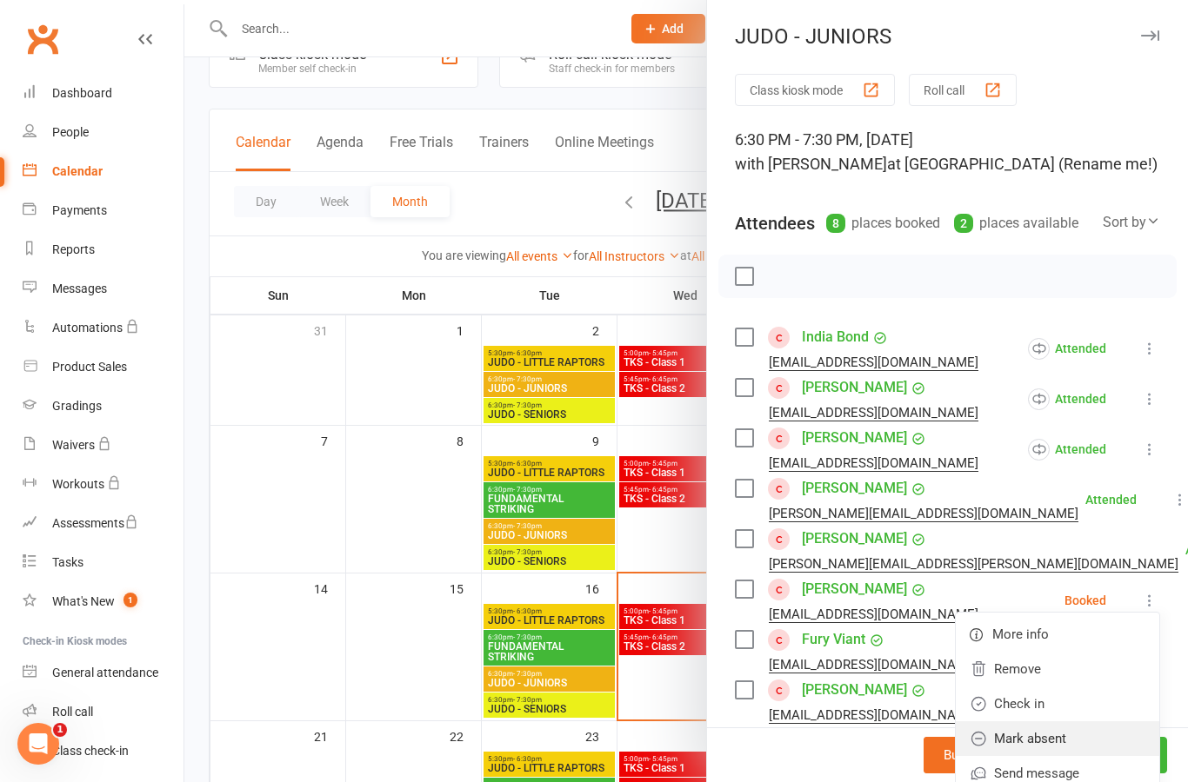
click at [1084, 742] on link "Mark absent" at bounding box center [1056, 739] width 203 height 35
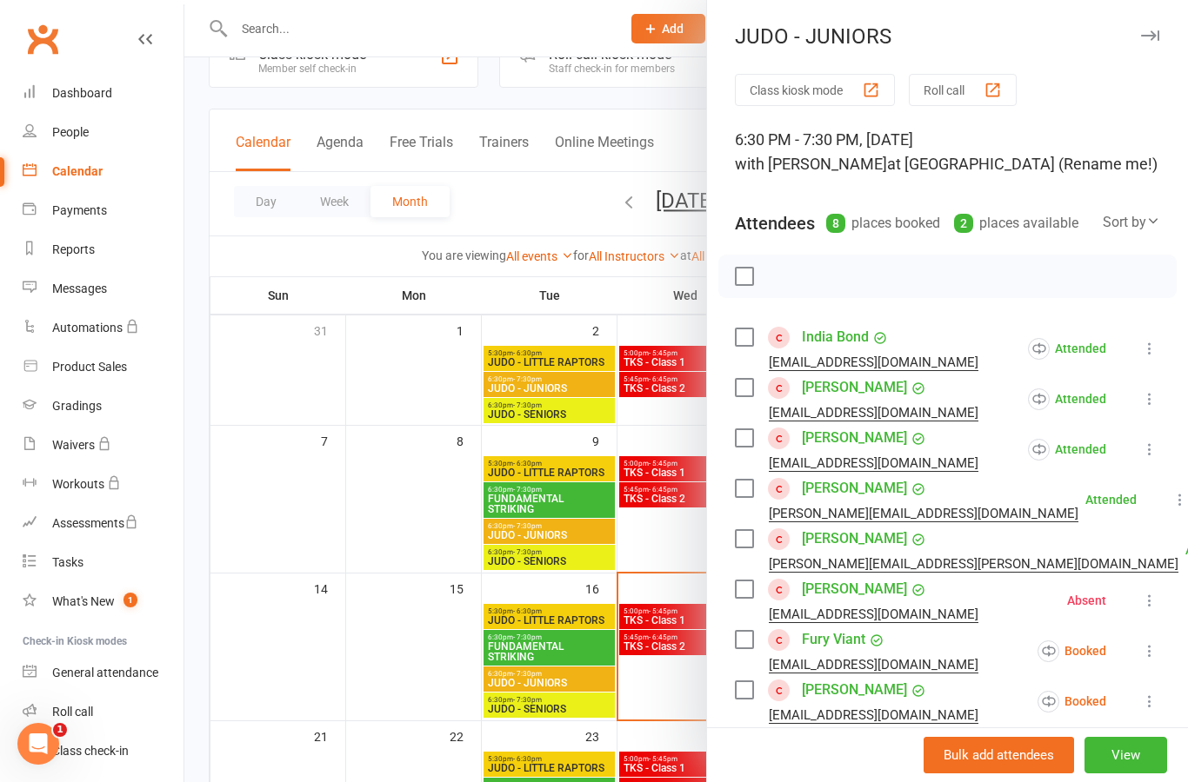
click at [1150, 661] on button at bounding box center [1149, 651] width 21 height 21
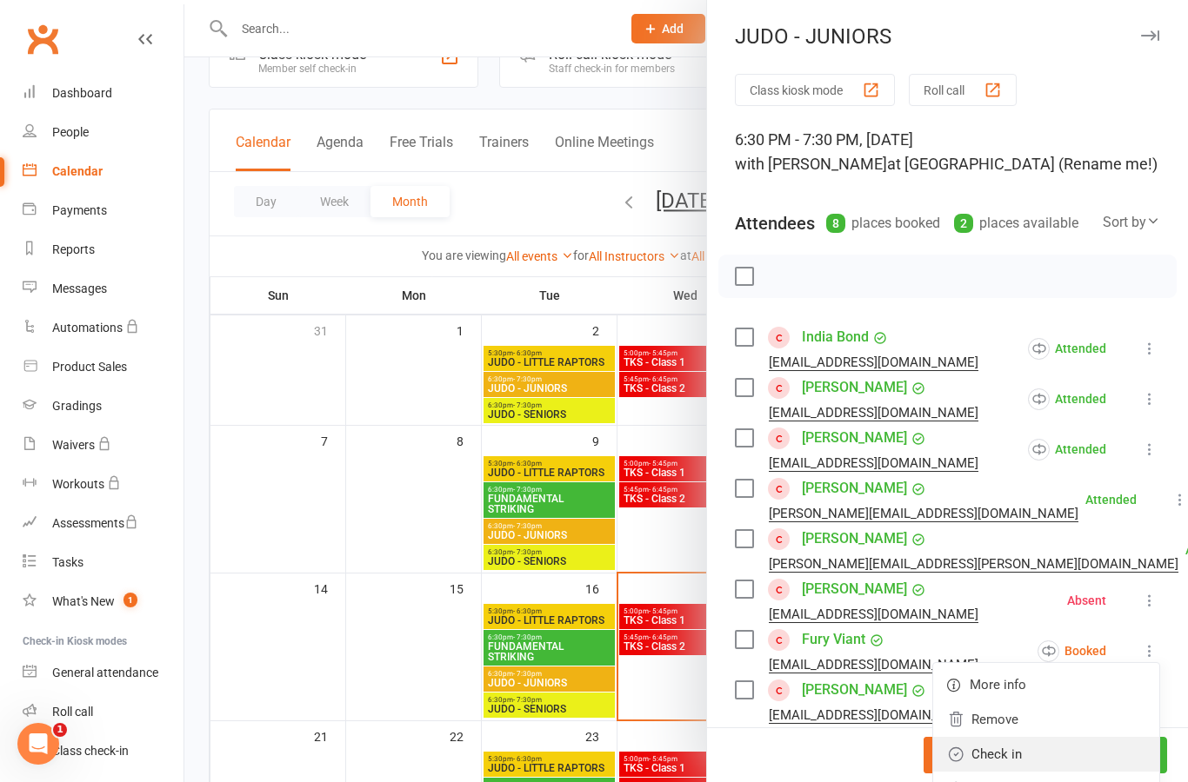
click at [1079, 753] on link "Check in" at bounding box center [1046, 754] width 226 height 35
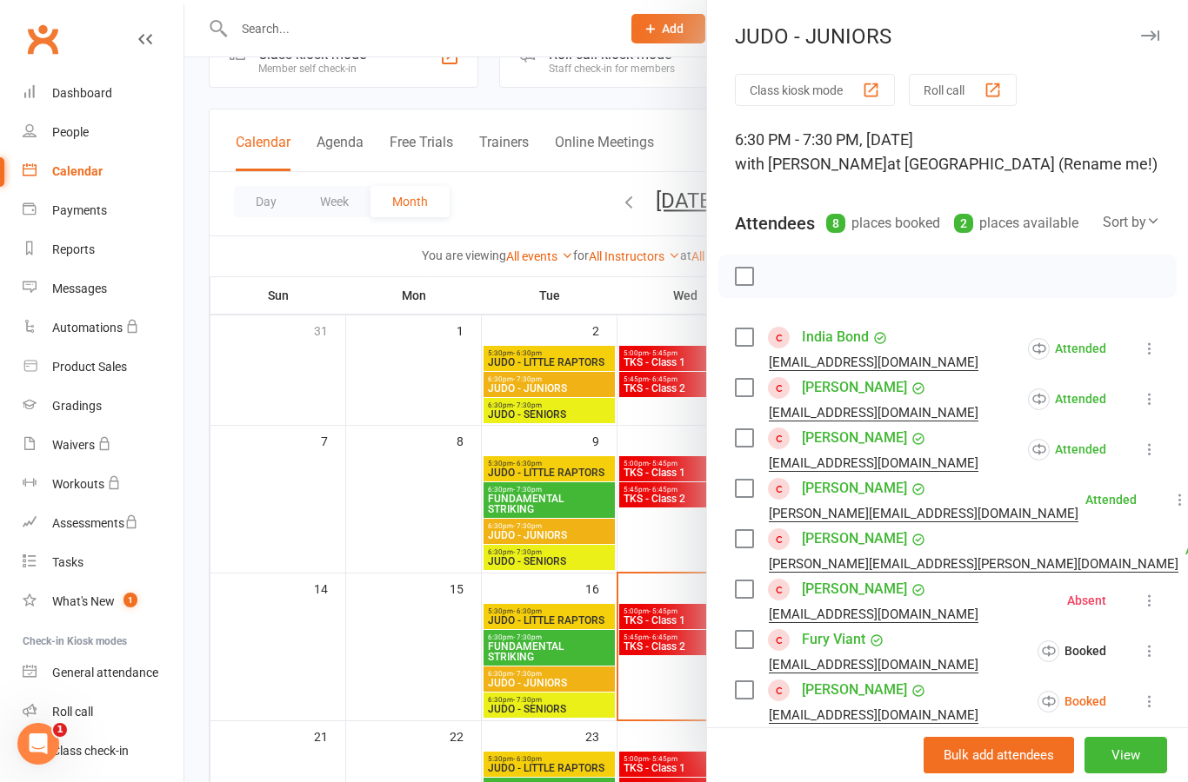
click at [1154, 711] on button at bounding box center [1149, 701] width 21 height 21
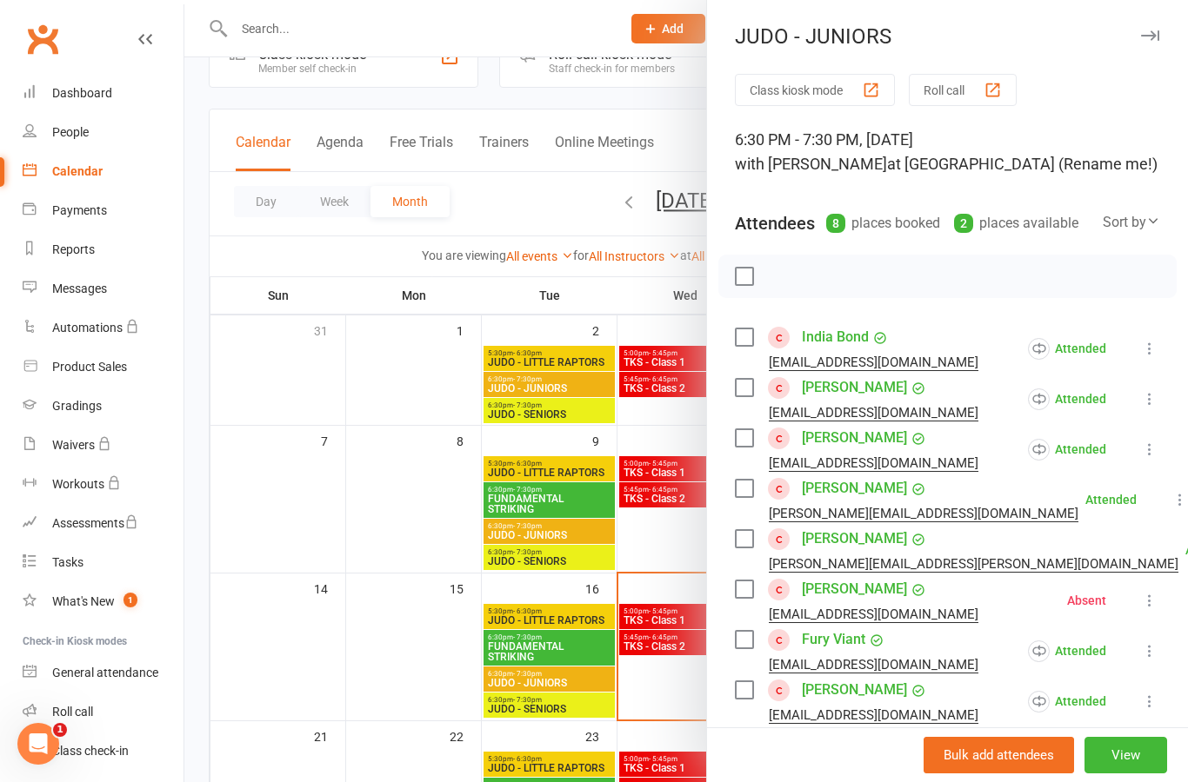
click at [430, 650] on div at bounding box center [685, 391] width 1003 height 782
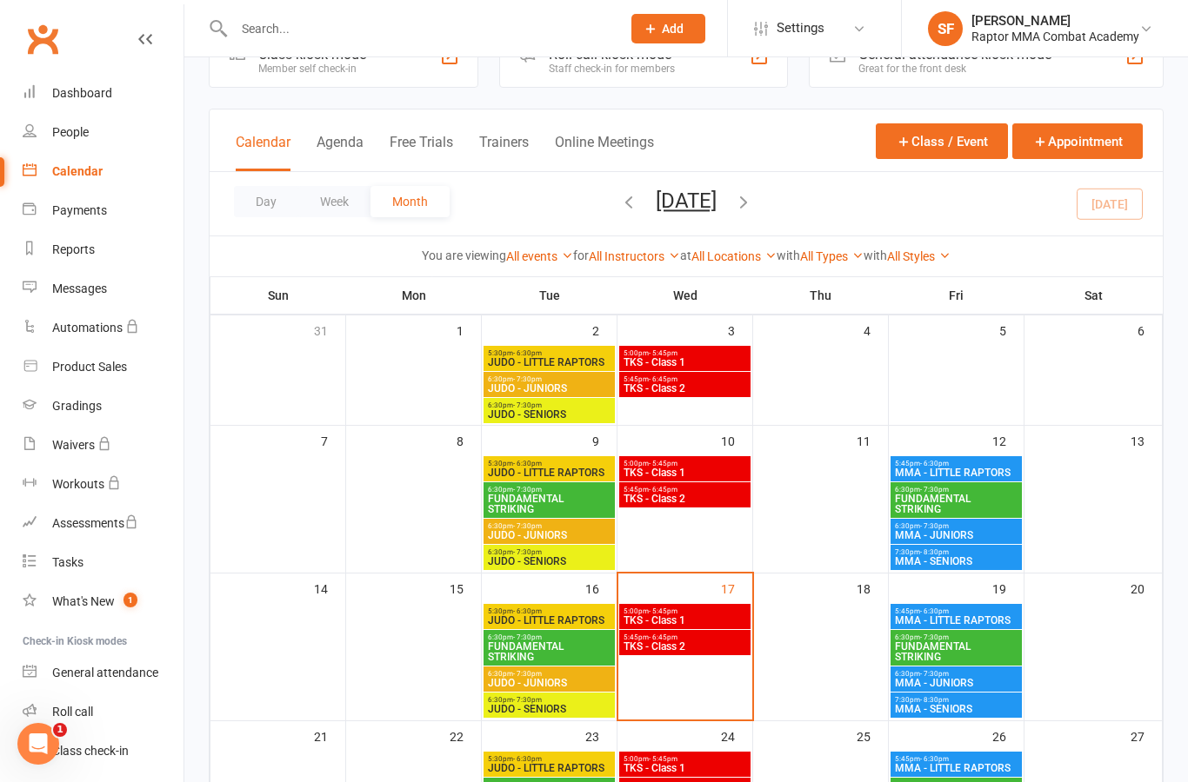
click at [995, 562] on span "MMA - SENIORS" at bounding box center [956, 561] width 124 height 10
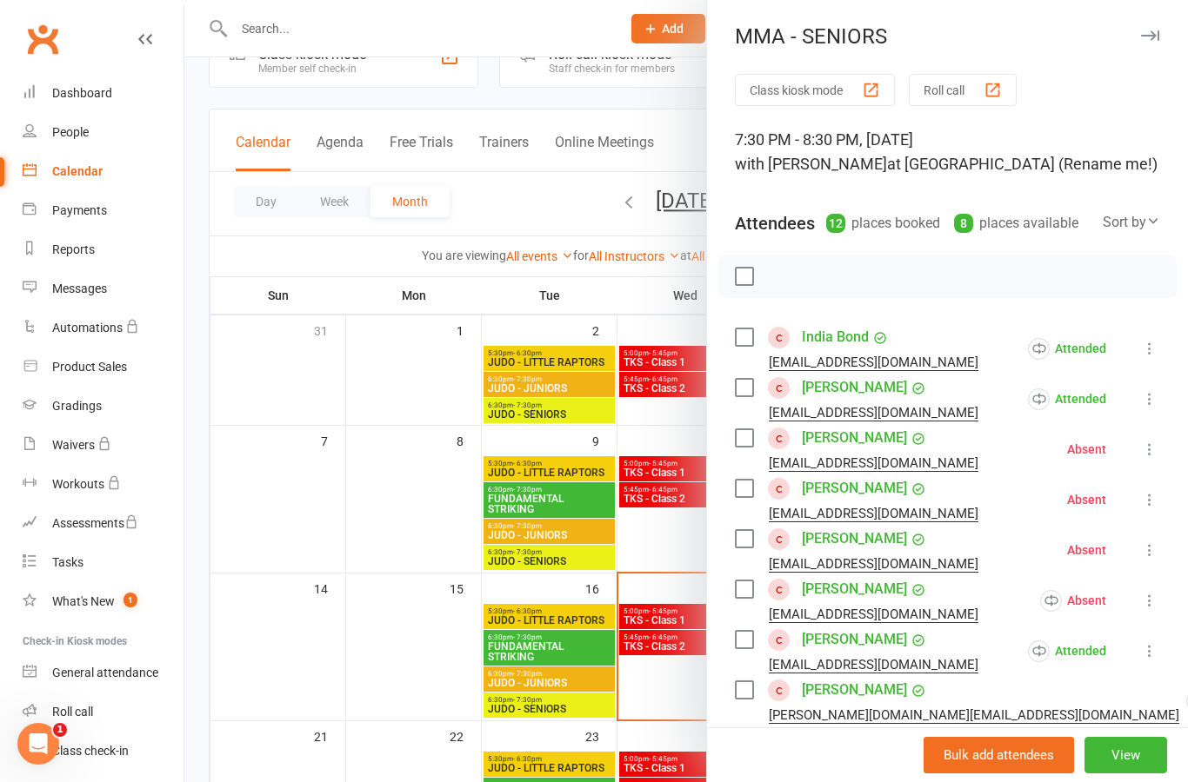
click at [398, 666] on div at bounding box center [685, 391] width 1003 height 782
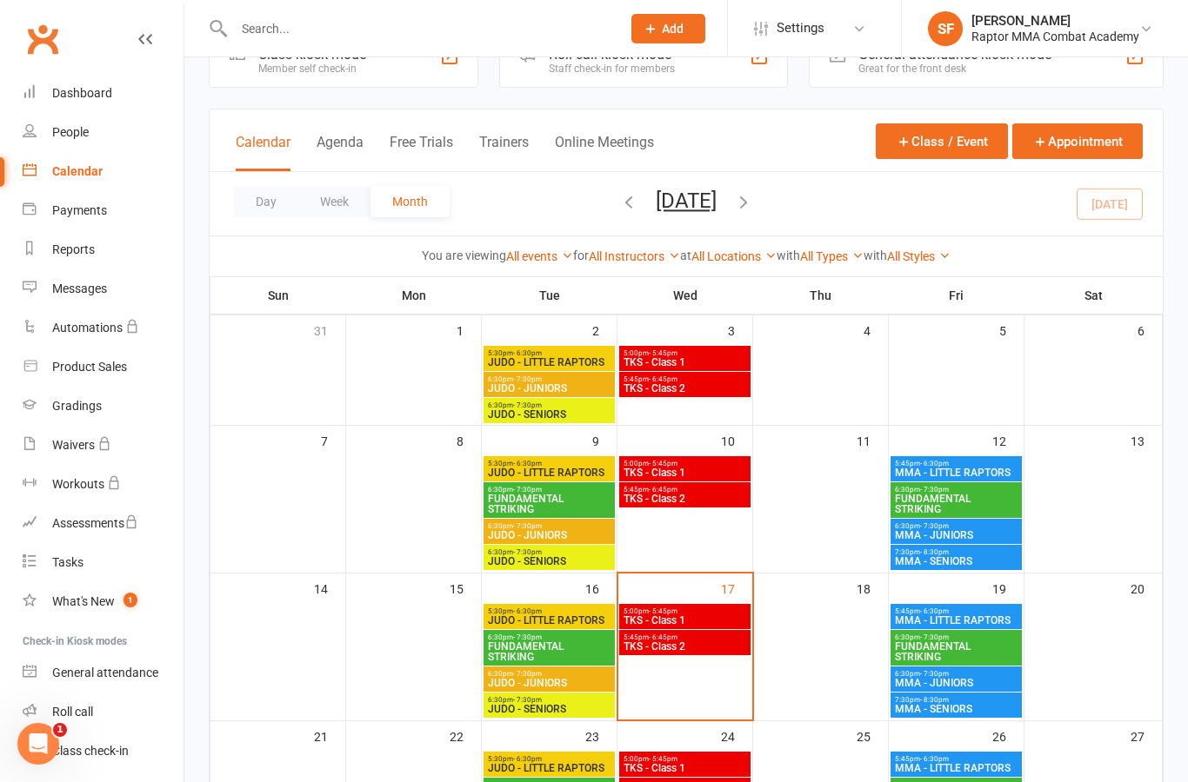
click at [589, 554] on span "6:30pm - 7:30pm" at bounding box center [549, 553] width 124 height 8
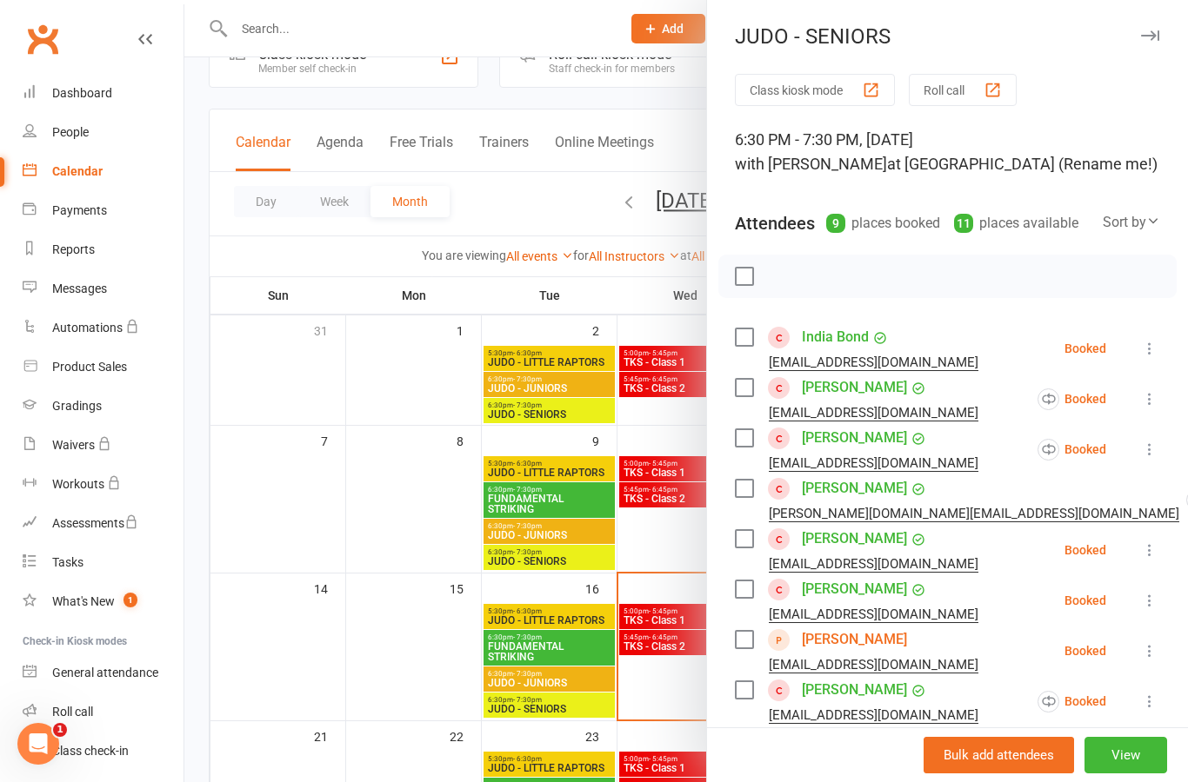
click at [535, 713] on div at bounding box center [685, 391] width 1003 height 782
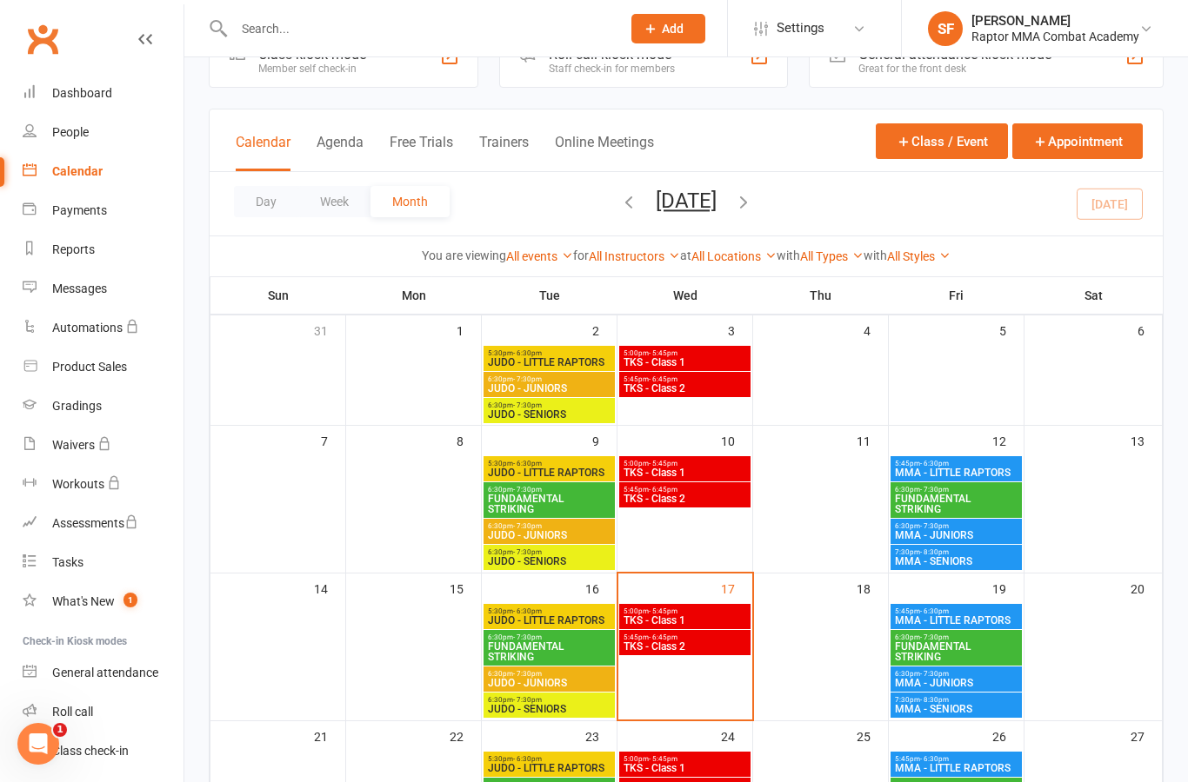
click at [572, 711] on span "JUDO - SENIORS" at bounding box center [549, 709] width 124 height 10
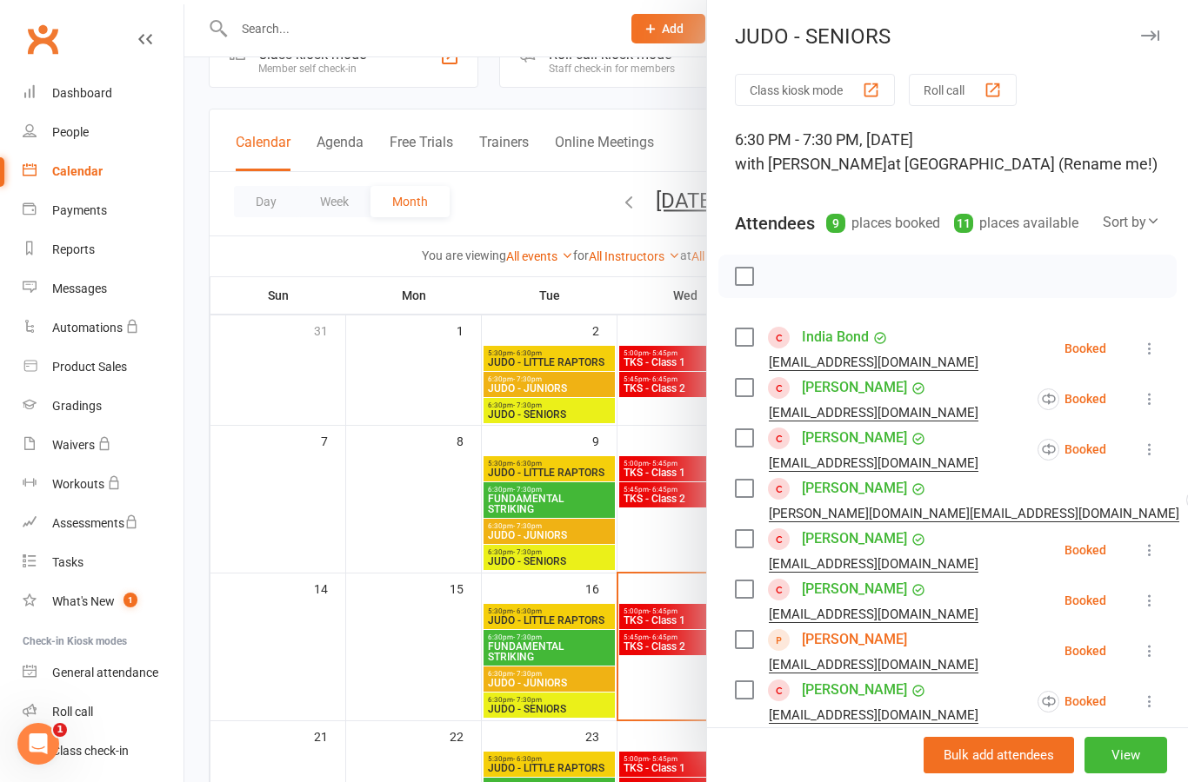
click at [1170, 356] on div "Class kiosk mode Roll call 6:30 PM - 7:30 PM, [DATE] with [PERSON_NAME] at [GEO…" at bounding box center [947, 581] width 481 height 1015
click at [1152, 358] on button at bounding box center [1149, 348] width 21 height 21
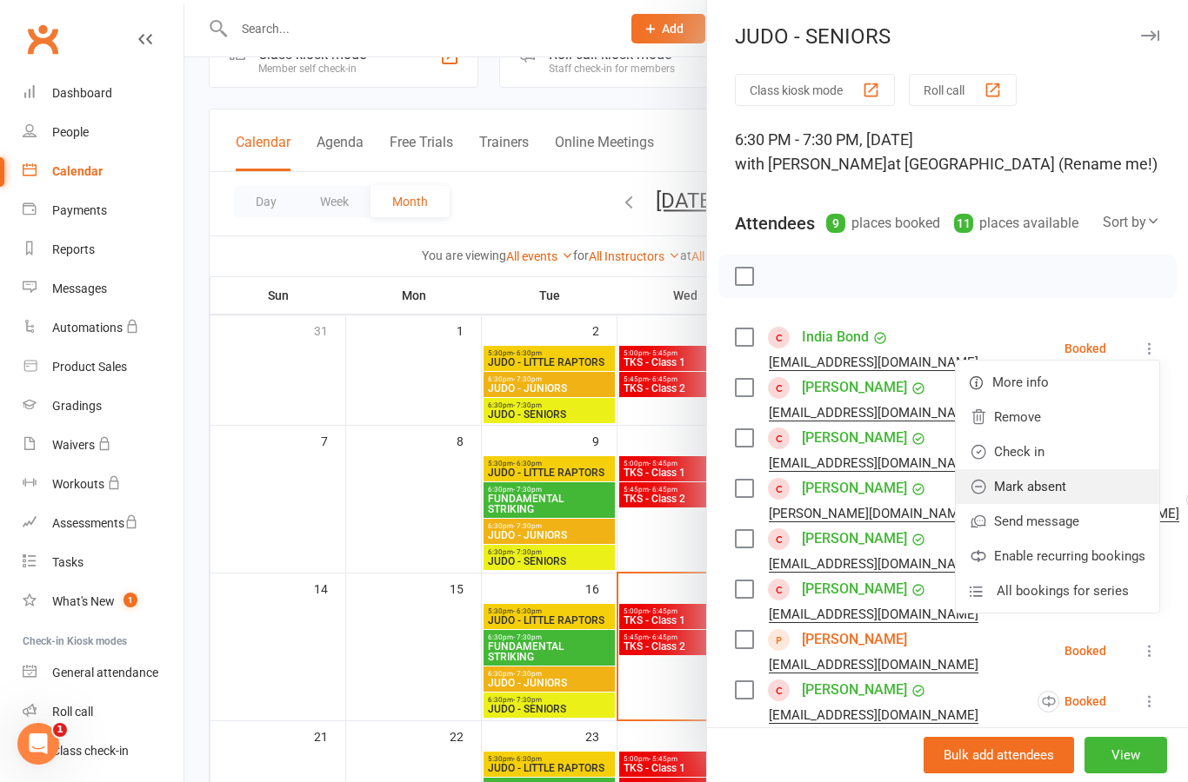
click at [1097, 490] on link "Mark absent" at bounding box center [1056, 486] width 203 height 35
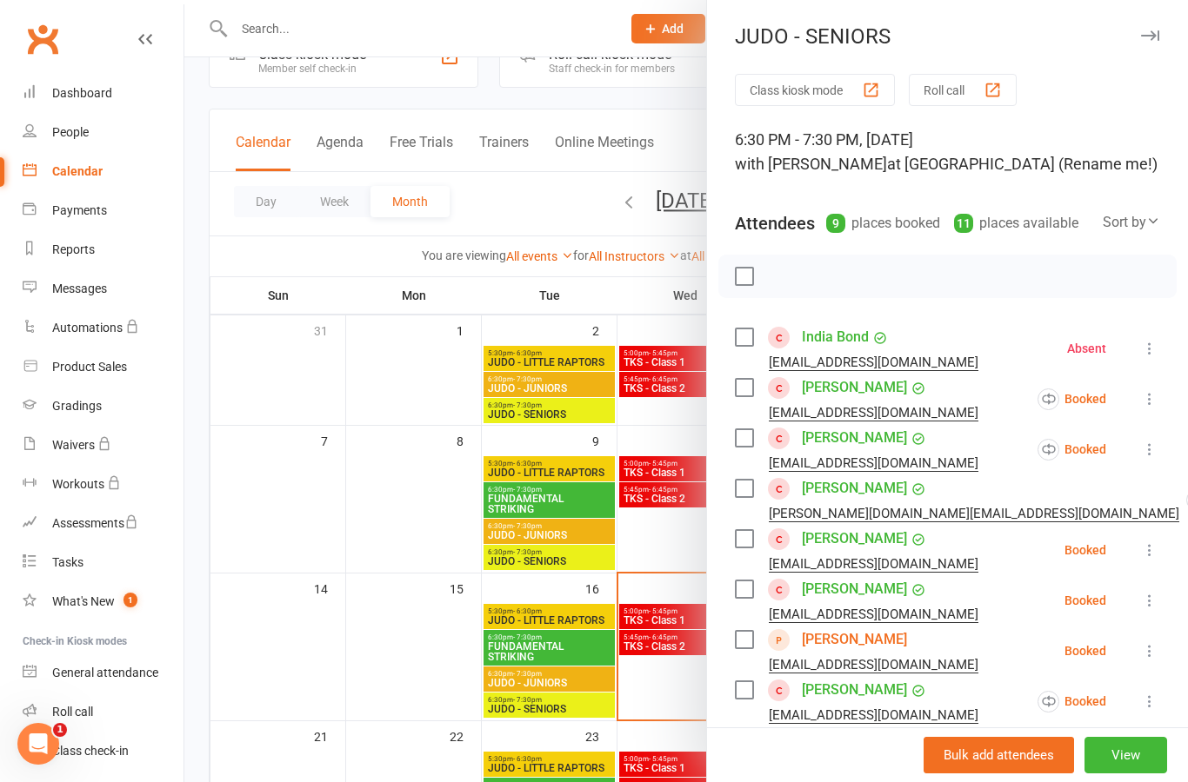
click at [1149, 356] on icon at bounding box center [1149, 348] width 17 height 17
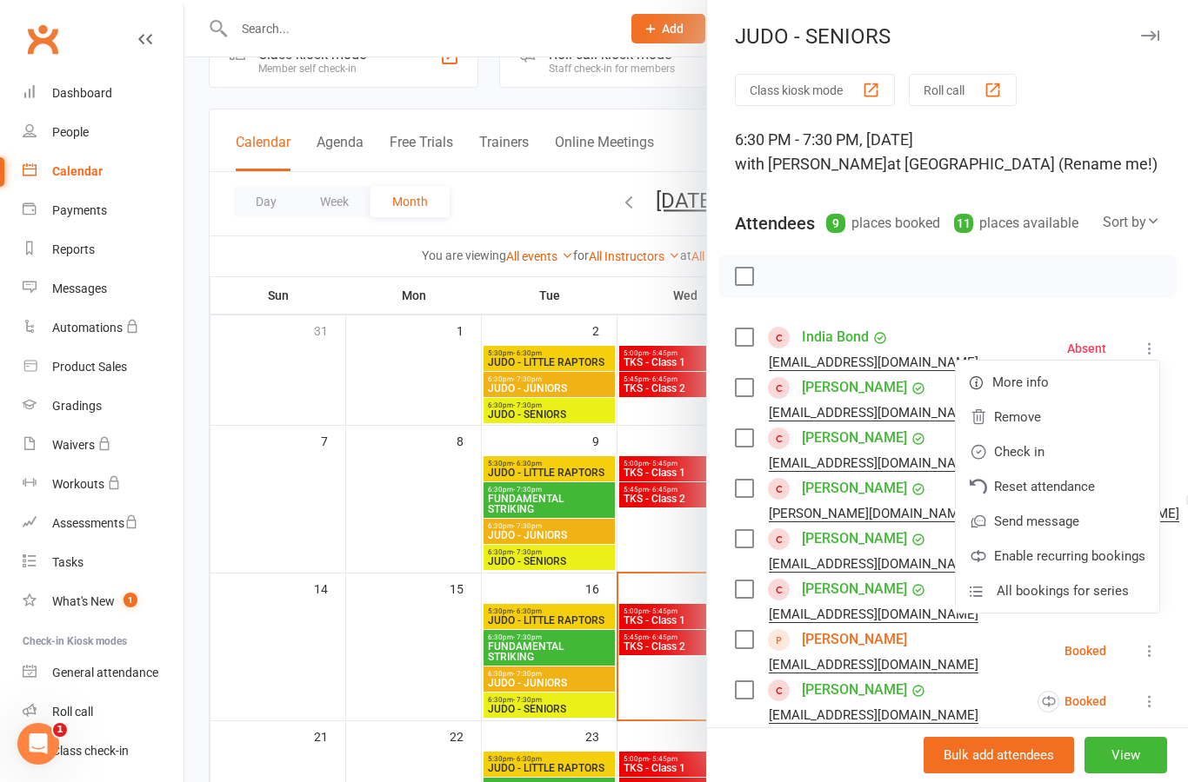
click at [1112, 298] on div "Class kiosk mode Roll call 6:30 PM - 7:30 PM, [DATE] with [PERSON_NAME] at [GEO…" at bounding box center [947, 581] width 481 height 1015
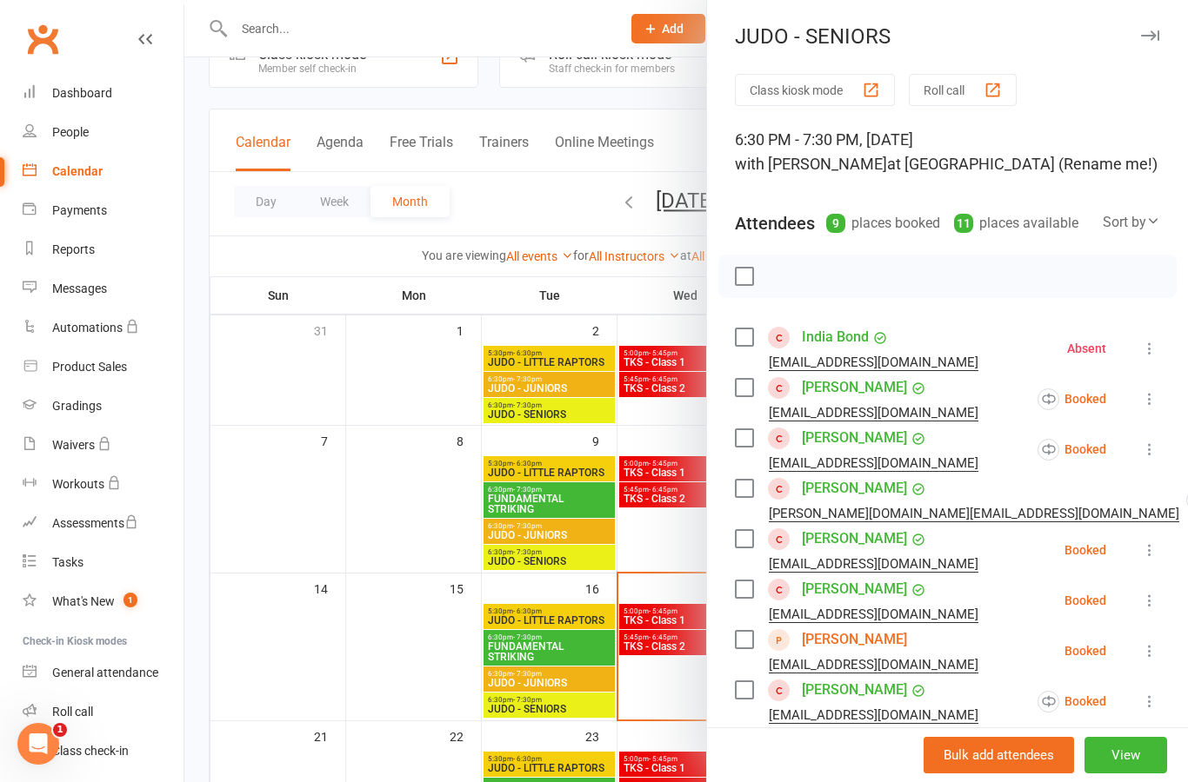
click at [1149, 400] on icon at bounding box center [1149, 398] width 17 height 17
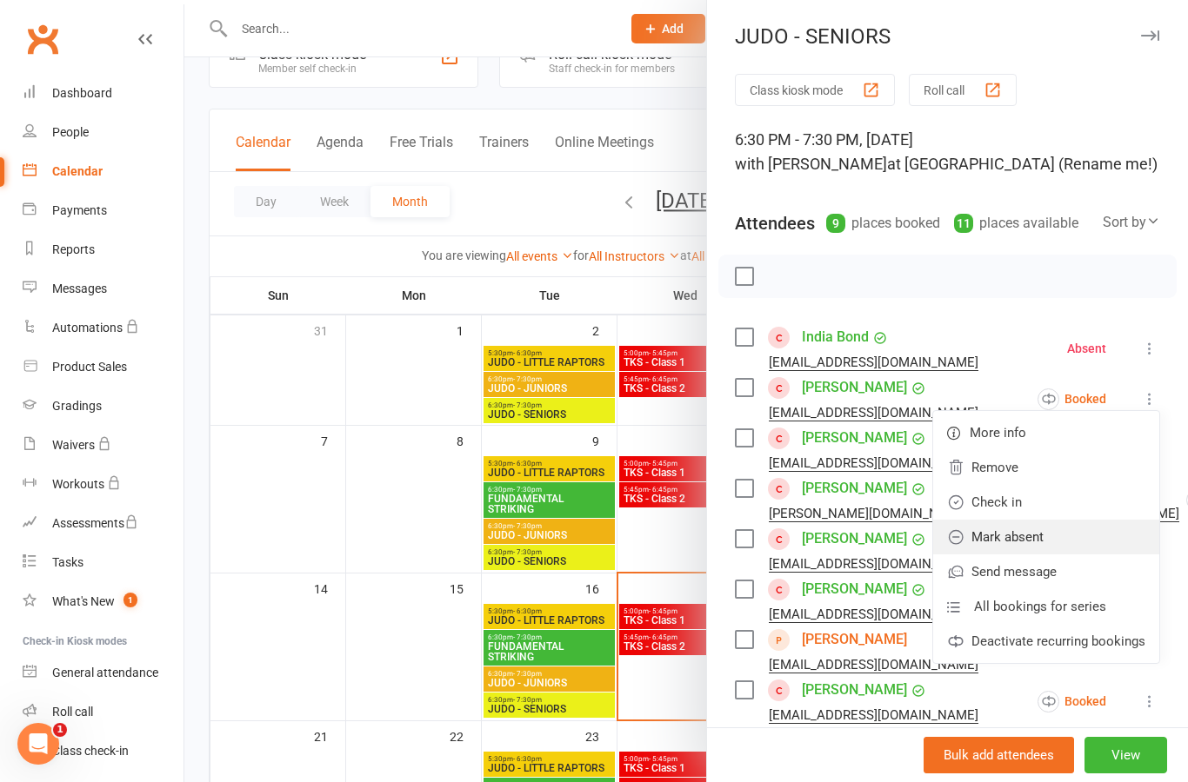
click at [1090, 536] on link "Mark absent" at bounding box center [1046, 537] width 226 height 35
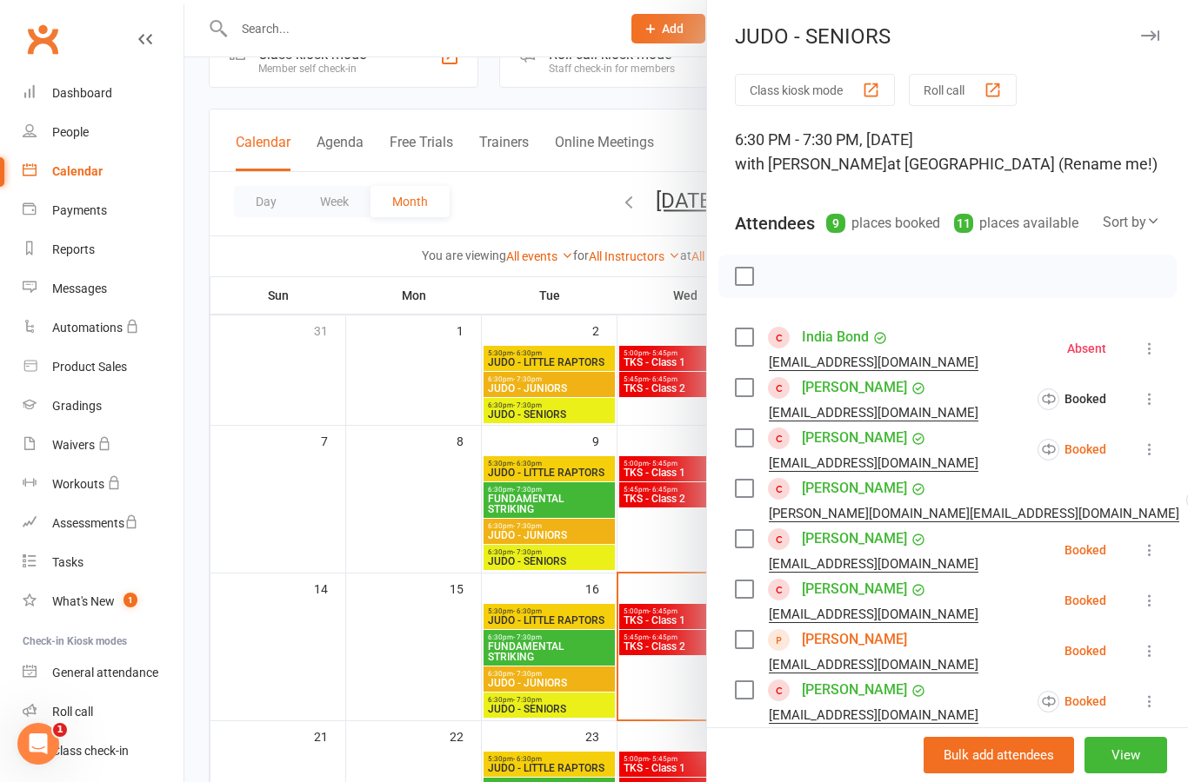
click at [1156, 455] on icon at bounding box center [1149, 449] width 17 height 17
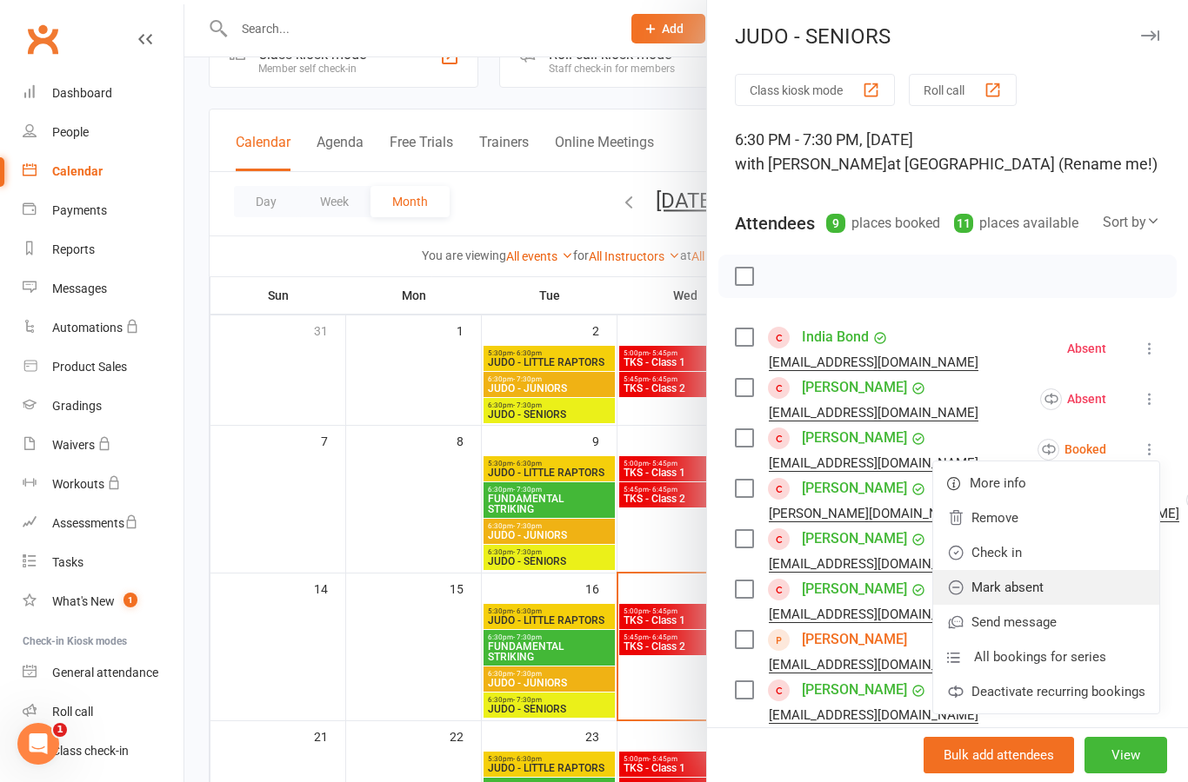
click at [1087, 586] on link "Mark absent" at bounding box center [1046, 587] width 226 height 35
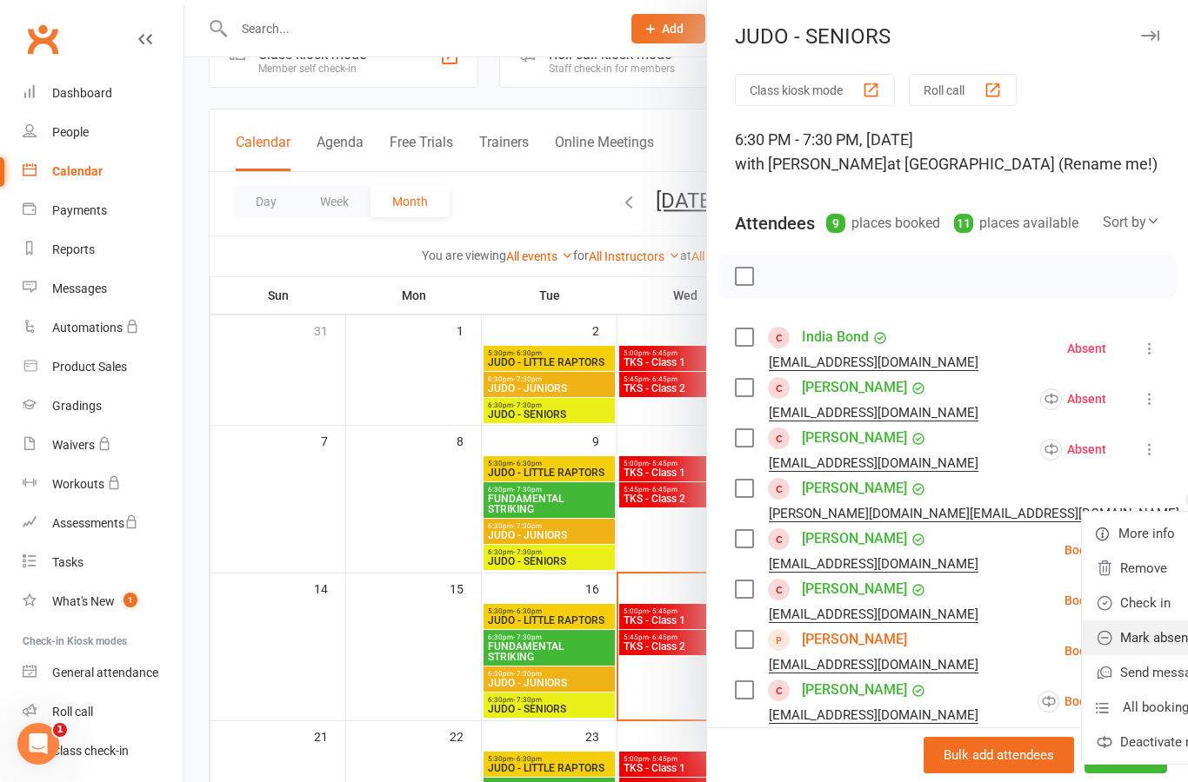
click at [1096, 641] on link "Mark absent" at bounding box center [1194, 638] width 226 height 35
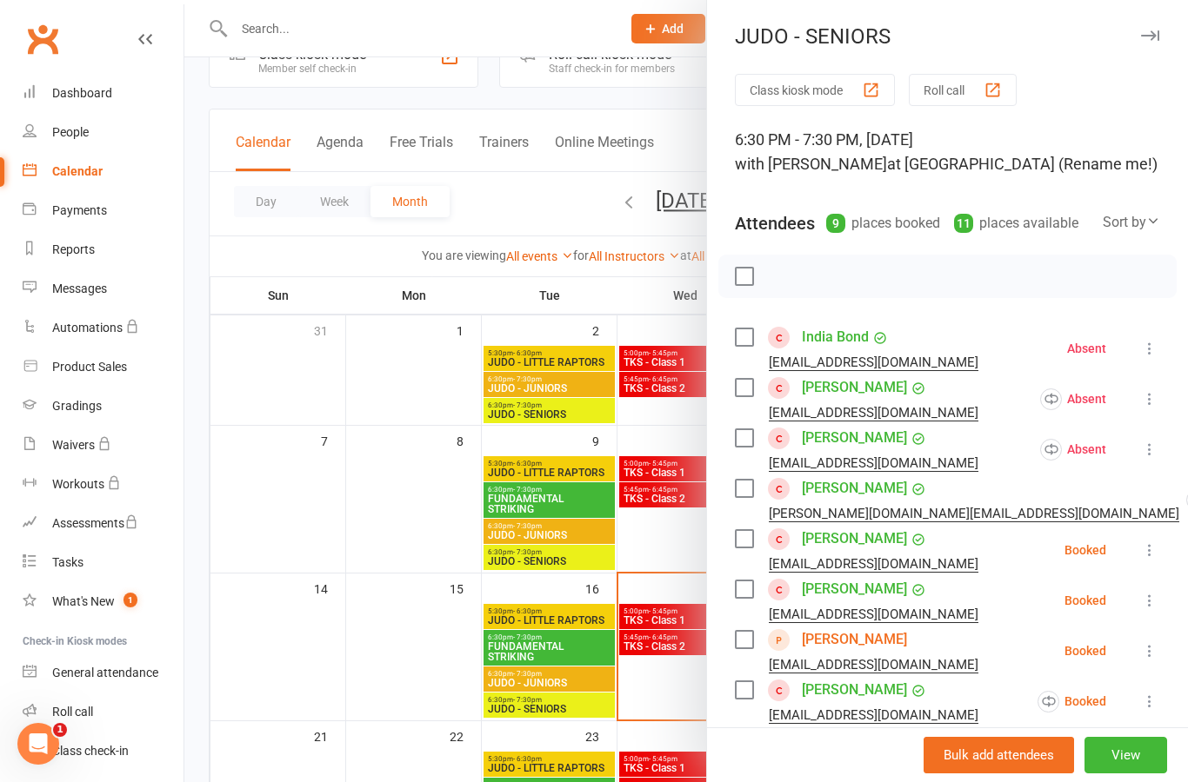
click at [1156, 559] on icon at bounding box center [1149, 550] width 17 height 17
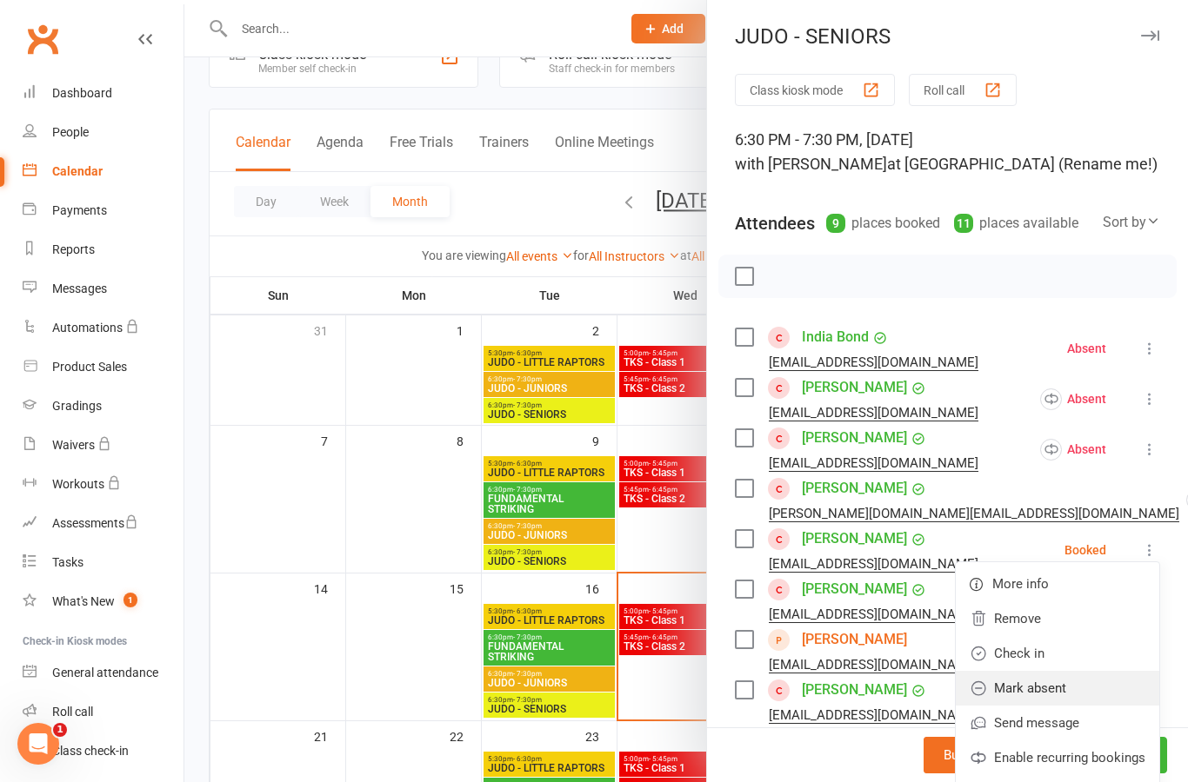
click at [1093, 689] on link "Mark absent" at bounding box center [1056, 688] width 203 height 35
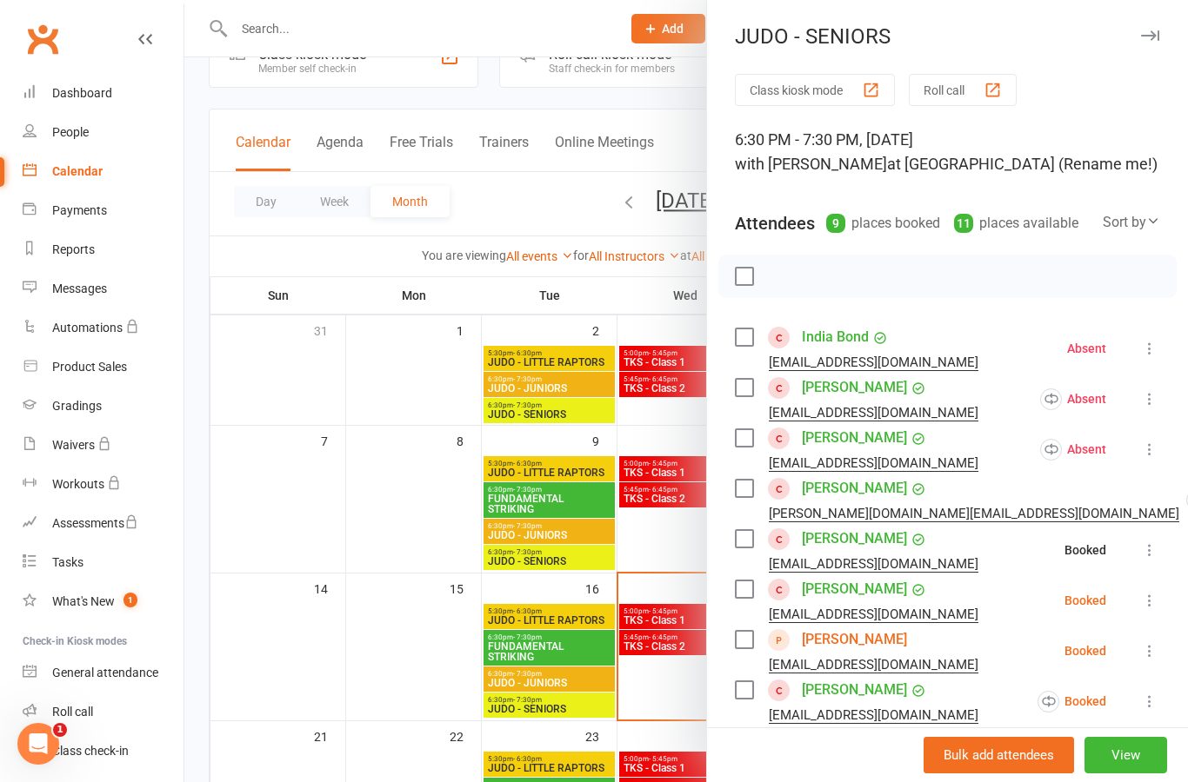
click at [1152, 610] on button at bounding box center [1149, 600] width 21 height 21
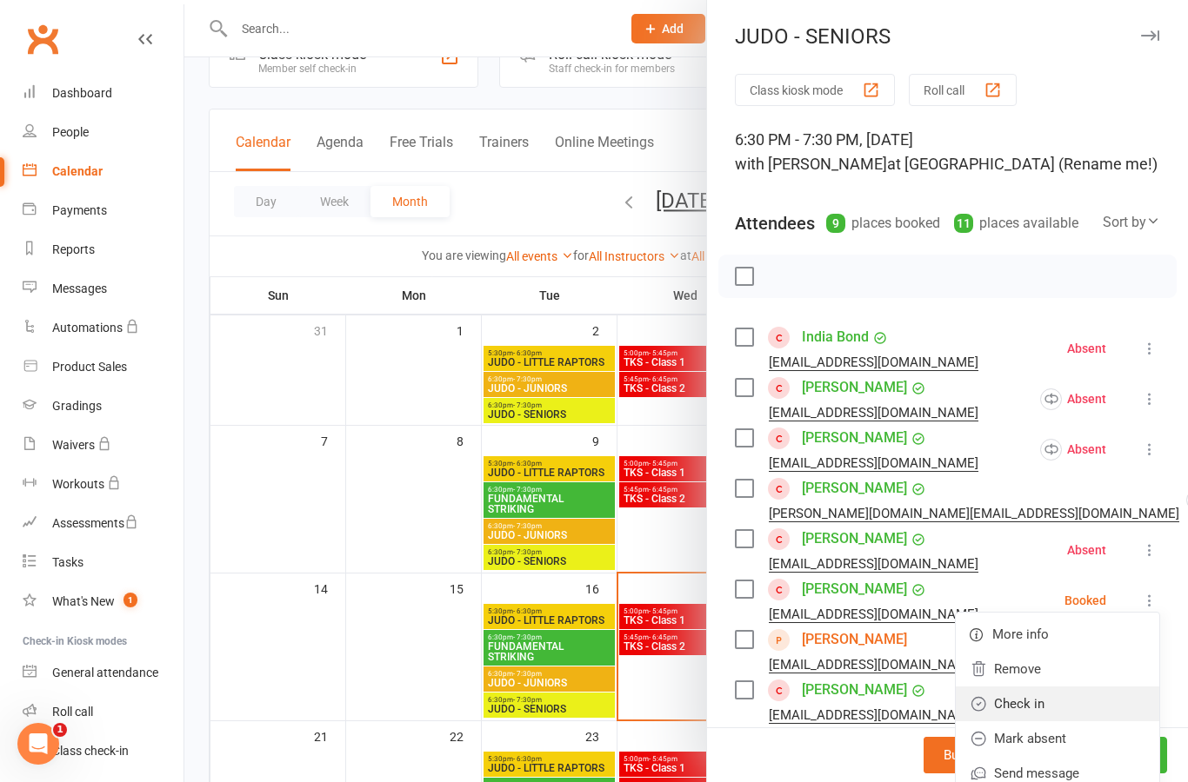
click at [1100, 705] on link "Check in" at bounding box center [1056, 704] width 203 height 35
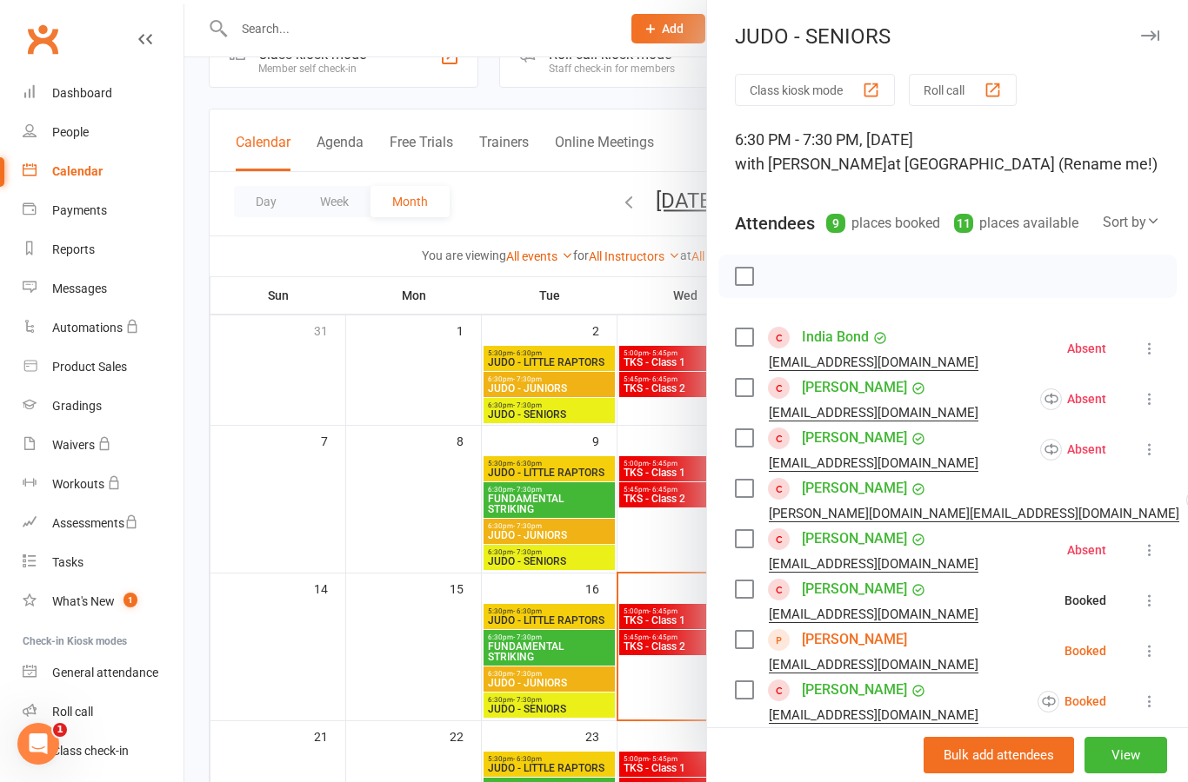
click at [1143, 661] on button at bounding box center [1149, 651] width 21 height 21
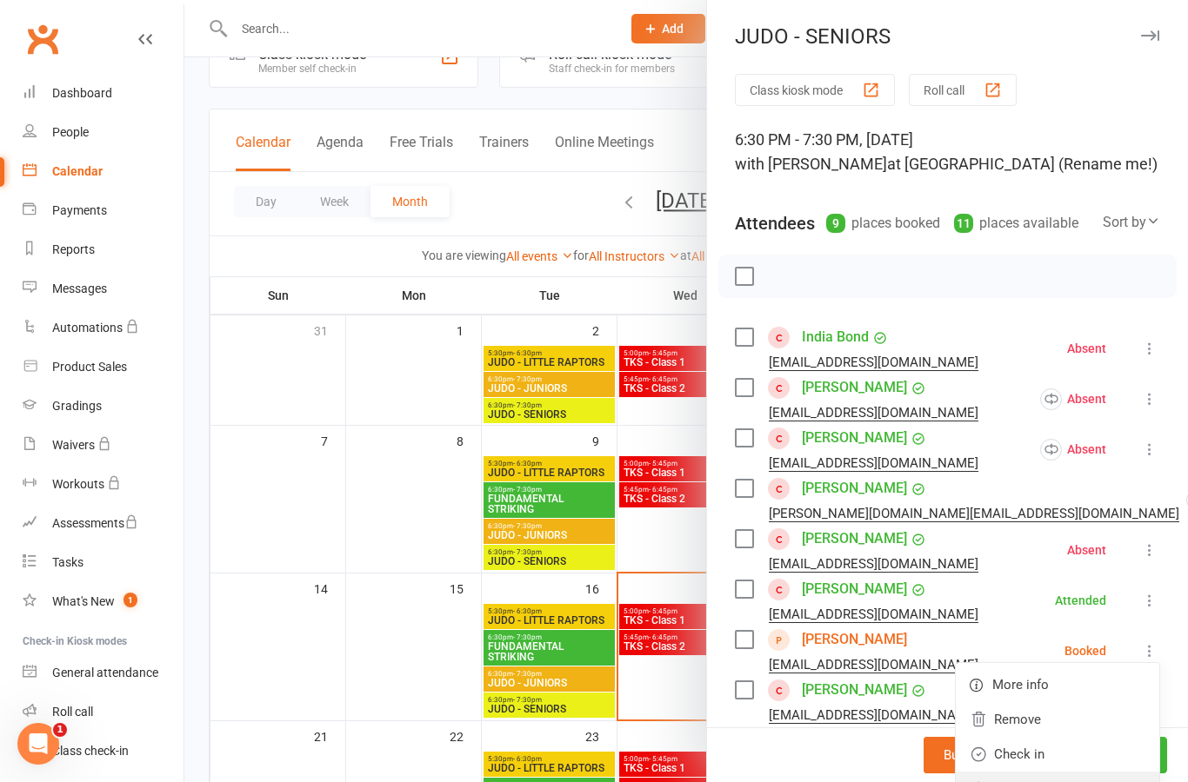
click at [1083, 782] on link "Mark absent" at bounding box center [1056, 789] width 203 height 35
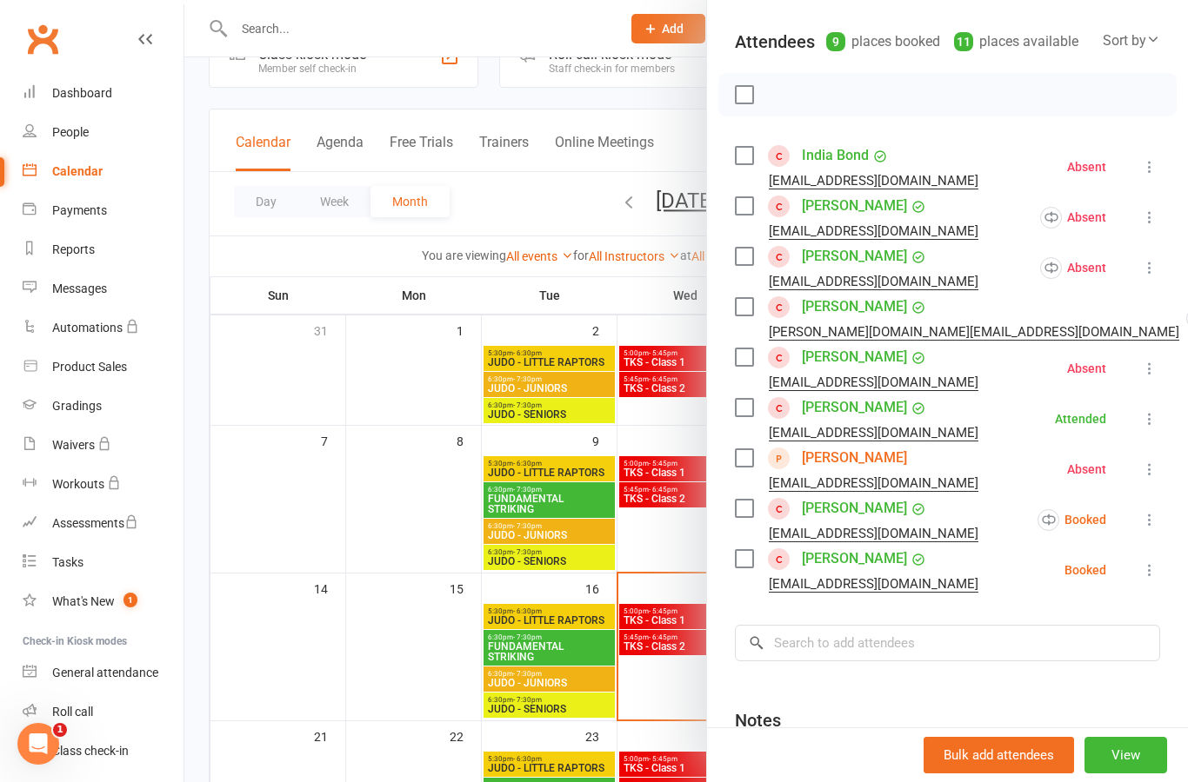
scroll to position [184, 0]
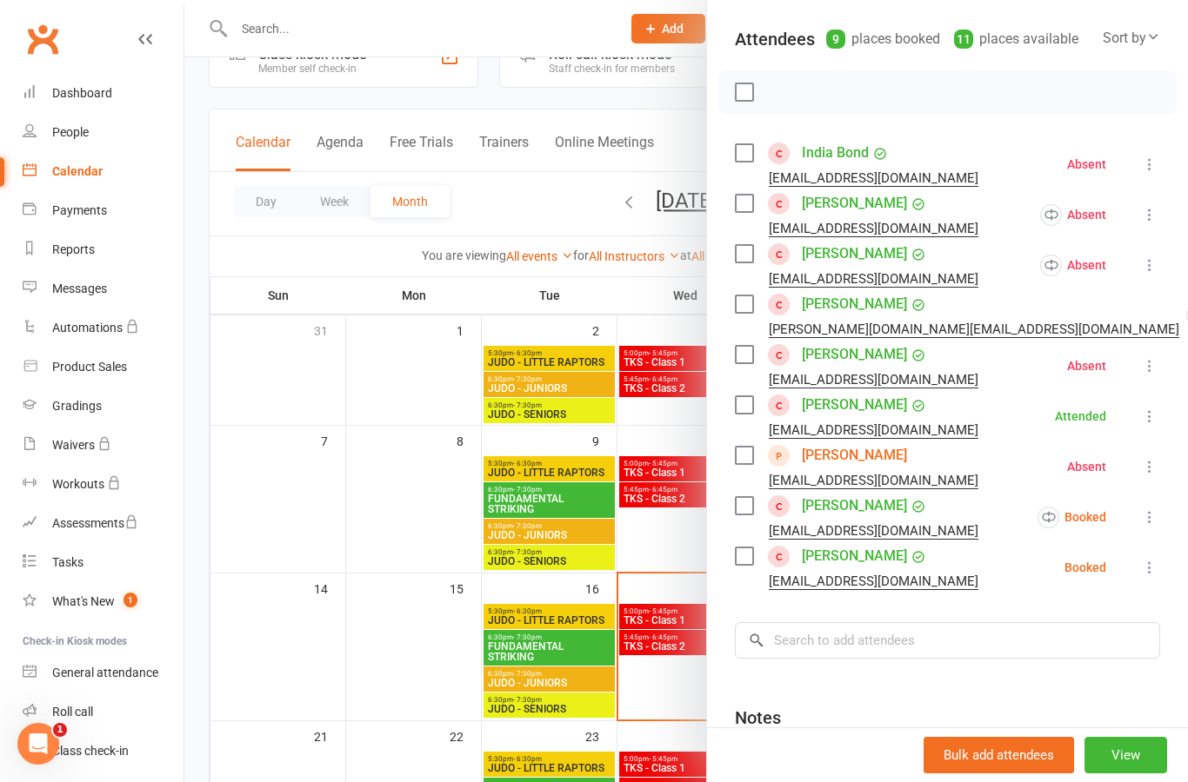
click at [1155, 526] on icon at bounding box center [1149, 517] width 17 height 17
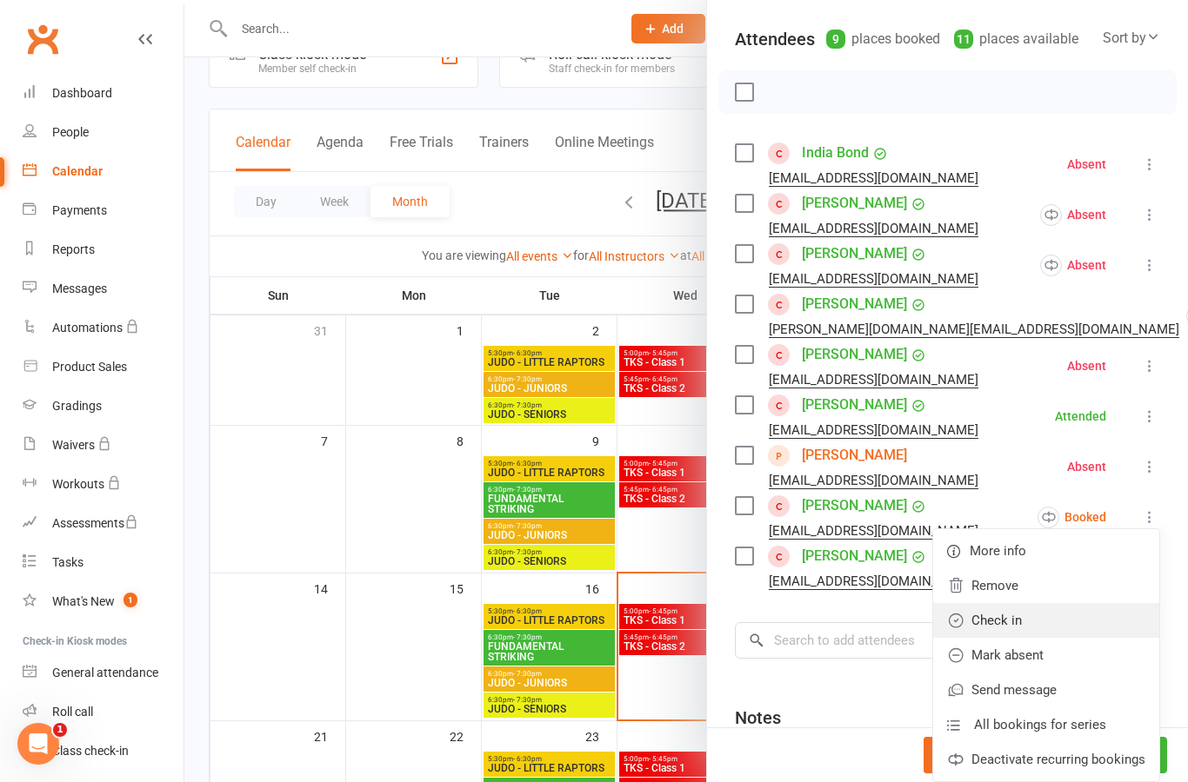
click at [1103, 632] on link "Check in" at bounding box center [1046, 620] width 226 height 35
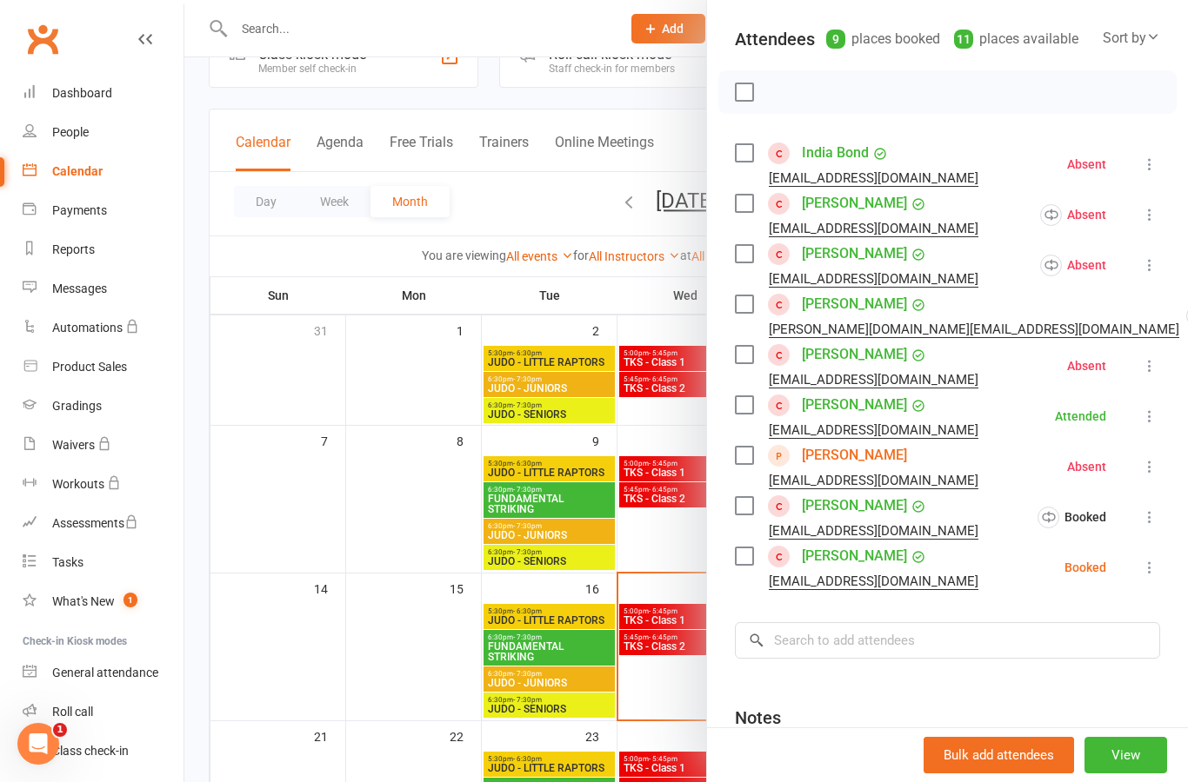
click at [1152, 570] on icon at bounding box center [1149, 567] width 17 height 17
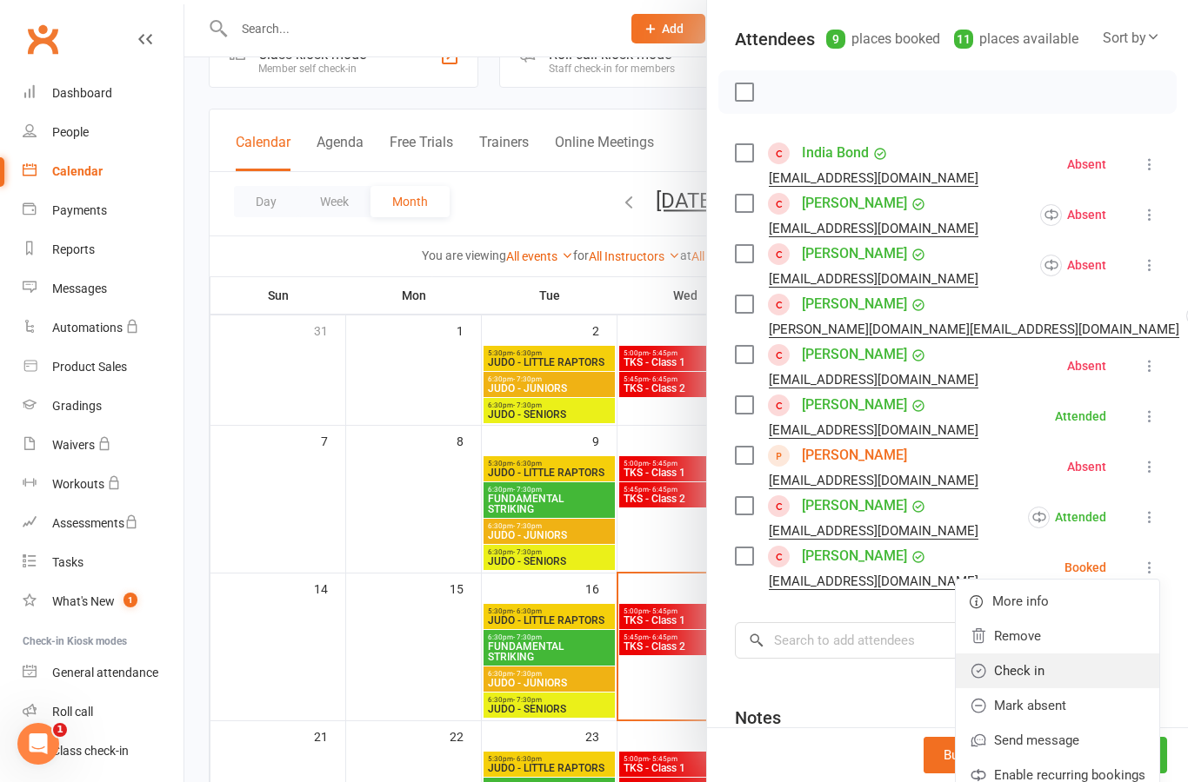
click at [1089, 674] on link "Check in" at bounding box center [1056, 671] width 203 height 35
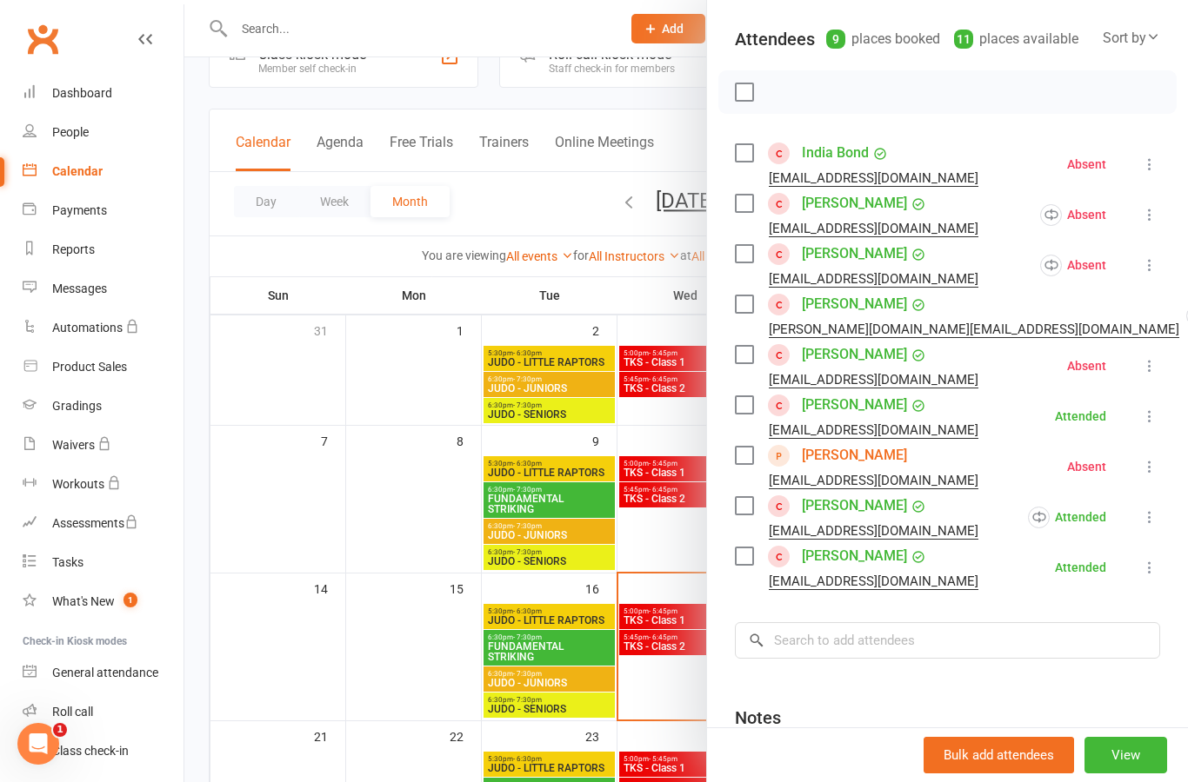
click at [425, 648] on div at bounding box center [685, 391] width 1003 height 782
